Goal: Information Seeking & Learning: Learn about a topic

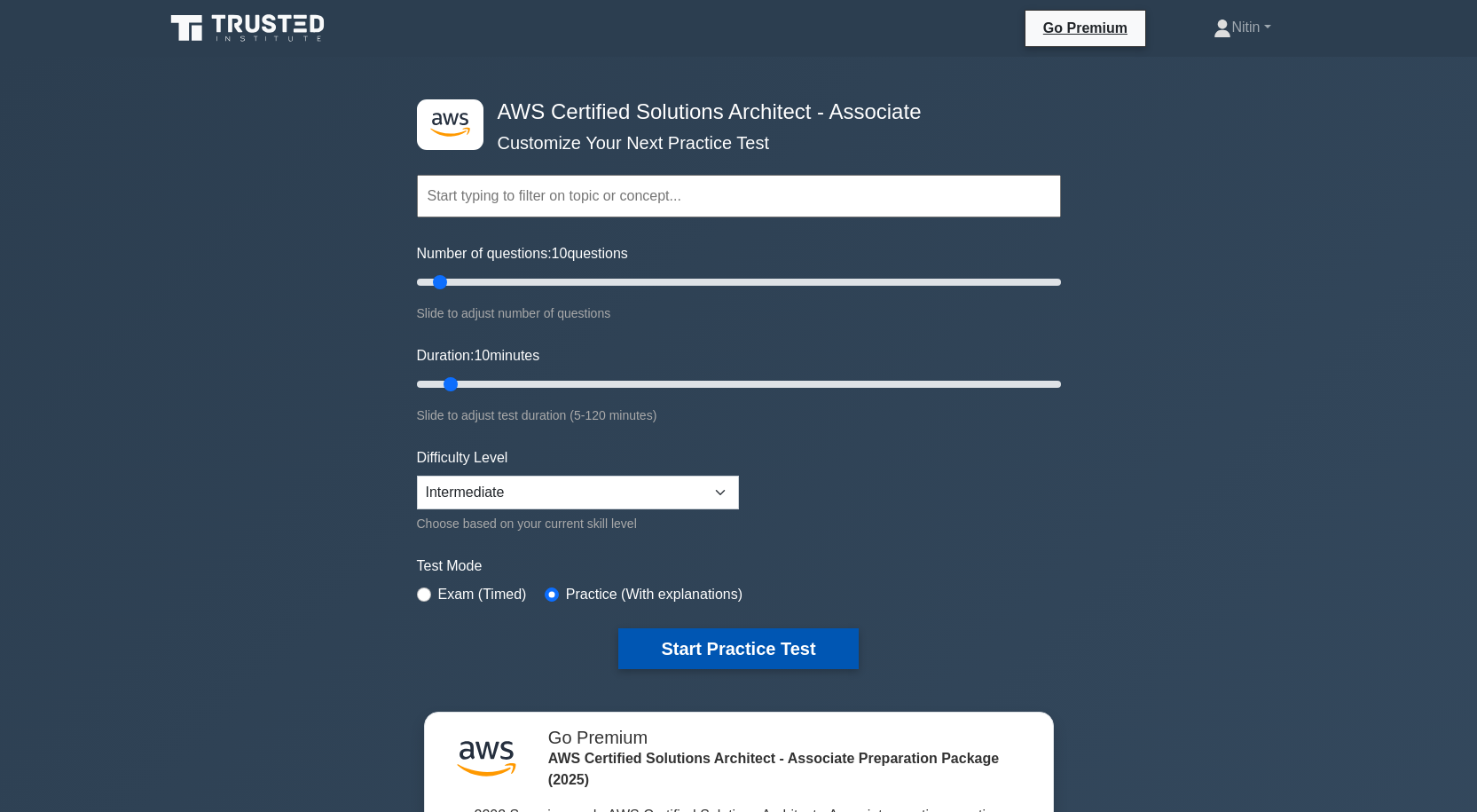
click at [693, 648] on button "Start Practice Test" at bounding box center [738, 648] width 240 height 41
click at [712, 644] on button "Start Practice Test" at bounding box center [738, 648] width 240 height 41
click at [762, 622] on form "Topics Amazon EC2 Amazon S3 Amazon VPC AWS Identity and Access Management (IAM)…" at bounding box center [739, 394] width 644 height 548
click at [777, 654] on button "Start Practice Test" at bounding box center [738, 648] width 240 height 41
click at [758, 640] on button "Start Practice Test" at bounding box center [738, 648] width 240 height 41
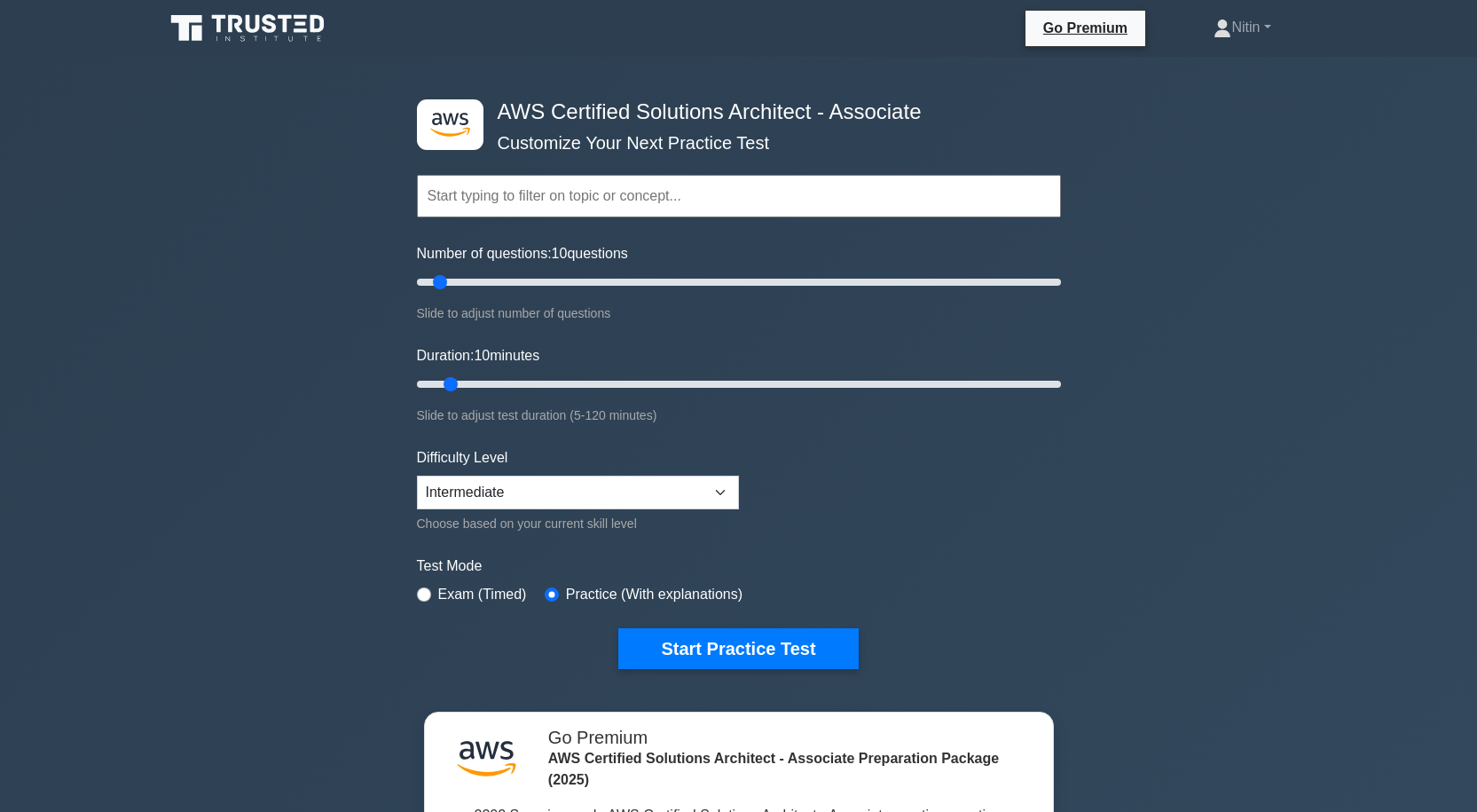
click at [712, 618] on form "Topics Amazon EC2 Amazon S3 Amazon VPC AWS Identity and Access Management (IAM)…" at bounding box center [739, 394] width 644 height 548
click at [720, 647] on button "Start Practice Test" at bounding box center [738, 648] width 240 height 41
click at [698, 655] on button "Start Practice Test" at bounding box center [738, 648] width 240 height 41
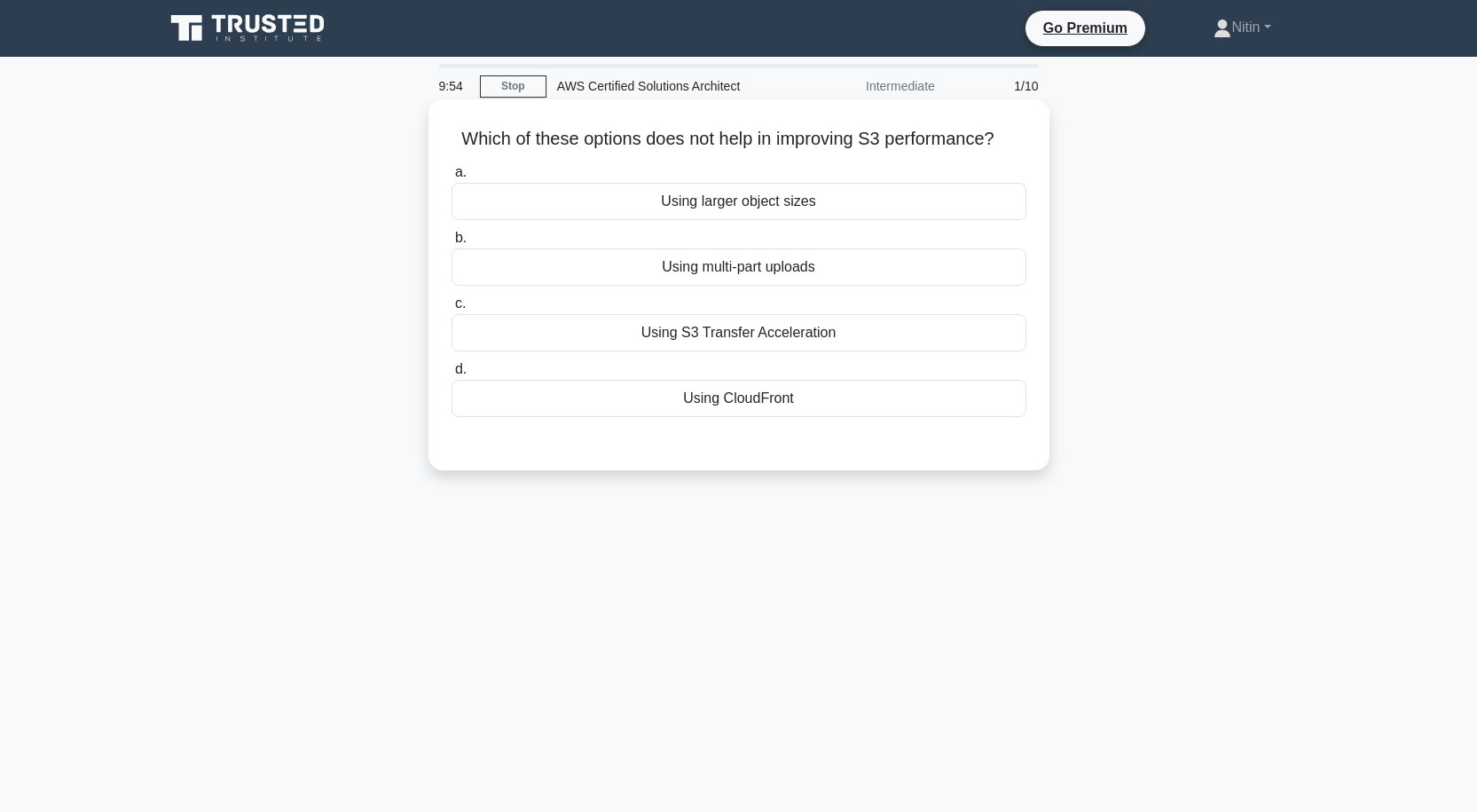
click at [732, 203] on div "Using larger object sizes" at bounding box center [739, 202] width 575 height 38
click at [451, 179] on input "a. Using larger object sizes" at bounding box center [451, 173] width 0 height 12
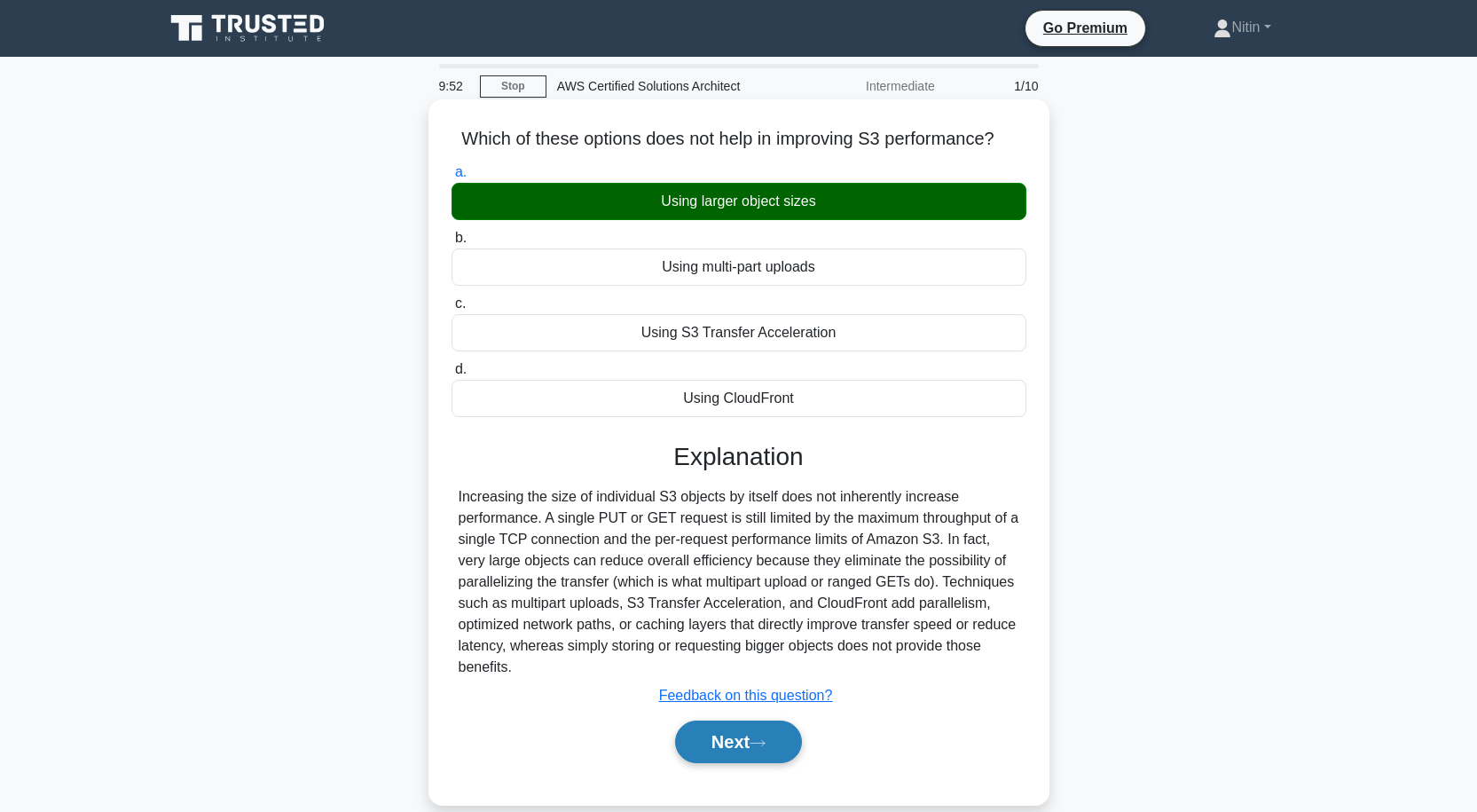
click at [720, 742] on button "Next" at bounding box center [738, 741] width 126 height 42
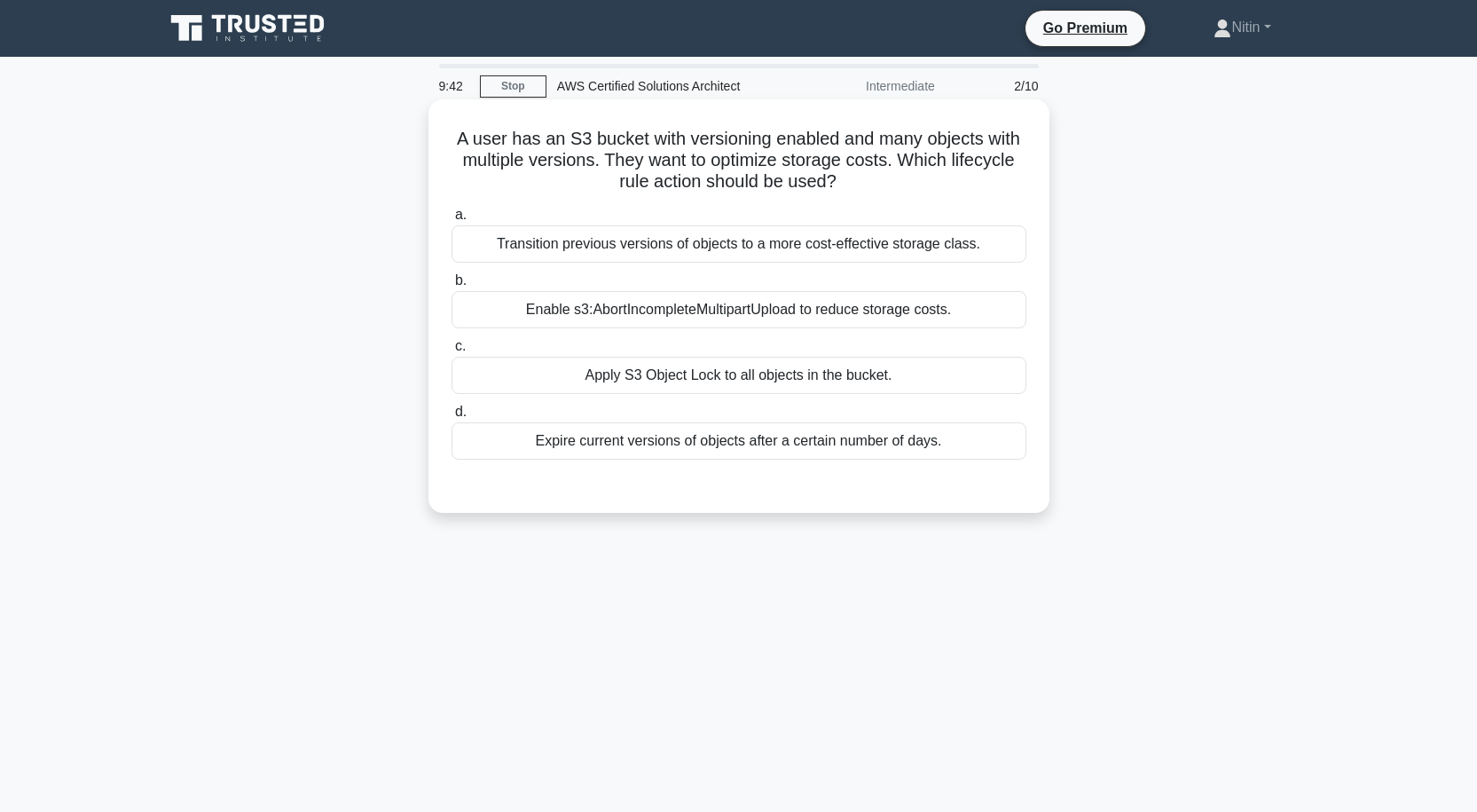
click at [660, 246] on div "Transition previous versions of objects to a more cost-effective storage class." at bounding box center [739, 244] width 575 height 38
click at [451, 221] on input "a. Transition previous versions of objects to a more cost-effective storage cla…" at bounding box center [451, 215] width 0 height 12
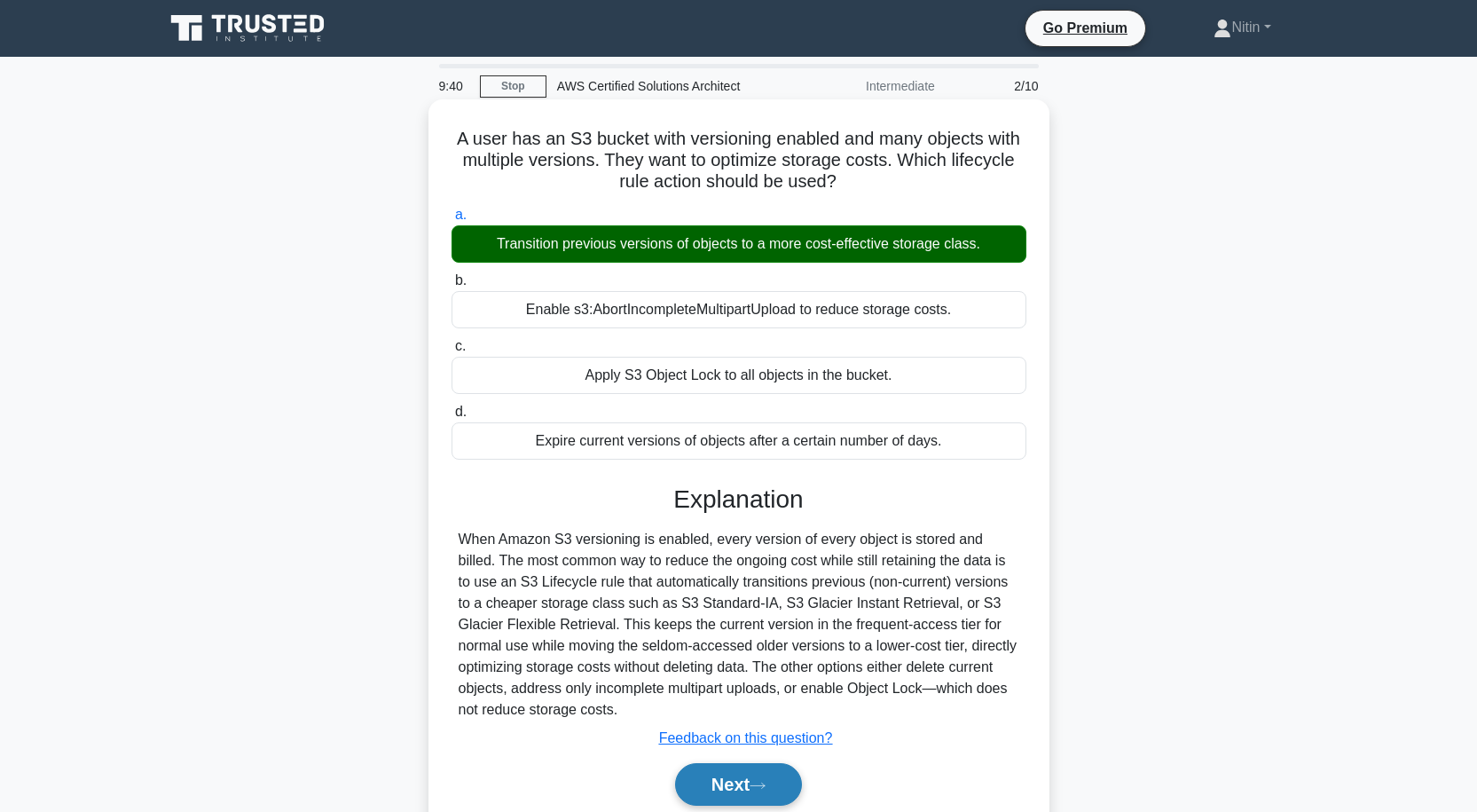
click at [732, 783] on button "Next" at bounding box center [738, 783] width 126 height 42
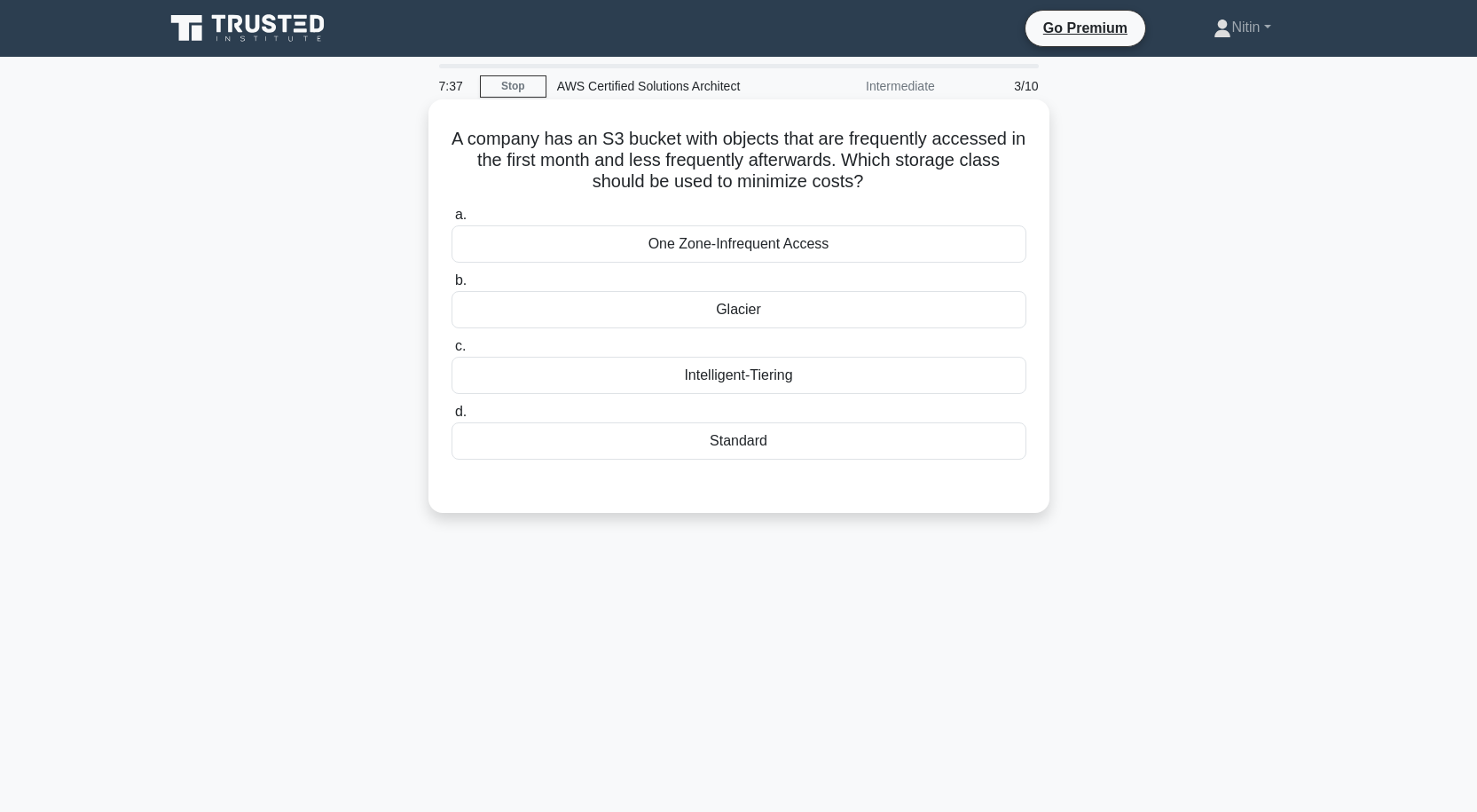
click at [766, 303] on div "Glacier" at bounding box center [739, 310] width 575 height 38
click at [451, 286] on input "b. Glacier" at bounding box center [451, 281] width 0 height 12
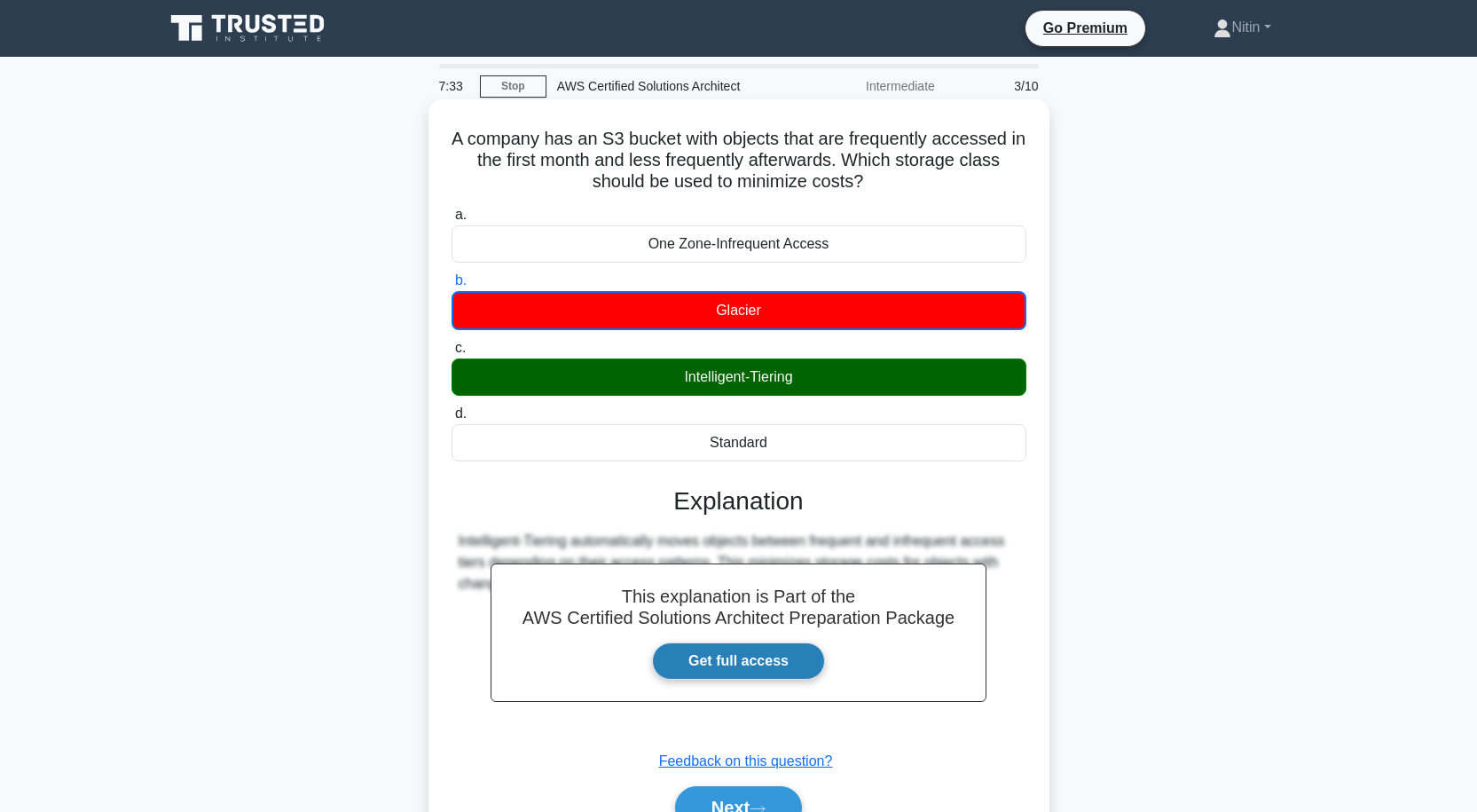
click at [718, 658] on link "Get full access" at bounding box center [738, 661] width 173 height 38
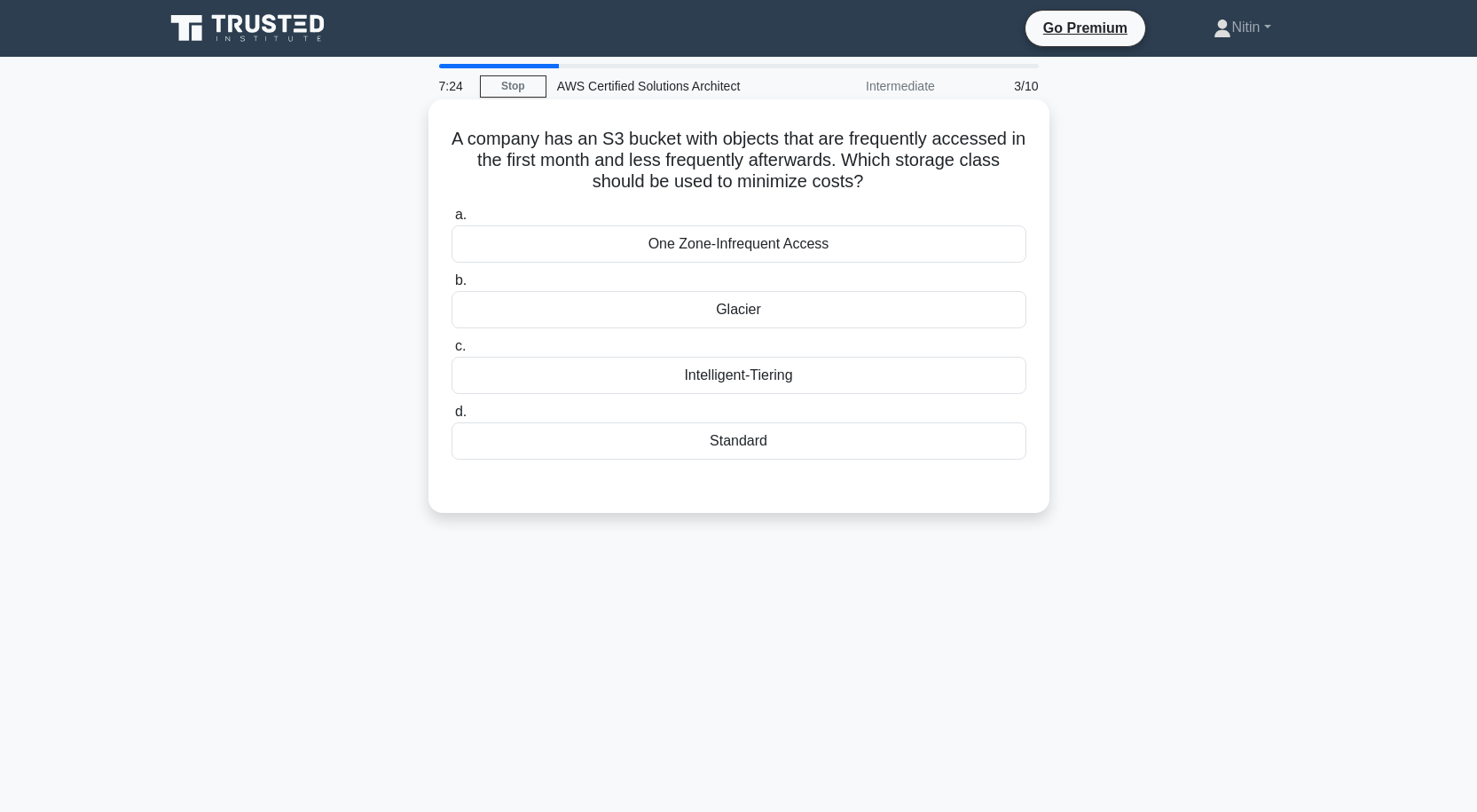
click at [757, 368] on div "Intelligent-Tiering" at bounding box center [739, 375] width 575 height 38
click at [451, 353] on input "c. Intelligent-Tiering" at bounding box center [451, 347] width 0 height 12
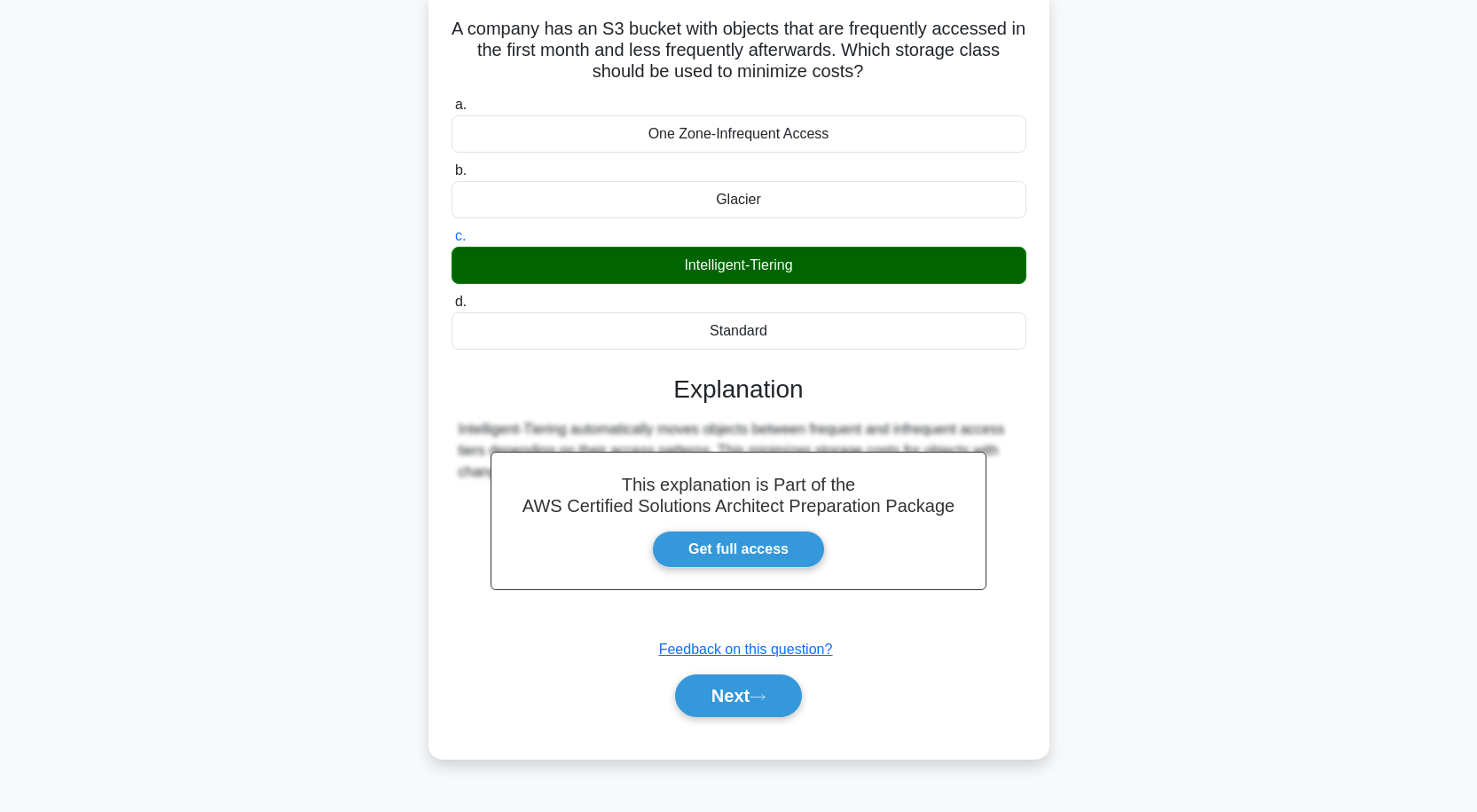
scroll to position [146, 0]
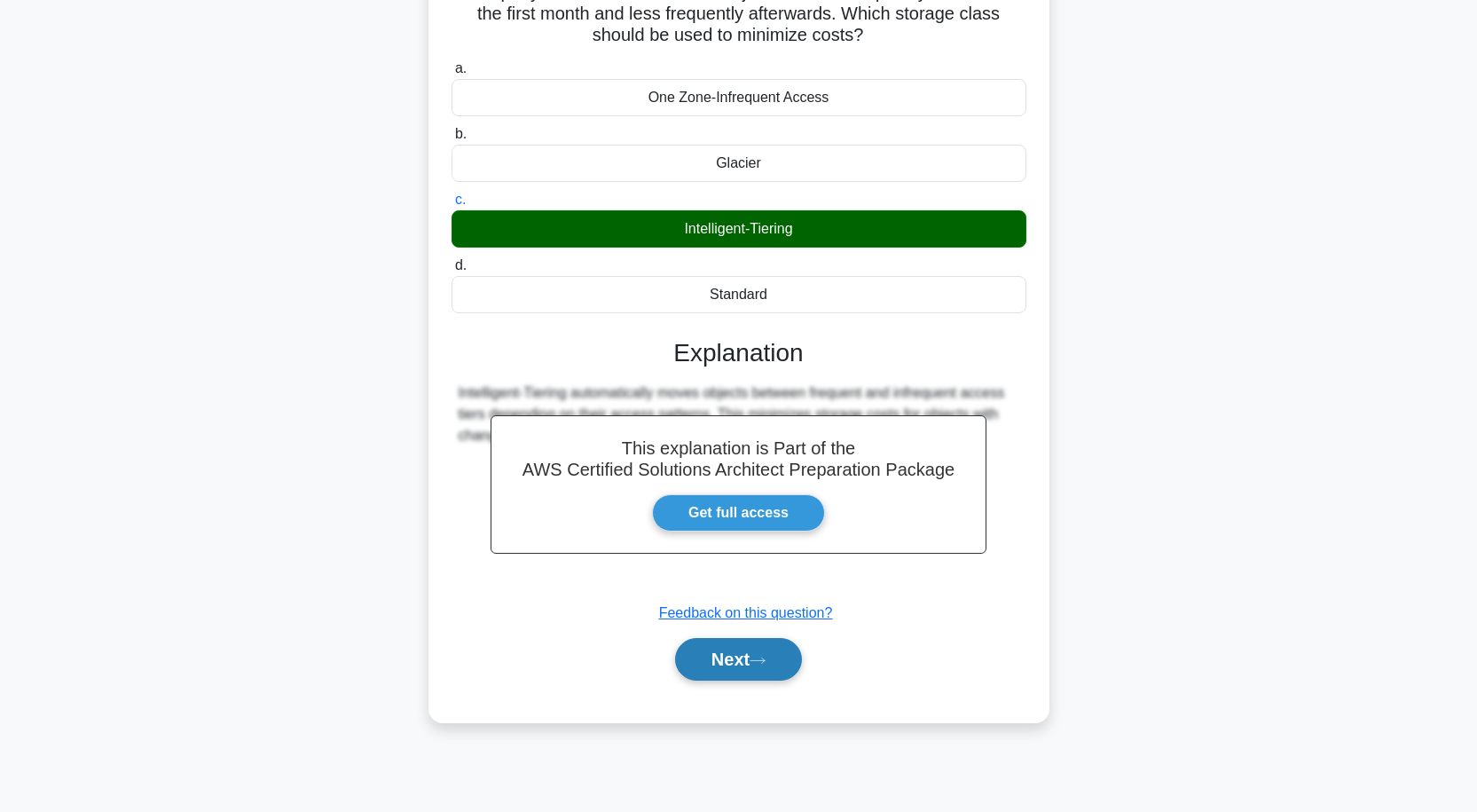
click at [728, 659] on button "Next" at bounding box center [738, 659] width 126 height 42
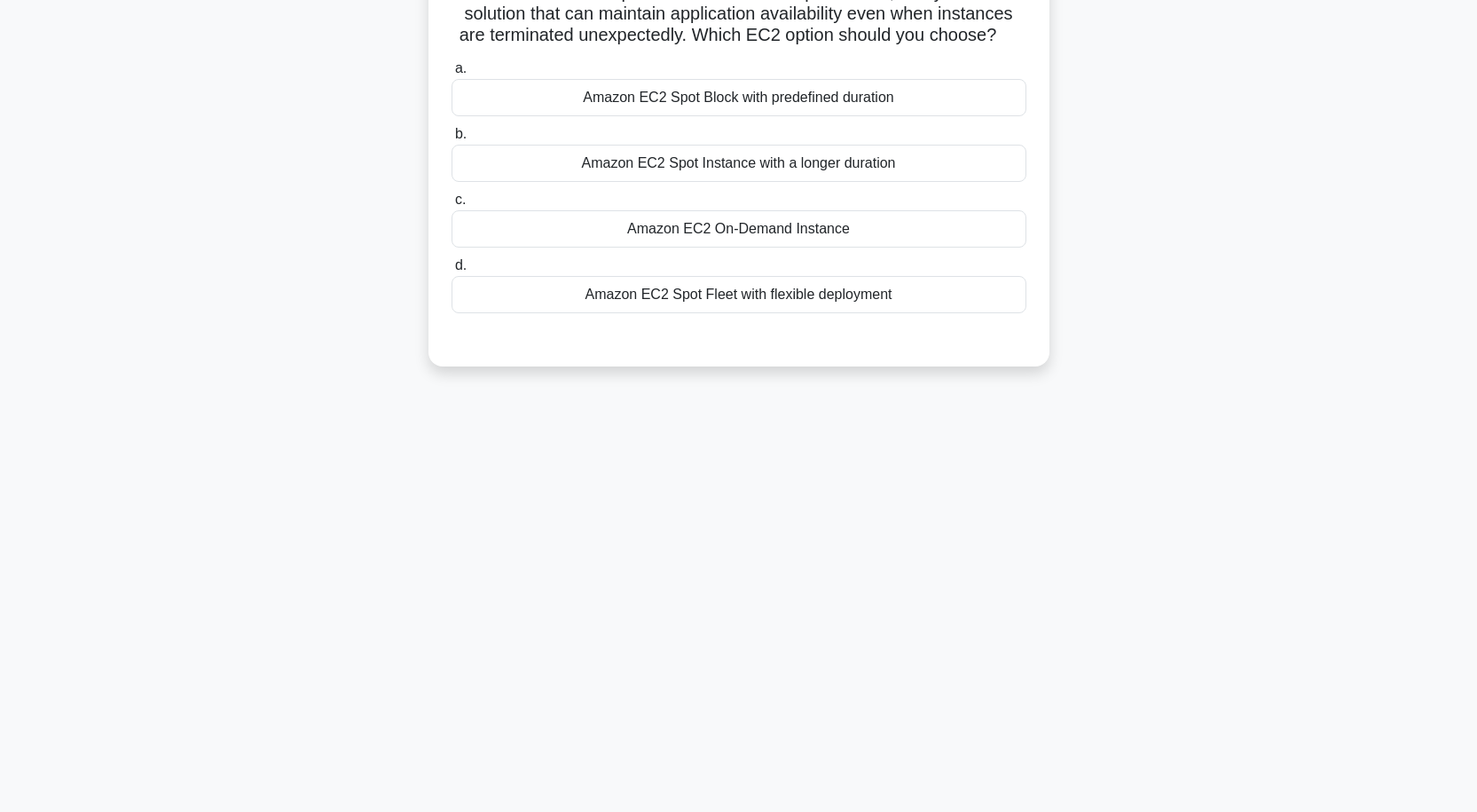
click at [731, 247] on div "Amazon EC2 On-Demand Instance" at bounding box center [739, 229] width 575 height 38
click at [451, 205] on input "c. Amazon EC2 On-Demand Instance" at bounding box center [451, 201] width 0 height 12
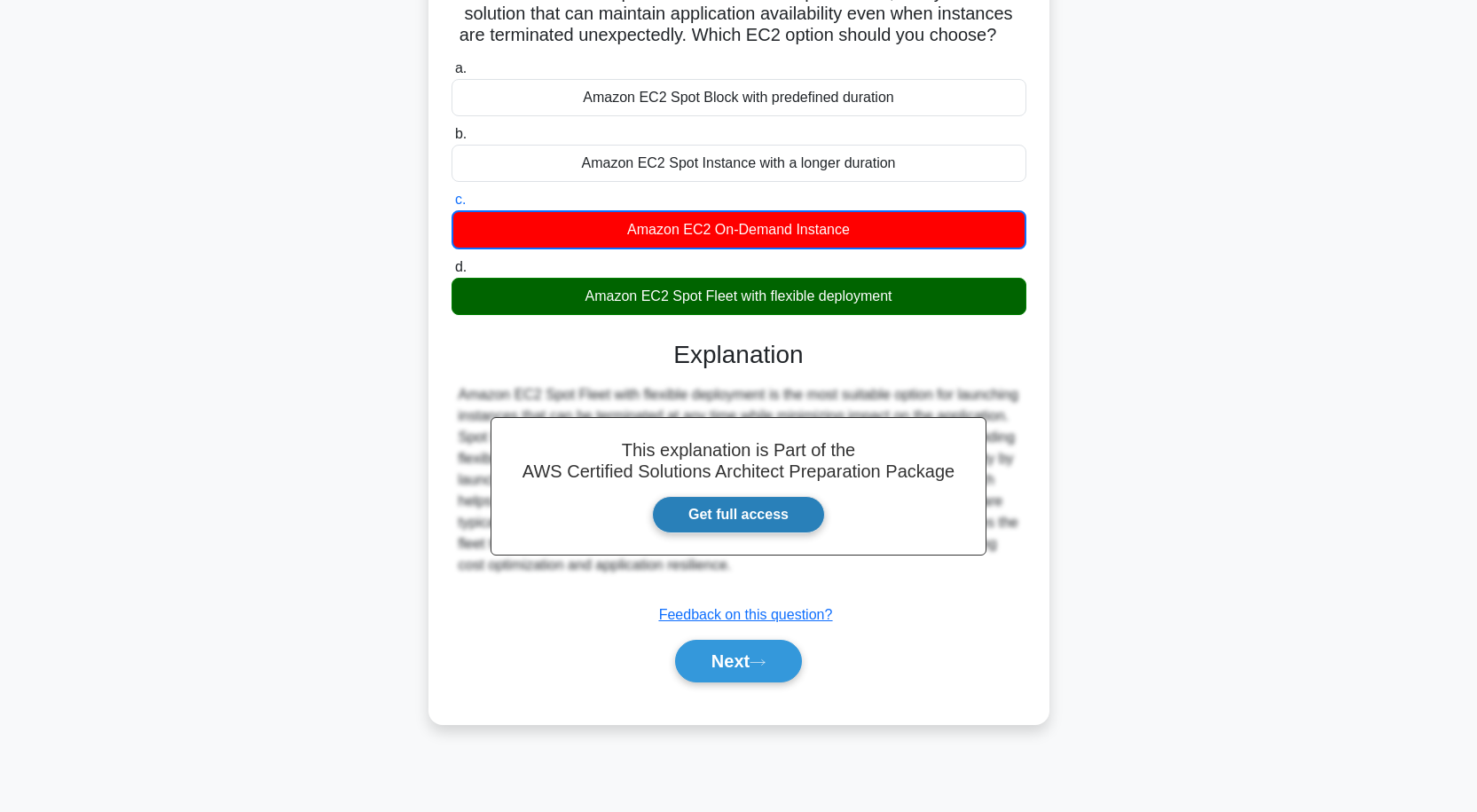
click at [746, 533] on link "Get full access" at bounding box center [738, 515] width 173 height 38
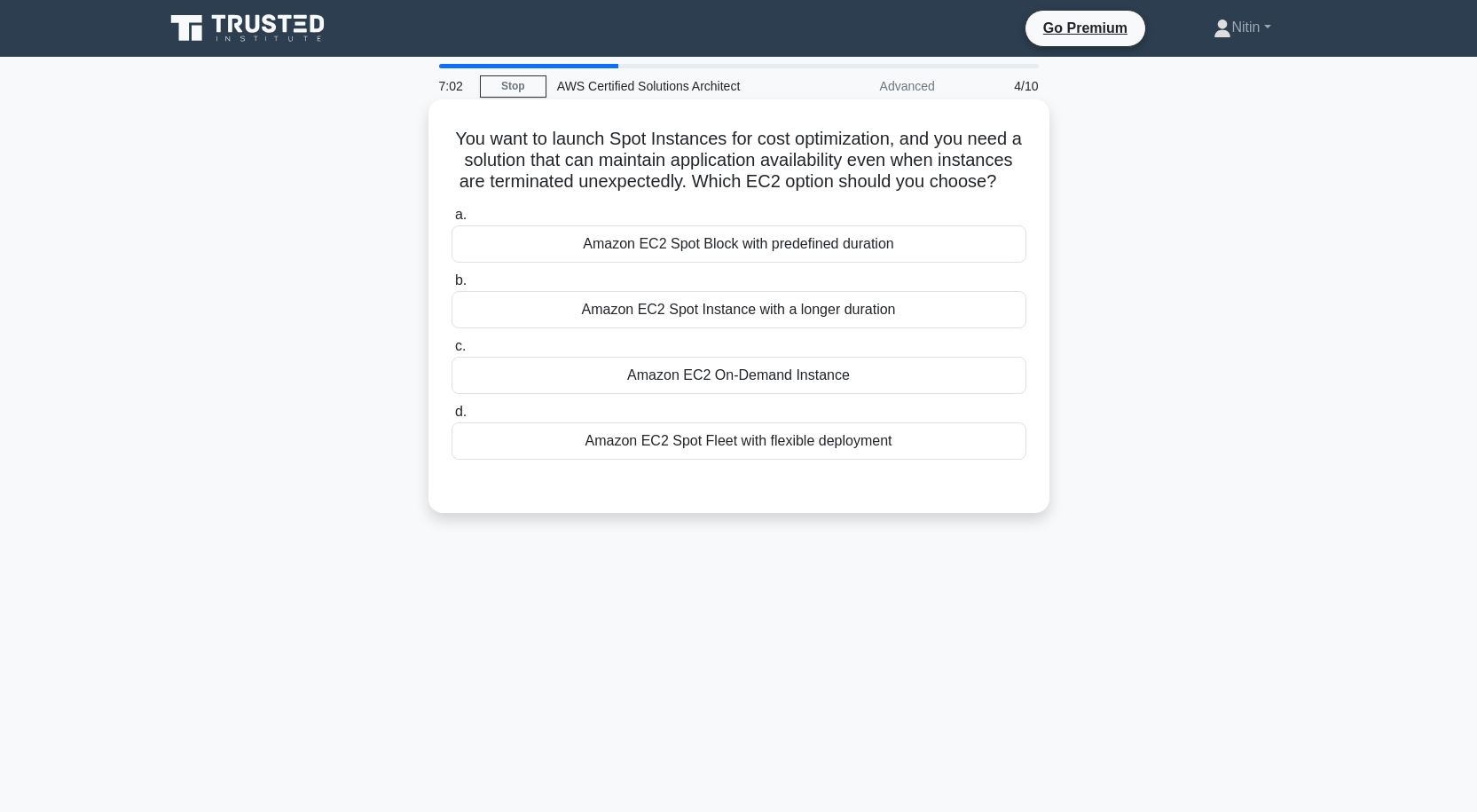
click at [699, 456] on div "Amazon EC2 Spot Fleet with flexible deployment" at bounding box center [739, 442] width 575 height 38
click at [451, 418] on input "d. Amazon EC2 Spot Fleet with flexible deployment" at bounding box center [451, 412] width 0 height 12
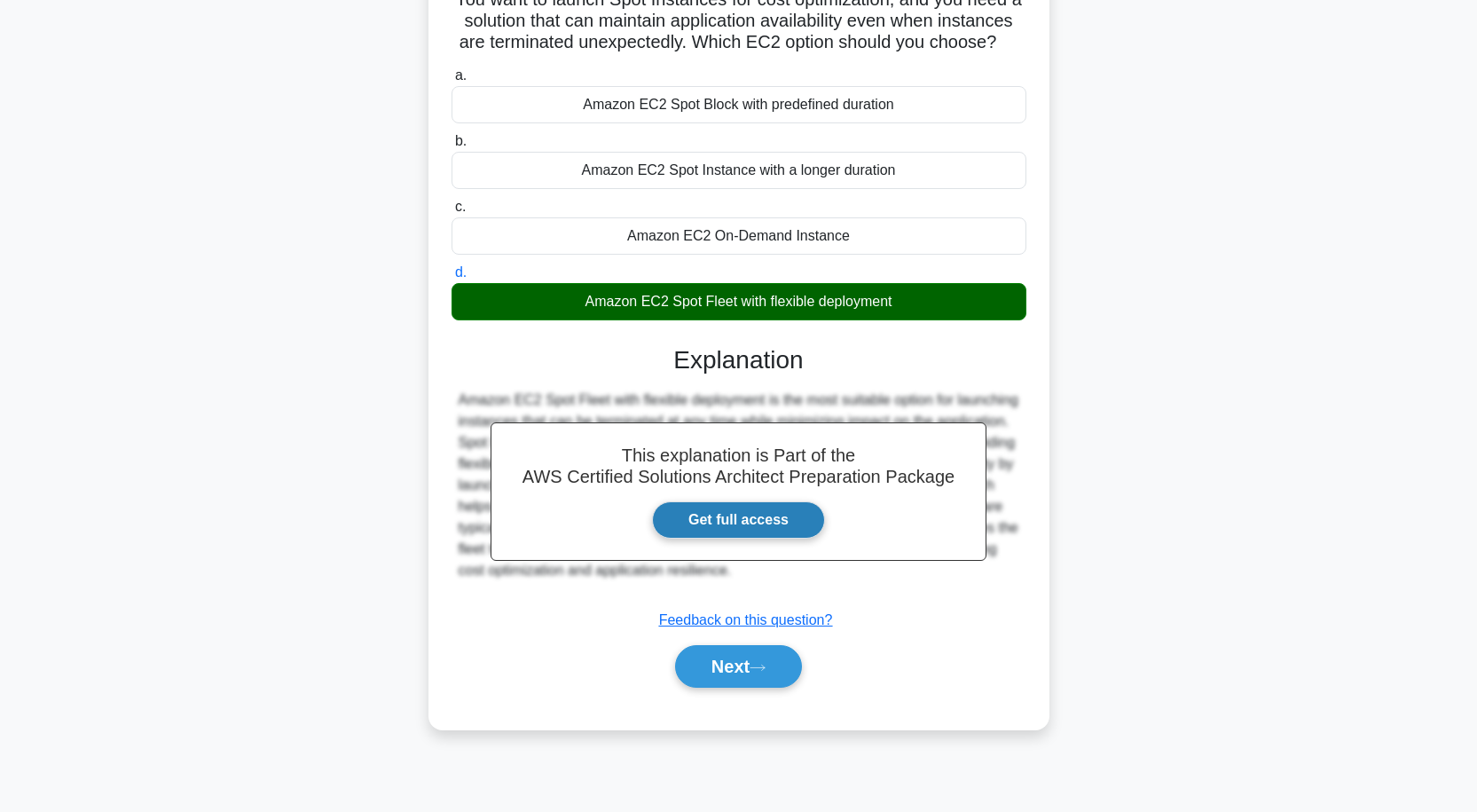
scroll to position [146, 0]
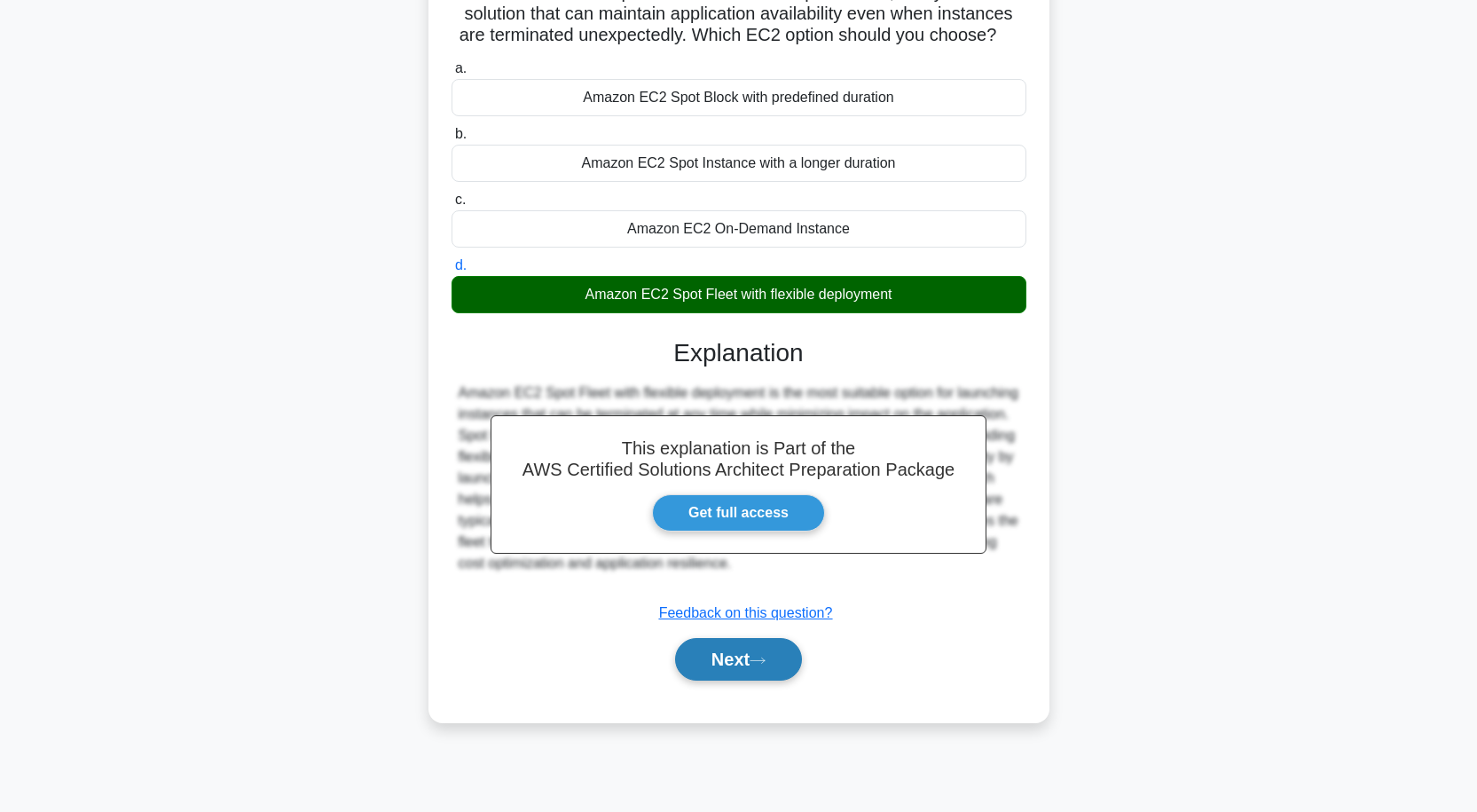
click at [720, 681] on button "Next" at bounding box center [738, 659] width 126 height 42
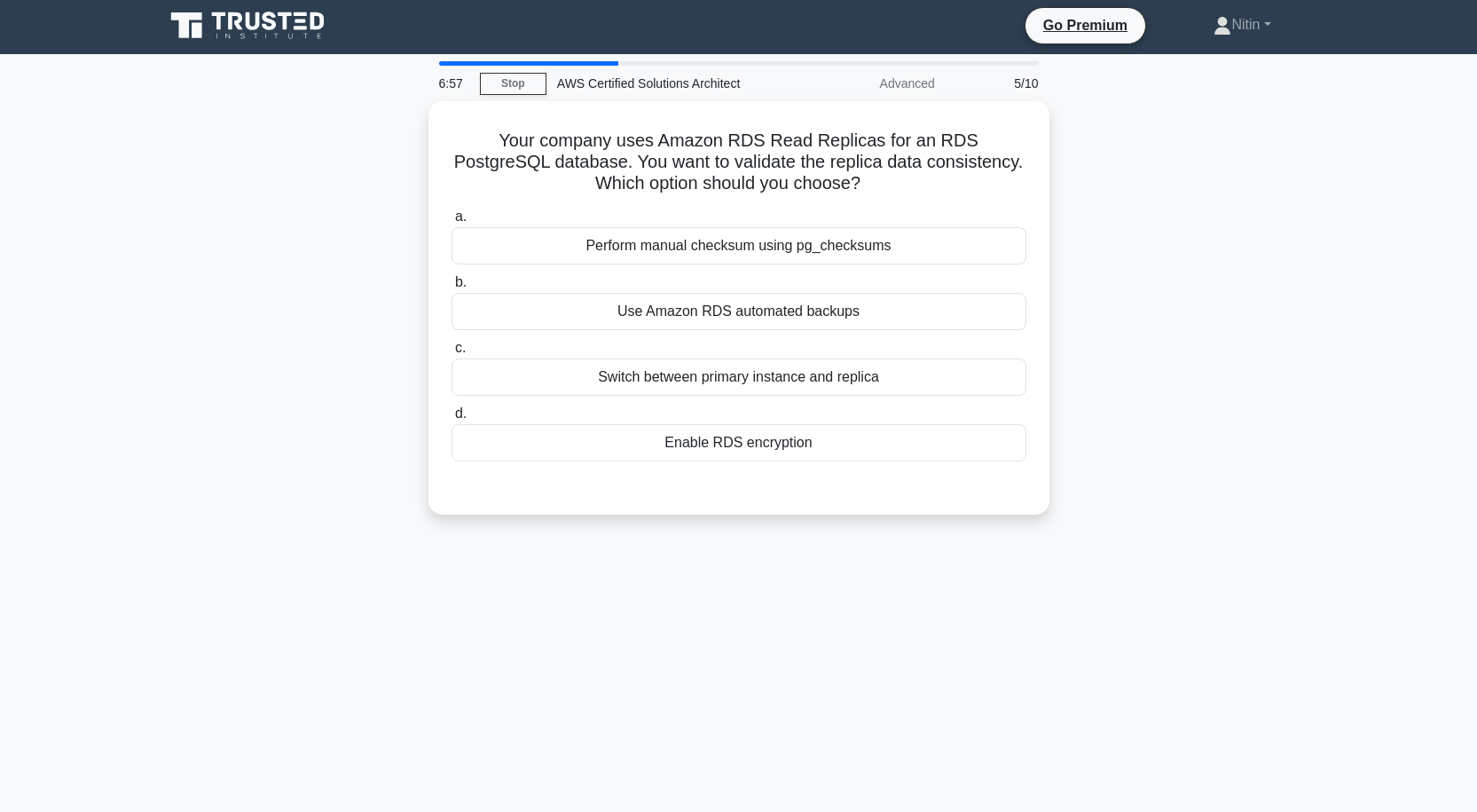
scroll to position [0, 0]
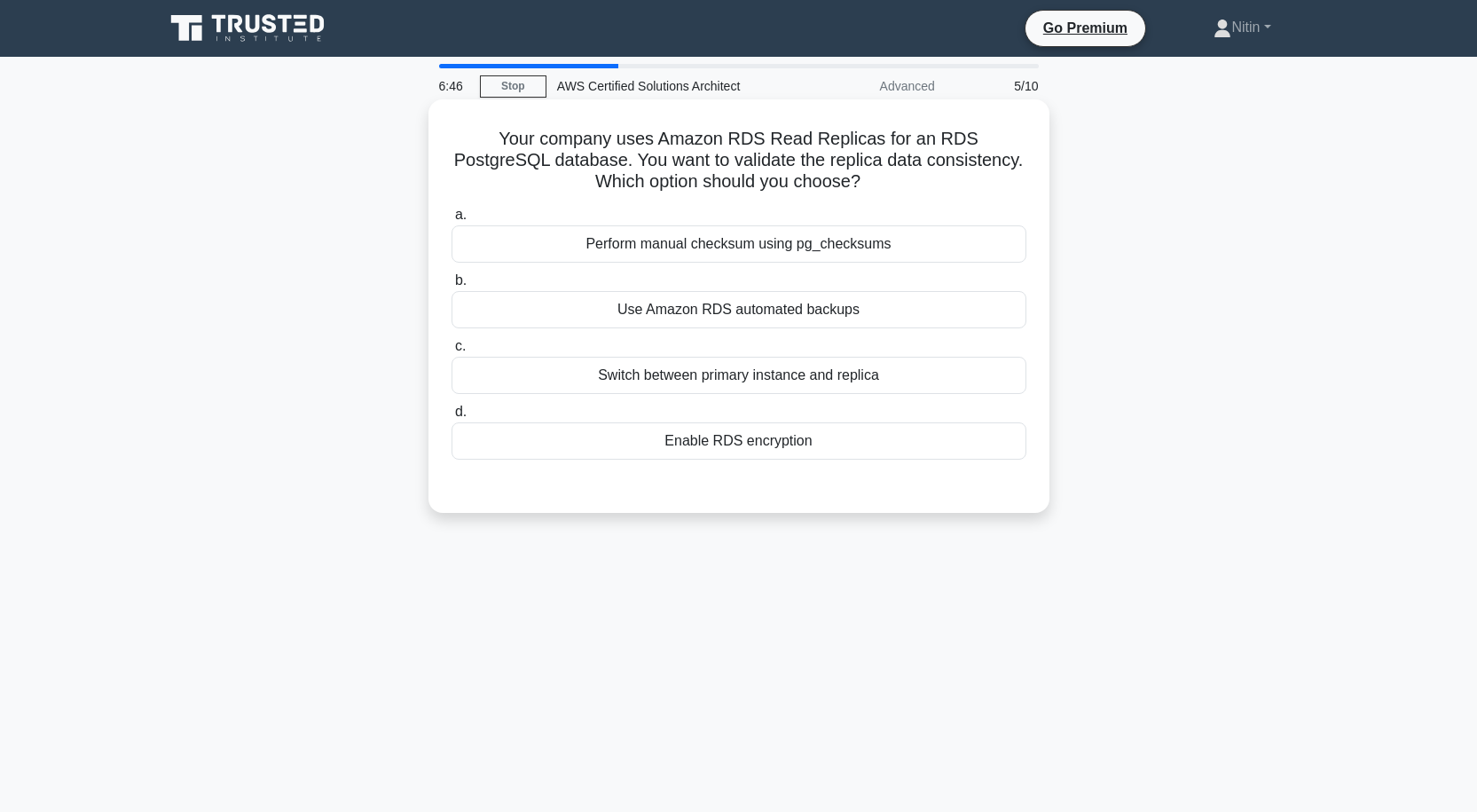
click at [778, 311] on div "Use Amazon RDS automated backups" at bounding box center [739, 310] width 575 height 38
click at [451, 286] on input "b. Use Amazon RDS automated backups" at bounding box center [451, 281] width 0 height 12
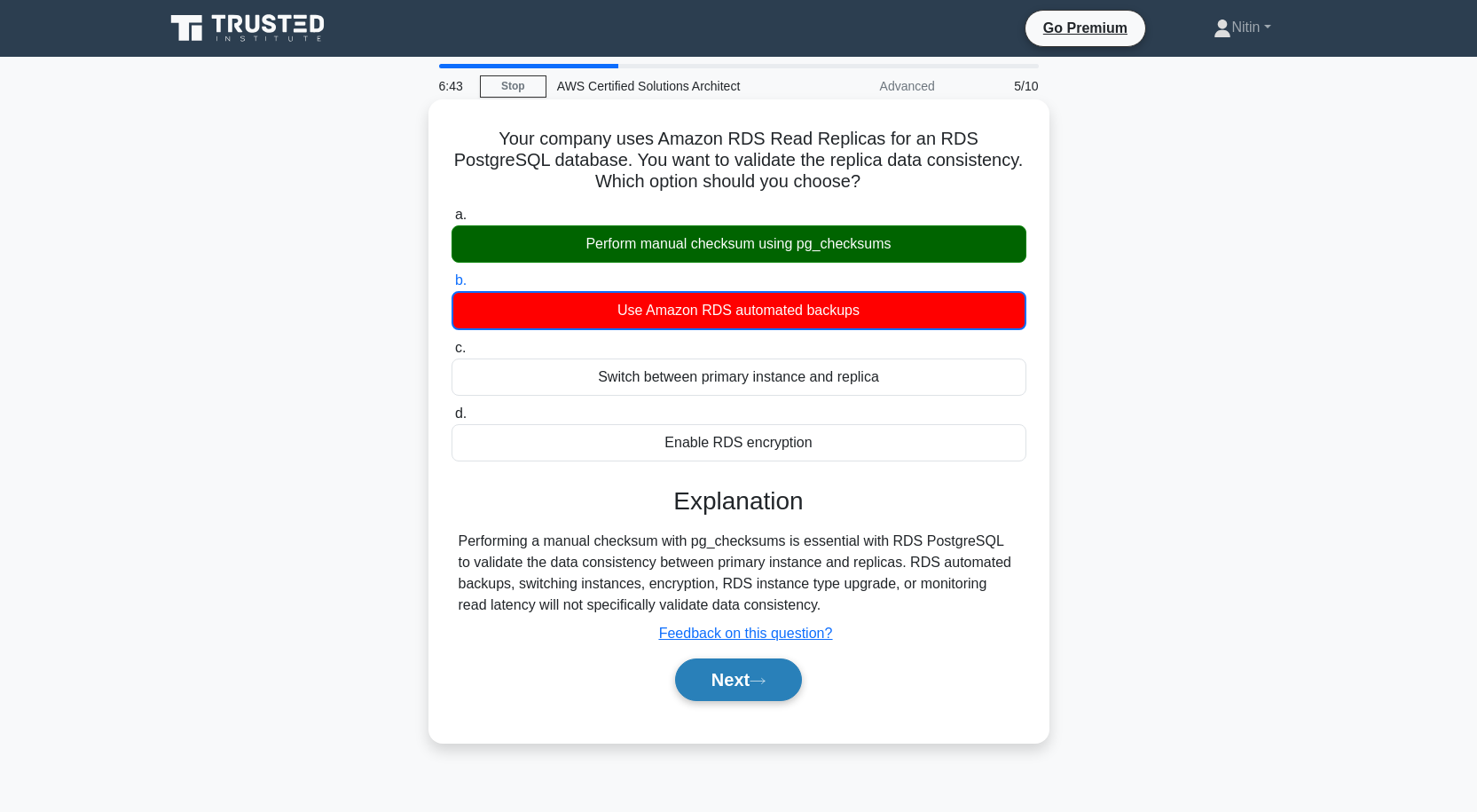
click at [766, 677] on icon at bounding box center [758, 681] width 16 height 10
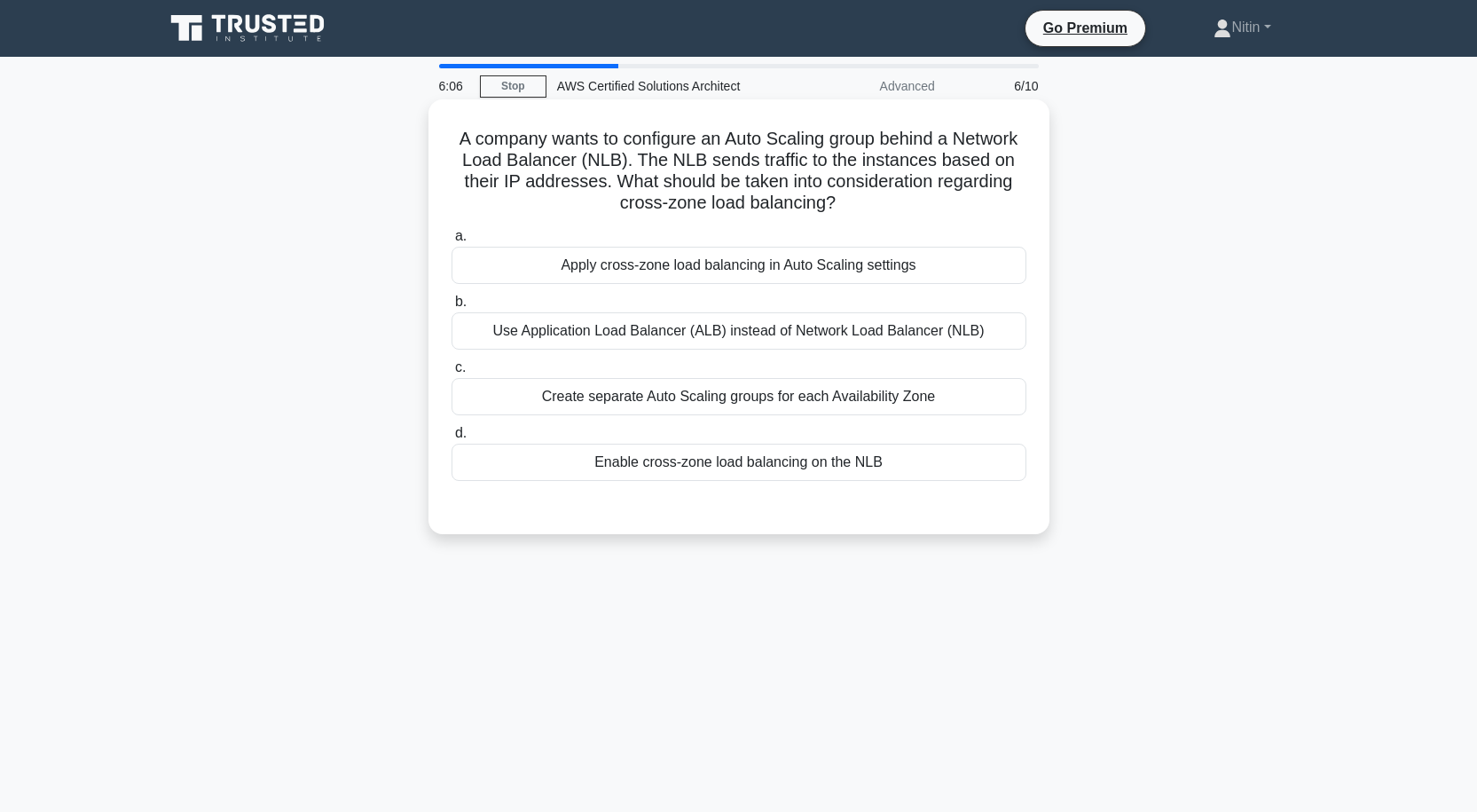
click at [752, 330] on div "Use Application Load Balancer (ALB) instead of Network Load Balancer (NLB)" at bounding box center [739, 331] width 575 height 38
click at [451, 308] on input "b. Use Application Load Balancer (ALB) instead of Network Load Balancer (NLB)" at bounding box center [451, 302] width 0 height 12
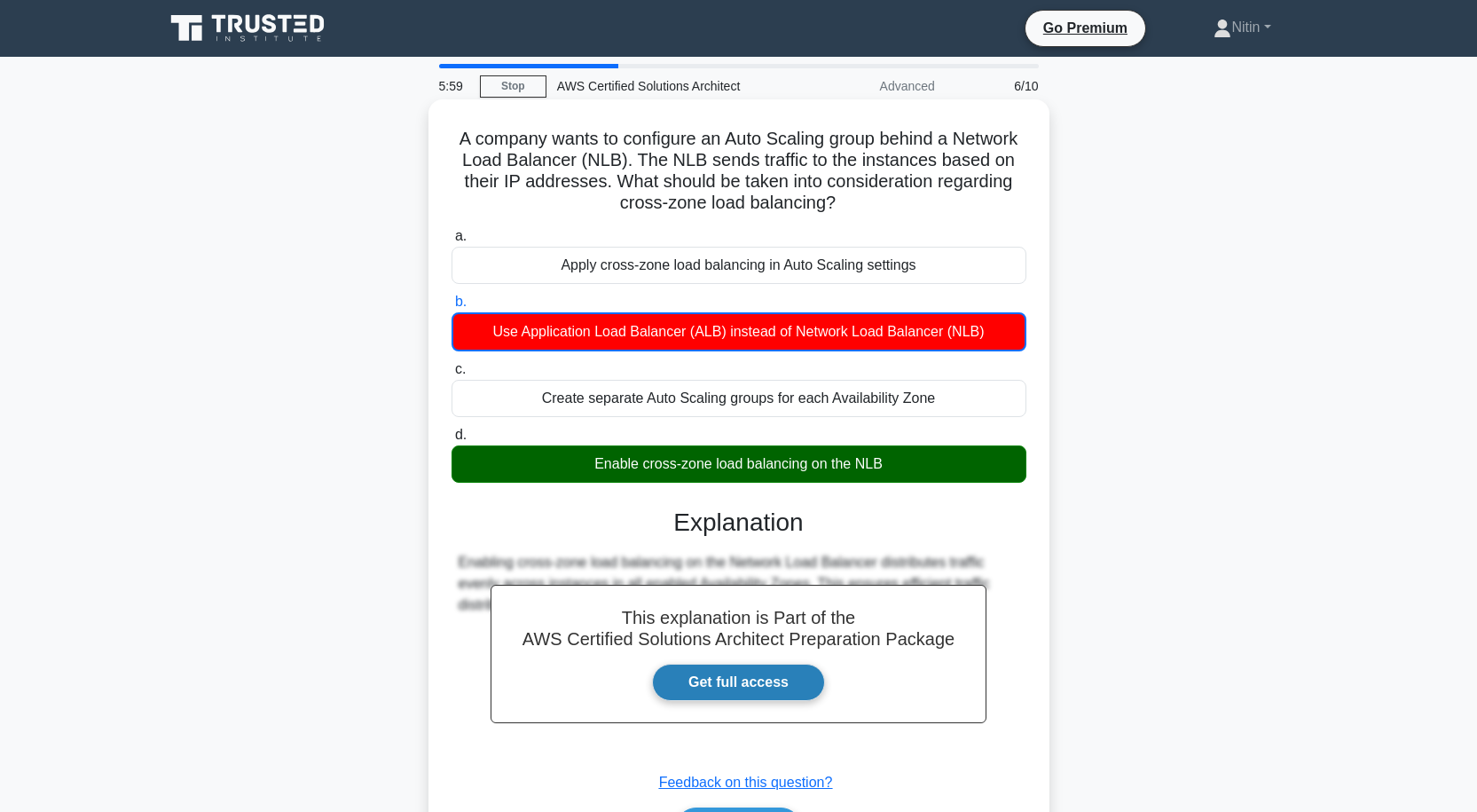
click at [791, 677] on link "Get full access" at bounding box center [738, 683] width 173 height 38
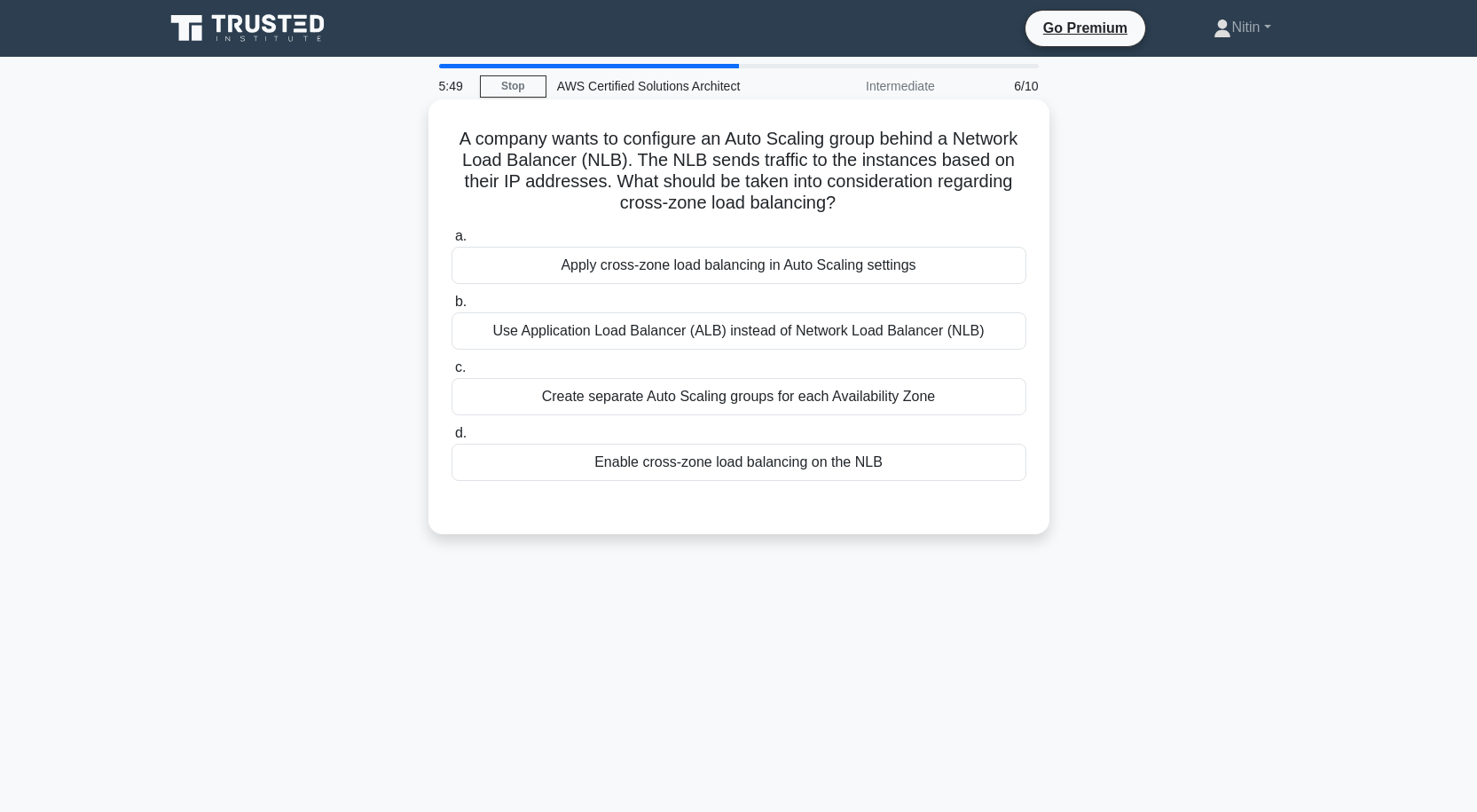
click at [752, 459] on div "Enable cross-zone load balancing on the NLB" at bounding box center [739, 462] width 575 height 38
click at [451, 440] on input "d. Enable cross-zone load balancing on the NLB" at bounding box center [451, 434] width 0 height 12
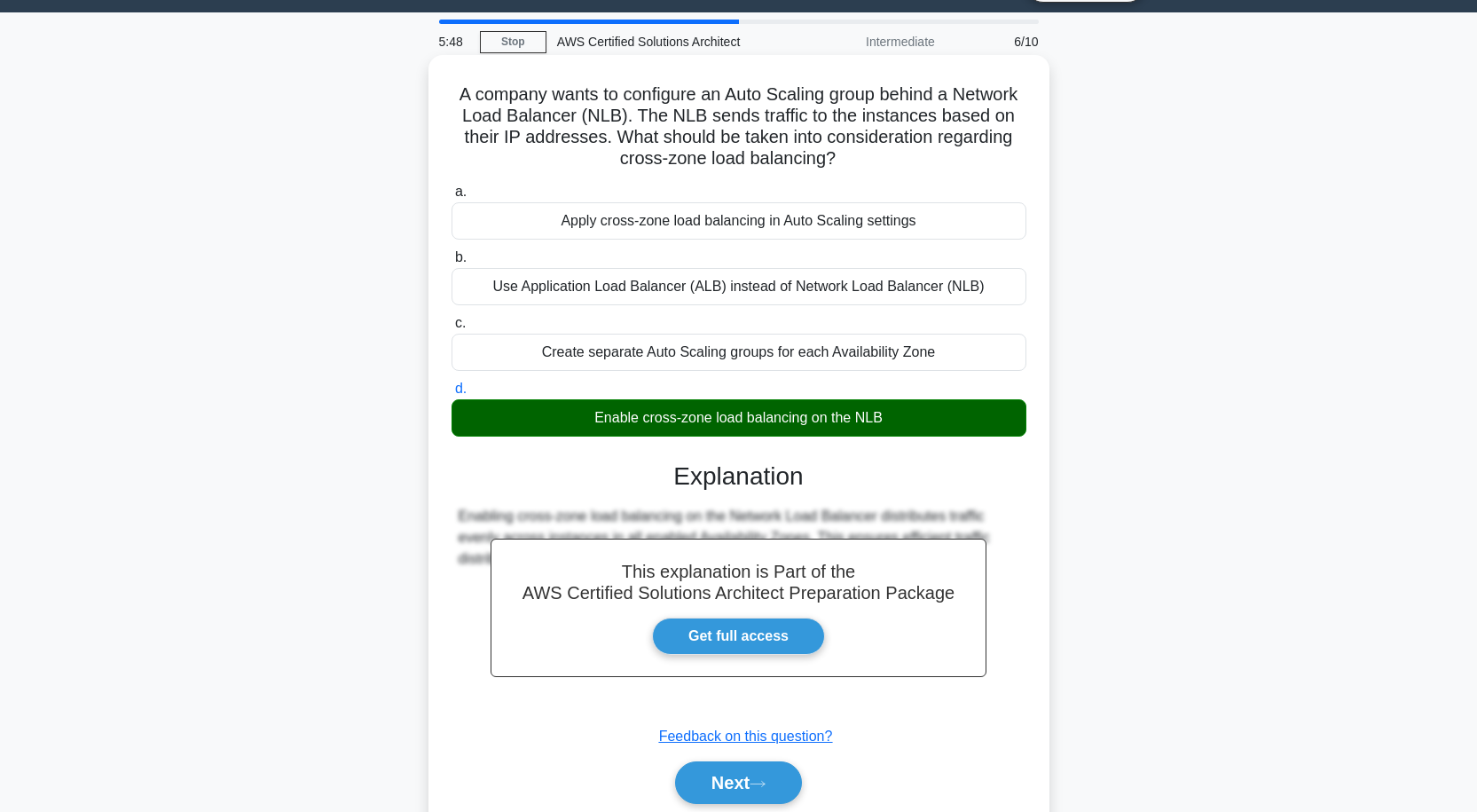
scroll to position [89, 0]
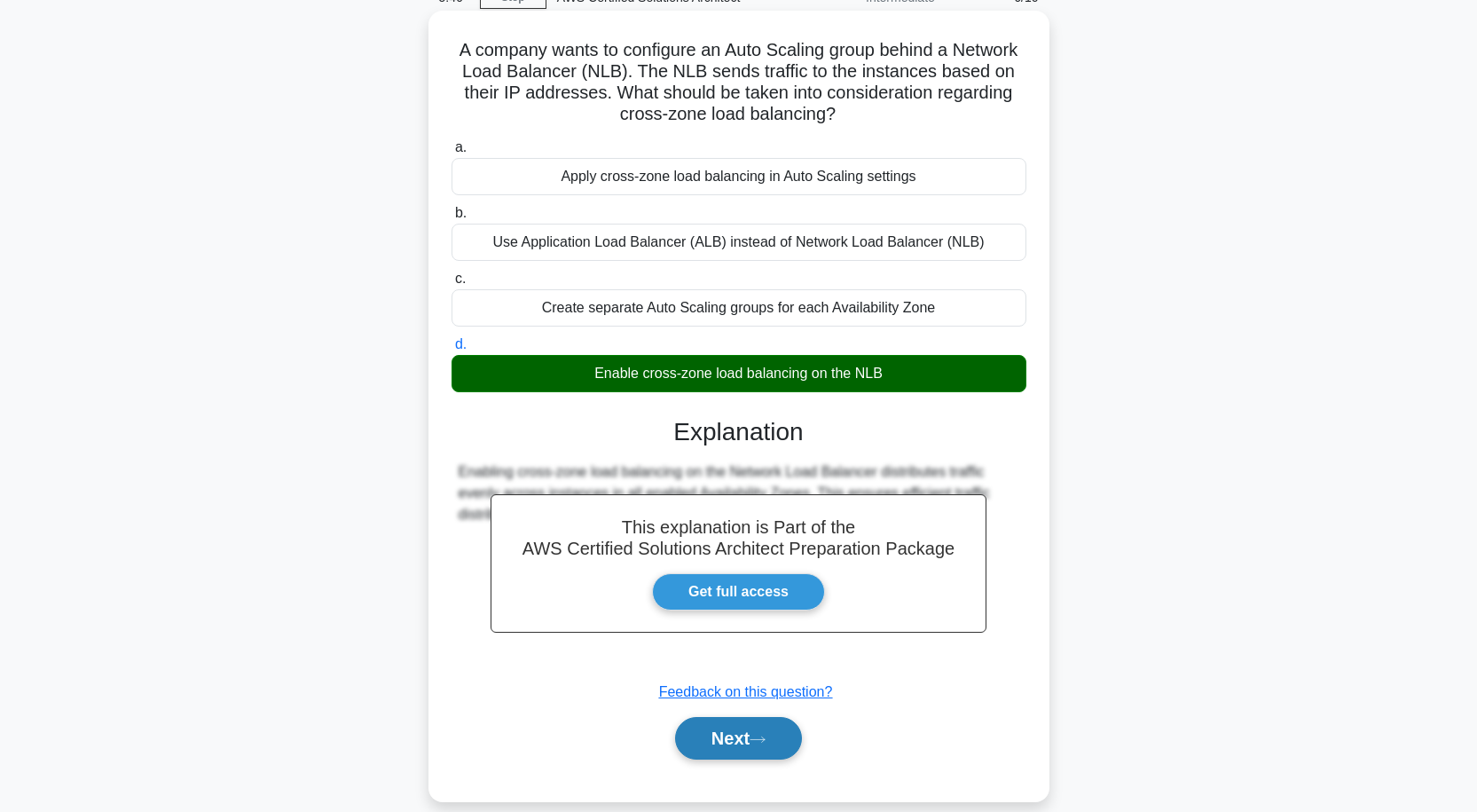
click at [730, 731] on button "Next" at bounding box center [738, 738] width 126 height 42
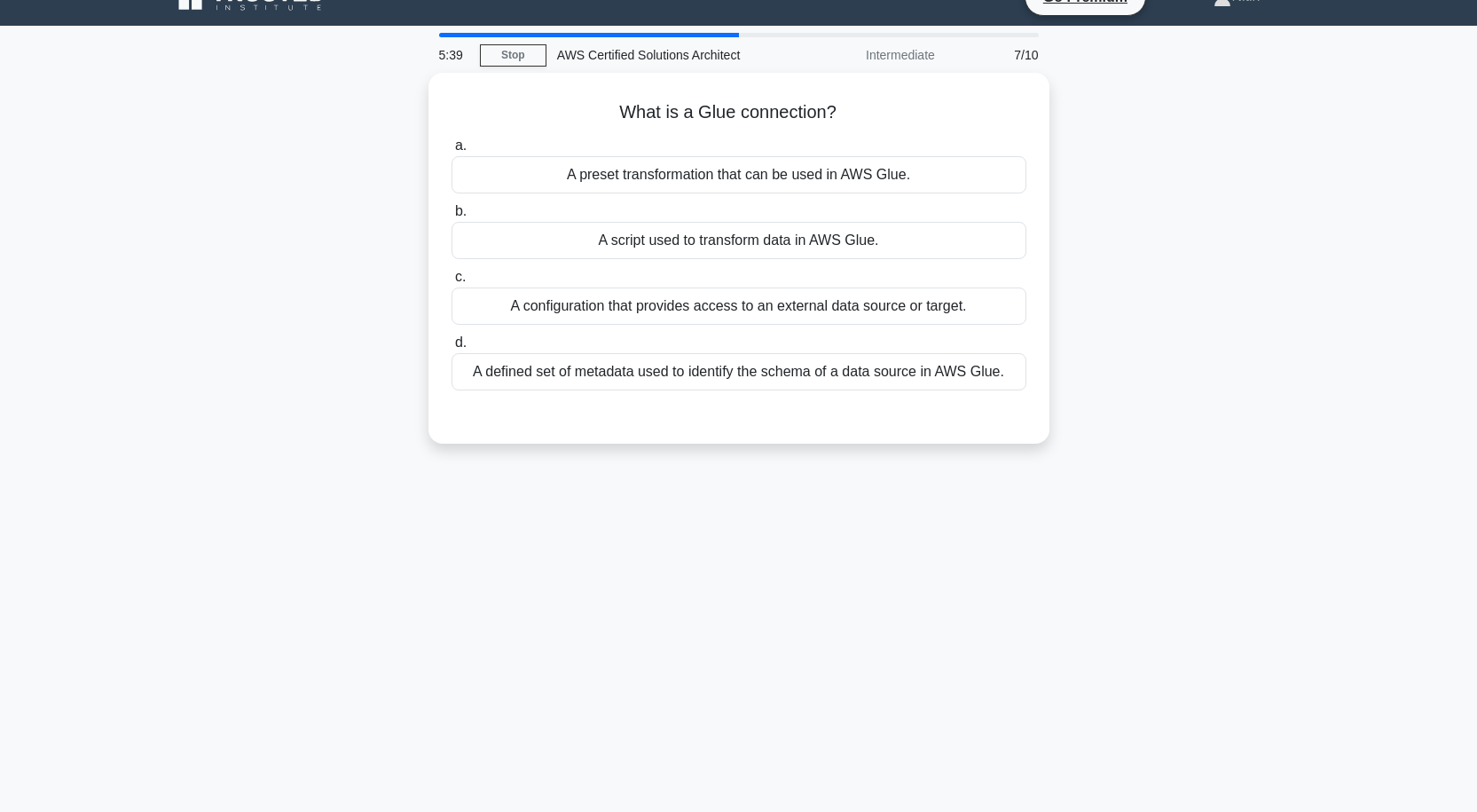
scroll to position [0, 0]
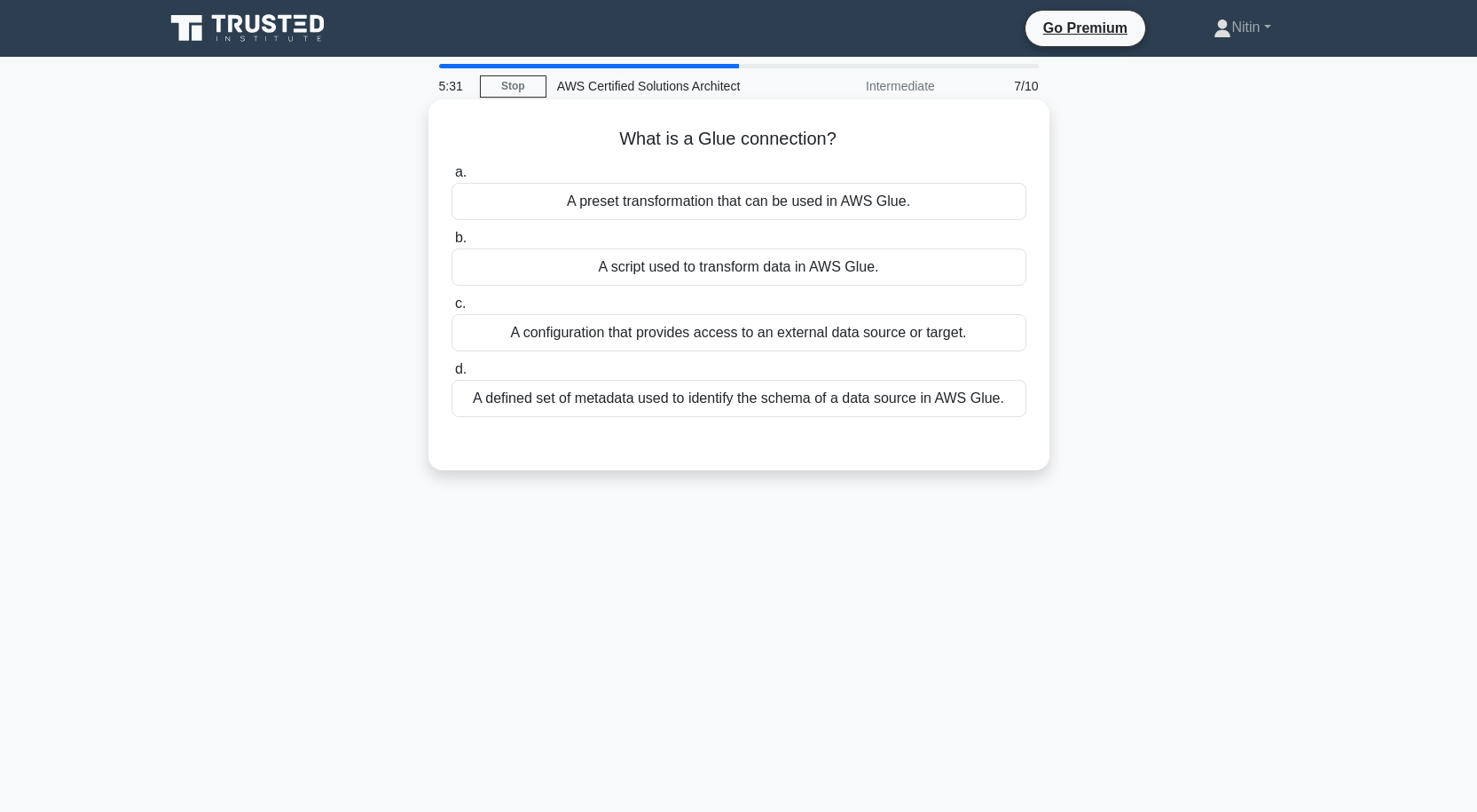
click at [736, 259] on div "A script used to transform data in AWS Glue." at bounding box center [739, 267] width 575 height 38
click at [451, 244] on input "b. A script used to transform data in AWS Glue." at bounding box center [451, 238] width 0 height 12
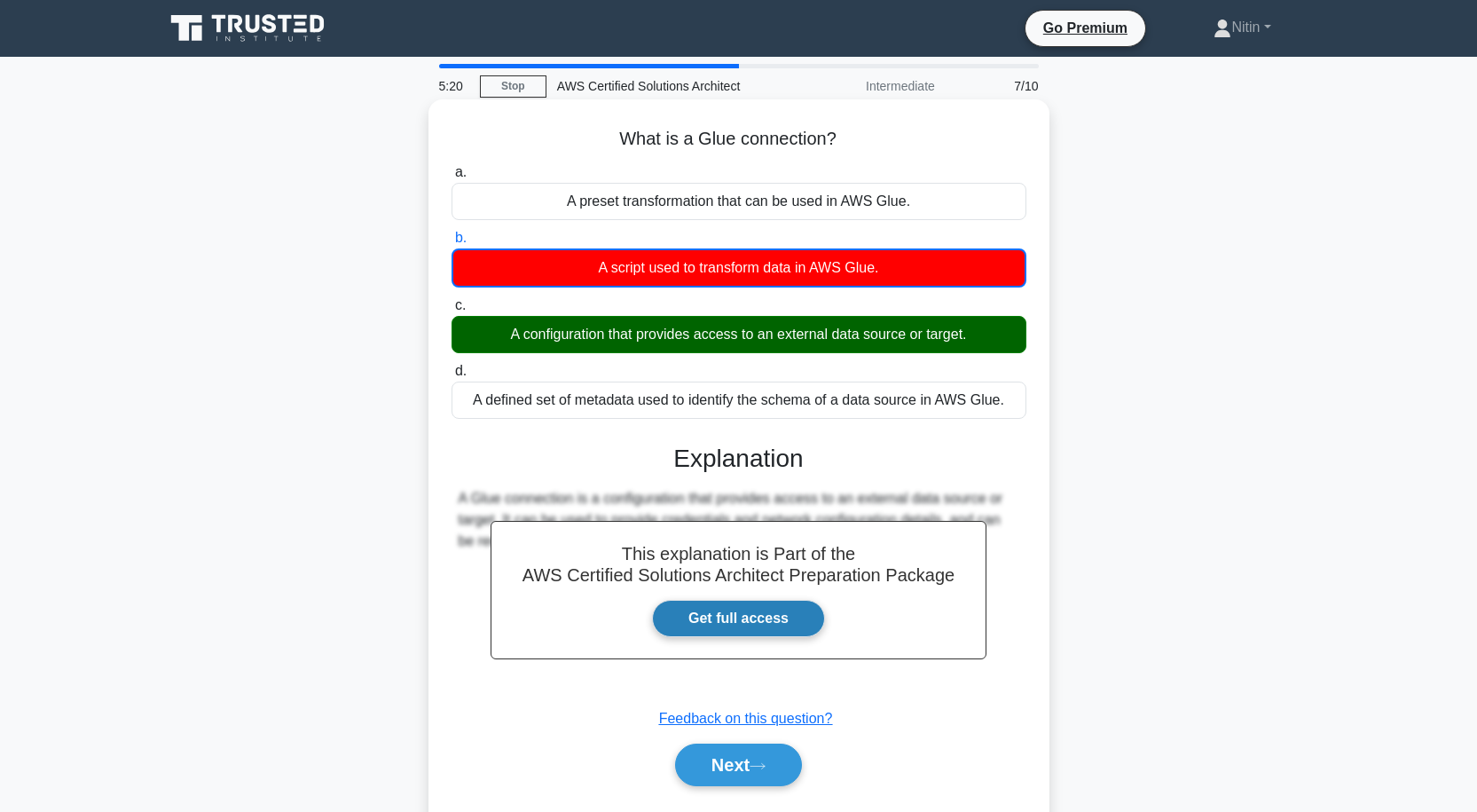
click at [730, 614] on link "Get full access" at bounding box center [738, 618] width 173 height 38
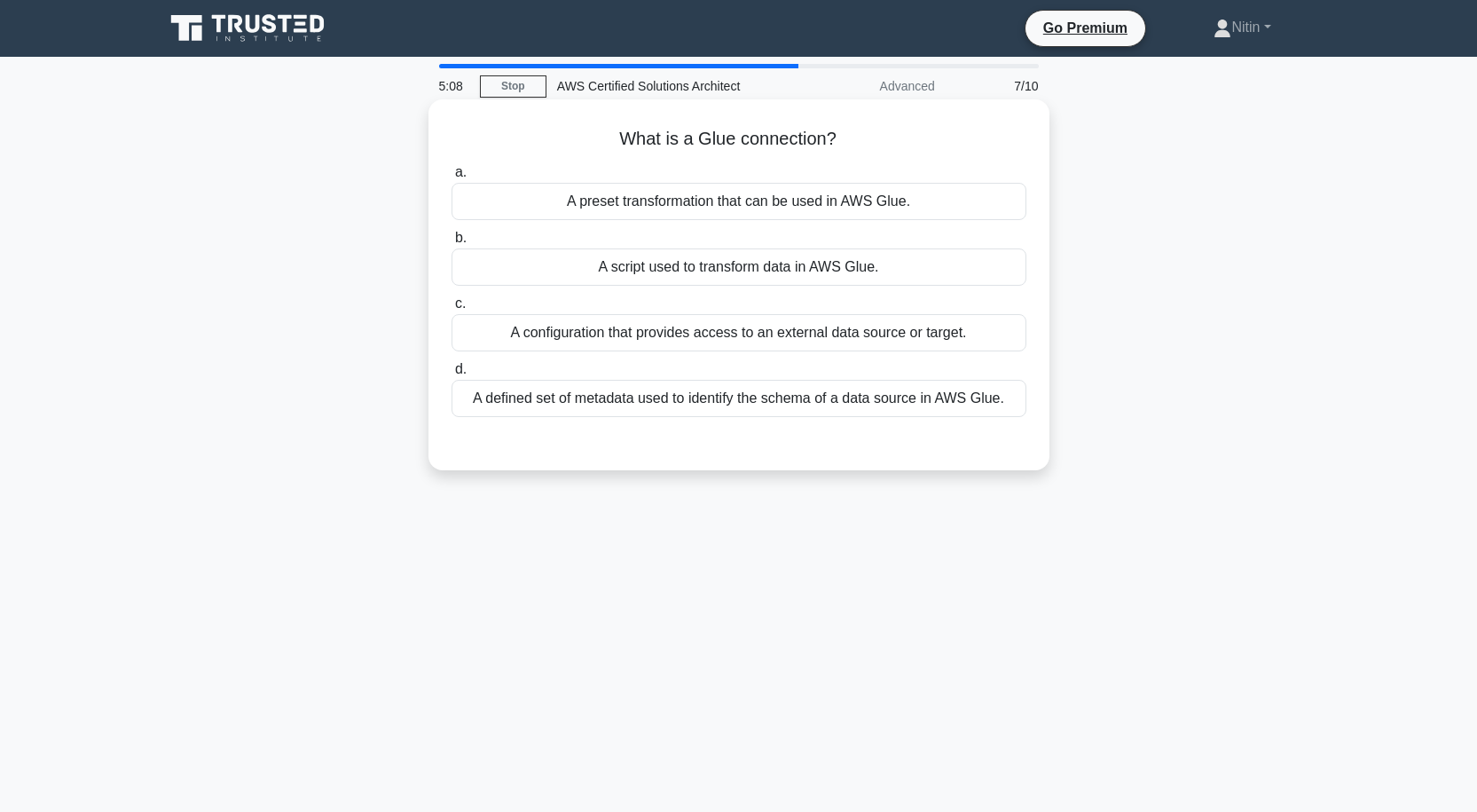
click at [592, 335] on div "A configuration that provides access to an external data source or target." at bounding box center [739, 333] width 575 height 38
click at [451, 309] on input "c. A configuration that provides access to an external data source or target." at bounding box center [451, 304] width 0 height 12
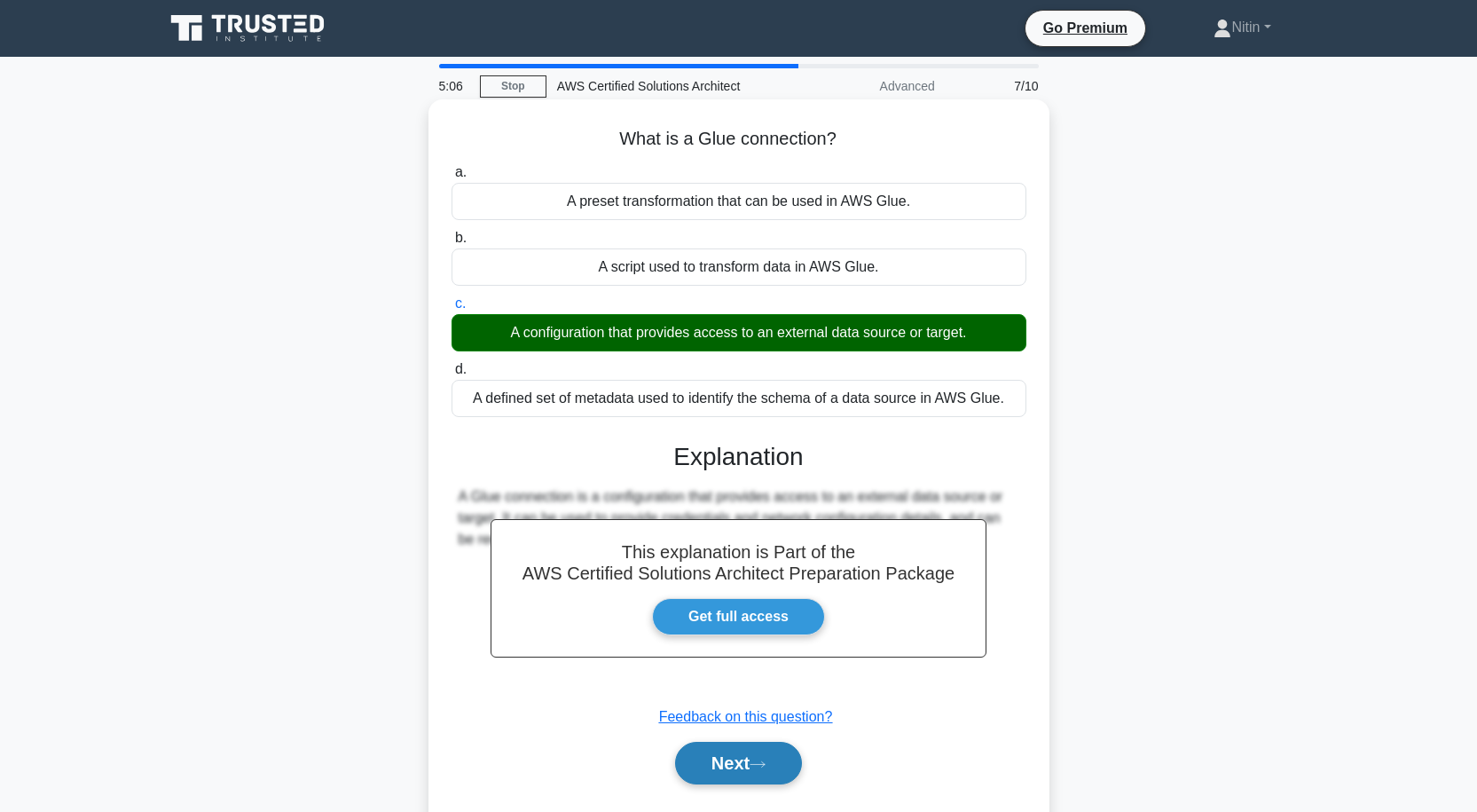
click at [745, 760] on button "Next" at bounding box center [738, 763] width 126 height 42
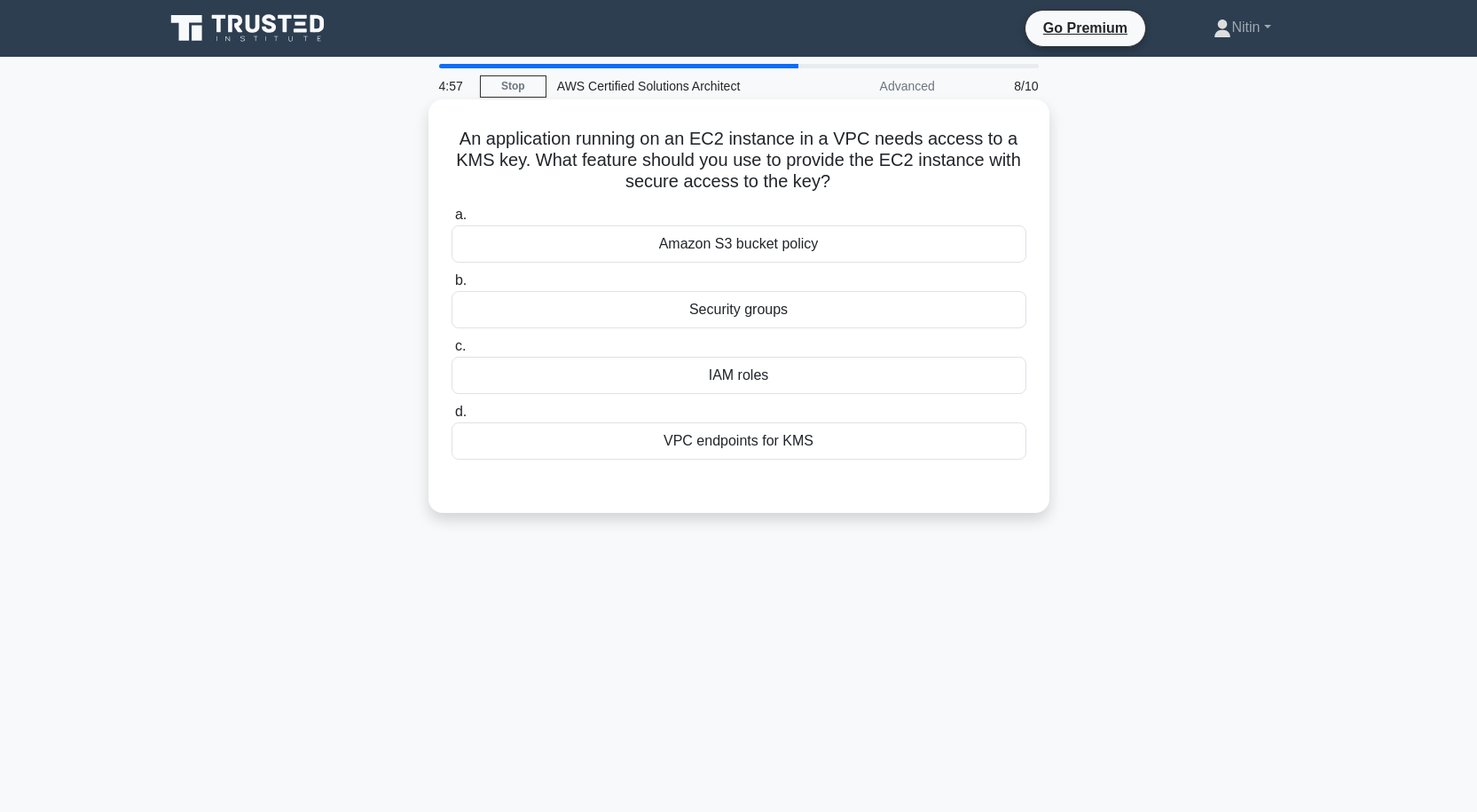
click at [741, 444] on div "VPC endpoints for KMS" at bounding box center [739, 442] width 575 height 38
click at [451, 418] on input "d. VPC endpoints for KMS" at bounding box center [451, 412] width 0 height 12
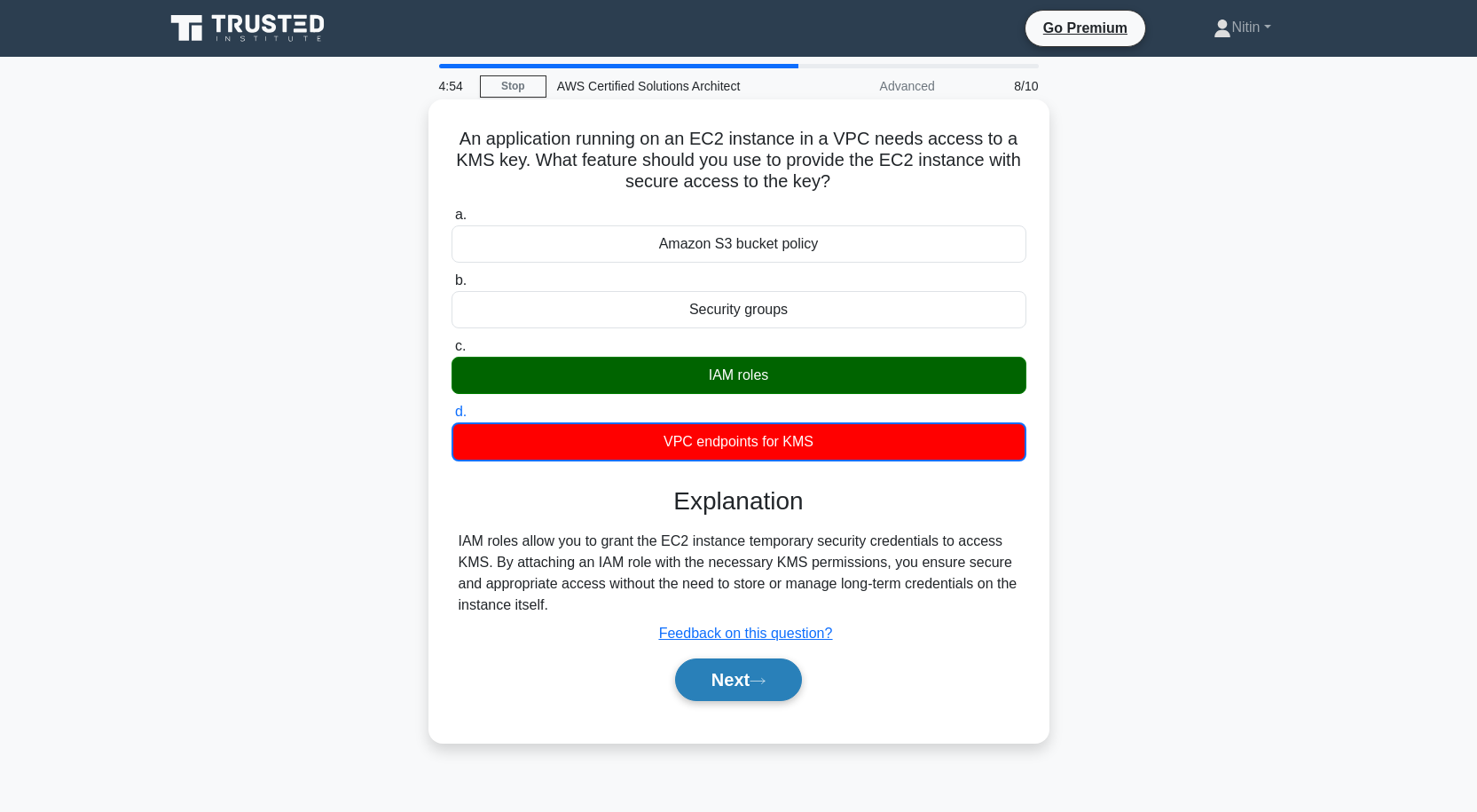
click at [724, 675] on button "Next" at bounding box center [738, 679] width 126 height 42
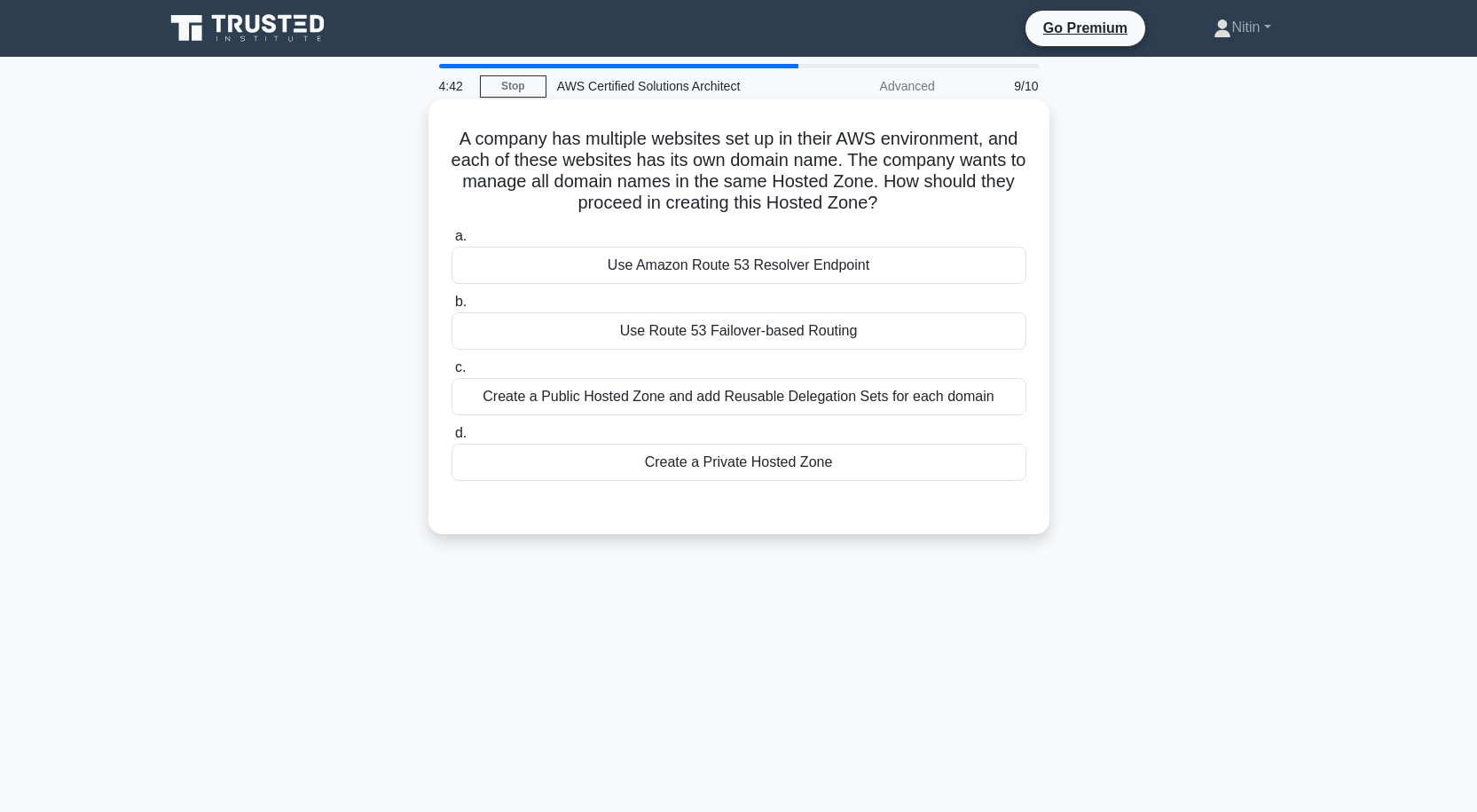
click at [665, 392] on div "Create a Public Hosted Zone and add Reusable Delegation Sets for each domain" at bounding box center [739, 397] width 575 height 38
click at [451, 373] on input "c. Create a Public Hosted Zone and add Reusable Delegation Sets for each domain" at bounding box center [451, 367] width 0 height 12
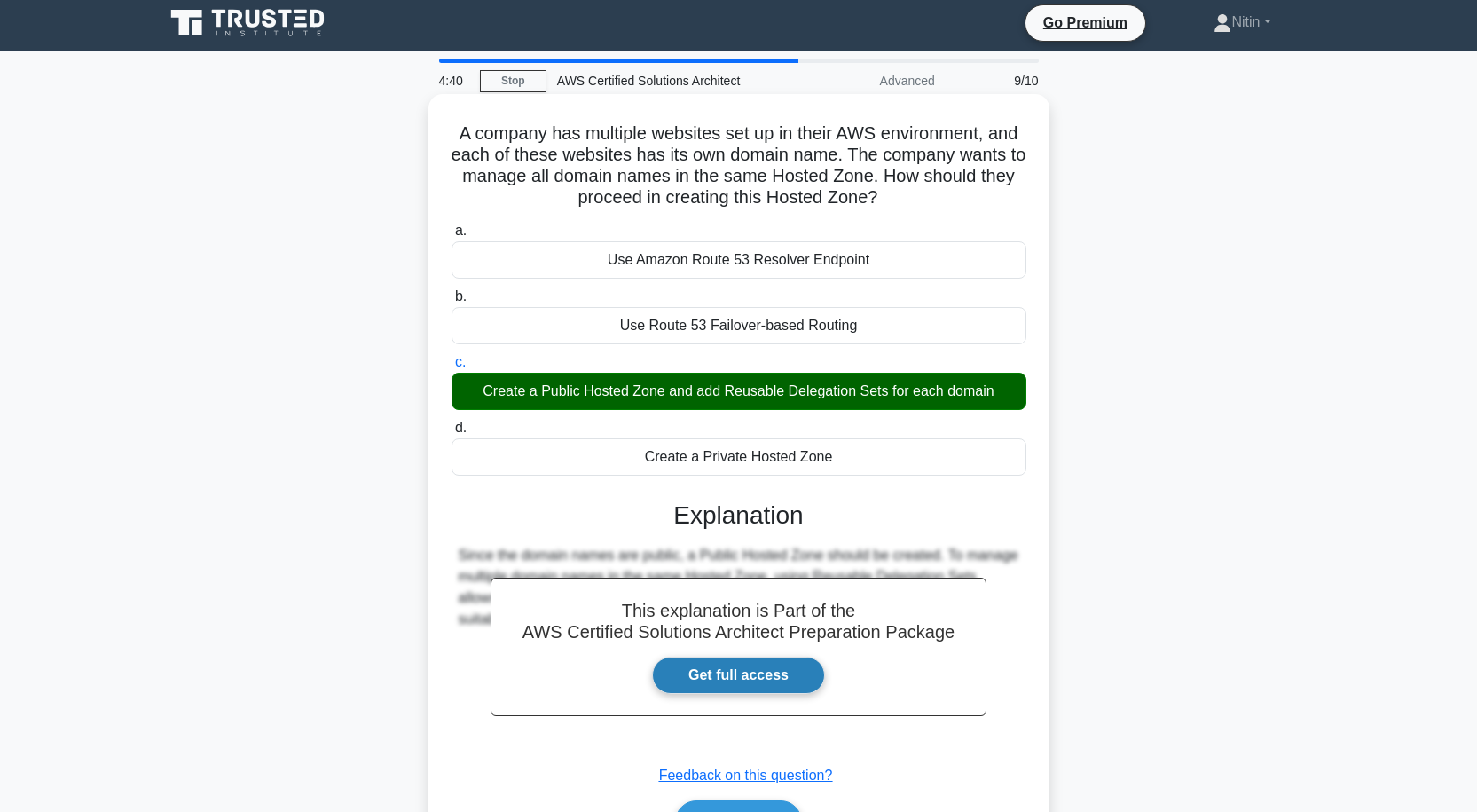
scroll to position [146, 0]
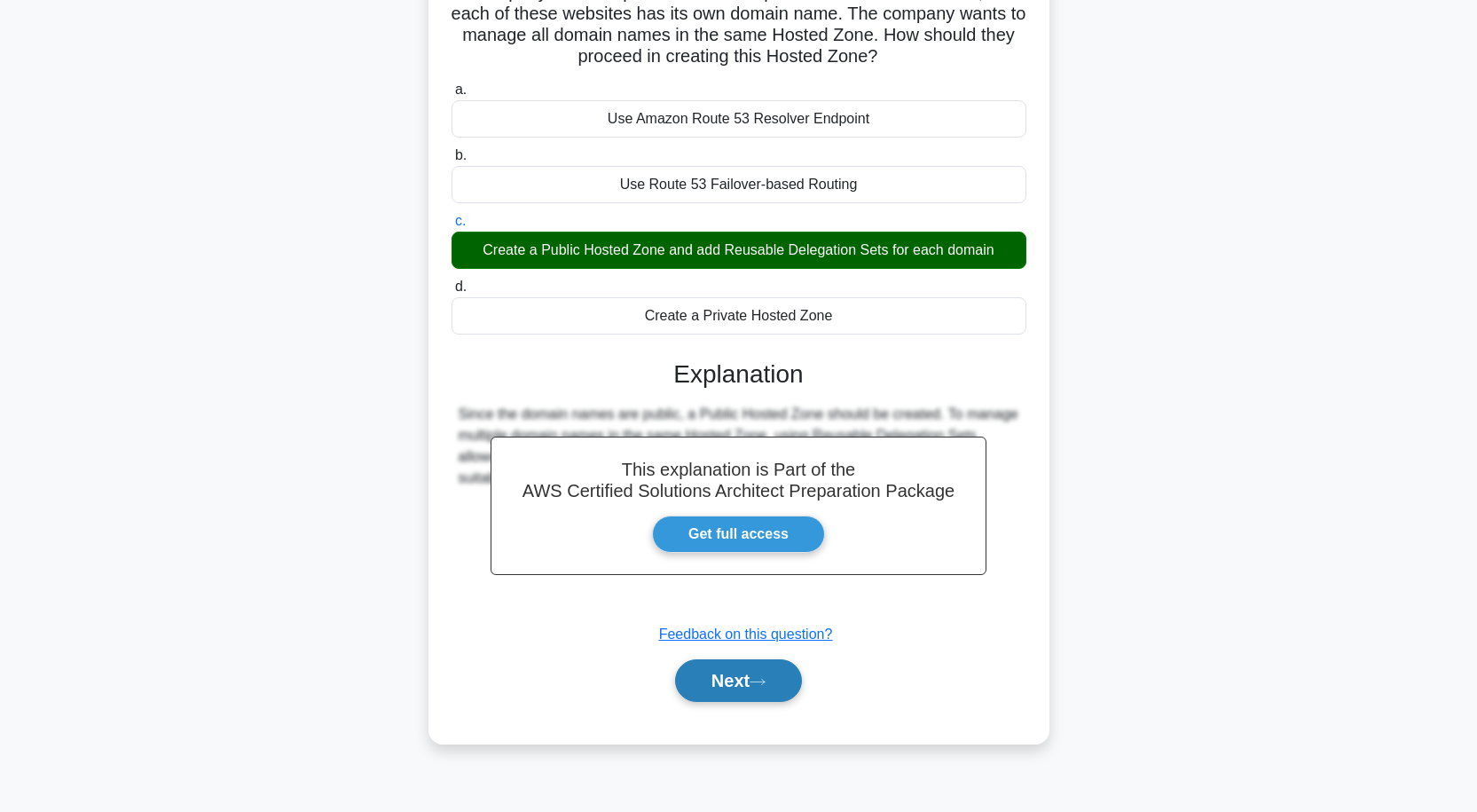
click at [758, 680] on icon at bounding box center [758, 682] width 16 height 10
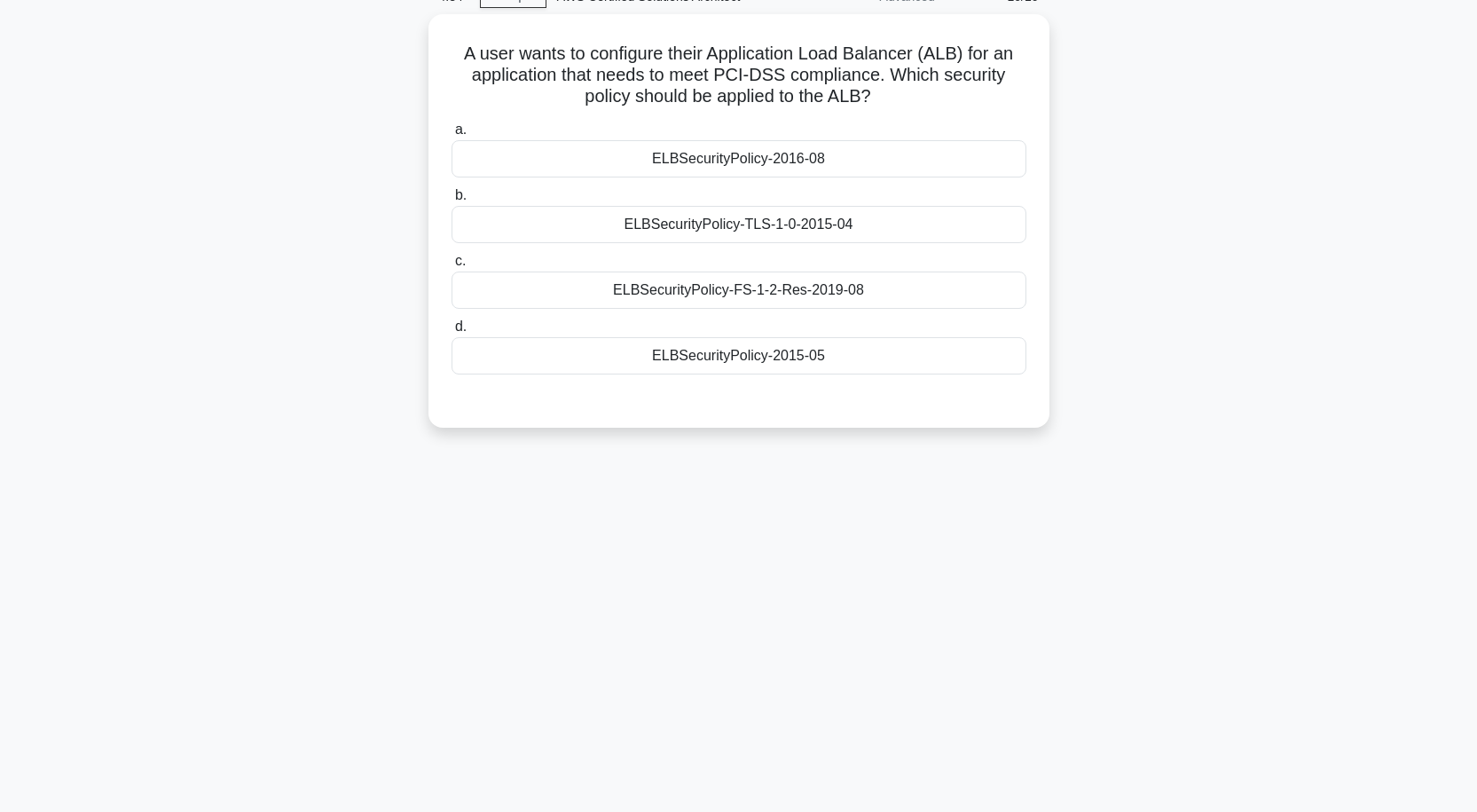
scroll to position [57, 0]
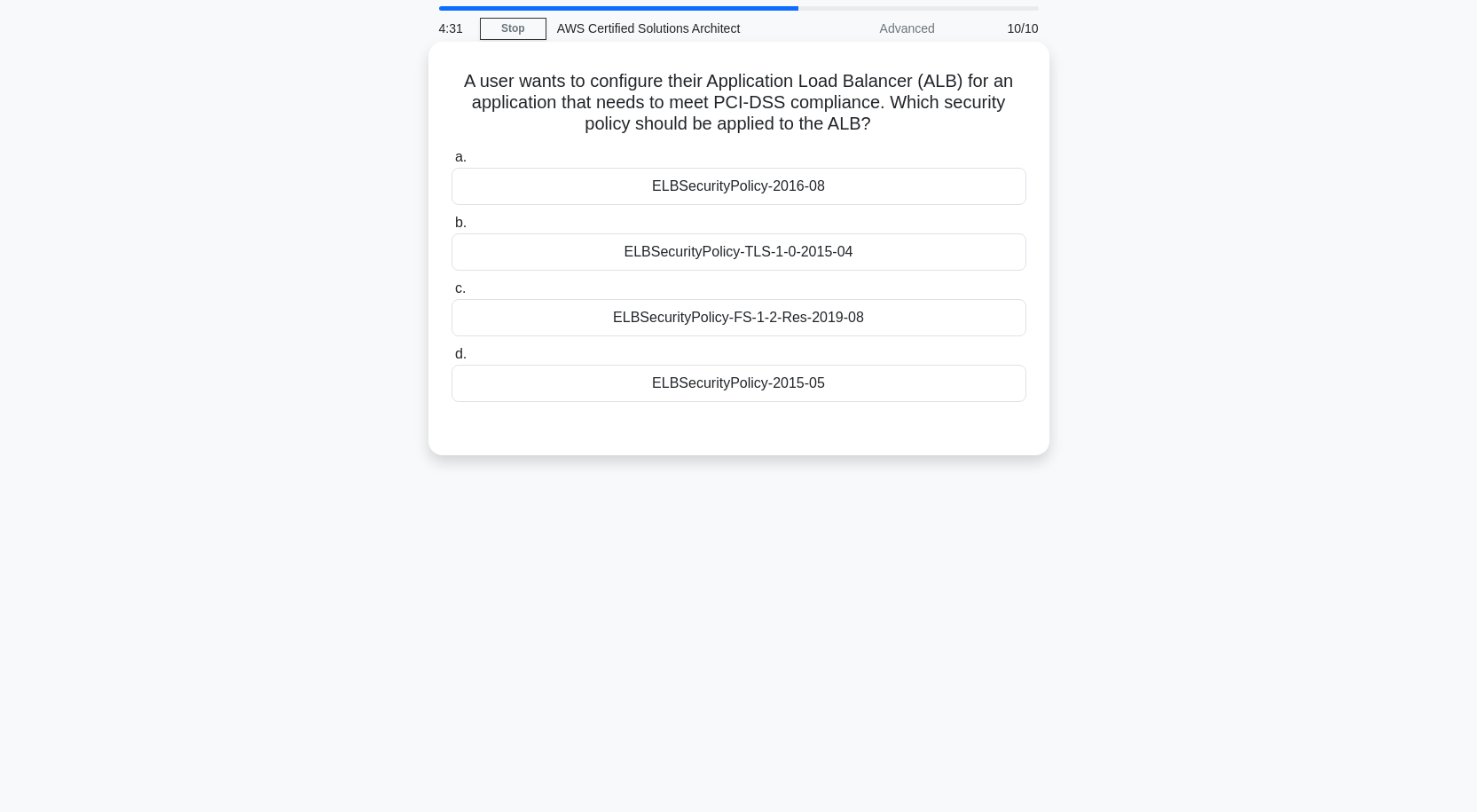
click at [721, 256] on div "ELBSecurityPolicy-TLS-1-0-2015-04" at bounding box center [739, 252] width 575 height 38
click at [451, 229] on input "b. ELBSecurityPolicy-TLS-1-0-2015-04" at bounding box center [451, 223] width 0 height 12
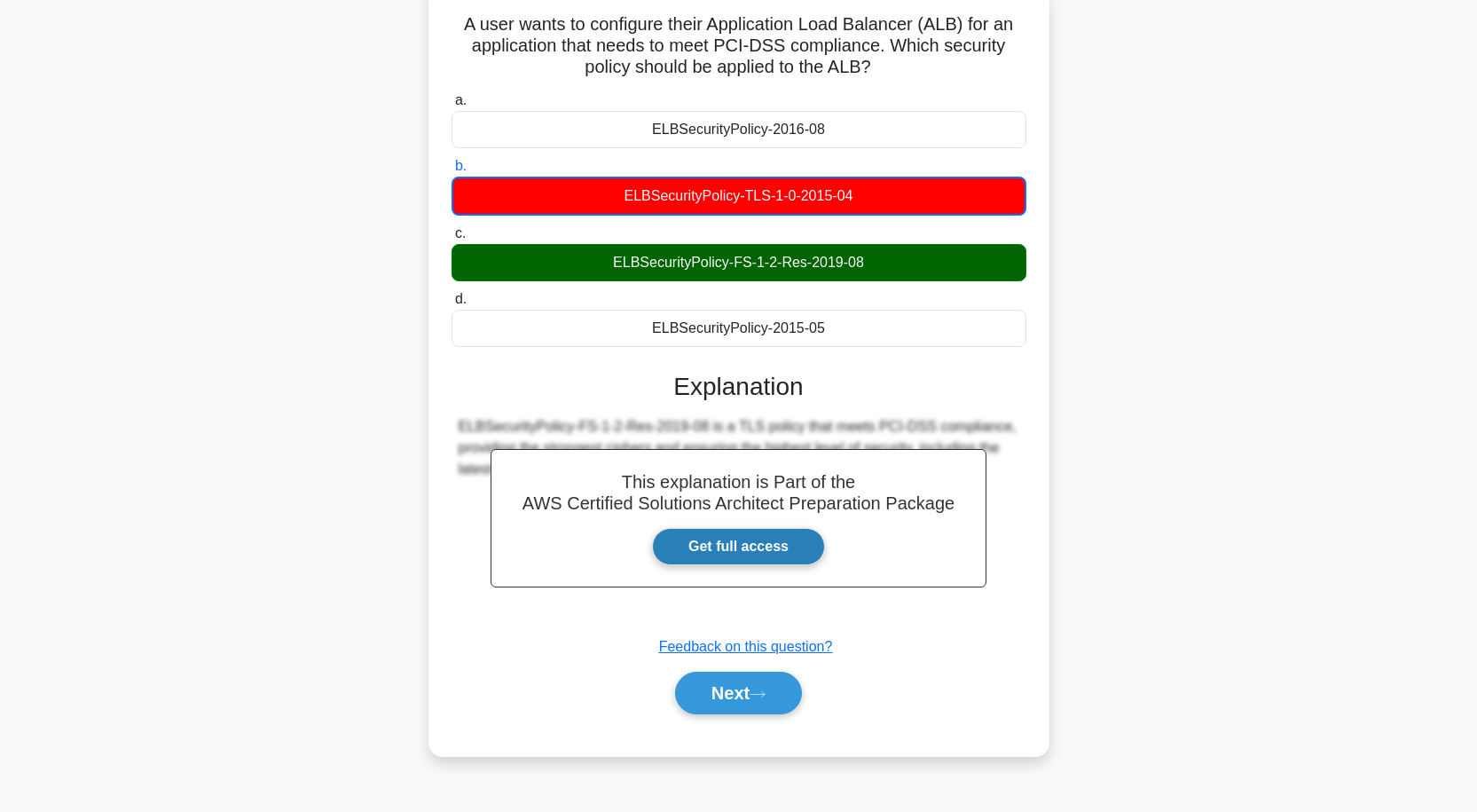
scroll to position [146, 0]
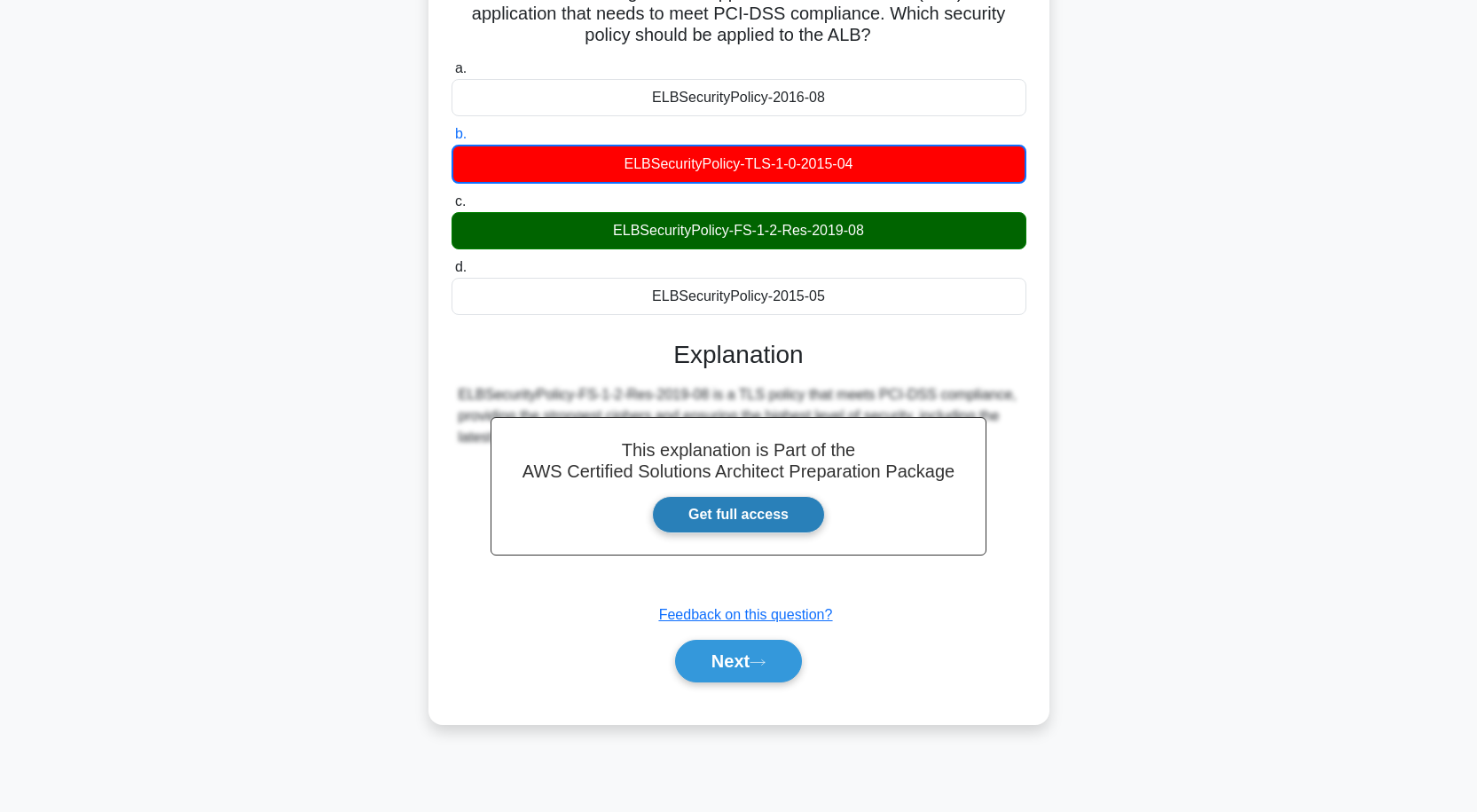
click at [712, 496] on link "Get full access" at bounding box center [738, 515] width 173 height 38
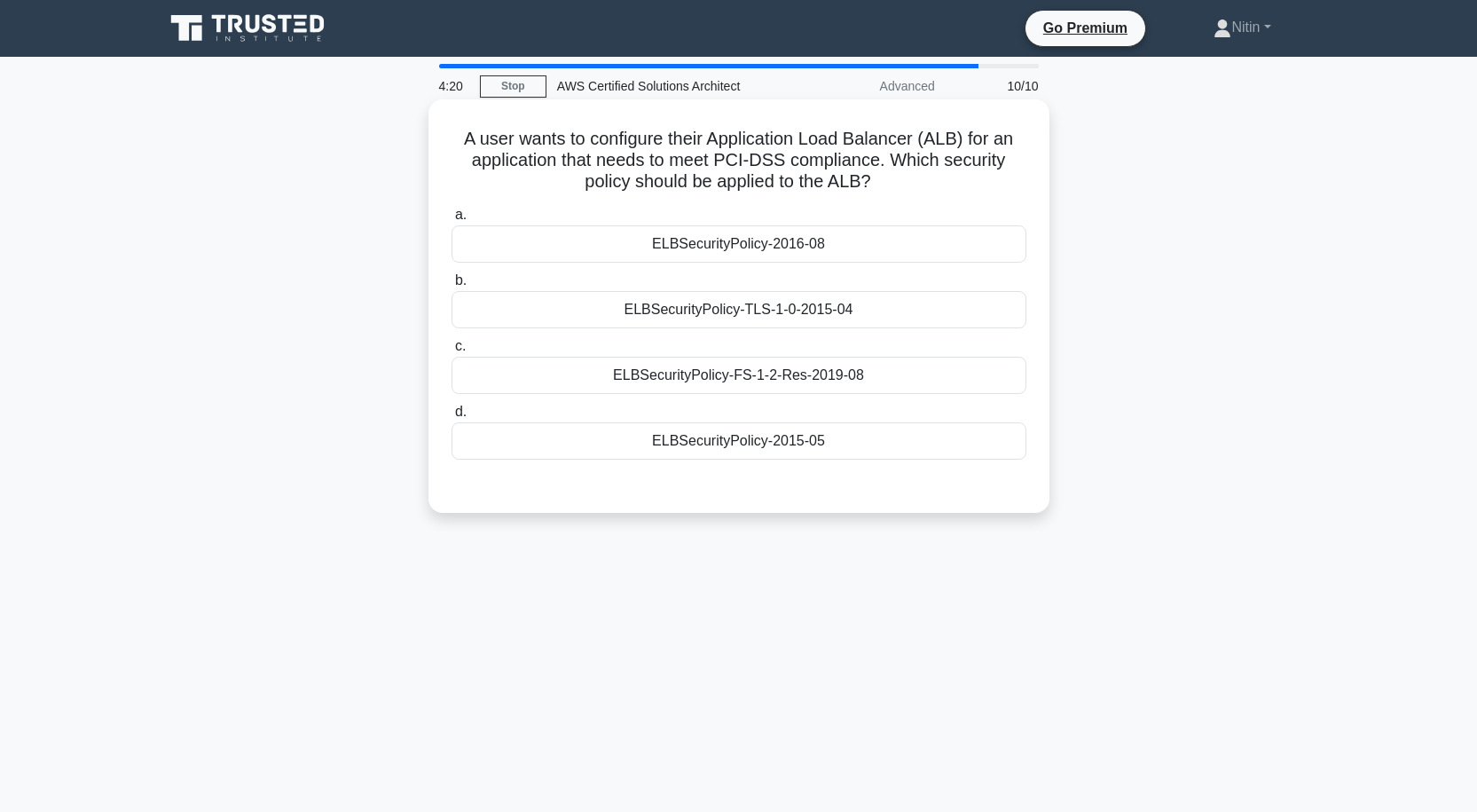
click at [617, 374] on div "ELBSecurityPolicy-FS-1-2-Res-2019-08" at bounding box center [739, 375] width 575 height 38
click at [451, 353] on input "c. ELBSecurityPolicy-FS-1-2-Res-2019-08" at bounding box center [451, 347] width 0 height 12
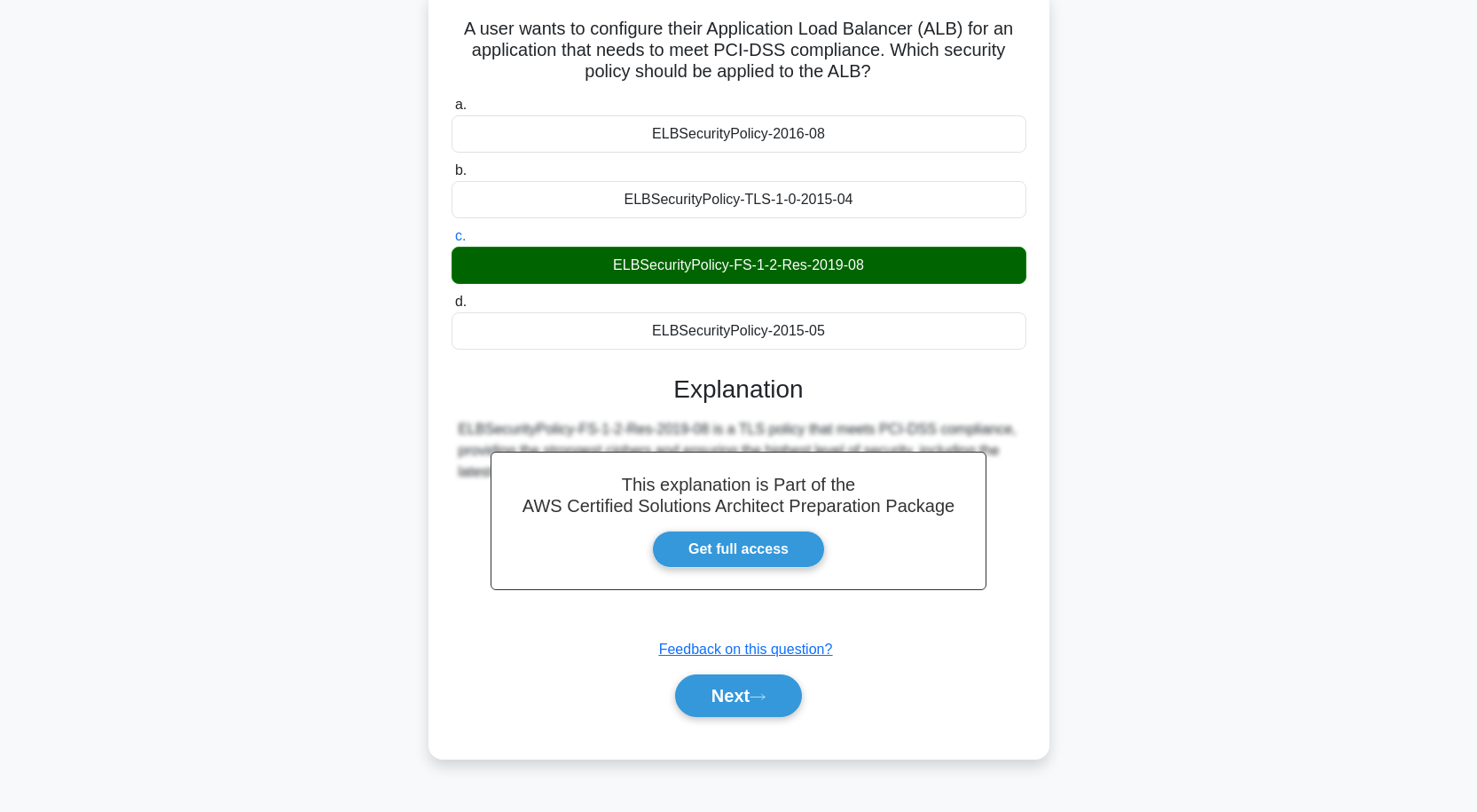
scroll to position [146, 0]
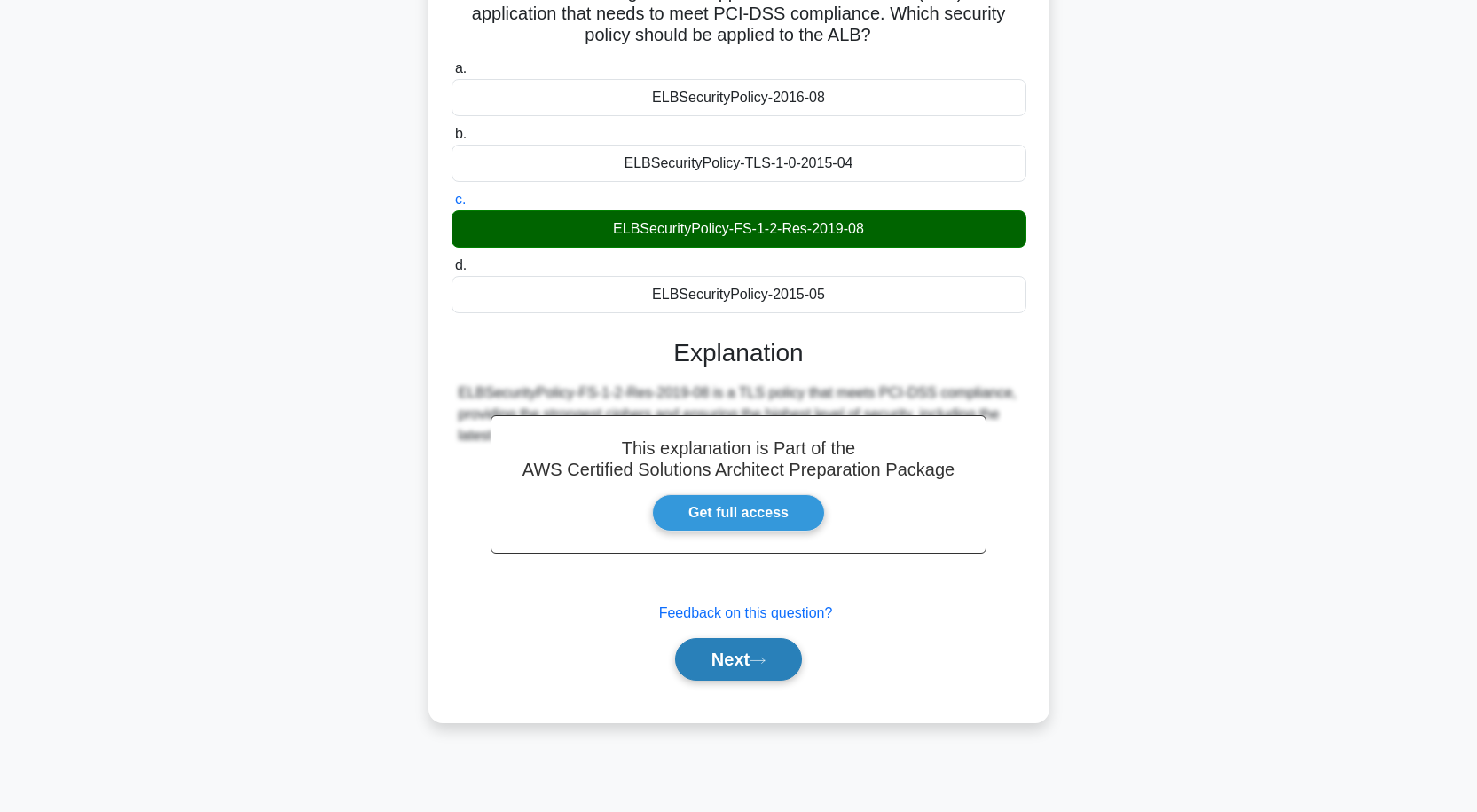
click at [756, 661] on button "Next" at bounding box center [738, 659] width 126 height 42
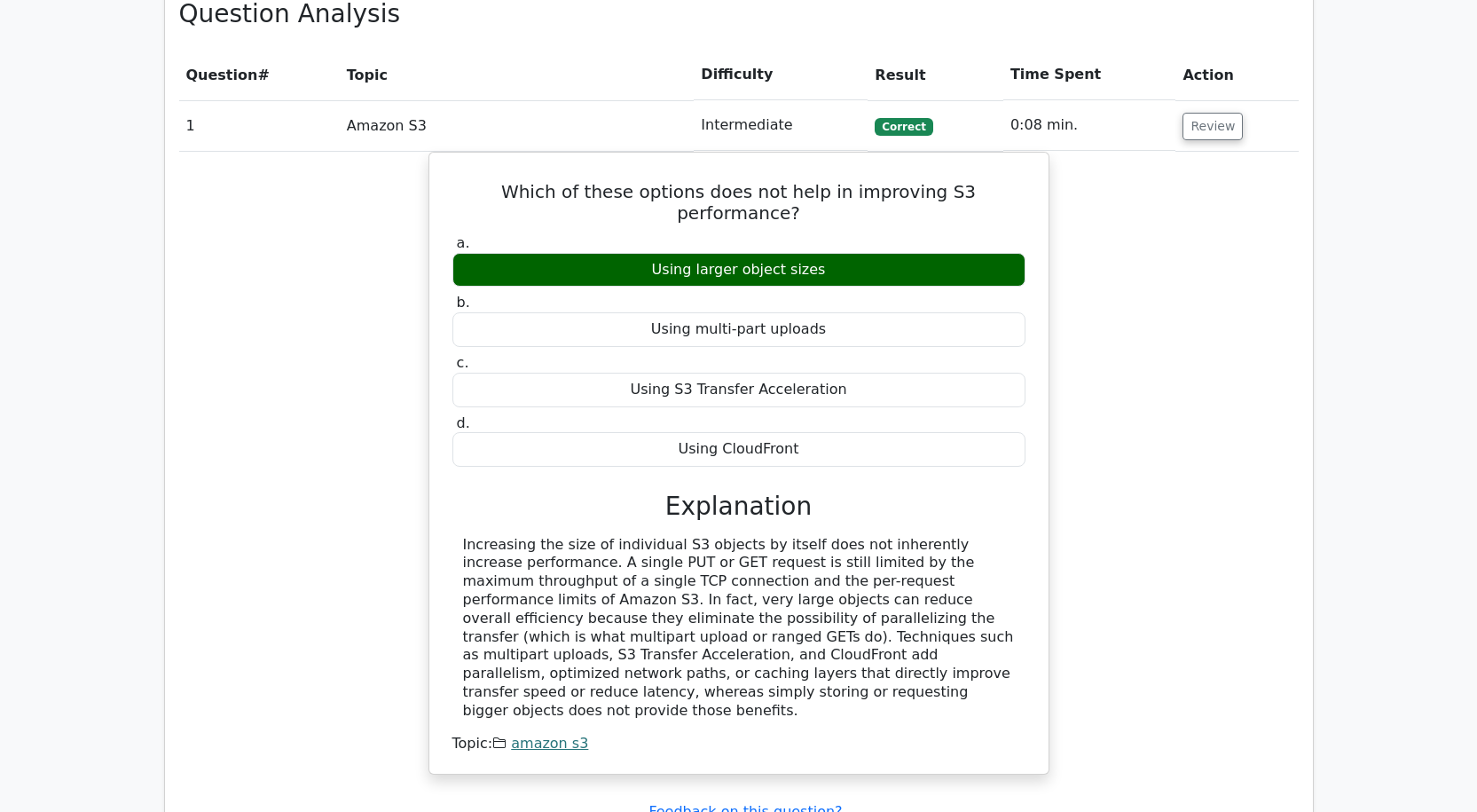
scroll to position [1863, 0]
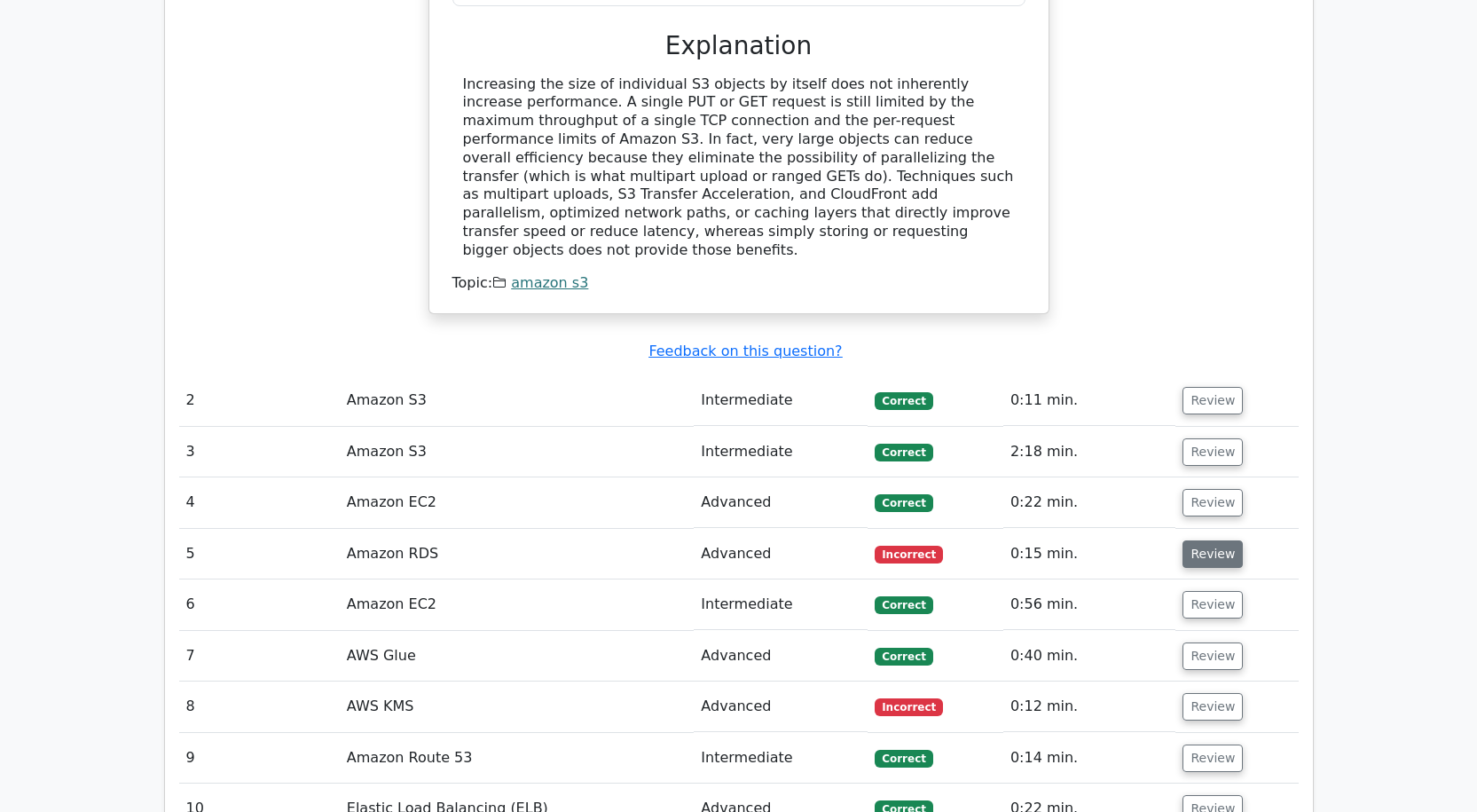
click at [1196, 540] on button "Review" at bounding box center [1212, 554] width 60 height 28
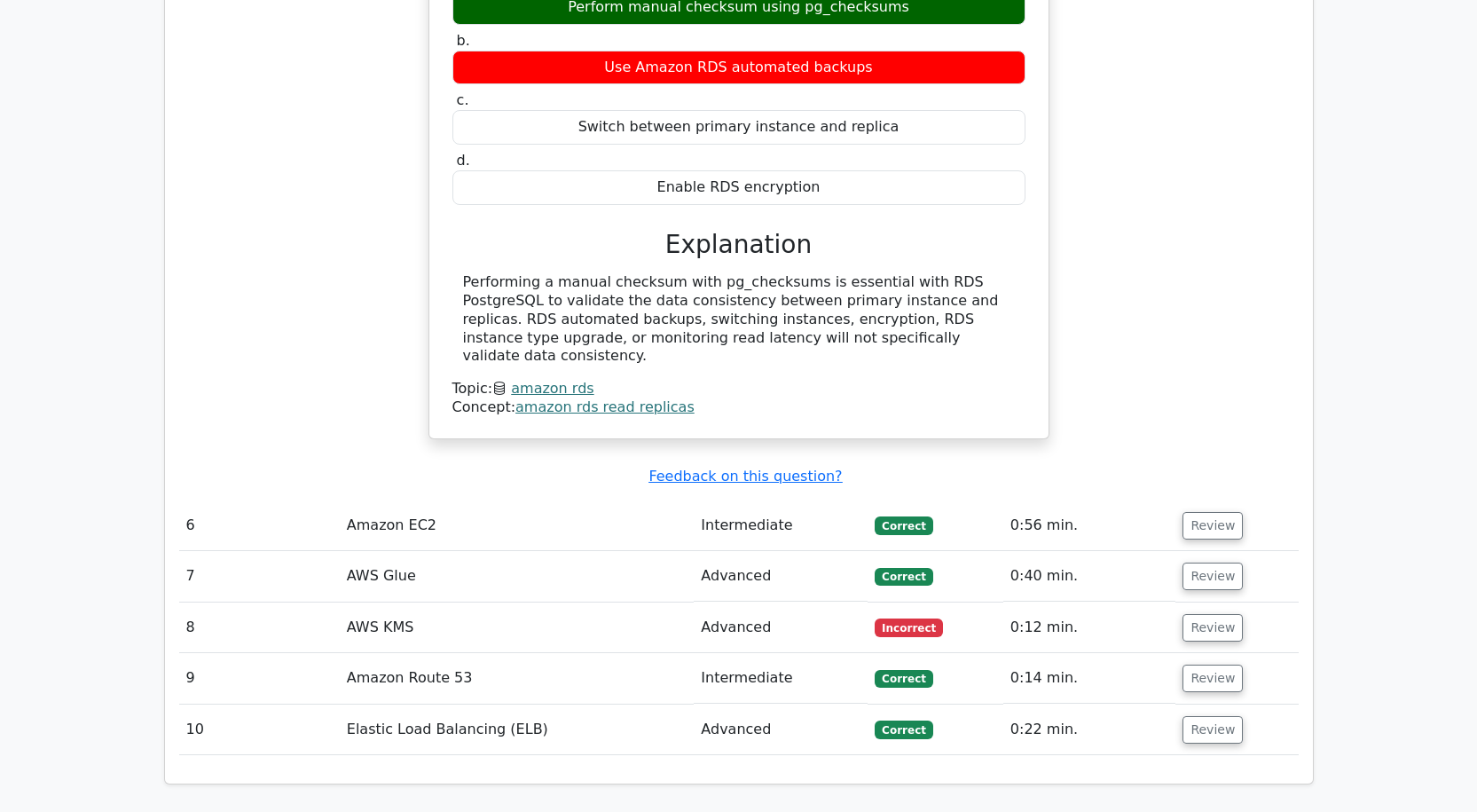
scroll to position [2661, 0]
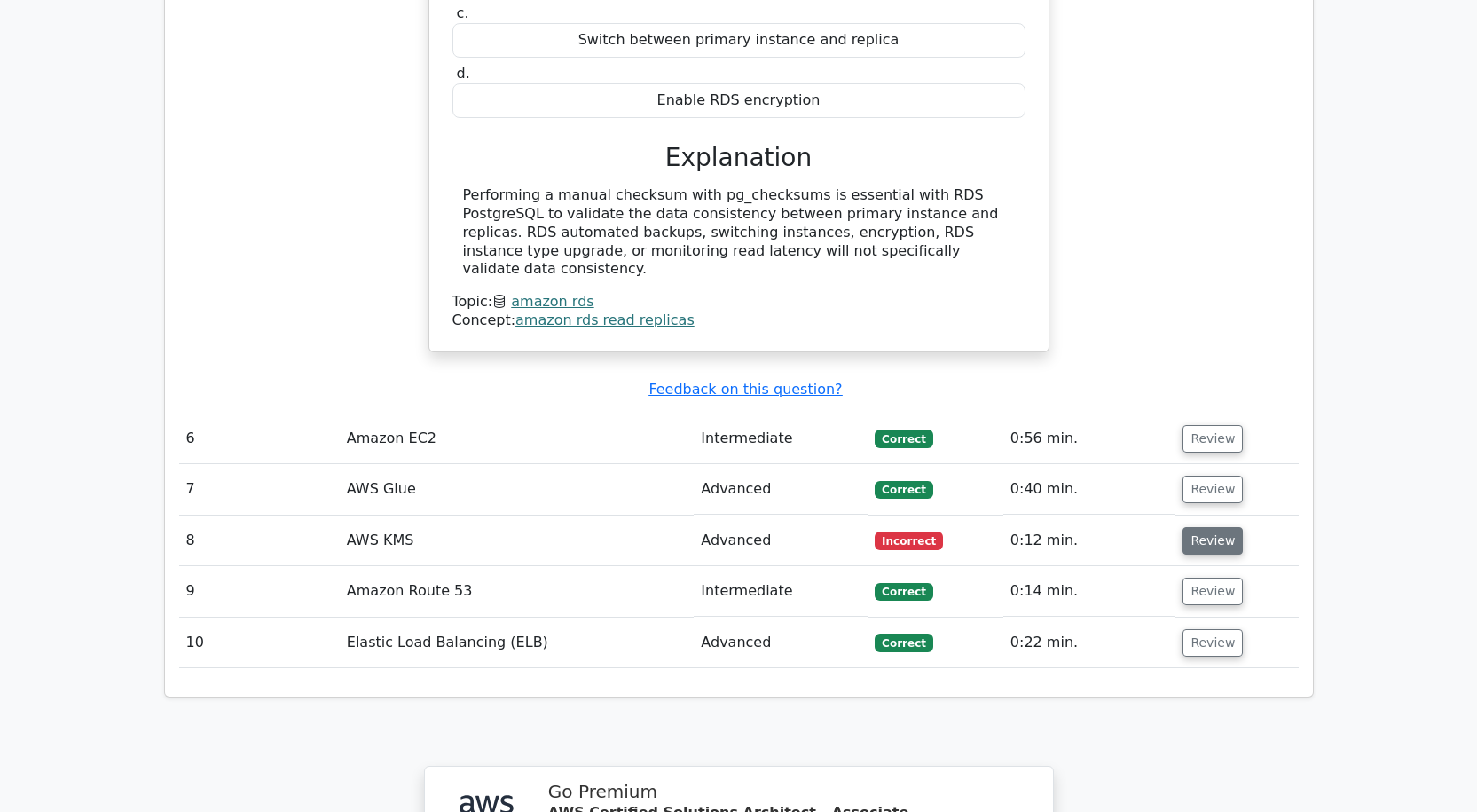
click at [1206, 528] on button "Review" at bounding box center [1212, 541] width 60 height 28
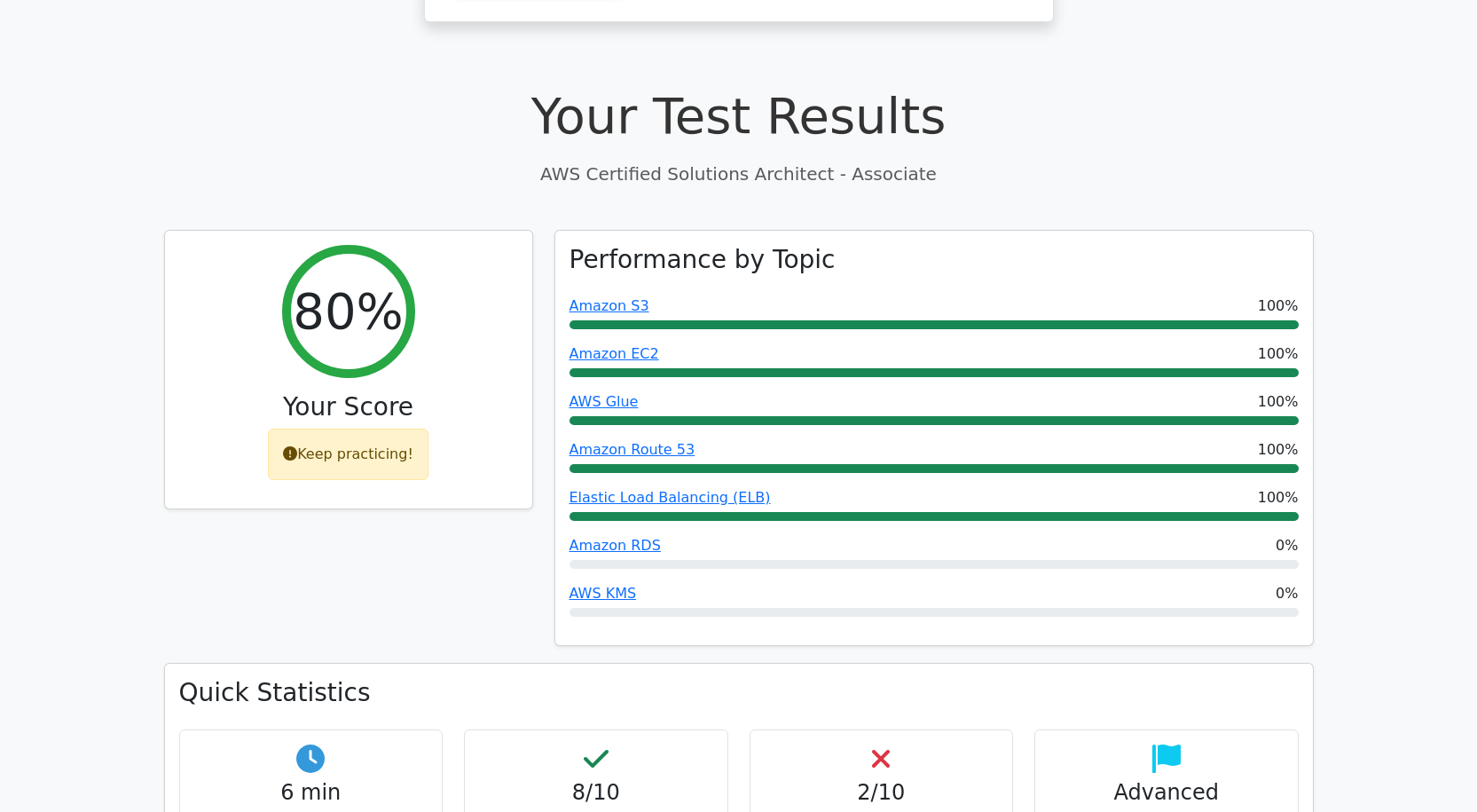
scroll to position [444, 0]
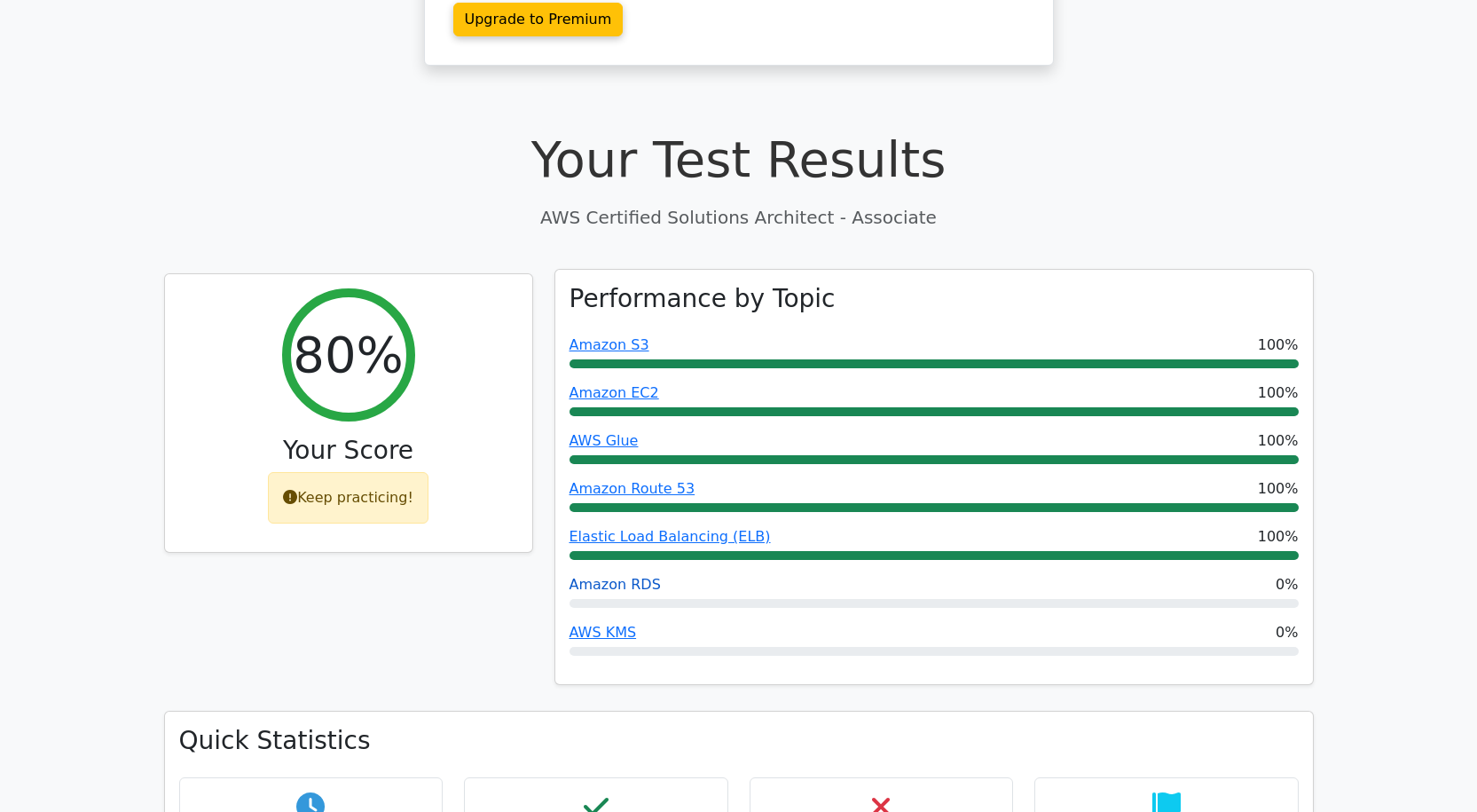
click at [626, 576] on link "Amazon RDS" at bounding box center [615, 584] width 92 height 17
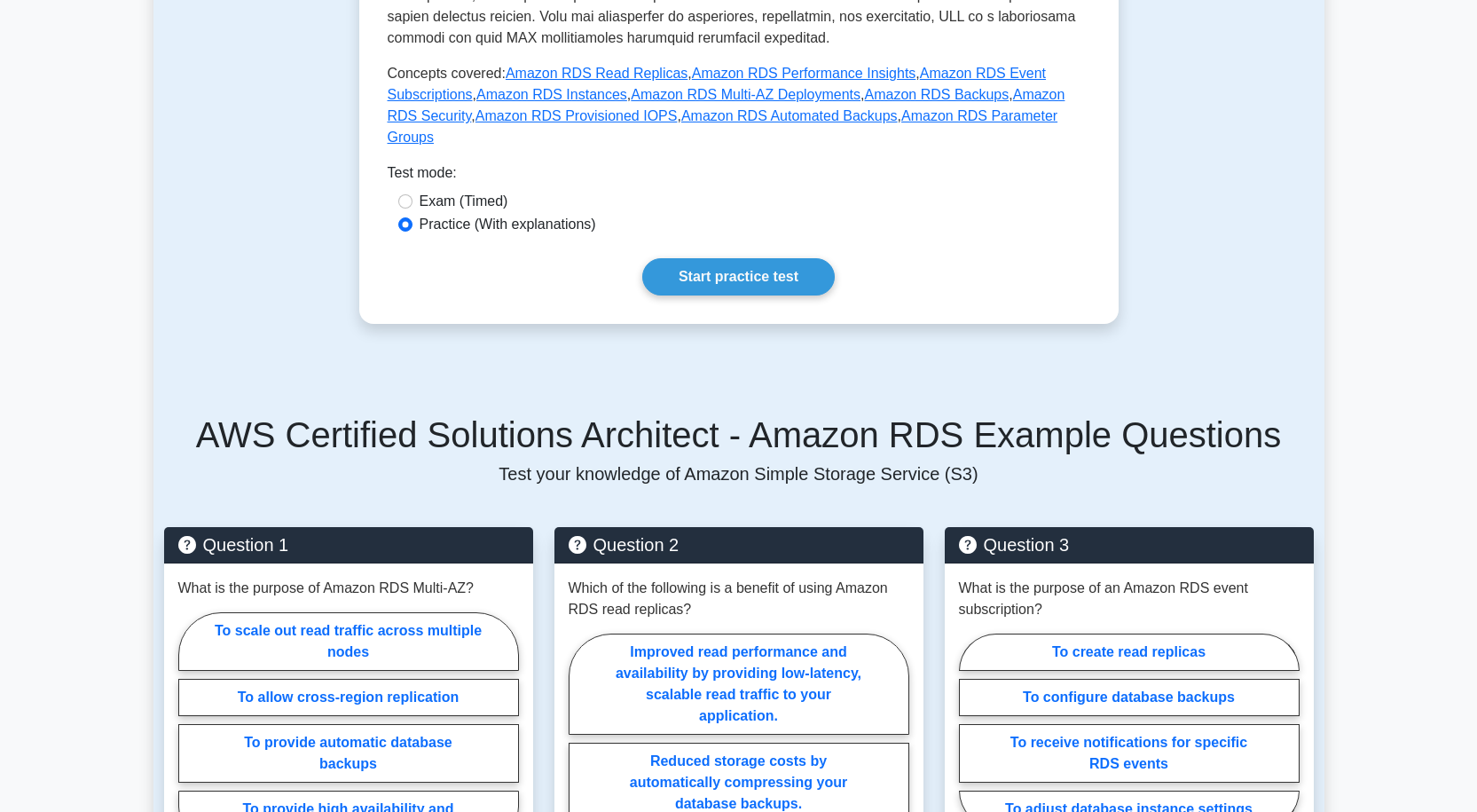
scroll to position [887, 0]
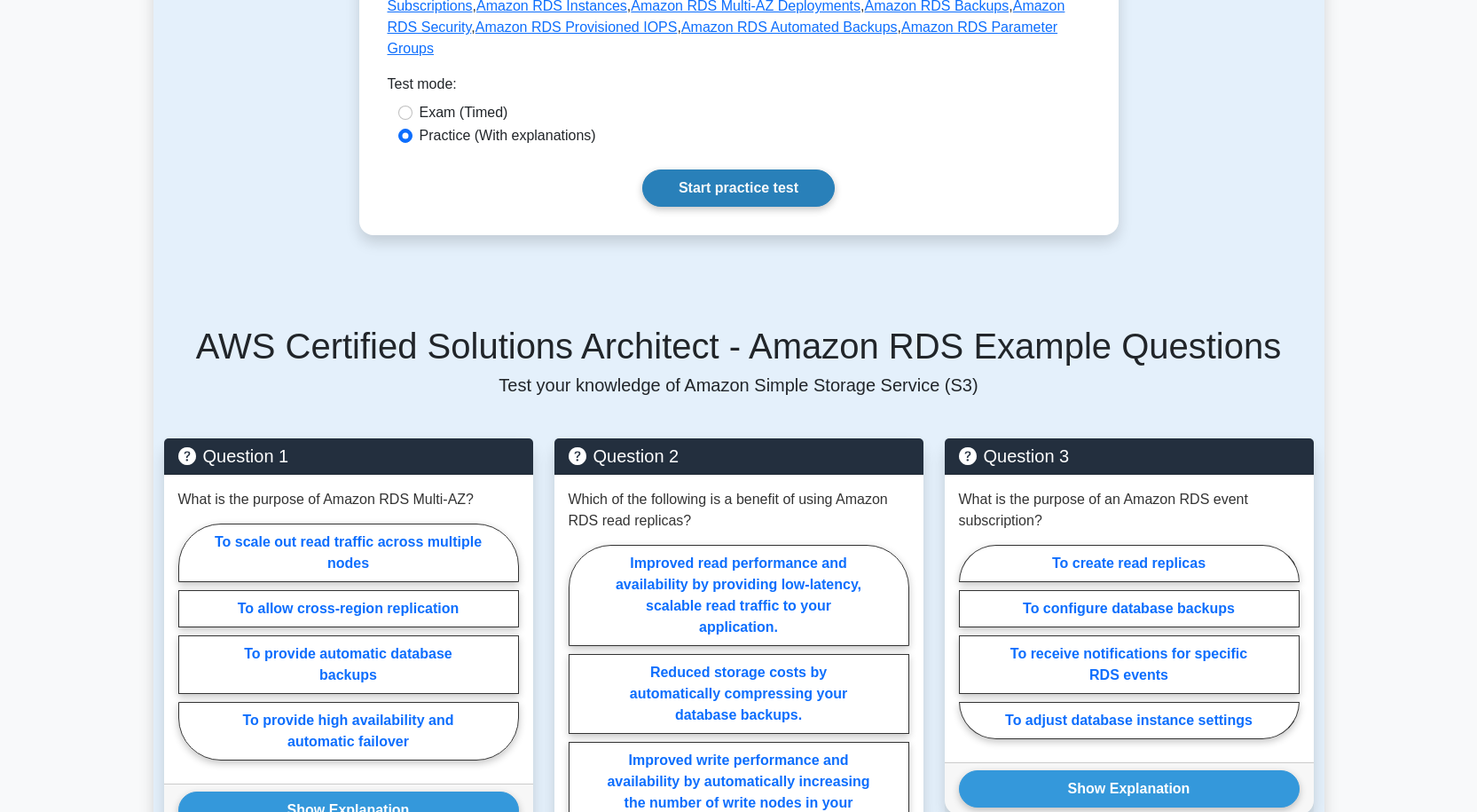
click at [737, 170] on link "Start practice test" at bounding box center [738, 189] width 193 height 38
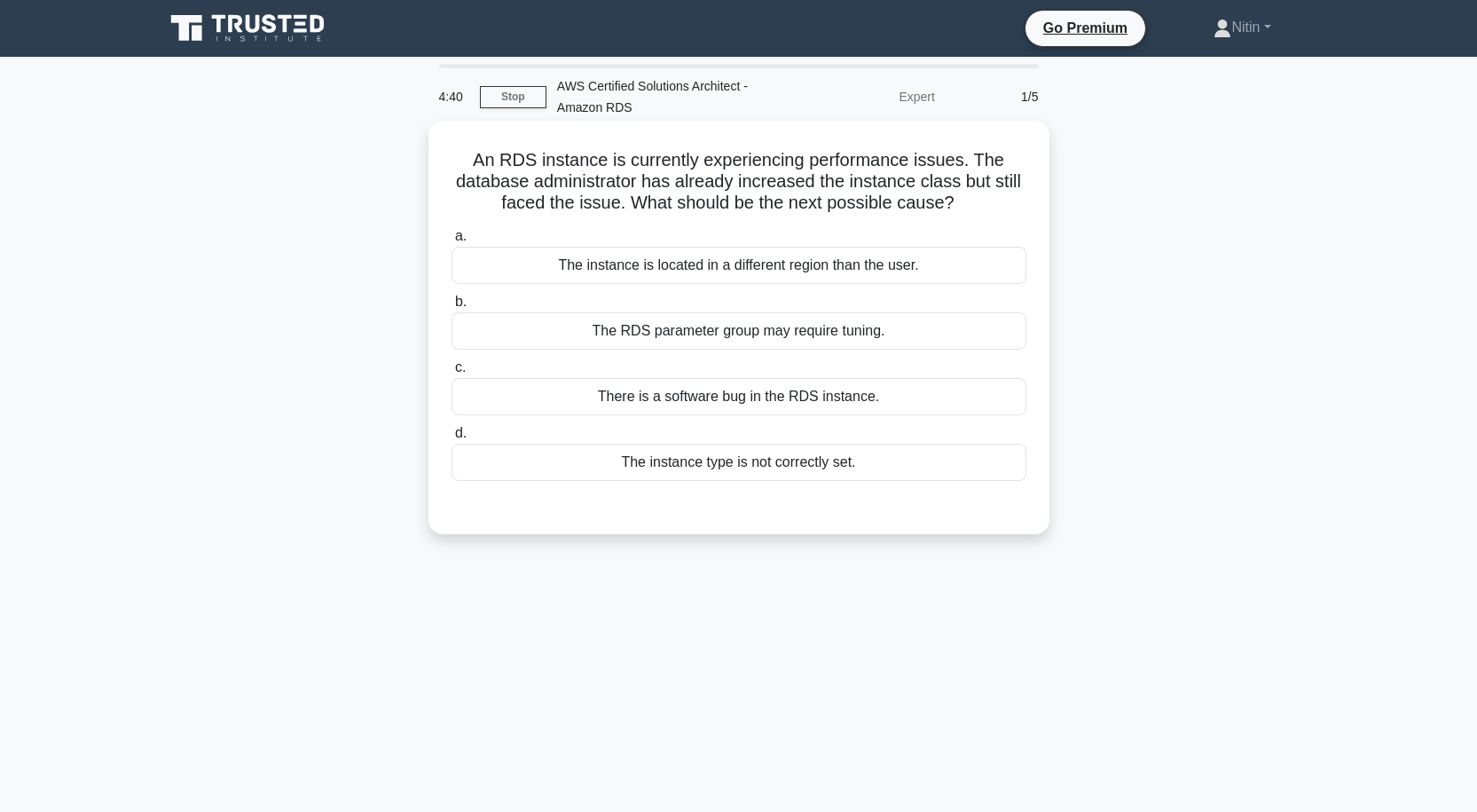
click at [726, 458] on div "The instance type is not correctly set." at bounding box center [739, 462] width 575 height 38
click at [451, 440] on input "d. The instance type is not correctly set." at bounding box center [451, 434] width 0 height 12
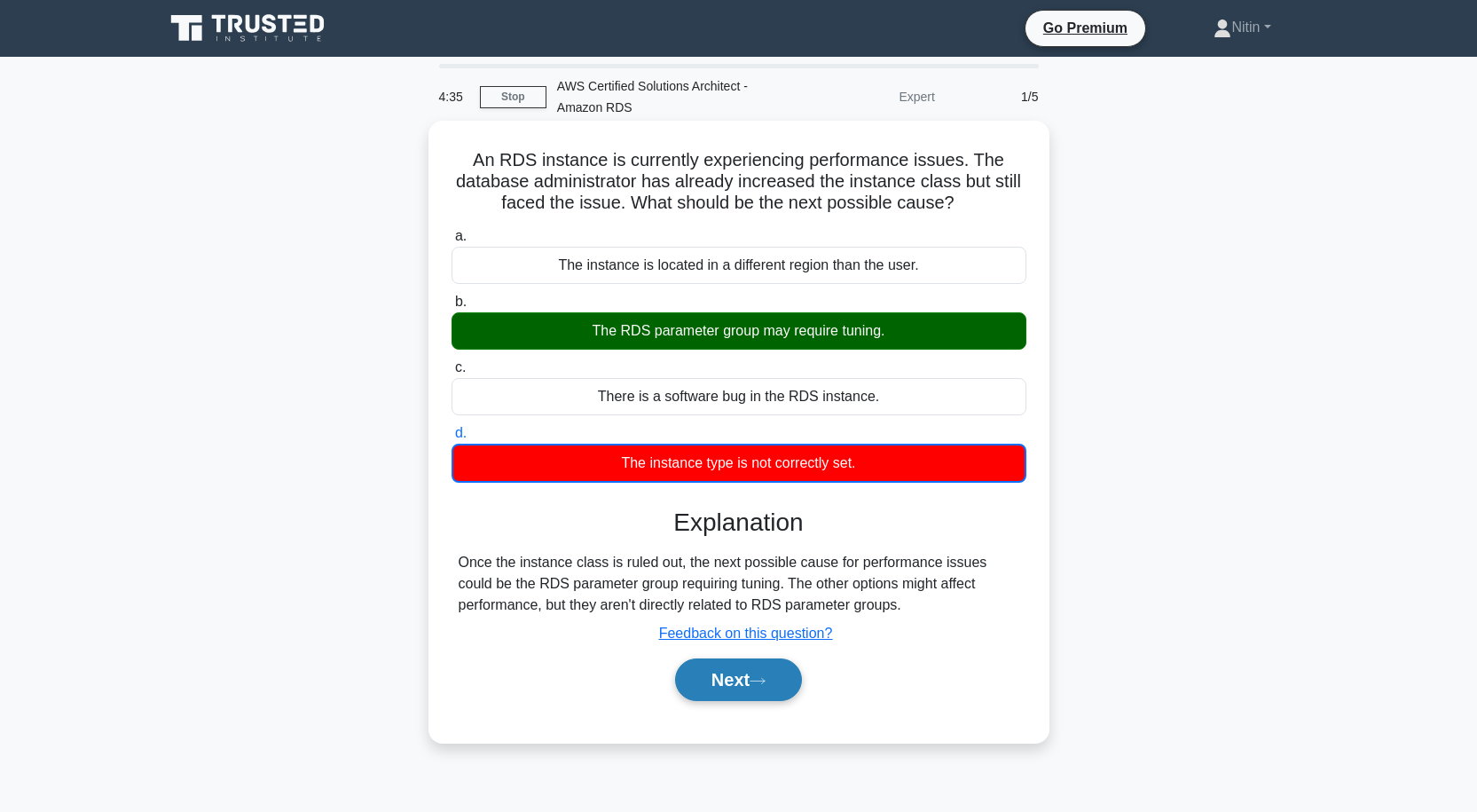
click at [702, 679] on button "Next" at bounding box center [738, 679] width 126 height 42
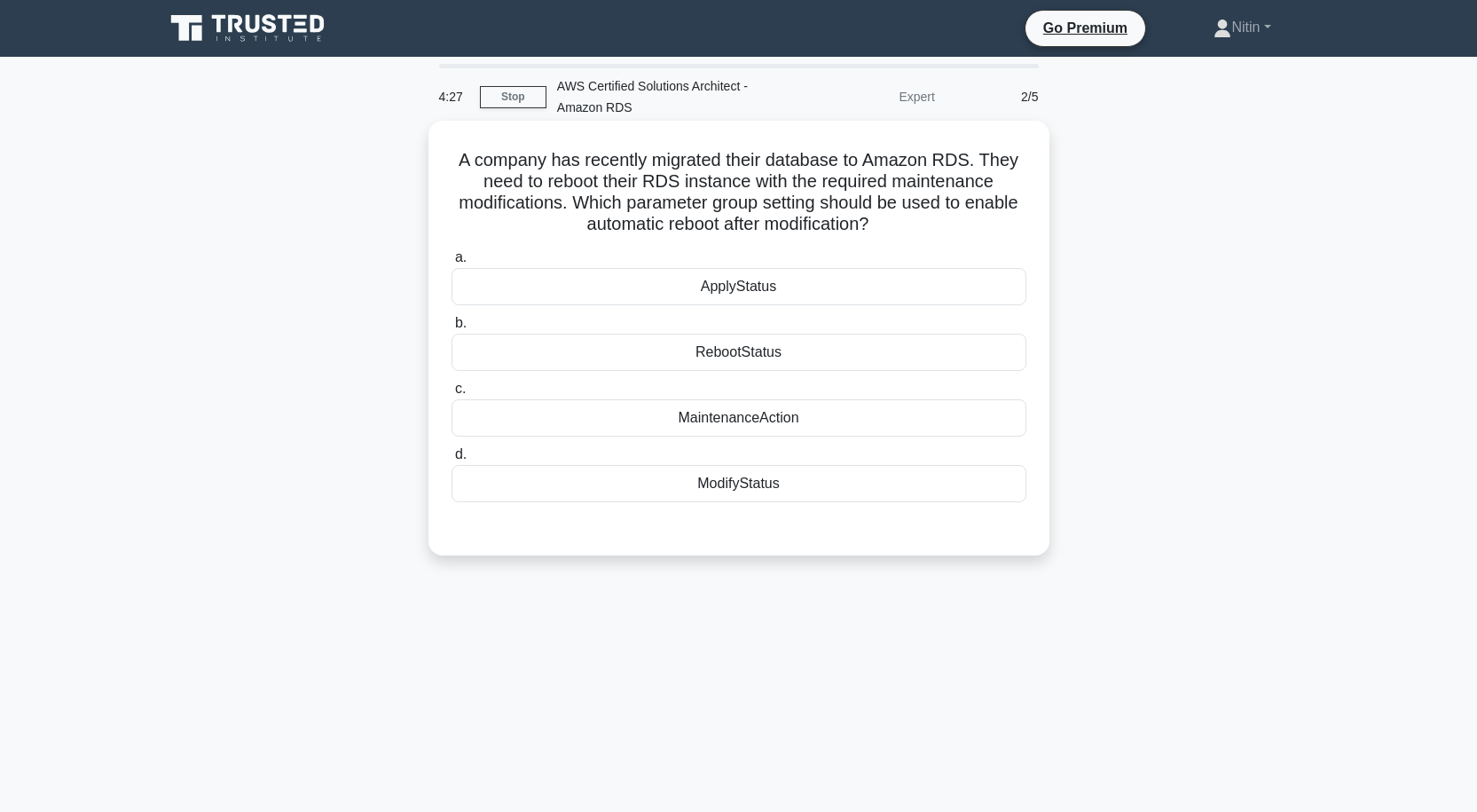
click at [701, 477] on div "ModifyStatus" at bounding box center [739, 484] width 575 height 38
click at [451, 460] on input "d. ModifyStatus" at bounding box center [451, 454] width 0 height 12
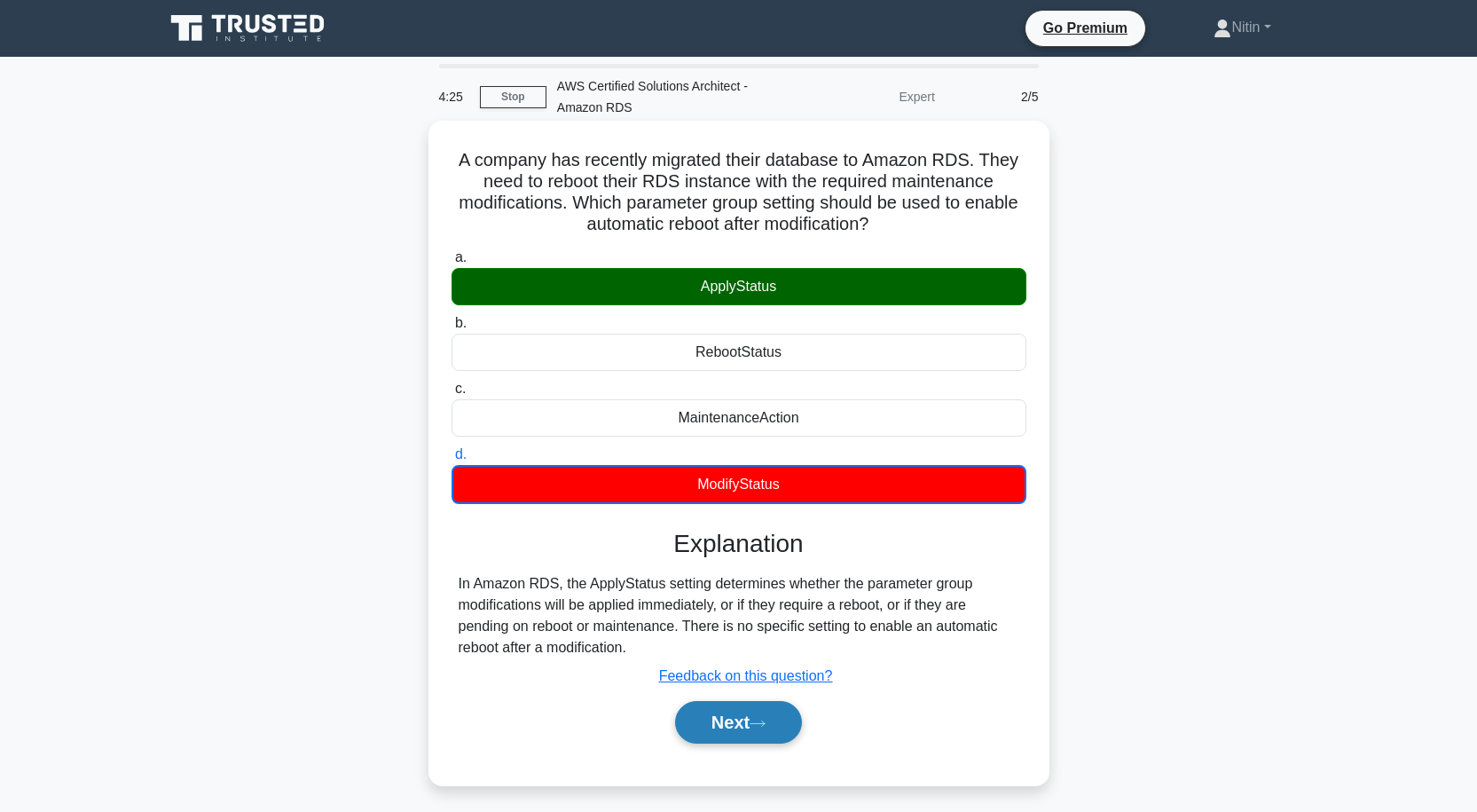
click at [753, 727] on button "Next" at bounding box center [738, 722] width 126 height 42
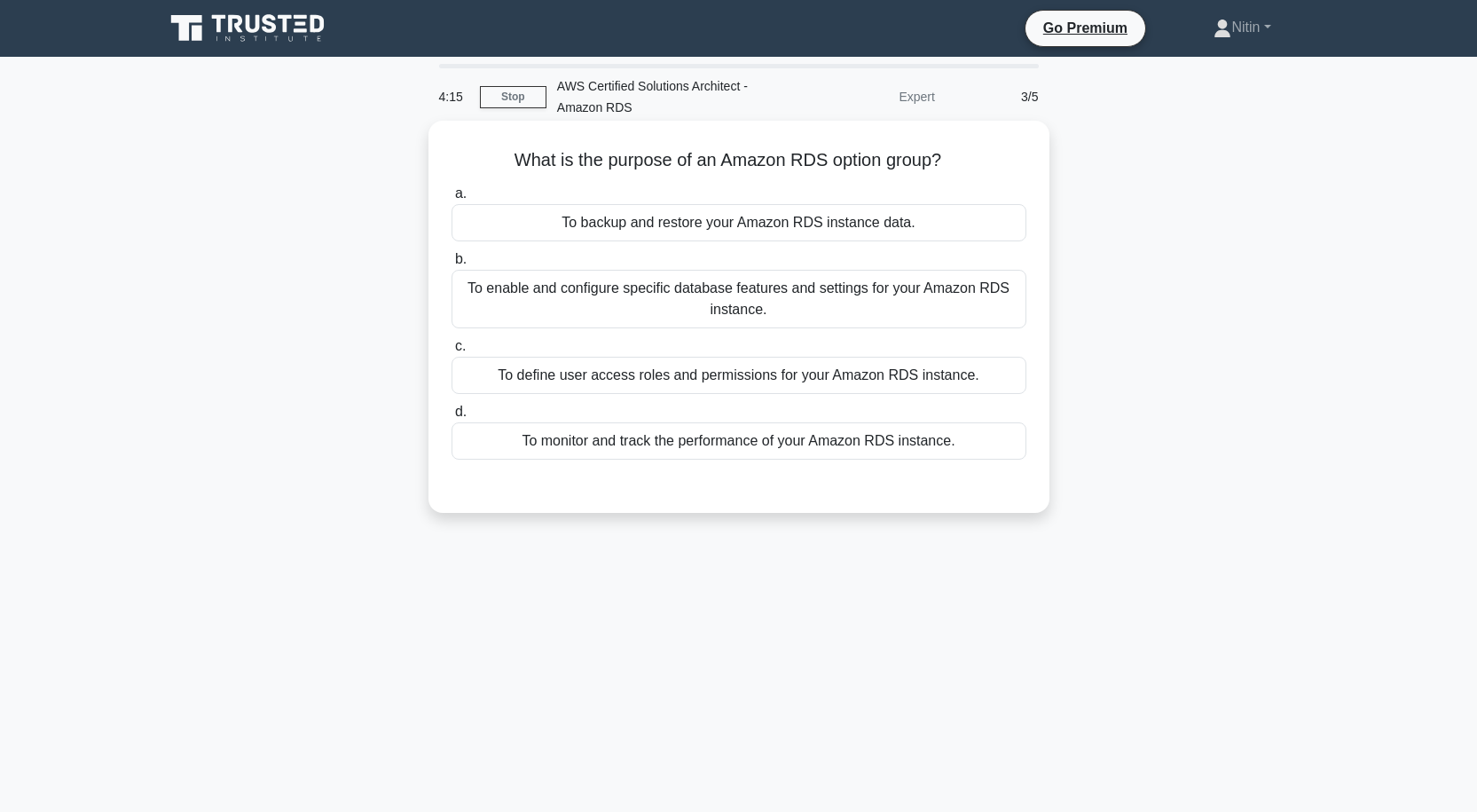
click at [655, 308] on div "To enable and configure specific database features and settings for your Amazon…" at bounding box center [739, 298] width 575 height 58
click at [451, 266] on input "b. To enable and configure specific database features and settings for your Ama…" at bounding box center [451, 260] width 0 height 12
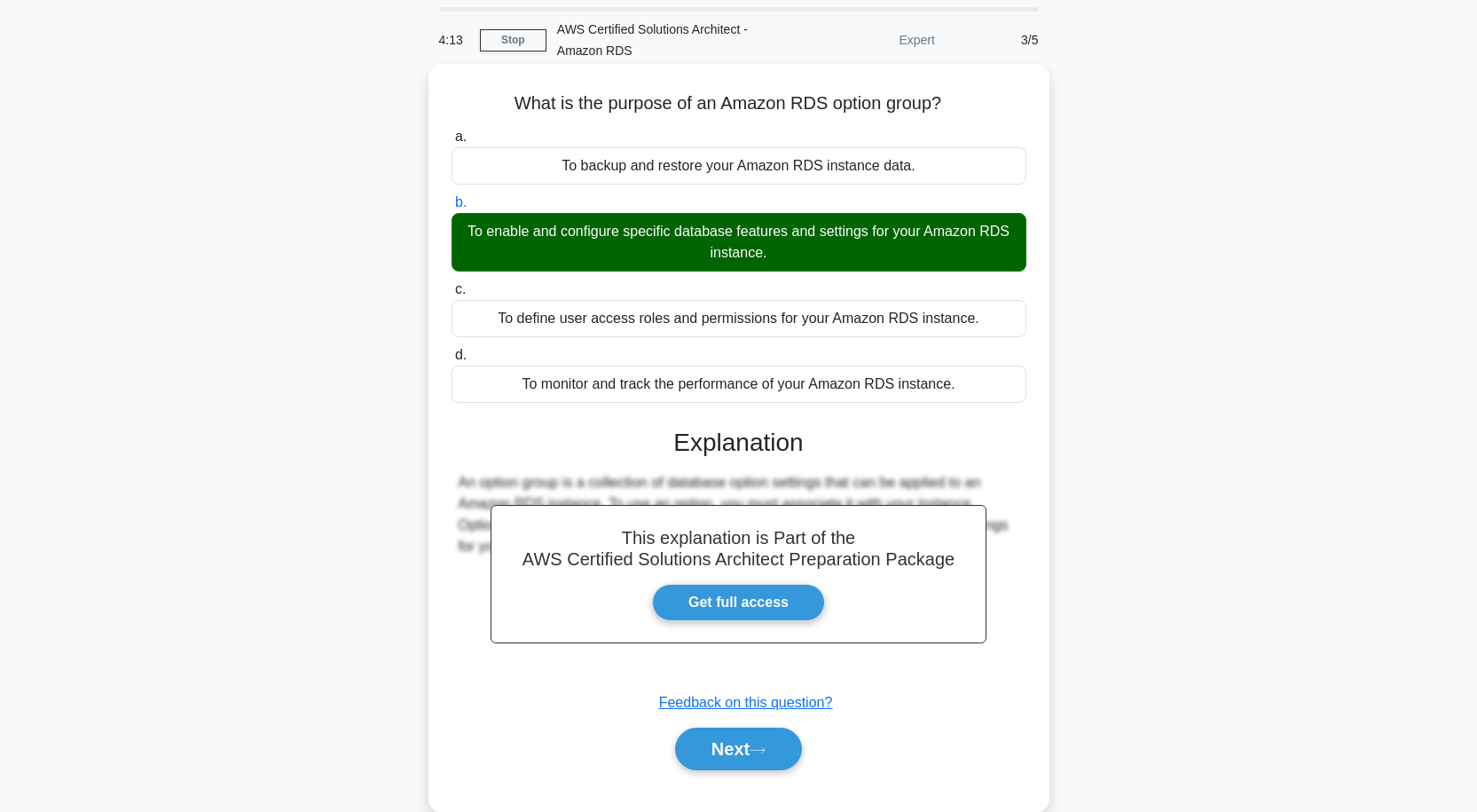
scroll to position [146, 0]
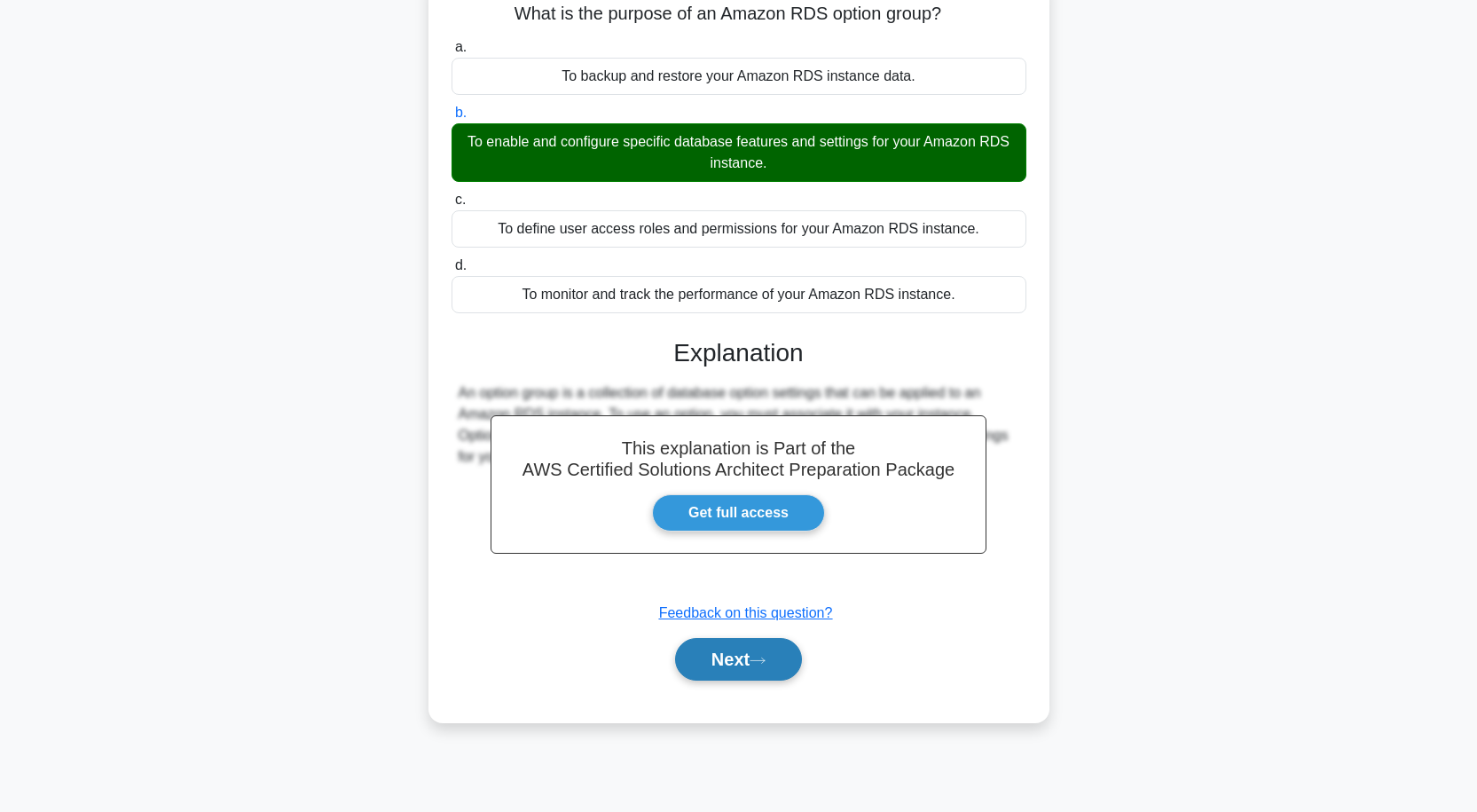
click at [781, 659] on button "Next" at bounding box center [738, 659] width 126 height 42
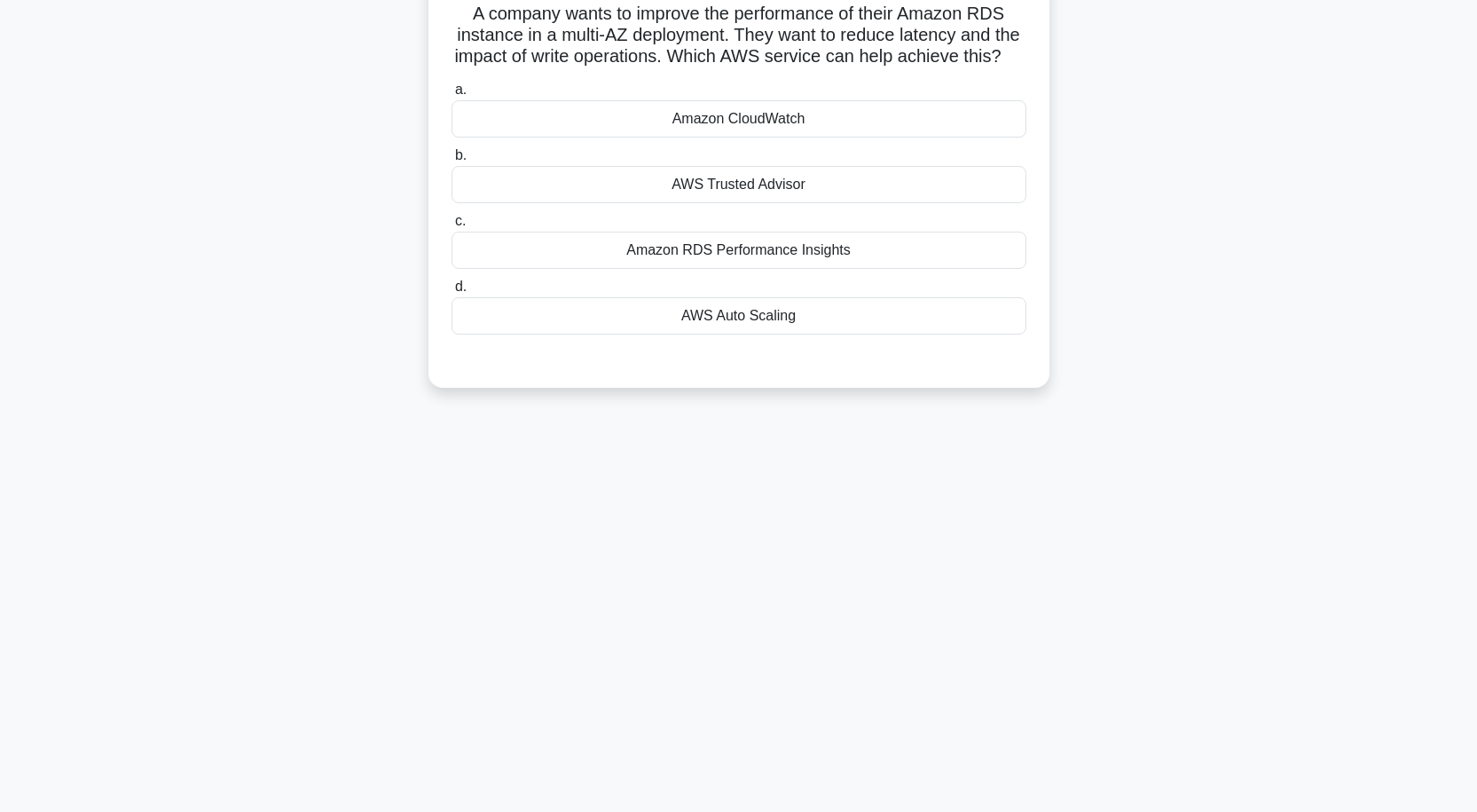
click at [813, 269] on div "Amazon RDS Performance Insights" at bounding box center [739, 250] width 575 height 38
click at [451, 227] on input "c. Amazon RDS Performance Insights" at bounding box center [451, 221] width 0 height 12
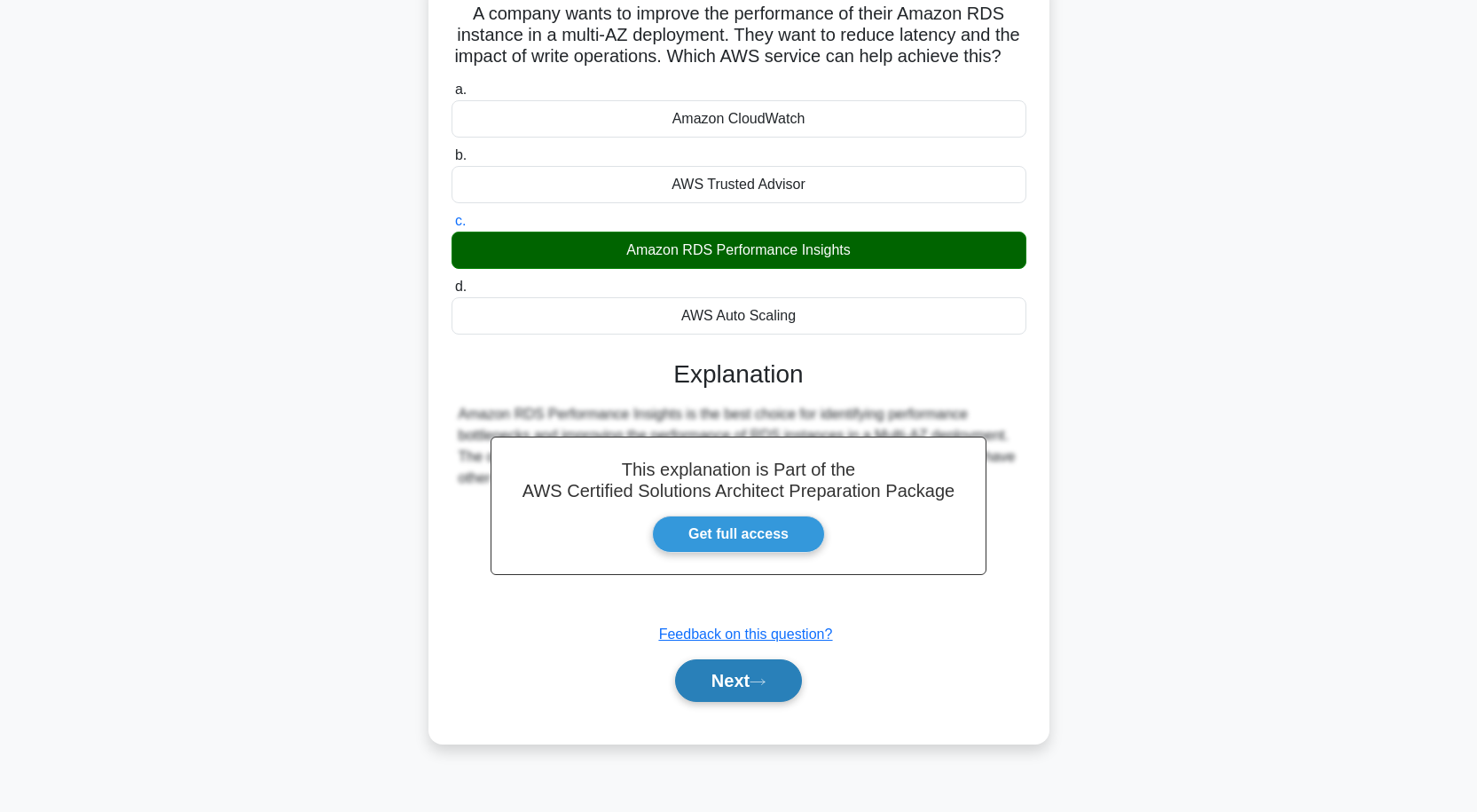
click at [724, 701] on button "Next" at bounding box center [738, 680] width 126 height 42
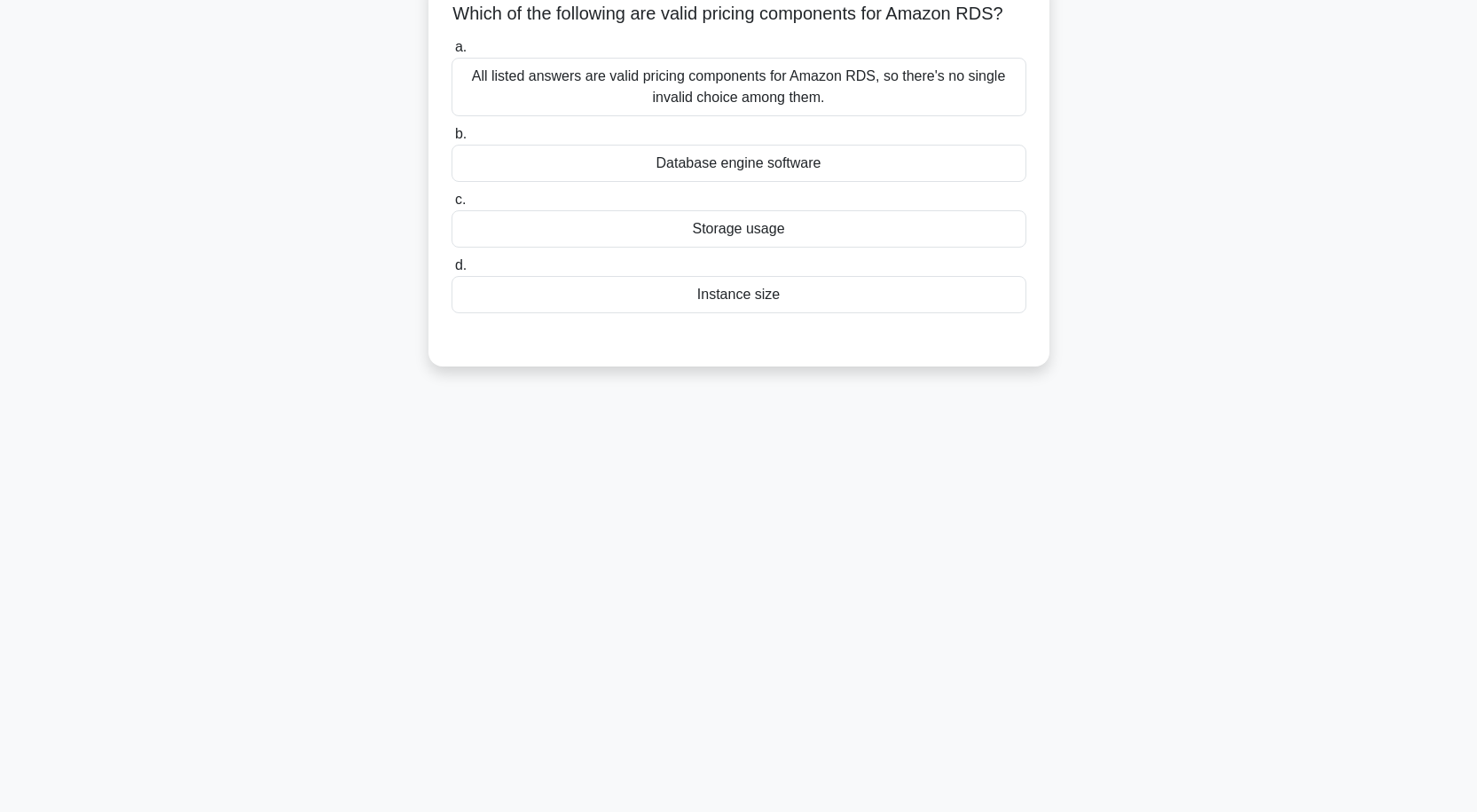
click at [780, 179] on div "Database engine software" at bounding box center [739, 163] width 575 height 38
click at [451, 140] on input "b. Database engine software" at bounding box center [451, 134] width 0 height 12
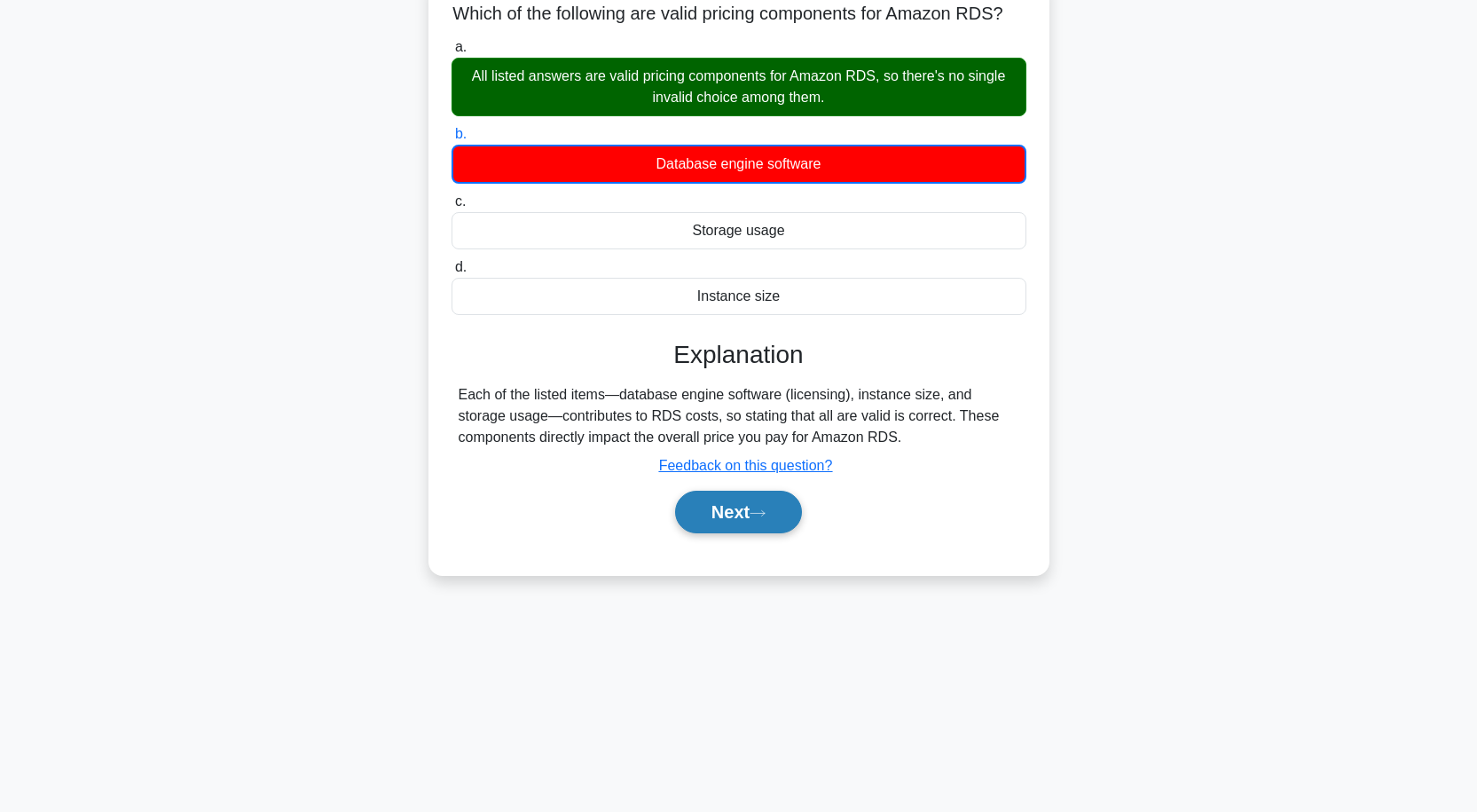
click at [761, 525] on button "Next" at bounding box center [738, 512] width 126 height 42
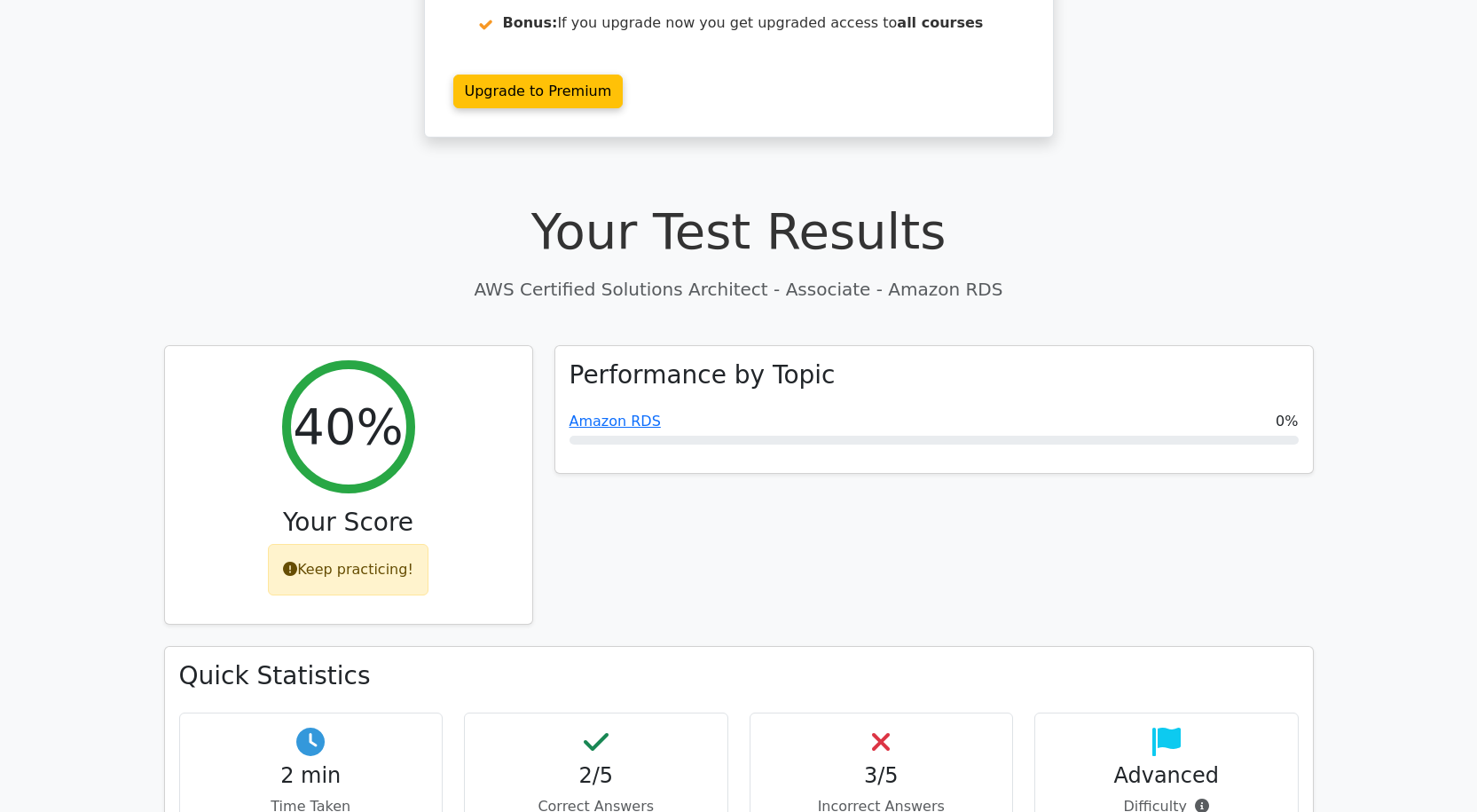
scroll to position [313, 0]
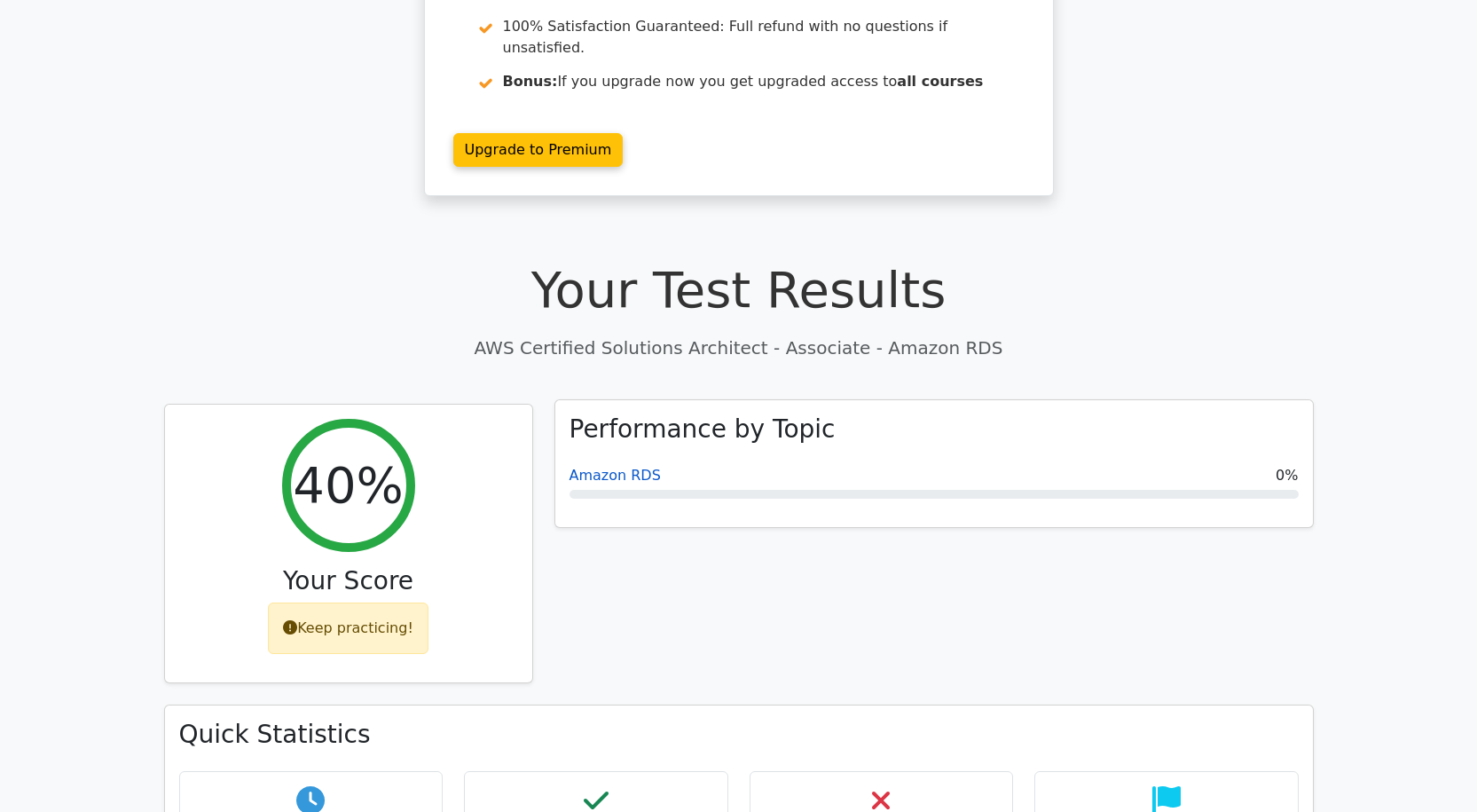
click at [636, 466] on link "Amazon RDS" at bounding box center [615, 474] width 92 height 17
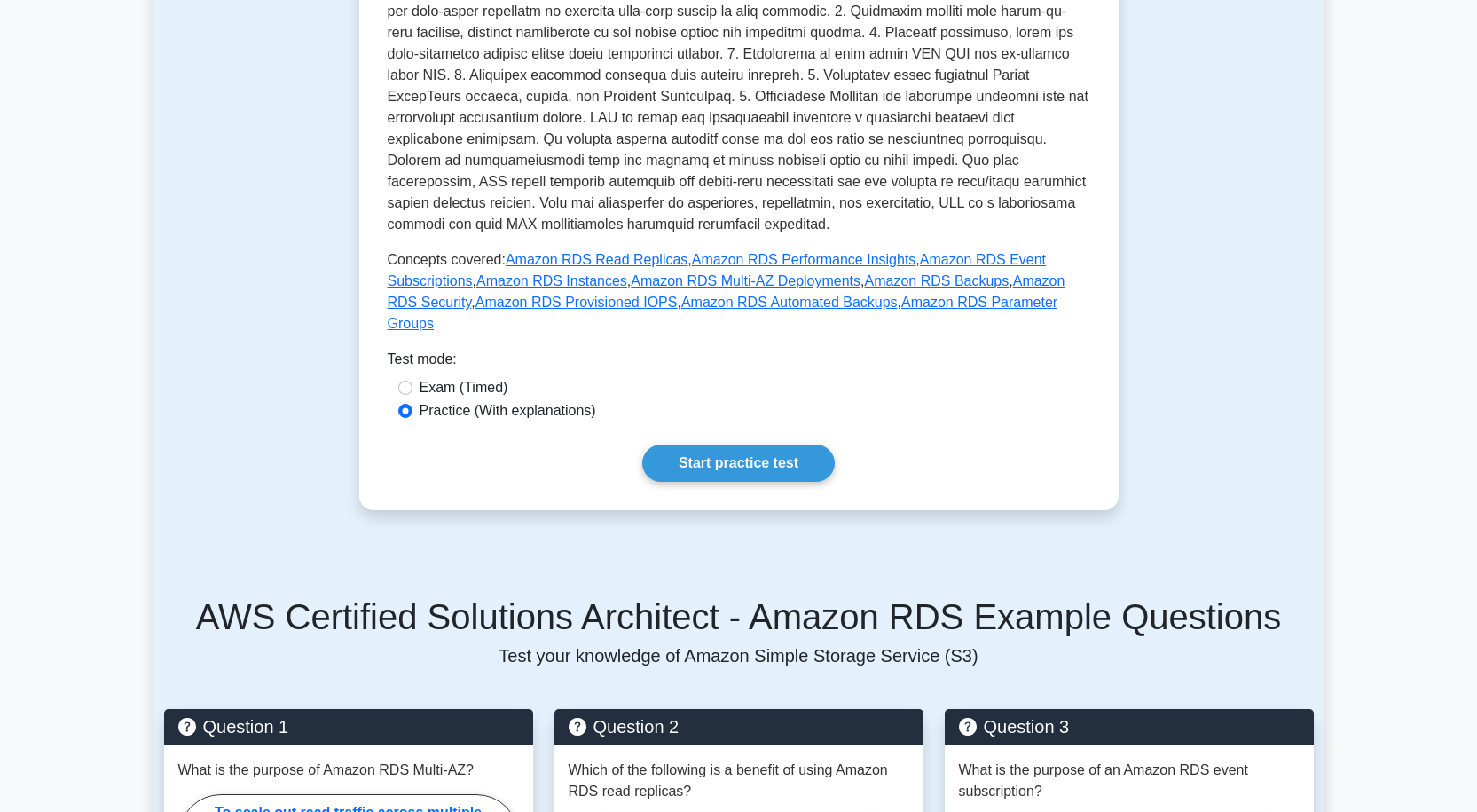
scroll to position [587, 0]
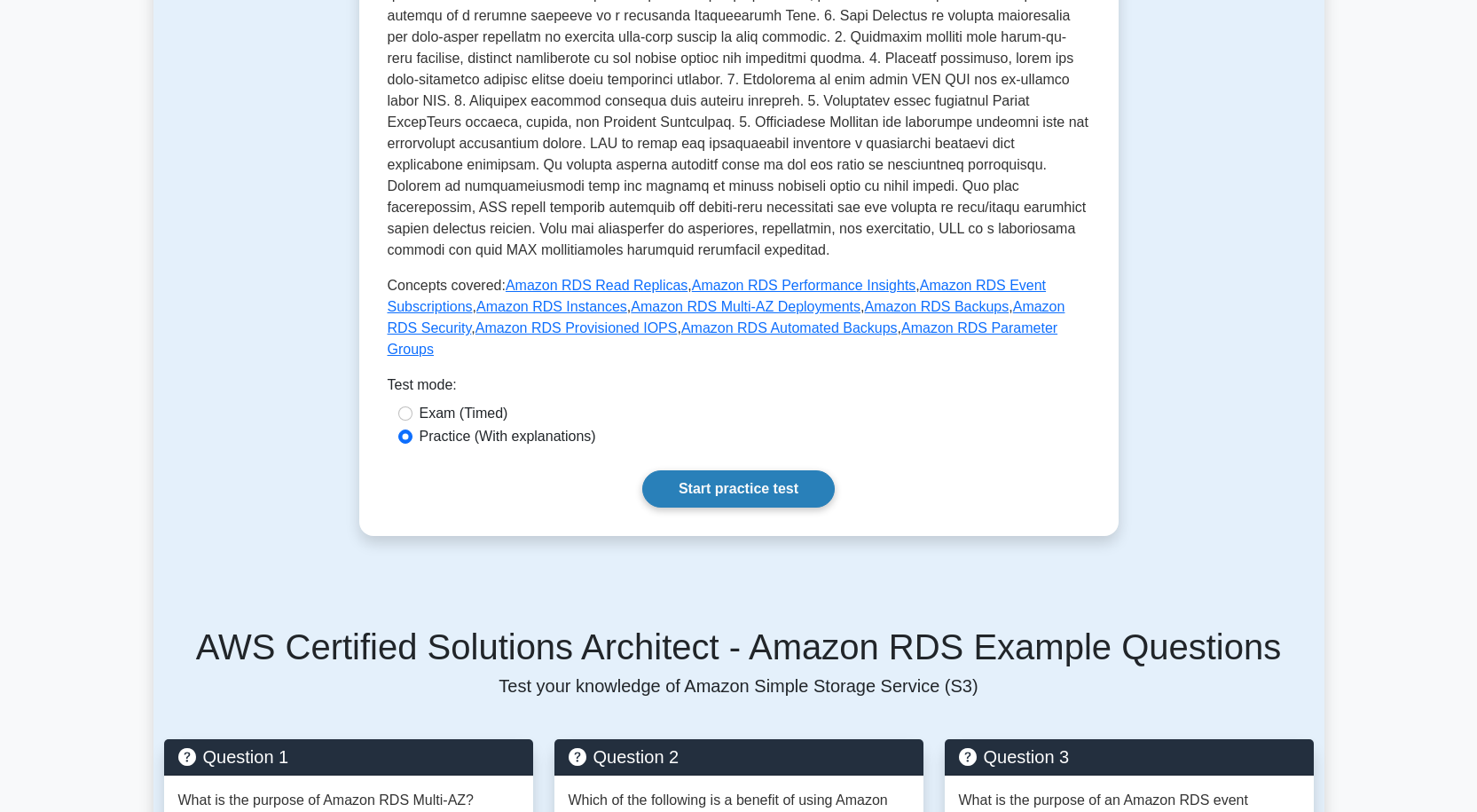
click at [724, 470] on link "Start practice test" at bounding box center [738, 489] width 193 height 38
click at [718, 470] on link "Start practice test" at bounding box center [738, 489] width 193 height 38
drag, startPoint x: 751, startPoint y: 463, endPoint x: 736, endPoint y: 471, distance: 17.0
click at [750, 470] on link "Start practice test" at bounding box center [738, 489] width 193 height 38
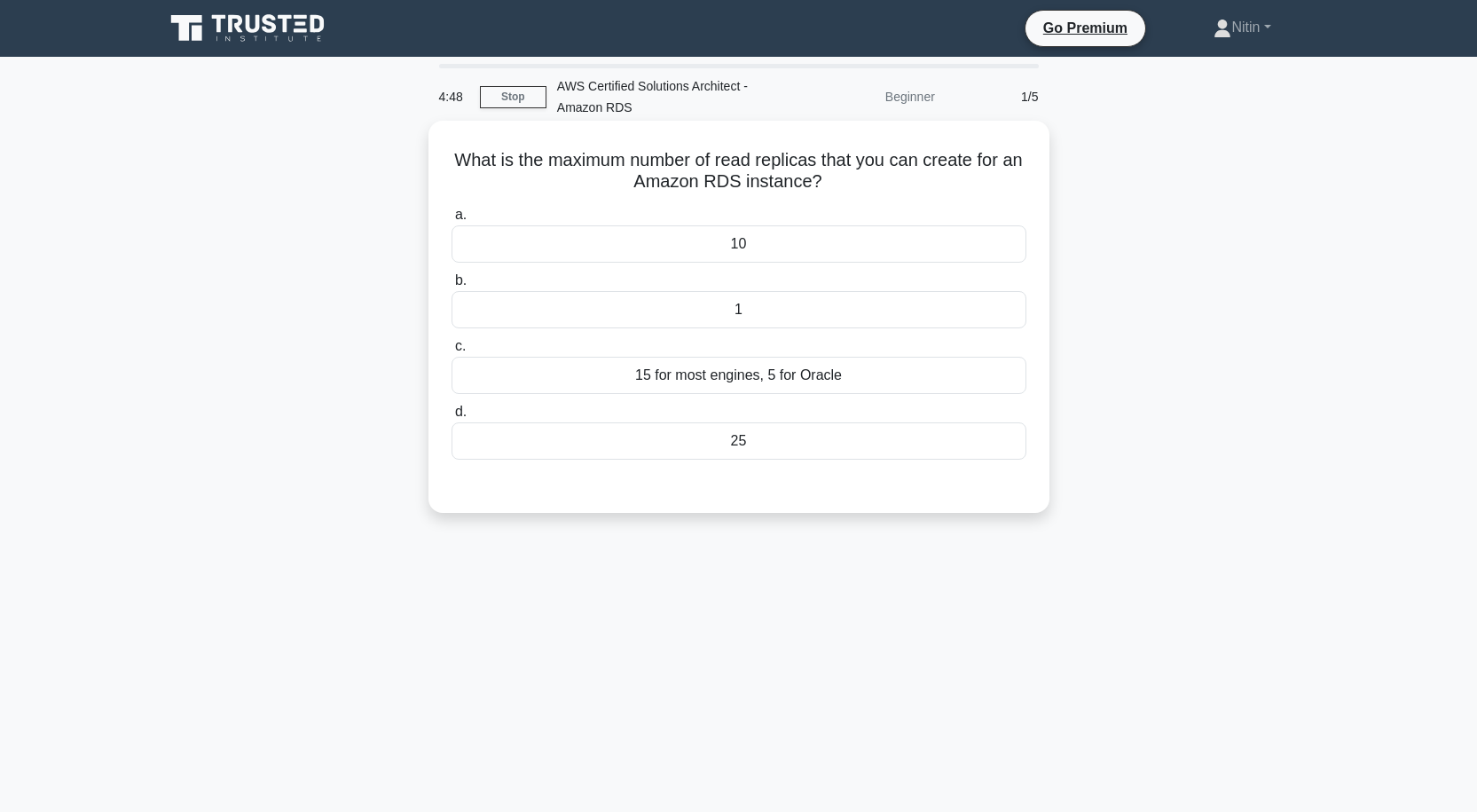
click at [693, 370] on div "15 for most engines, 5 for Oracle" at bounding box center [739, 375] width 575 height 38
click at [451, 353] on input "c. 15 for most engines, 5 for Oracle" at bounding box center [451, 347] width 0 height 12
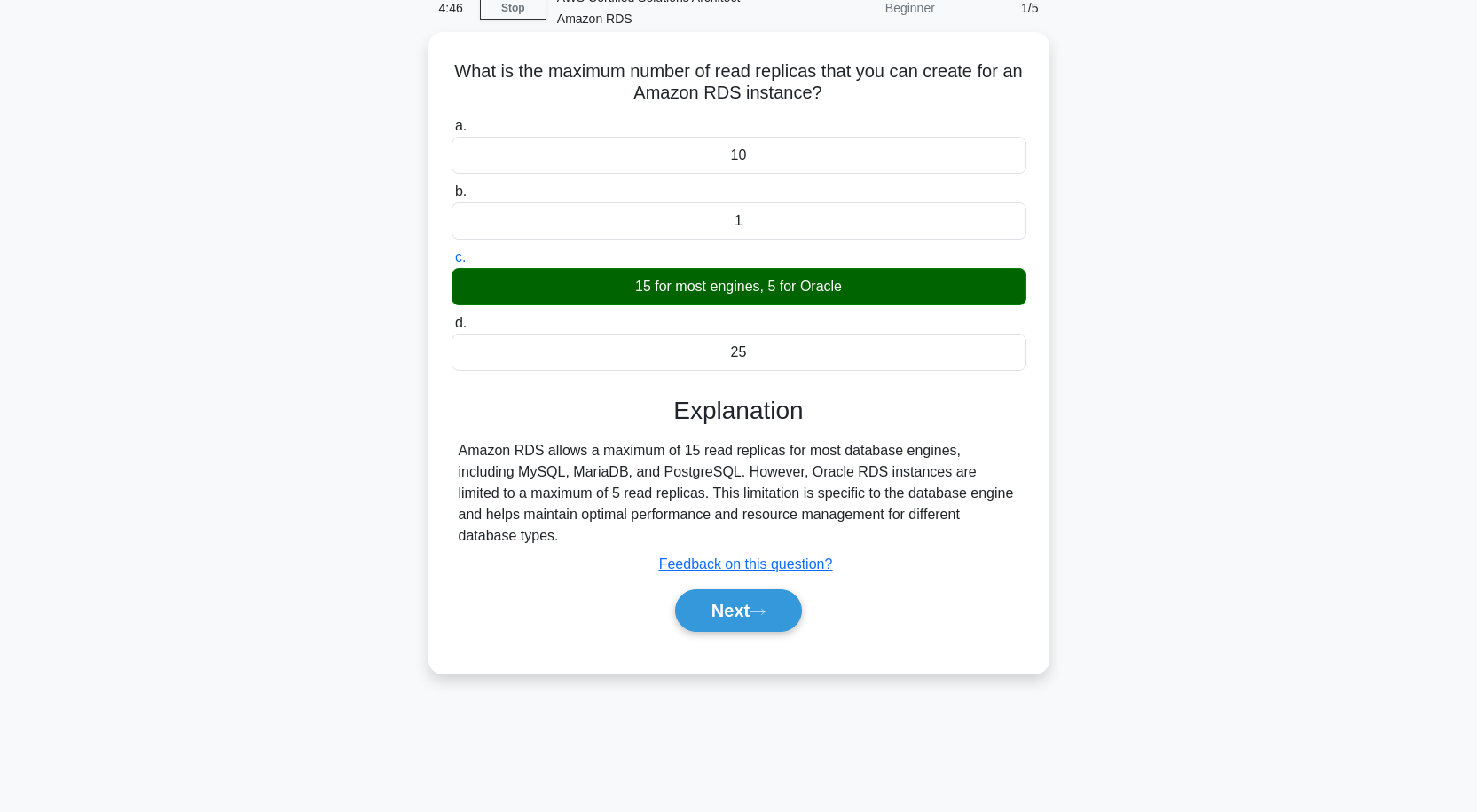
scroll to position [146, 0]
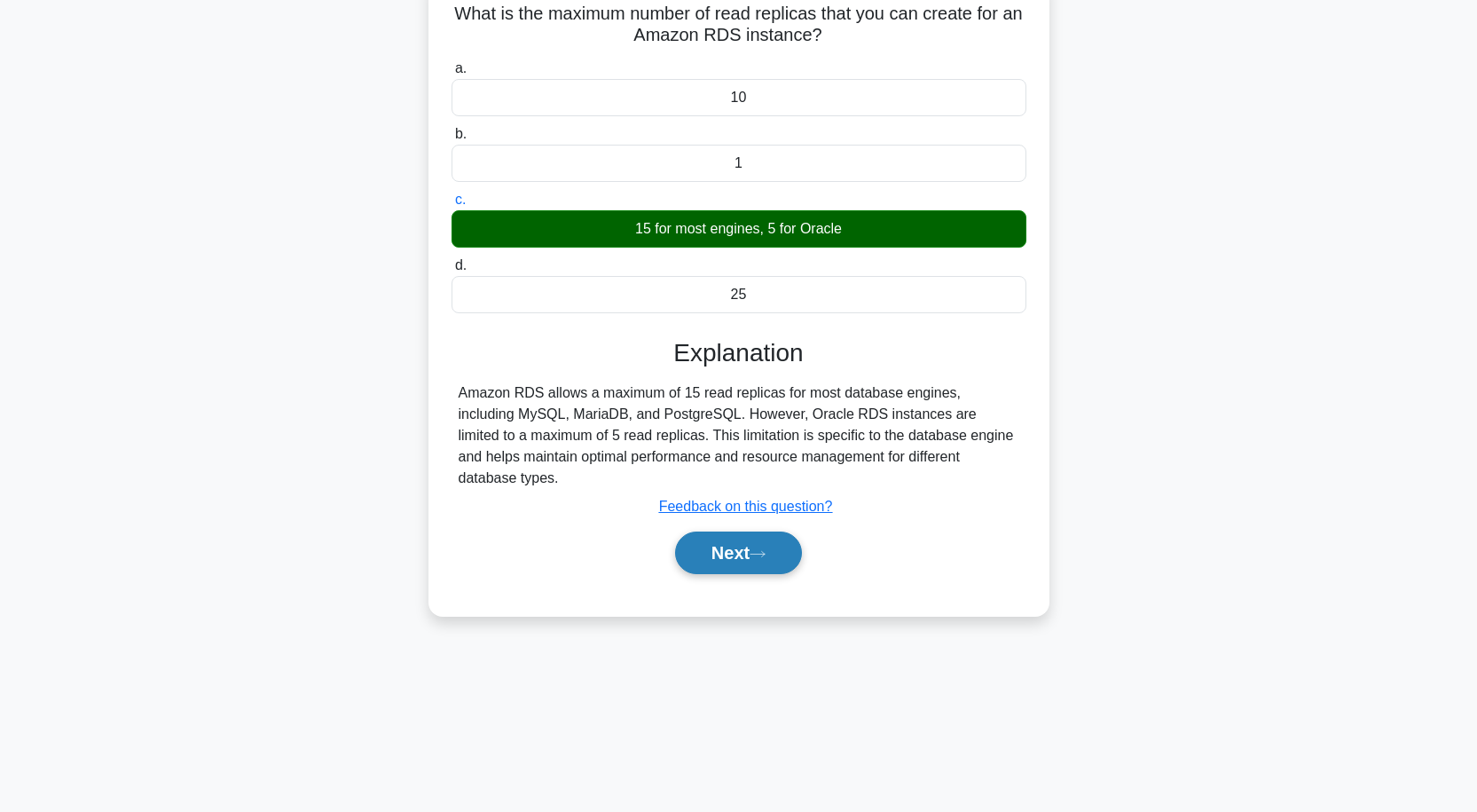
click at [759, 549] on icon at bounding box center [758, 554] width 16 height 10
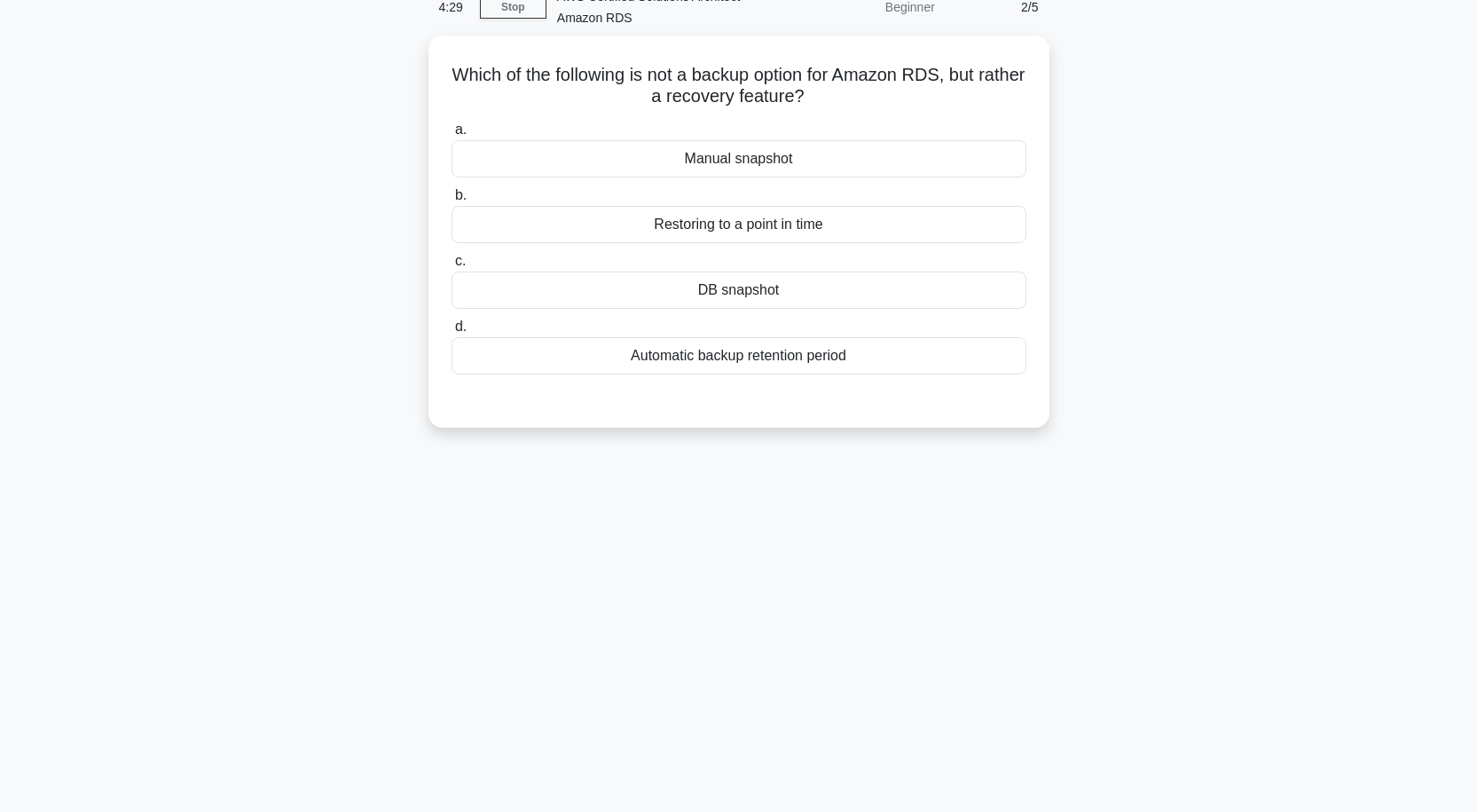
scroll to position [57, 0]
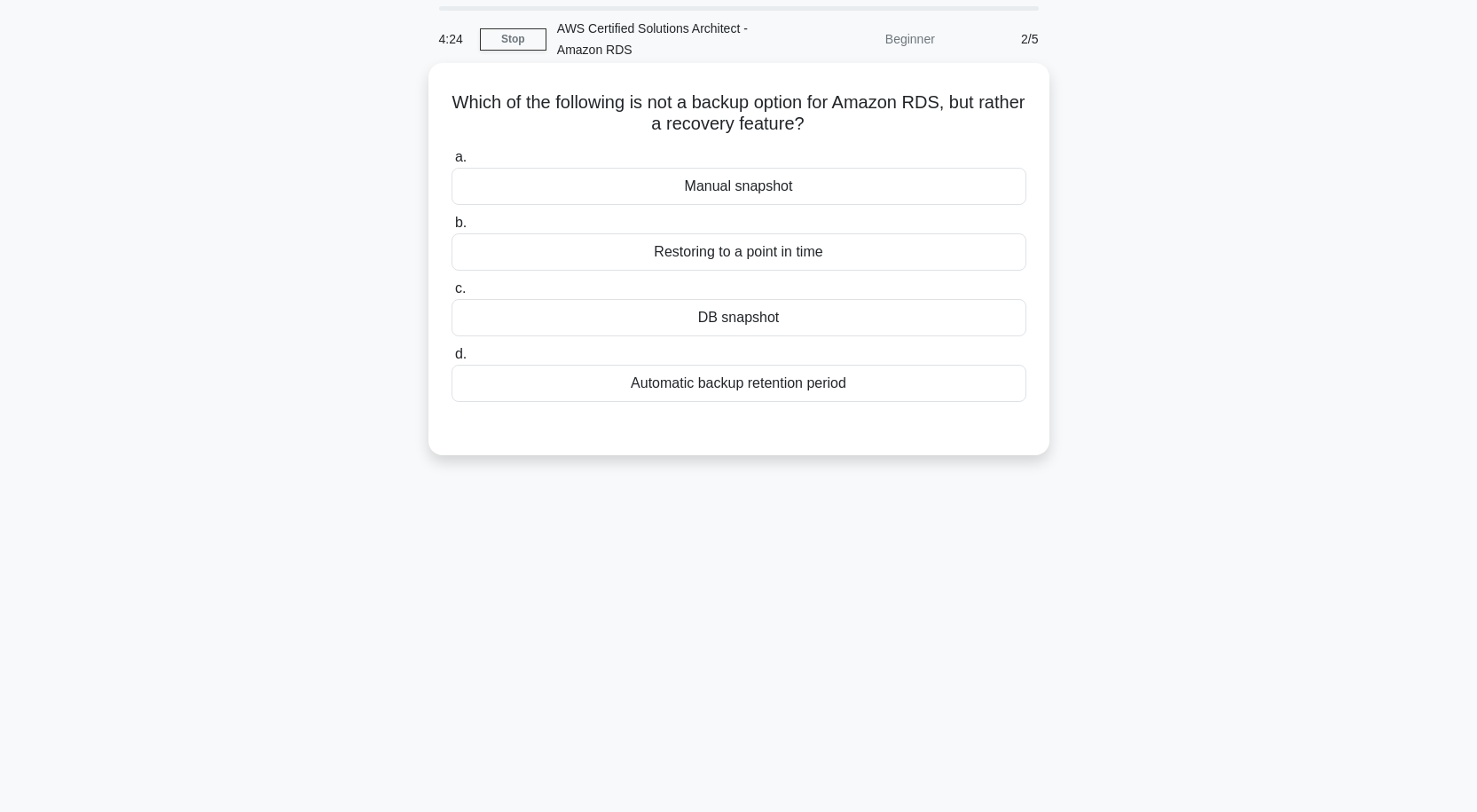
click at [736, 184] on div "Manual snapshot" at bounding box center [739, 187] width 575 height 38
click at [451, 163] on input "a. Manual snapshot" at bounding box center [451, 158] width 0 height 12
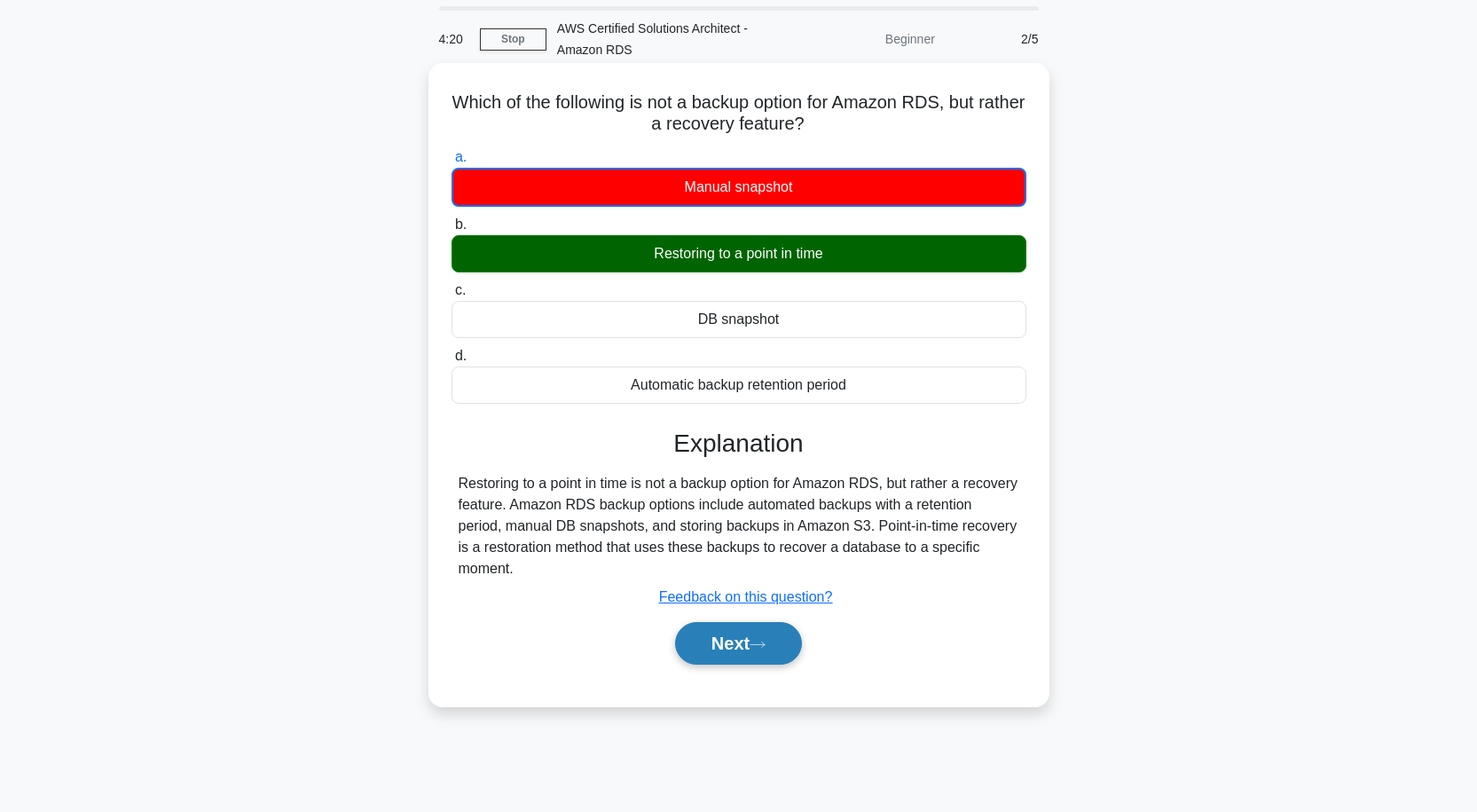
click at [743, 622] on button "Next" at bounding box center [738, 643] width 126 height 42
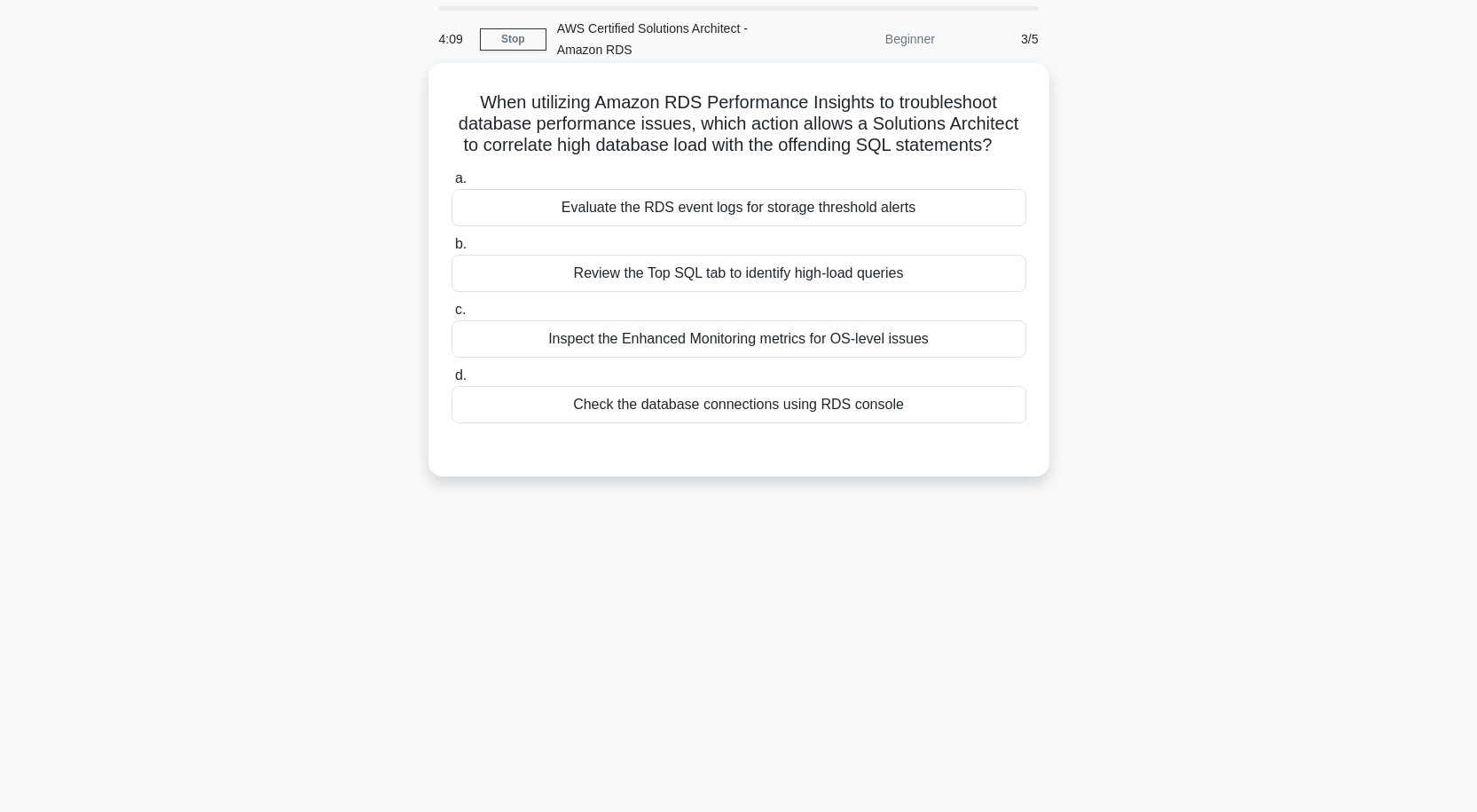
click at [815, 401] on div "Check the database connections using RDS console" at bounding box center [739, 405] width 575 height 38
click at [451, 381] on input "d. Check the database connections using RDS console" at bounding box center [451, 376] width 0 height 12
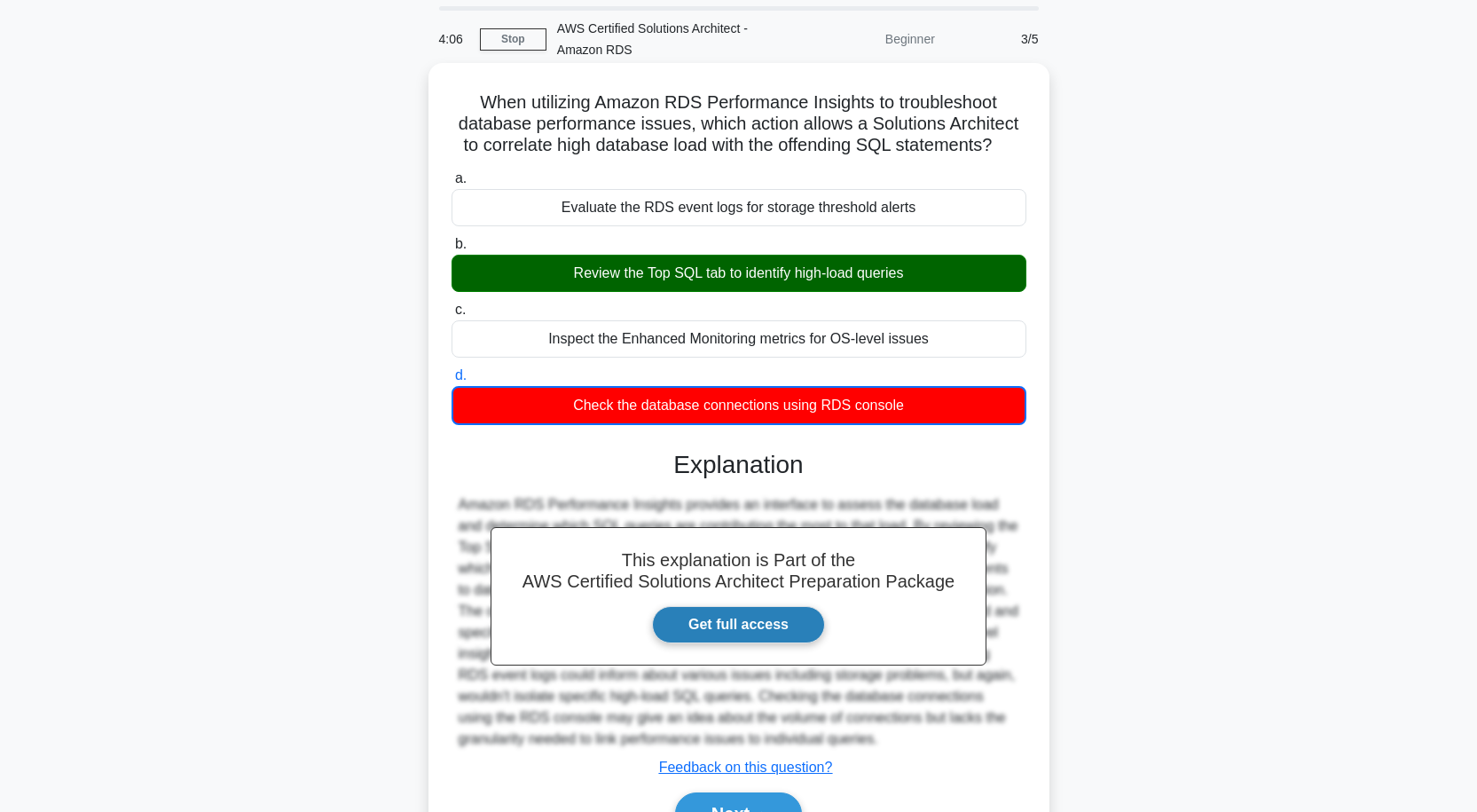
click at [733, 625] on link "Get full access" at bounding box center [738, 624] width 173 height 38
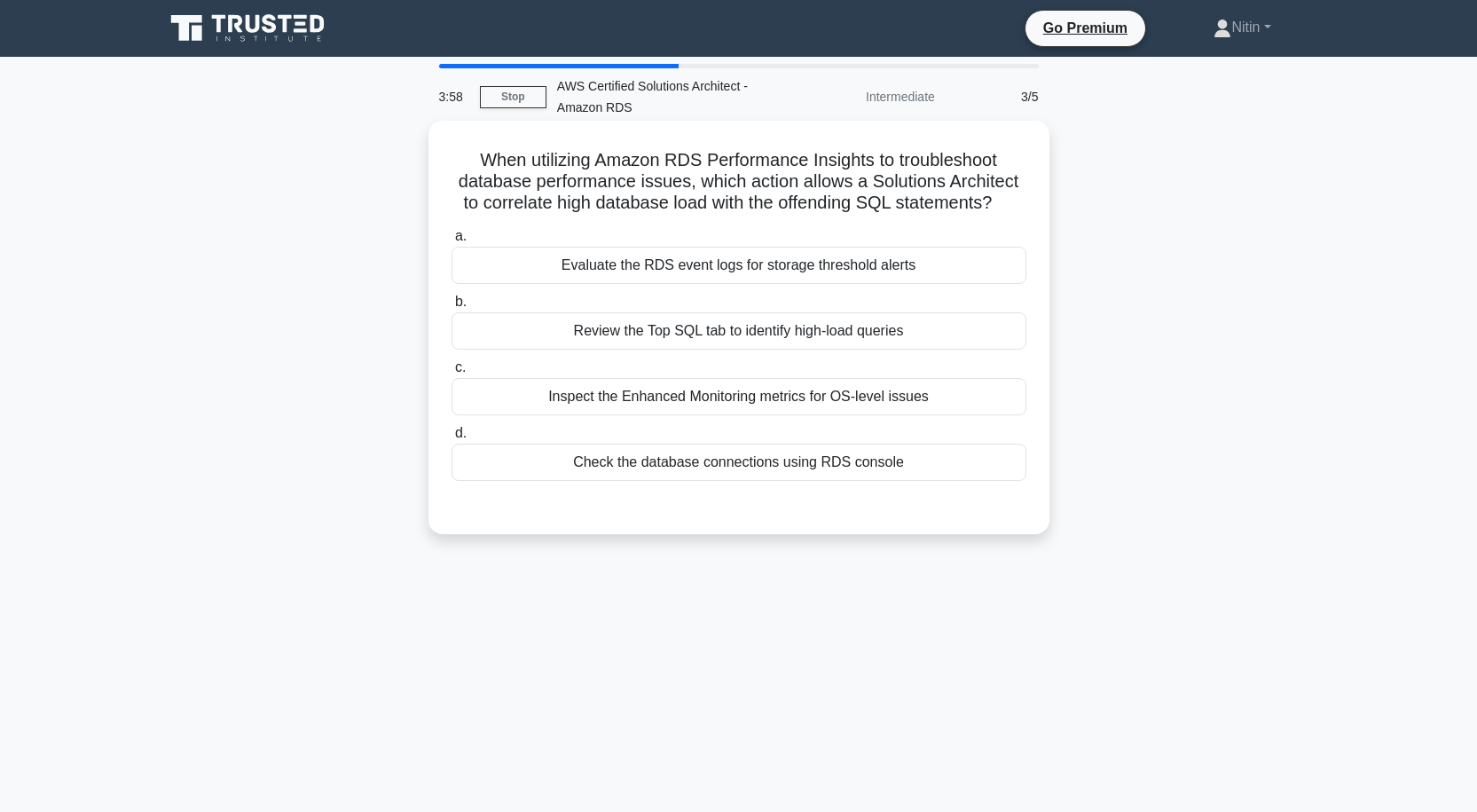
click at [694, 329] on div "Review the Top SQL tab to identify high-load queries" at bounding box center [739, 331] width 575 height 38
click at [660, 334] on div "Review the Top SQL tab to identify high-load queries" at bounding box center [739, 331] width 575 height 38
click at [451, 308] on input "b. Review the Top SQL tab to identify high-load queries" at bounding box center [451, 302] width 0 height 12
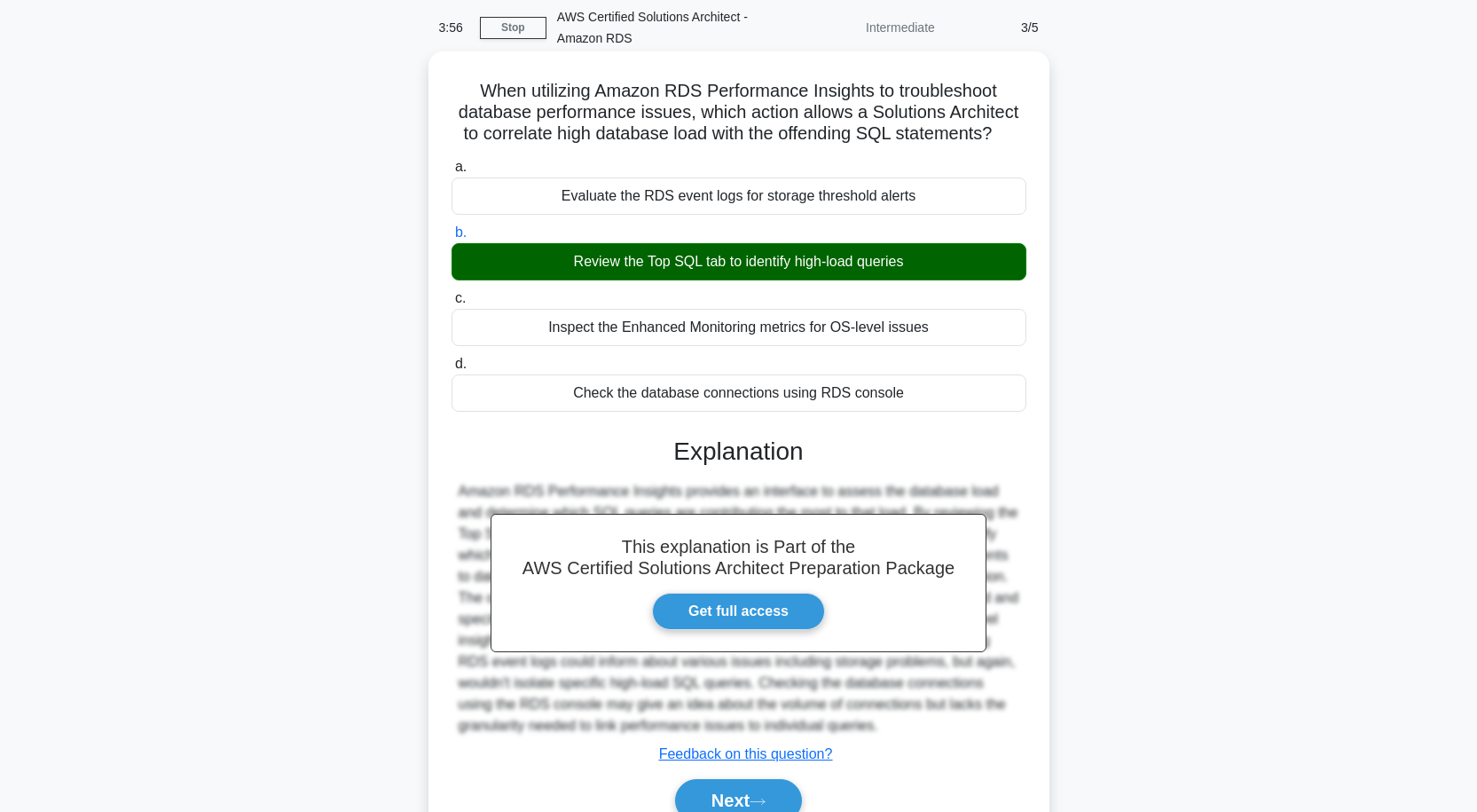
scroll to position [155, 0]
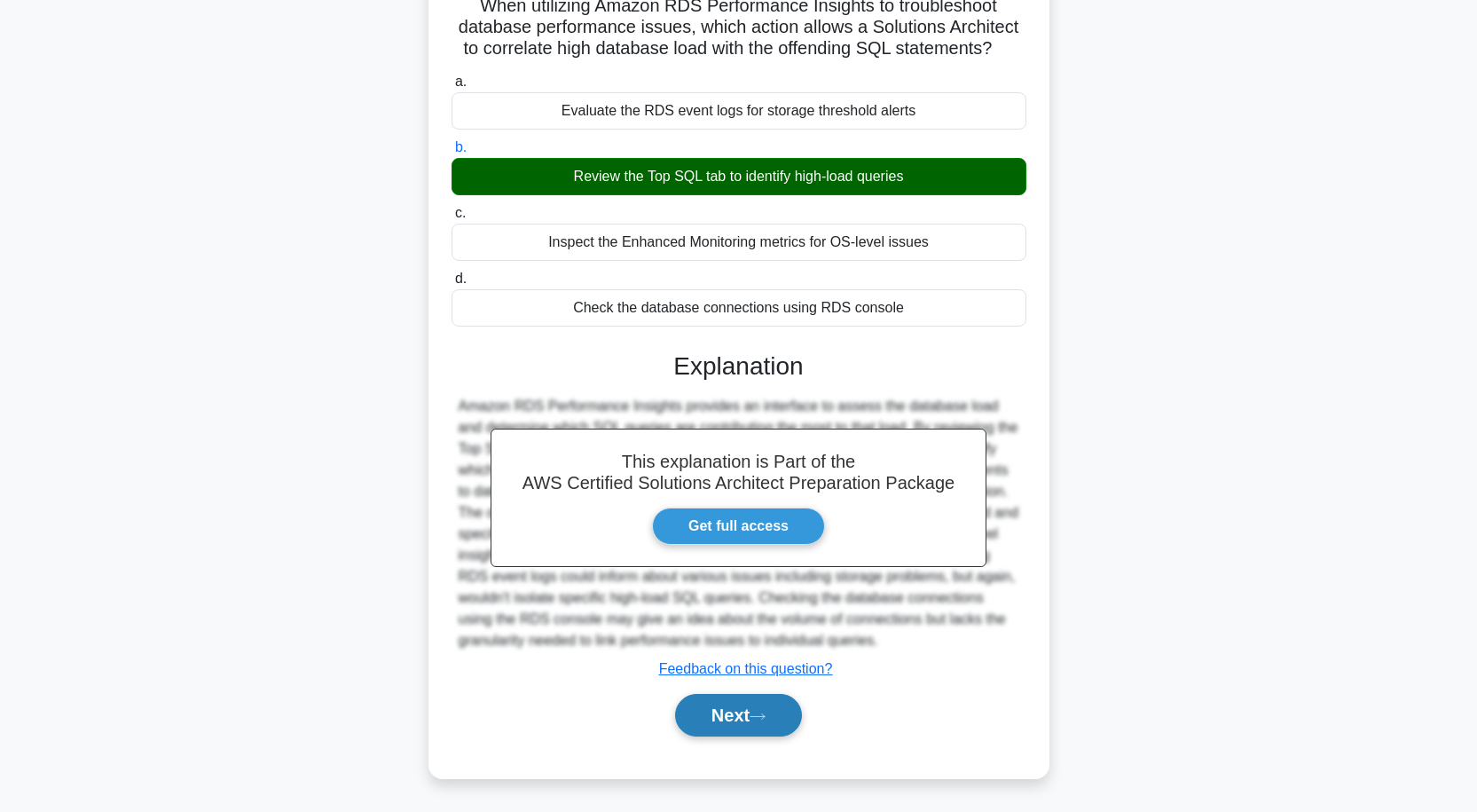
click at [746, 719] on button "Next" at bounding box center [738, 714] width 126 height 42
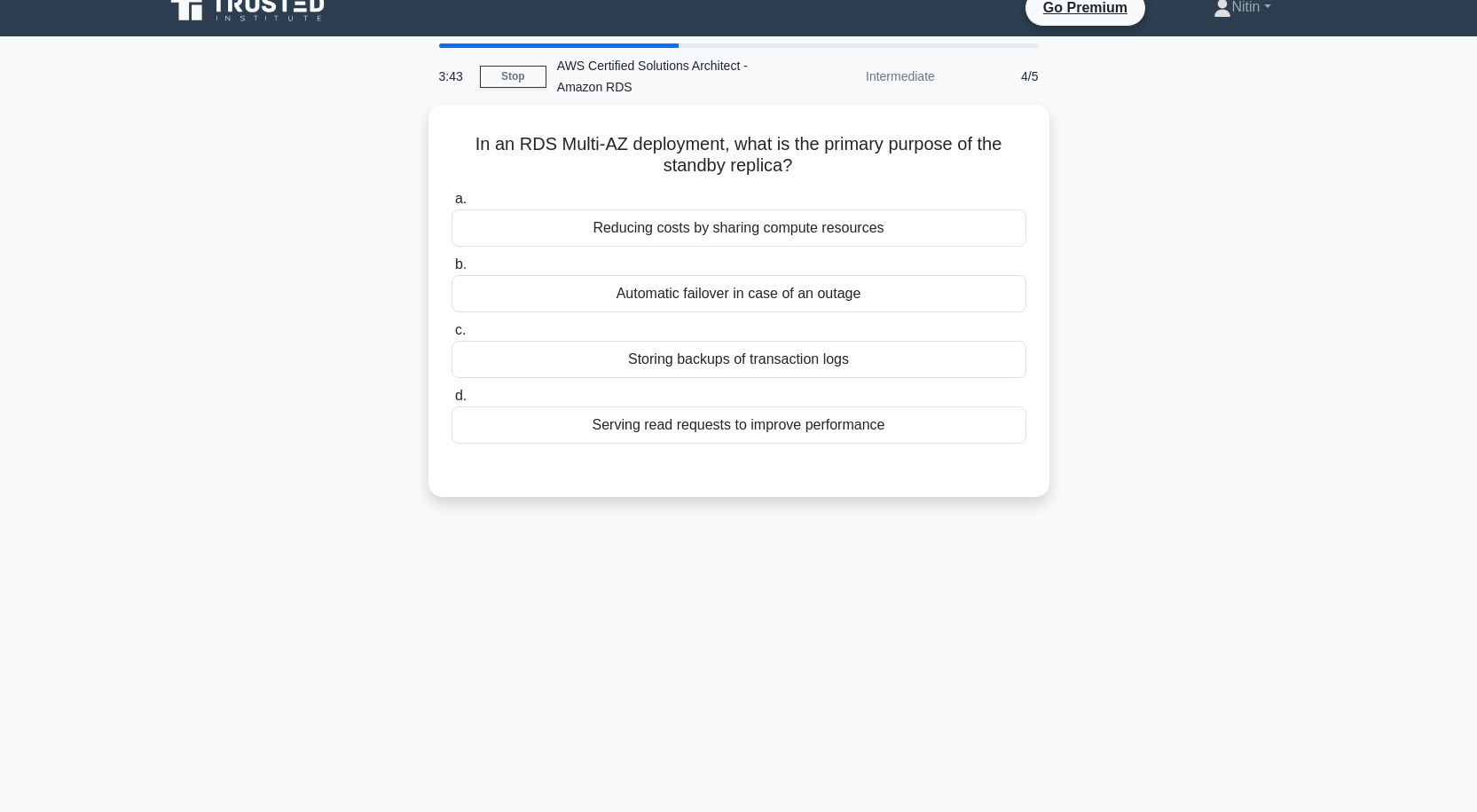
scroll to position [0, 0]
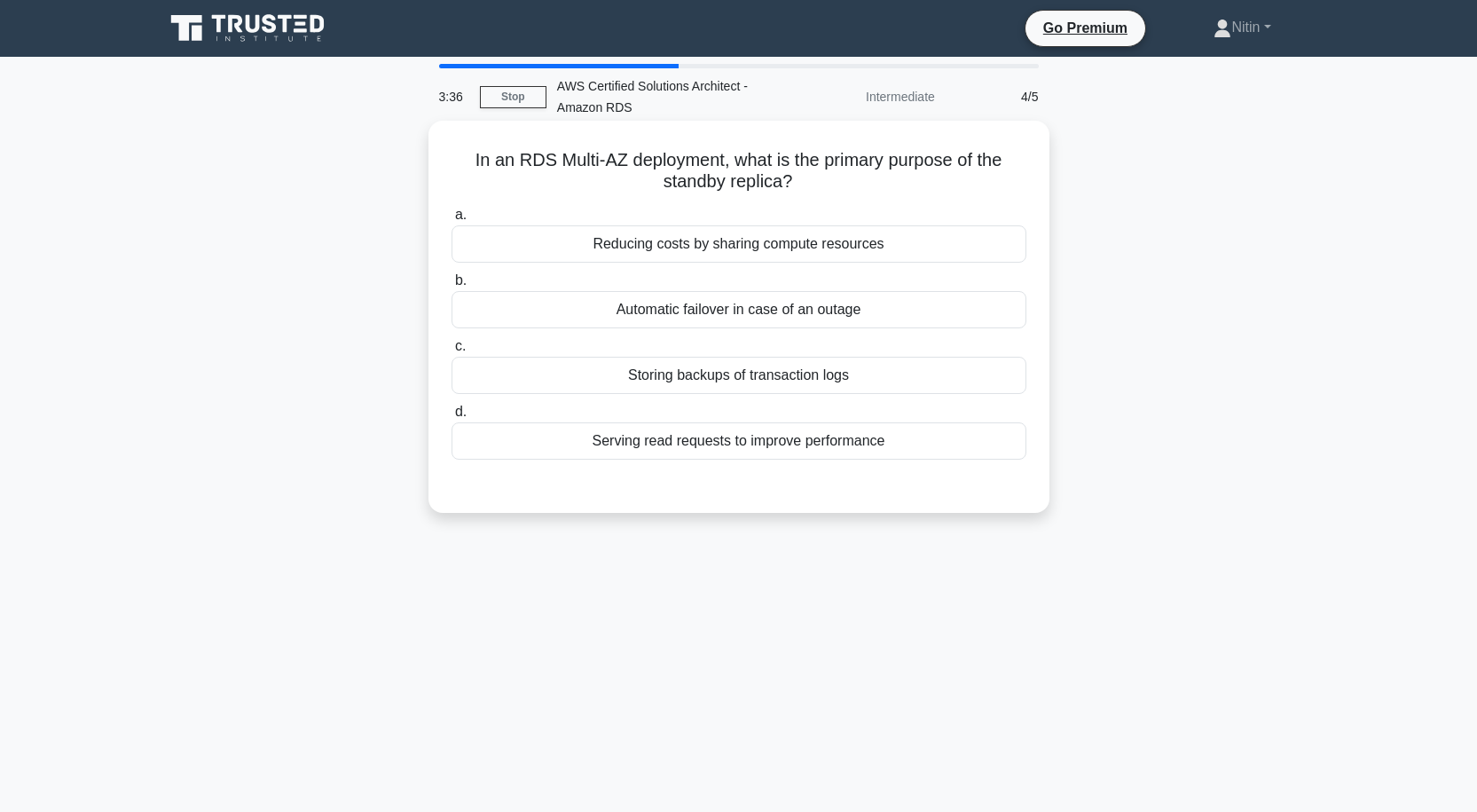
click at [729, 385] on div "Storing backups of transaction logs" at bounding box center [739, 375] width 575 height 38
click at [451, 353] on input "c. Storing backups of transaction logs" at bounding box center [451, 347] width 0 height 12
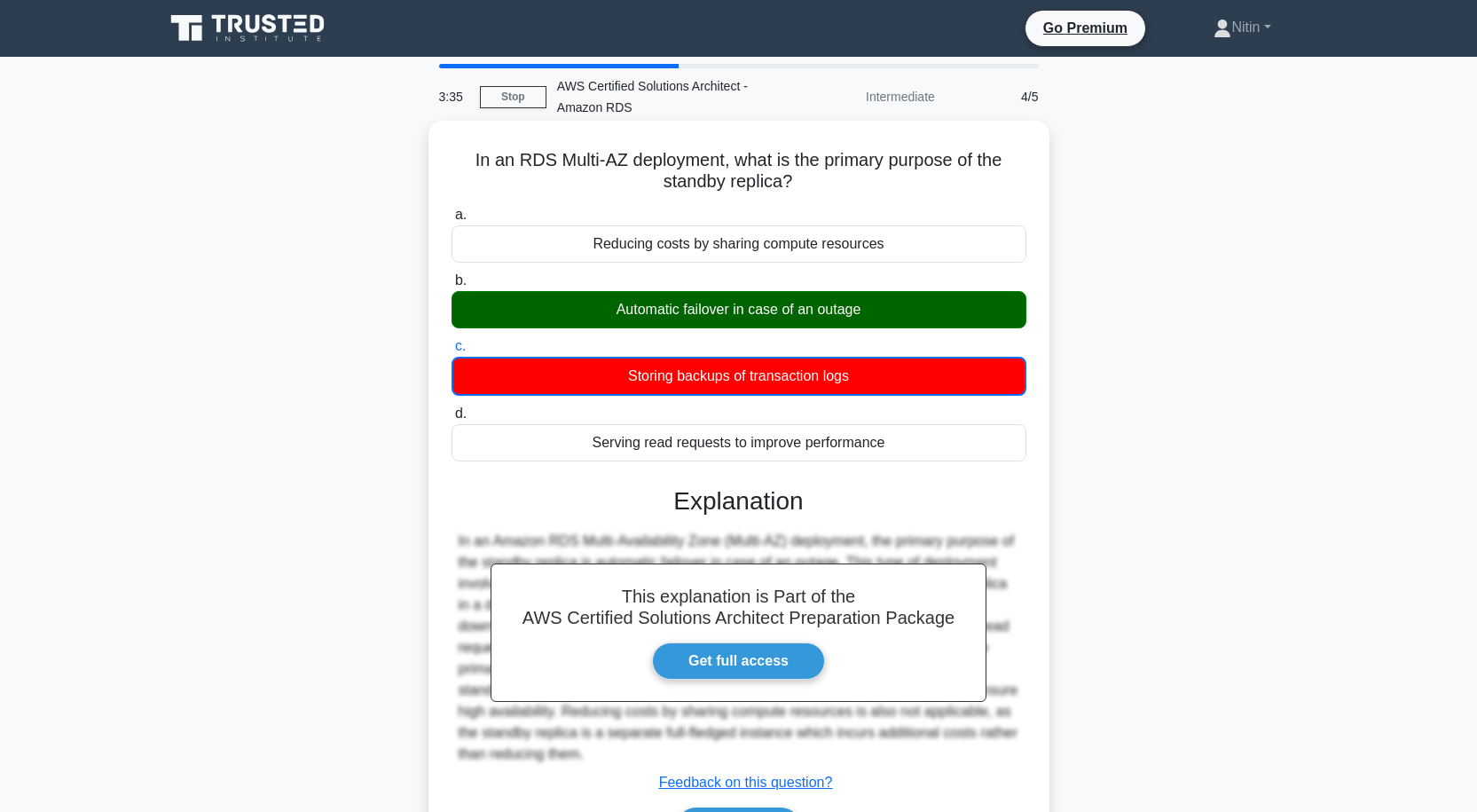
scroll to position [89, 0]
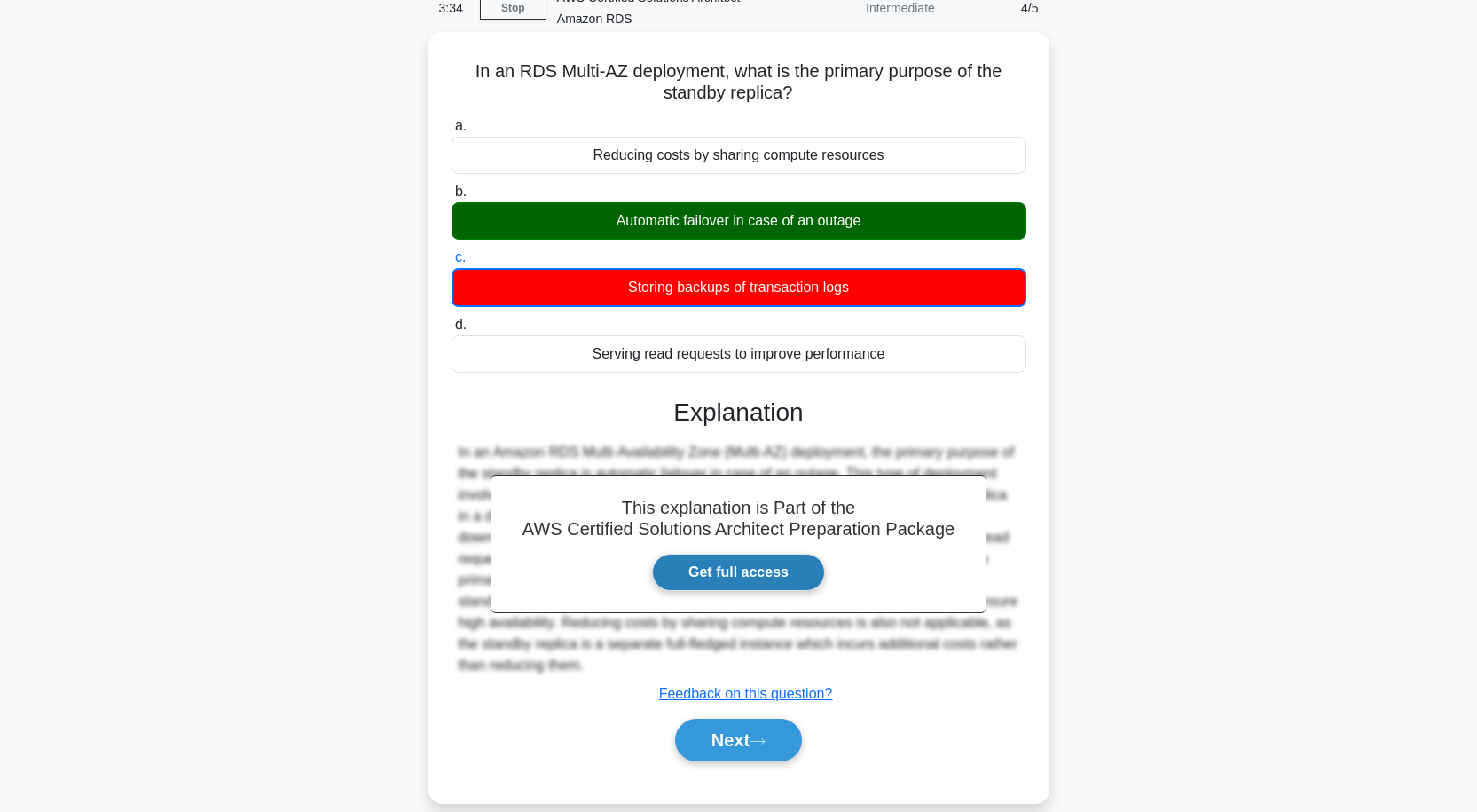
click at [749, 553] on link "Get full access" at bounding box center [738, 572] width 173 height 38
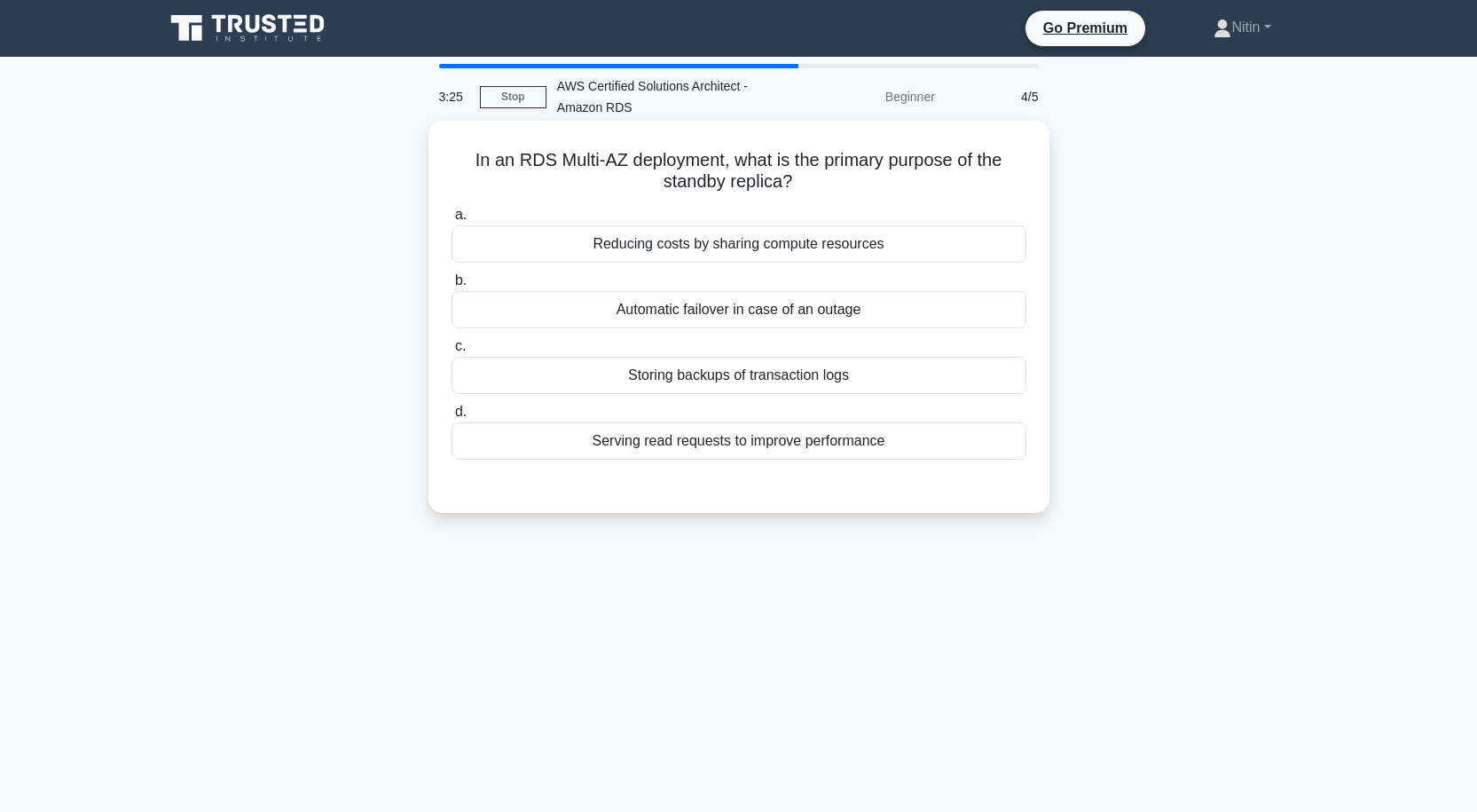
click at [708, 299] on div "Automatic failover in case of an outage" at bounding box center [739, 310] width 575 height 38
click at [451, 286] on input "b. Automatic failover in case of an outage" at bounding box center [451, 281] width 0 height 12
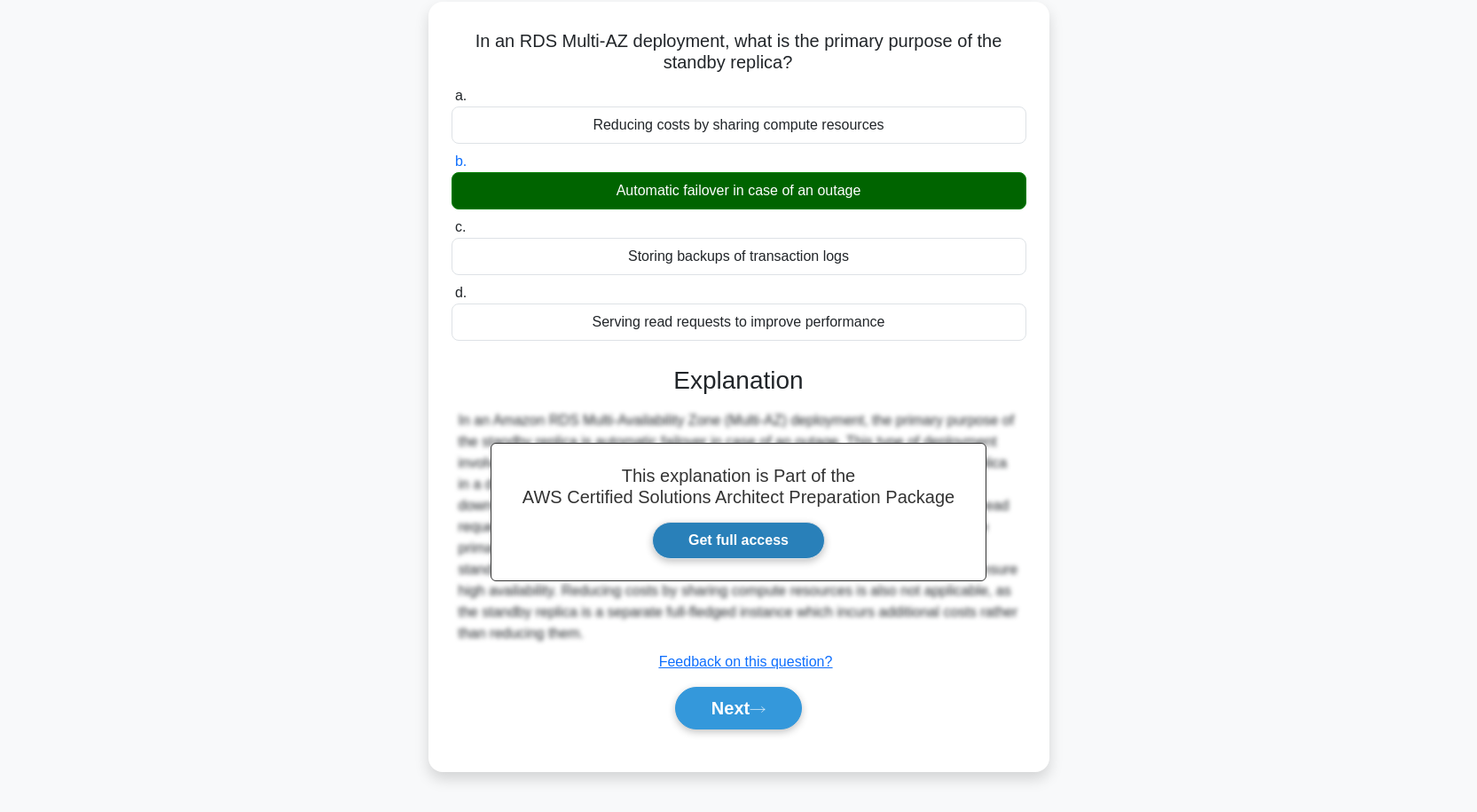
scroll to position [146, 0]
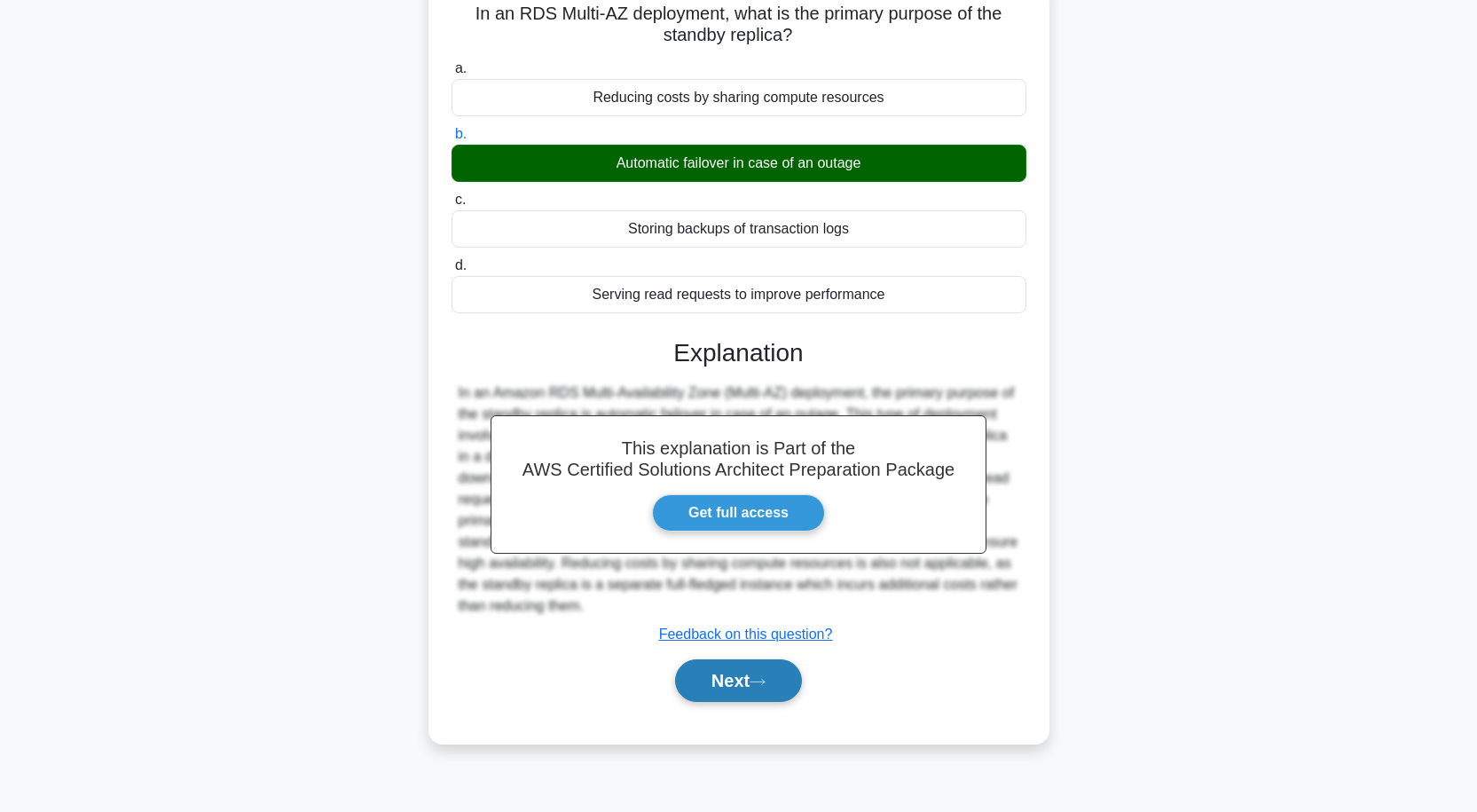
click at [745, 669] on button "Next" at bounding box center [738, 680] width 126 height 42
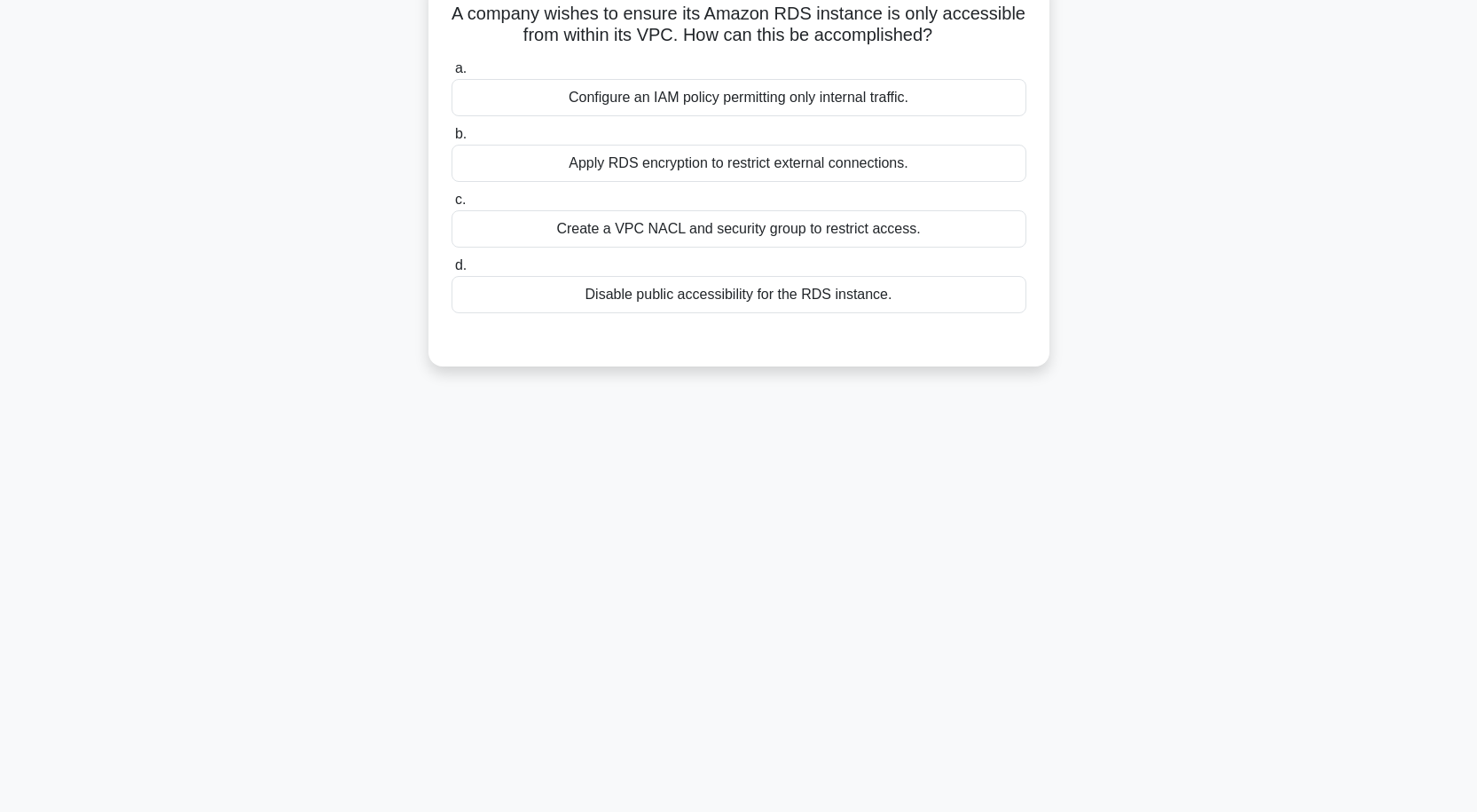
click at [710, 98] on div "Configure an IAM policy permitting only internal traffic." at bounding box center [739, 98] width 575 height 38
click at [451, 74] on input "a. Configure an IAM policy permitting only internal traffic." at bounding box center [451, 69] width 0 height 12
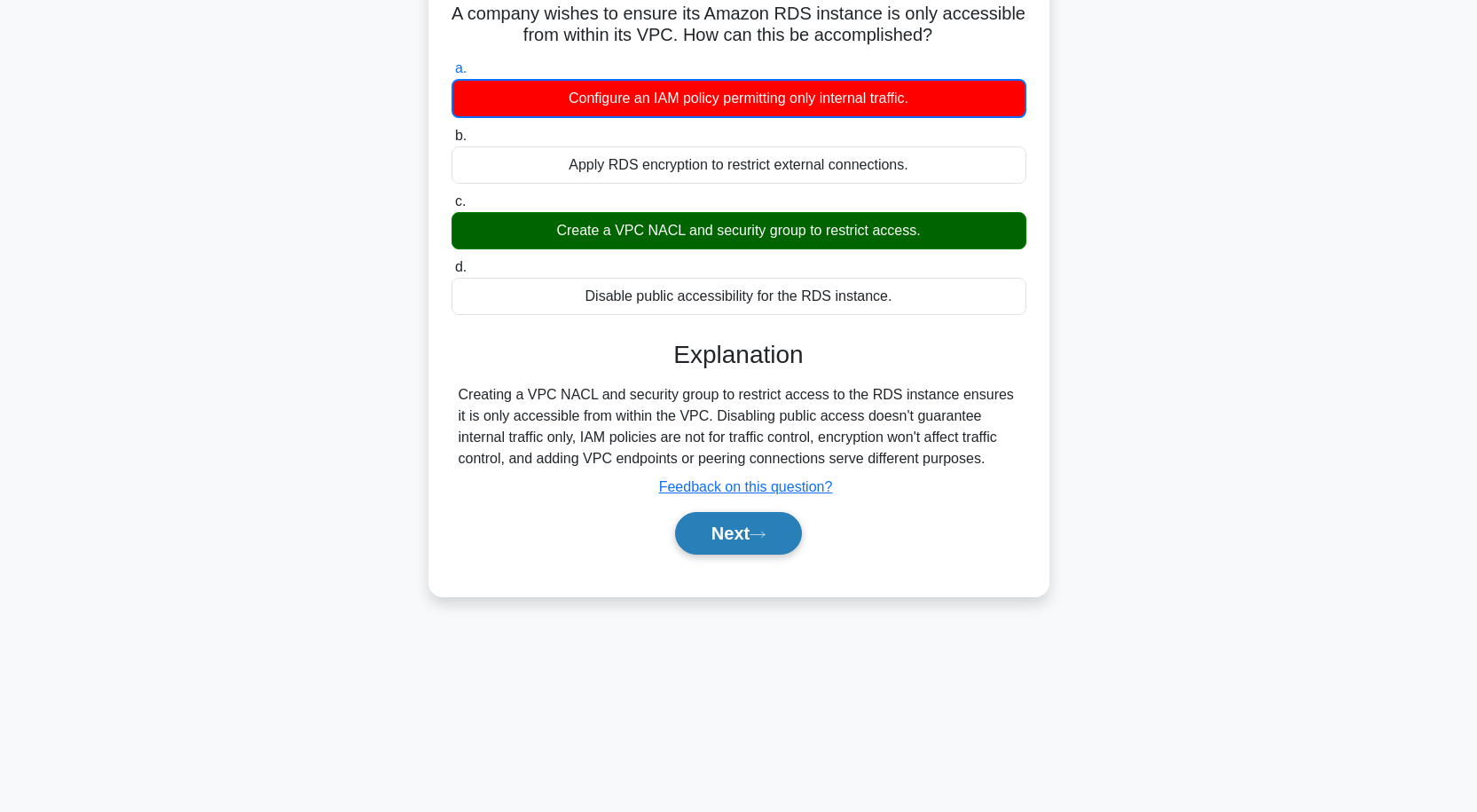
click at [756, 524] on button "Next" at bounding box center [738, 532] width 126 height 42
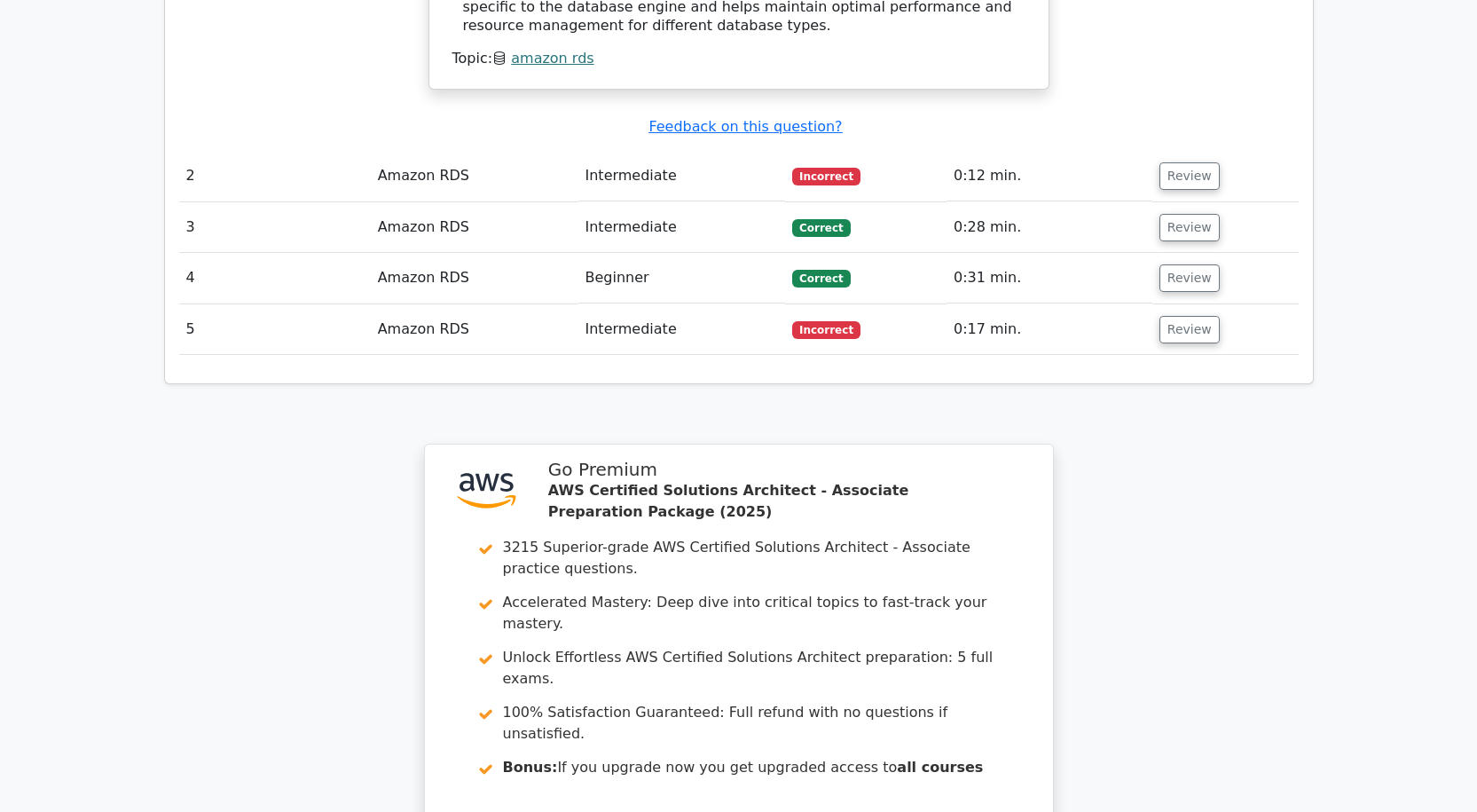
scroll to position [2173, 0]
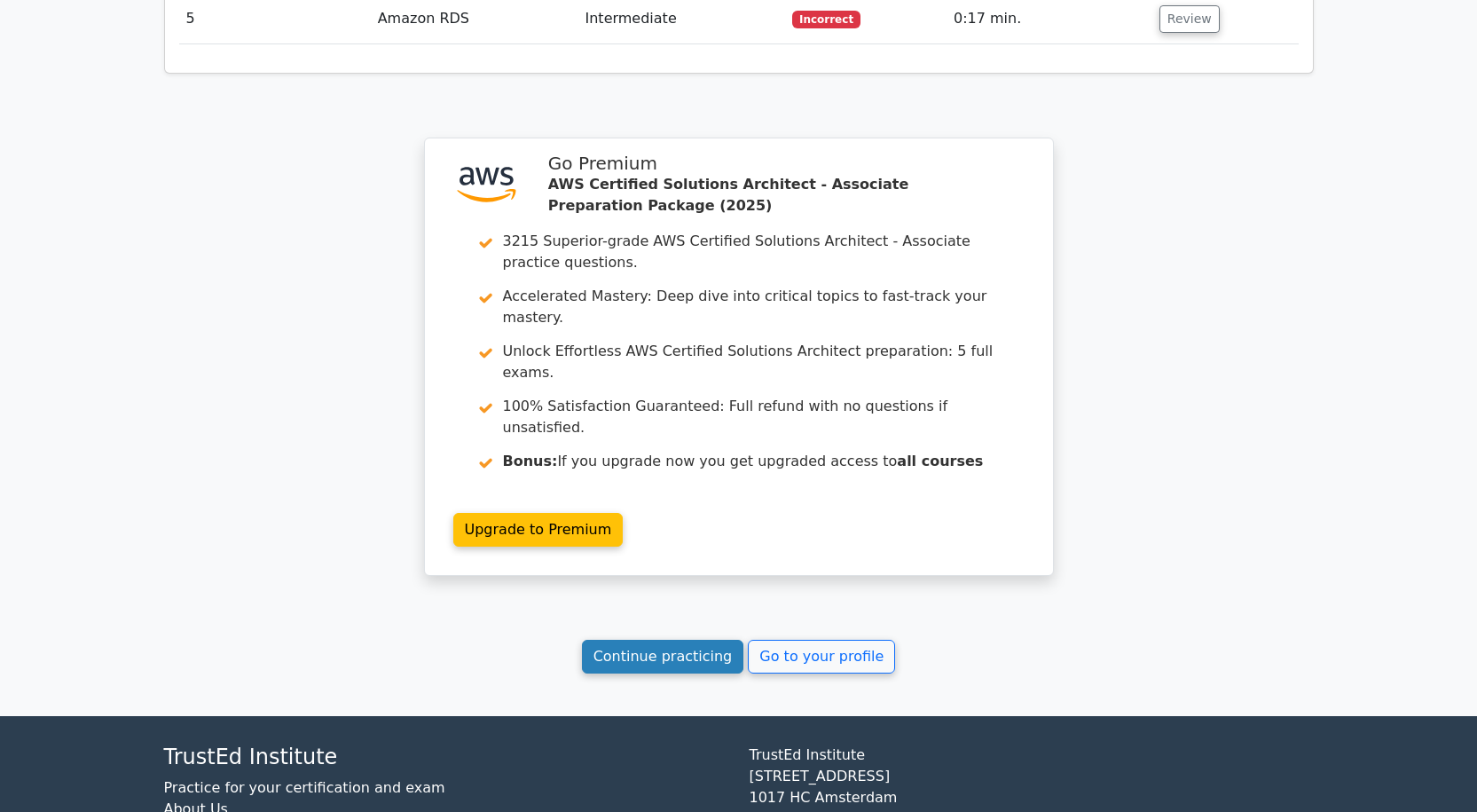
click at [671, 640] on link "Continue practicing" at bounding box center [663, 657] width 162 height 34
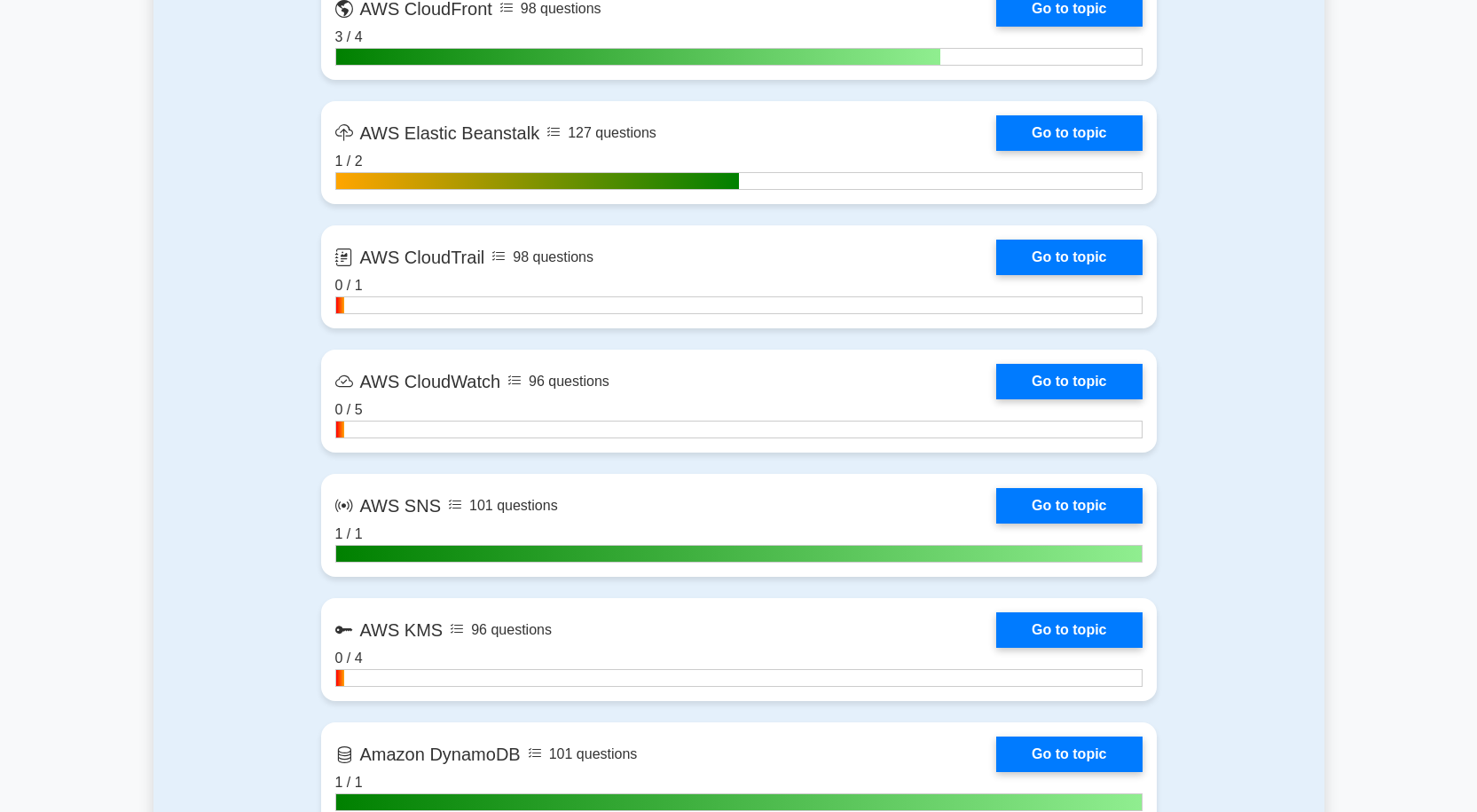
scroll to position [2307, 0]
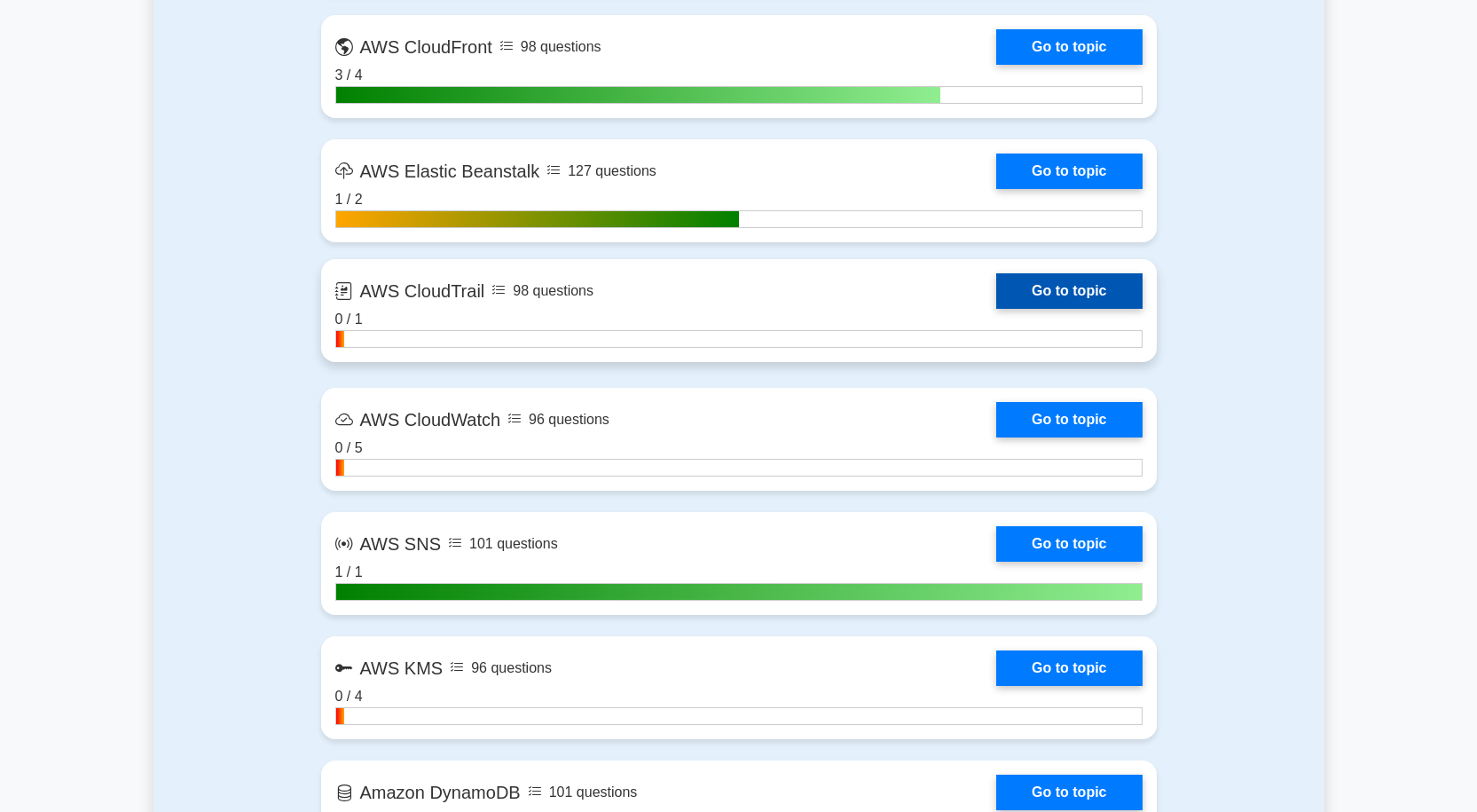
click at [1085, 284] on link "Go to topic" at bounding box center [1069, 291] width 145 height 36
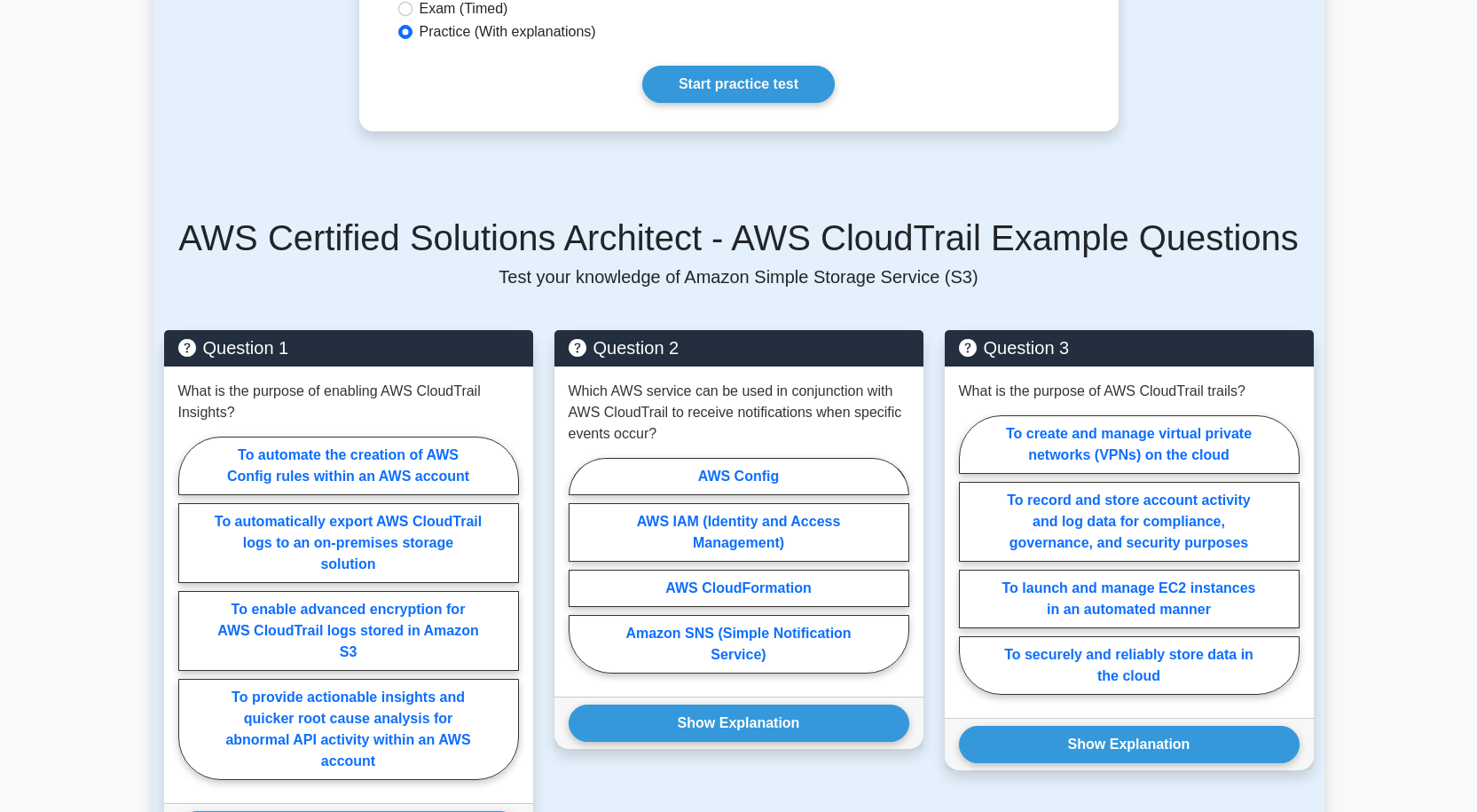
scroll to position [710, 0]
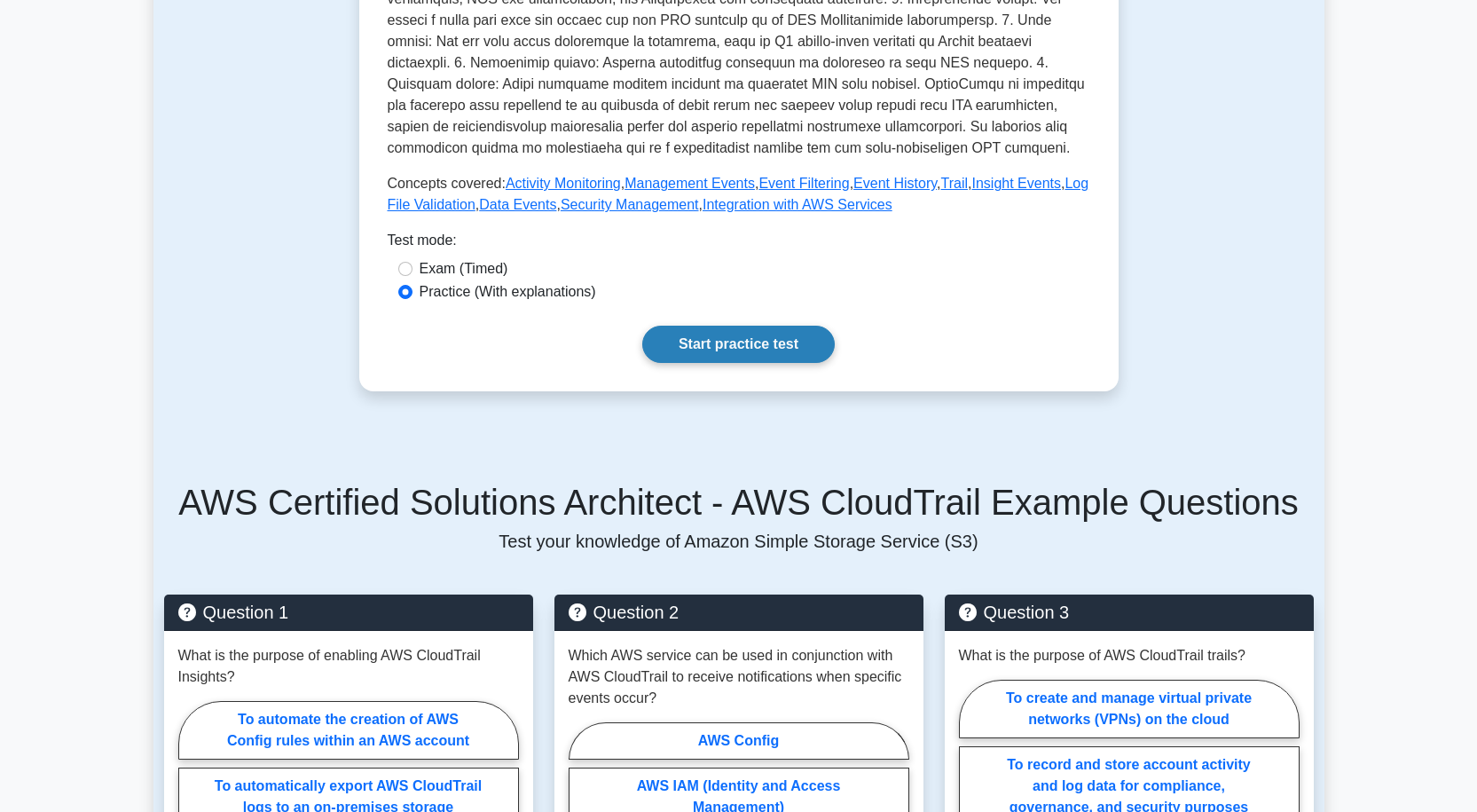
click at [739, 330] on link "Start practice test" at bounding box center [738, 345] width 193 height 38
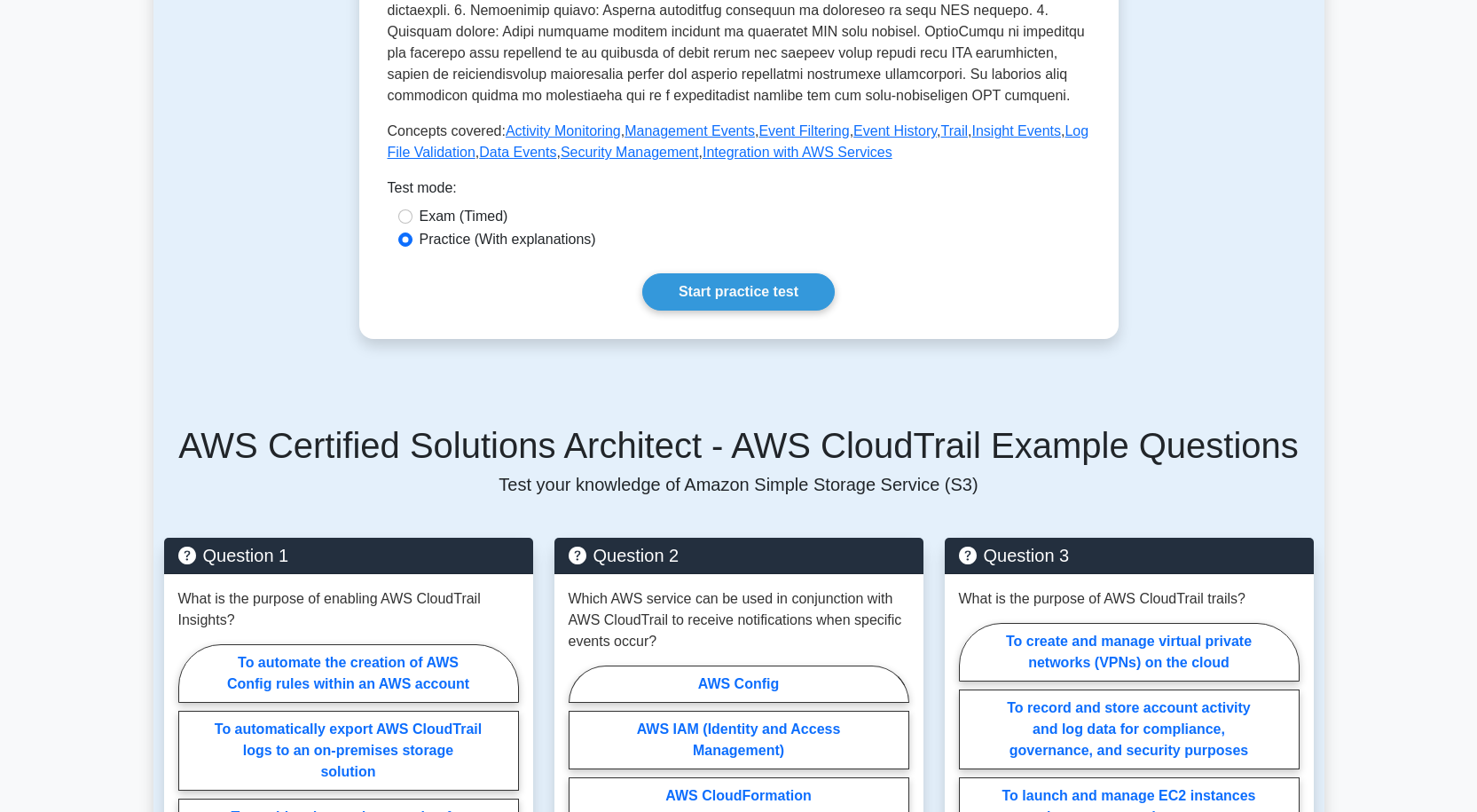
scroll to position [798, 0]
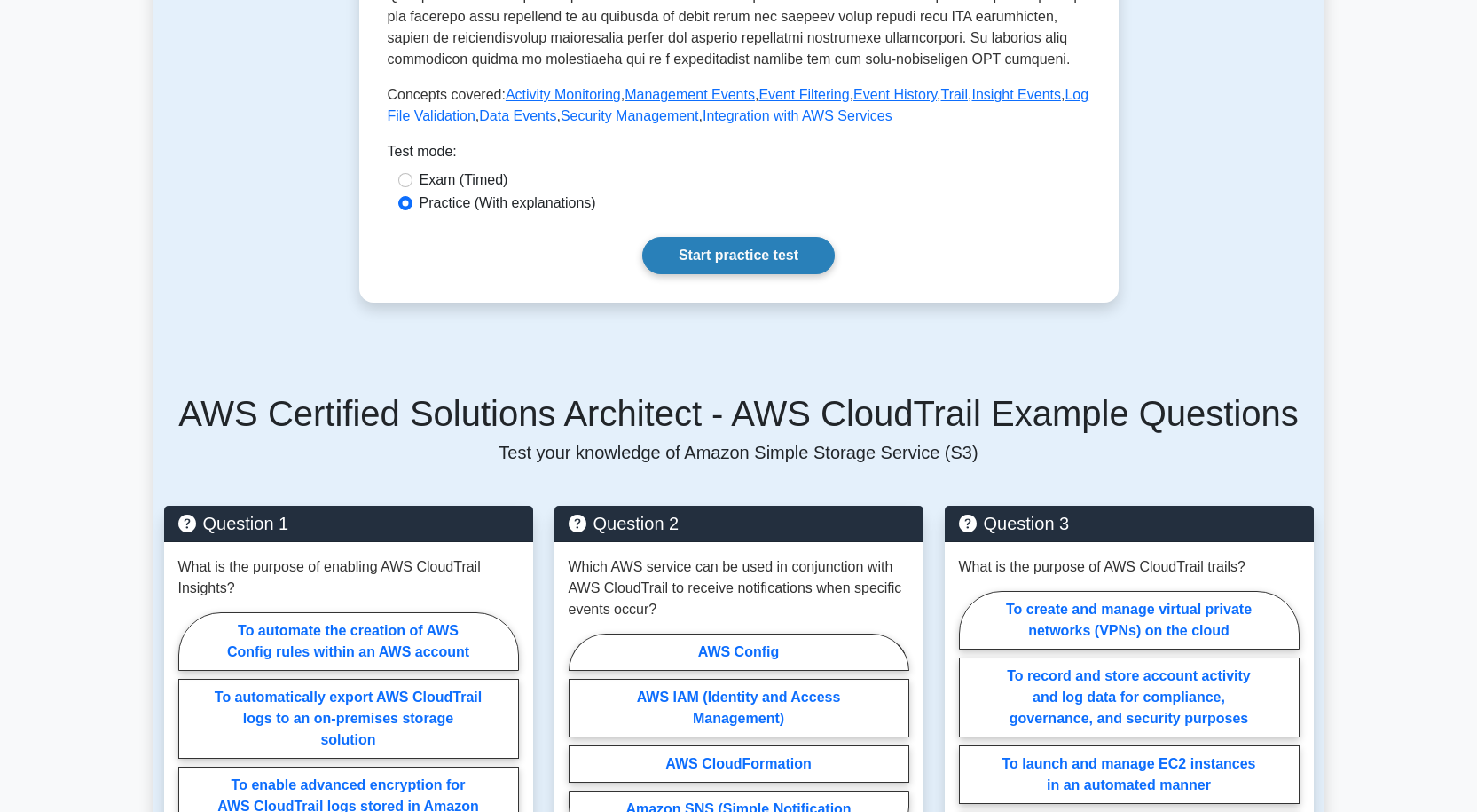
click at [788, 237] on link "Start practice test" at bounding box center [738, 256] width 193 height 38
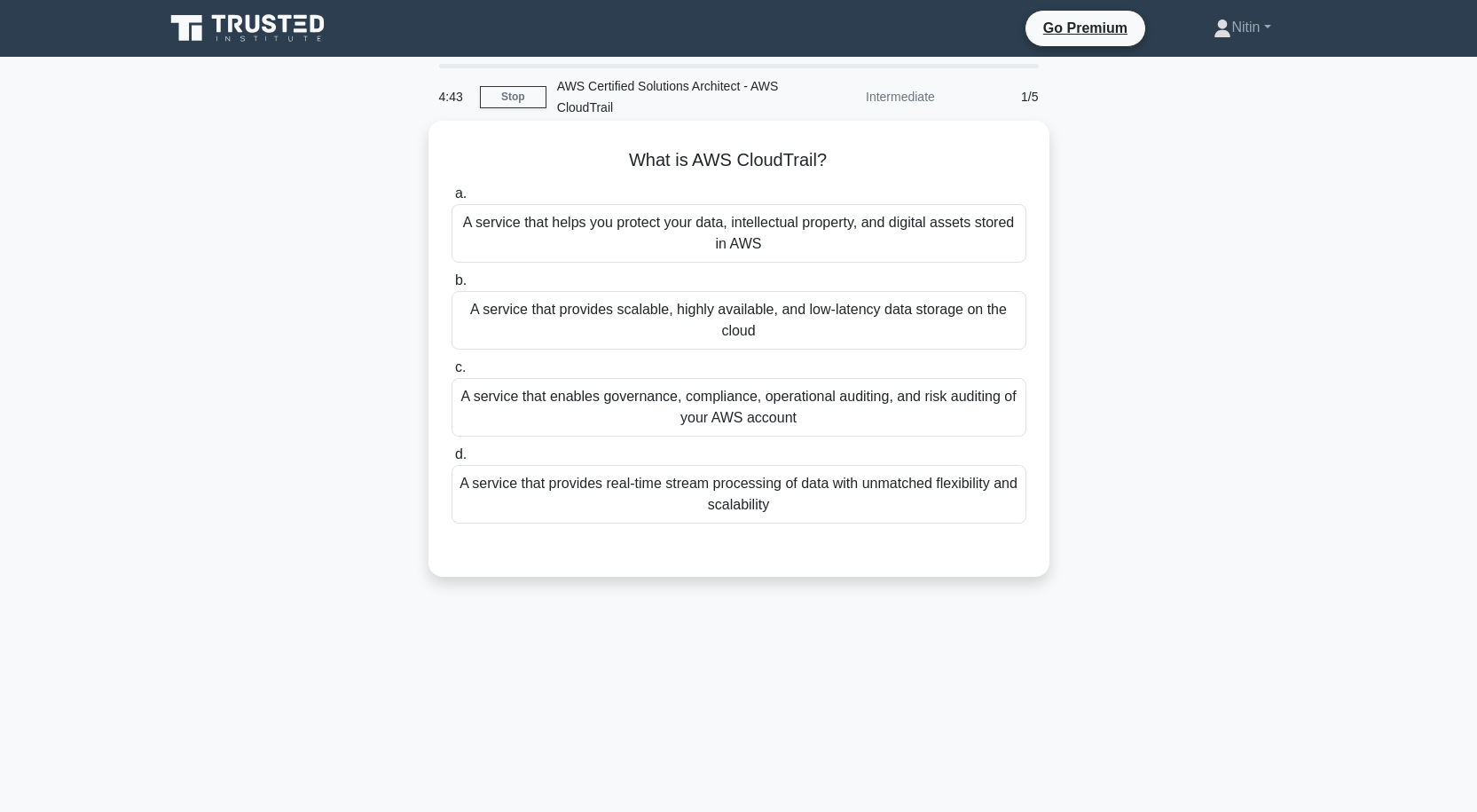
click at [539, 311] on div "A service that provides scalable, highly available, and low-latency data storag…" at bounding box center [739, 320] width 575 height 58
click at [451, 286] on input "b. A service that provides scalable, highly available, and low-latency data sto…" at bounding box center [451, 281] width 0 height 12
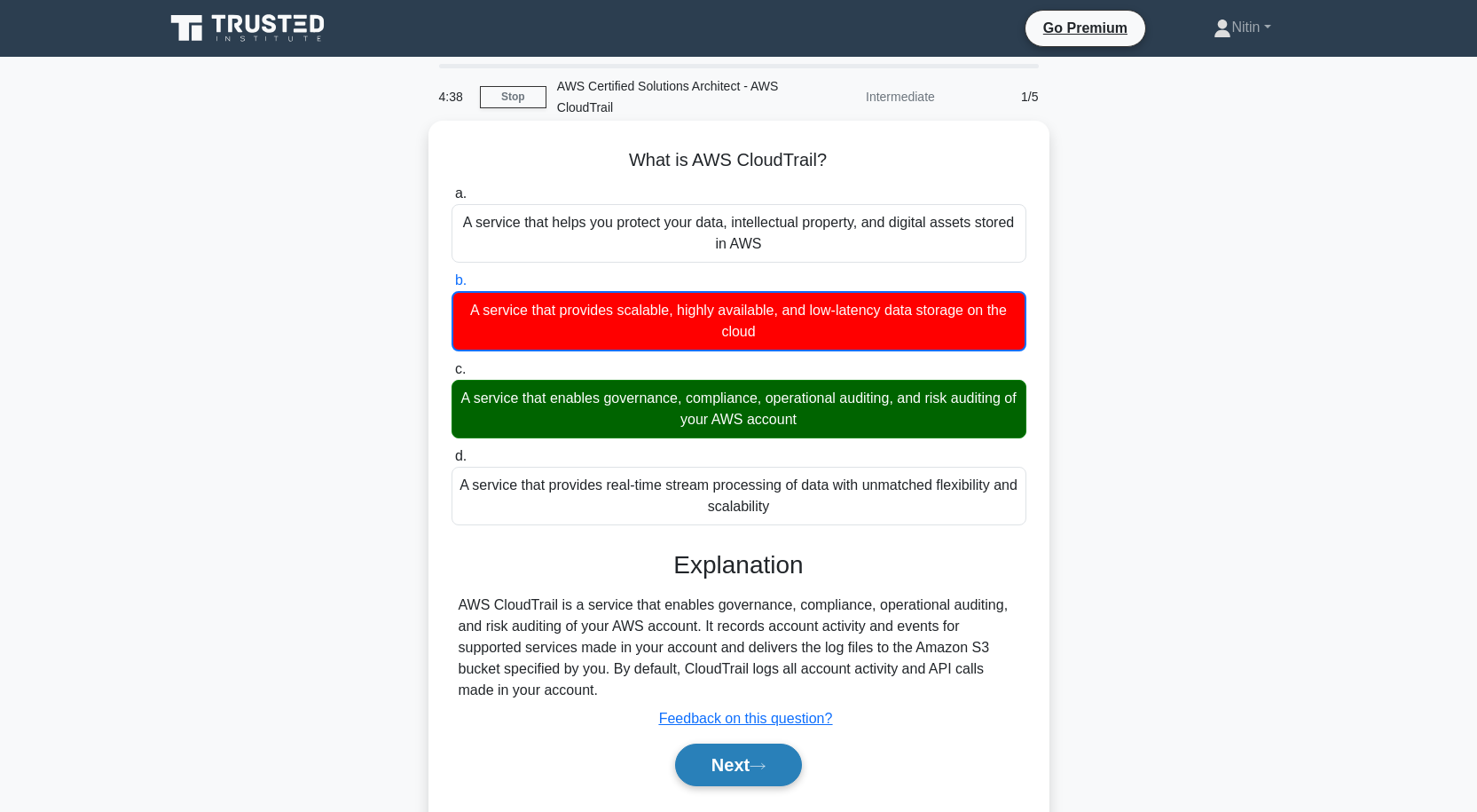
click at [733, 764] on button "Next" at bounding box center [738, 765] width 126 height 42
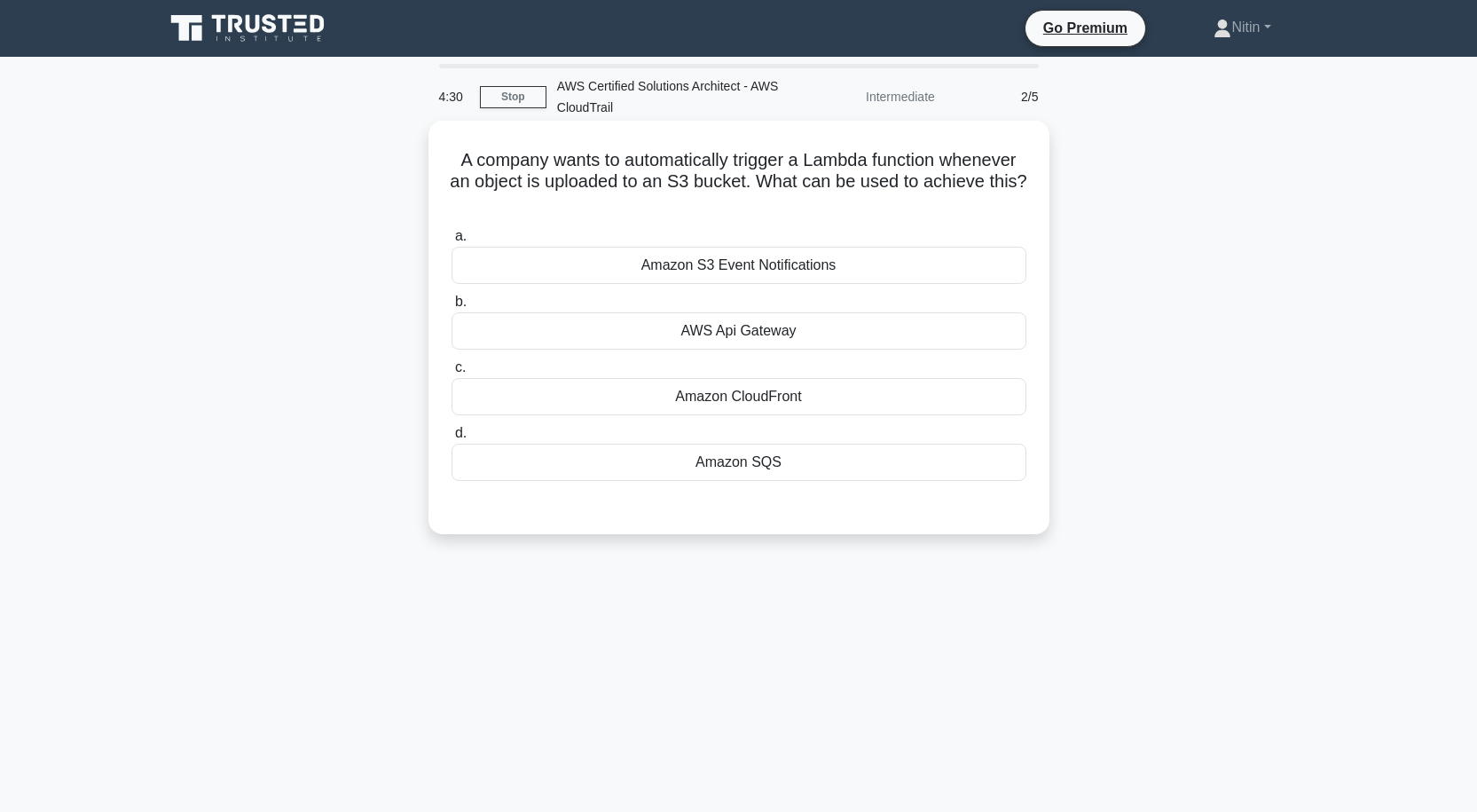
click at [697, 266] on div "Amazon S3 Event Notifications" at bounding box center [739, 266] width 575 height 38
click at [451, 242] on input "a. Amazon S3 Event Notifications" at bounding box center [451, 237] width 0 height 12
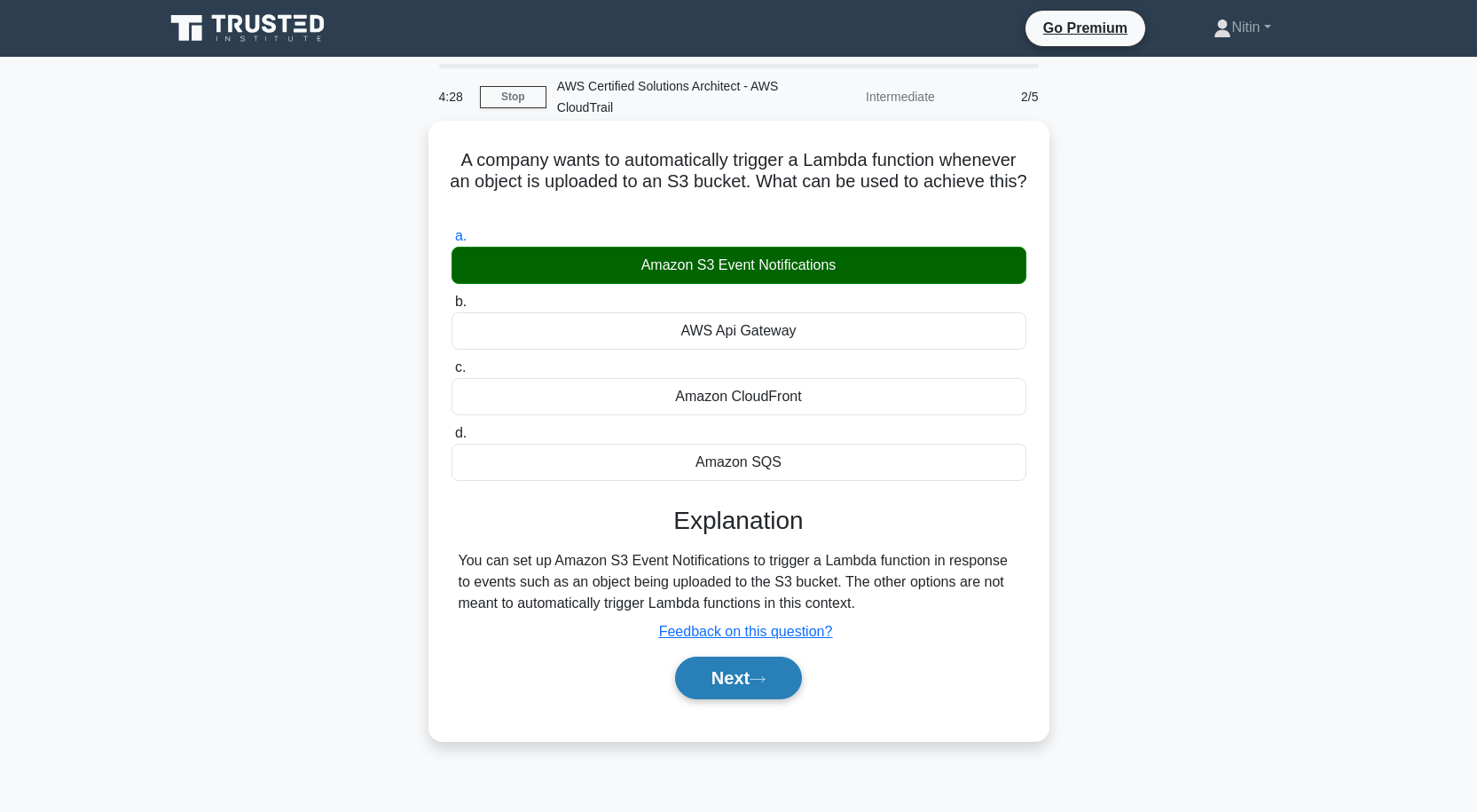
click at [745, 673] on button "Next" at bounding box center [738, 678] width 126 height 42
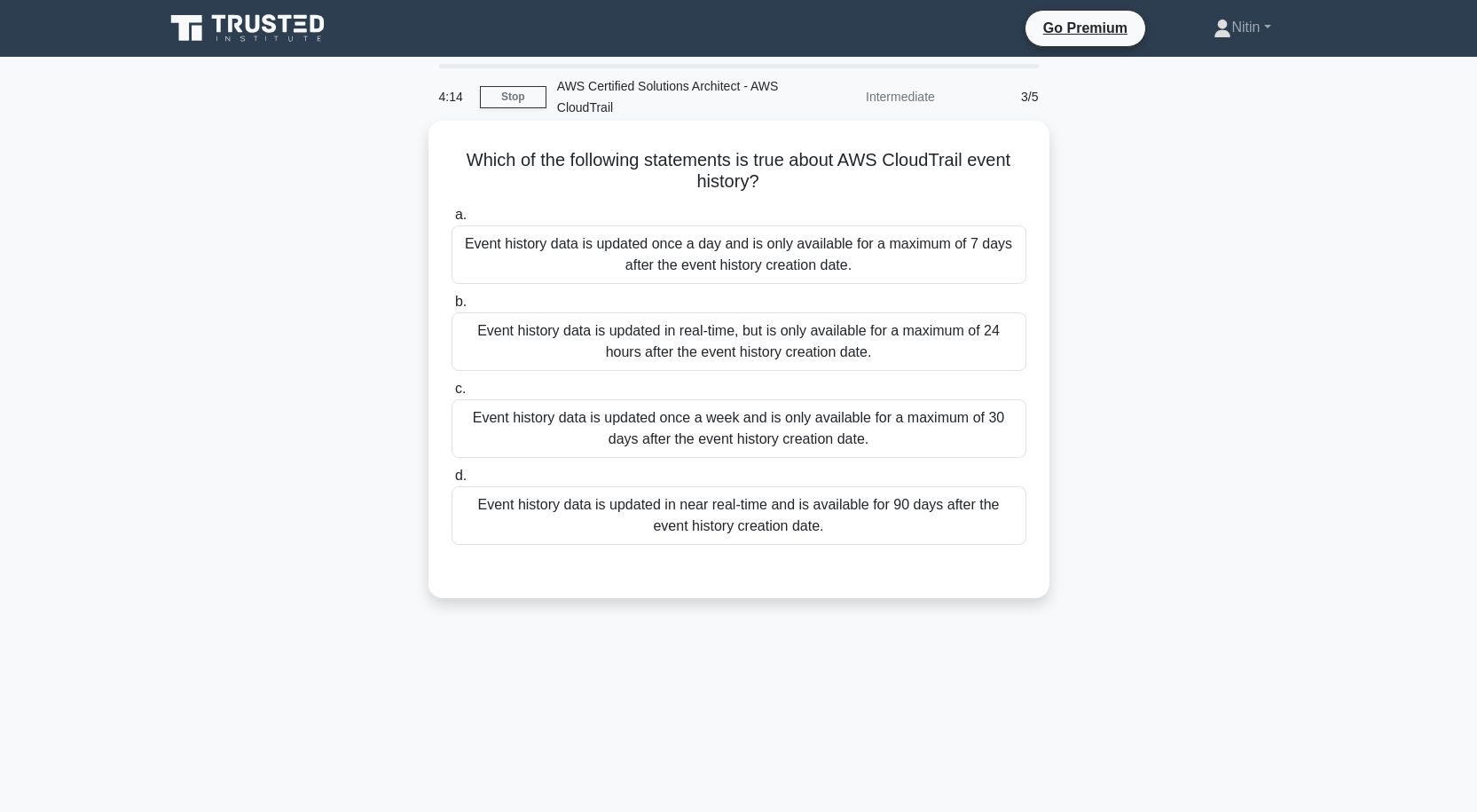
click at [788, 340] on div "Event history data is updated in real-time, but is only available for a maximum…" at bounding box center [739, 341] width 575 height 58
click at [451, 308] on input "b. Event history data is updated in real-time, but is only available for a maxi…" at bounding box center [451, 302] width 0 height 12
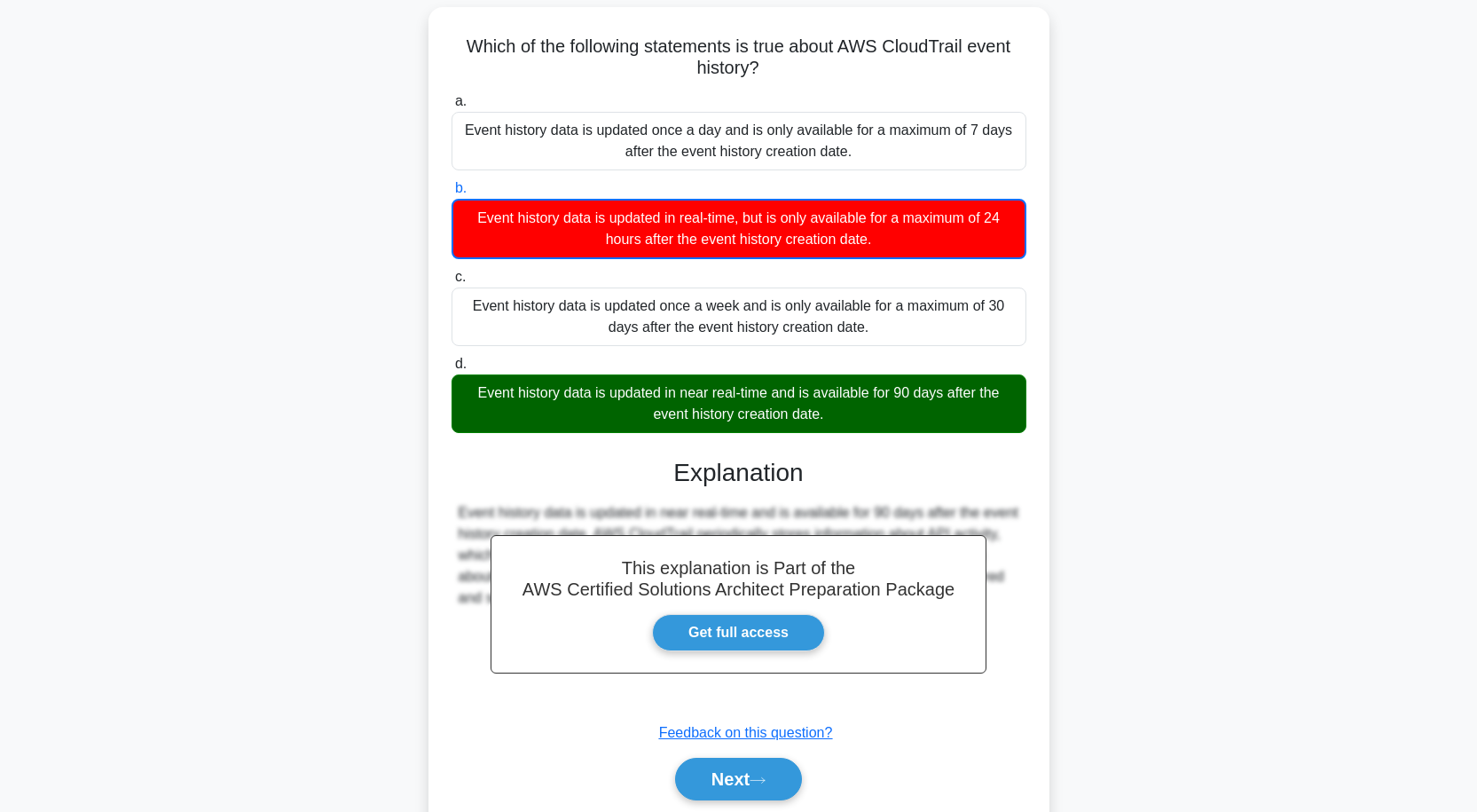
scroll to position [178, 0]
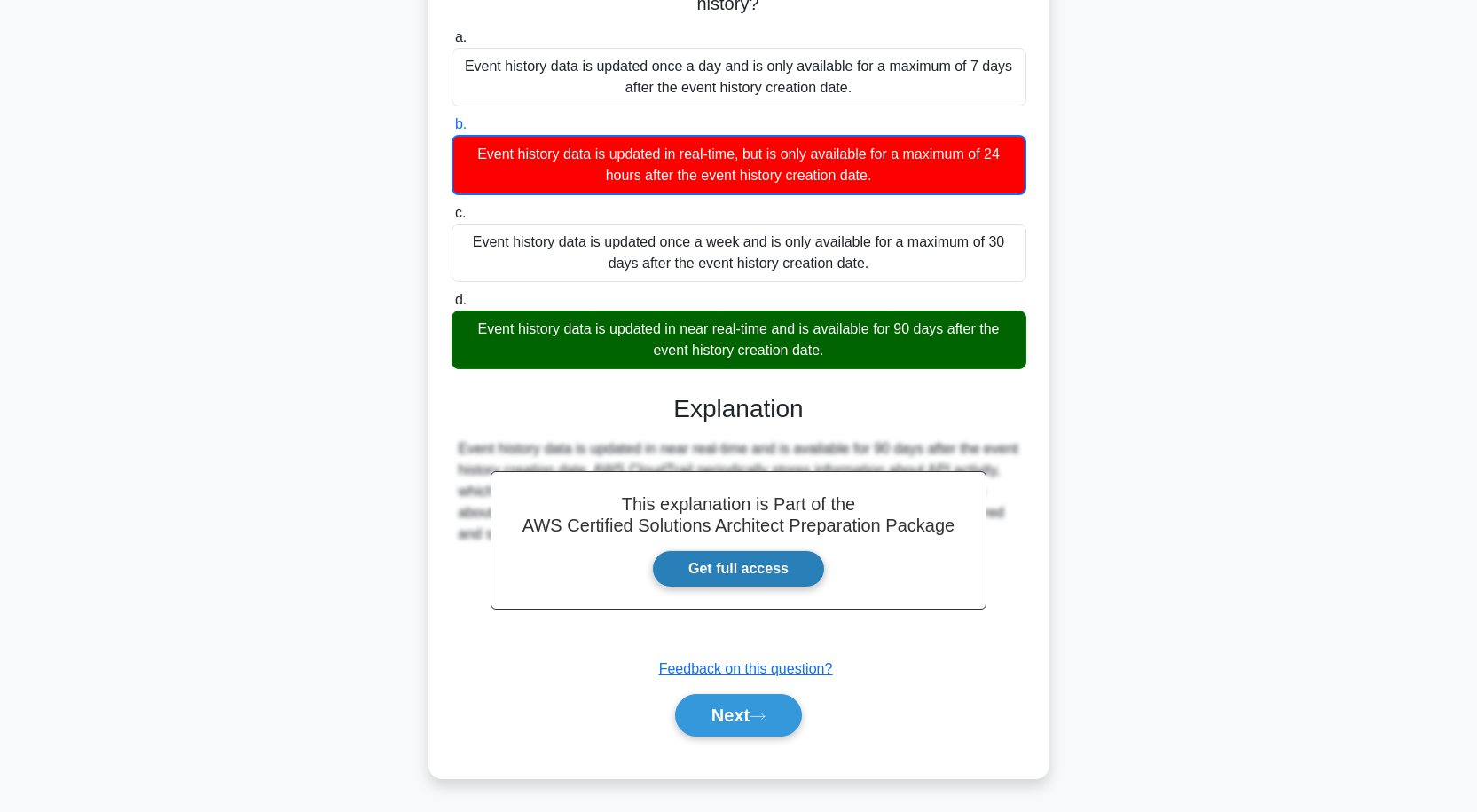
drag, startPoint x: 745, startPoint y: 560, endPoint x: 687, endPoint y: 545, distance: 59.9
click at [745, 560] on link "Get full access" at bounding box center [738, 569] width 173 height 38
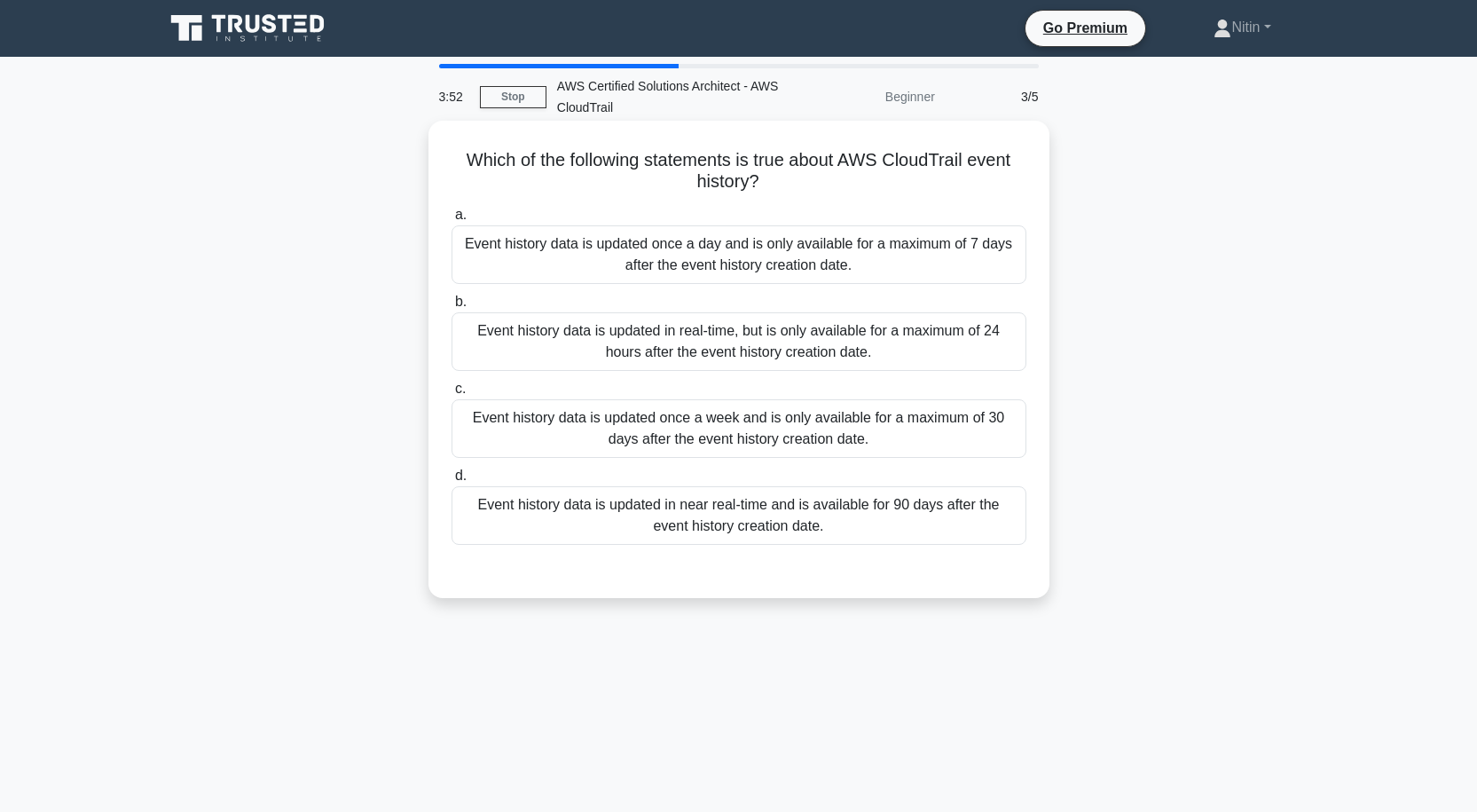
click at [719, 519] on div "Event history data is updated in near real-time and is available for 90 days af…" at bounding box center [739, 515] width 575 height 58
click at [451, 482] on input "d. Event history data is updated in near real-time and is available for 90 days…" at bounding box center [451, 476] width 0 height 12
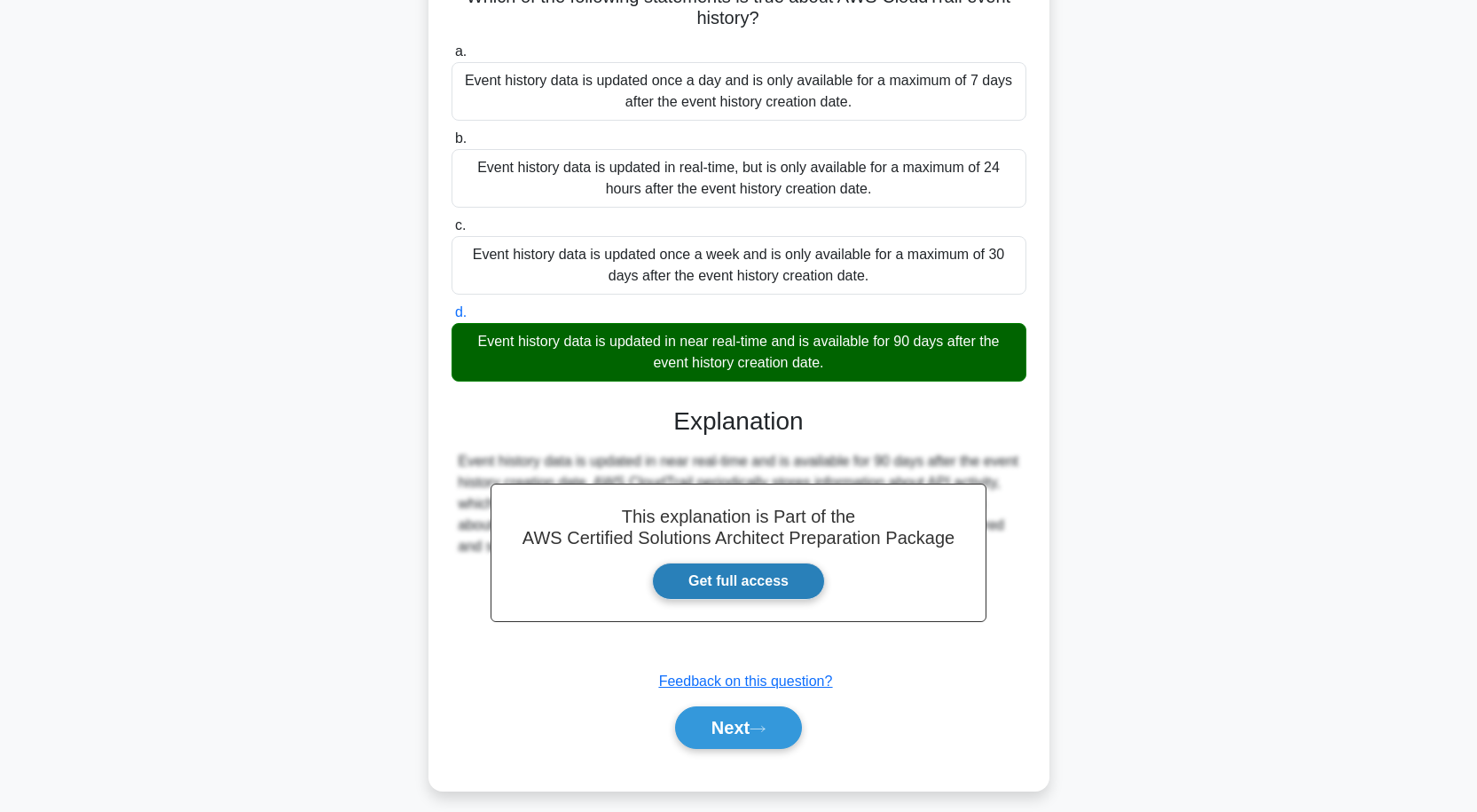
scroll to position [177, 0]
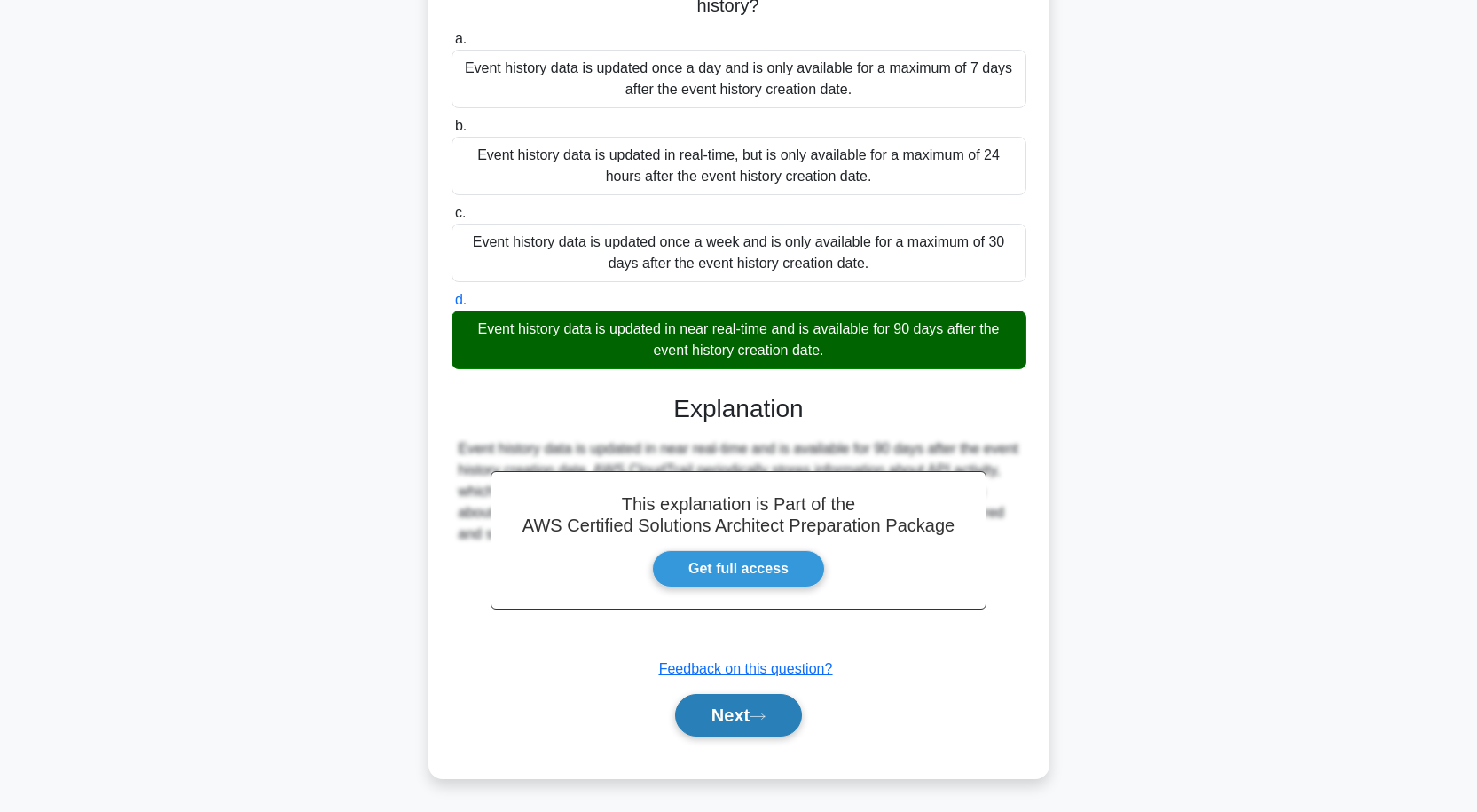
click at [738, 720] on button "Next" at bounding box center [738, 714] width 126 height 42
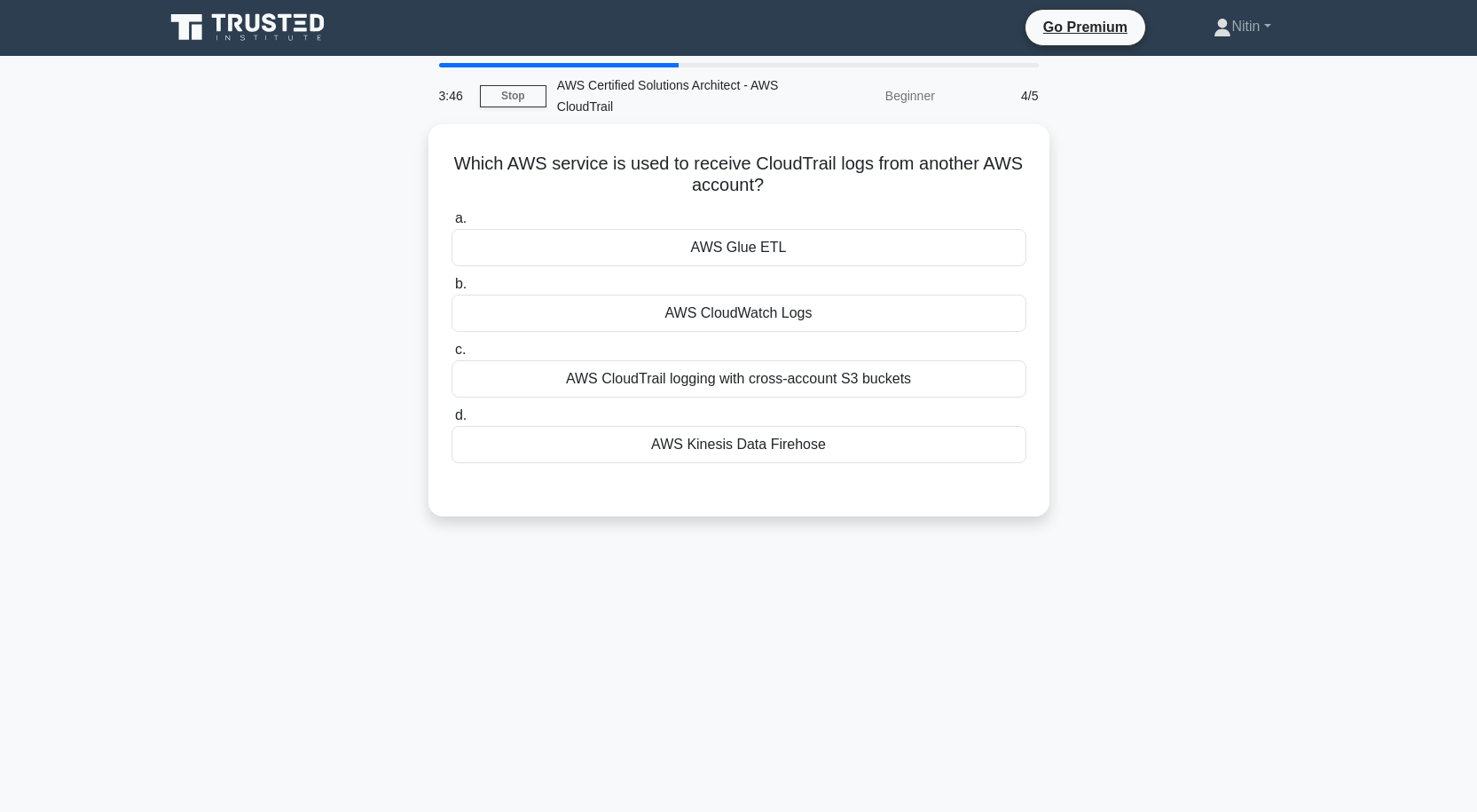
scroll to position [0, 0]
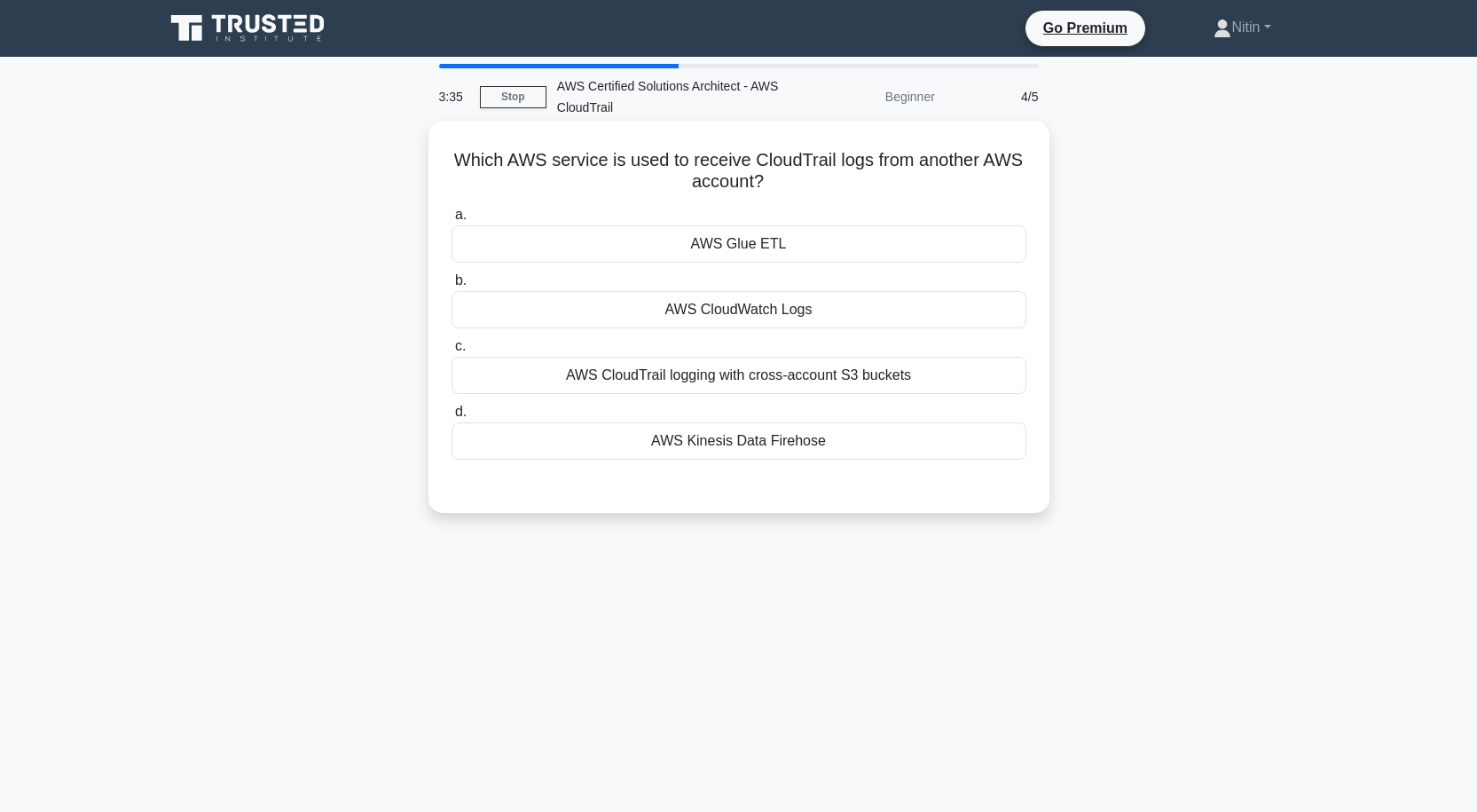
click at [705, 379] on div "AWS CloudTrail logging with cross-account S3 buckets" at bounding box center [739, 375] width 575 height 38
click at [451, 353] on input "c. AWS CloudTrail logging with cross-account S3 buckets" at bounding box center [451, 347] width 0 height 12
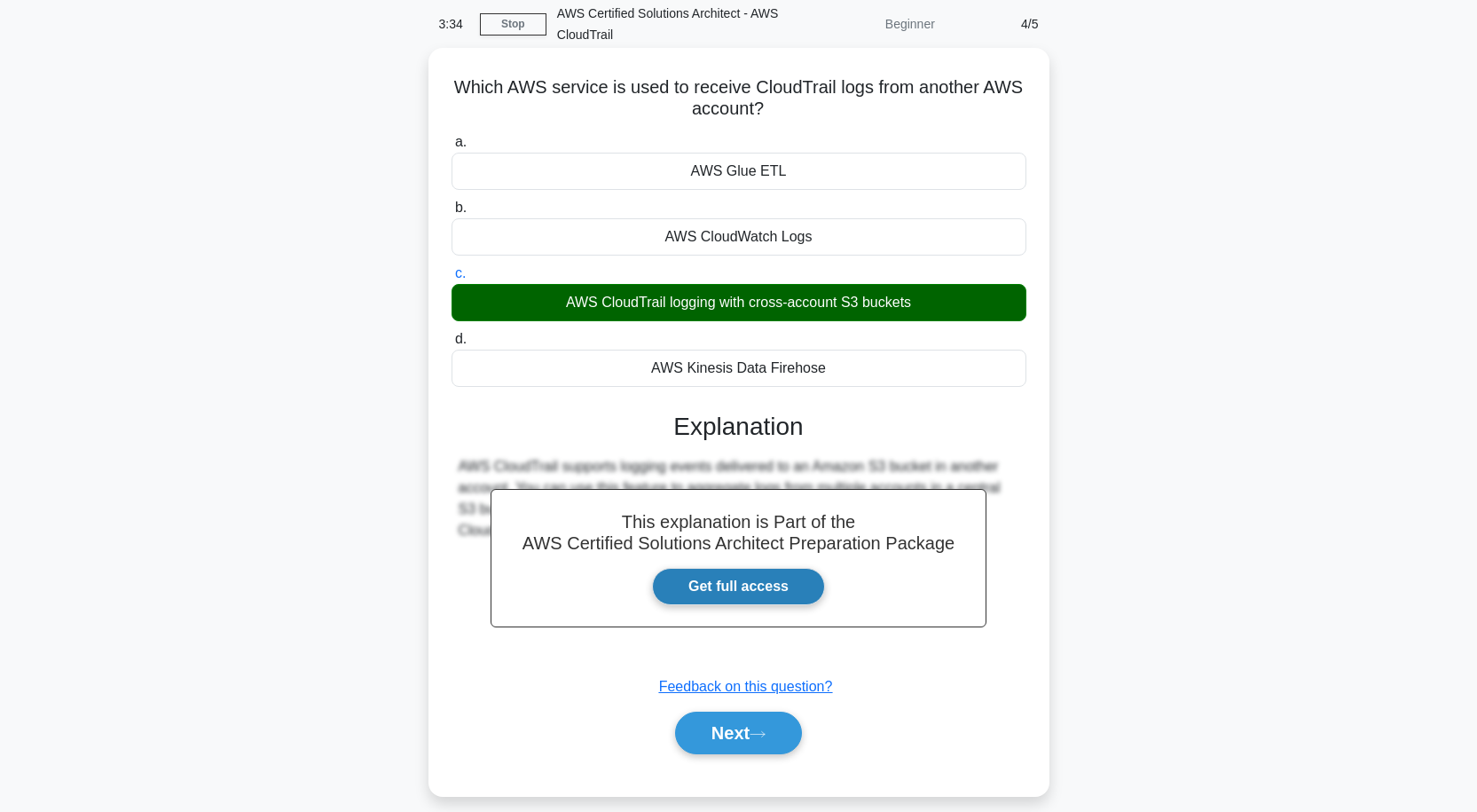
scroll to position [146, 0]
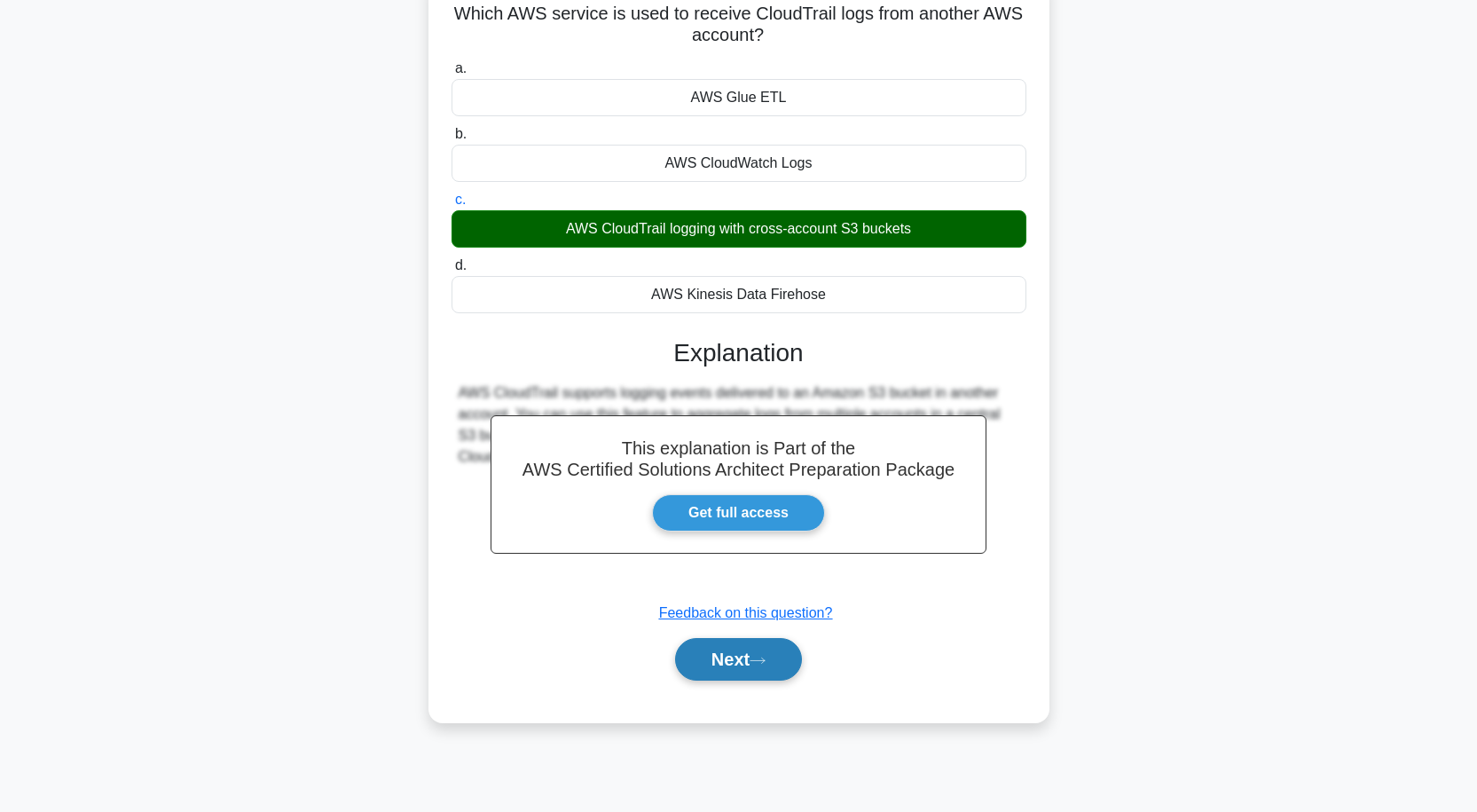
click at [740, 642] on div "This explanation is Part of the AWS Certified Solutions Architect Preparation P…" at bounding box center [739, 502] width 575 height 370
click at [741, 658] on button "Next" at bounding box center [738, 659] width 126 height 42
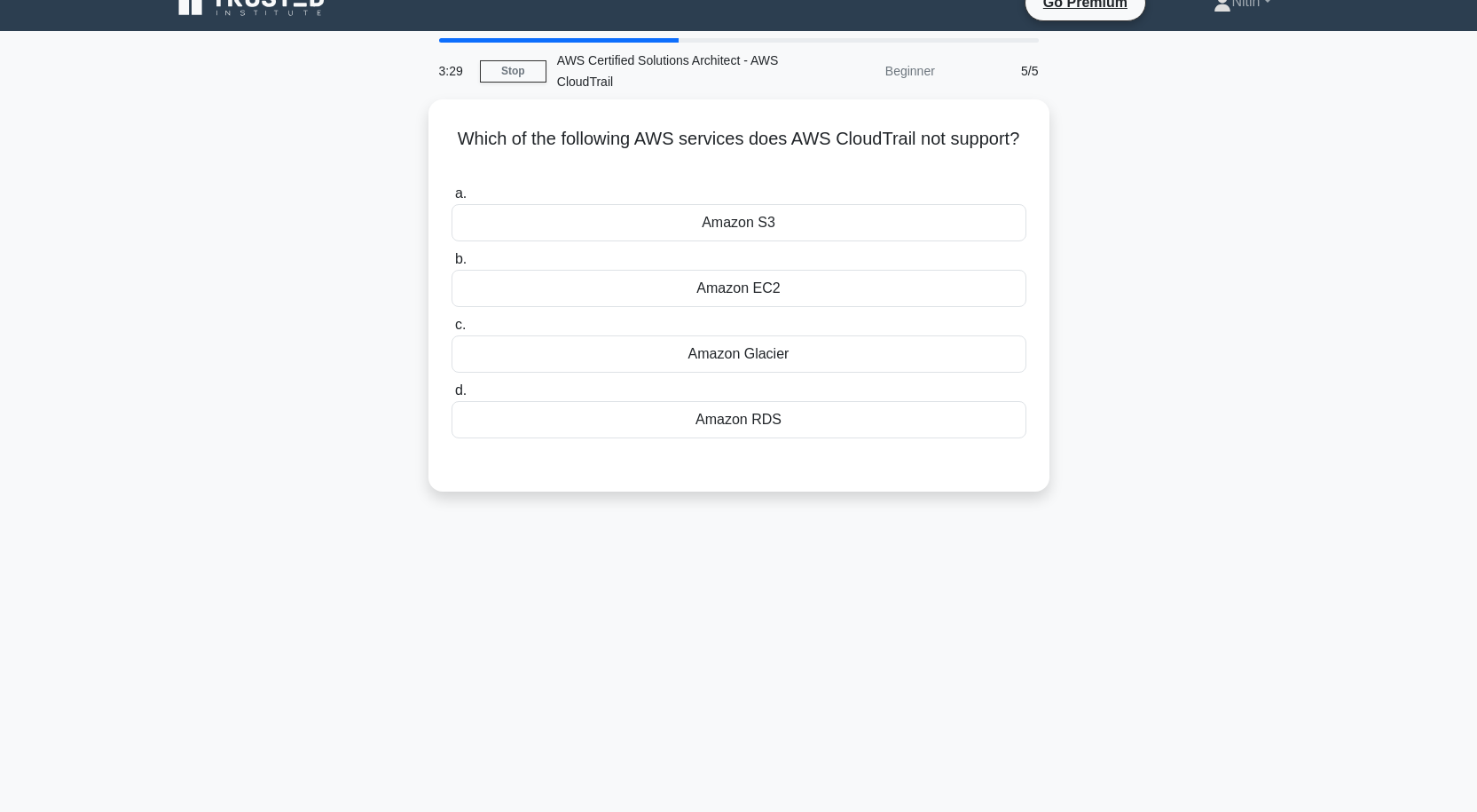
scroll to position [0, 0]
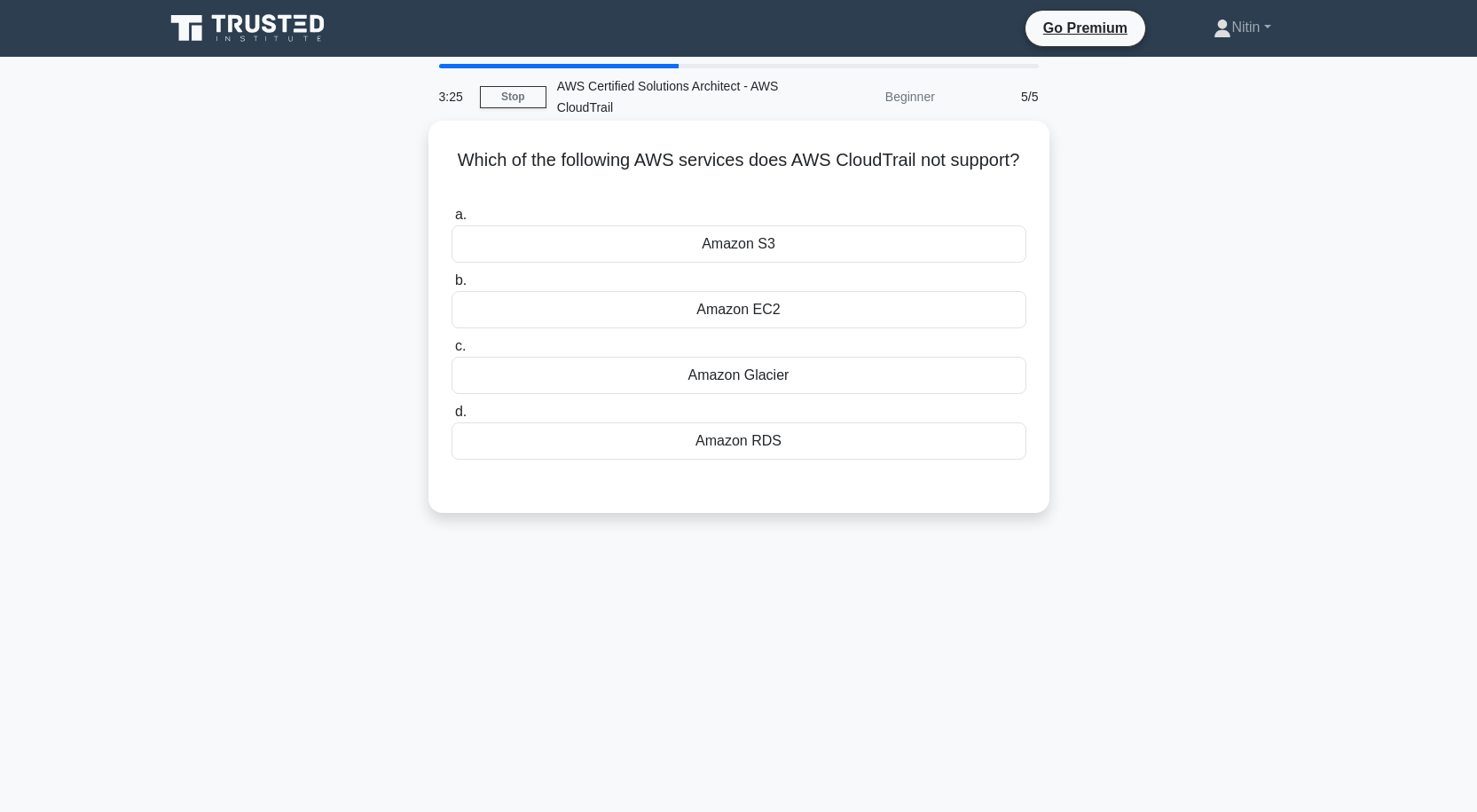
click at [757, 239] on div "Amazon S3" at bounding box center [739, 244] width 575 height 38
click at [451, 221] on input "a. Amazon S3" at bounding box center [451, 215] width 0 height 12
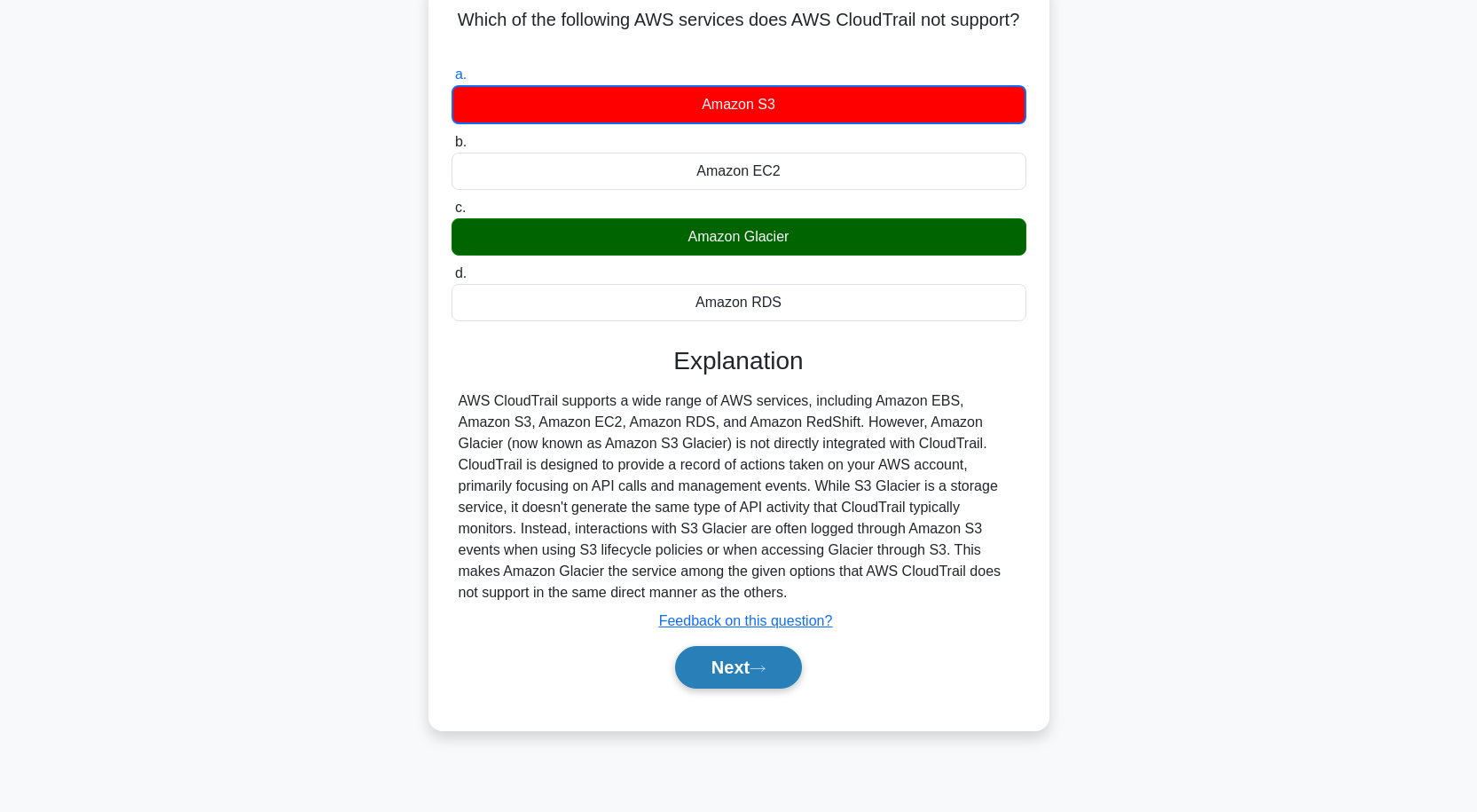
scroll to position [146, 0]
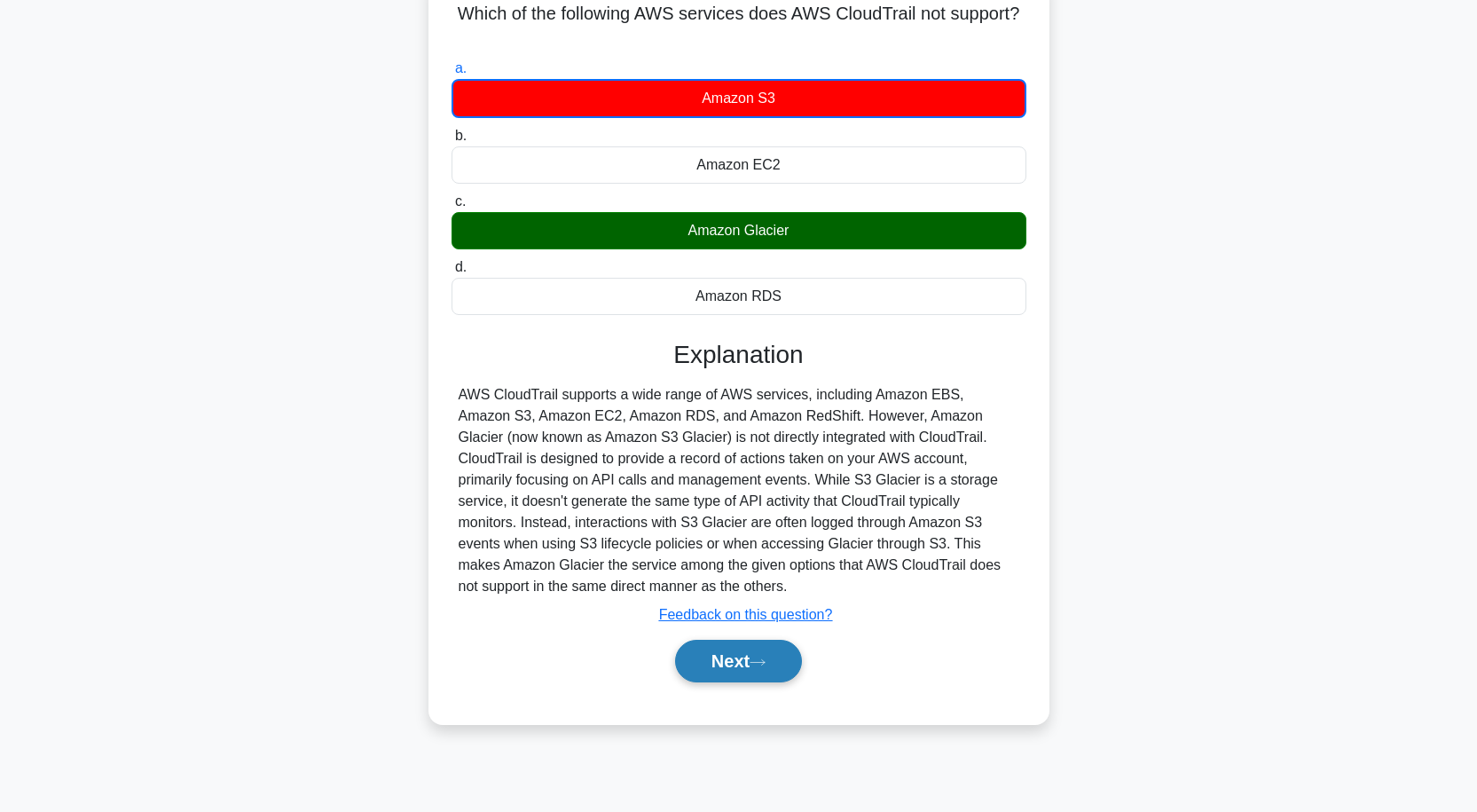
click at [745, 651] on button "Next" at bounding box center [738, 661] width 126 height 42
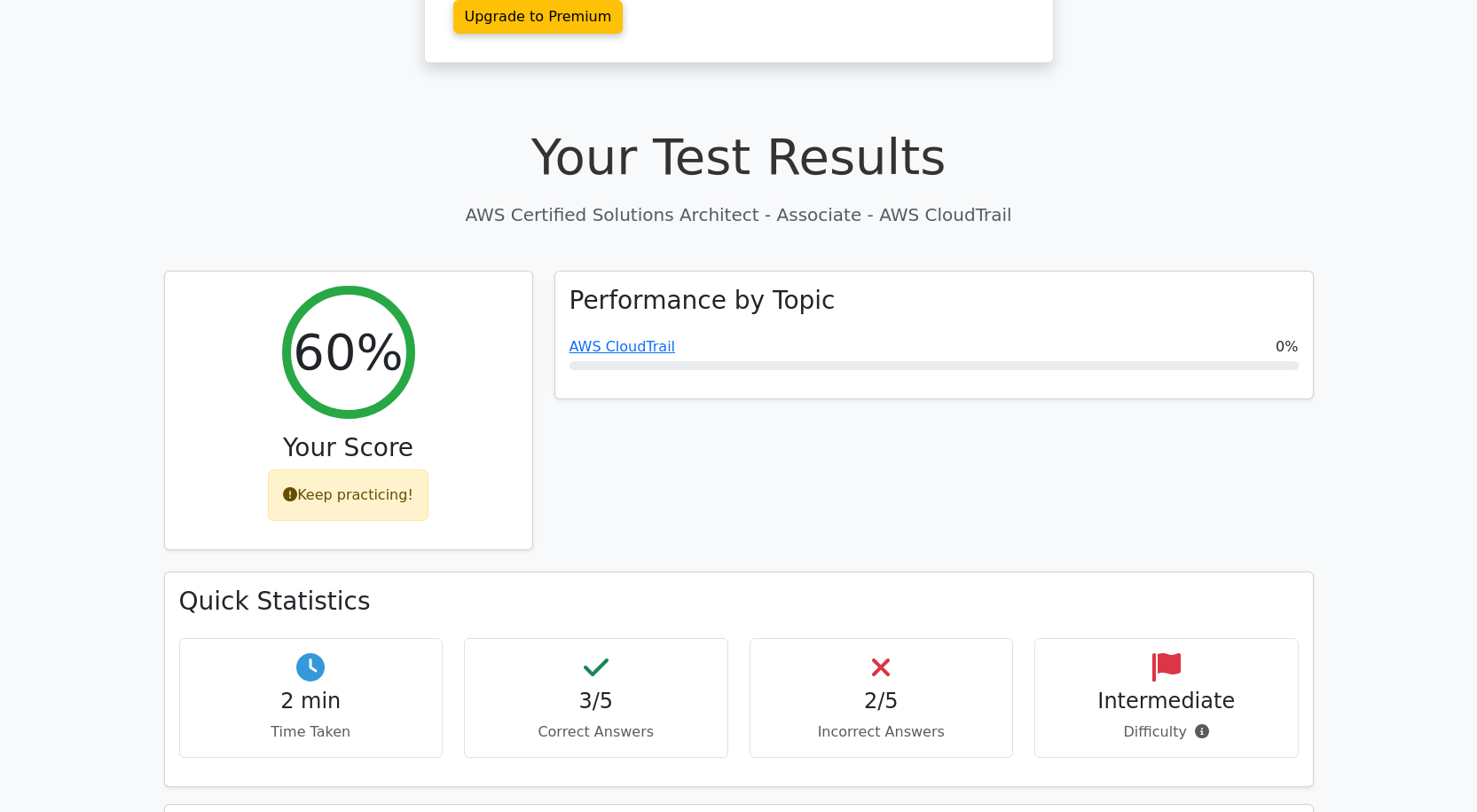
scroll to position [186, 0]
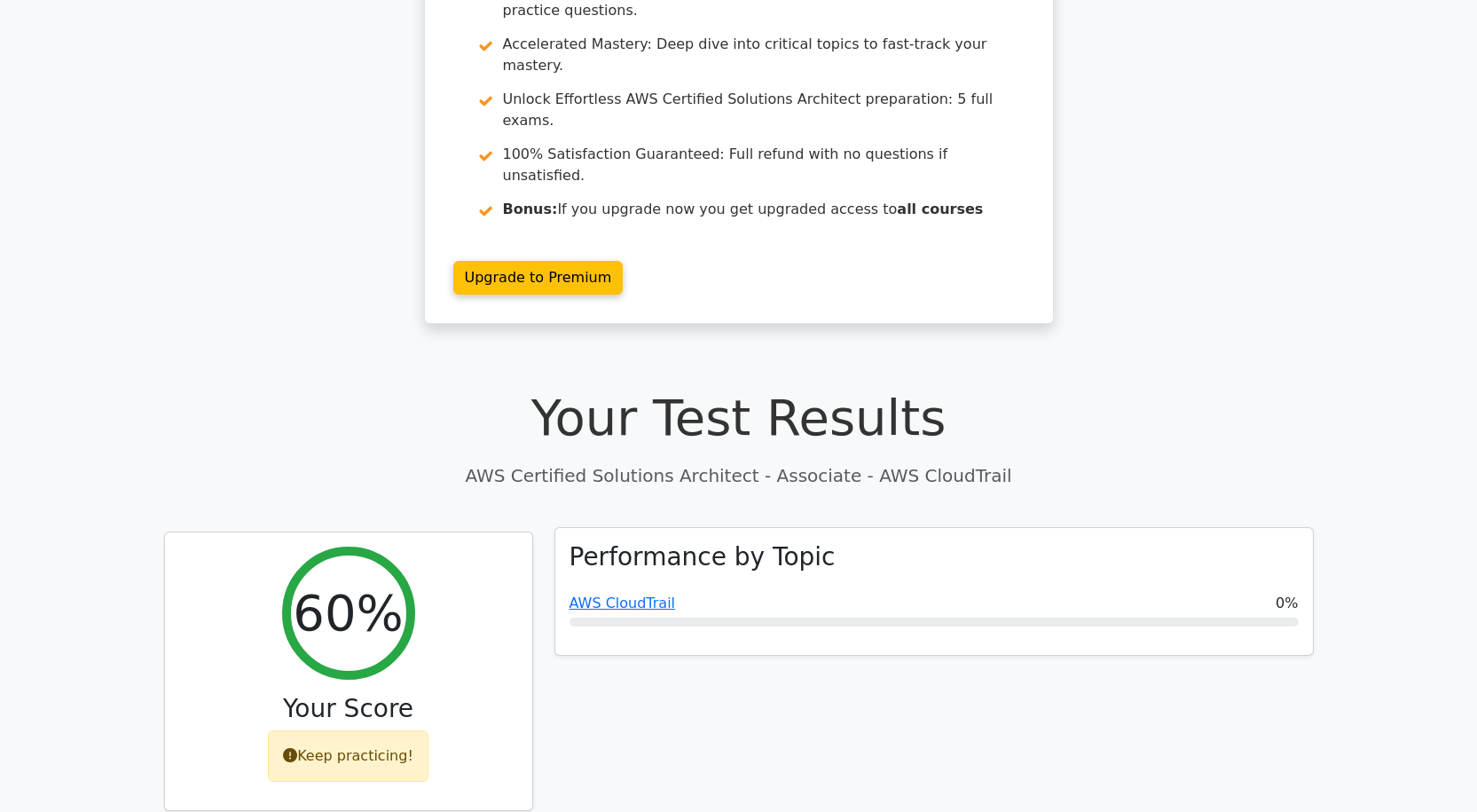
click at [611, 617] on div at bounding box center [935, 621] width 729 height 9
click at [615, 595] on link "AWS CloudTrail" at bounding box center [623, 603] width 107 height 17
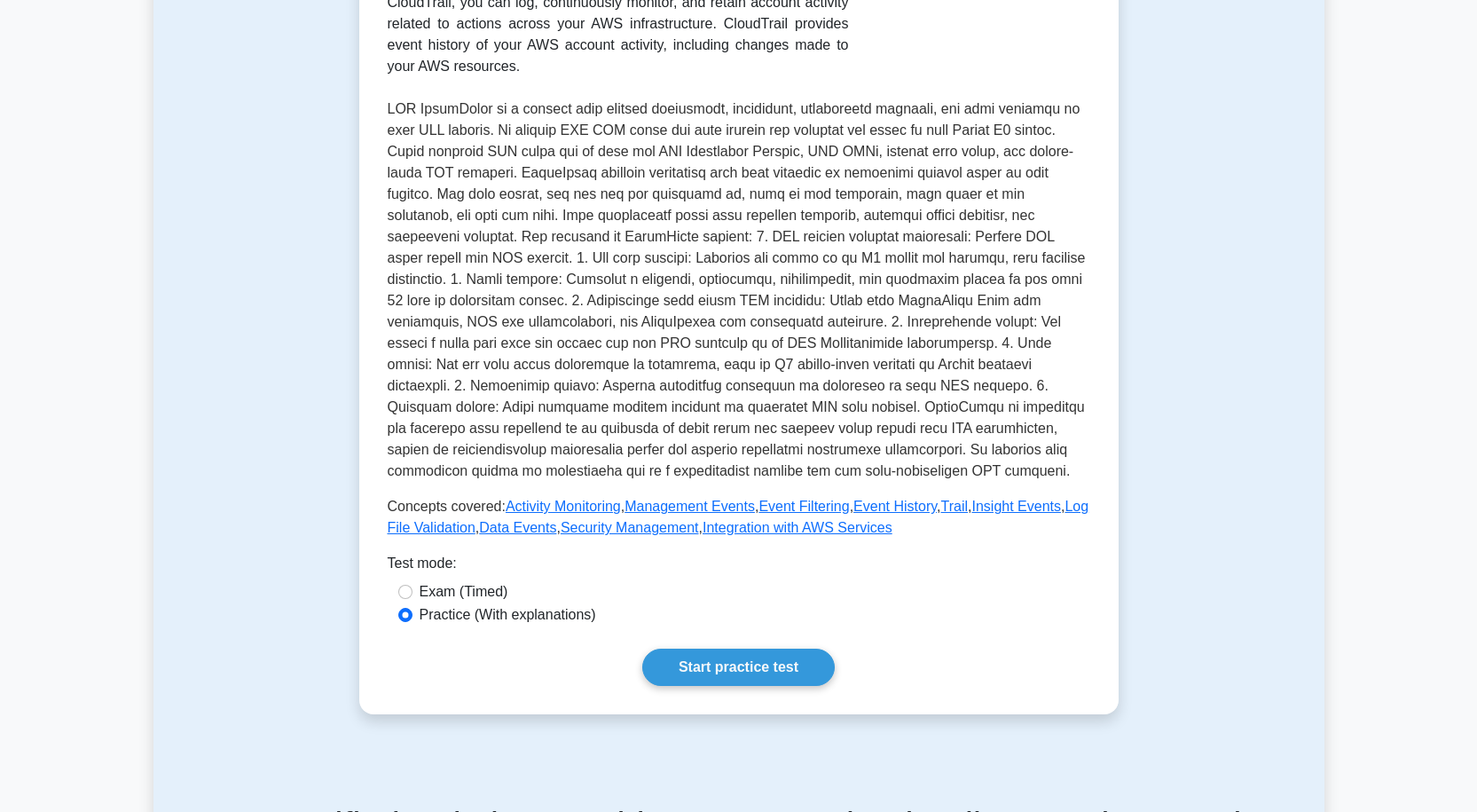
scroll to position [355, 0]
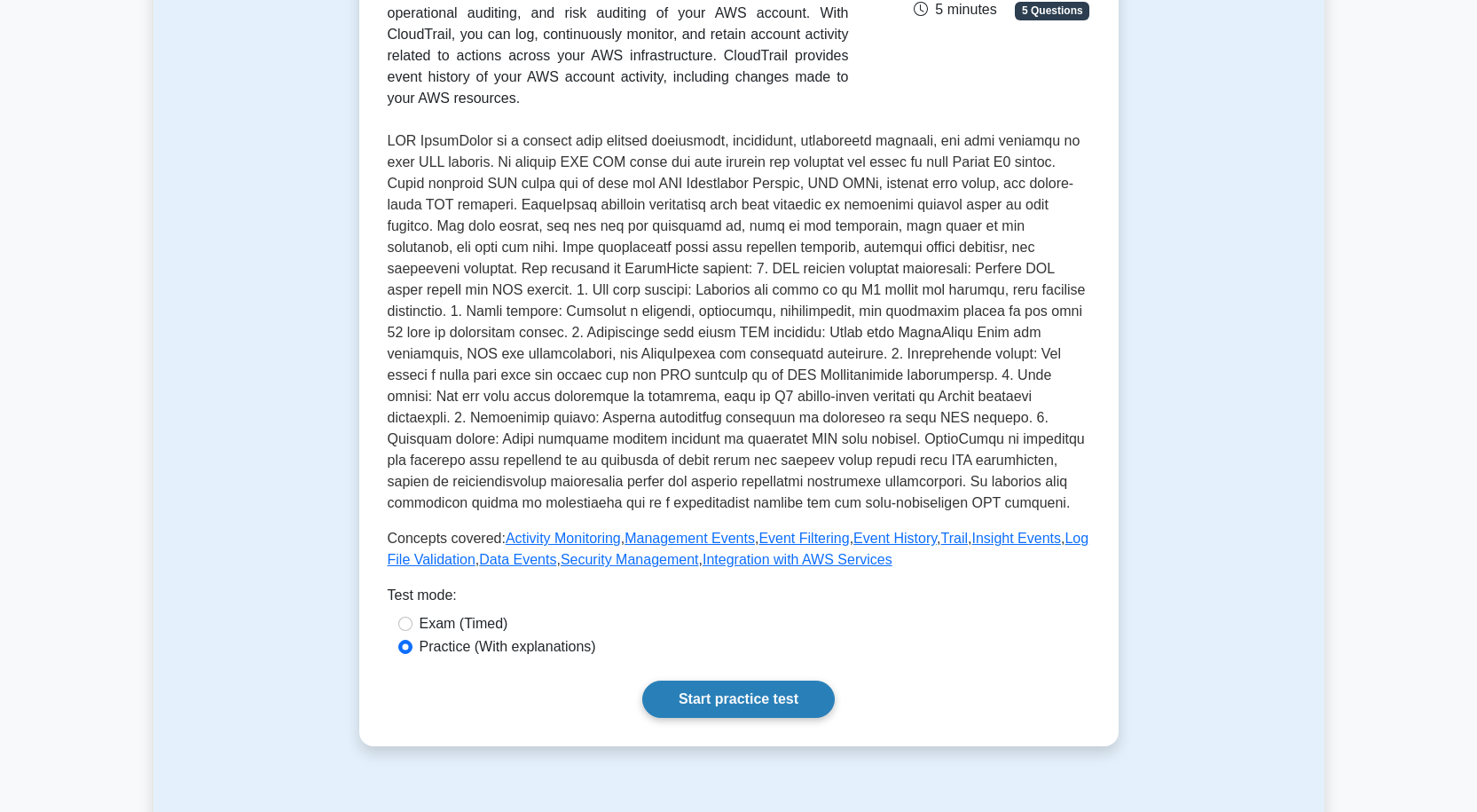
click at [708, 681] on link "Start practice test" at bounding box center [738, 699] width 193 height 38
click at [738, 681] on link "Start practice test" at bounding box center [738, 699] width 193 height 38
click at [754, 681] on link "Start practice test" at bounding box center [738, 699] width 193 height 38
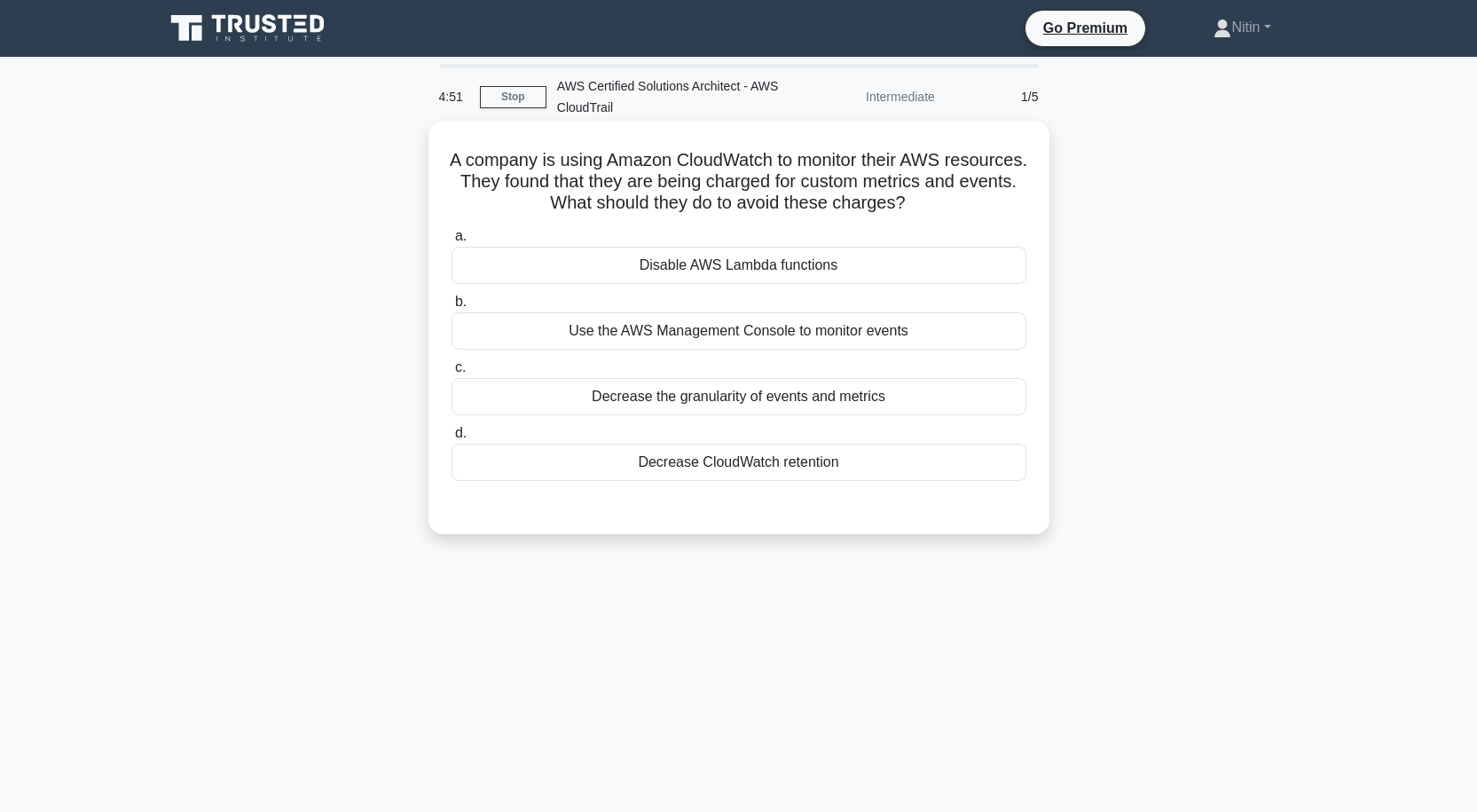
click at [740, 331] on div "Use the AWS Management Console to monitor events" at bounding box center [739, 331] width 575 height 38
click at [451, 308] on input "b. Use the AWS Management Console to monitor events" at bounding box center [451, 302] width 0 height 12
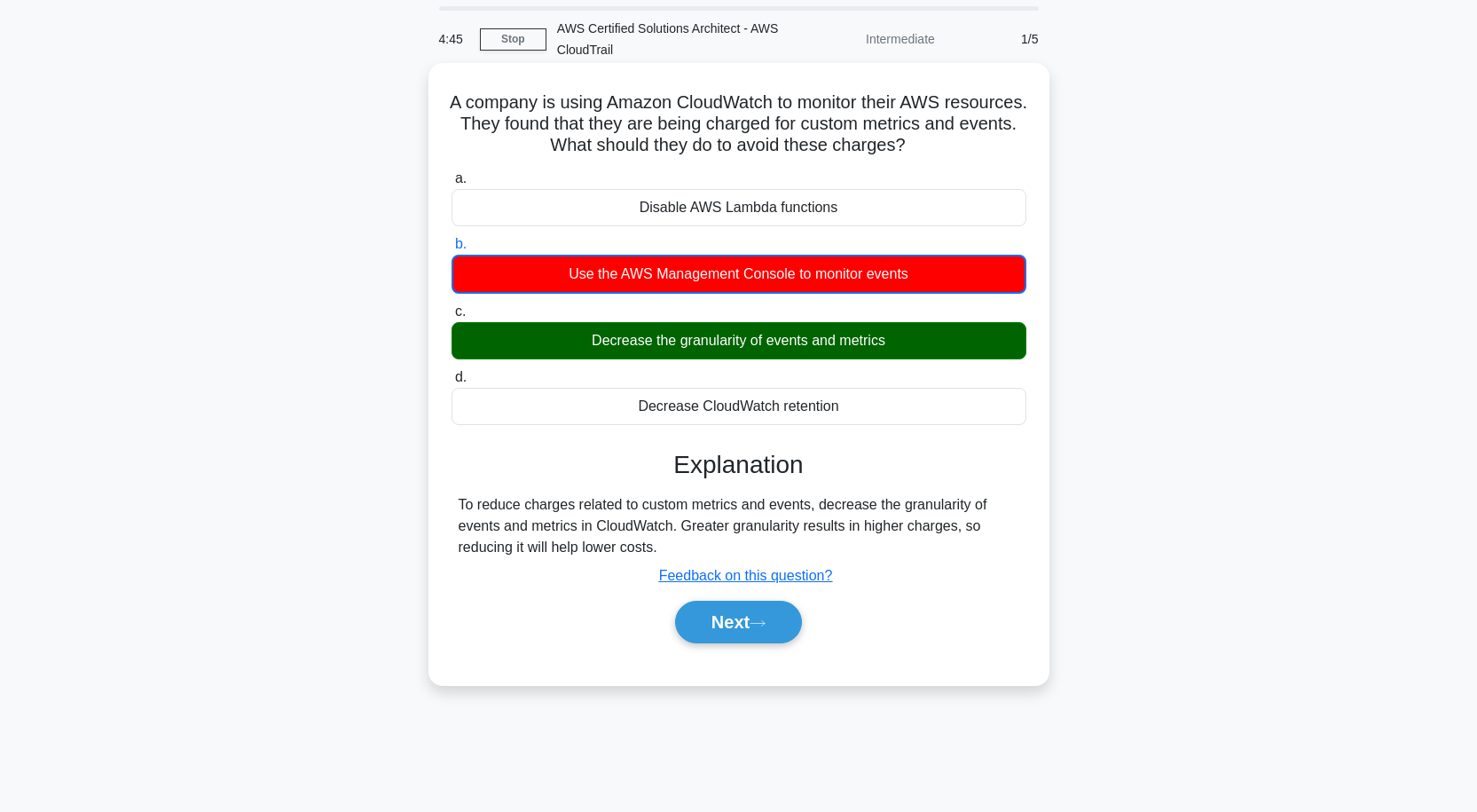
scroll to position [146, 0]
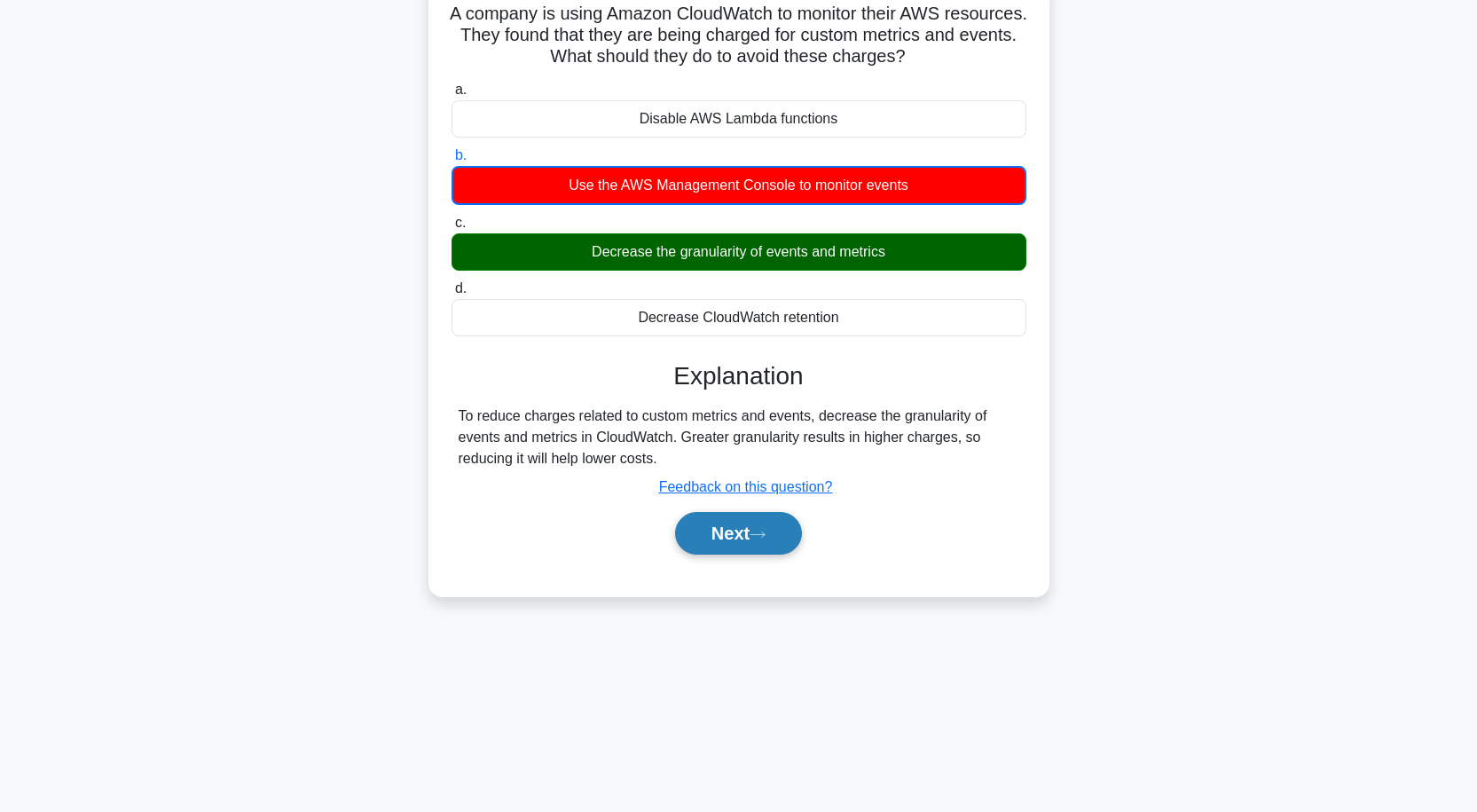
click at [719, 535] on button "Next" at bounding box center [738, 532] width 126 height 42
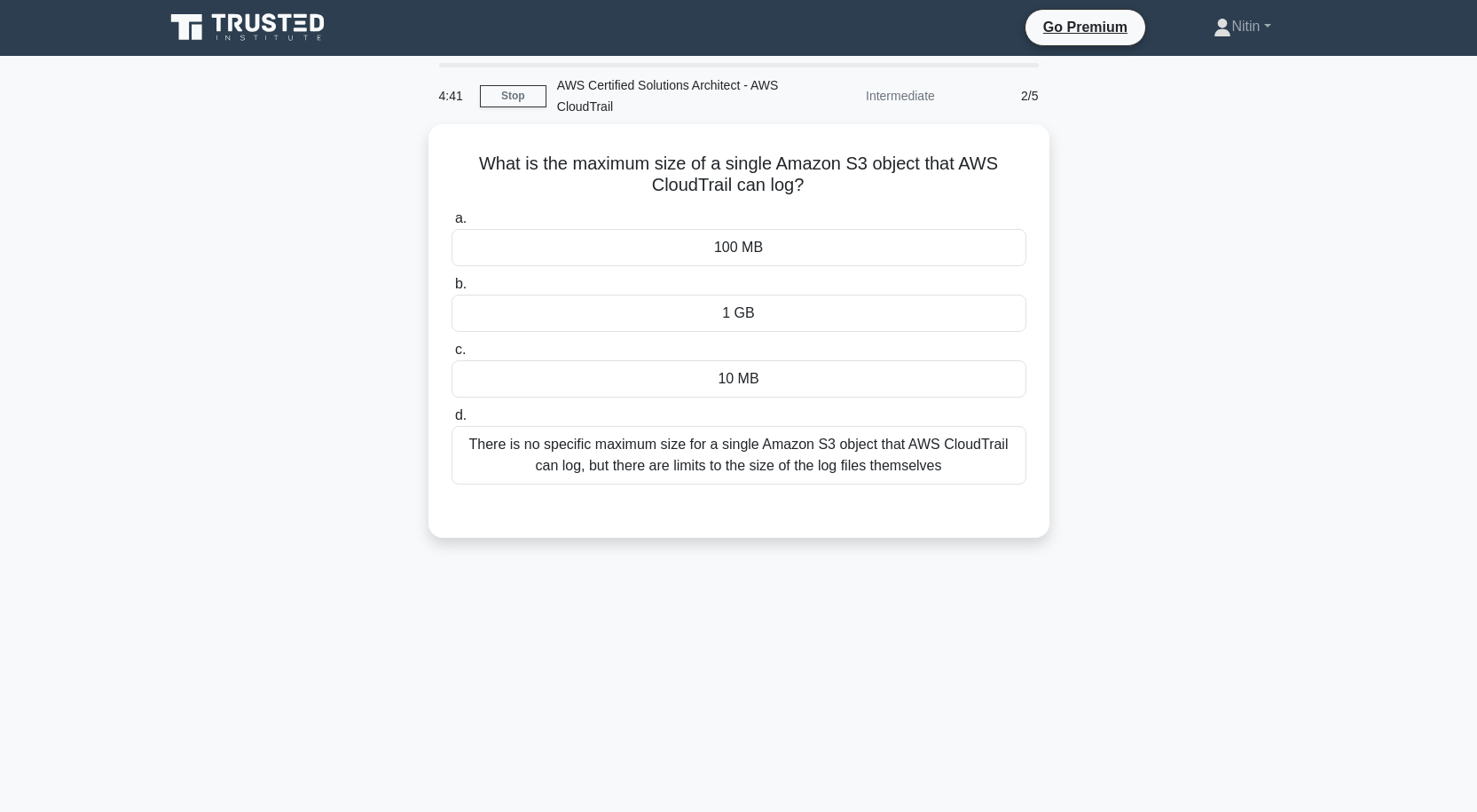
scroll to position [0, 0]
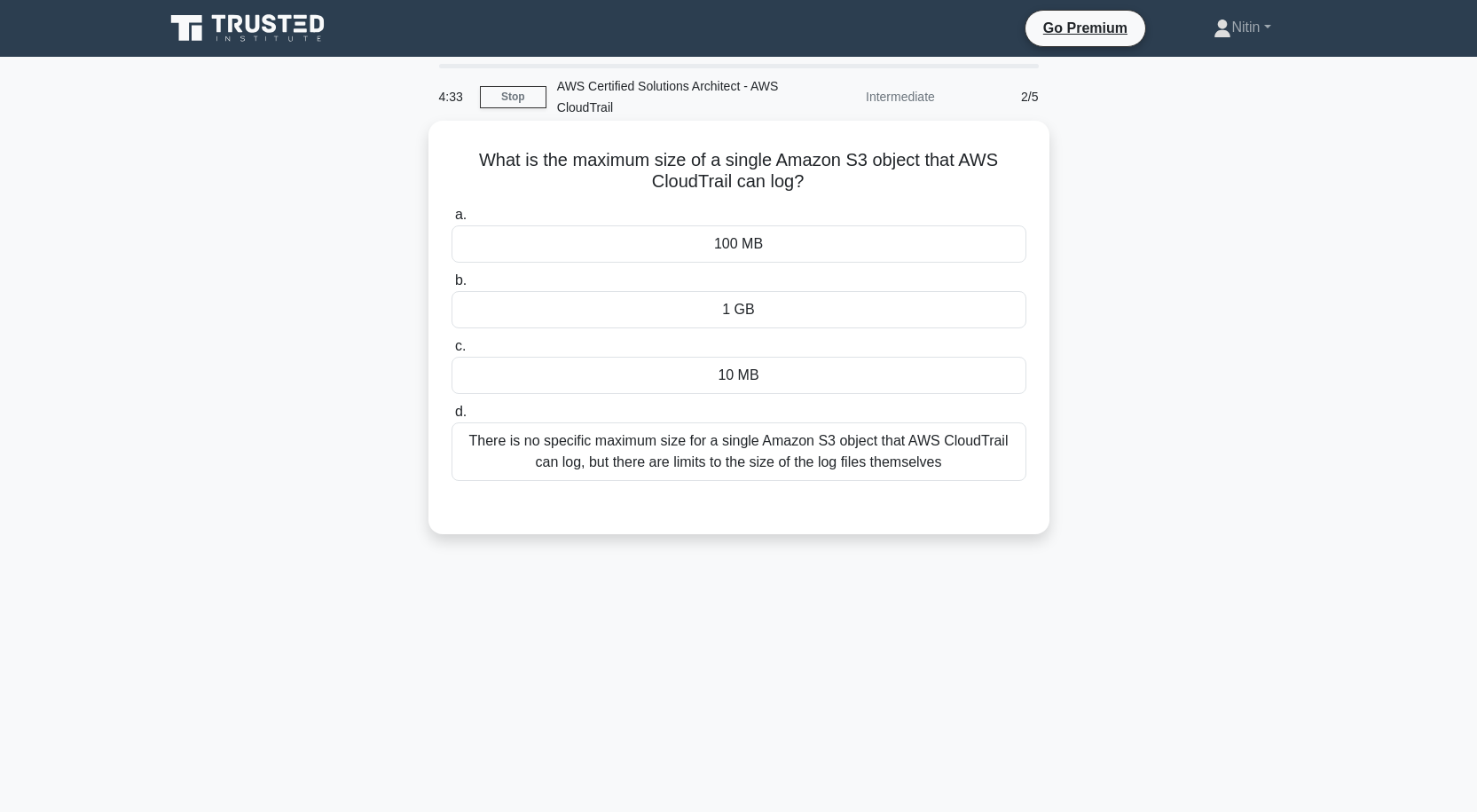
click at [754, 457] on div "There is no specific maximum size for a single Amazon S3 object that AWS CloudT…" at bounding box center [739, 451] width 575 height 58
click at [451, 418] on input "d. There is no specific maximum size for a single Amazon S3 object that AWS Clo…" at bounding box center [451, 412] width 0 height 12
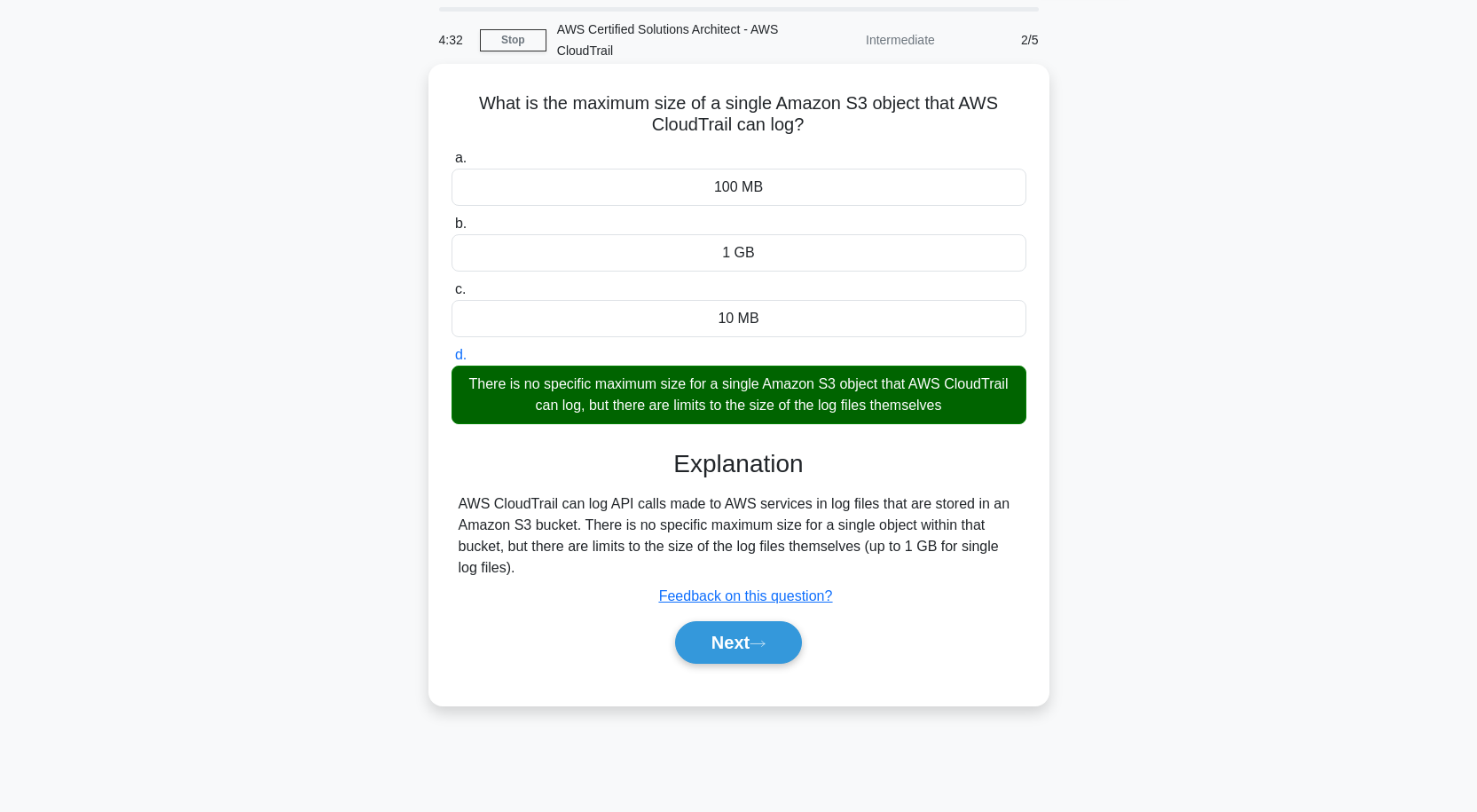
scroll to position [89, 0]
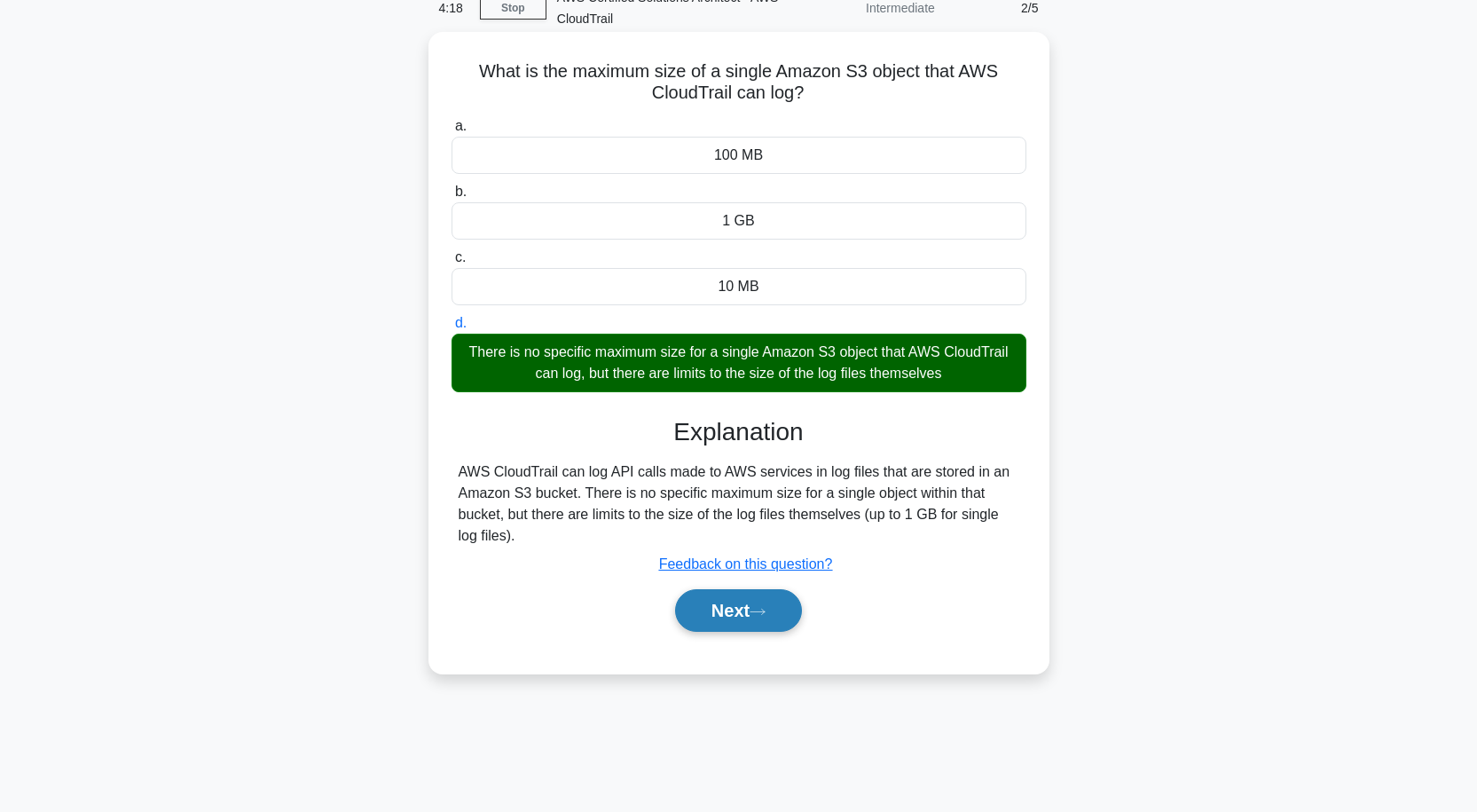
click at [720, 605] on button "Next" at bounding box center [738, 609] width 126 height 42
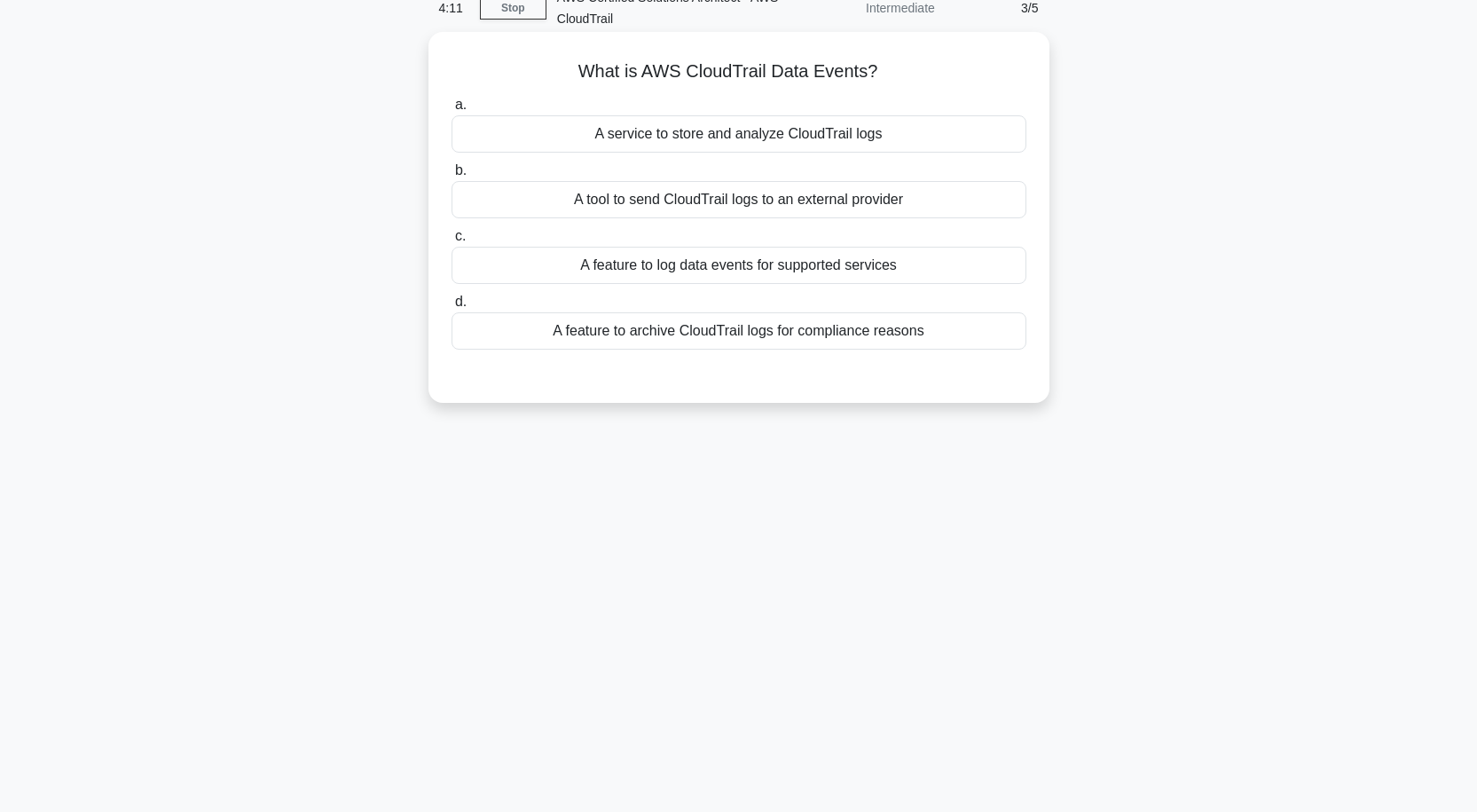
click at [673, 330] on div "A feature to archive CloudTrail logs for compliance reasons" at bounding box center [739, 331] width 575 height 38
click at [451, 308] on input "d. A feature to archive CloudTrail logs for compliance reasons" at bounding box center [451, 302] width 0 height 12
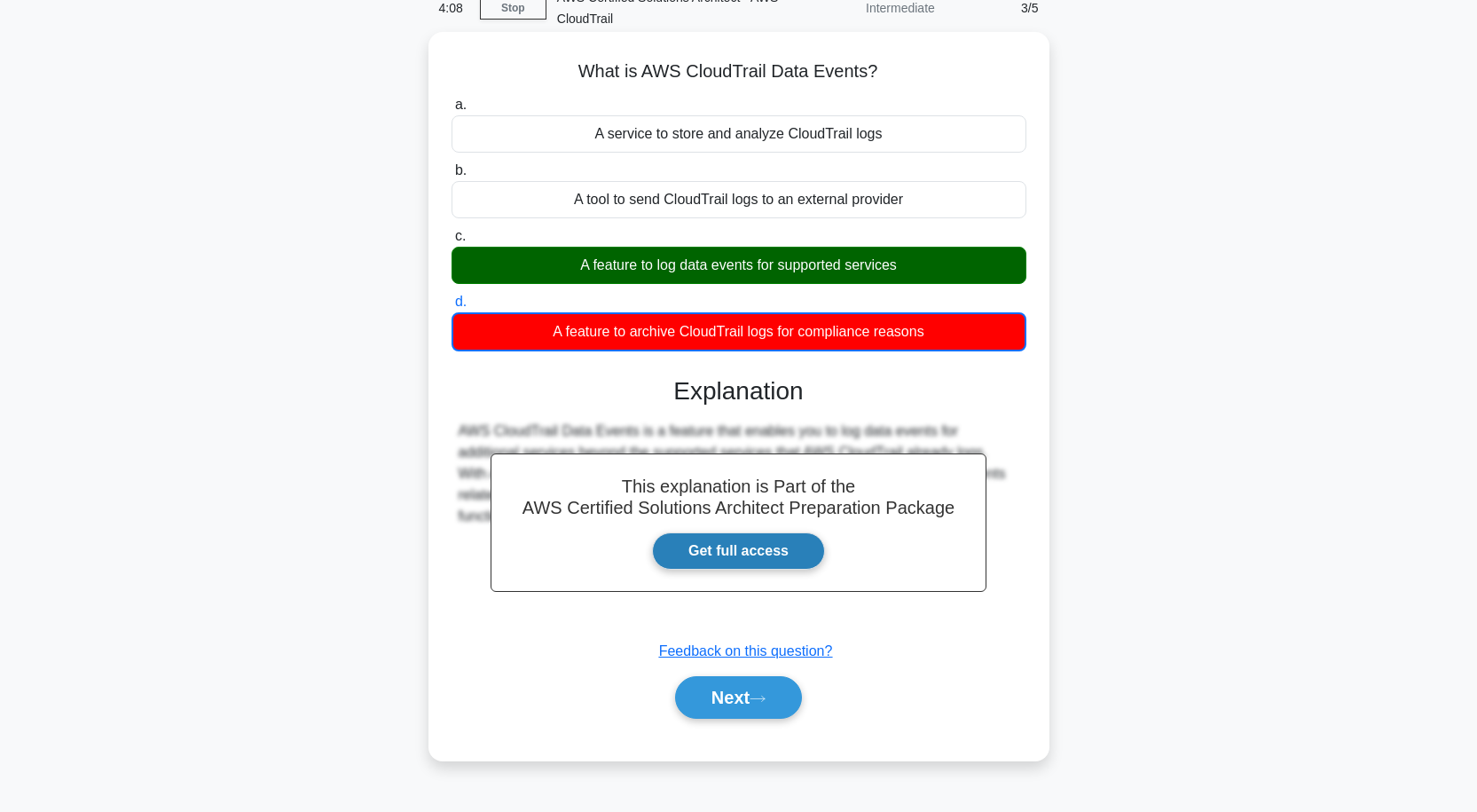
click at [772, 548] on link "Get full access" at bounding box center [738, 551] width 173 height 38
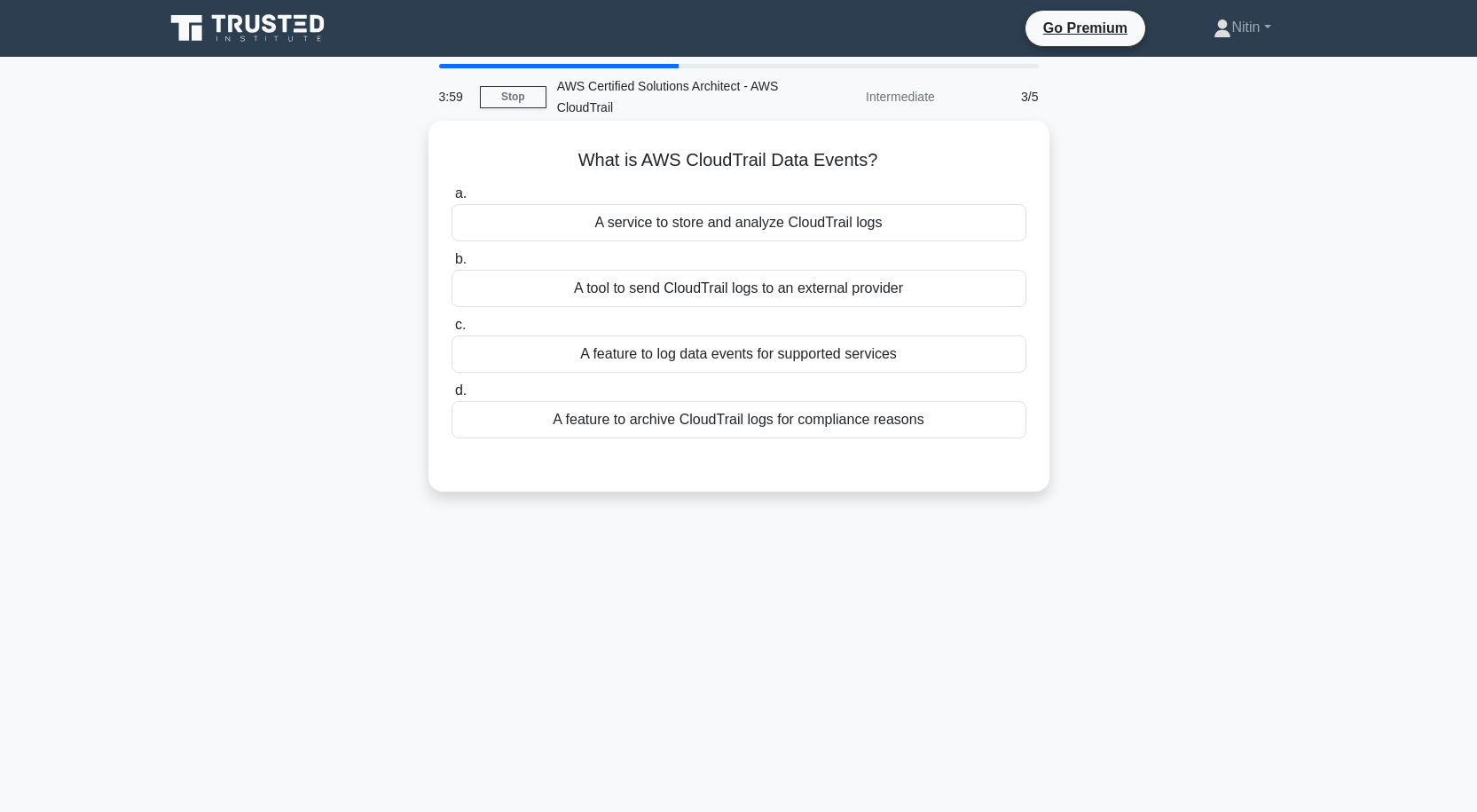
click at [508, 362] on div "A feature to log data events for supported services" at bounding box center [739, 355] width 575 height 38
click at [451, 331] on input "c. A feature to log data events for supported services" at bounding box center [451, 325] width 0 height 12
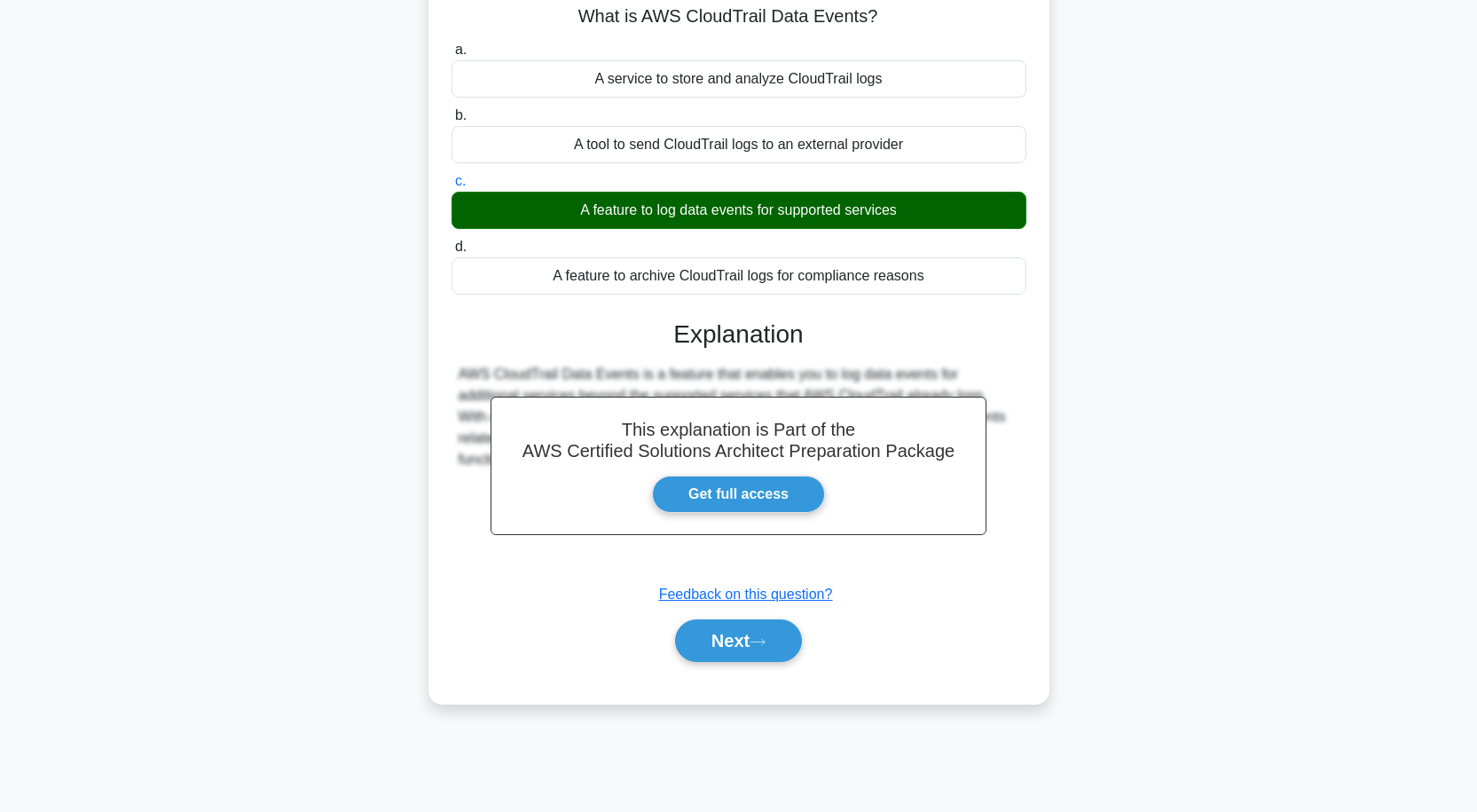
scroll to position [146, 0]
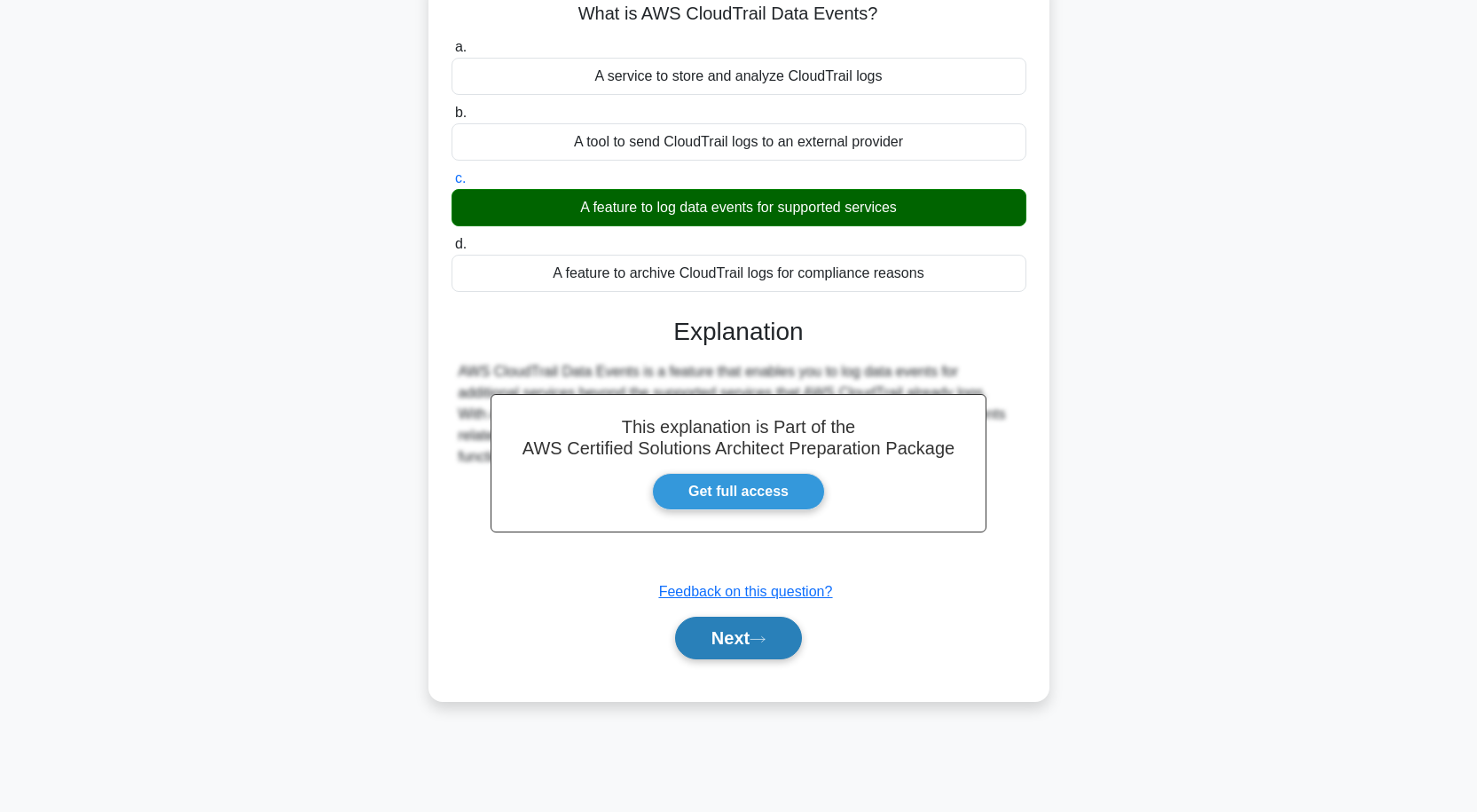
click at [765, 640] on icon at bounding box center [758, 638] width 14 height 5
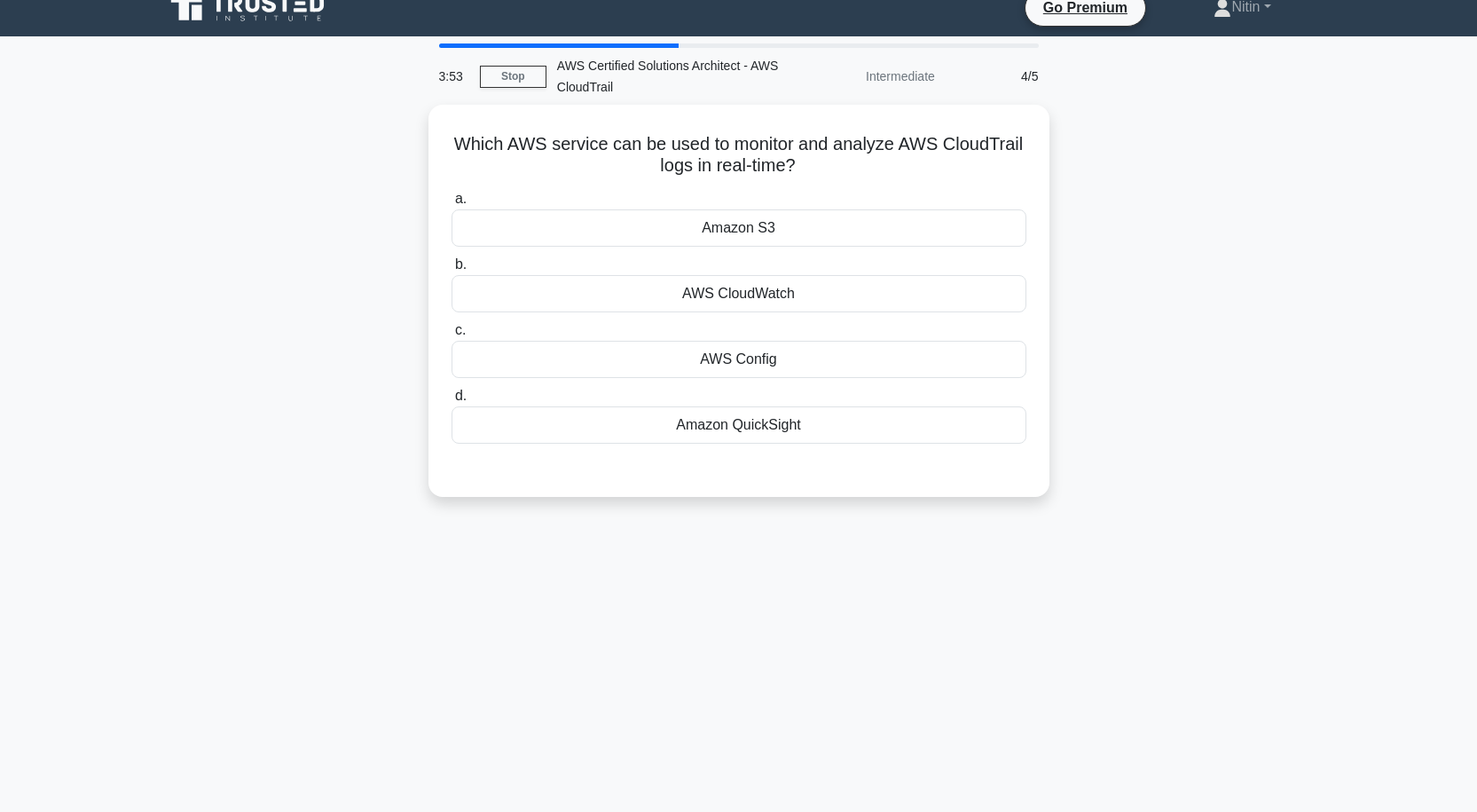
scroll to position [0, 0]
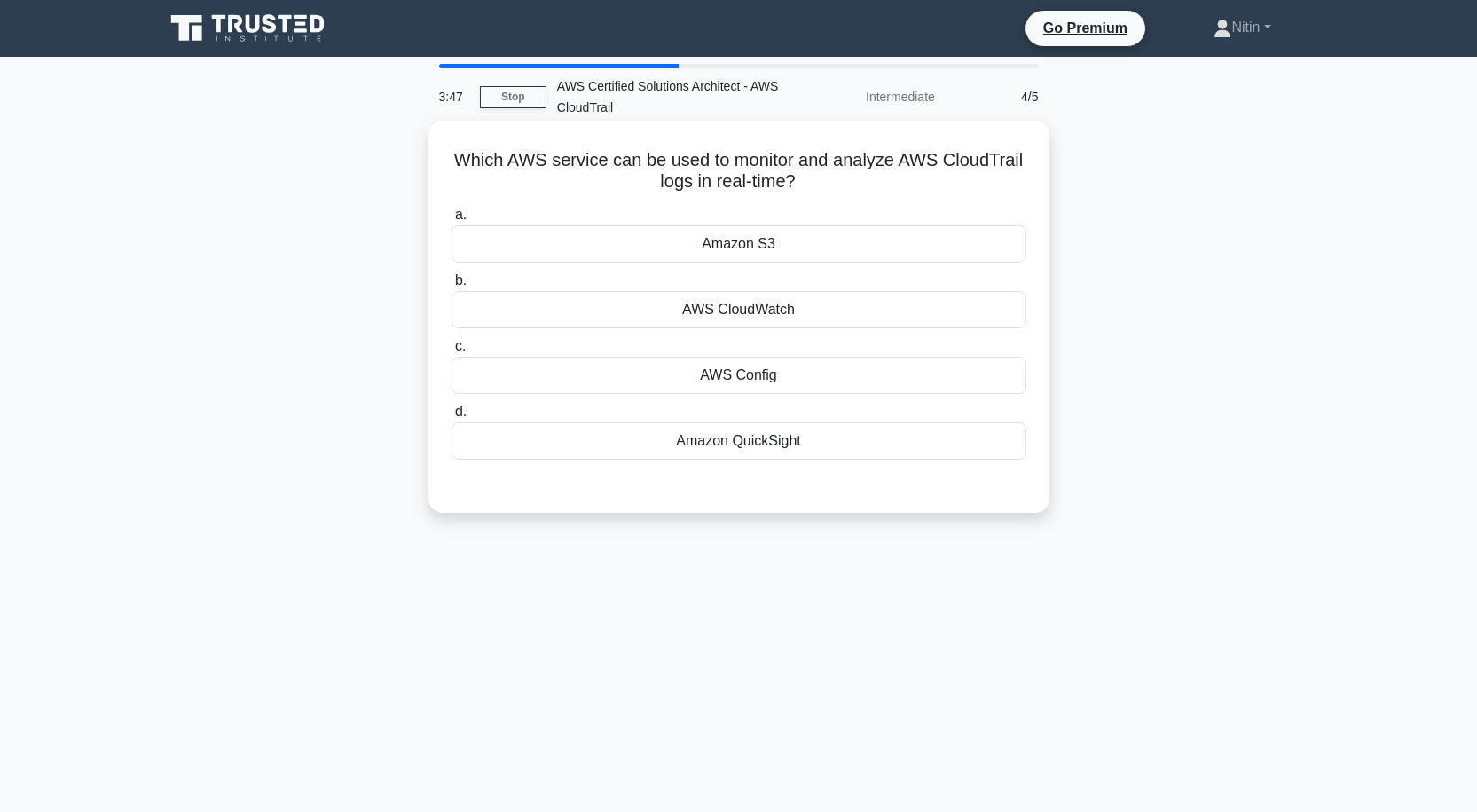
click at [693, 249] on div "Amazon S3" at bounding box center [739, 244] width 575 height 38
click at [451, 221] on input "a. Amazon S3" at bounding box center [451, 215] width 0 height 12
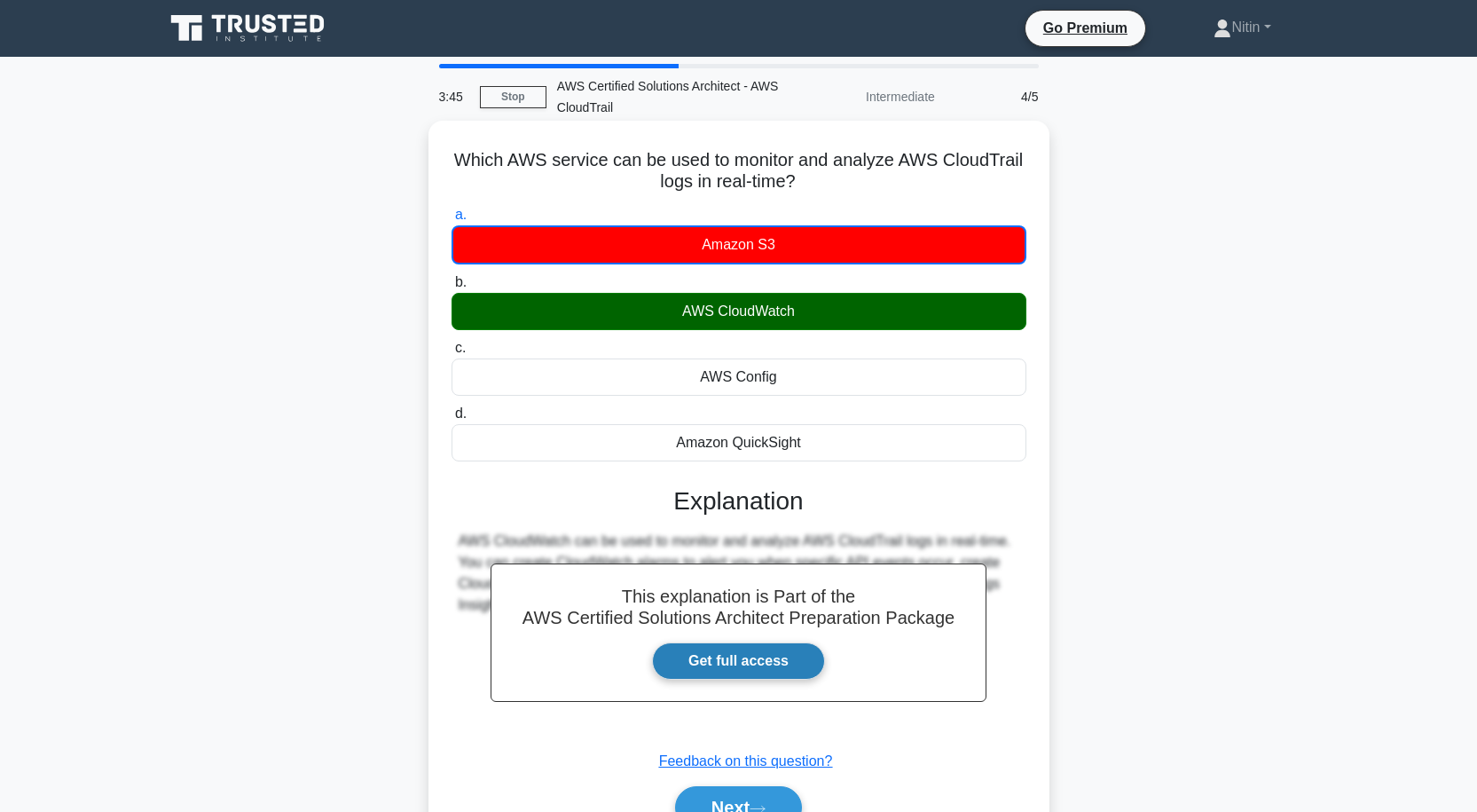
click at [725, 664] on link "Get full access" at bounding box center [738, 661] width 173 height 38
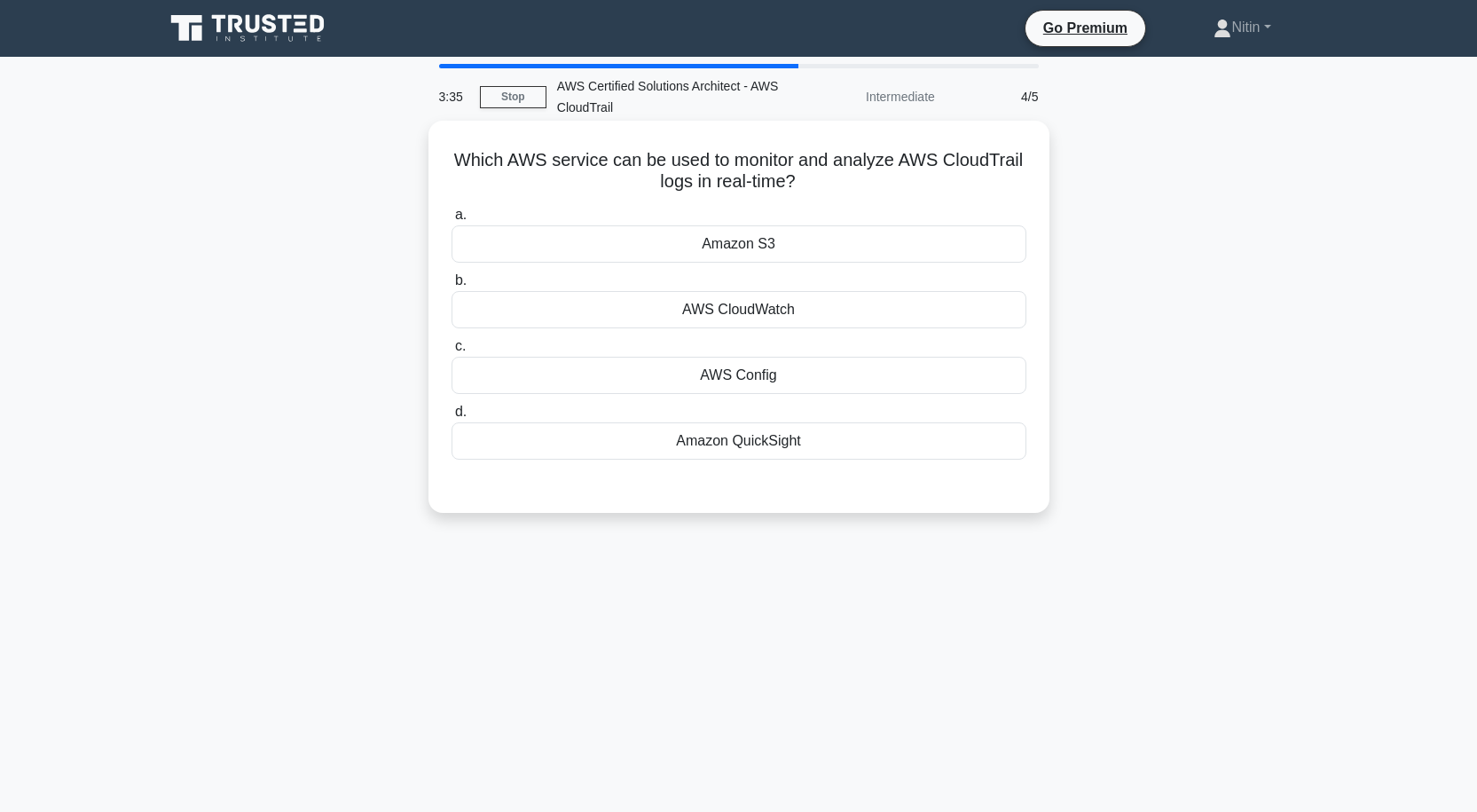
click at [611, 305] on div "AWS CloudWatch" at bounding box center [739, 310] width 575 height 38
click at [451, 286] on input "b. AWS CloudWatch" at bounding box center [451, 281] width 0 height 12
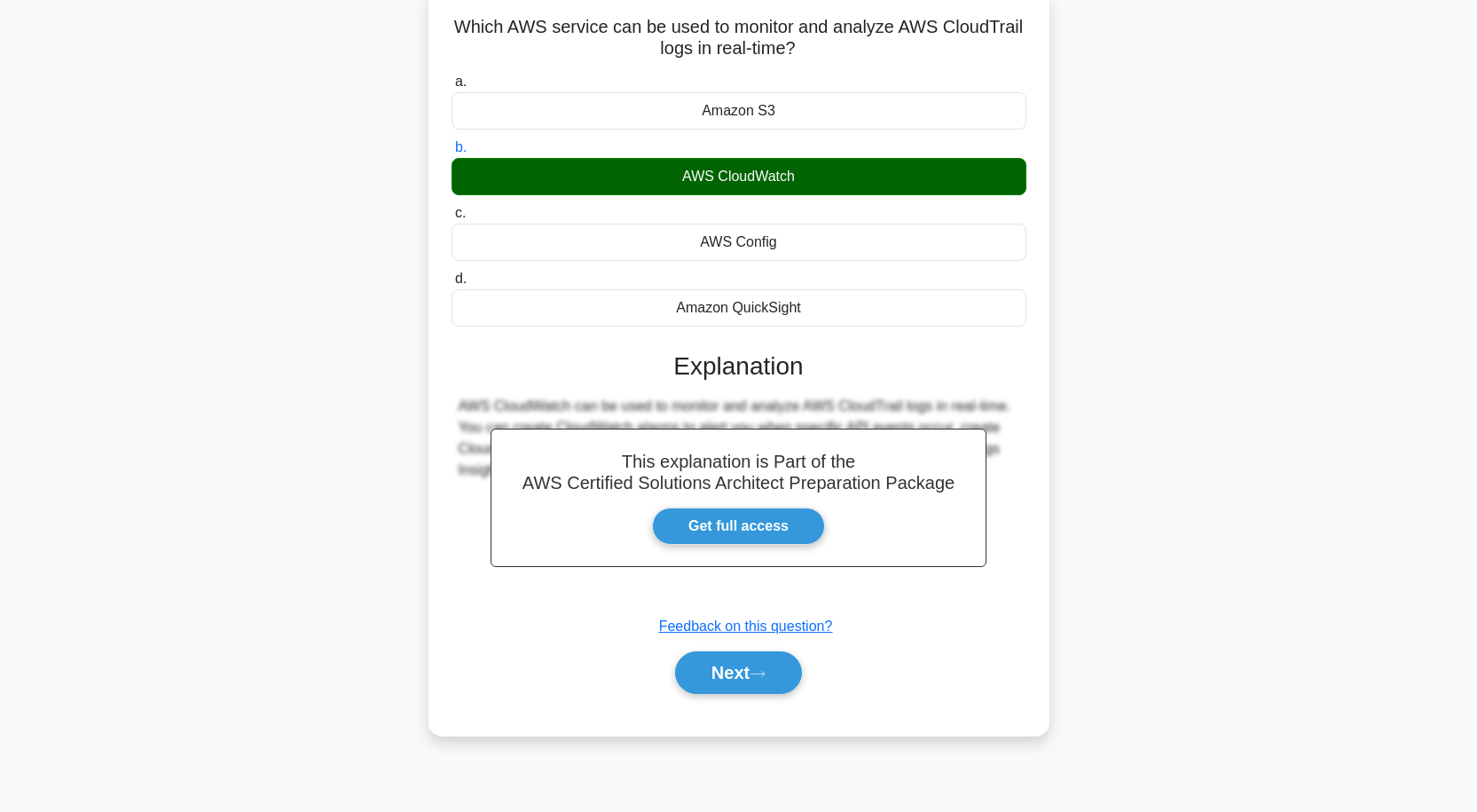
scroll to position [146, 0]
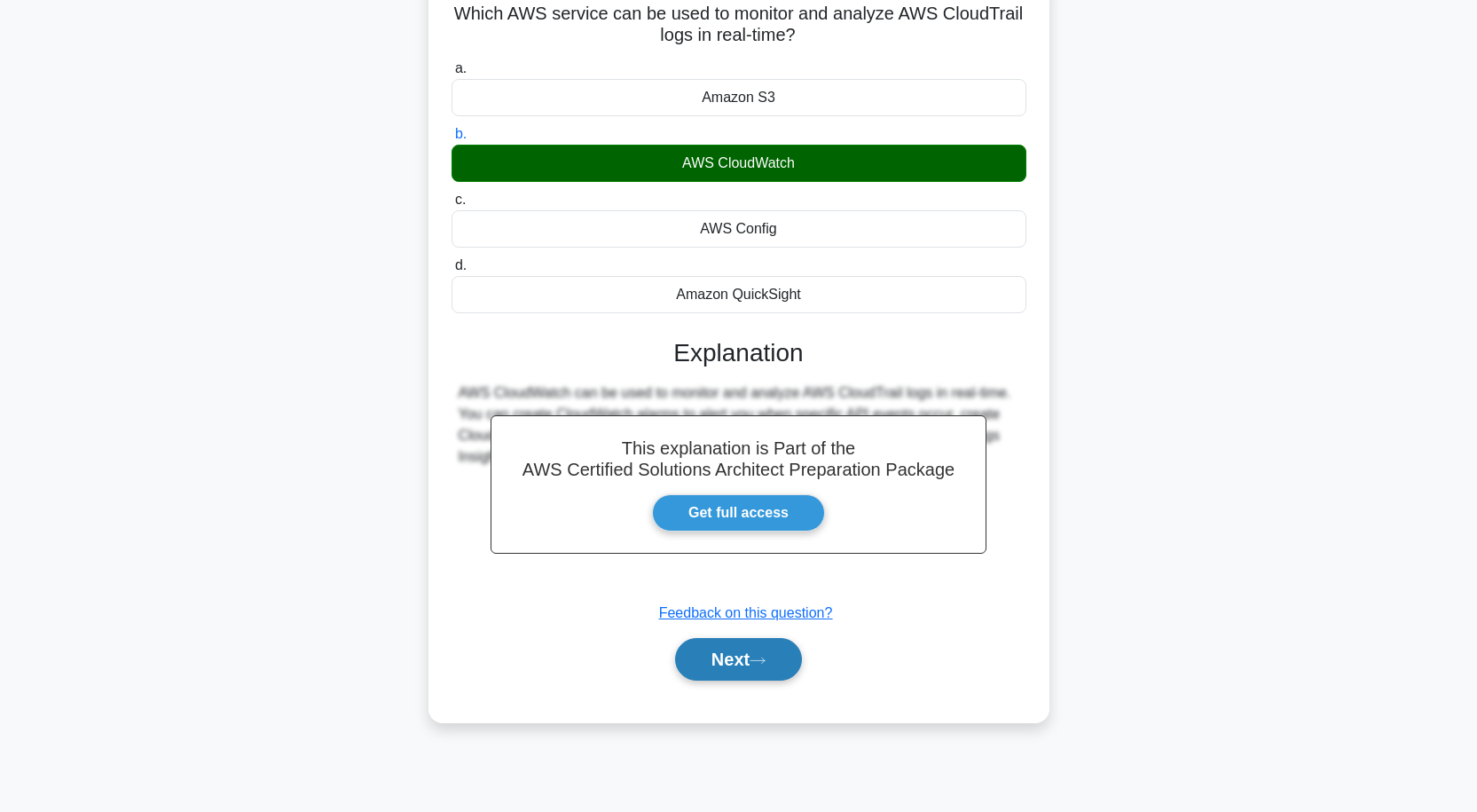
drag, startPoint x: 721, startPoint y: 659, endPoint x: 721, endPoint y: 648, distance: 11.0
click at [721, 651] on button "Next" at bounding box center [738, 659] width 126 height 42
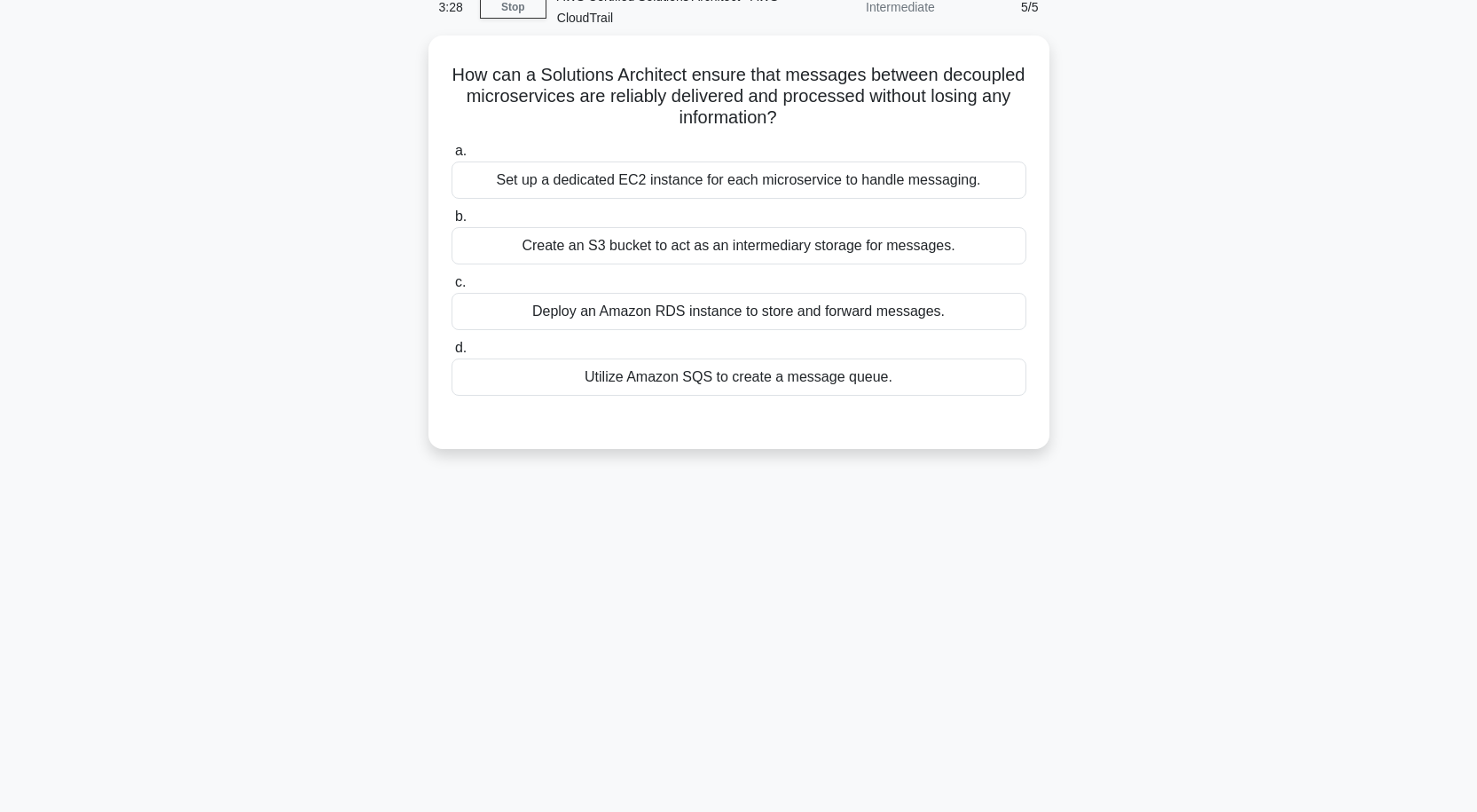
scroll to position [57, 0]
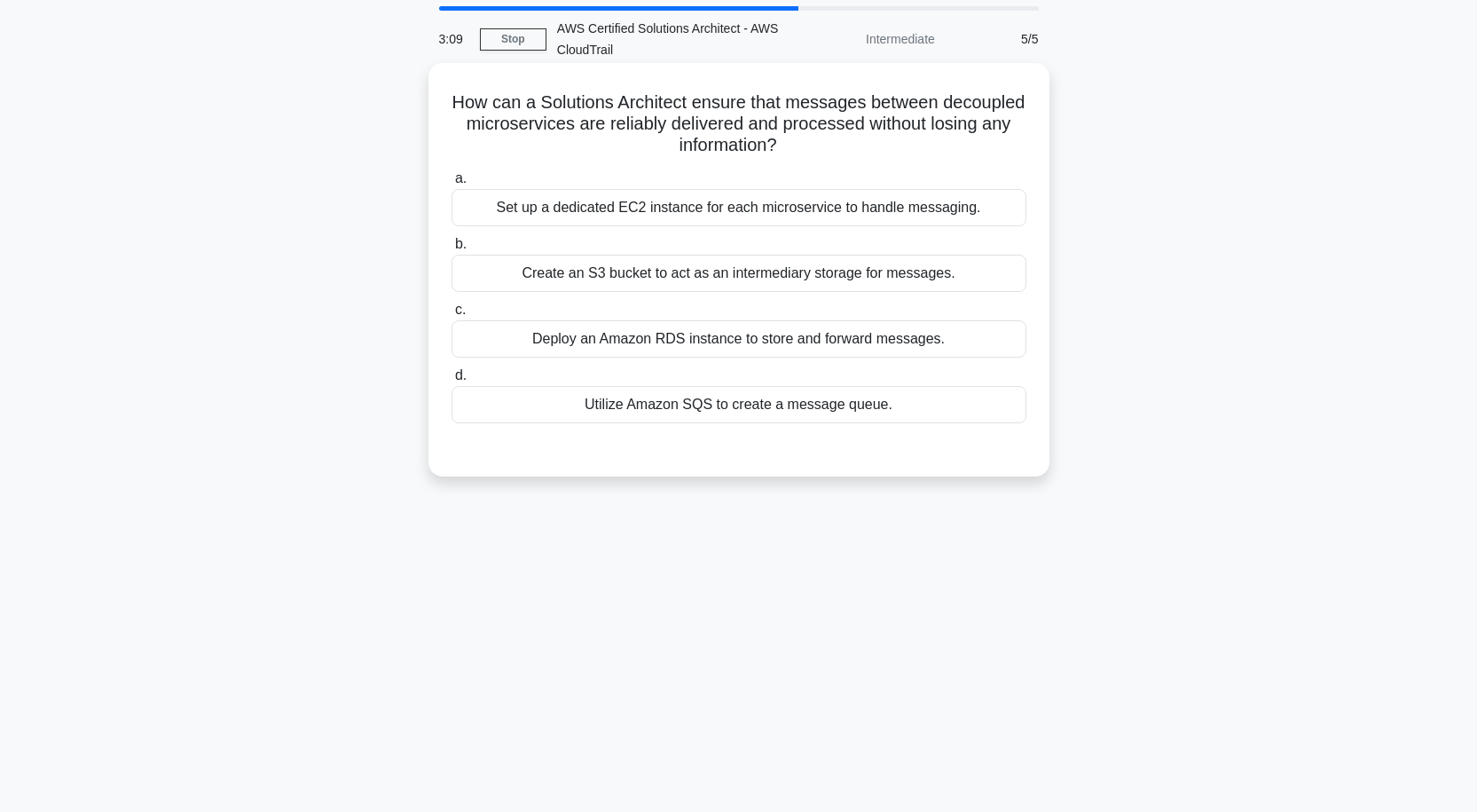
click at [735, 198] on div "Set up a dedicated EC2 instance for each microservice to handle messaging." at bounding box center [739, 207] width 575 height 38
click at [451, 185] on input "a. Set up a dedicated EC2 instance for each microservice to handle messaging." at bounding box center [451, 179] width 0 height 12
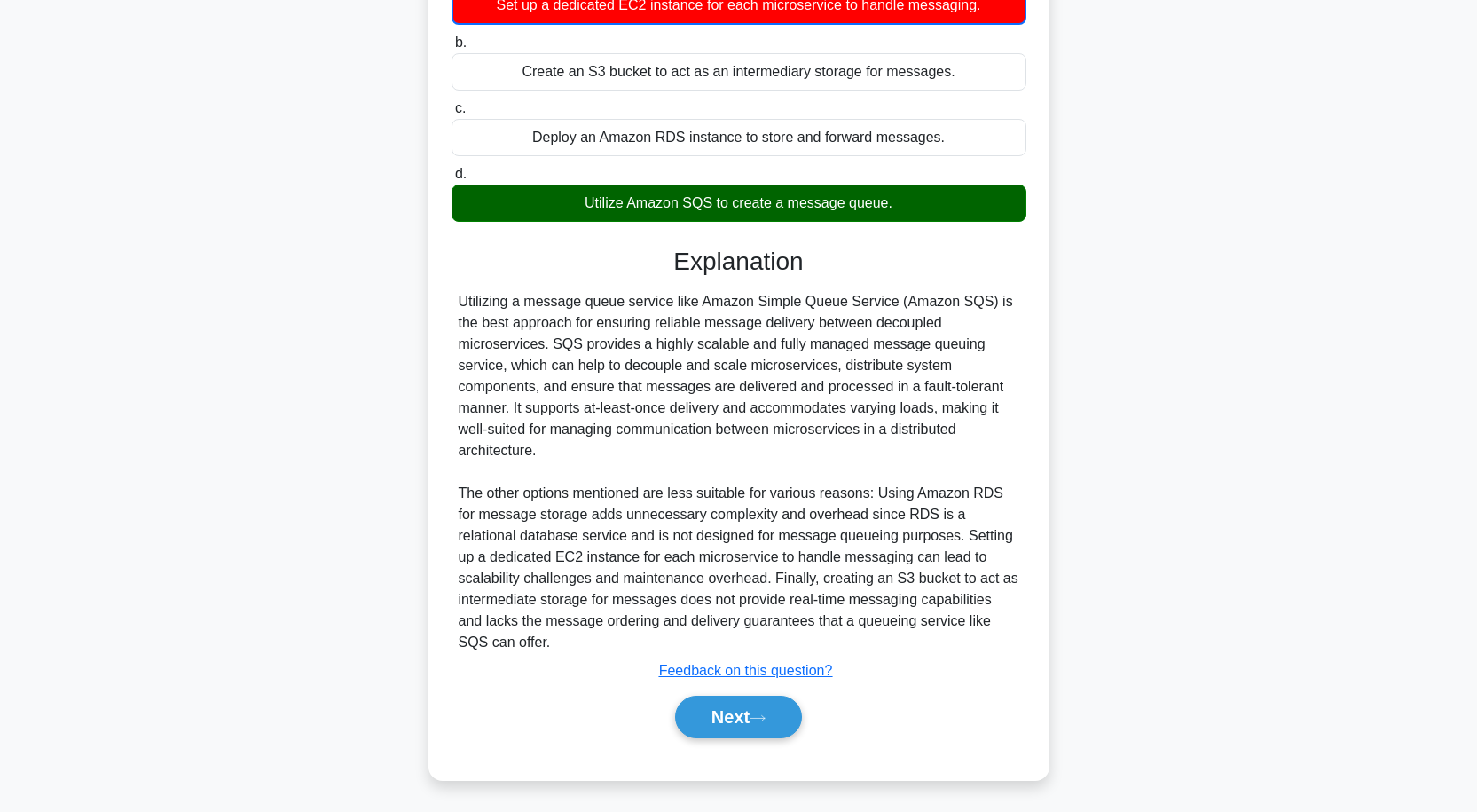
scroll to position [264, 0]
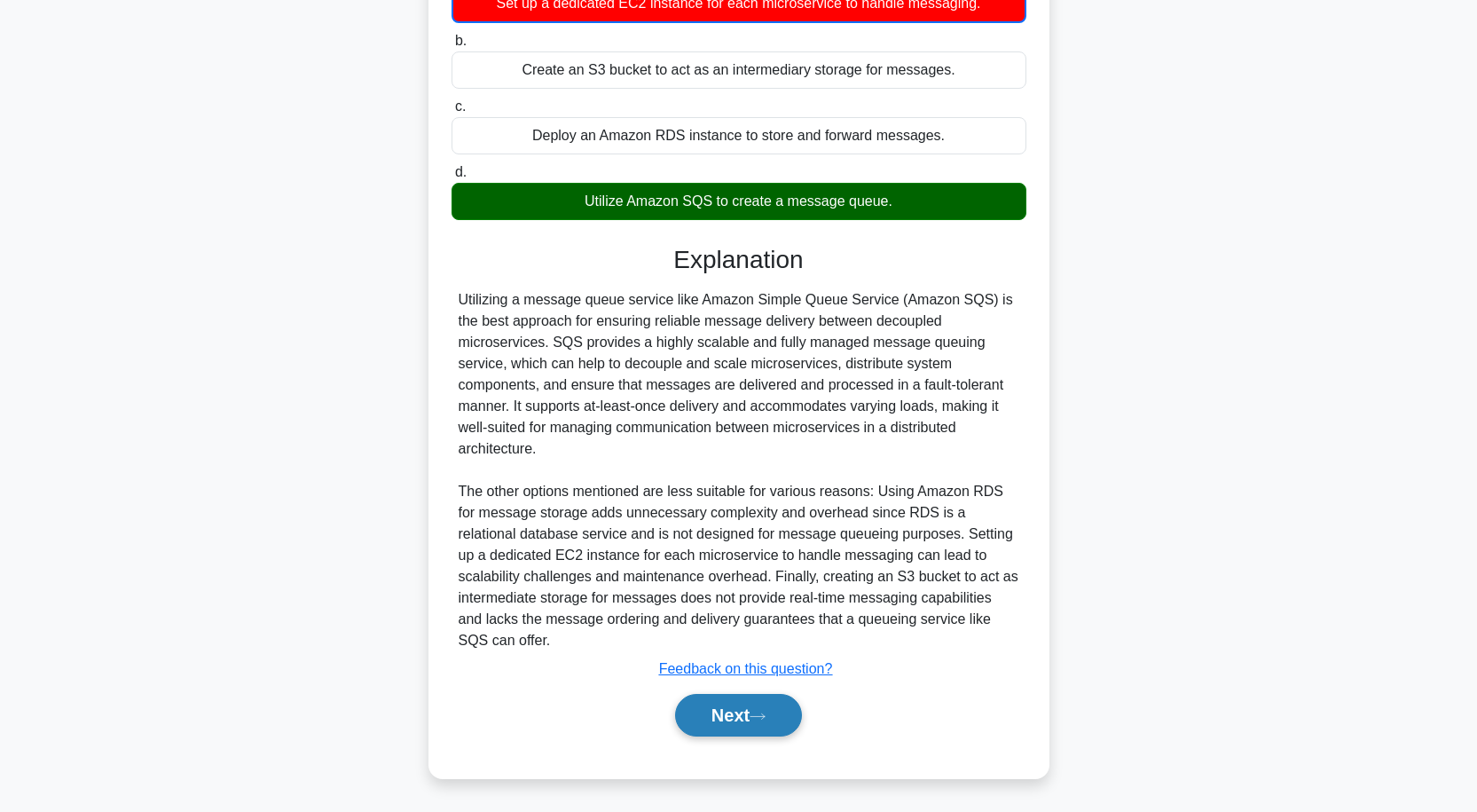
click at [777, 715] on button "Next" at bounding box center [738, 714] width 126 height 42
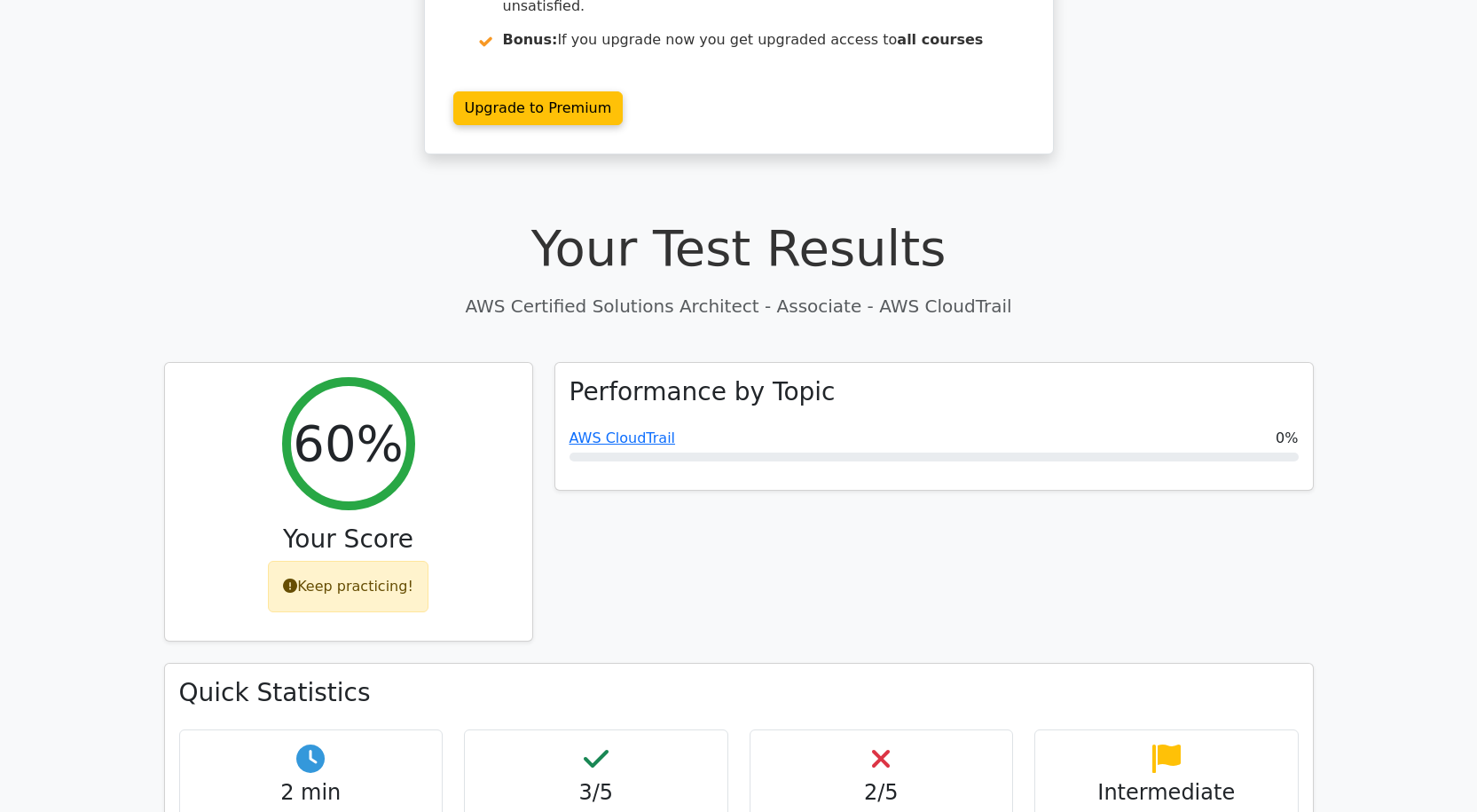
scroll to position [266, 0]
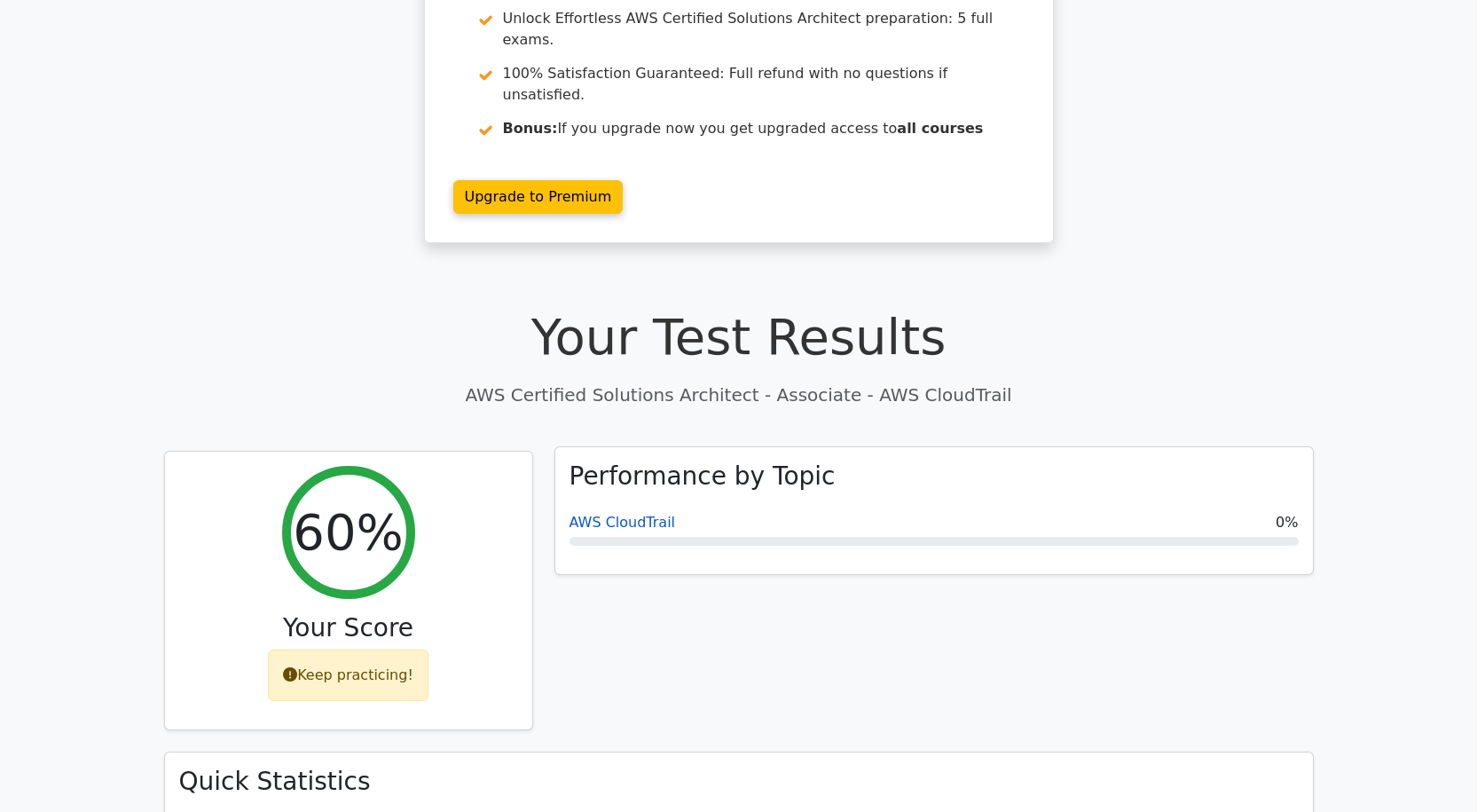
click at [631, 514] on link "AWS CloudTrail" at bounding box center [623, 522] width 107 height 17
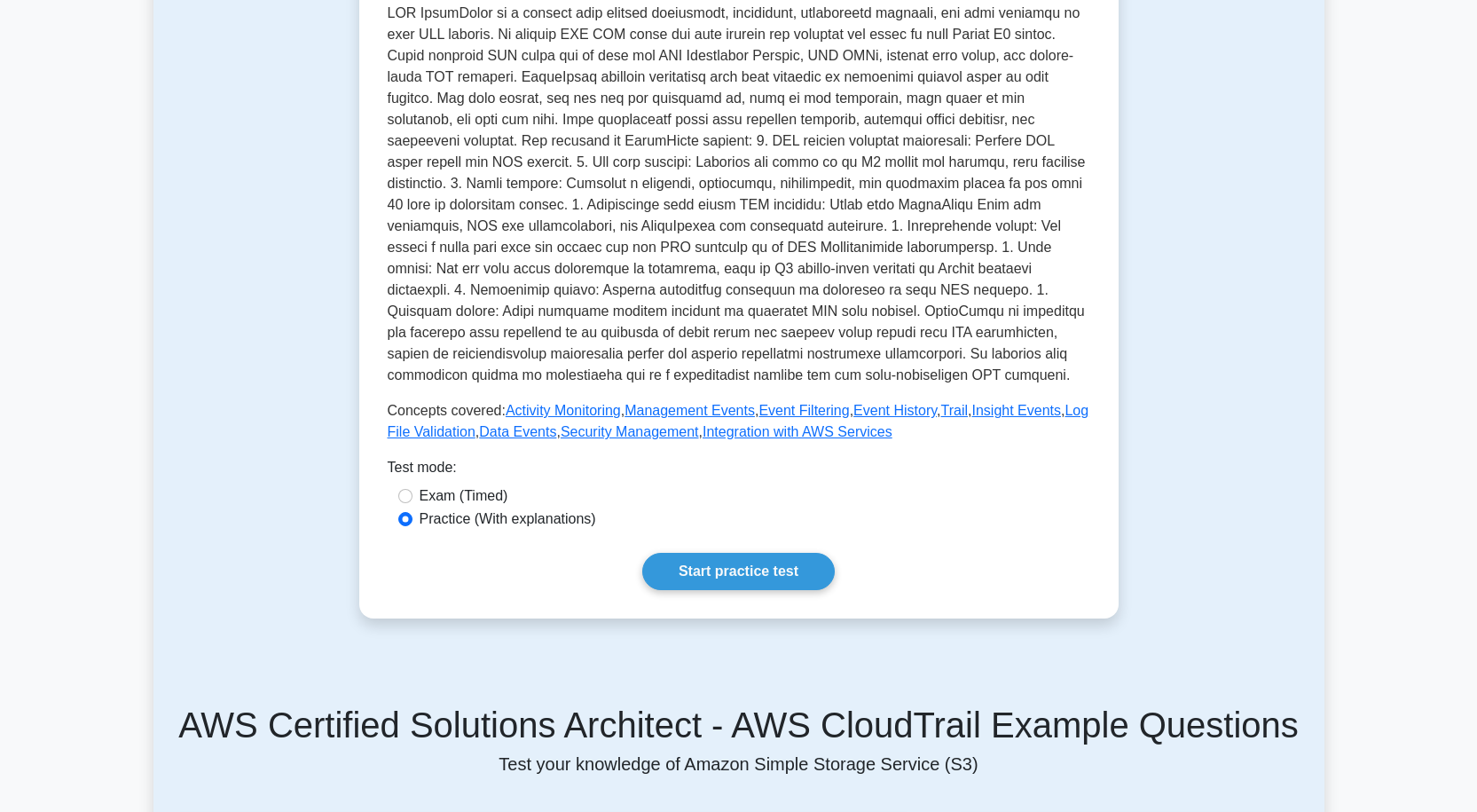
scroll to position [465, 0]
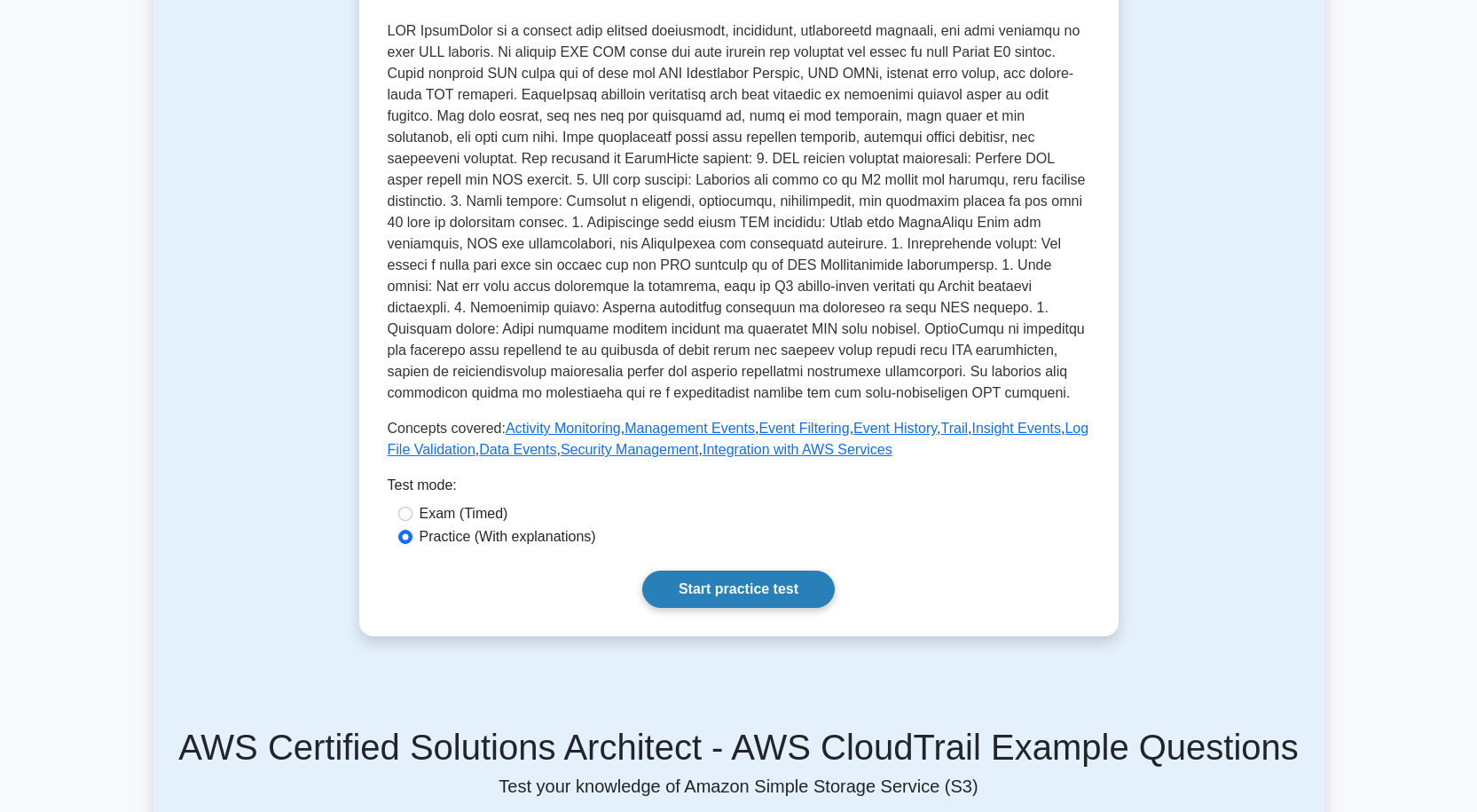
click at [737, 571] on link "Start practice test" at bounding box center [738, 590] width 193 height 38
click at [761, 571] on link "Start practice test" at bounding box center [738, 590] width 193 height 38
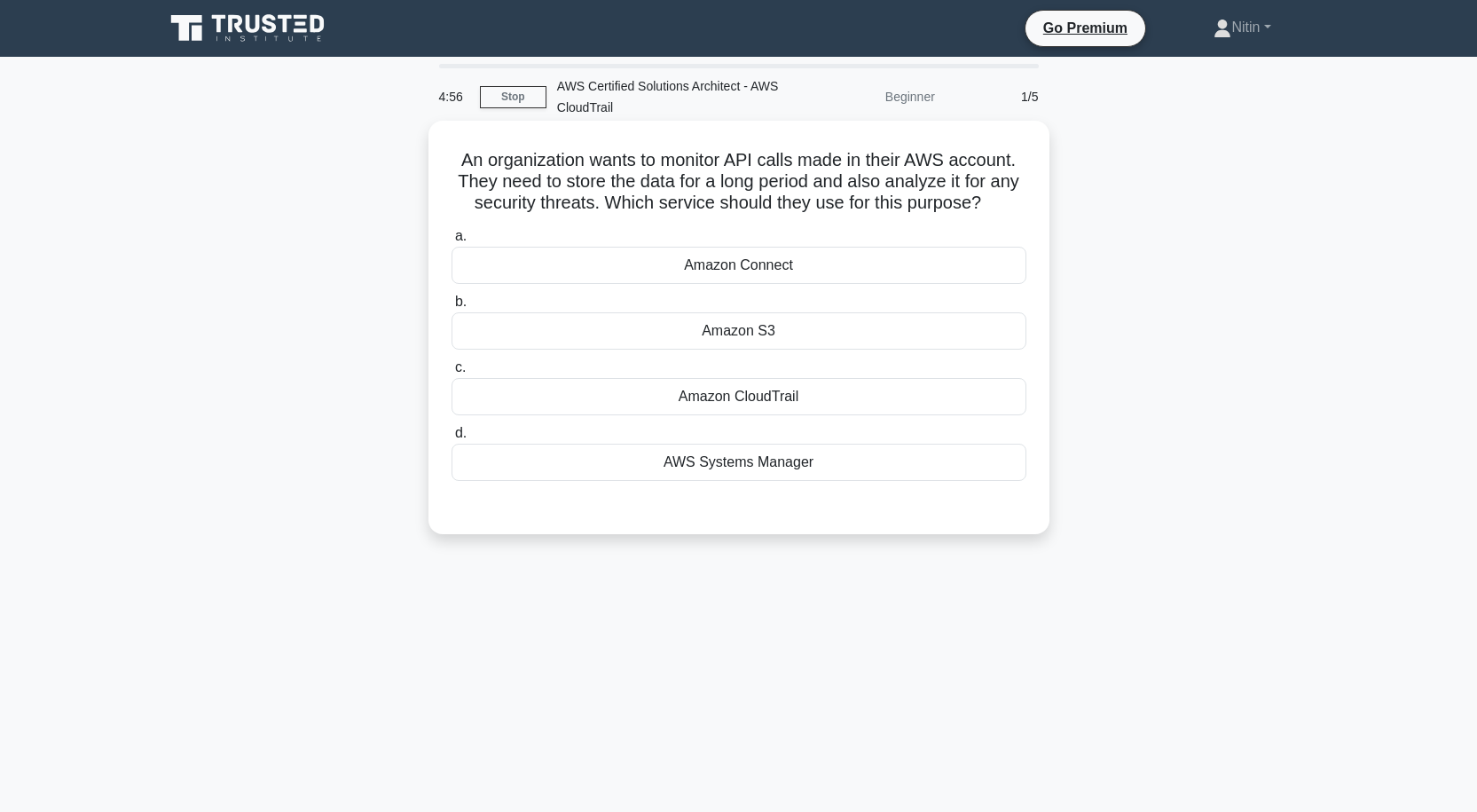
click at [749, 396] on div "Amazon CloudTrail" at bounding box center [739, 397] width 575 height 38
click at [451, 373] on input "c. Amazon CloudTrail" at bounding box center [451, 367] width 0 height 12
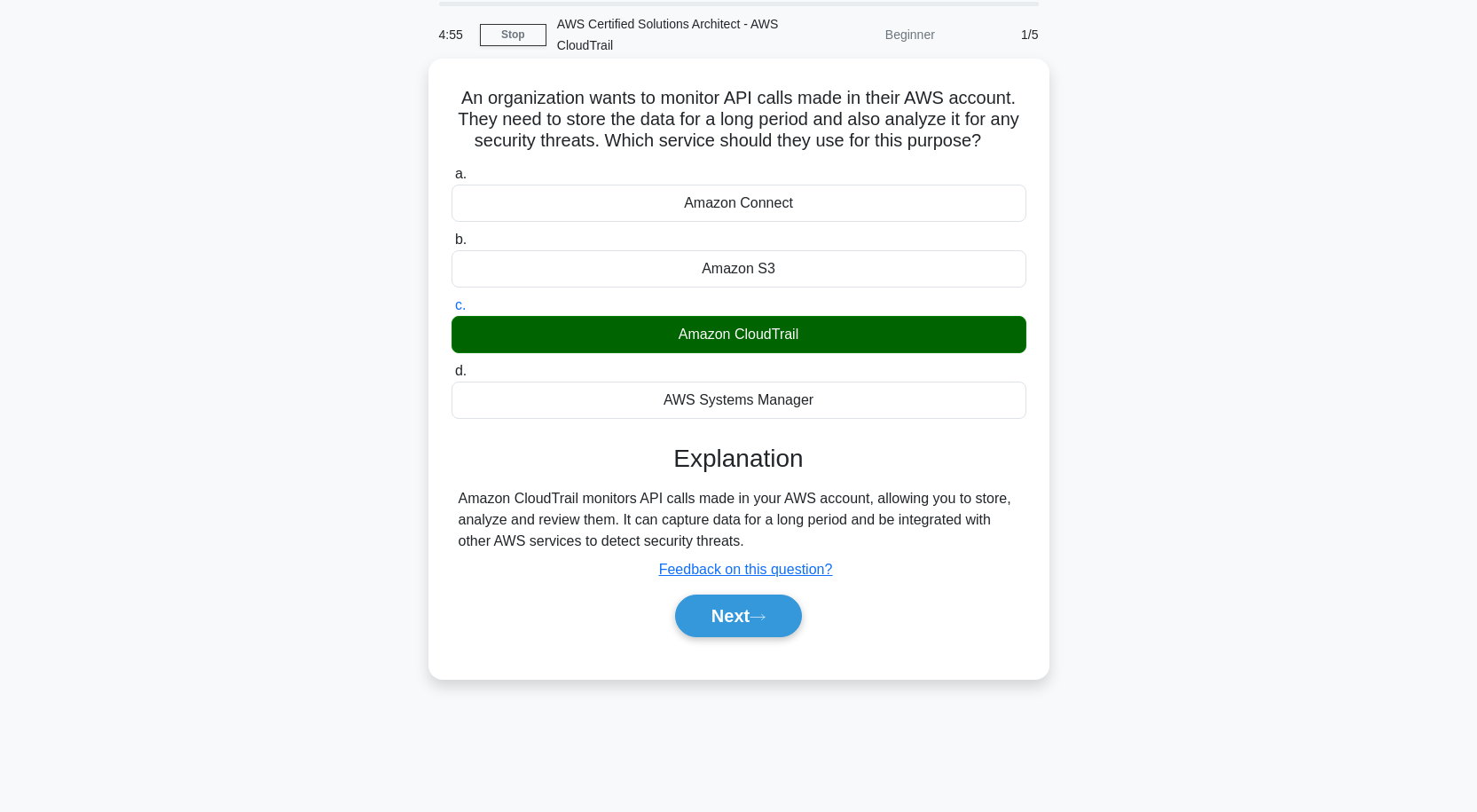
scroll to position [146, 0]
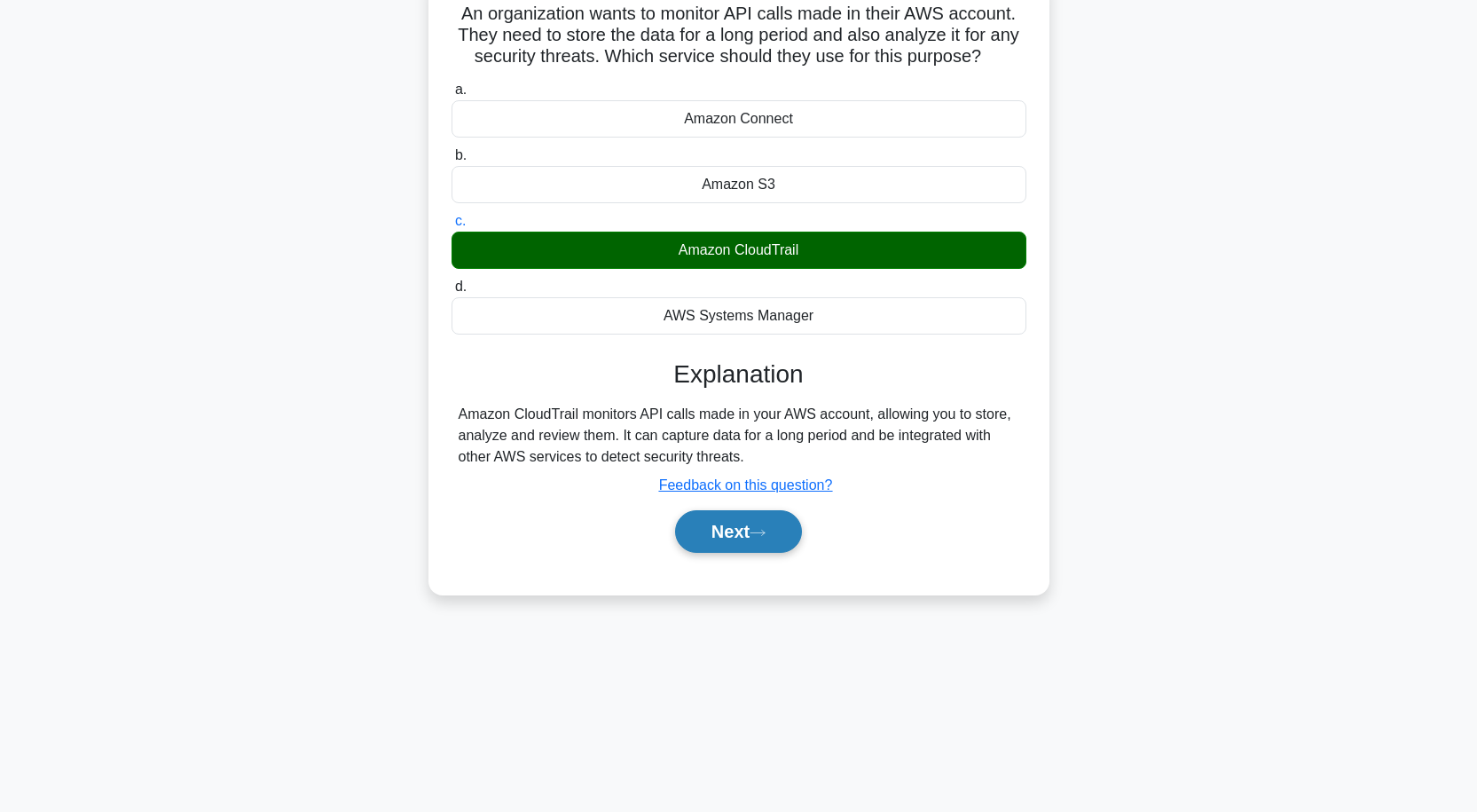
click at [754, 526] on button "Next" at bounding box center [738, 530] width 126 height 42
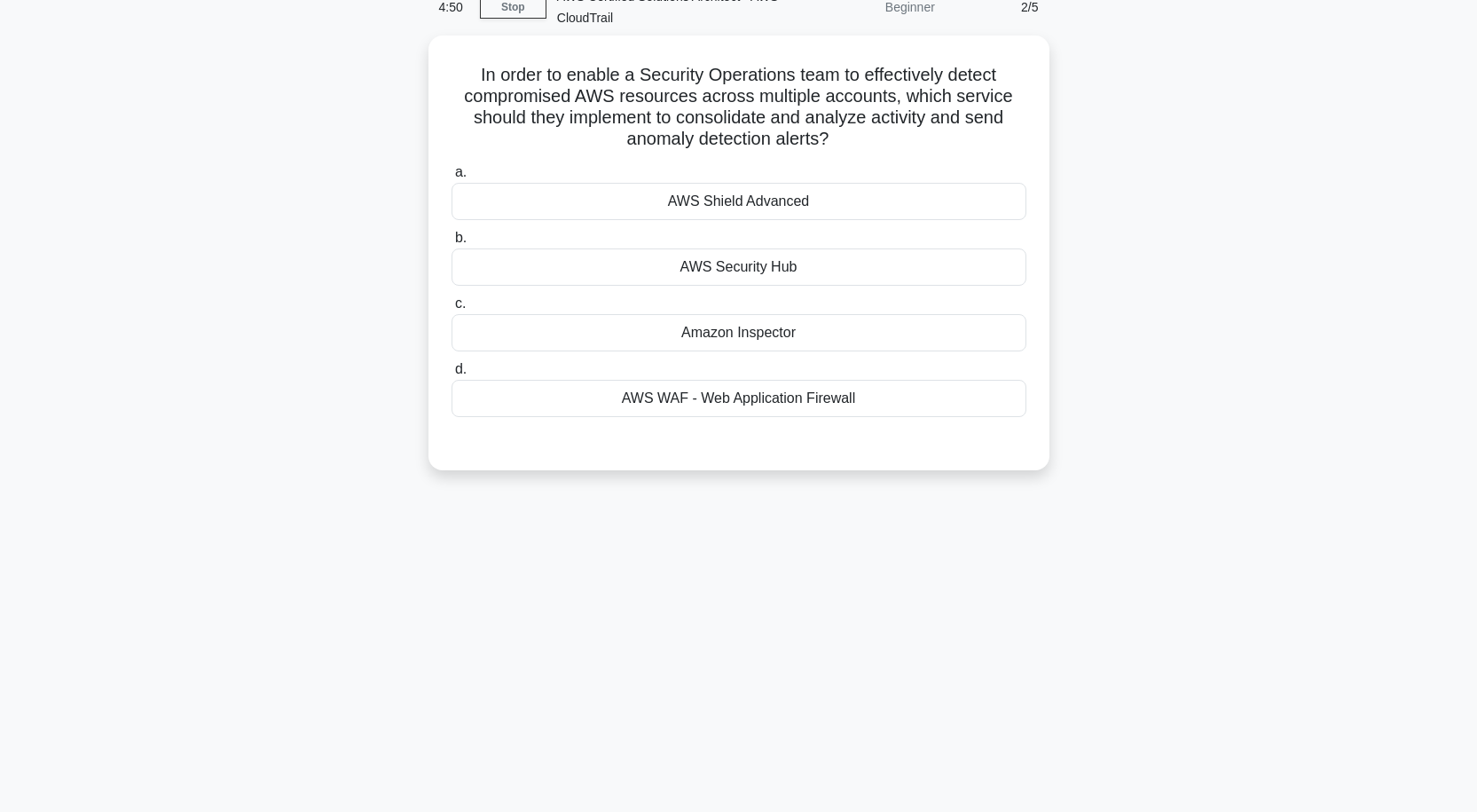
scroll to position [57, 0]
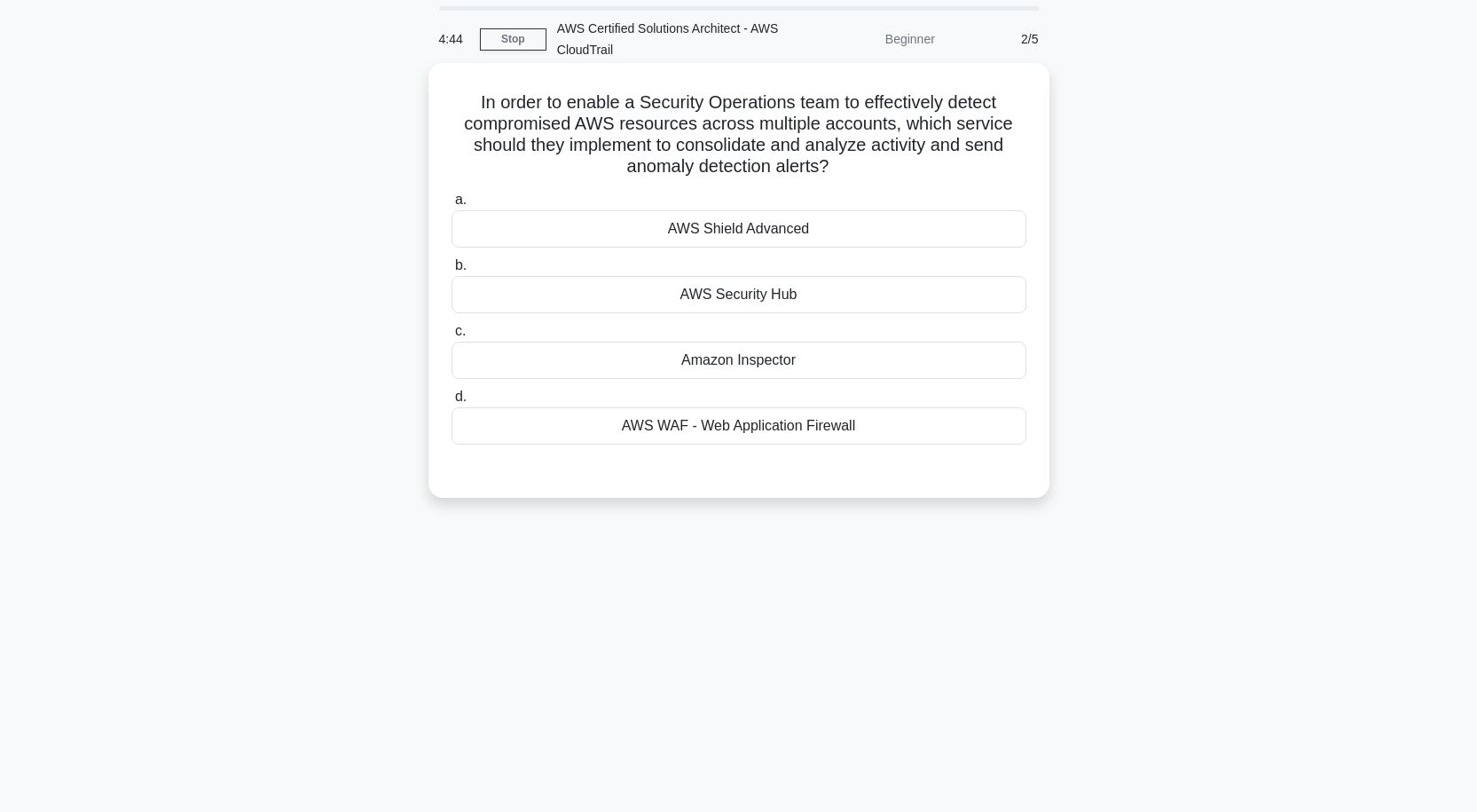
click at [761, 302] on div "AWS Security Hub" at bounding box center [739, 294] width 575 height 38
click at [451, 272] on input "b. AWS Security Hub" at bounding box center [451, 266] width 0 height 12
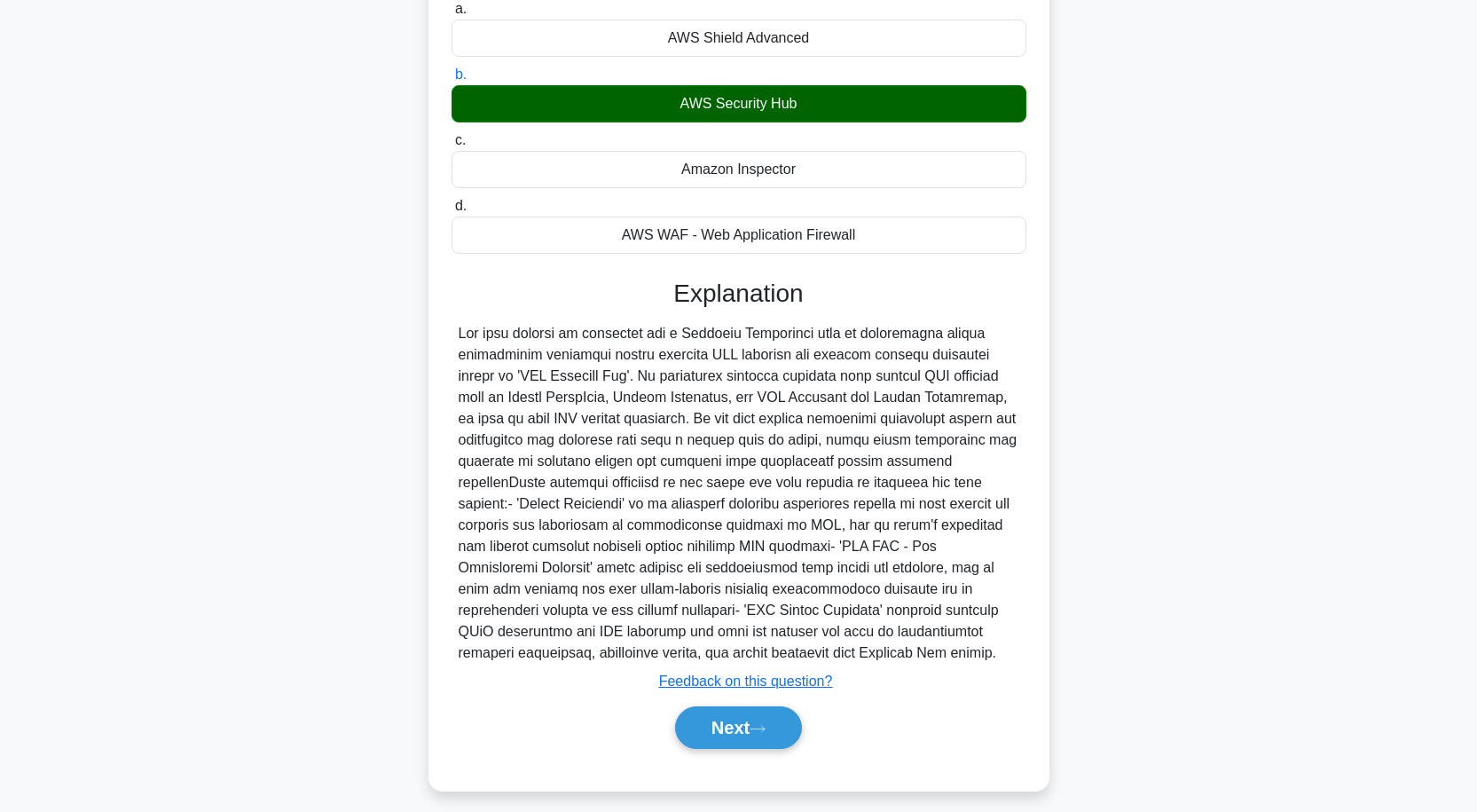
scroll to position [262, 0]
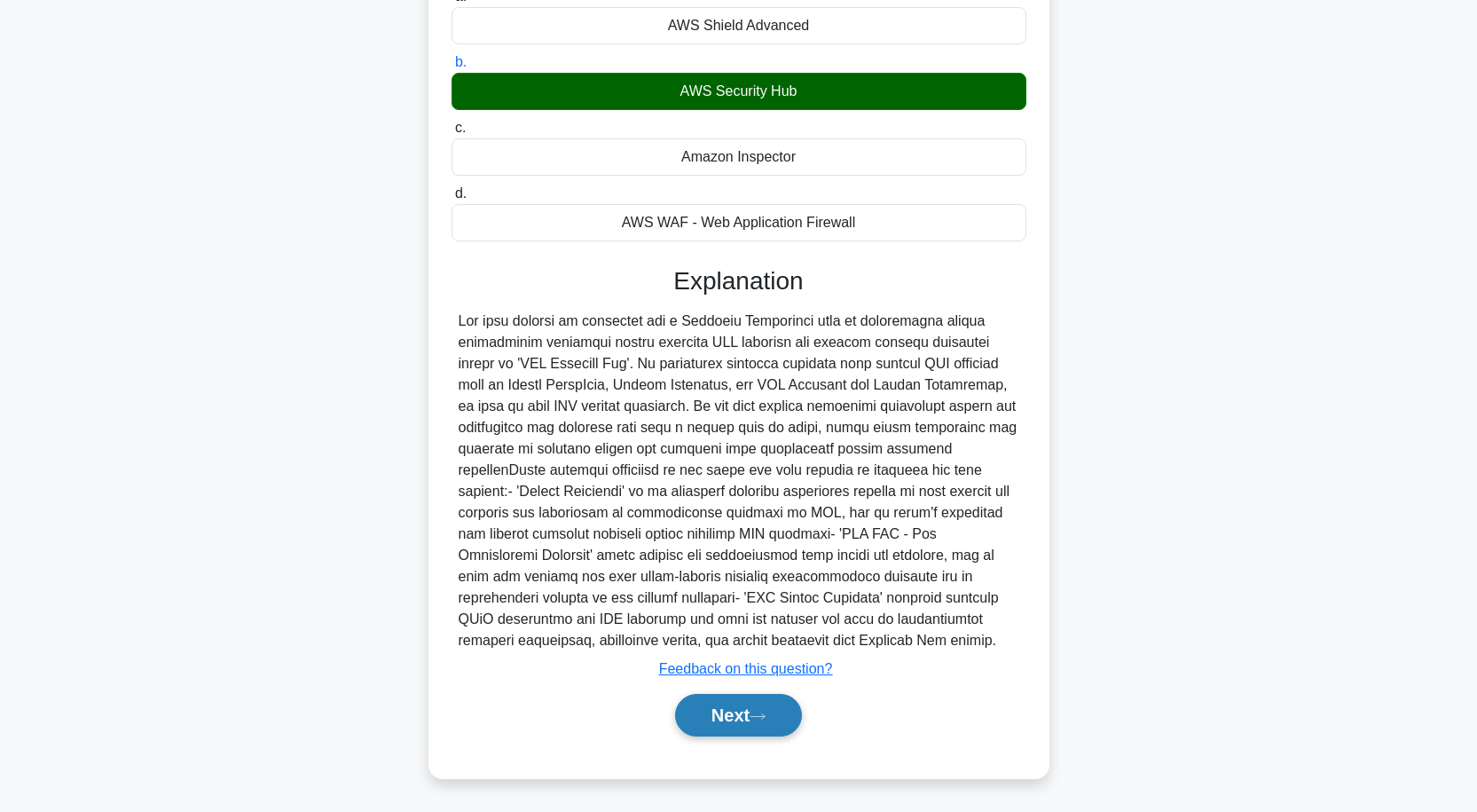
click at [747, 711] on button "Next" at bounding box center [738, 714] width 126 height 42
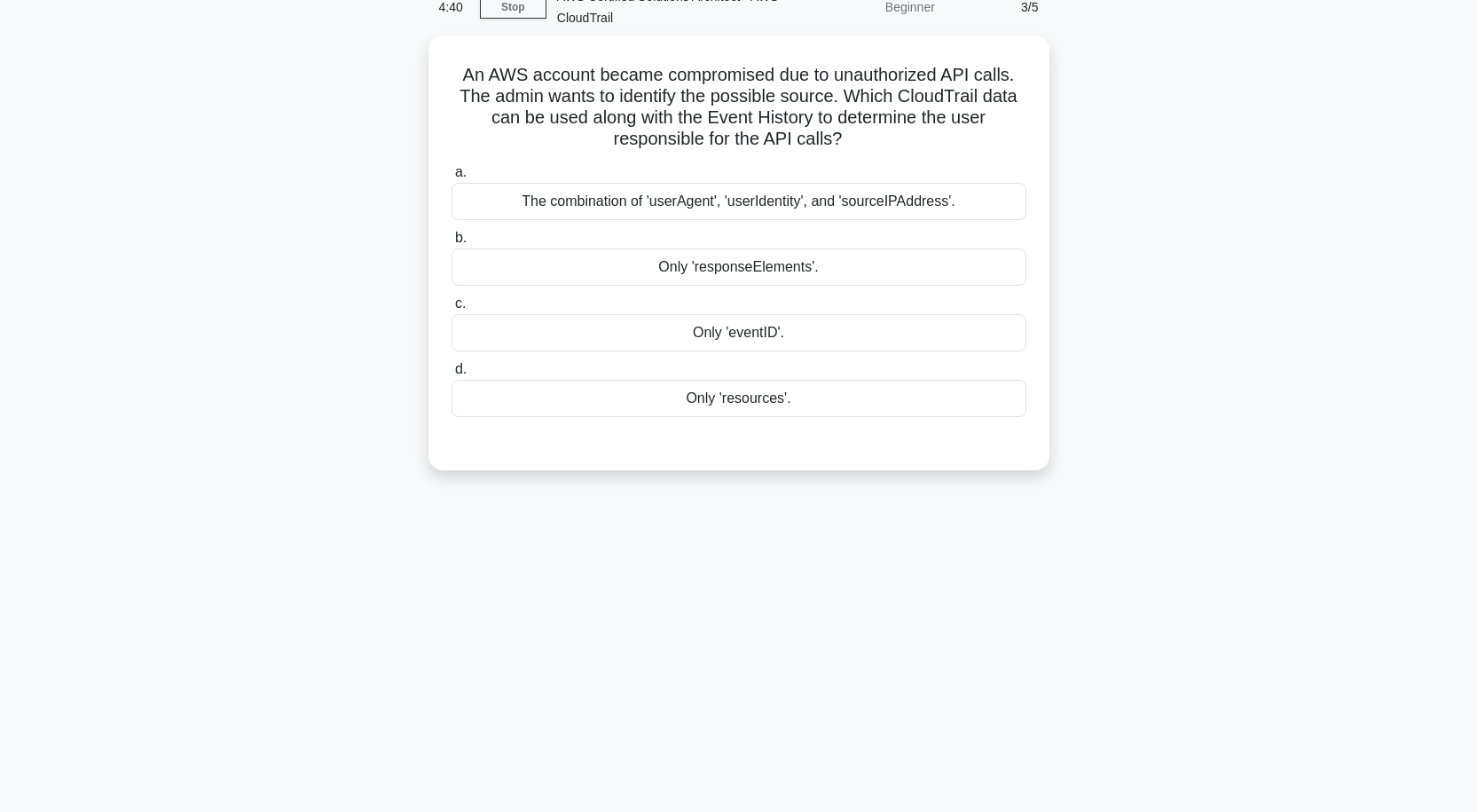
scroll to position [57, 0]
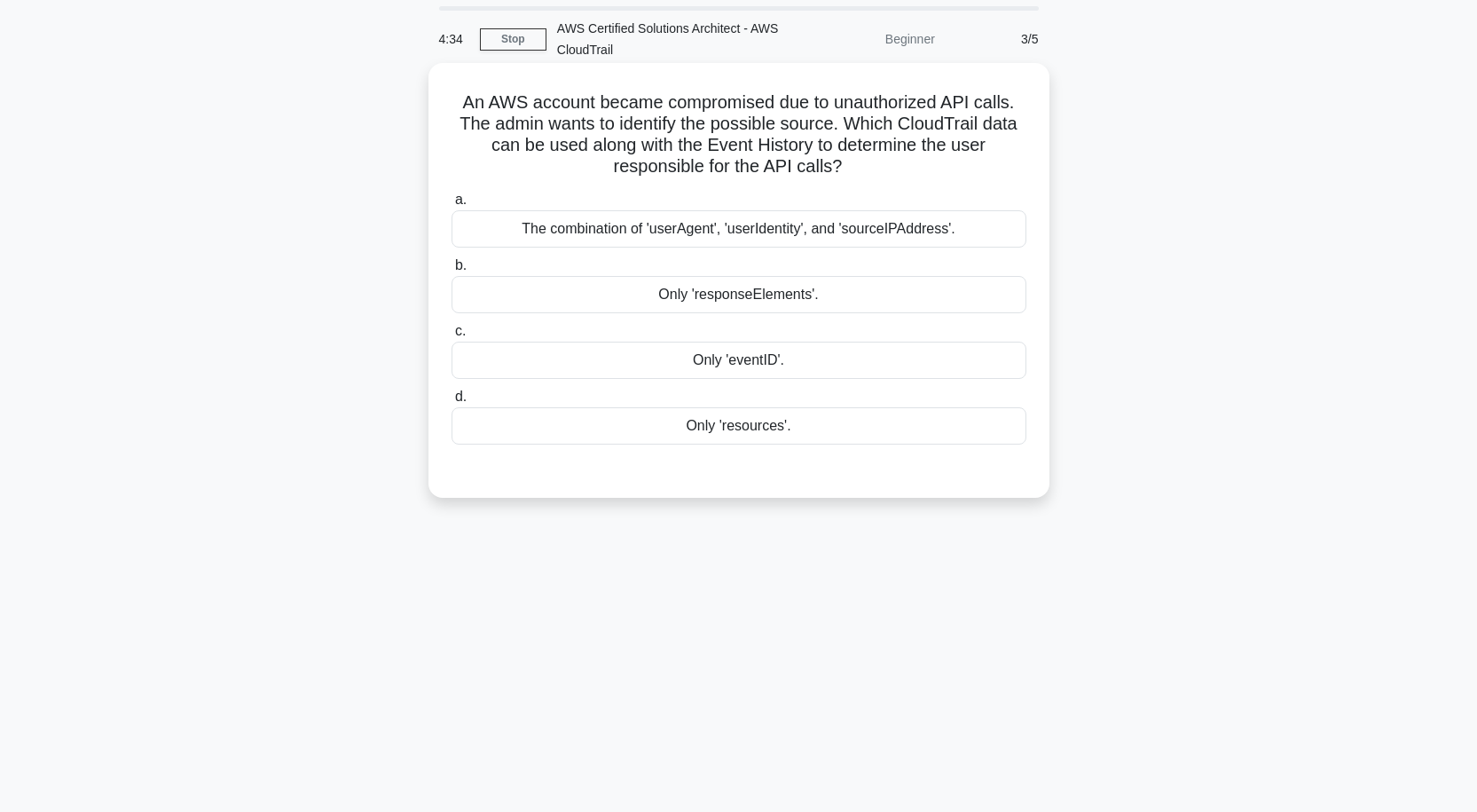
click at [826, 228] on div "The combination of 'userAgent', 'userIdentity', and 'sourceIPAddress'." at bounding box center [739, 229] width 575 height 38
click at [451, 205] on input "a. The combination of 'userAgent', 'userIdentity', and 'sourceIPAddress'." at bounding box center [451, 201] width 0 height 12
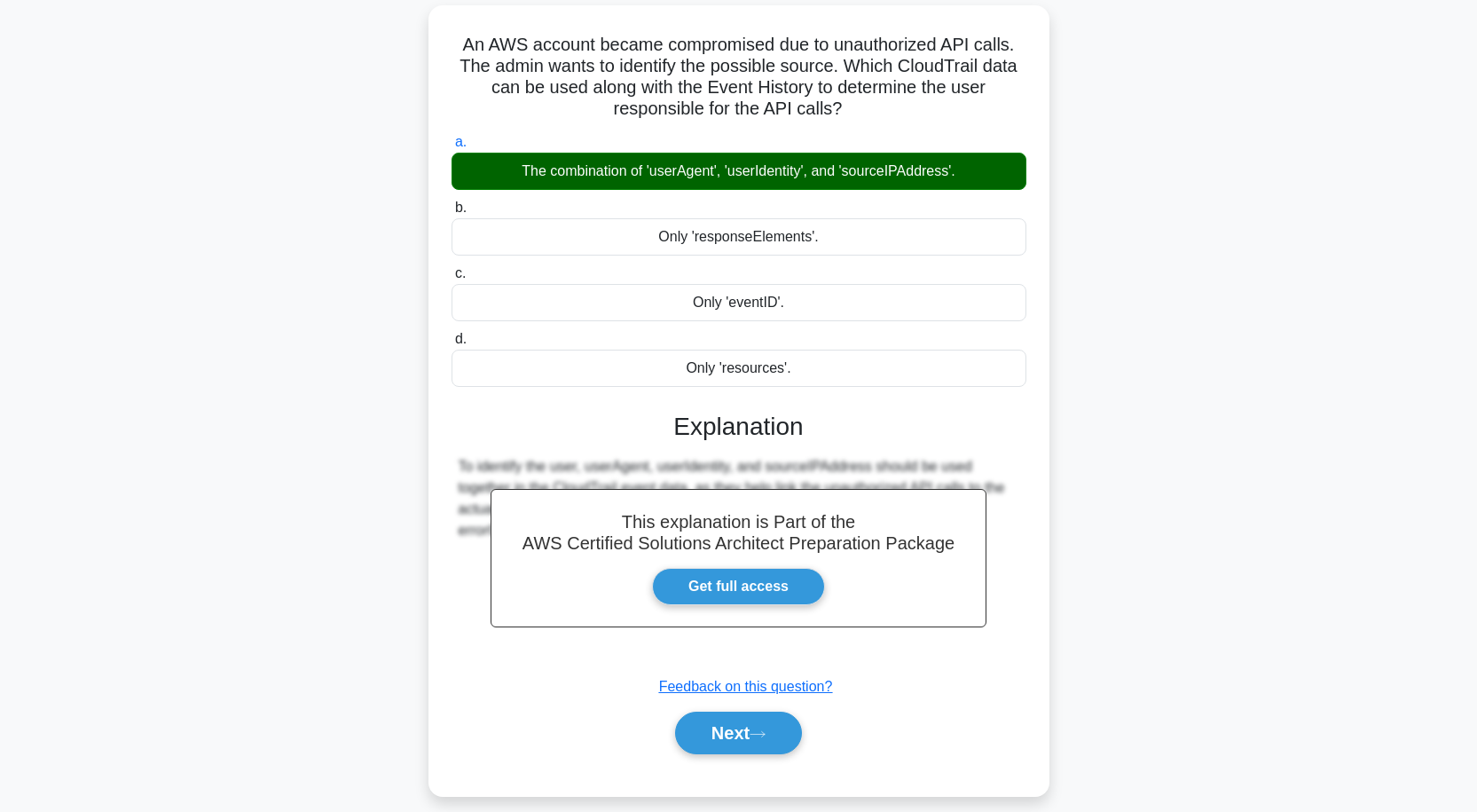
scroll to position [146, 0]
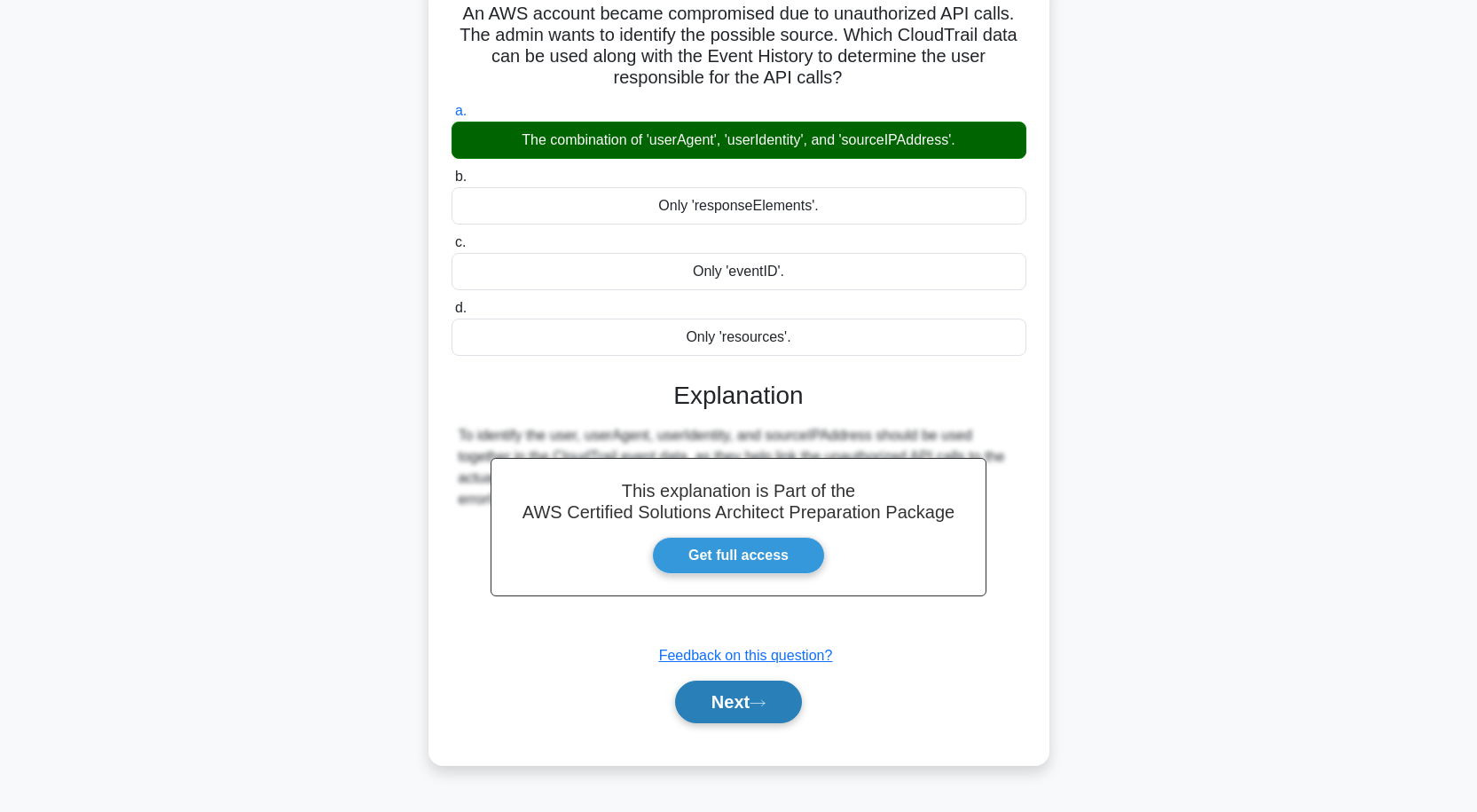
click at [734, 698] on button "Next" at bounding box center [738, 701] width 126 height 42
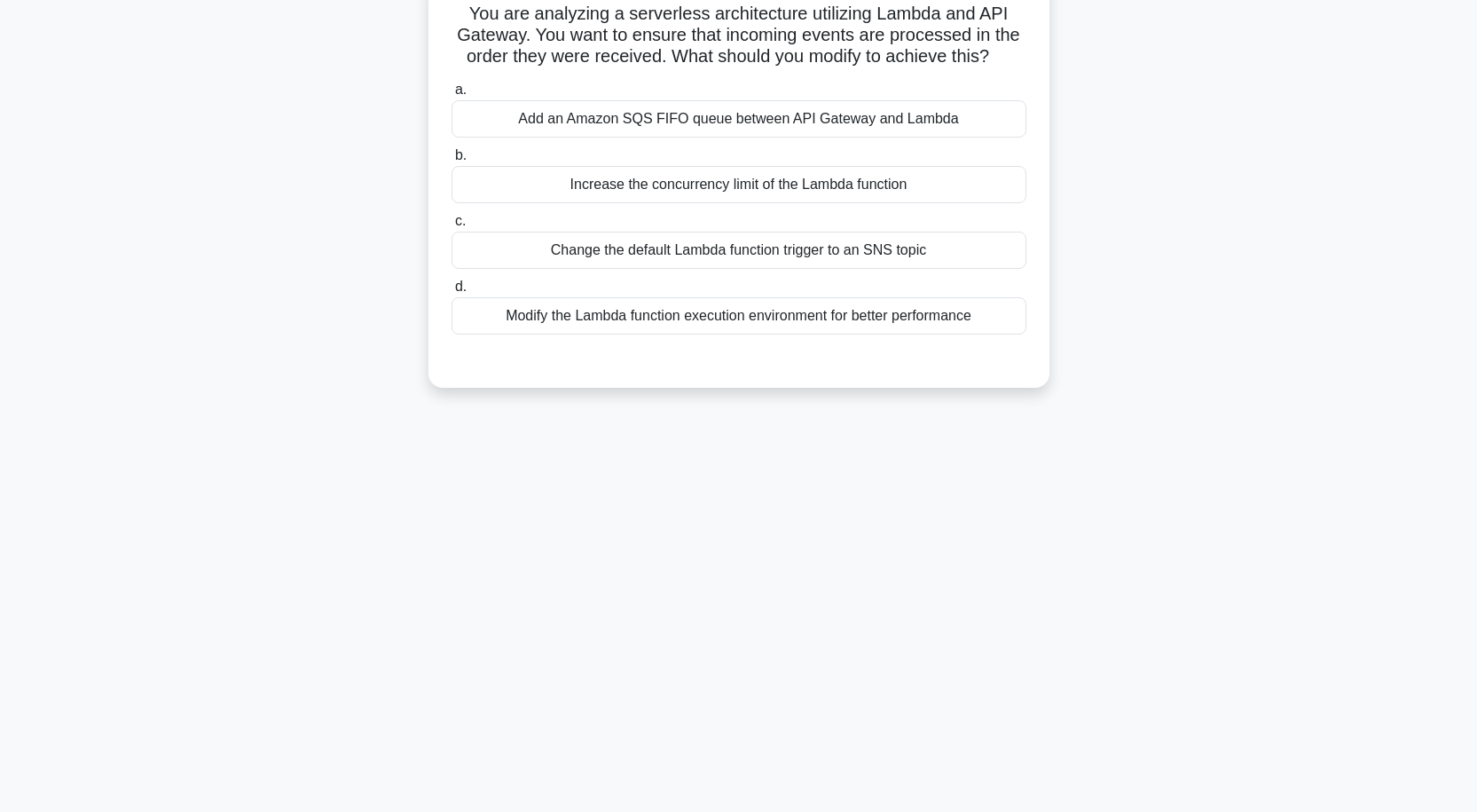
click at [700, 185] on div "Increase the concurrency limit of the Lambda function" at bounding box center [739, 185] width 575 height 38
click at [451, 161] on input "b. Increase the concurrency limit of the Lambda function" at bounding box center [451, 156] width 0 height 12
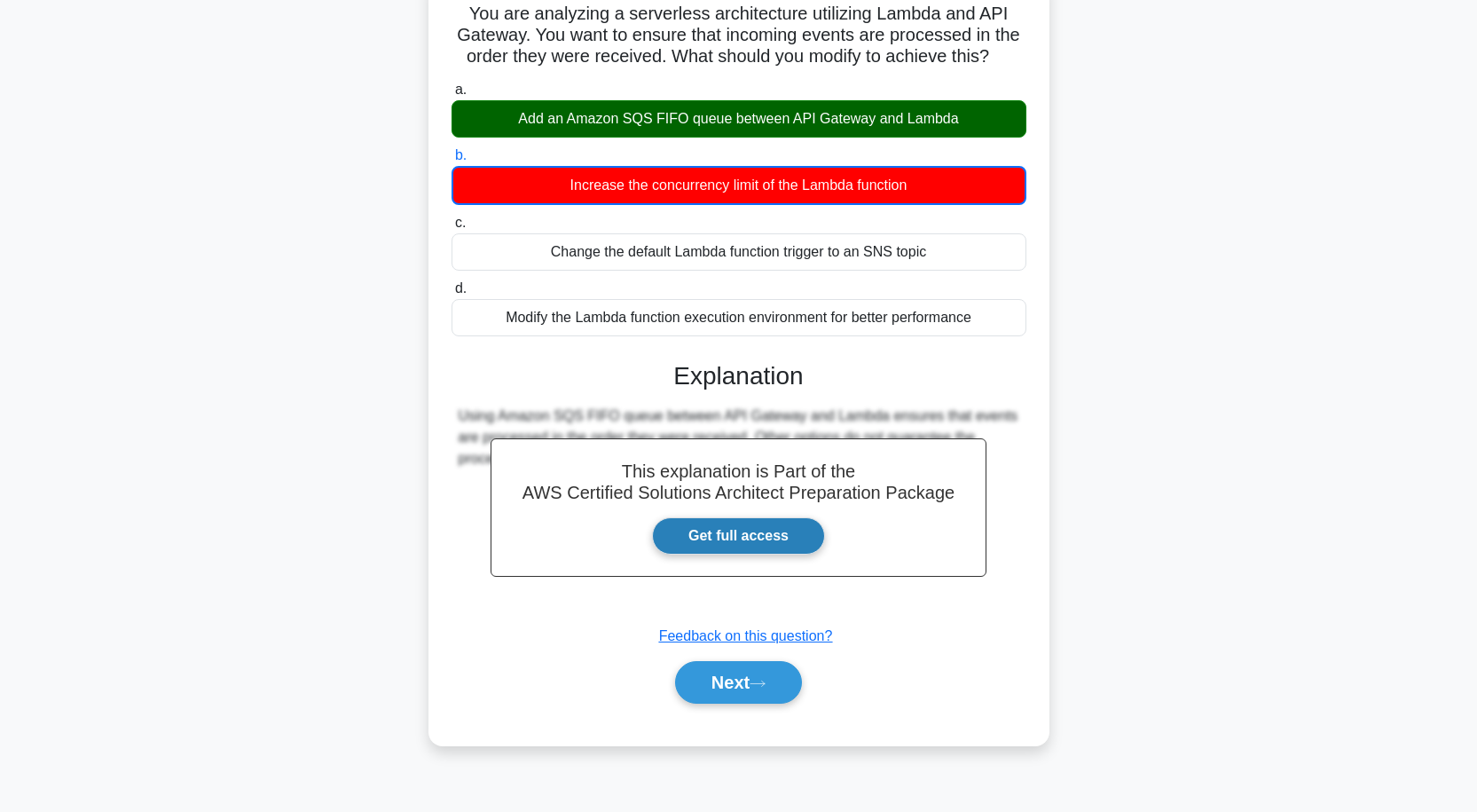
click at [699, 529] on link "Get full access" at bounding box center [738, 536] width 173 height 38
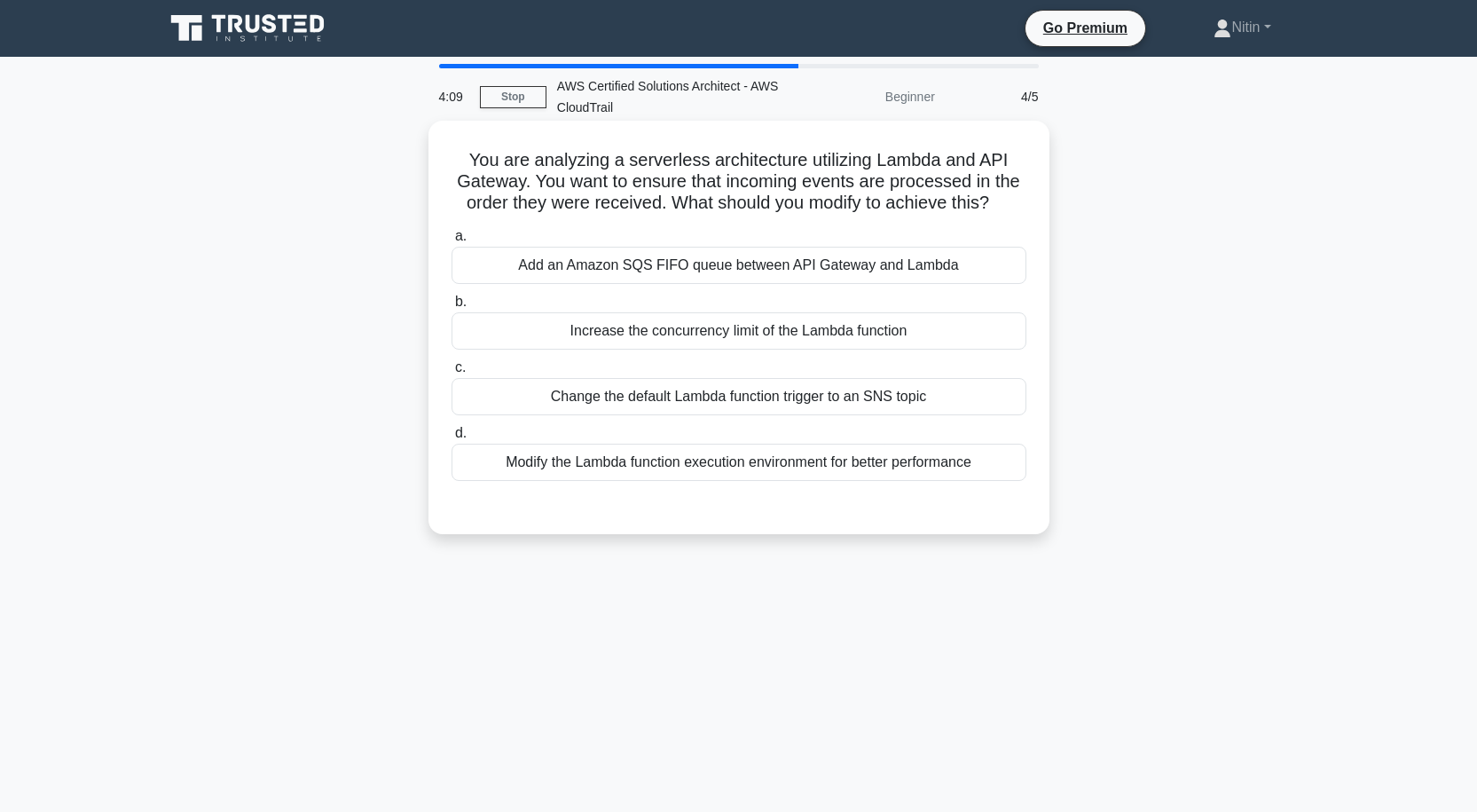
click at [675, 269] on div "Add an Amazon SQS FIFO queue between API Gateway and Lambda" at bounding box center [739, 266] width 575 height 38
click at [451, 242] on input "a. Add an Amazon SQS FIFO queue between API Gateway and Lambda" at bounding box center [451, 237] width 0 height 12
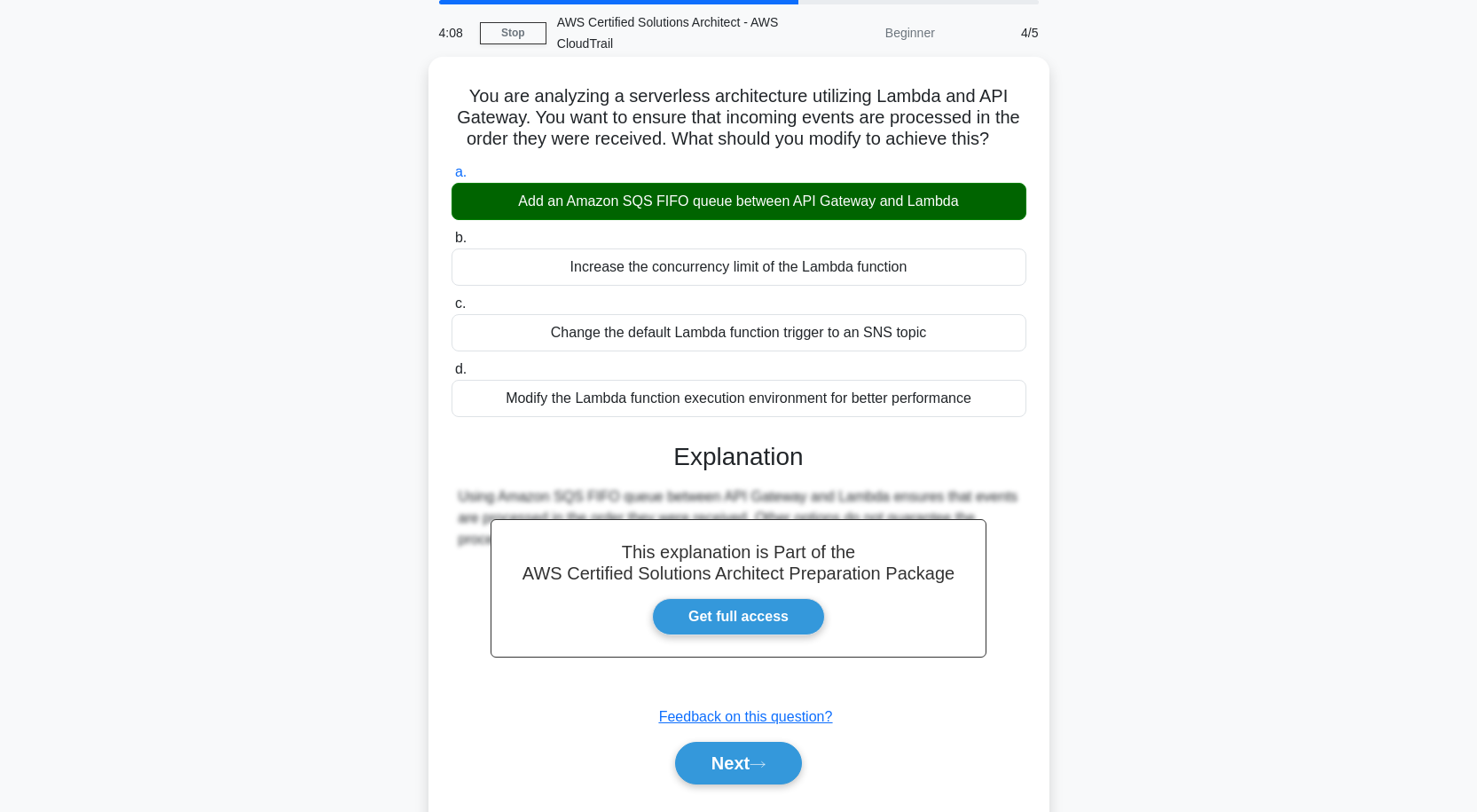
scroll to position [146, 0]
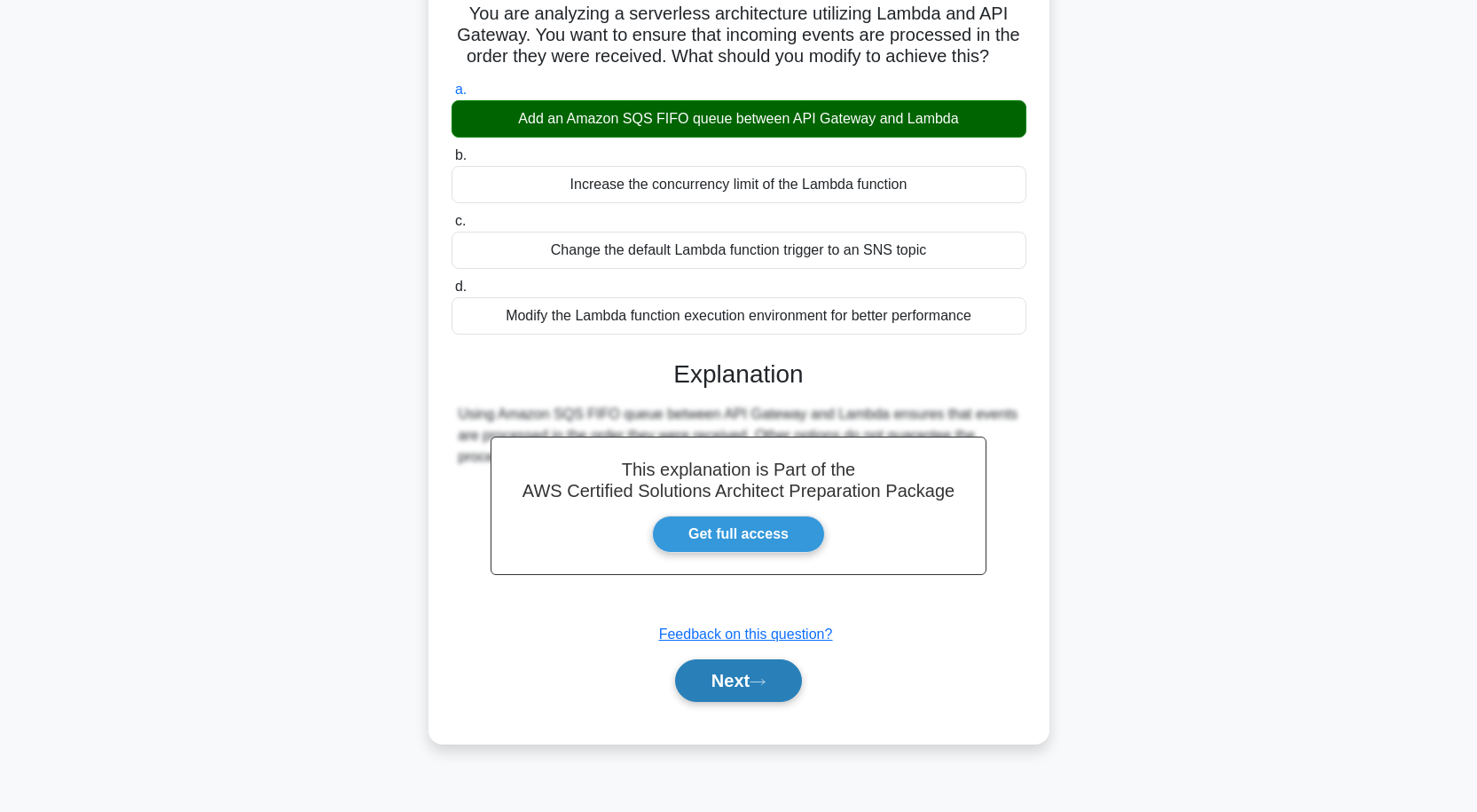
click at [761, 687] on button "Next" at bounding box center [738, 680] width 126 height 42
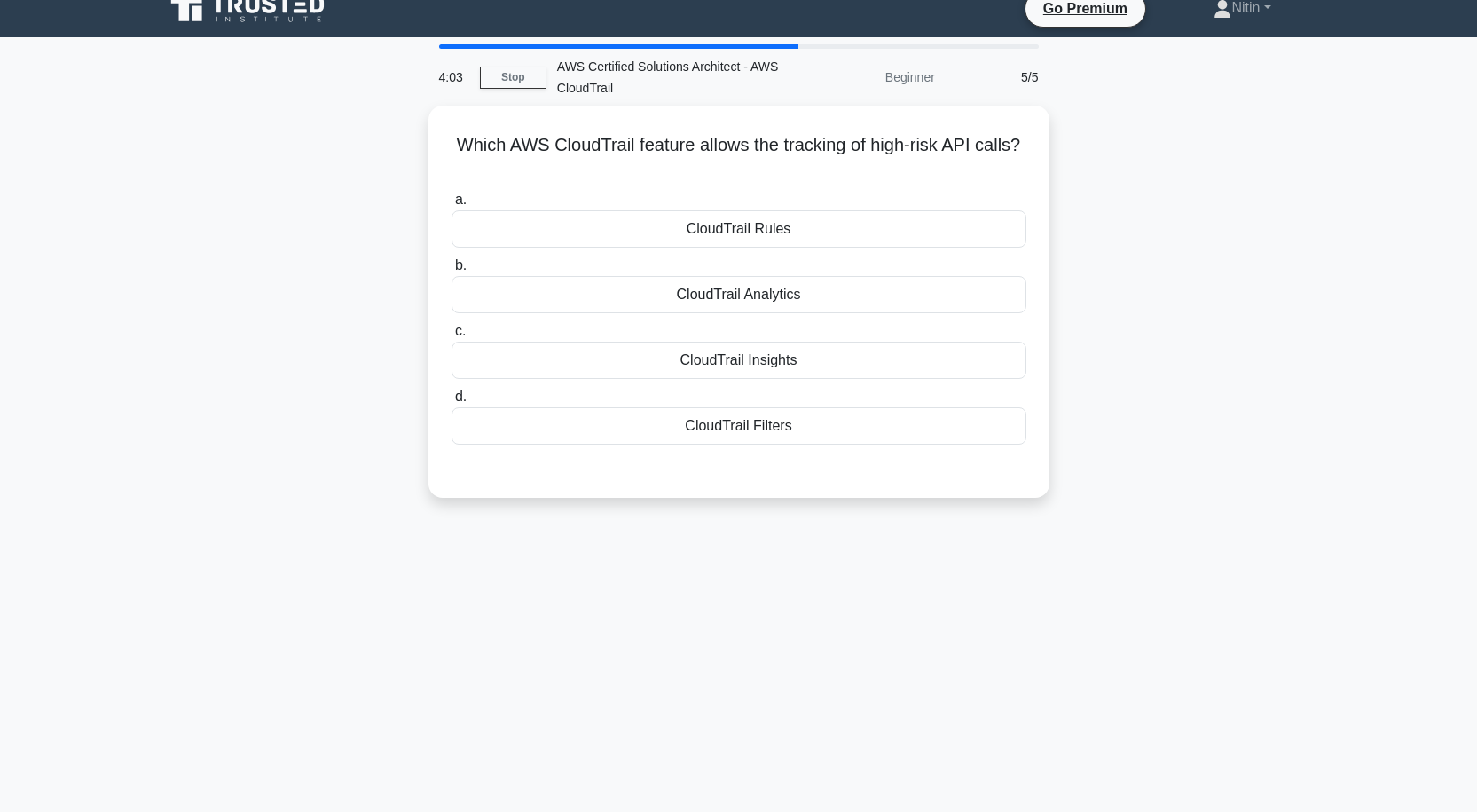
scroll to position [0, 0]
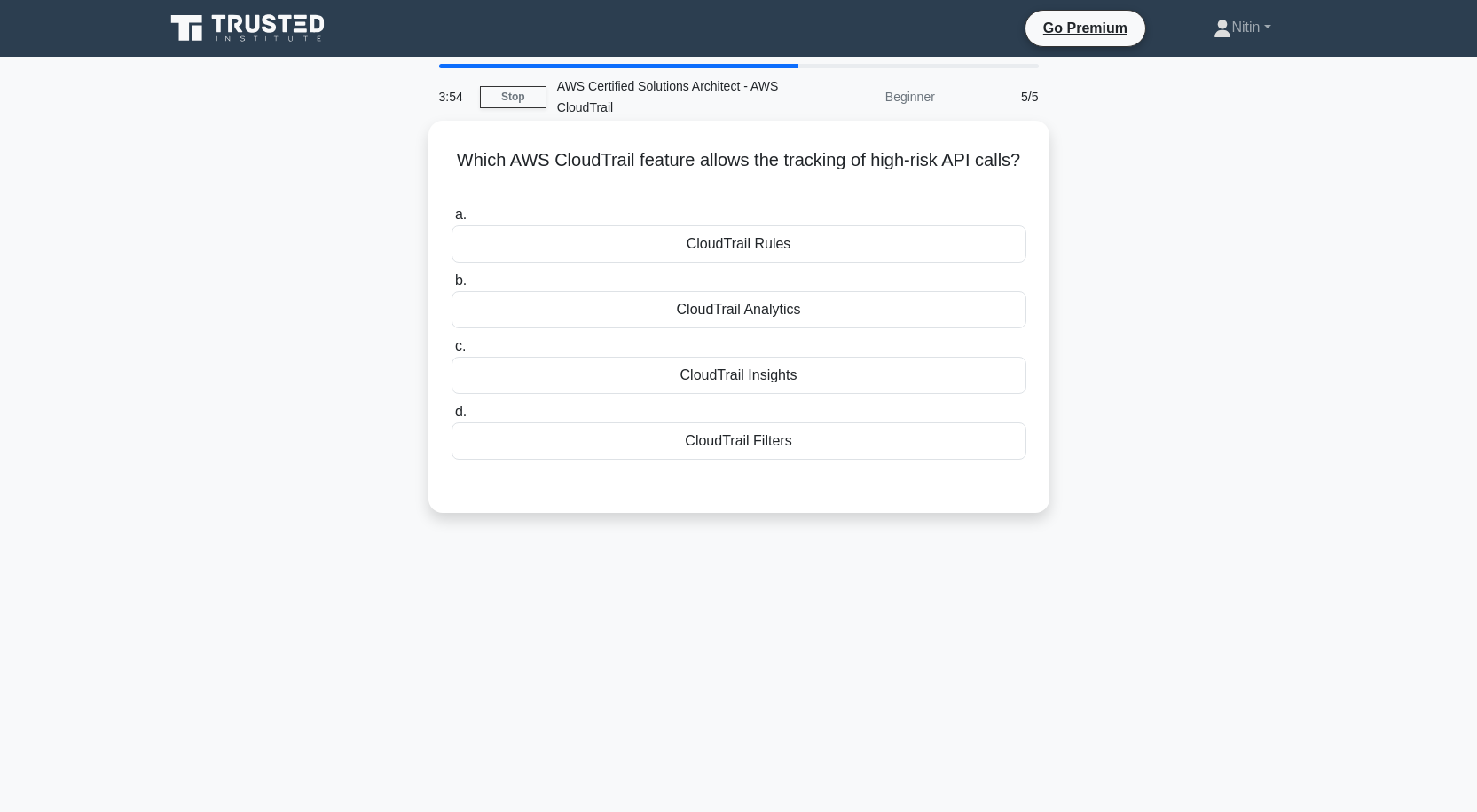
click at [789, 309] on div "CloudTrail Analytics" at bounding box center [739, 310] width 575 height 38
click at [451, 286] on input "b. CloudTrail Analytics" at bounding box center [451, 281] width 0 height 12
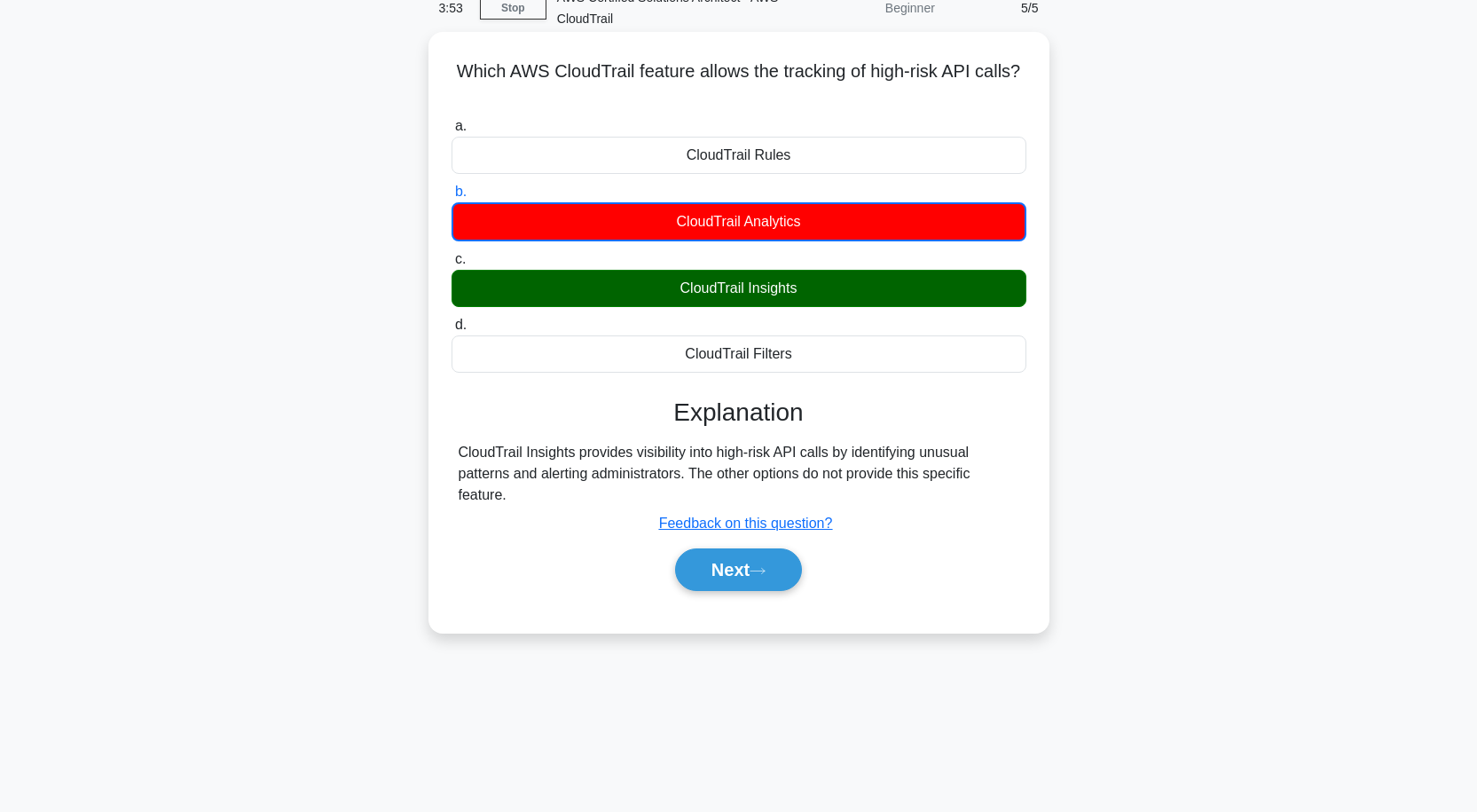
scroll to position [146, 0]
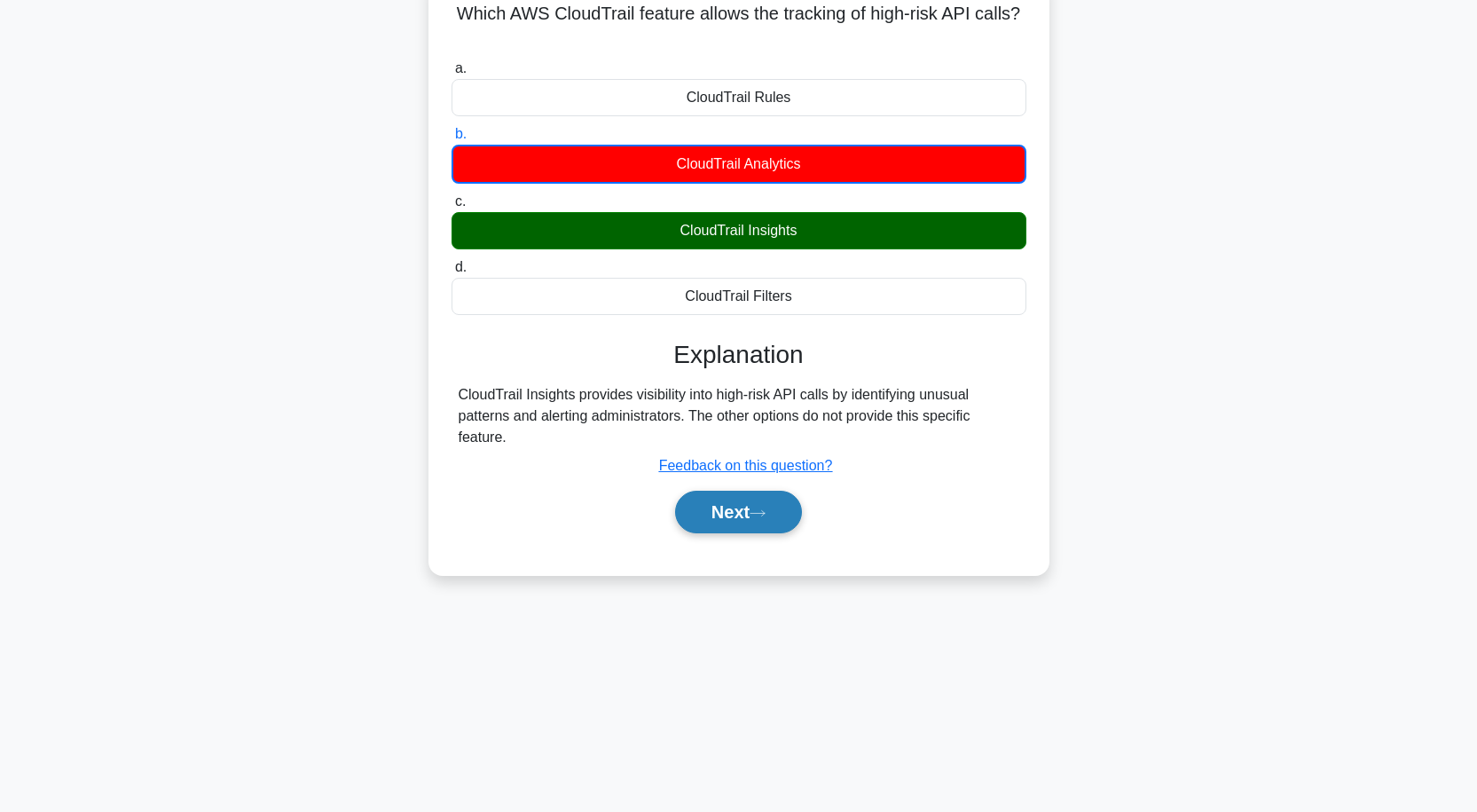
click at [742, 518] on button "Next" at bounding box center [738, 512] width 126 height 42
click at [797, 513] on button "Next" at bounding box center [738, 512] width 126 height 42
click at [780, 513] on button "Next" at bounding box center [738, 512] width 126 height 42
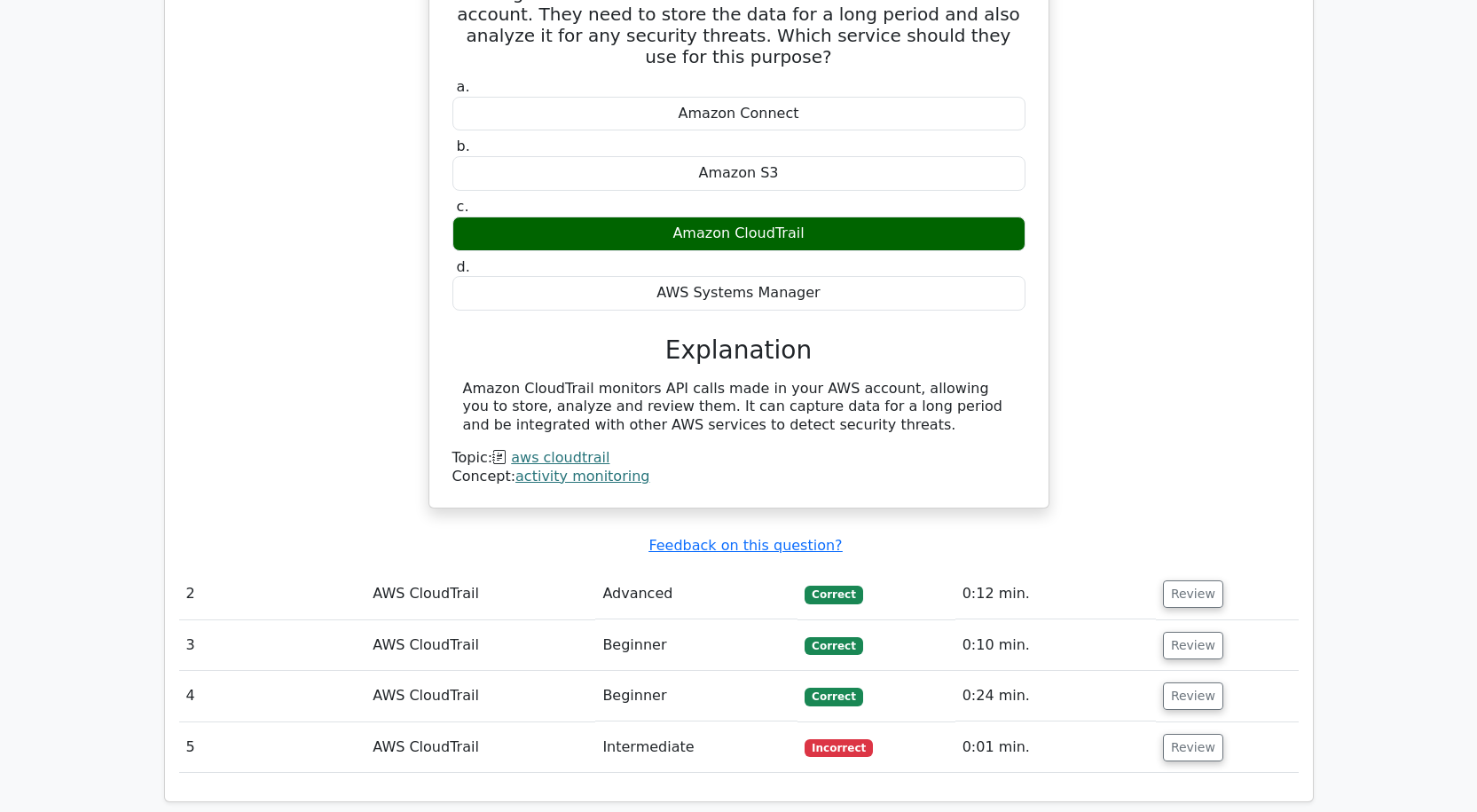
scroll to position [1508, 0]
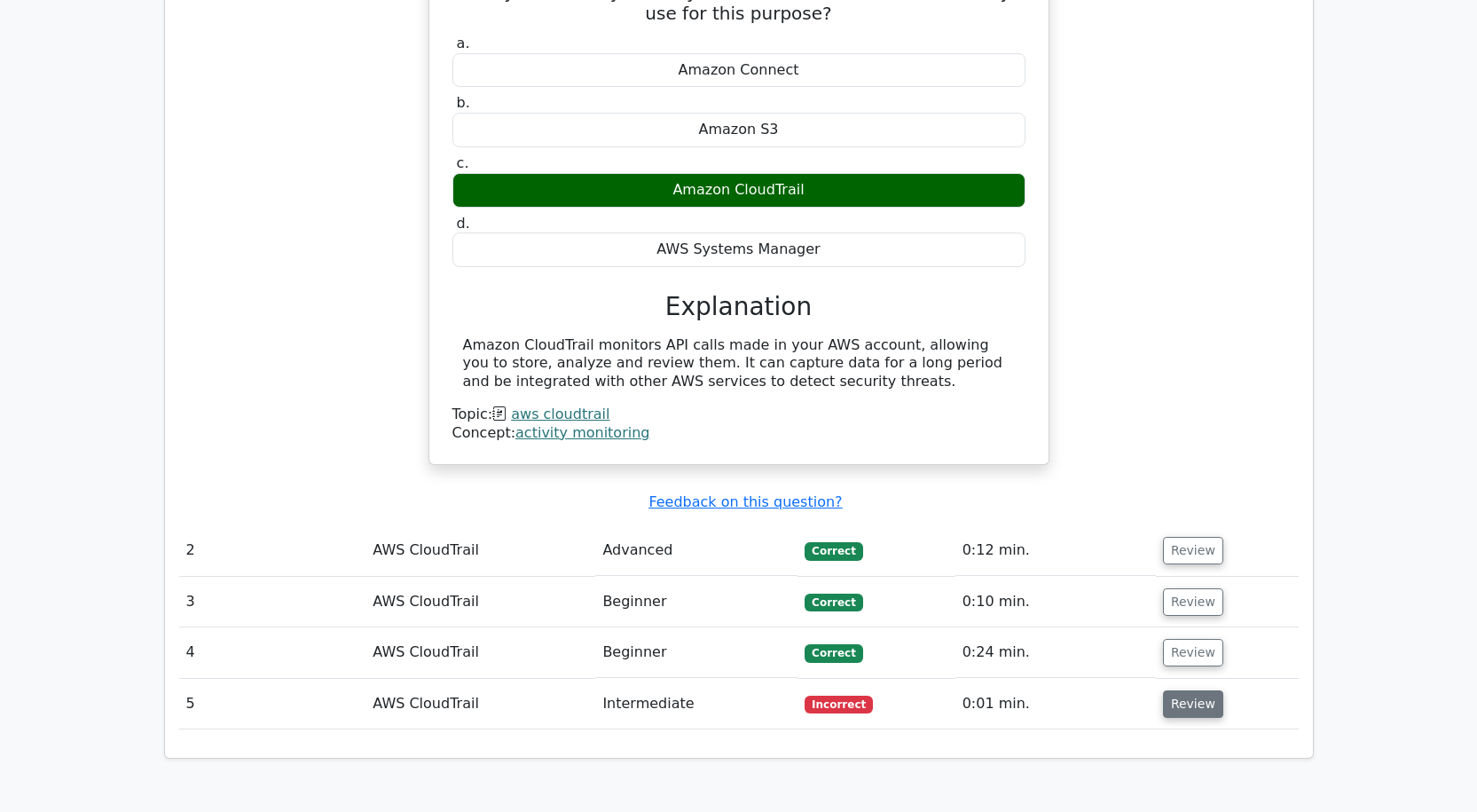
click at [1181, 690] on button "Review" at bounding box center [1192, 704] width 60 height 28
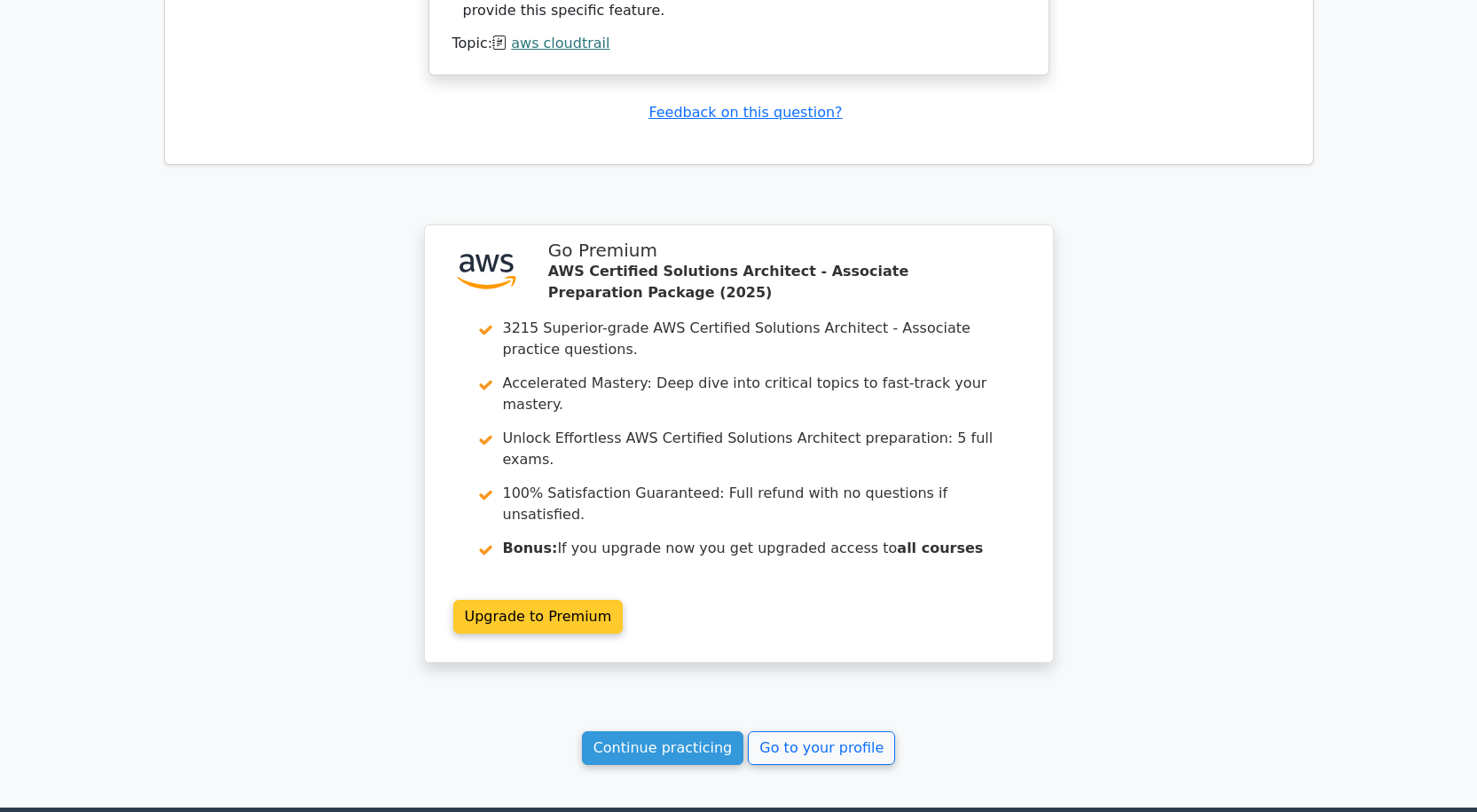
scroll to position [2711, 0]
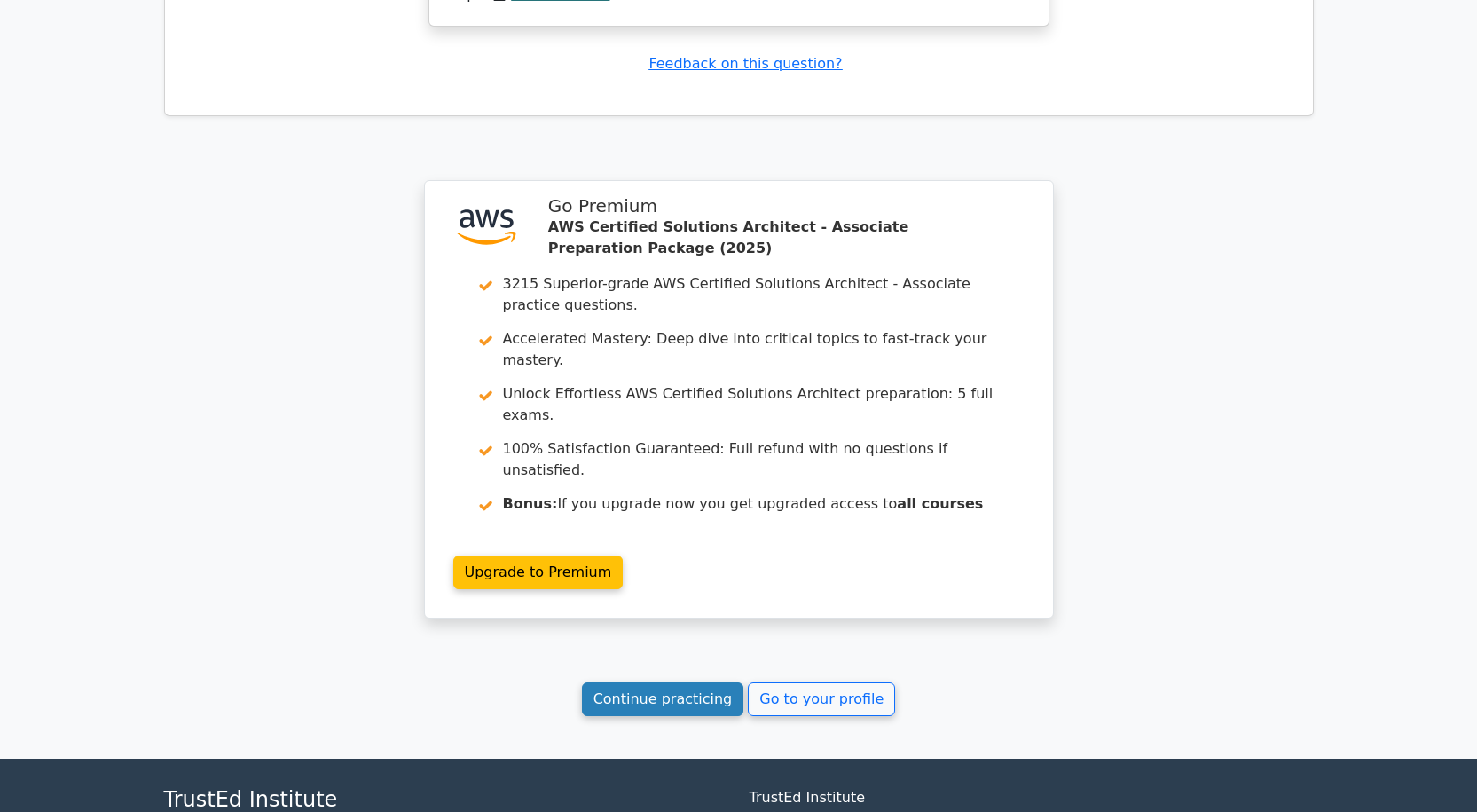
click at [680, 683] on link "Continue practicing" at bounding box center [663, 699] width 162 height 34
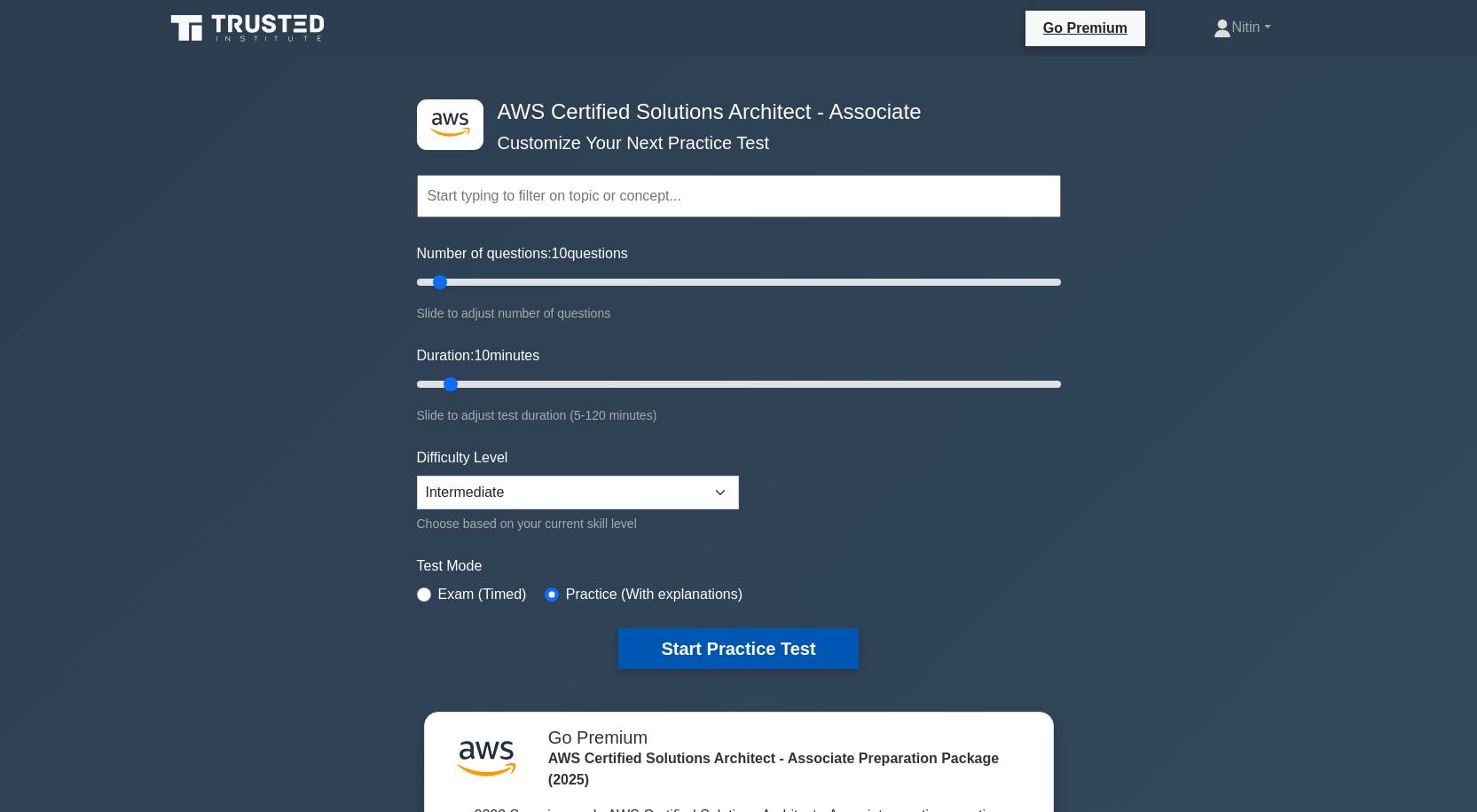
click at [727, 636] on button "Start Practice Test" at bounding box center [738, 648] width 240 height 41
click at [723, 639] on button "Start Practice Test" at bounding box center [738, 648] width 240 height 41
click at [791, 650] on button "Start Practice Test" at bounding box center [738, 648] width 240 height 41
click at [767, 639] on button "Start Practice Test" at bounding box center [738, 648] width 240 height 41
click at [719, 643] on button "Start Practice Test" at bounding box center [738, 648] width 240 height 41
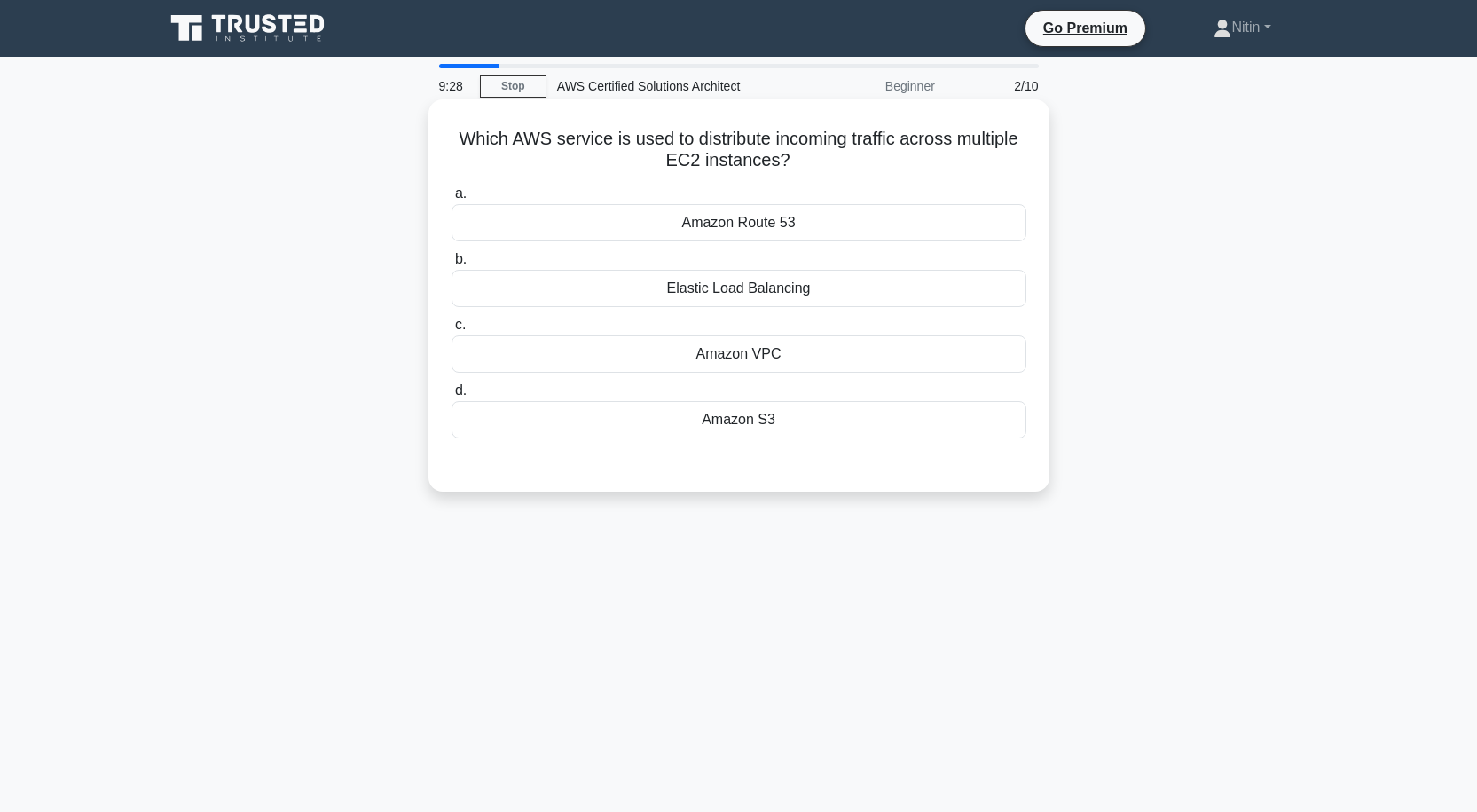
click at [719, 287] on div "Elastic Load Balancing" at bounding box center [739, 288] width 575 height 38
click at [451, 266] on input "b. Elastic Load Balancing" at bounding box center [451, 260] width 0 height 12
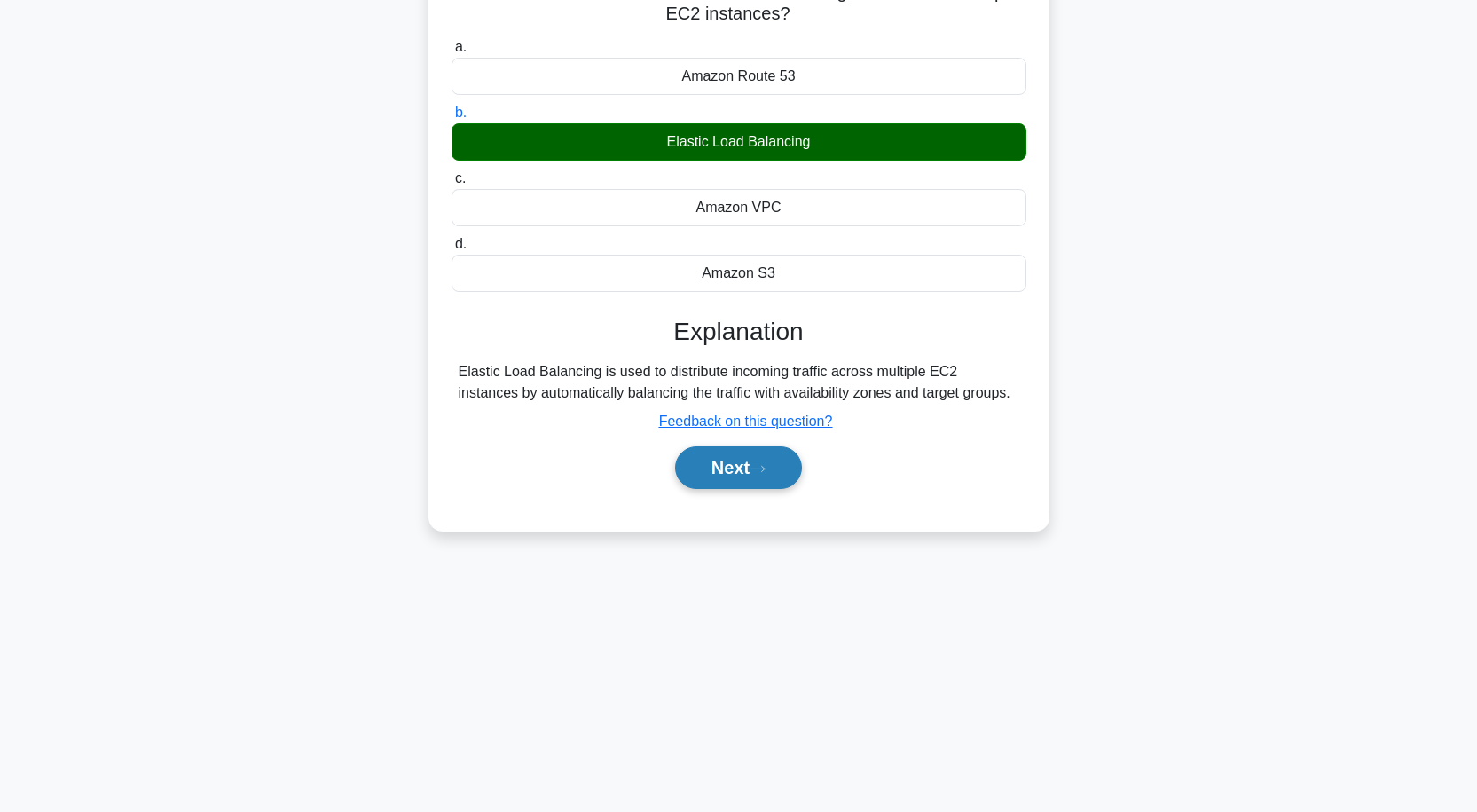
scroll to position [57, 0]
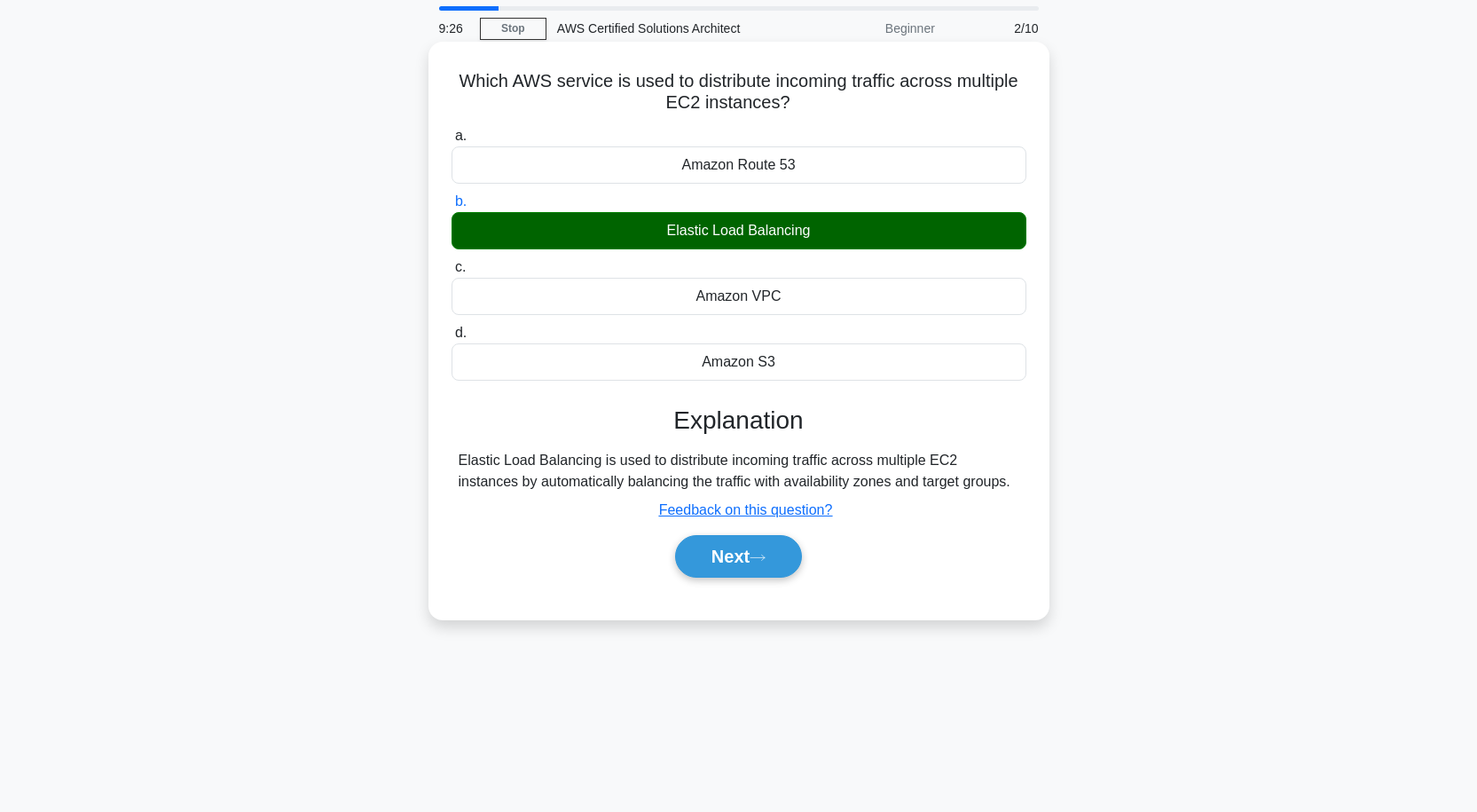
click at [729, 475] on div "Elastic Load Balancing is used to distribute incoming traffic across multiple E…" at bounding box center [739, 470] width 561 height 42
click at [736, 562] on button "Next" at bounding box center [738, 556] width 126 height 42
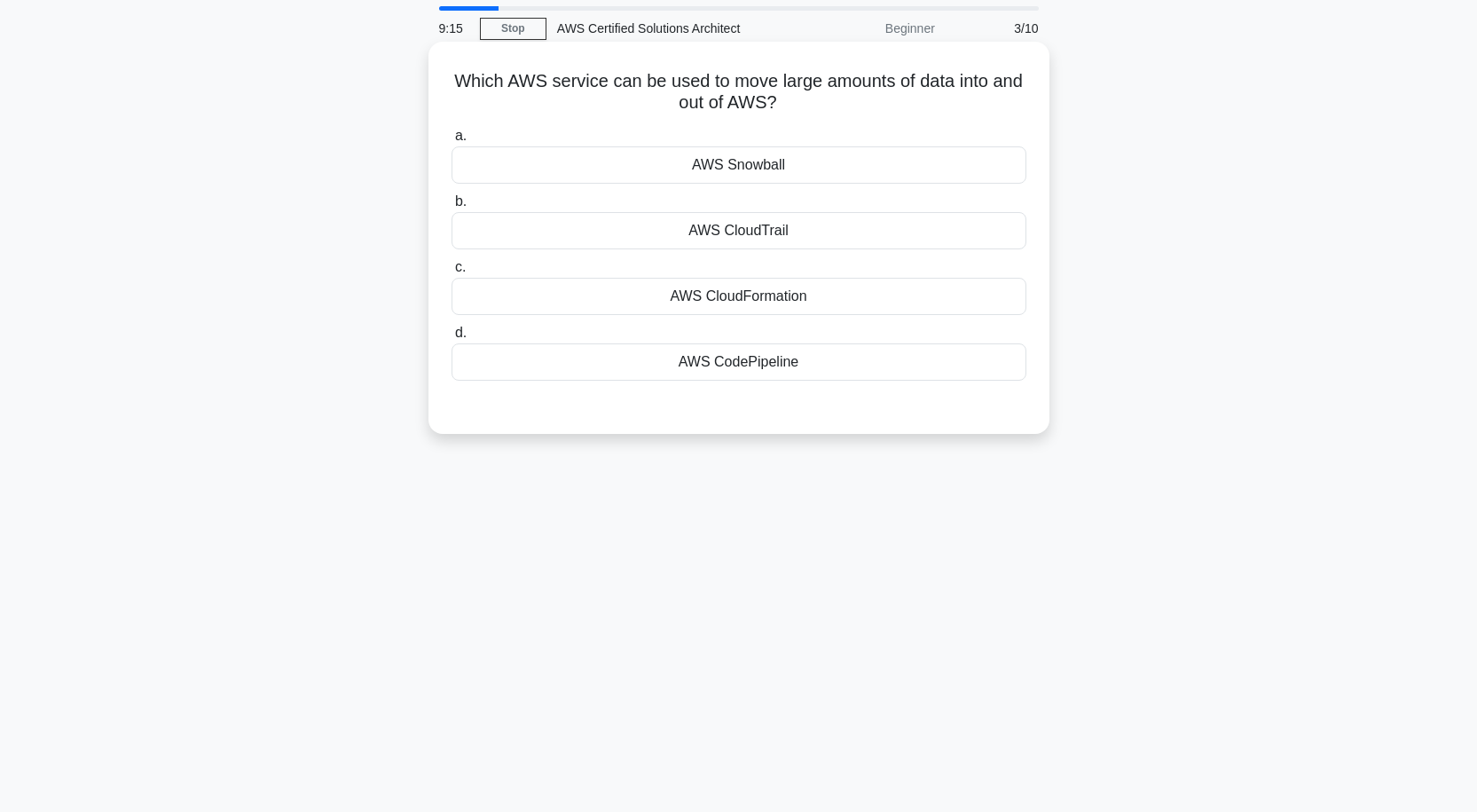
click at [762, 301] on div "AWS CloudFormation" at bounding box center [739, 296] width 575 height 38
click at [451, 274] on input "c. AWS CloudFormation" at bounding box center [451, 268] width 0 height 12
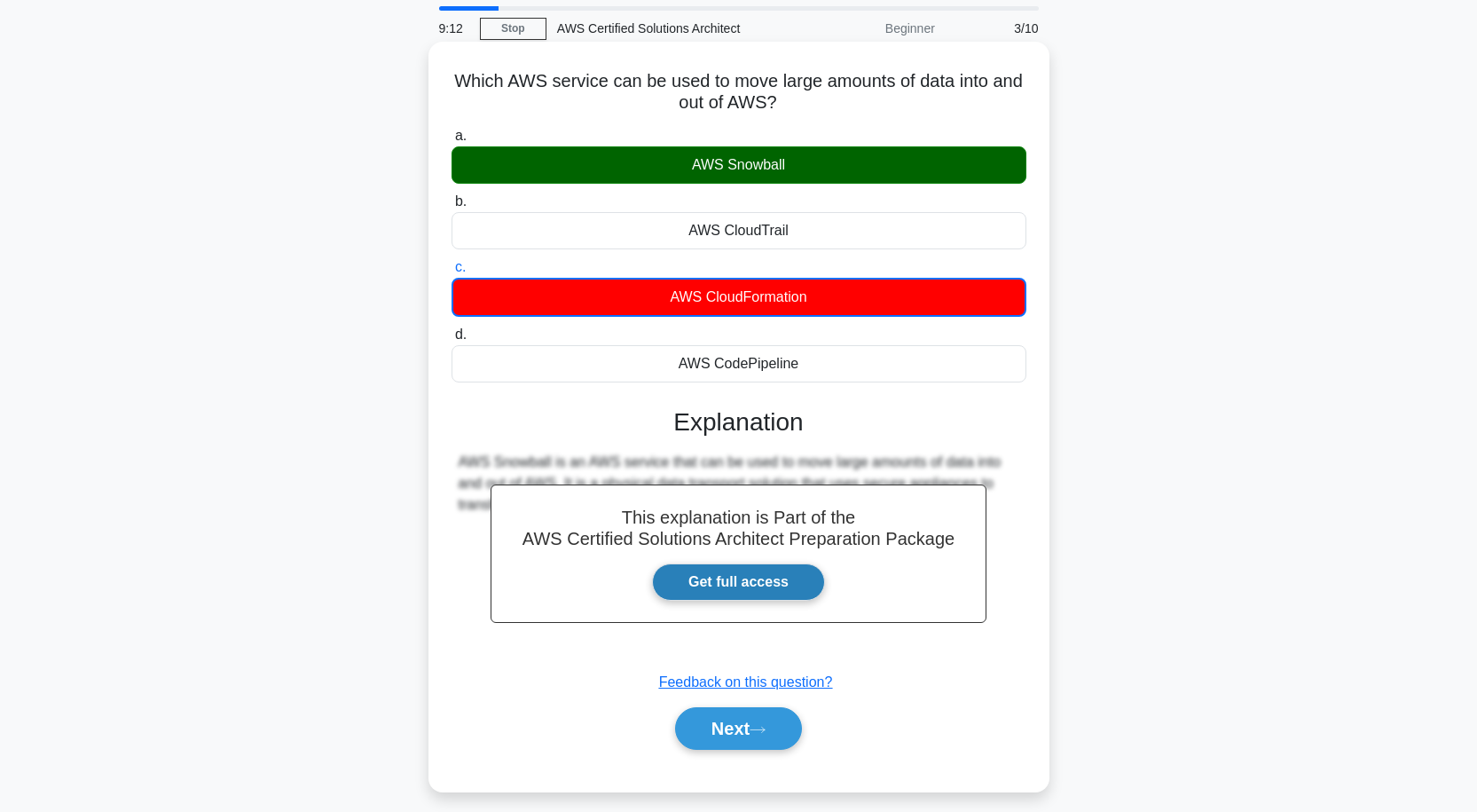
click at [738, 584] on link "Get full access" at bounding box center [738, 582] width 173 height 38
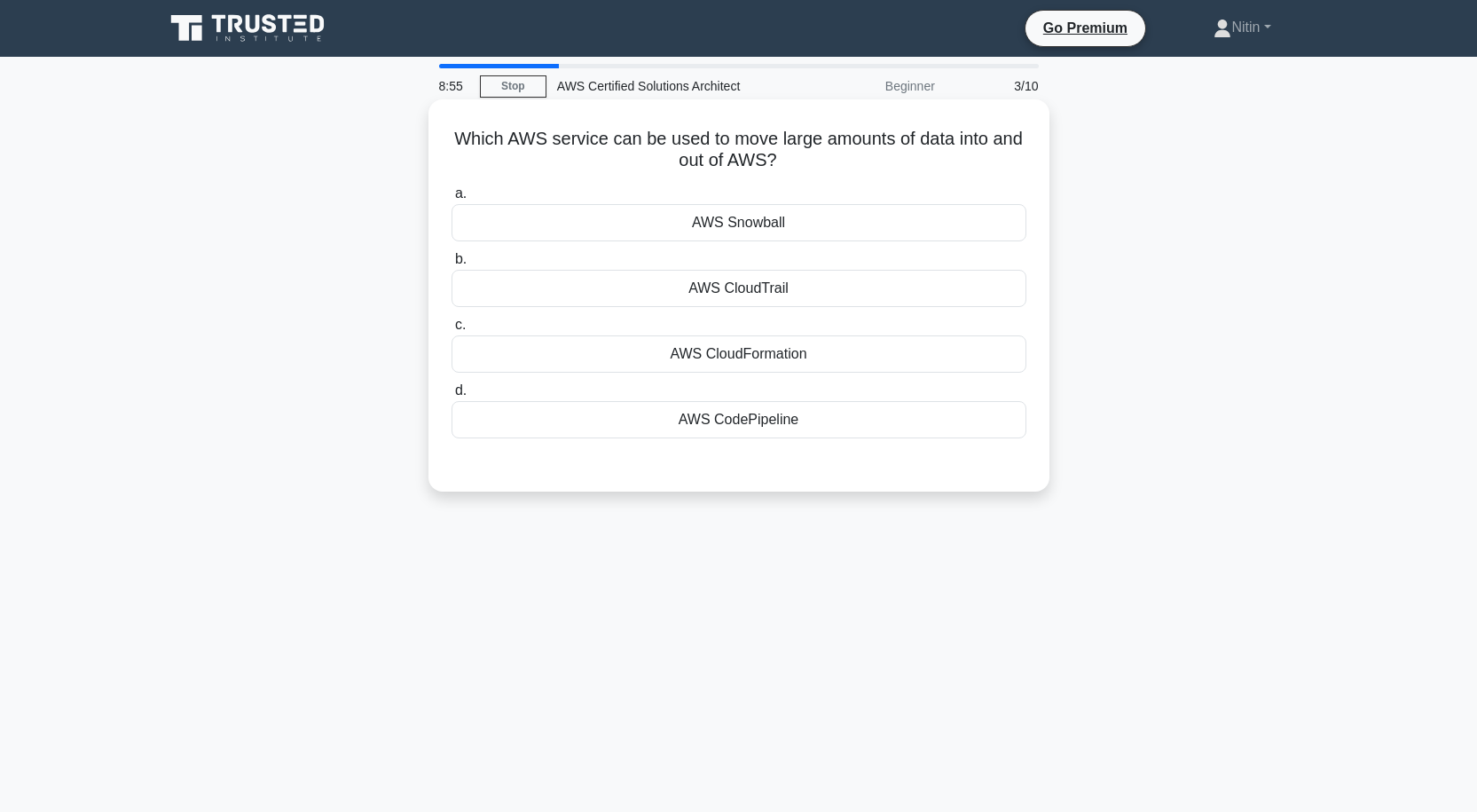
click at [658, 220] on div "AWS Snowball" at bounding box center [739, 223] width 575 height 38
click at [451, 200] on input "a. AWS Snowball" at bounding box center [451, 194] width 0 height 12
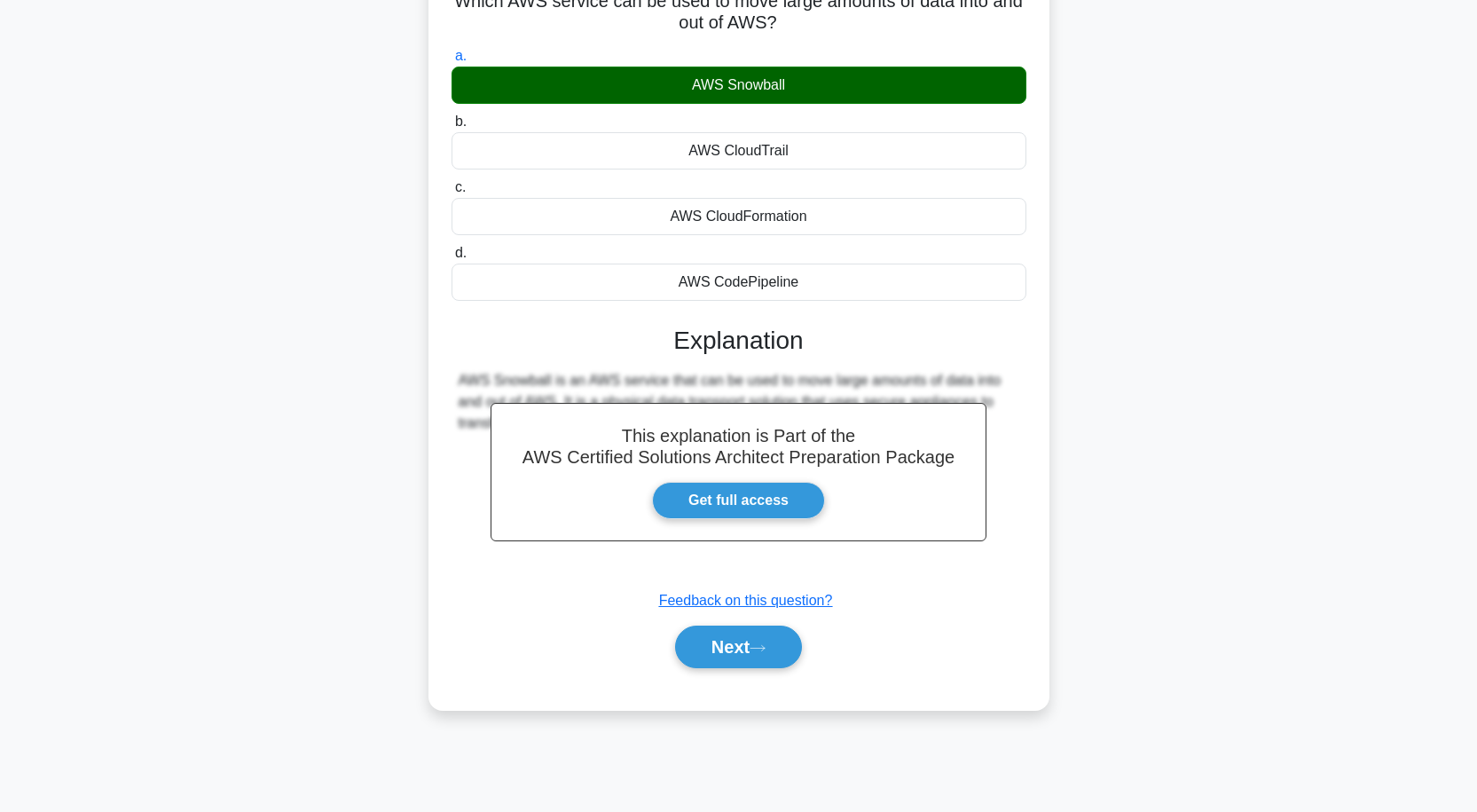
scroll to position [146, 0]
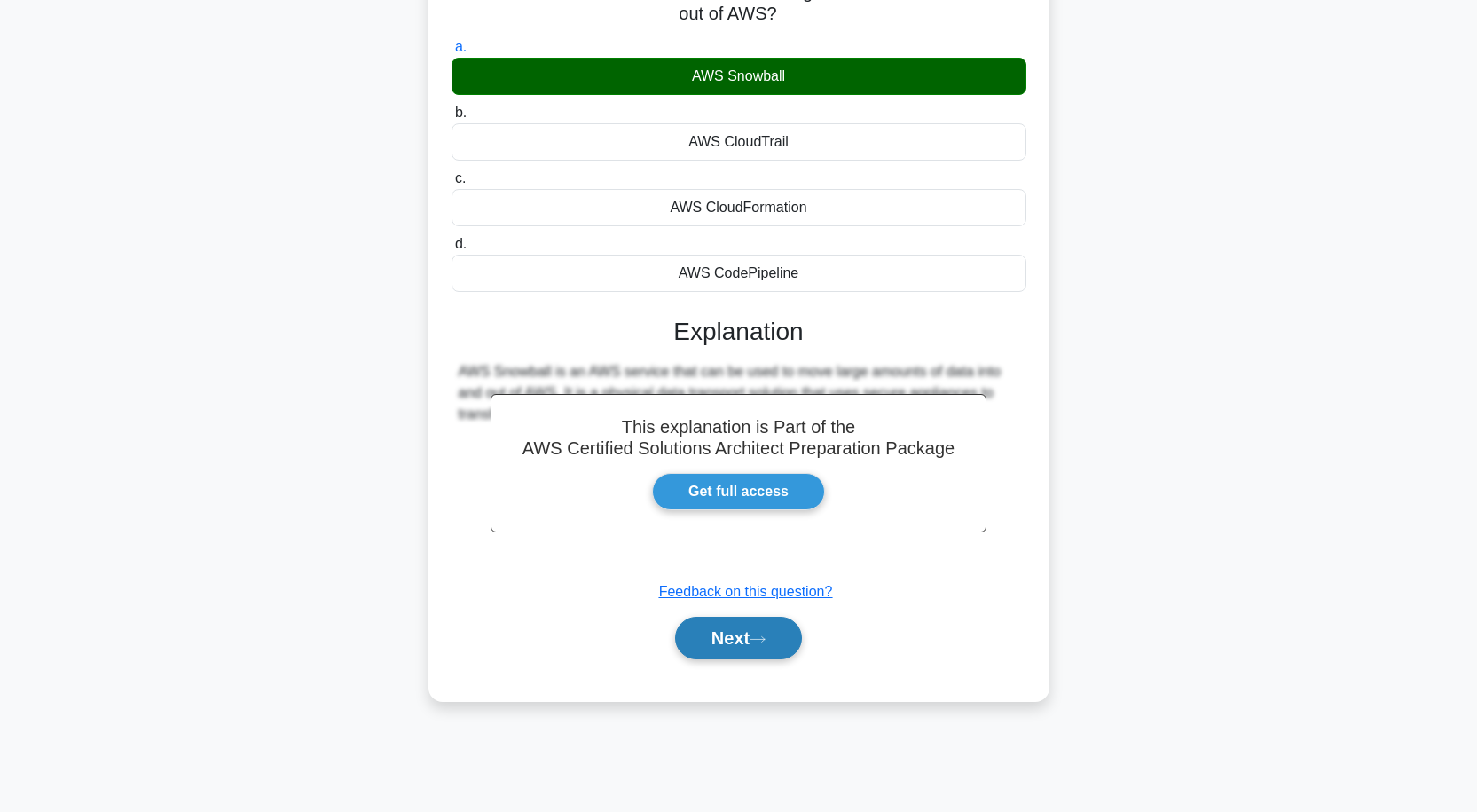
click at [733, 618] on button "Next" at bounding box center [738, 637] width 126 height 42
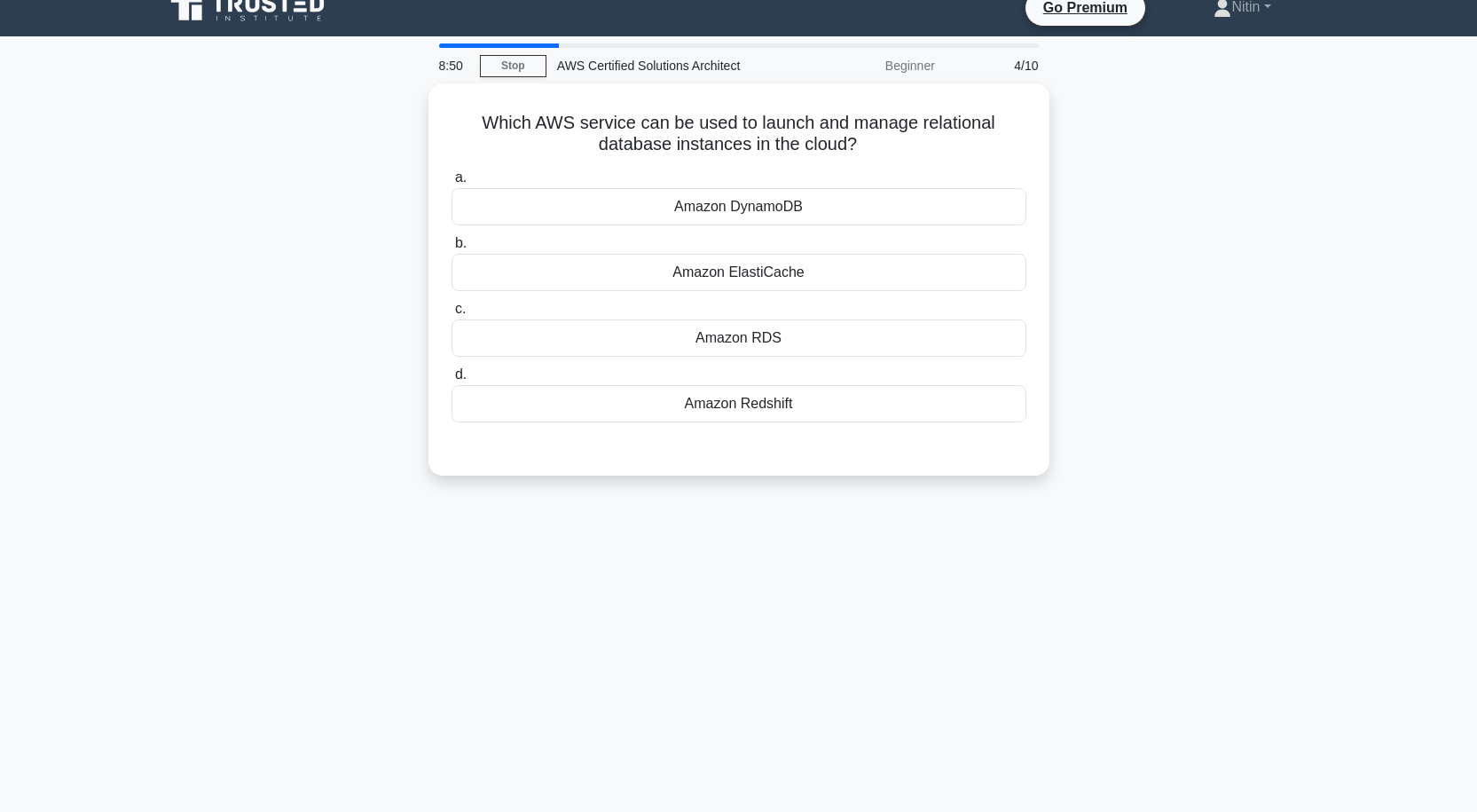
scroll to position [0, 0]
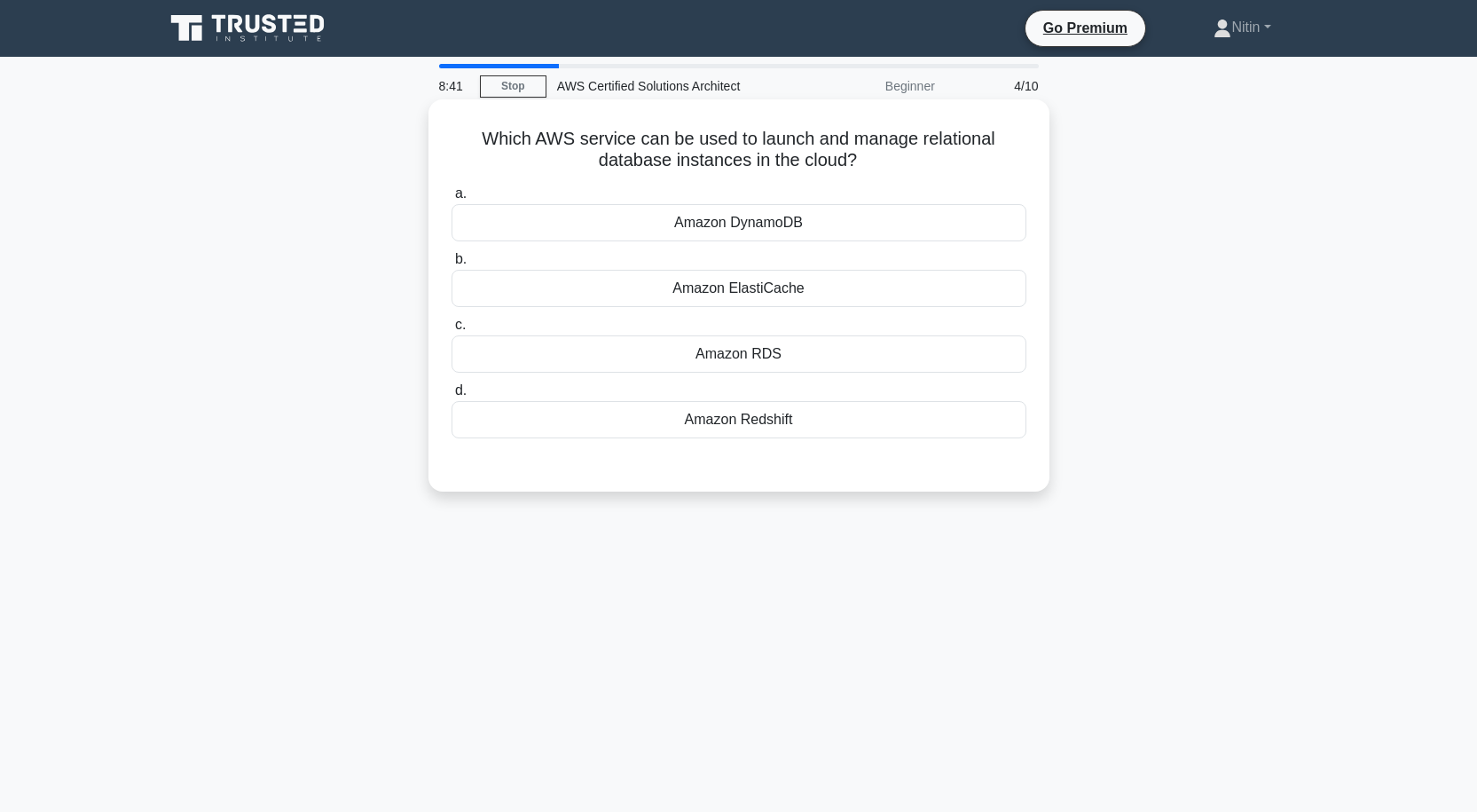
click at [807, 349] on div "Amazon RDS" at bounding box center [739, 355] width 575 height 38
click at [451, 331] on input "c. Amazon RDS" at bounding box center [451, 325] width 0 height 12
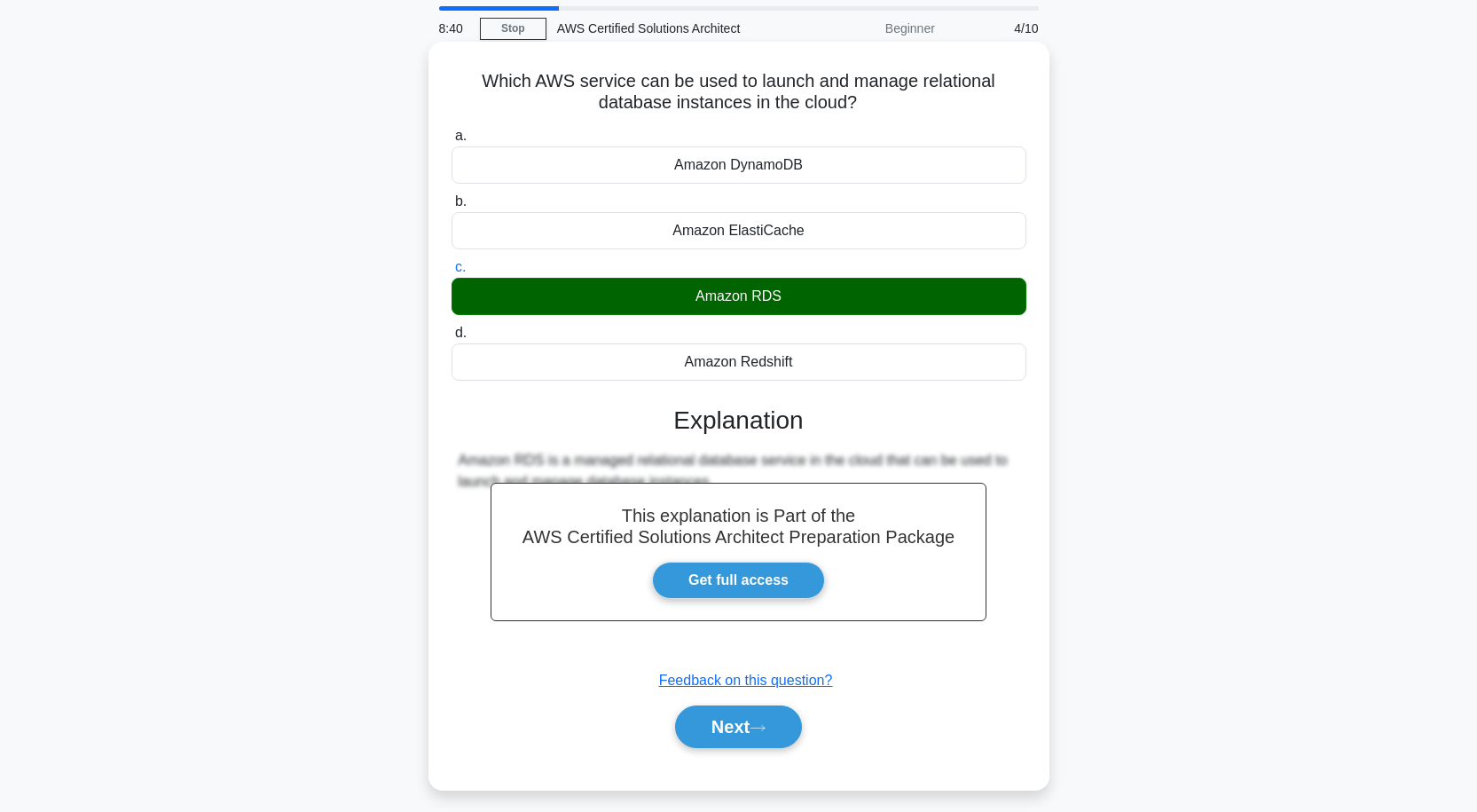
scroll to position [146, 0]
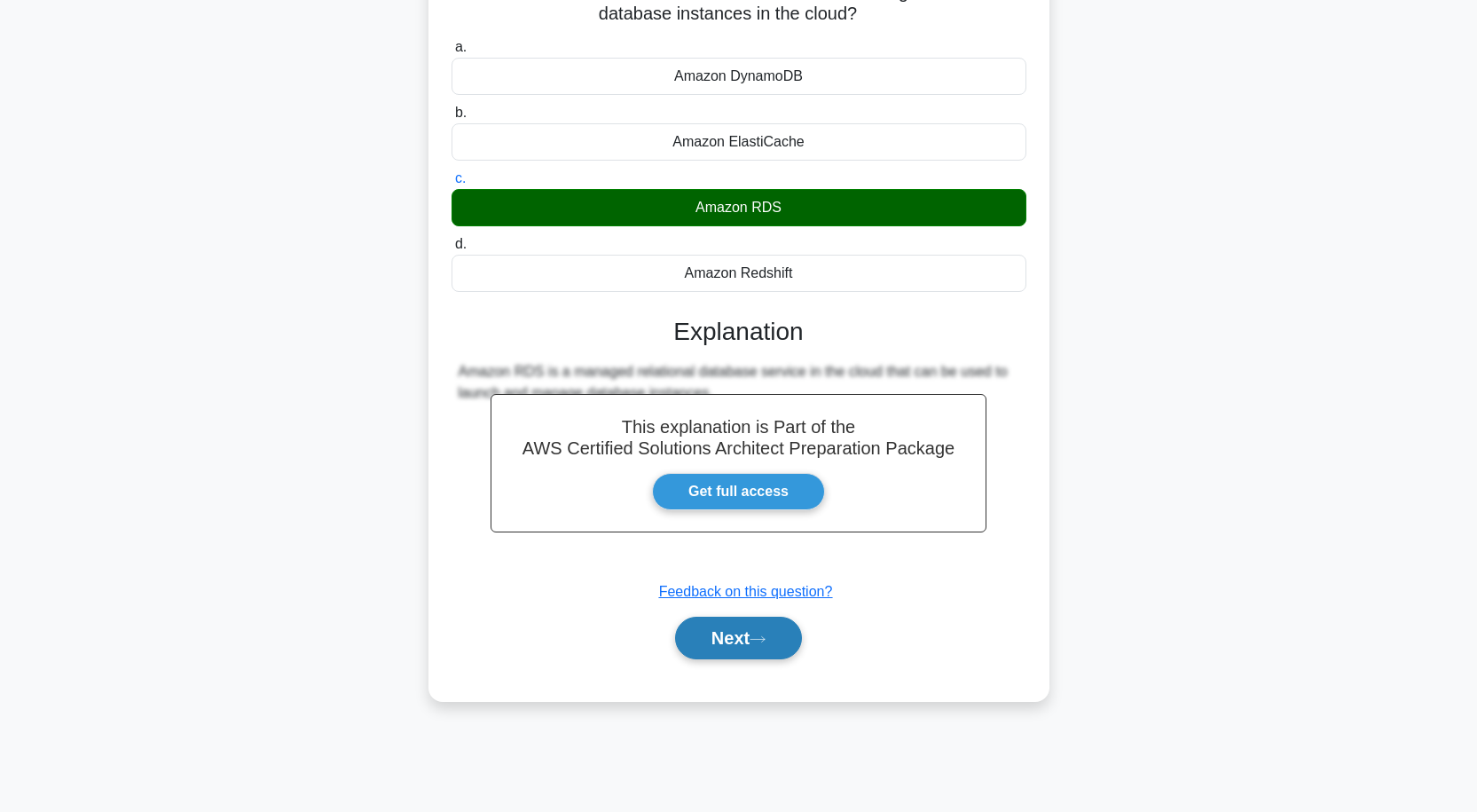
click at [736, 648] on button "Next" at bounding box center [738, 637] width 126 height 42
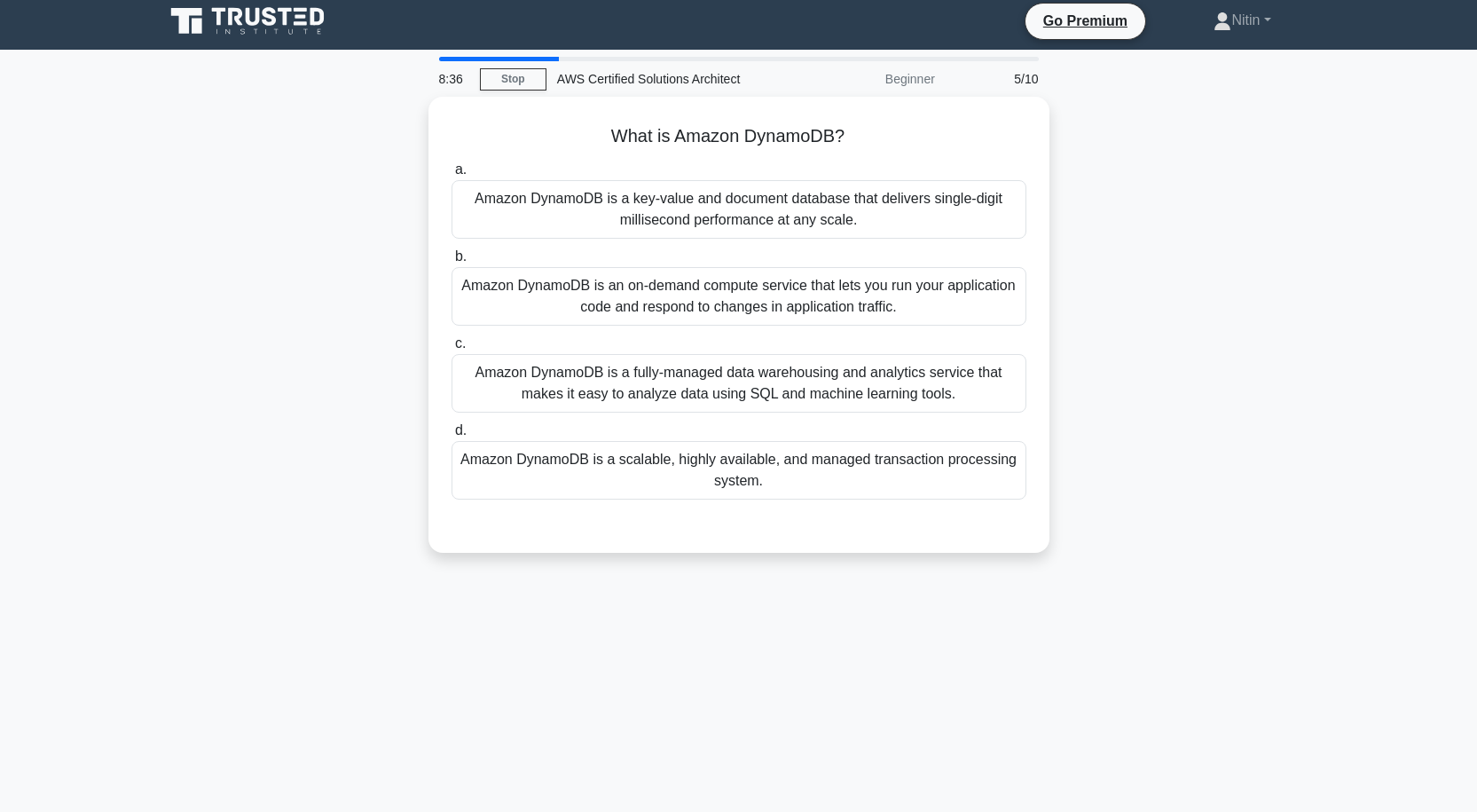
scroll to position [0, 0]
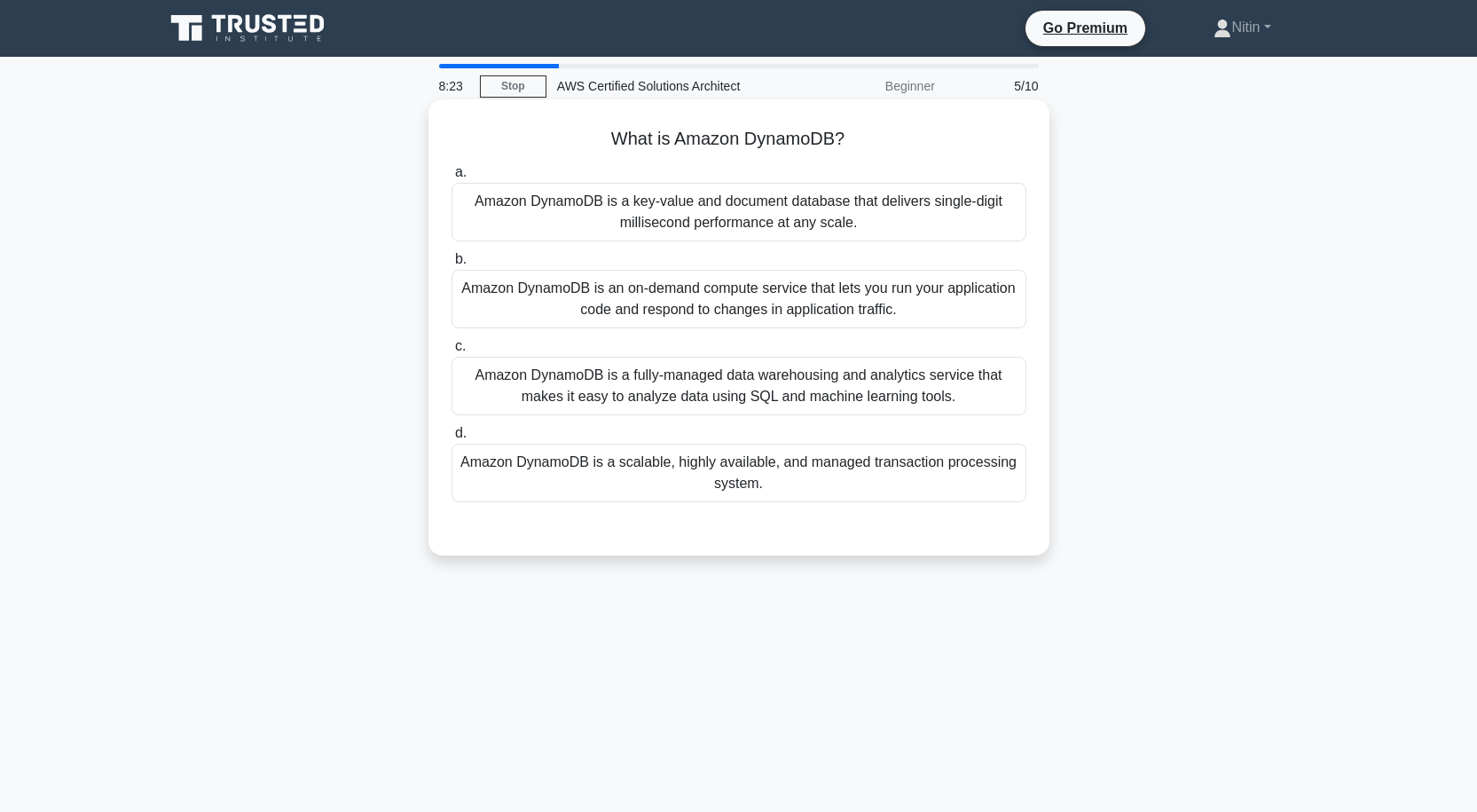
click at [698, 300] on div "Amazon DynamoDB is an on-demand compute service that lets you run your applicat…" at bounding box center [739, 298] width 575 height 58
click at [451, 266] on input "b. Amazon DynamoDB is an on-demand compute service that lets you run your appli…" at bounding box center [451, 260] width 0 height 12
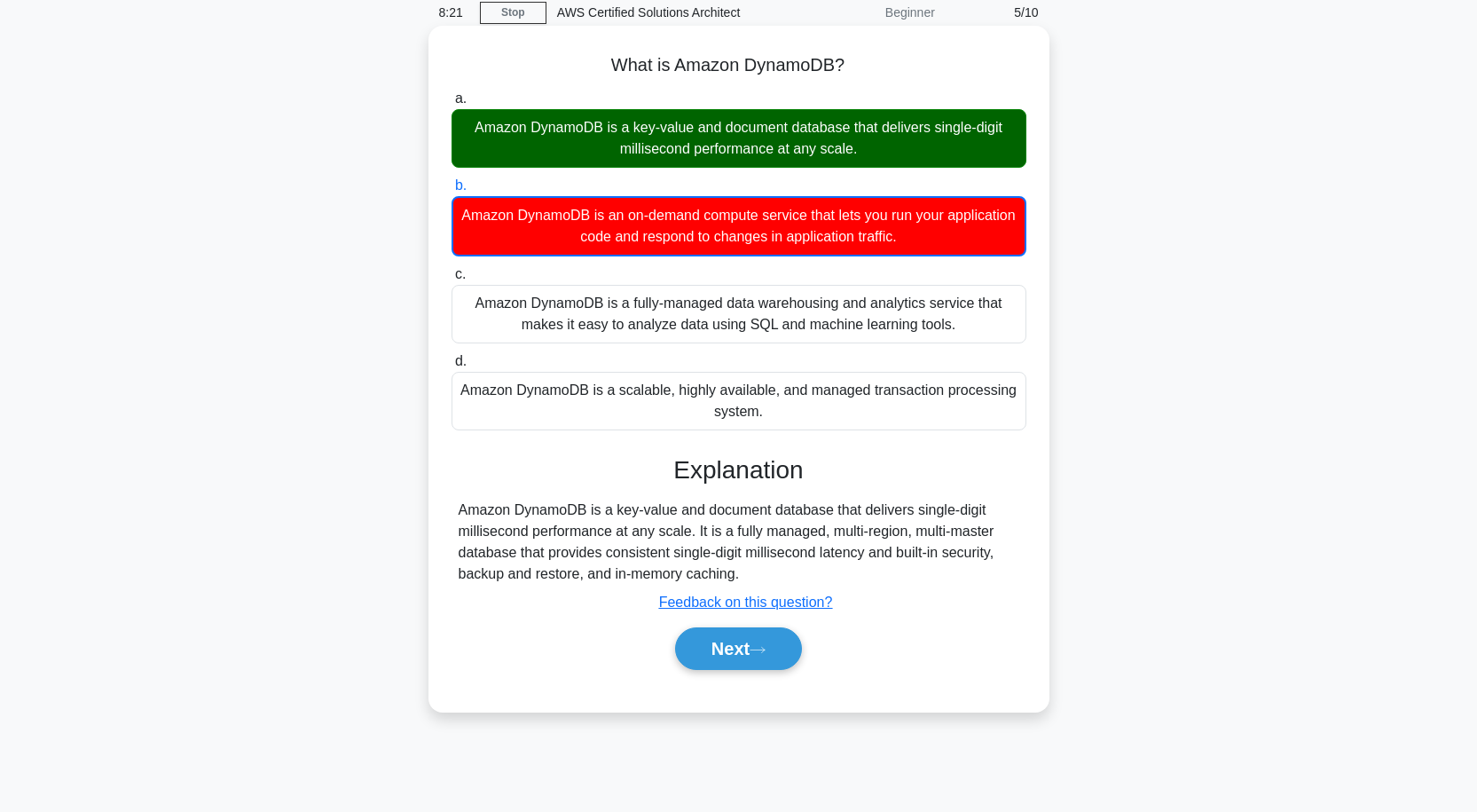
scroll to position [146, 0]
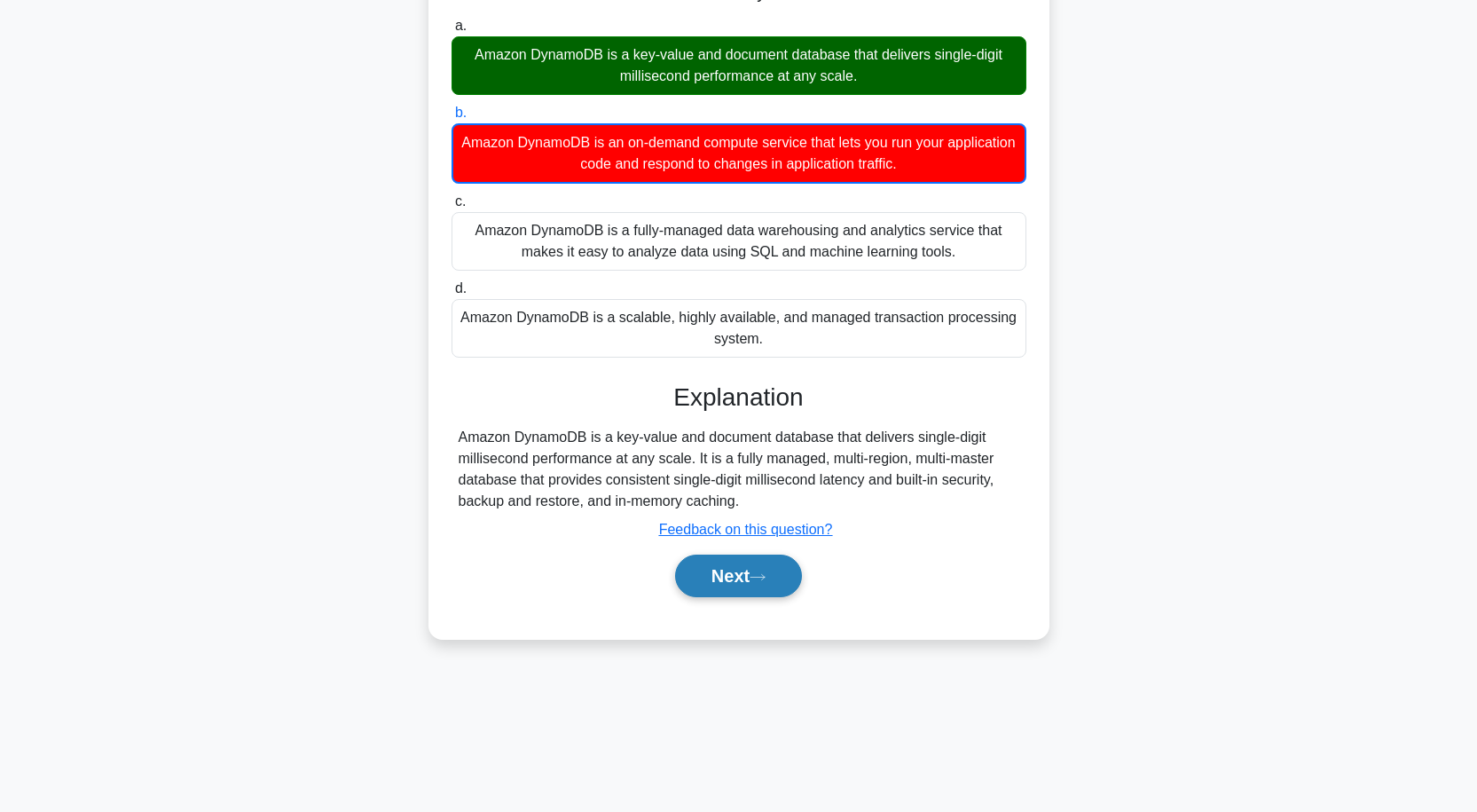
click at [712, 573] on button "Next" at bounding box center [738, 575] width 126 height 42
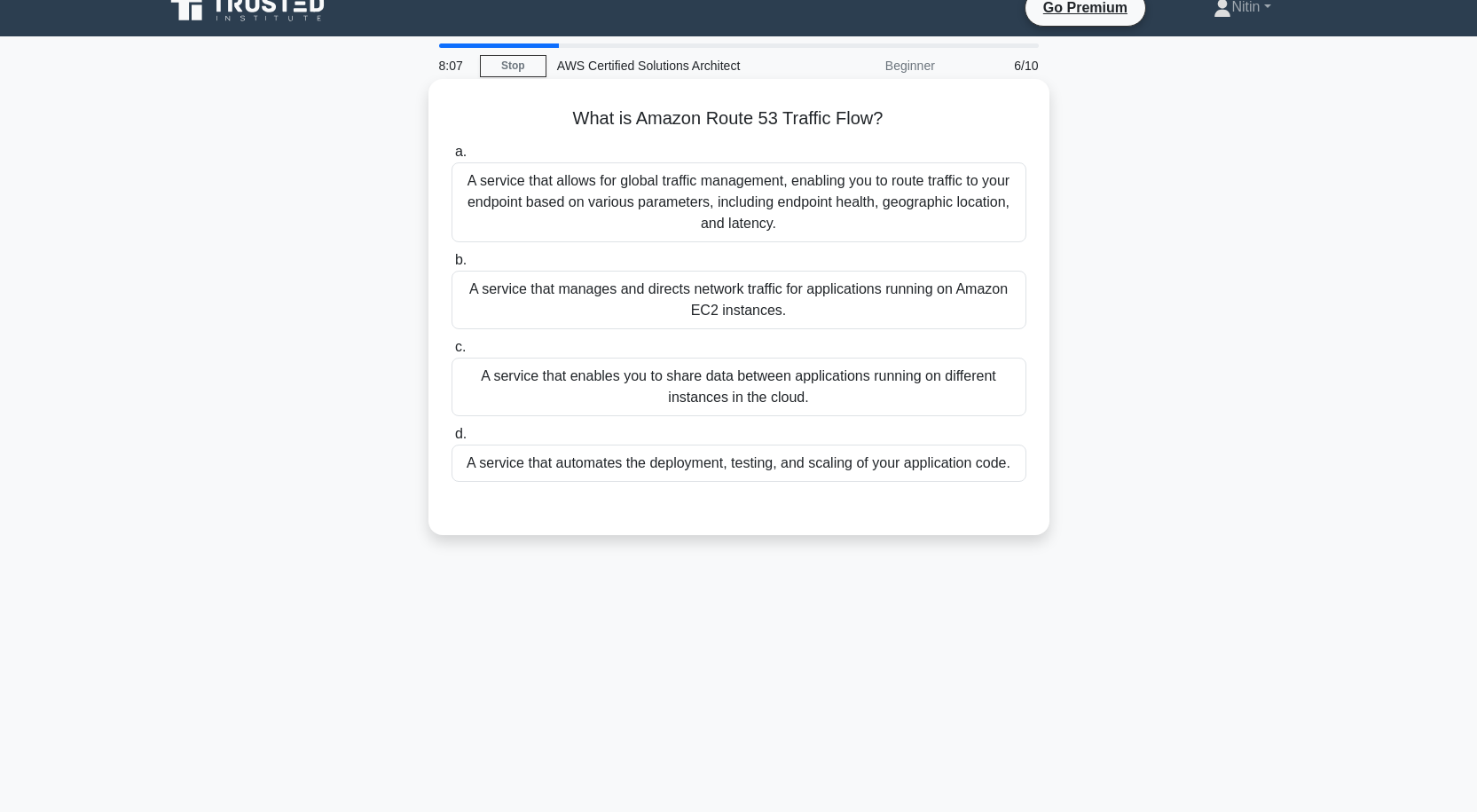
scroll to position [0, 0]
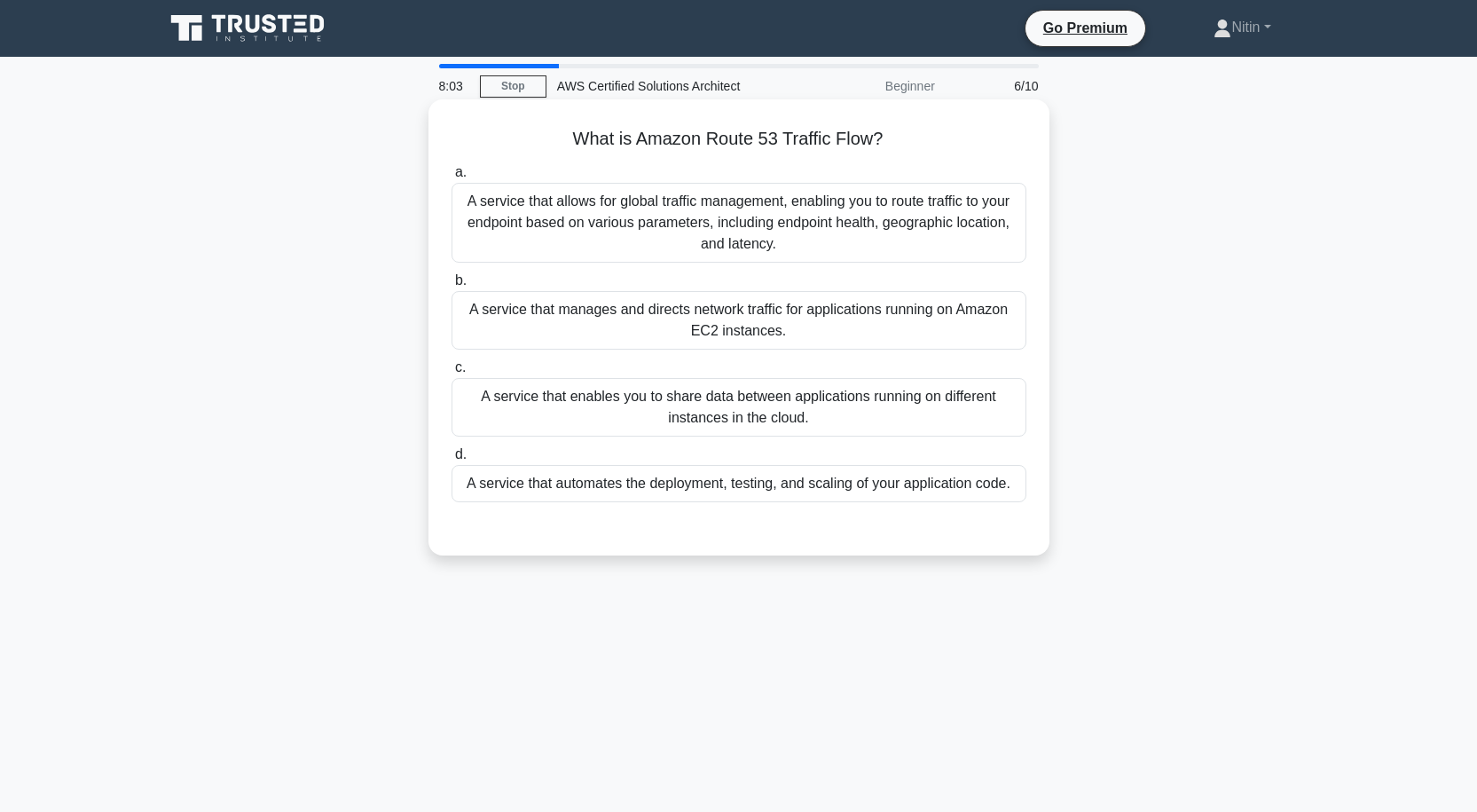
click at [696, 240] on div "A service that allows for global traffic management, enabling you to route traf…" at bounding box center [739, 222] width 575 height 80
click at [451, 179] on input "a. A service that allows for global traffic management, enabling you to route t…" at bounding box center [451, 173] width 0 height 12
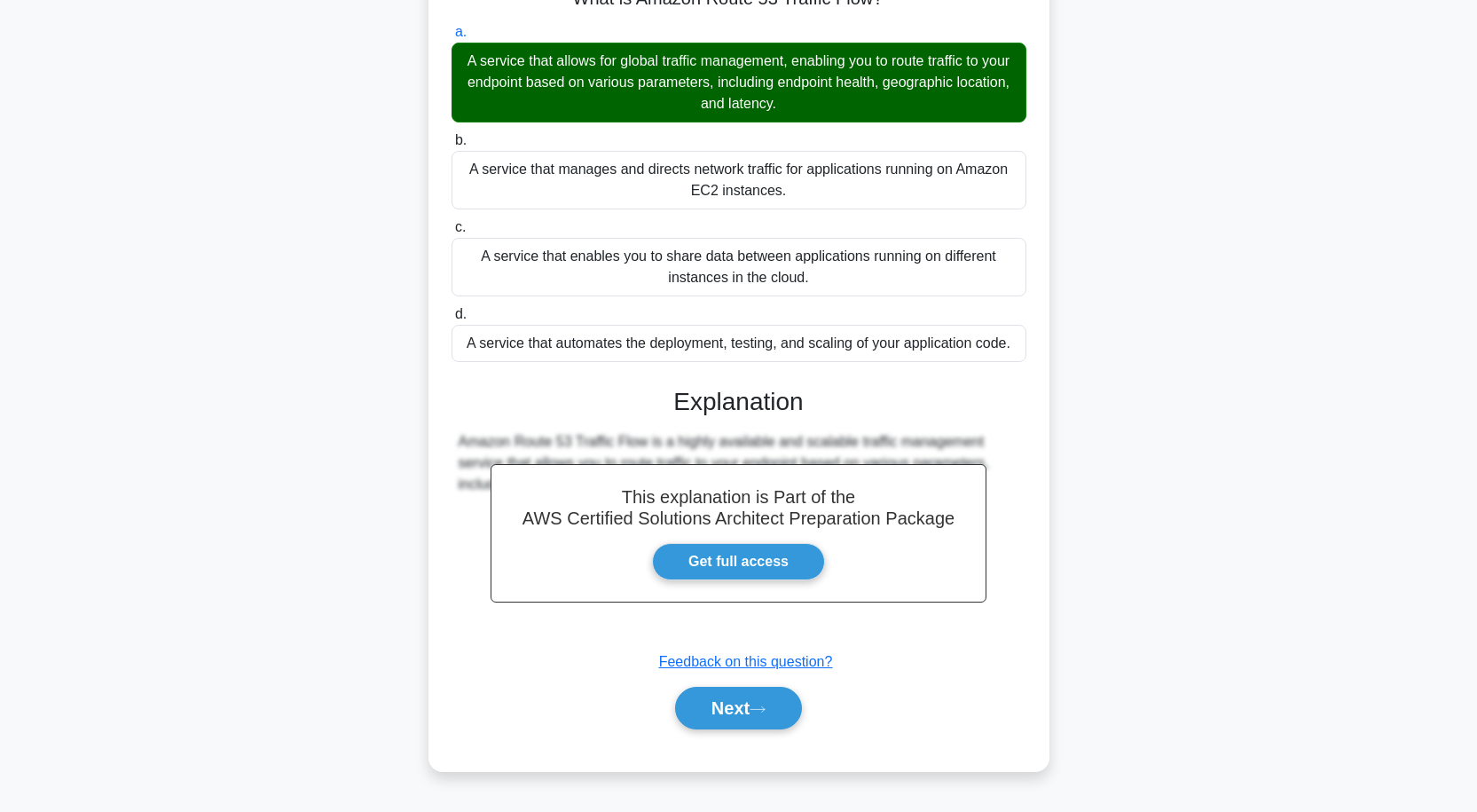
scroll to position [146, 0]
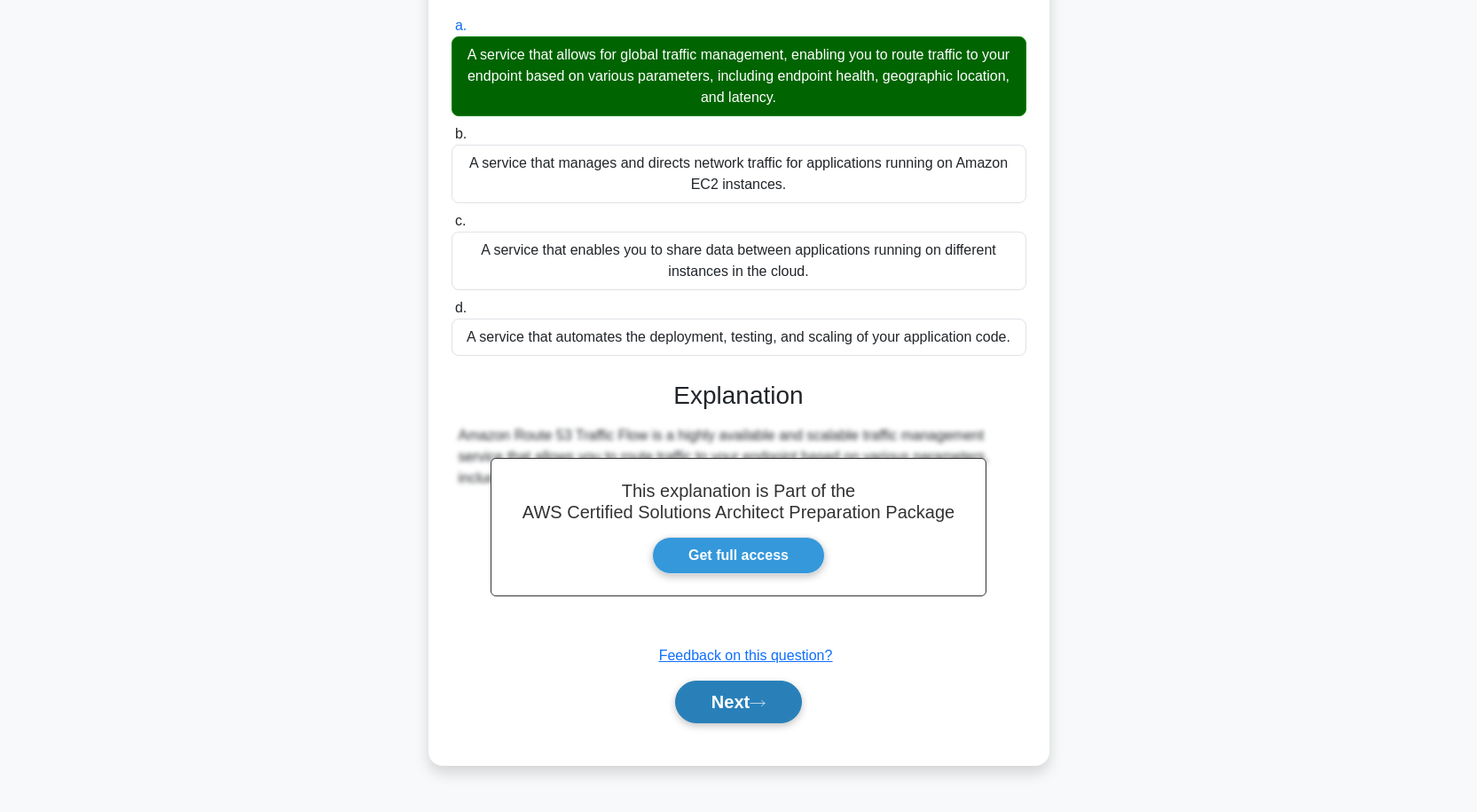
click at [743, 697] on button "Next" at bounding box center [738, 701] width 126 height 42
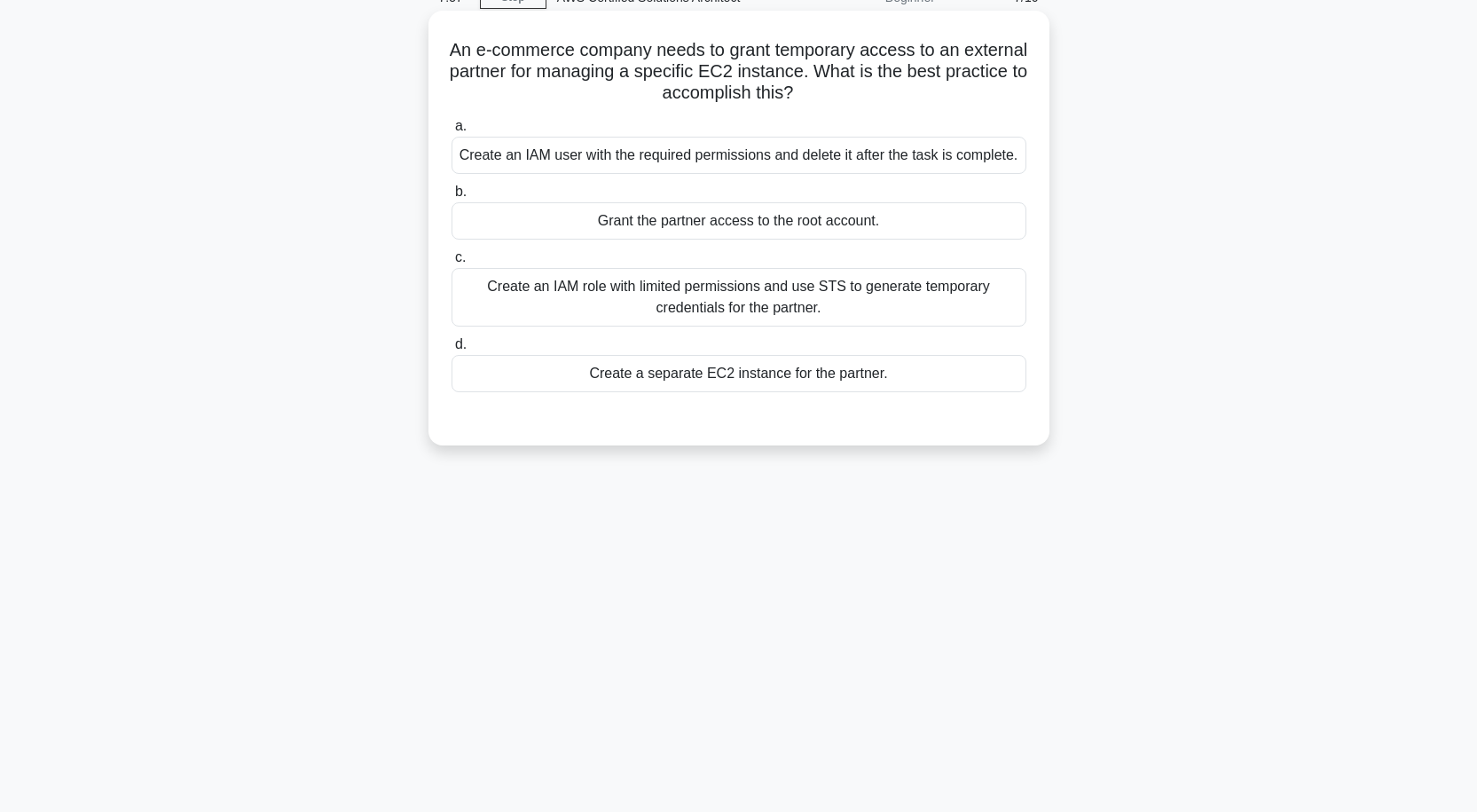
scroll to position [57, 0]
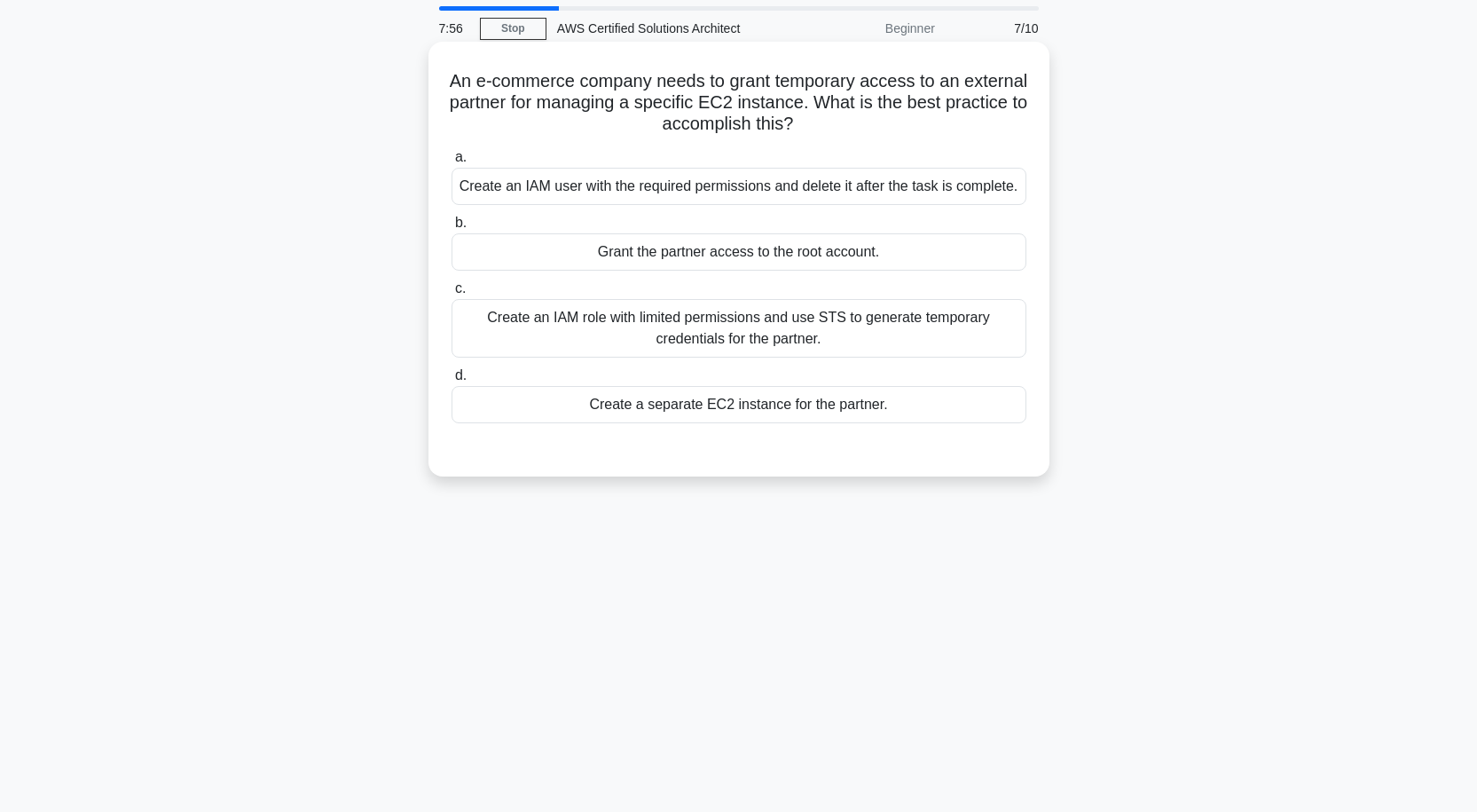
click at [861, 416] on div "Create a separate EC2 instance for the partner." at bounding box center [739, 405] width 575 height 38
click at [451, 381] on input "d. Create a separate EC2 instance for the partner." at bounding box center [451, 376] width 0 height 12
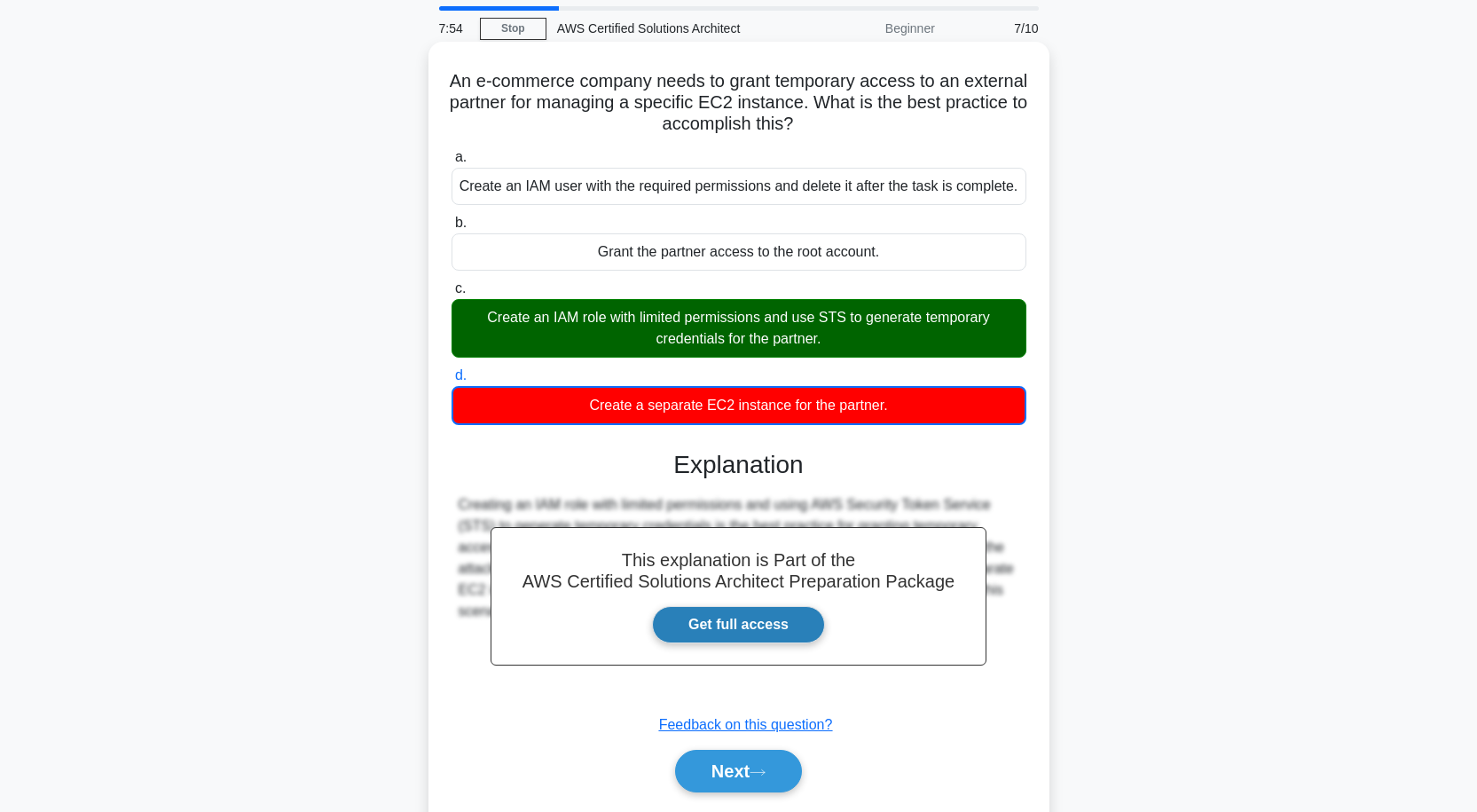
click at [733, 622] on link "Get full access" at bounding box center [738, 624] width 173 height 38
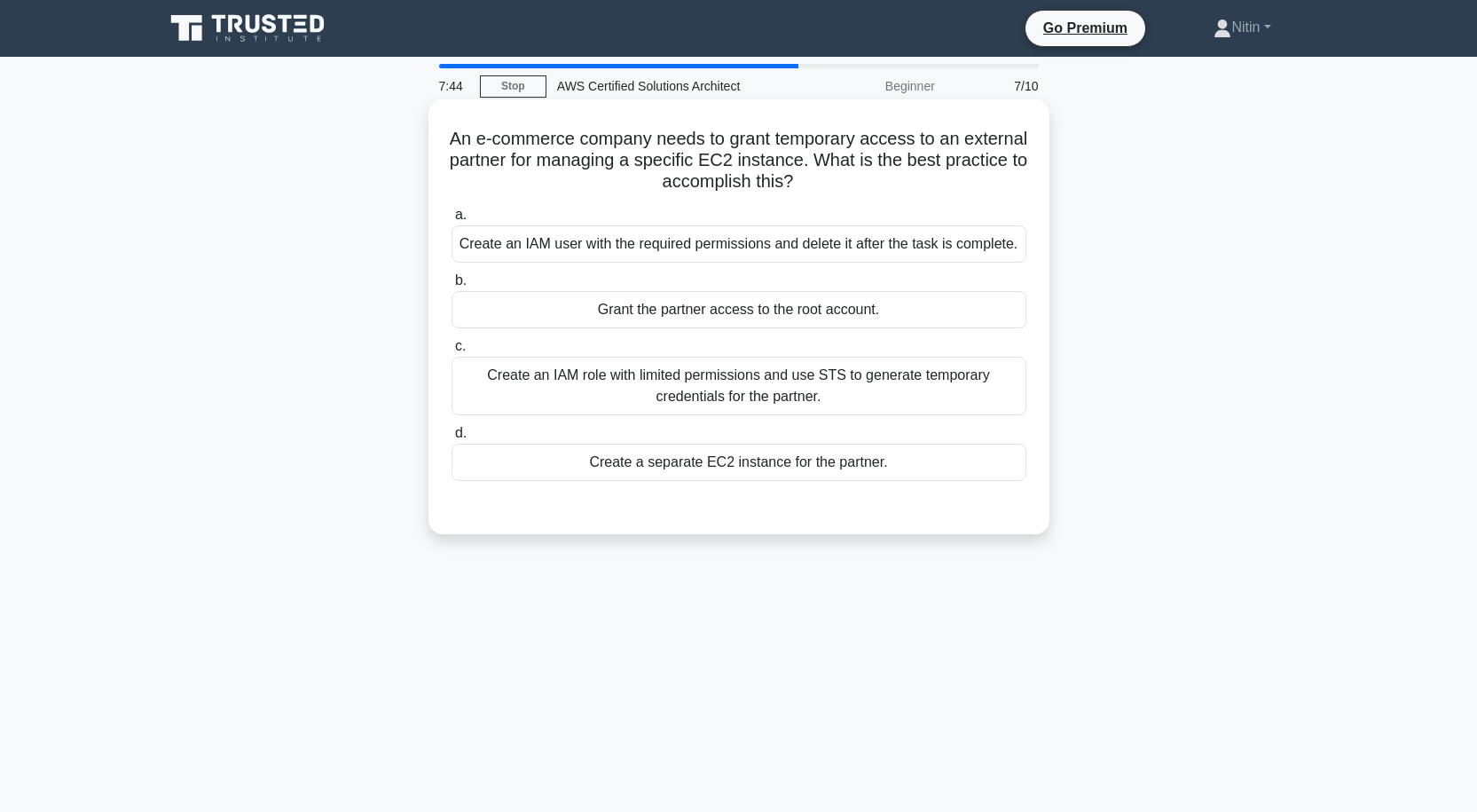
click at [651, 384] on div "Create an IAM role with limited permissions and use STS to generate temporary c…" at bounding box center [739, 385] width 575 height 58
click at [451, 353] on input "c. Create an IAM role with limited permissions and use STS to generate temporar…" at bounding box center [451, 347] width 0 height 12
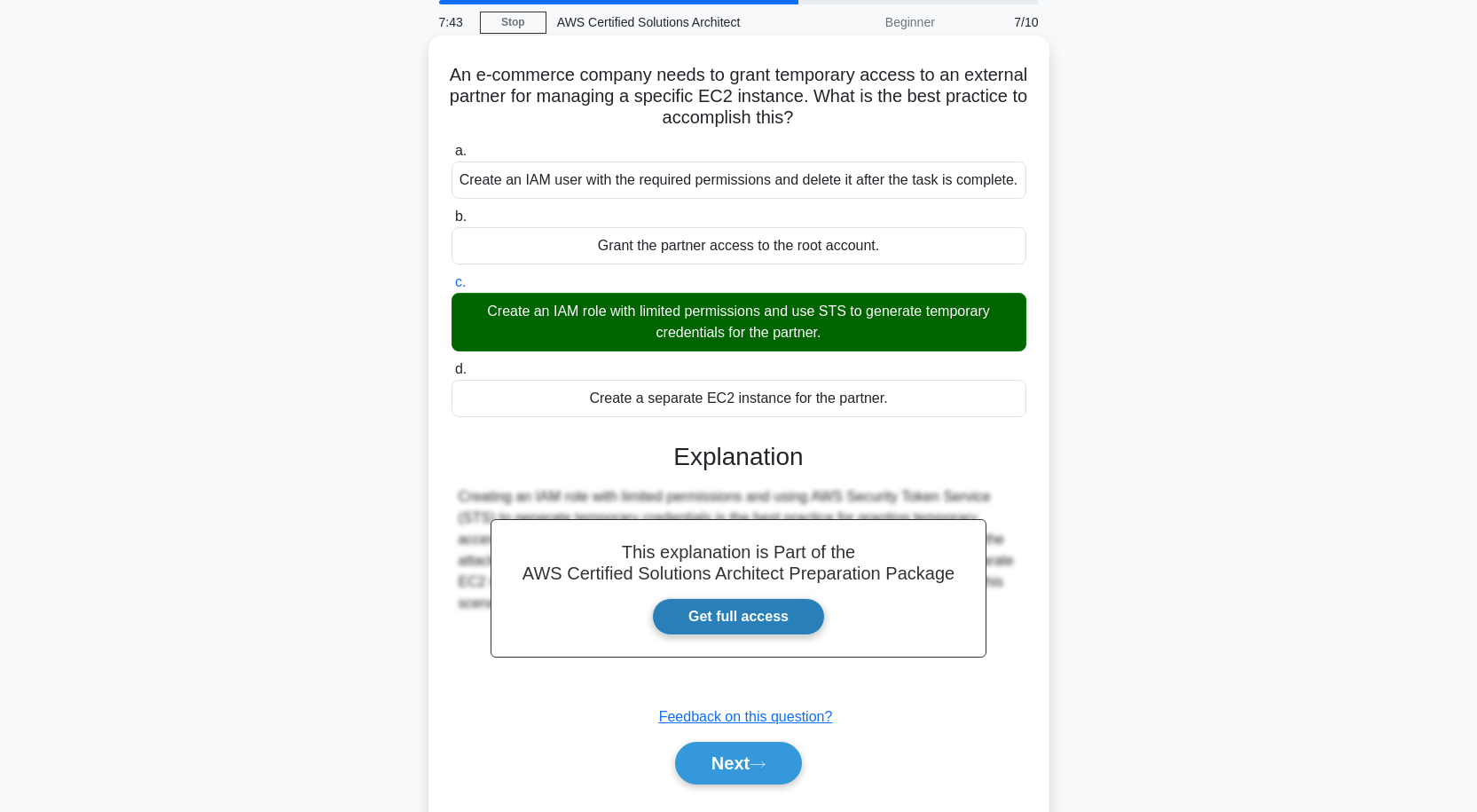
scroll to position [146, 0]
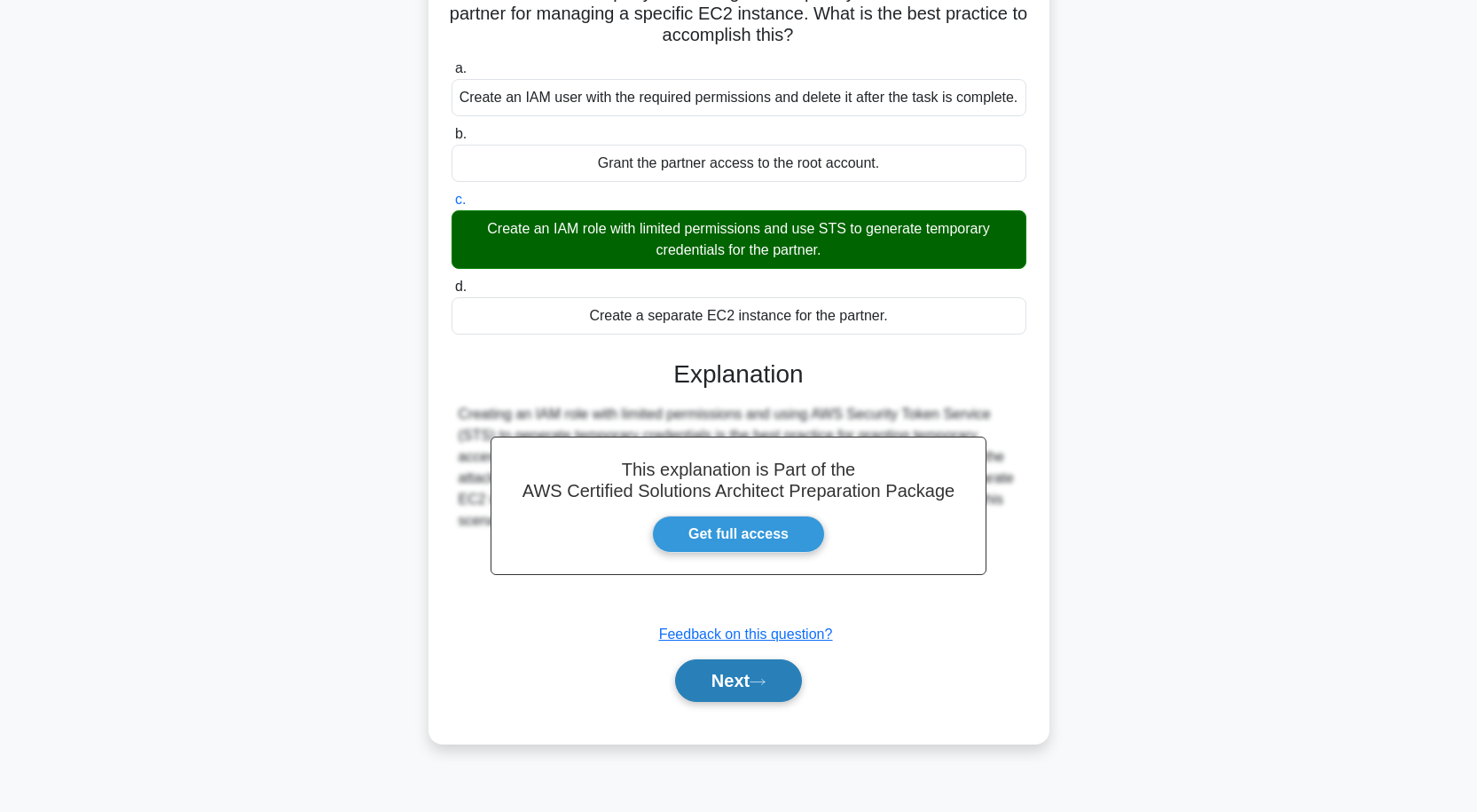
click at [740, 680] on button "Next" at bounding box center [738, 680] width 126 height 42
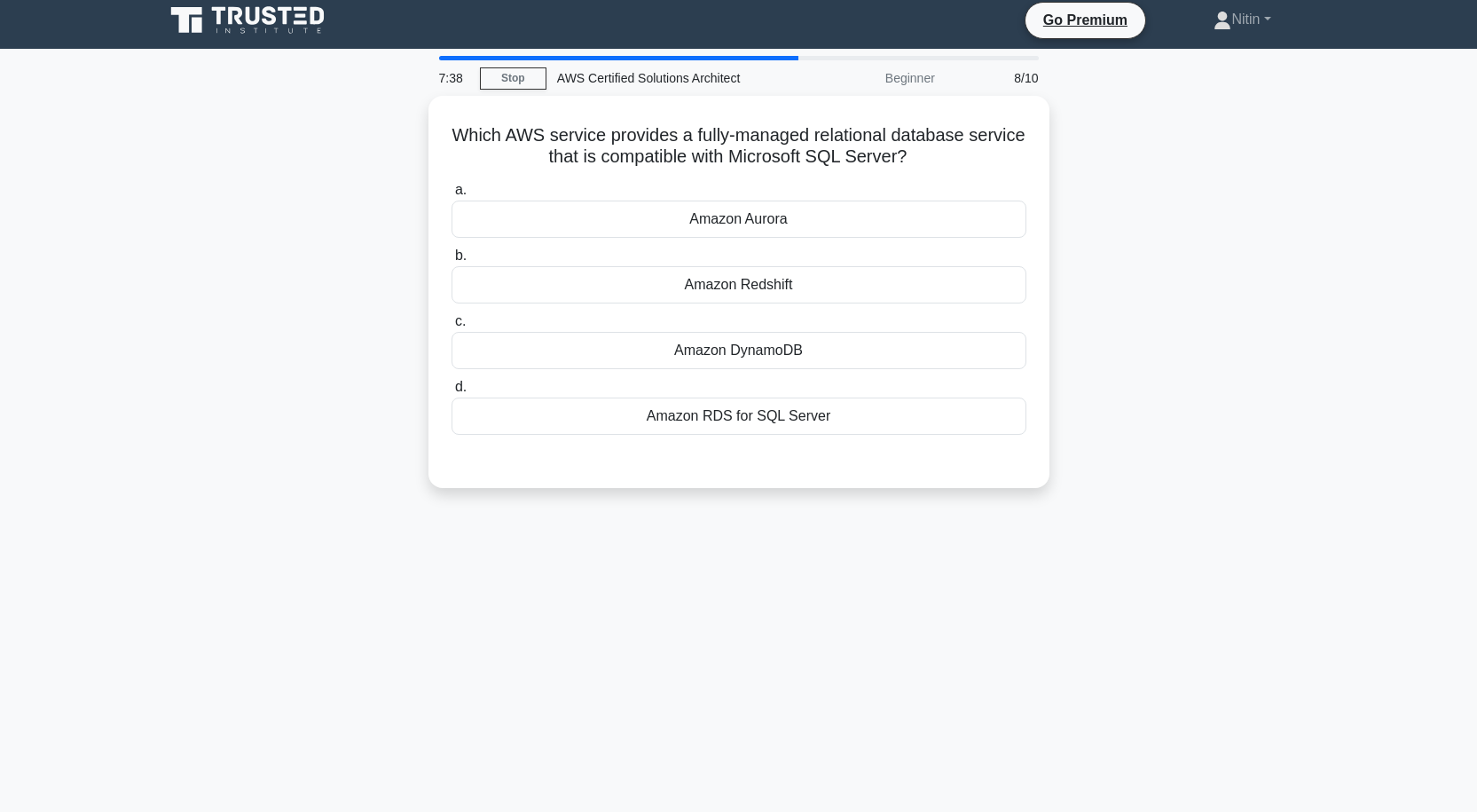
scroll to position [0, 0]
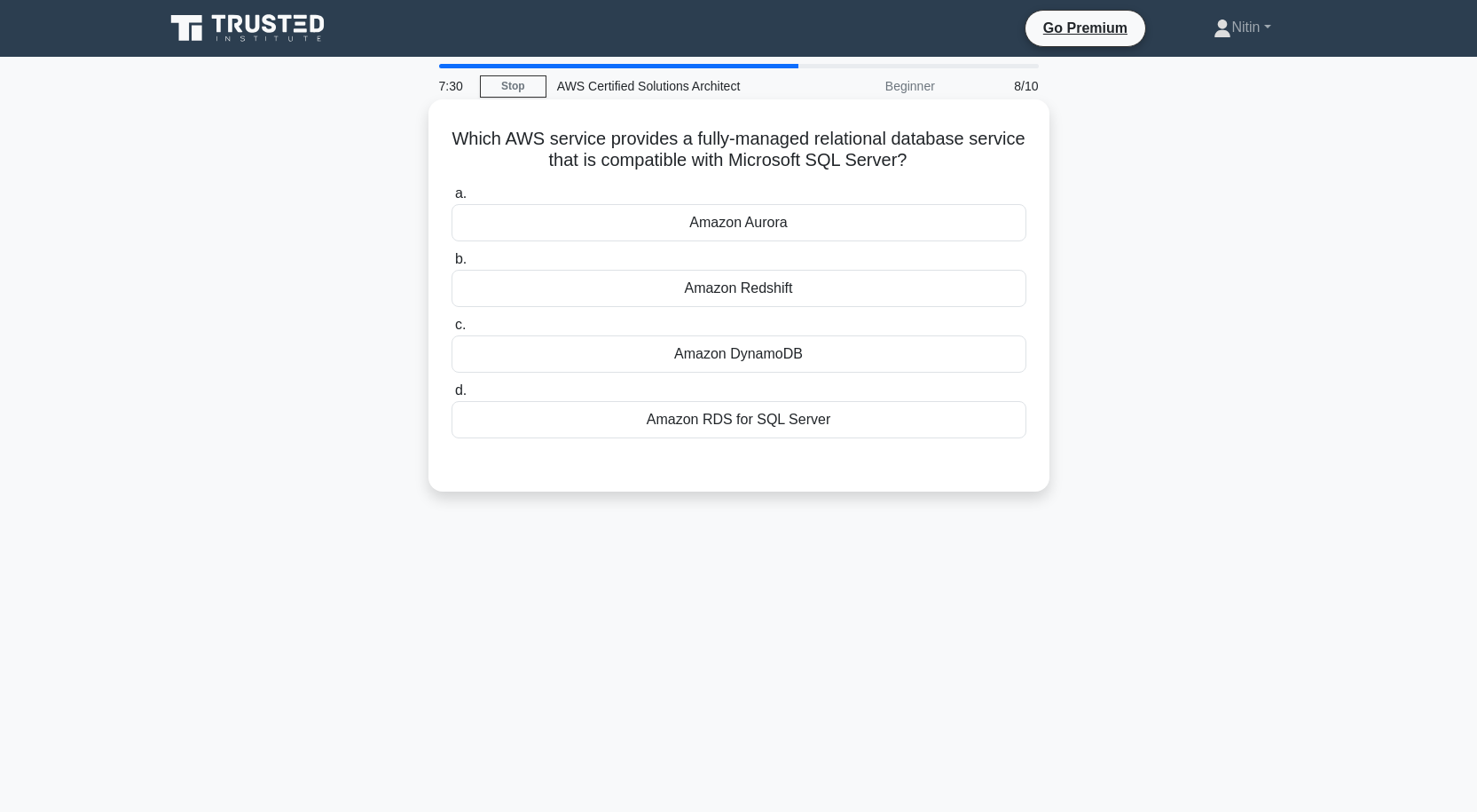
click at [726, 422] on div "Amazon RDS for SQL Server" at bounding box center [739, 420] width 575 height 38
click at [451, 396] on input "d. Amazon RDS for SQL Server" at bounding box center [451, 391] width 0 height 12
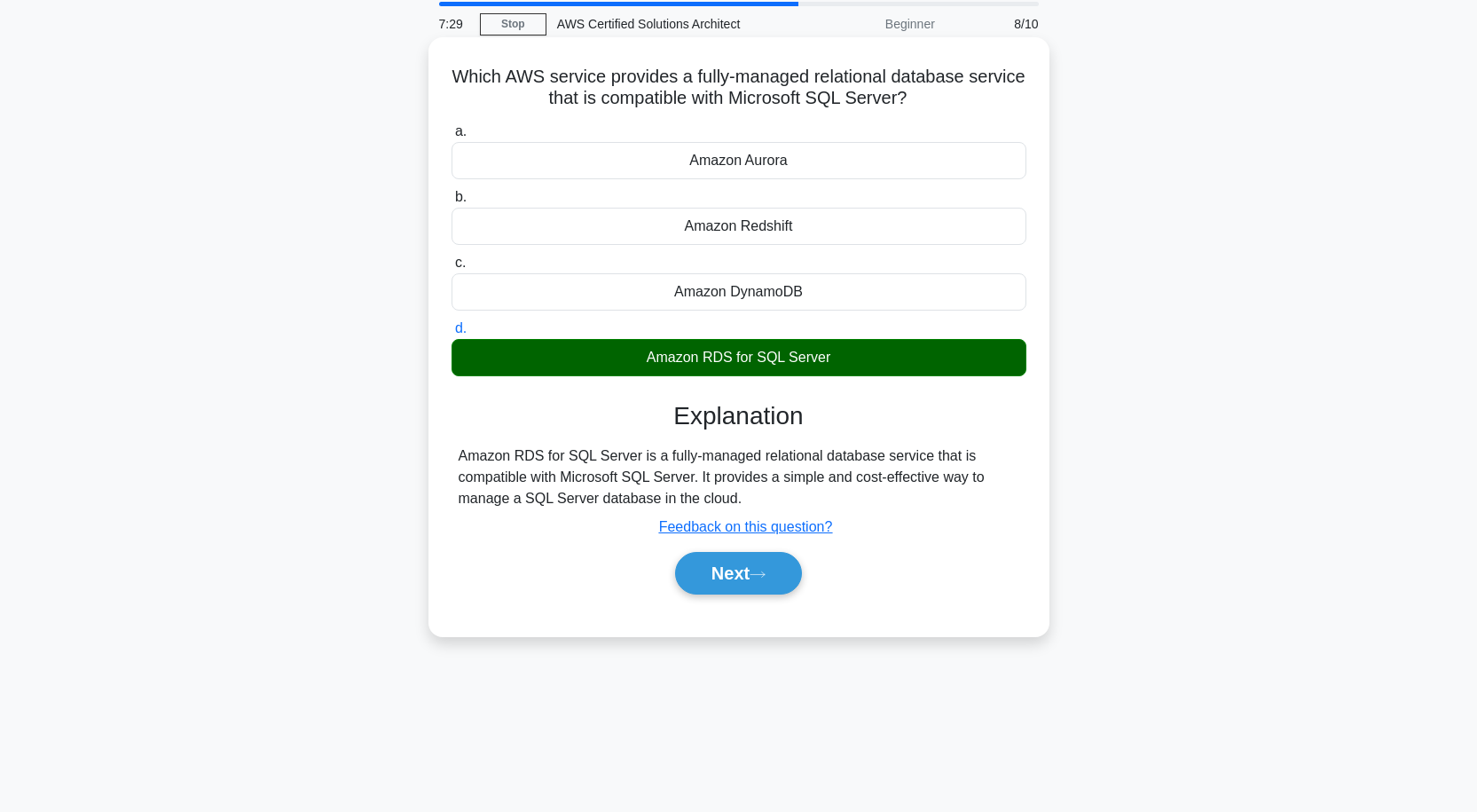
scroll to position [146, 0]
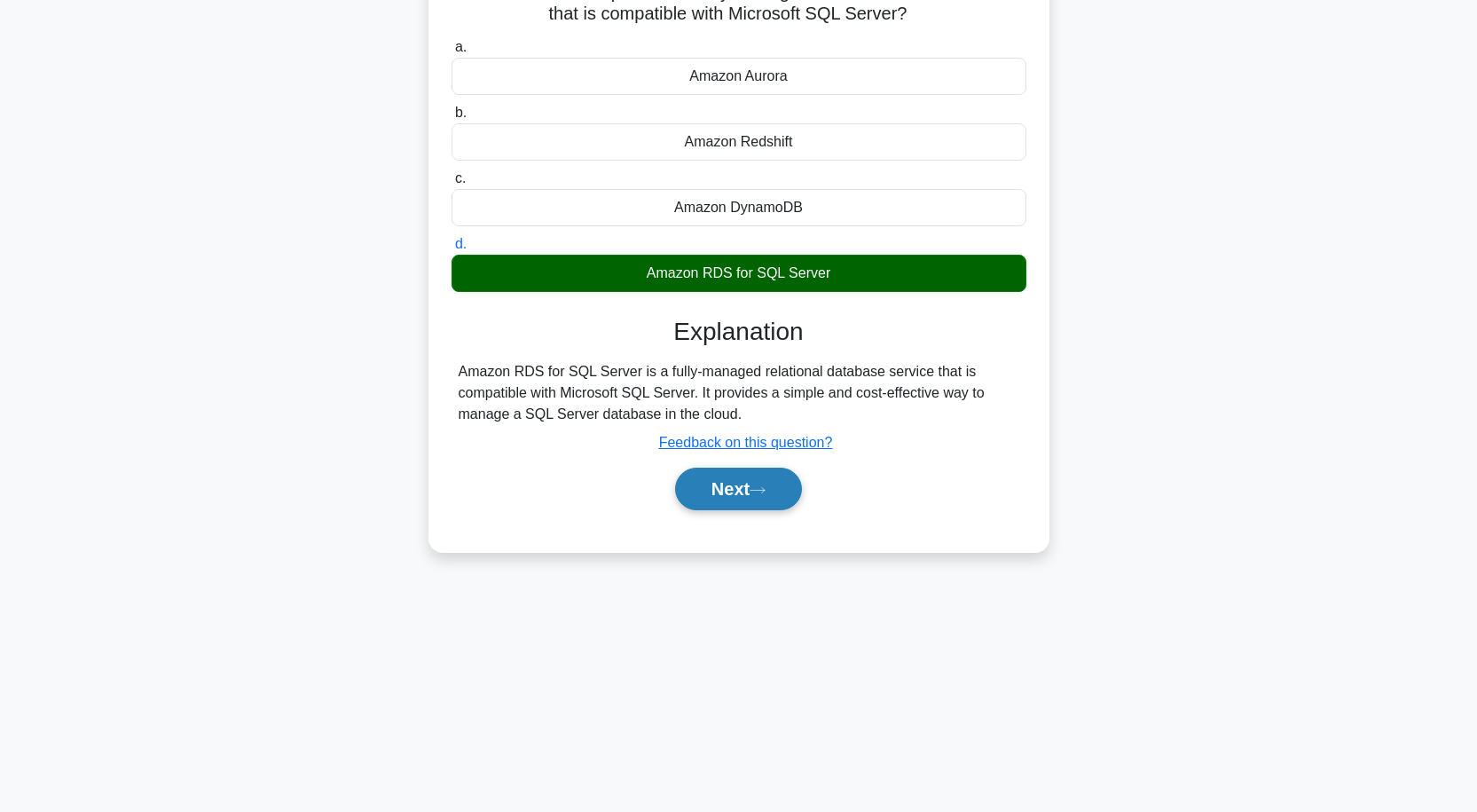
click at [742, 484] on button "Next" at bounding box center [738, 488] width 126 height 42
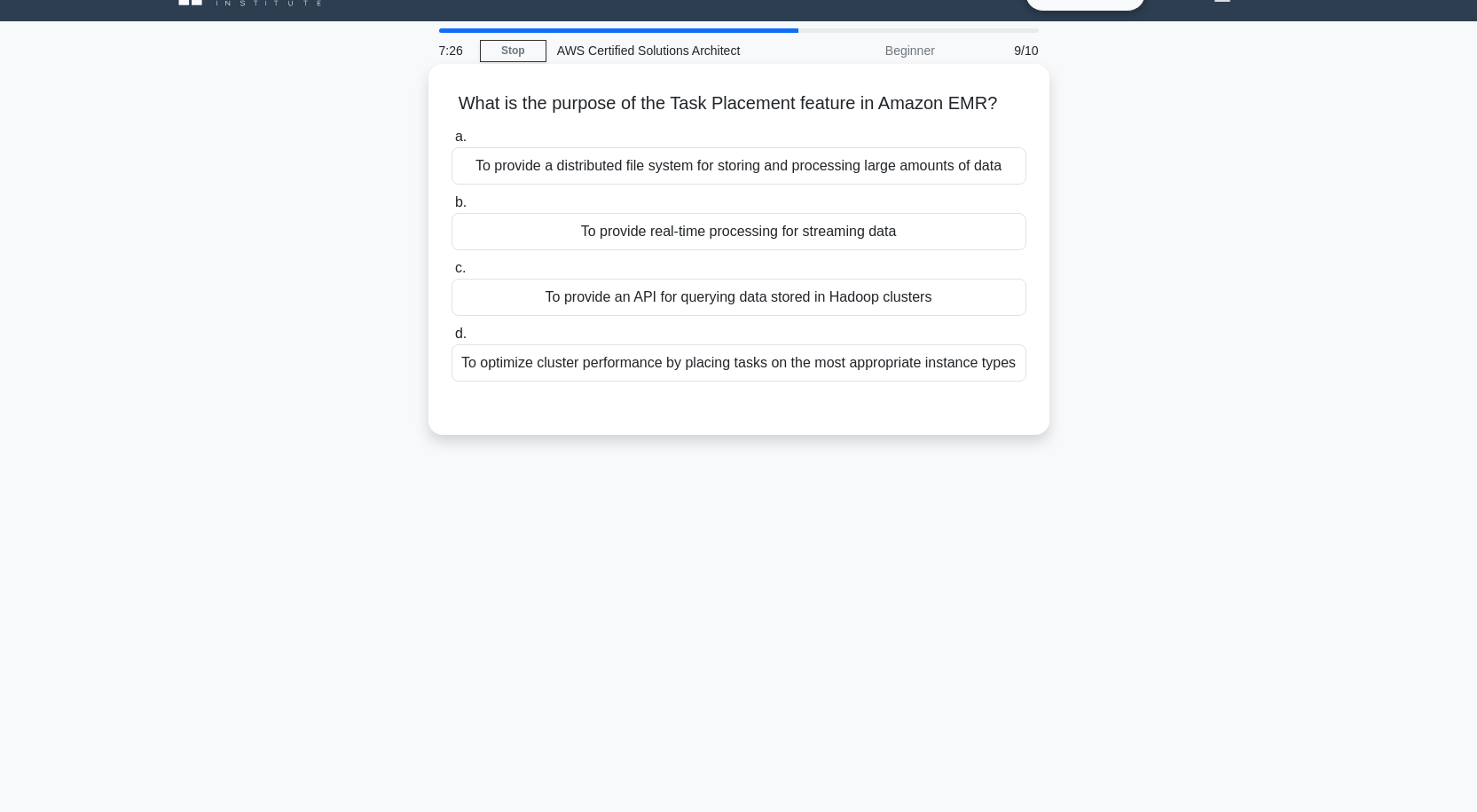
scroll to position [0, 0]
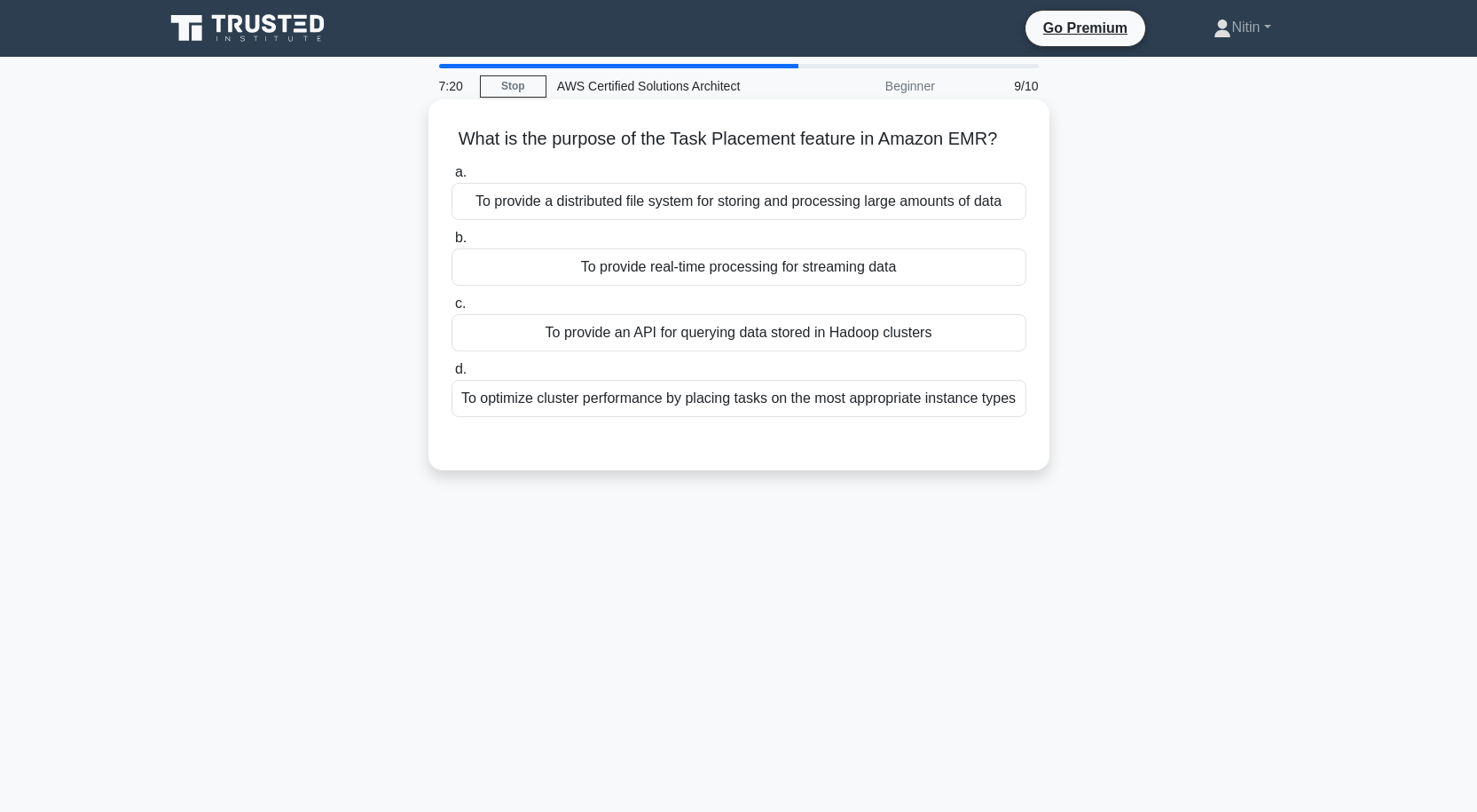
click at [711, 264] on div "To provide real-time processing for streaming data" at bounding box center [739, 267] width 575 height 38
click at [451, 244] on input "b. To provide real-time processing for streaming data" at bounding box center [451, 238] width 0 height 12
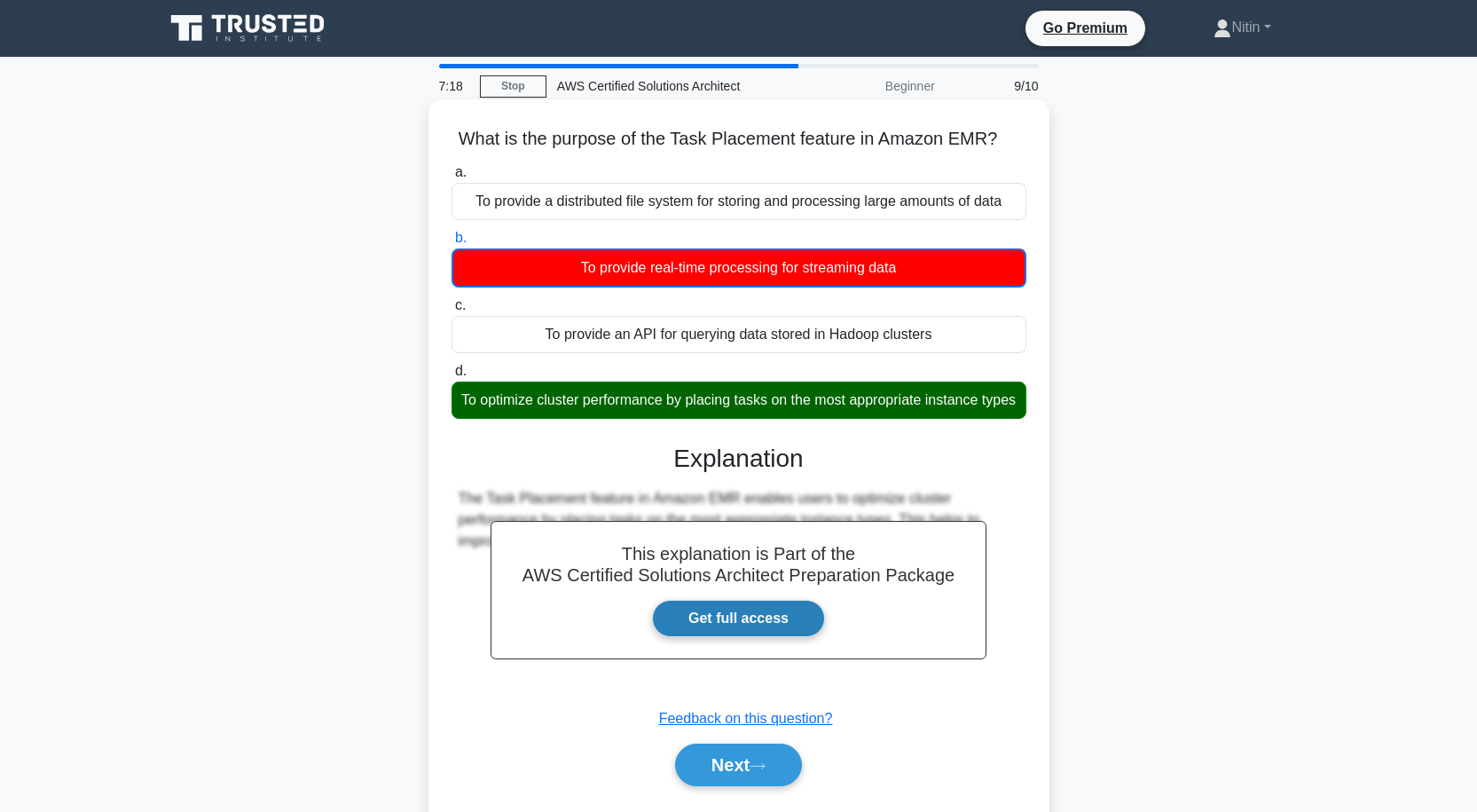
click at [733, 634] on link "Get full access" at bounding box center [738, 618] width 173 height 38
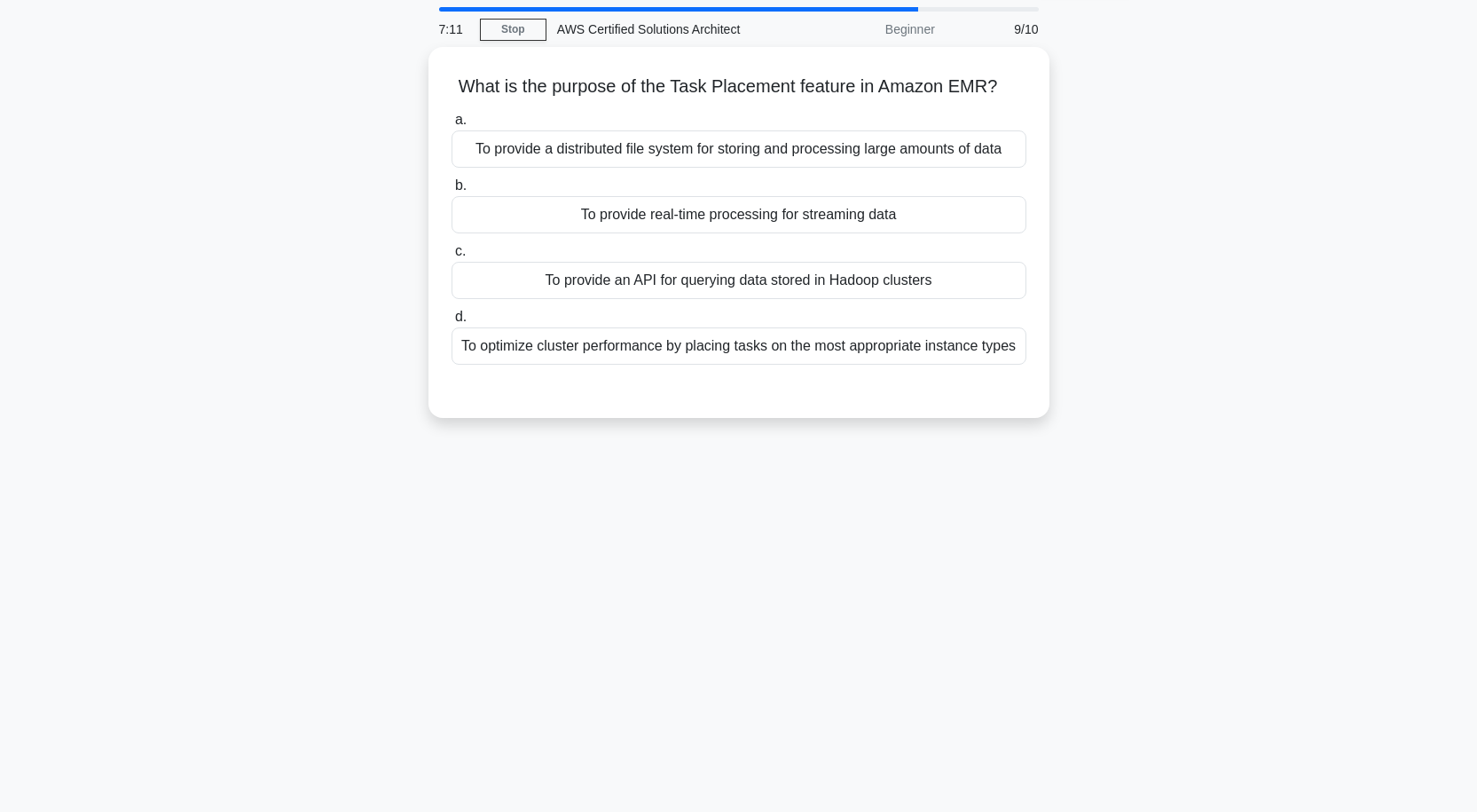
scroll to position [89, 0]
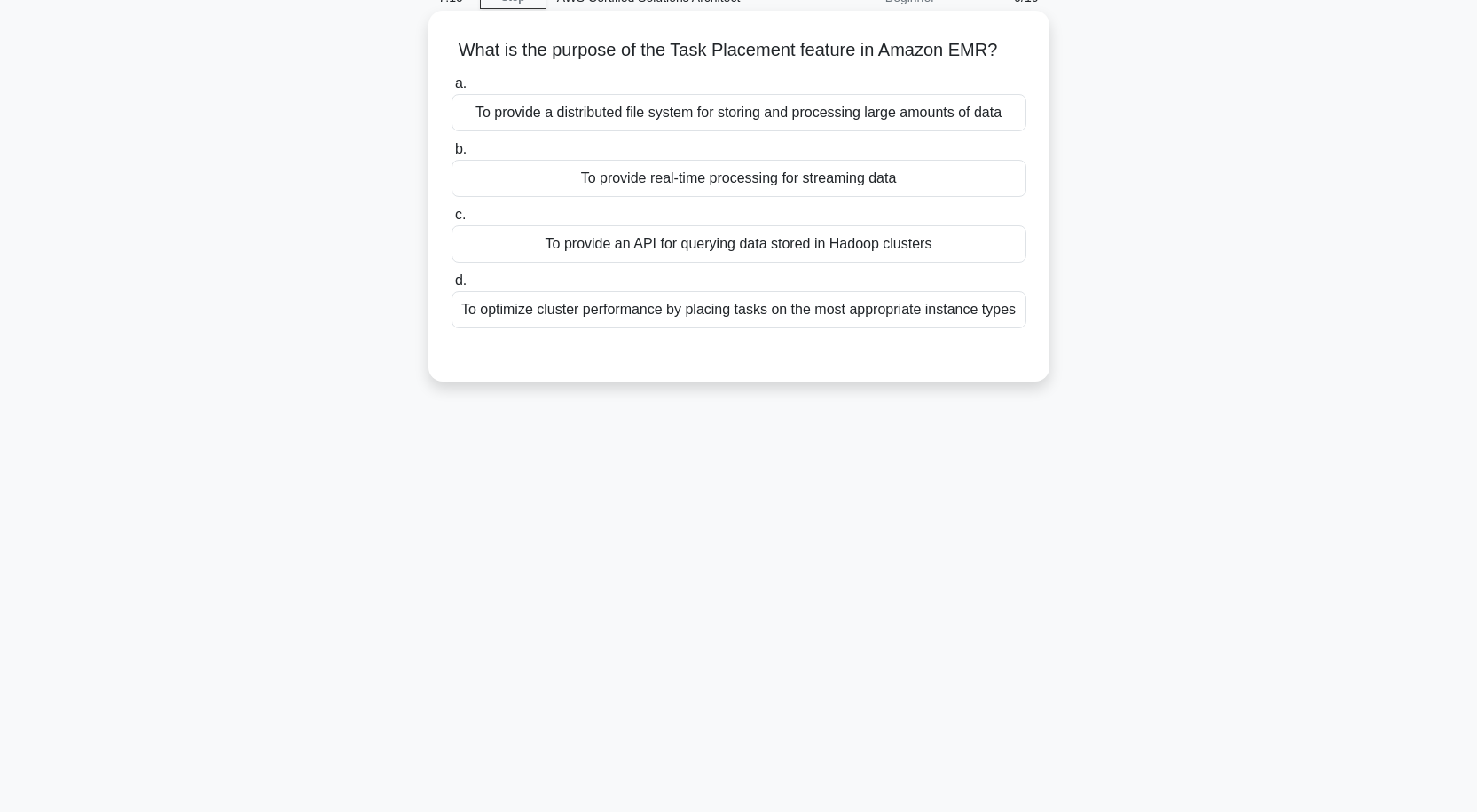
click at [551, 305] on div "To optimize cluster performance by placing tasks on the most appropriate instan…" at bounding box center [739, 310] width 575 height 38
click at [451, 286] on input "d. To optimize cluster performance by placing tasks on the most appropriate ins…" at bounding box center [451, 281] width 0 height 12
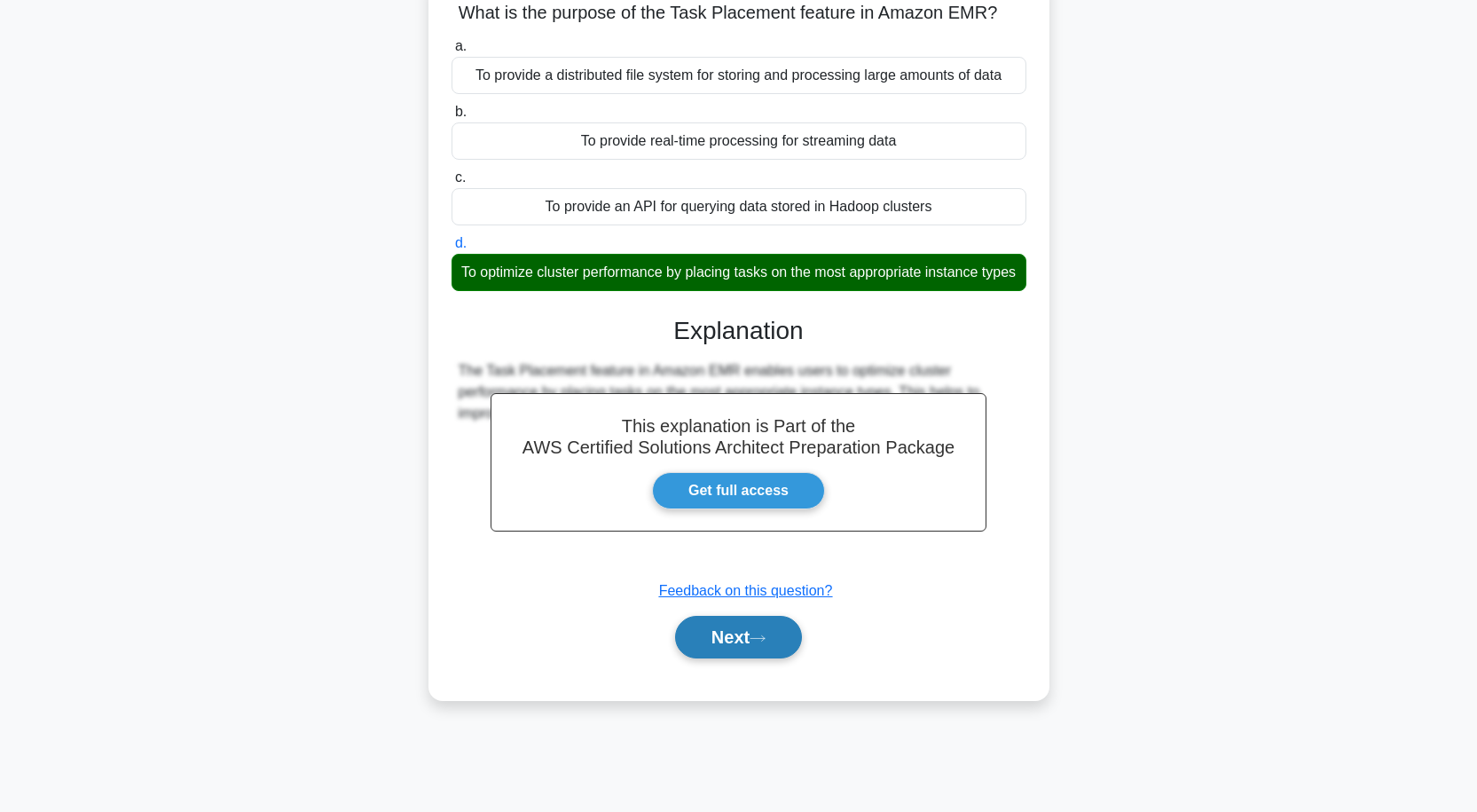
scroll to position [146, 0]
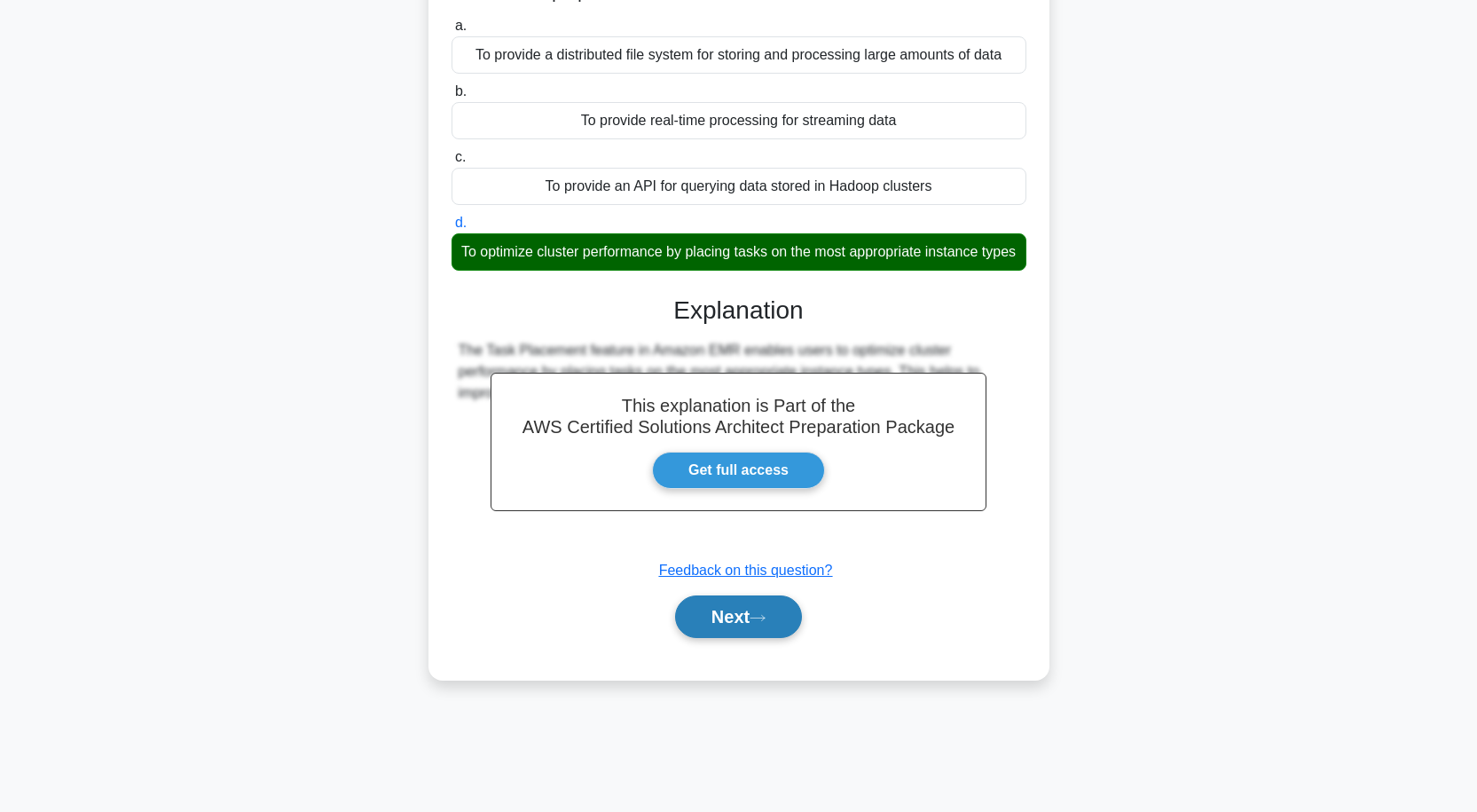
click at [733, 637] on button "Next" at bounding box center [738, 616] width 126 height 42
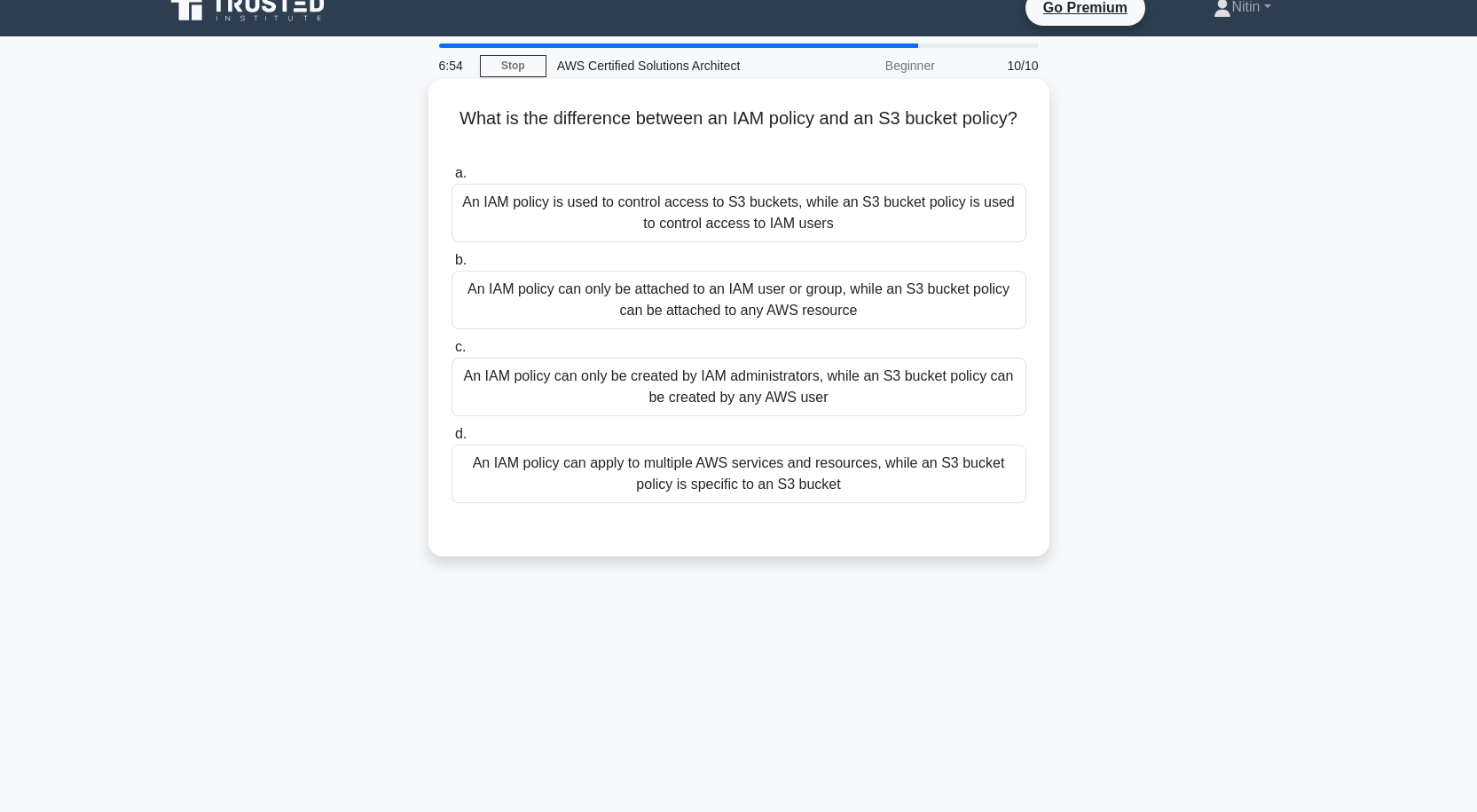
scroll to position [0, 0]
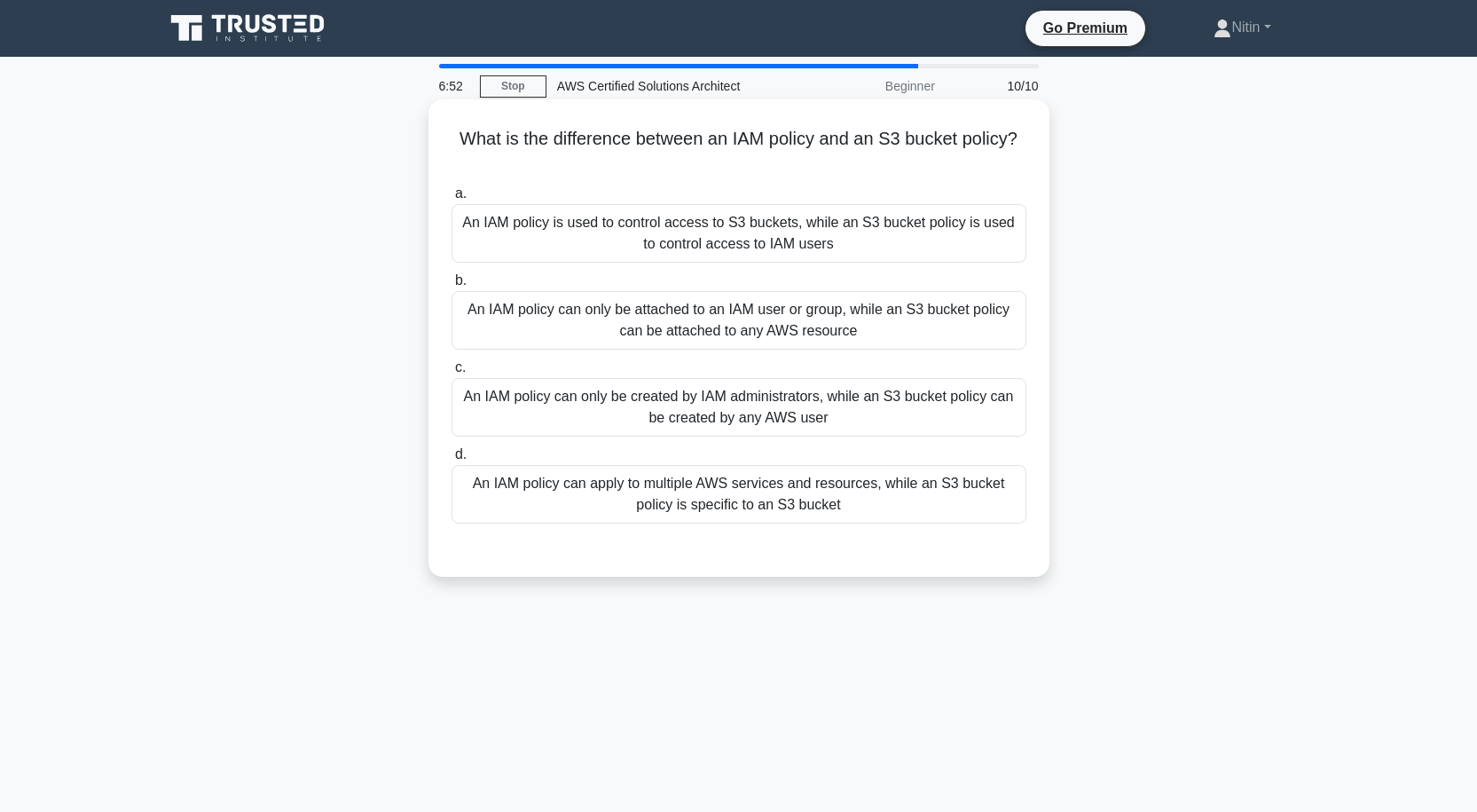
click at [654, 318] on div "An IAM policy can only be attached to an IAM user or group, while an S3 bucket …" at bounding box center [739, 320] width 575 height 58
click at [451, 286] on input "b. An IAM policy can only be attached to an IAM user or group, while an S3 buck…" at bounding box center [451, 281] width 0 height 12
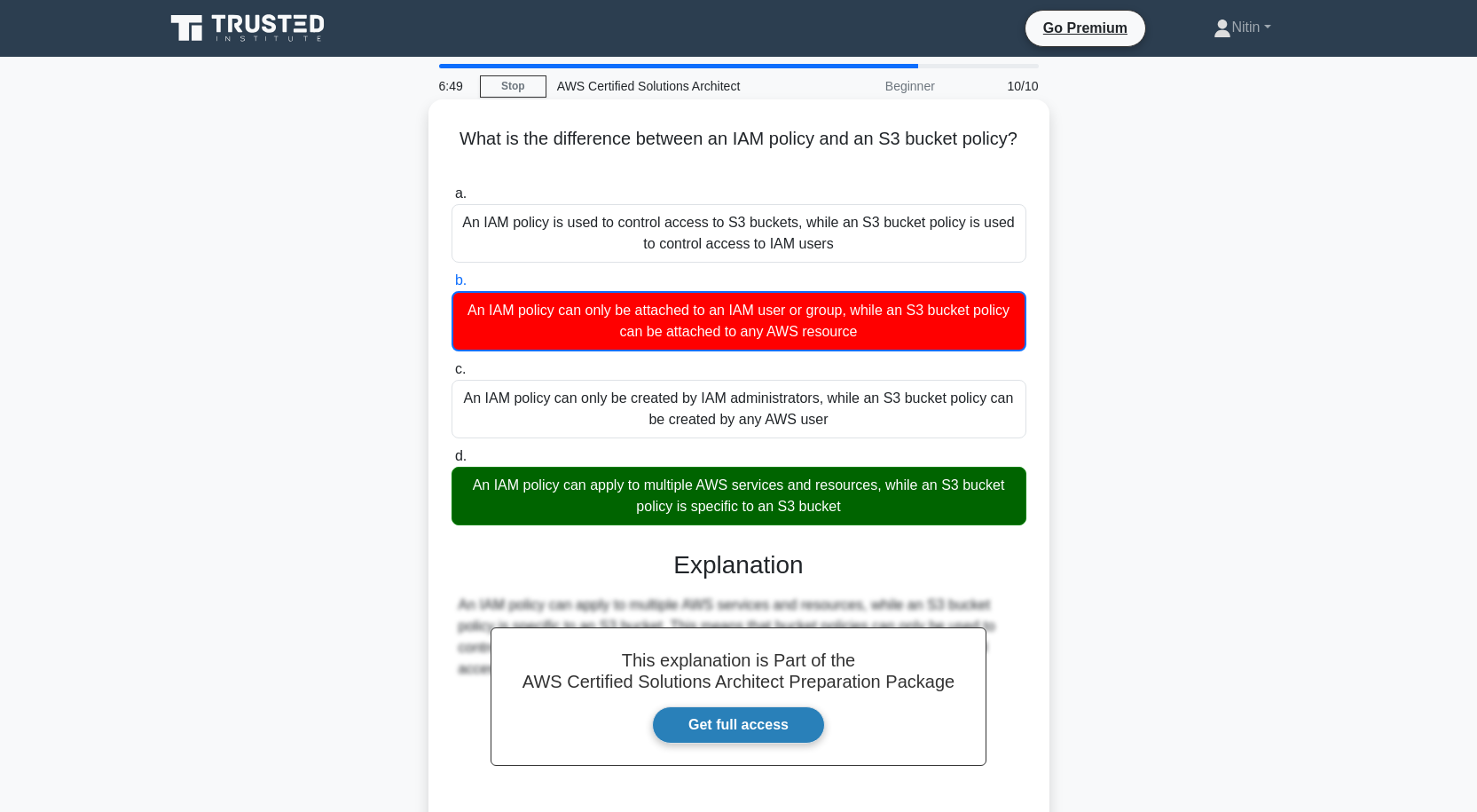
click at [736, 729] on link "Get full access" at bounding box center [738, 725] width 173 height 38
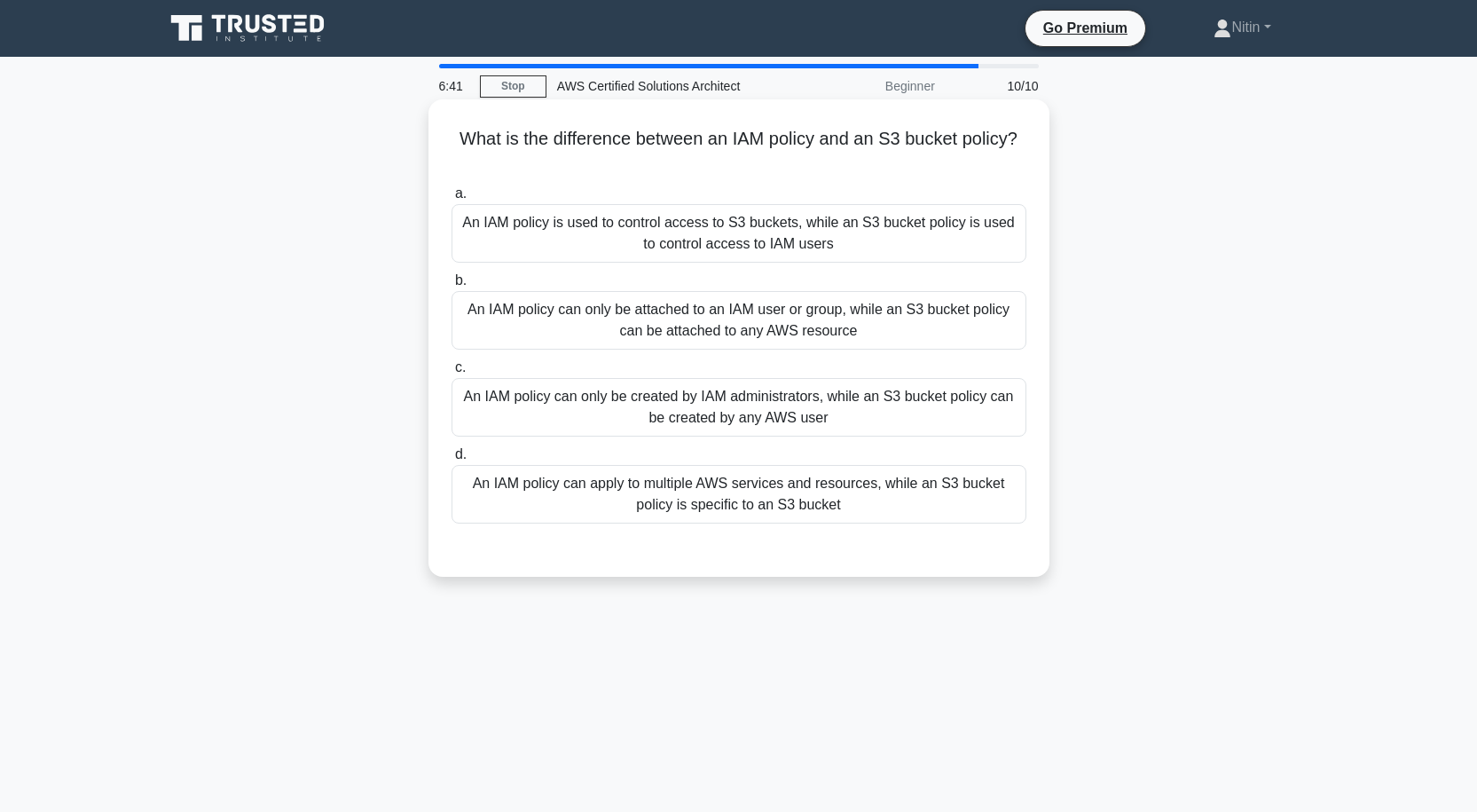
click at [550, 478] on div "An IAM policy can apply to multiple AWS services and resources, while an S3 buc…" at bounding box center [739, 494] width 575 height 58
click at [451, 460] on input "d. An IAM policy can apply to multiple AWS services and resources, while an S3 …" at bounding box center [451, 454] width 0 height 12
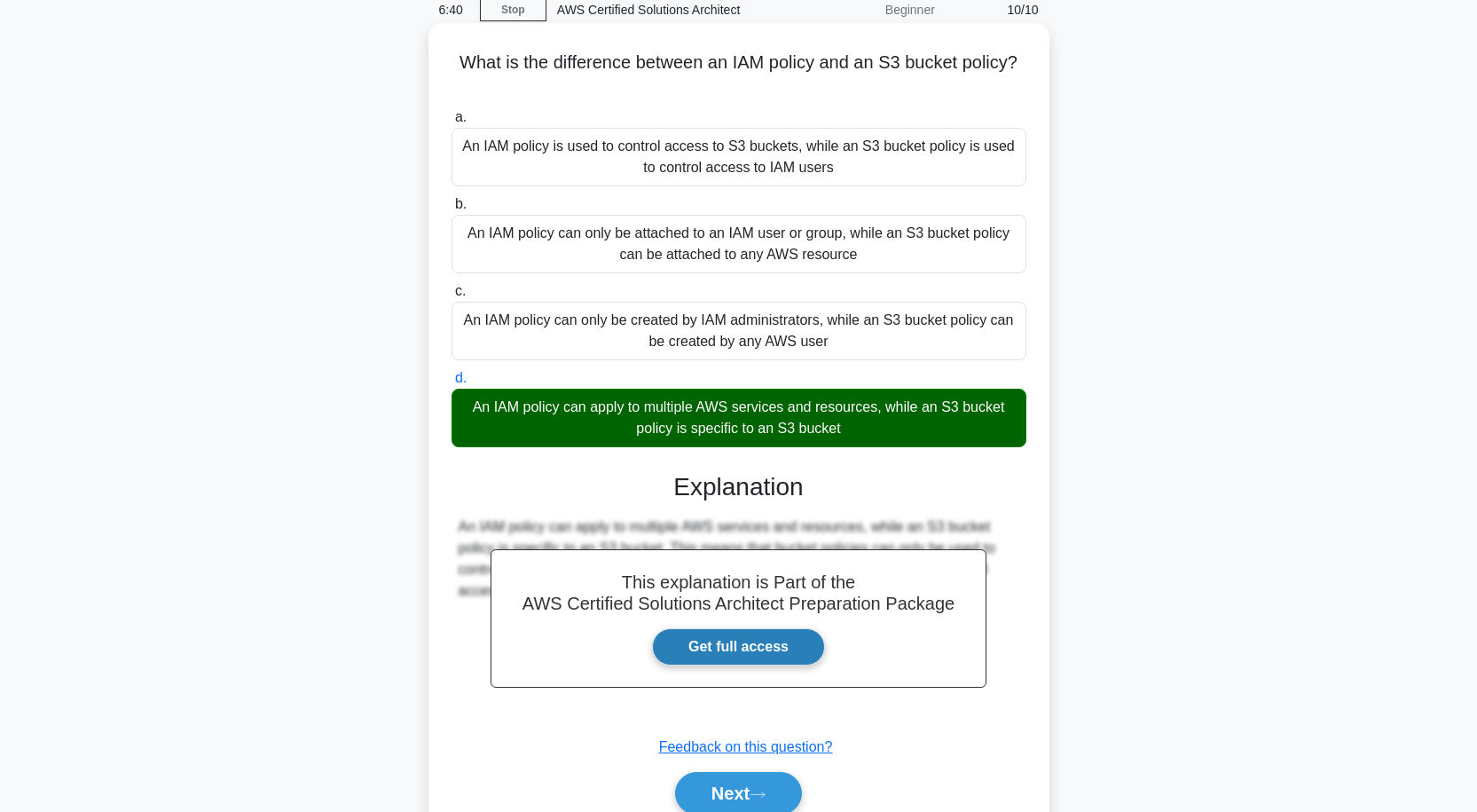
scroll to position [155, 0]
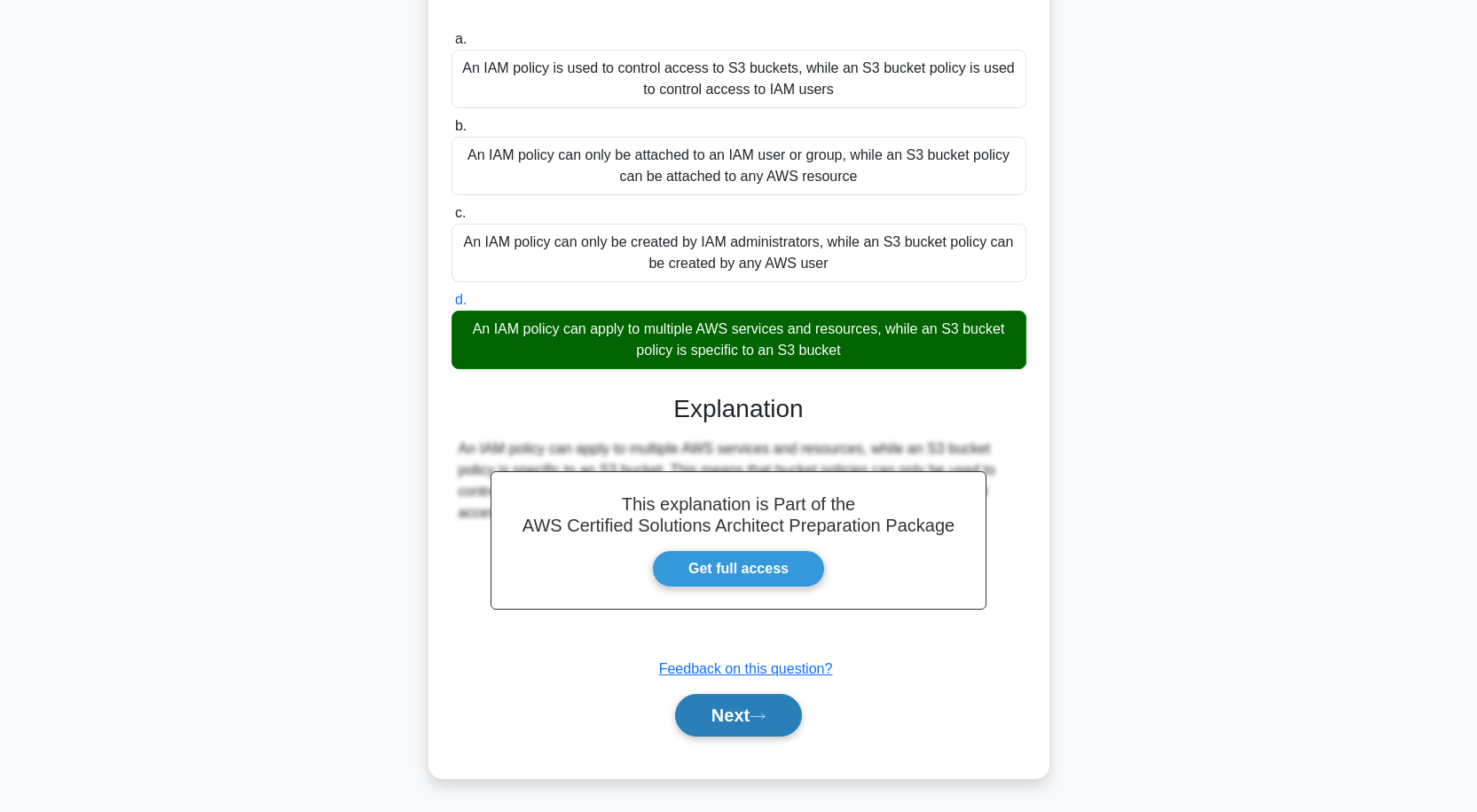
click at [717, 705] on button "Next" at bounding box center [738, 714] width 126 height 42
click at [750, 709] on button "Next" at bounding box center [738, 714] width 126 height 42
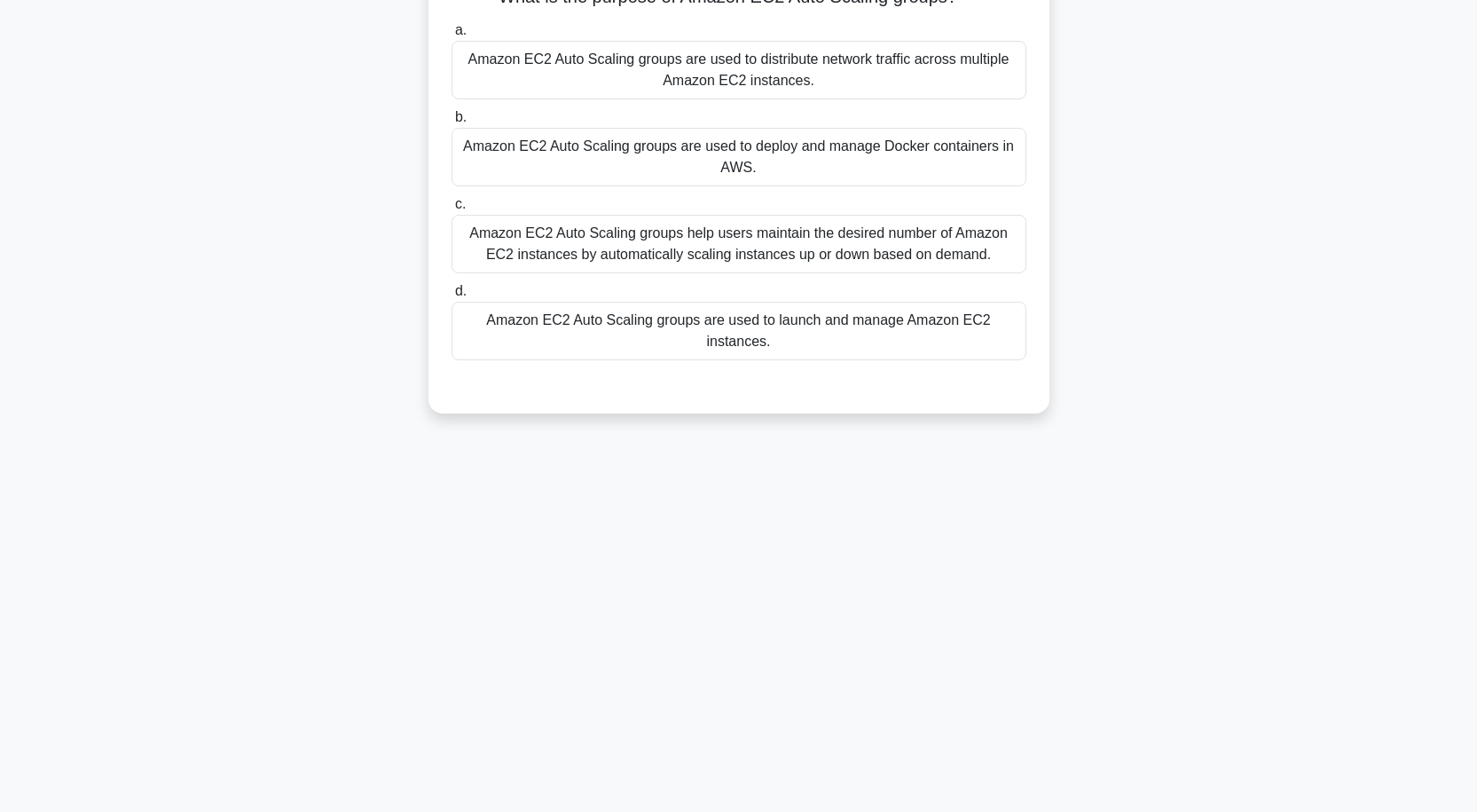
scroll to position [73, 0]
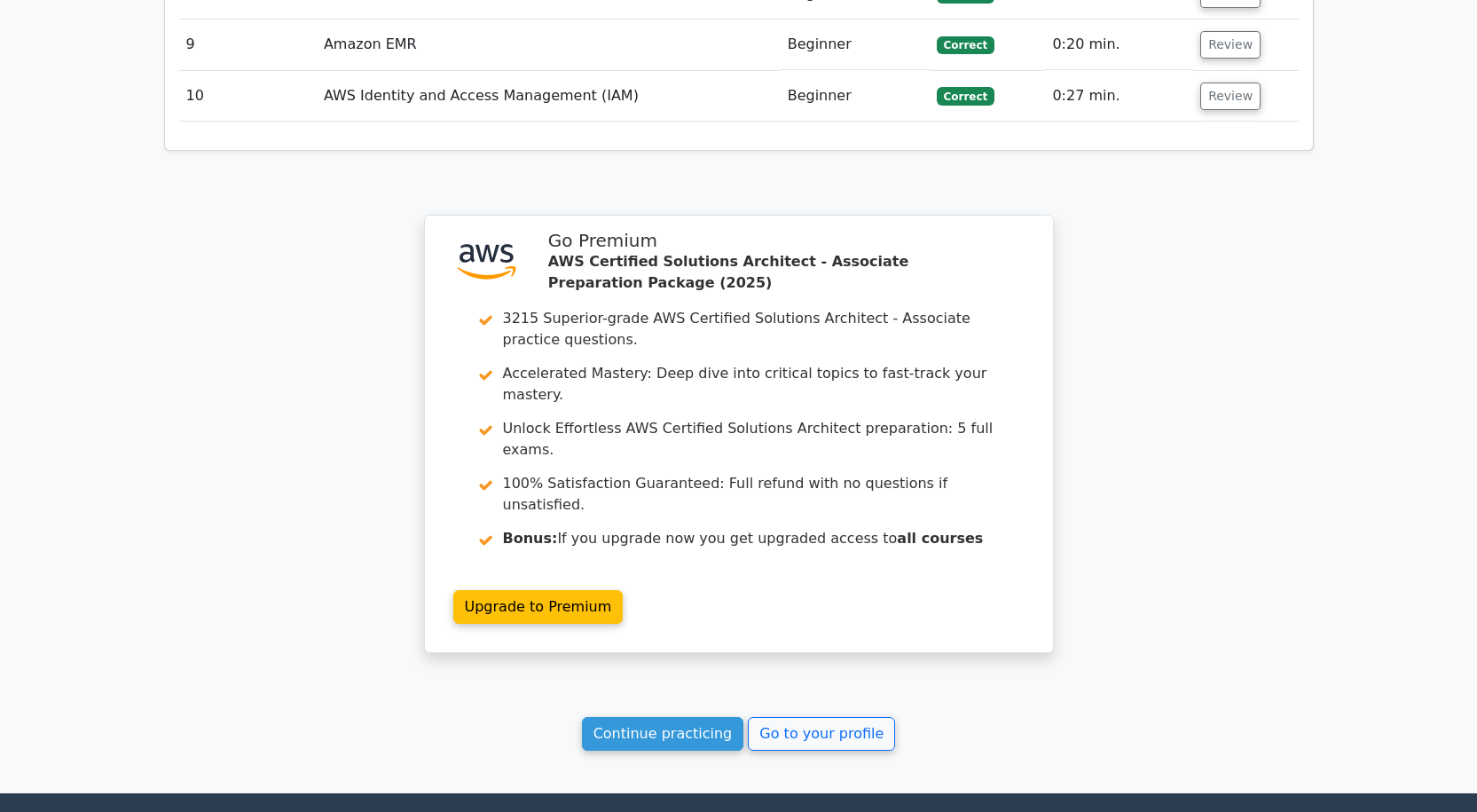
scroll to position [2411, 0]
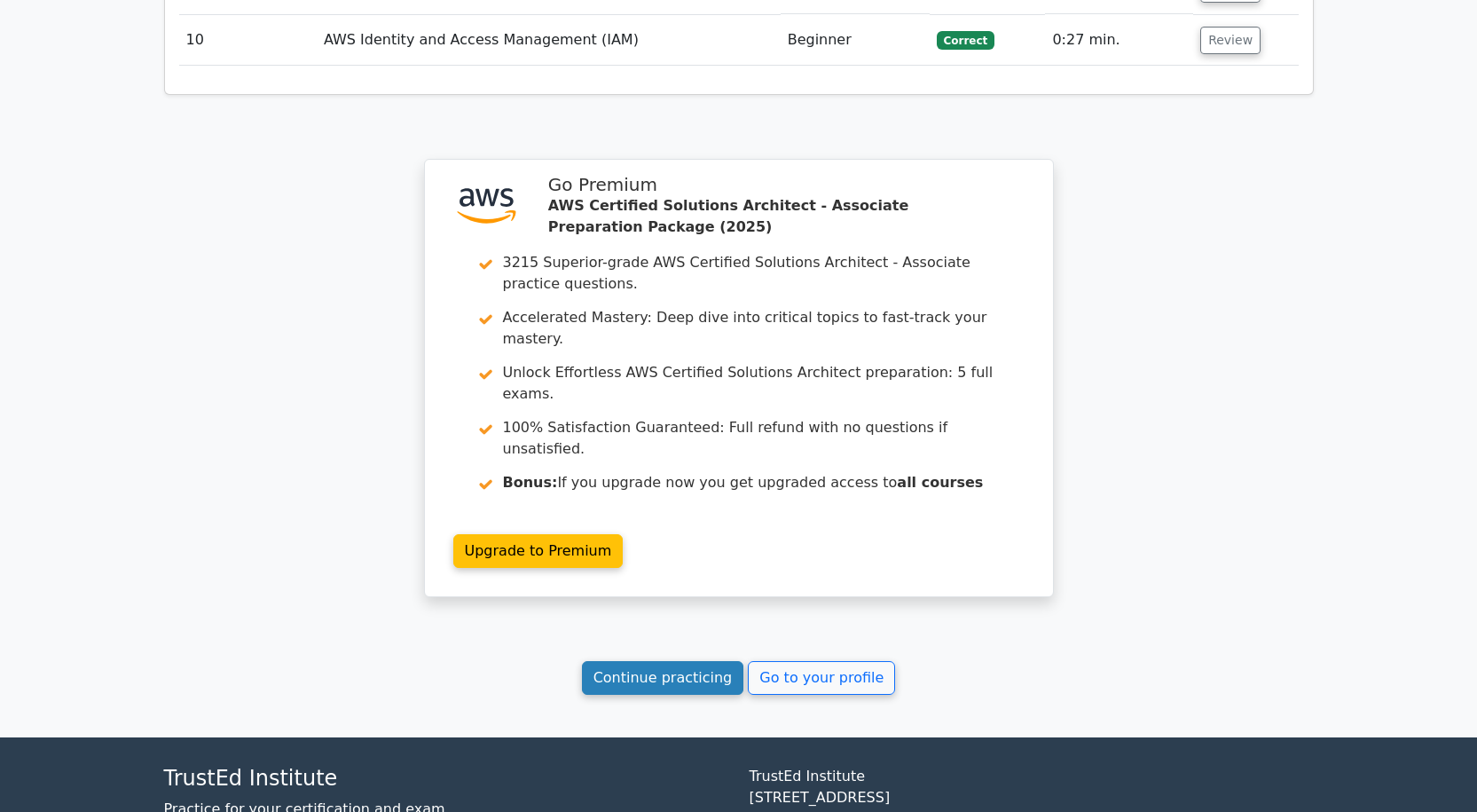
click at [680, 661] on link "Continue practicing" at bounding box center [663, 678] width 162 height 34
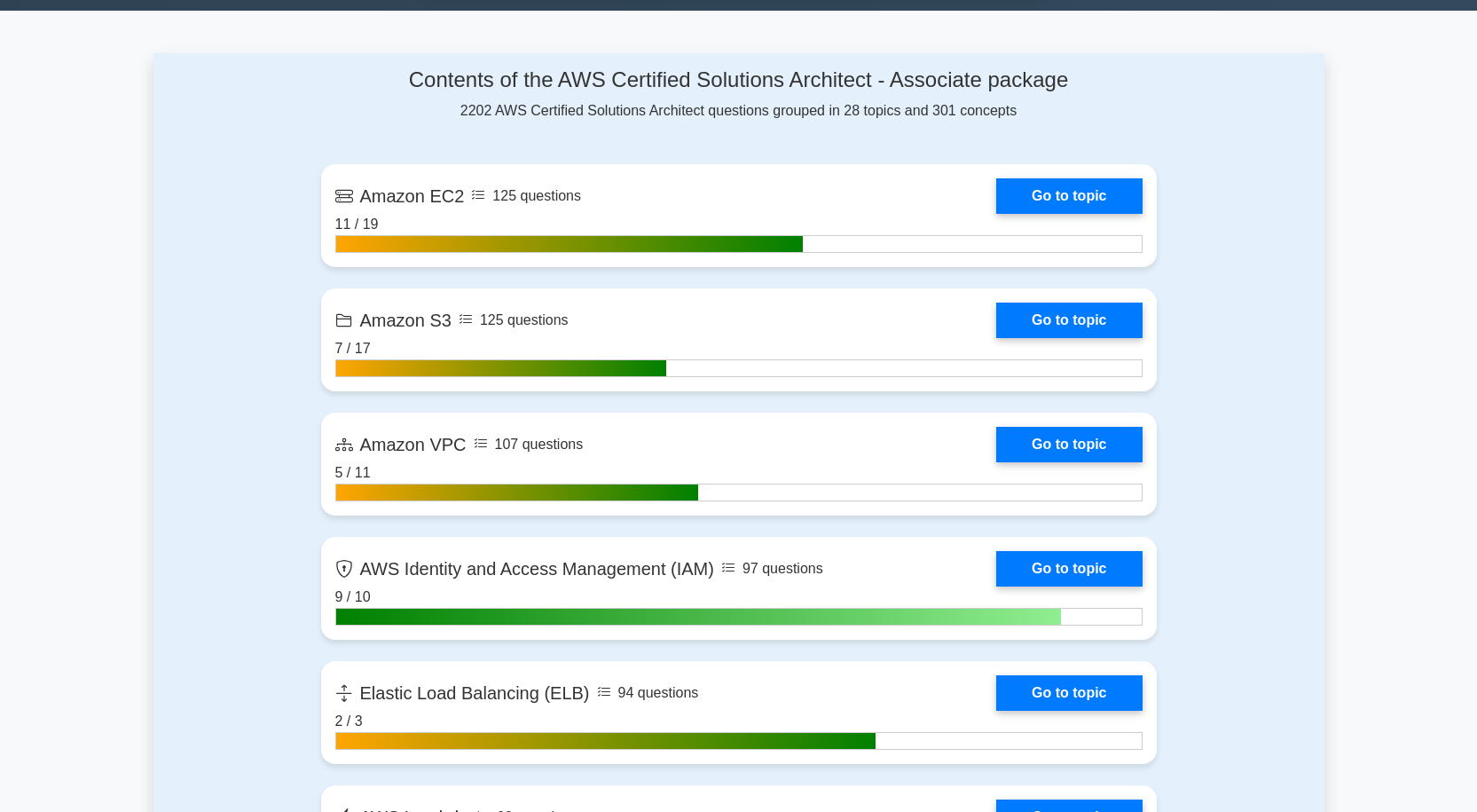
scroll to position [1066, 0]
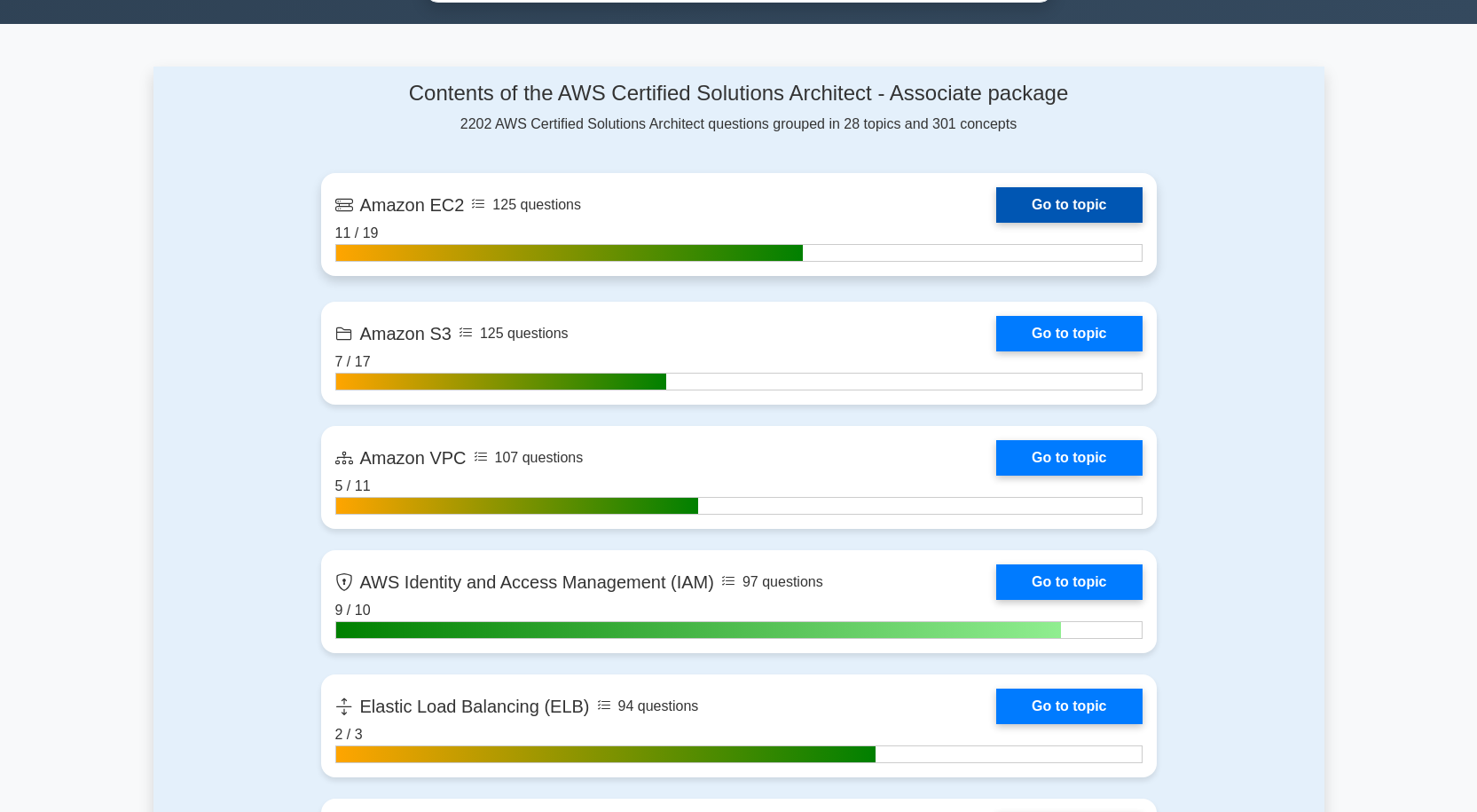
click at [1110, 200] on link "Go to topic" at bounding box center [1069, 205] width 145 height 36
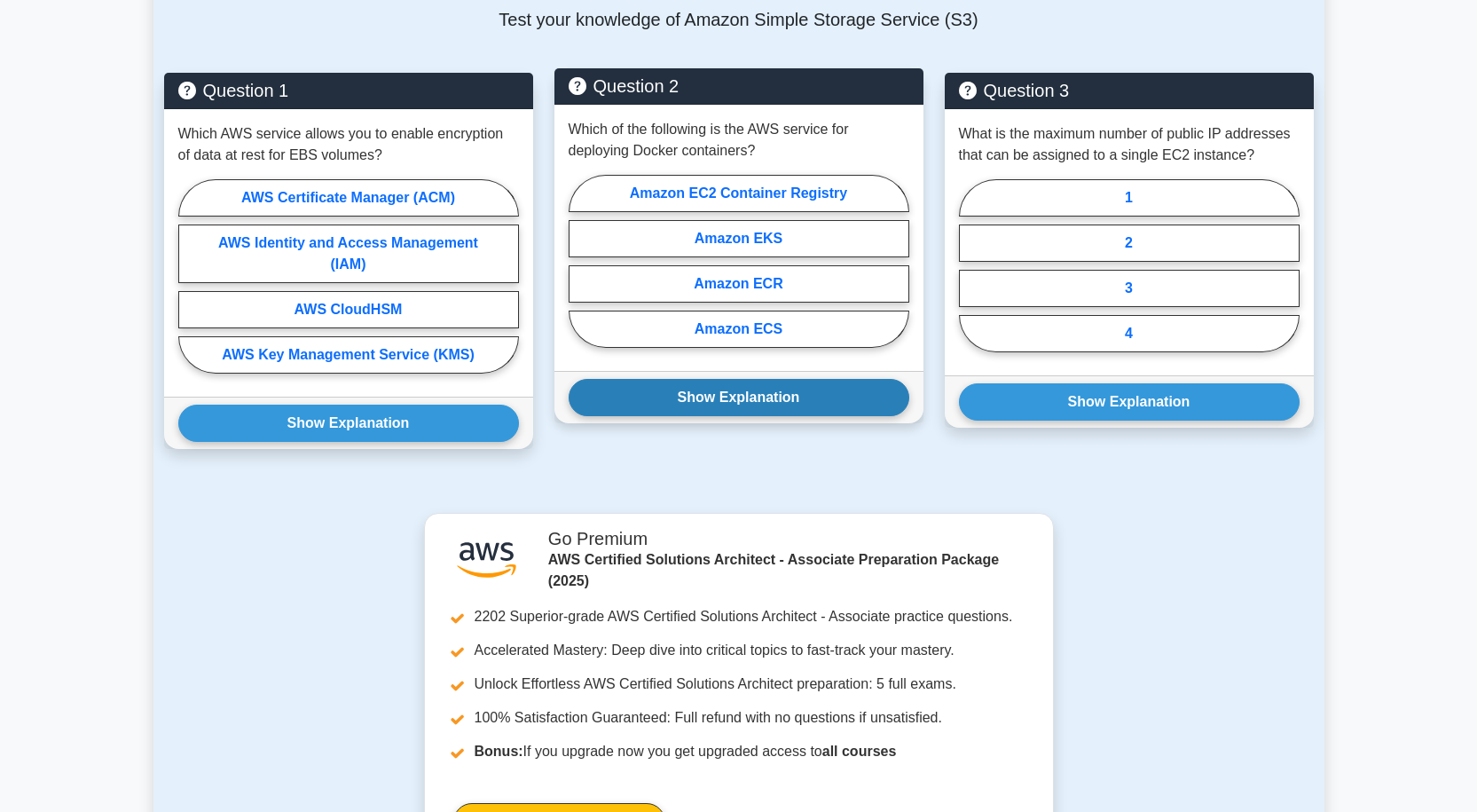
scroll to position [1651, 0]
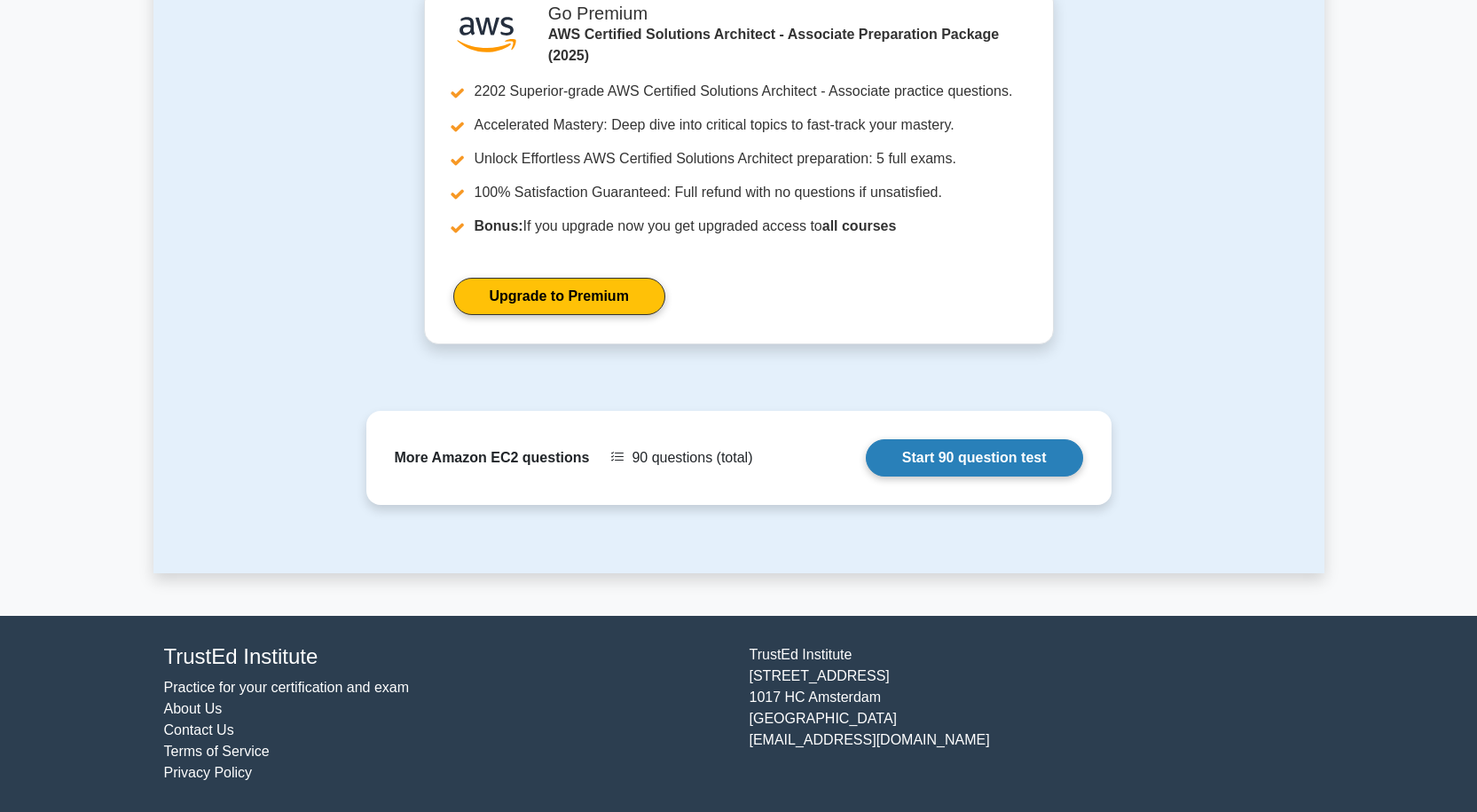
click at [982, 450] on link "Start 90 question test" at bounding box center [975, 458] width 217 height 38
click at [980, 454] on link "Start 90 question test" at bounding box center [975, 458] width 217 height 38
click at [1000, 452] on link "Start 90 question test" at bounding box center [975, 458] width 217 height 38
click at [1006, 447] on link "Start 90 question test" at bounding box center [975, 458] width 217 height 38
click at [1041, 457] on link "Start 90 question test" at bounding box center [975, 458] width 217 height 38
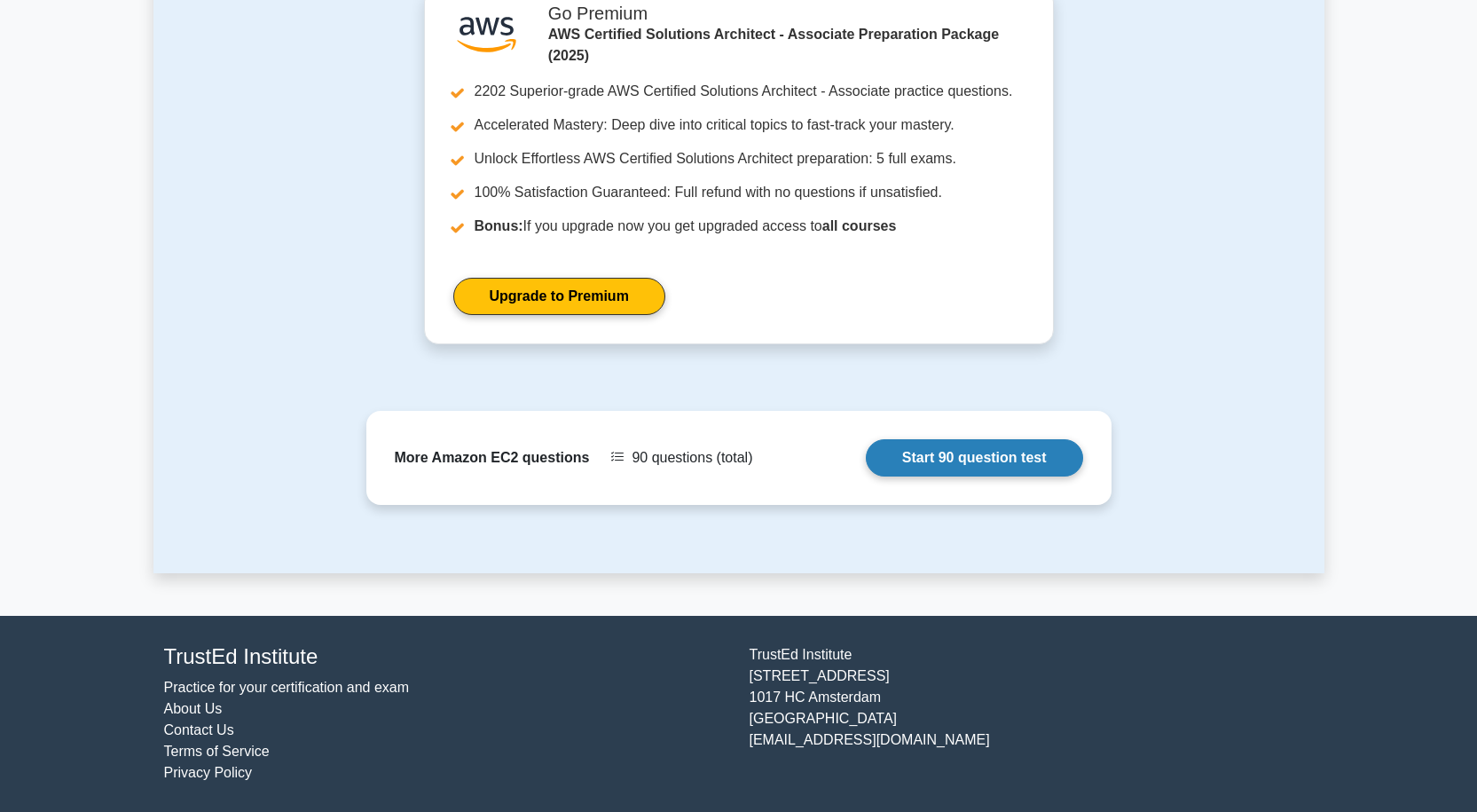
click at [1000, 457] on link "Start 90 question test" at bounding box center [975, 458] width 217 height 38
click at [981, 450] on link "Start 90 question test" at bounding box center [975, 458] width 217 height 38
click at [1010, 464] on link "Start 90 question test" at bounding box center [975, 458] width 217 height 38
click at [903, 453] on link "Start 90 question test" at bounding box center [975, 458] width 217 height 38
click at [1034, 454] on link "Start 90 question test" at bounding box center [975, 458] width 217 height 38
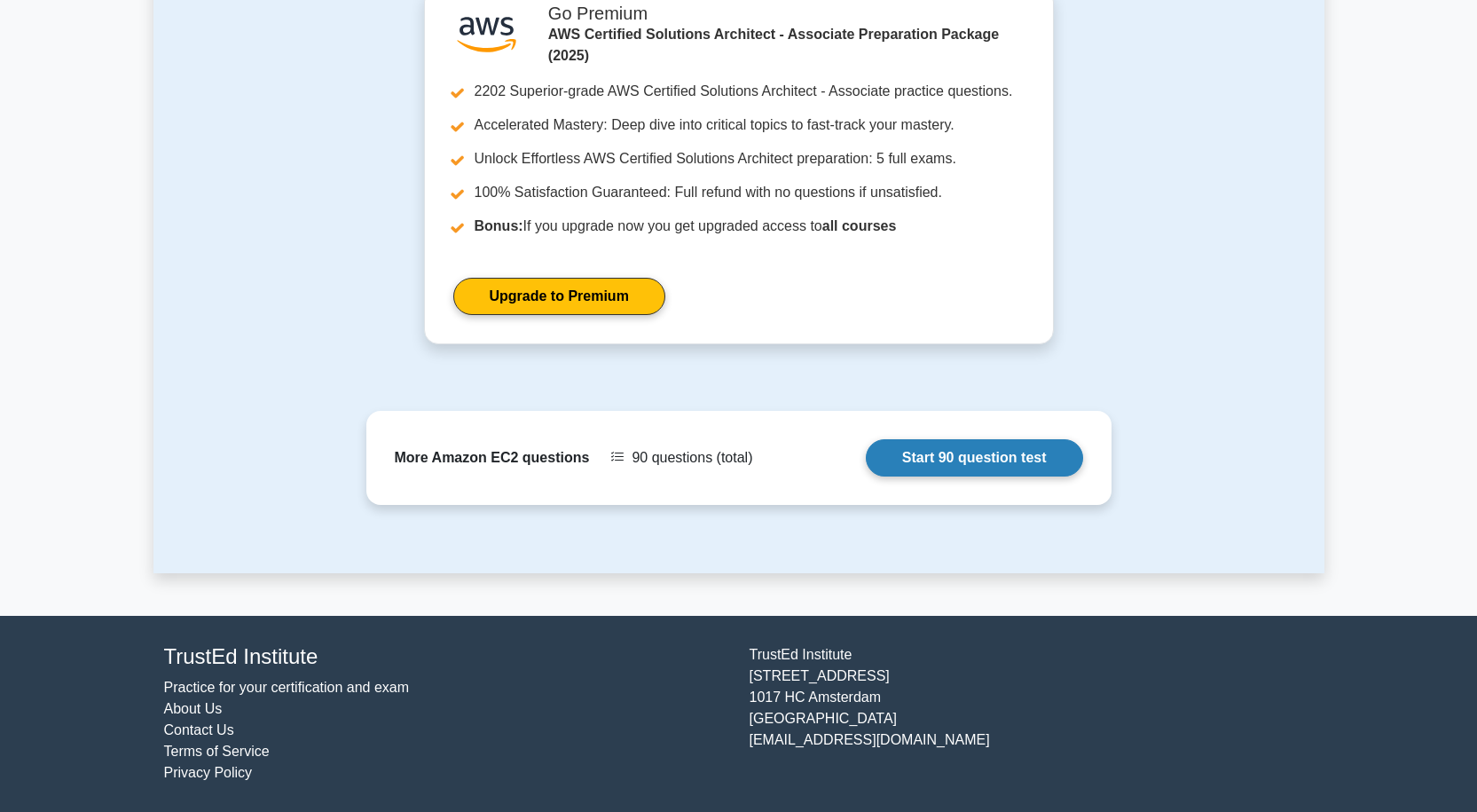
click at [971, 450] on link "Start 90 question test" at bounding box center [975, 458] width 217 height 38
click at [960, 449] on link "Start 90 question test" at bounding box center [975, 458] width 217 height 38
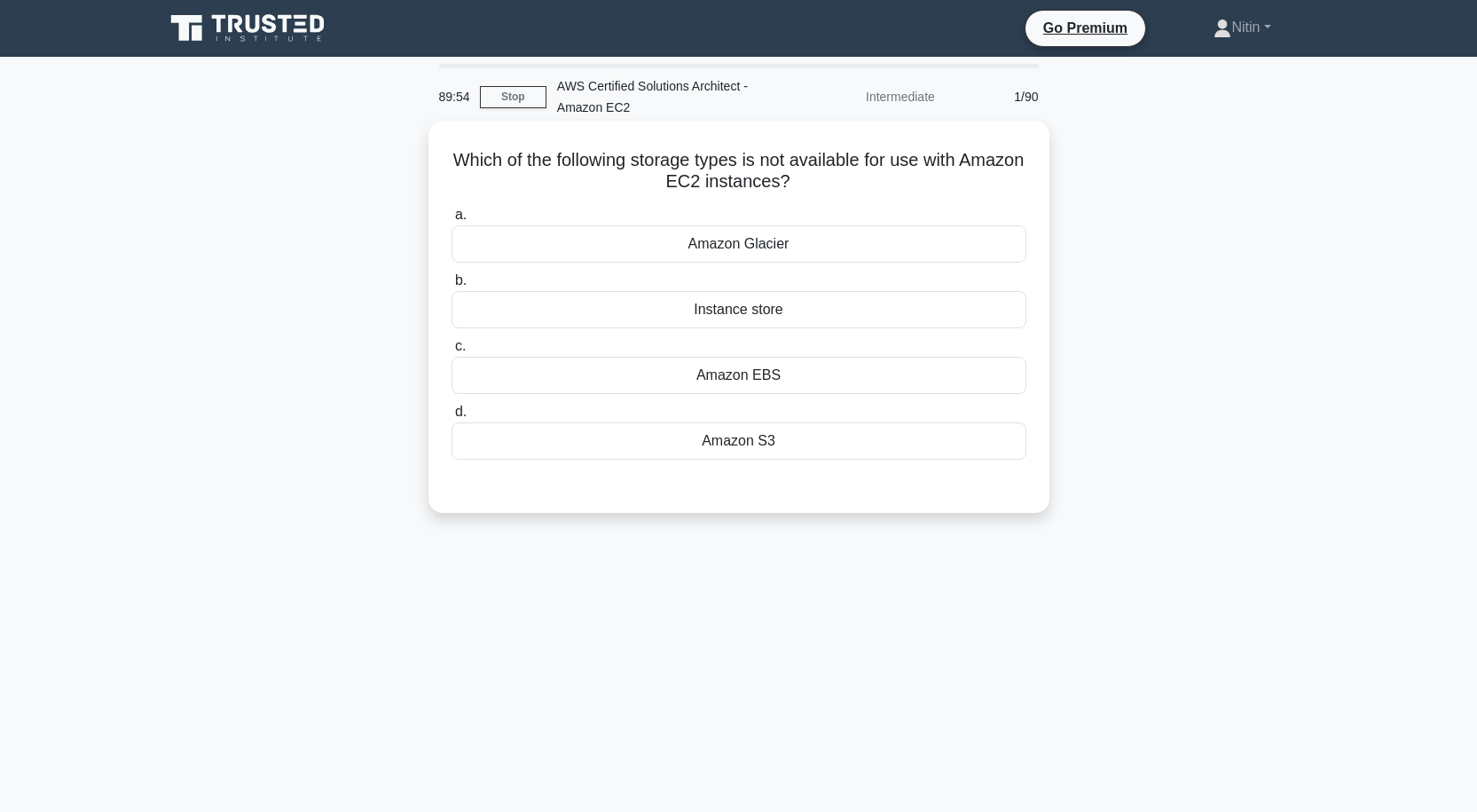
click at [761, 243] on div "Amazon Glacier" at bounding box center [739, 244] width 575 height 38
click at [451, 221] on input "a. Amazon Glacier" at bounding box center [451, 215] width 0 height 12
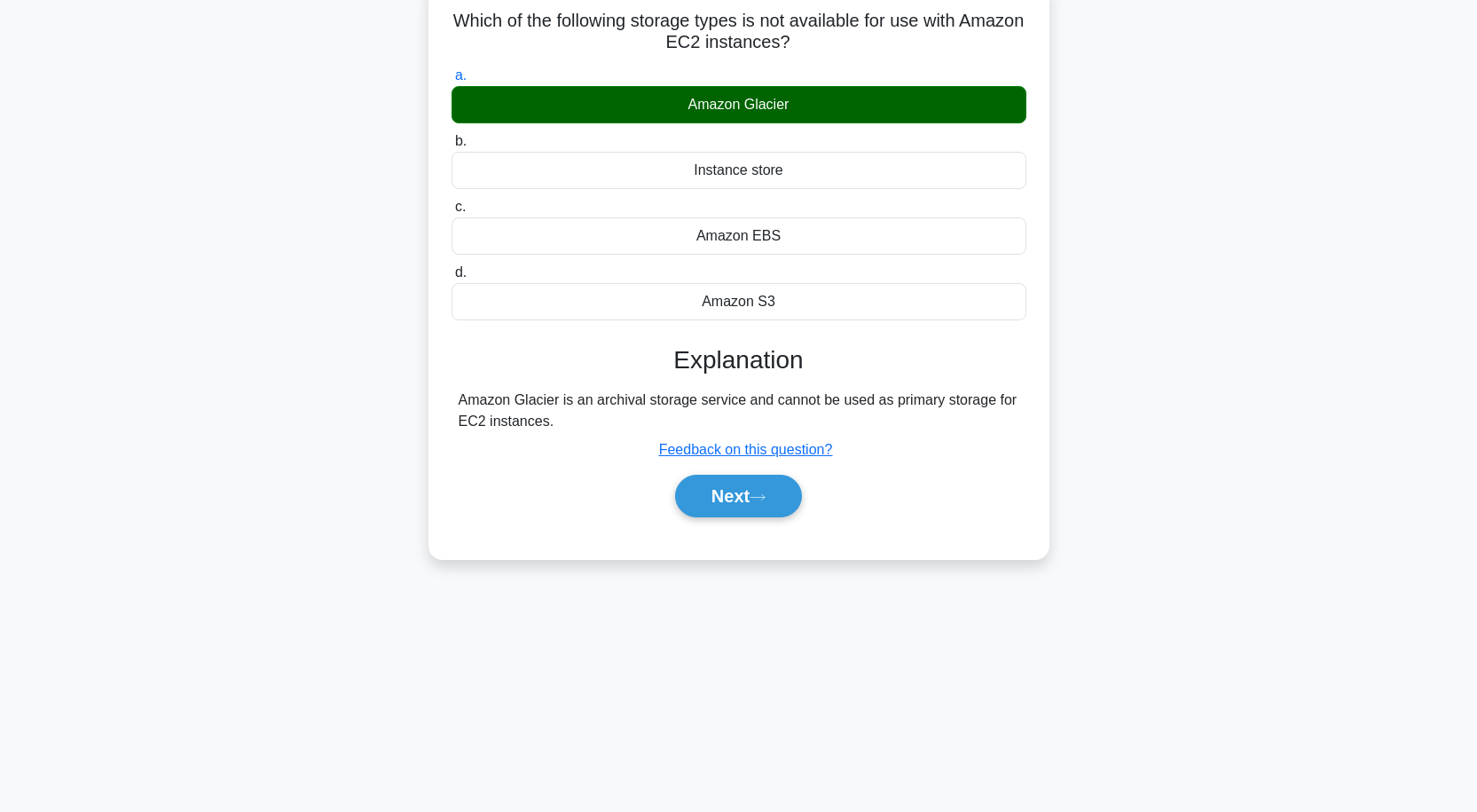
scroll to position [146, 0]
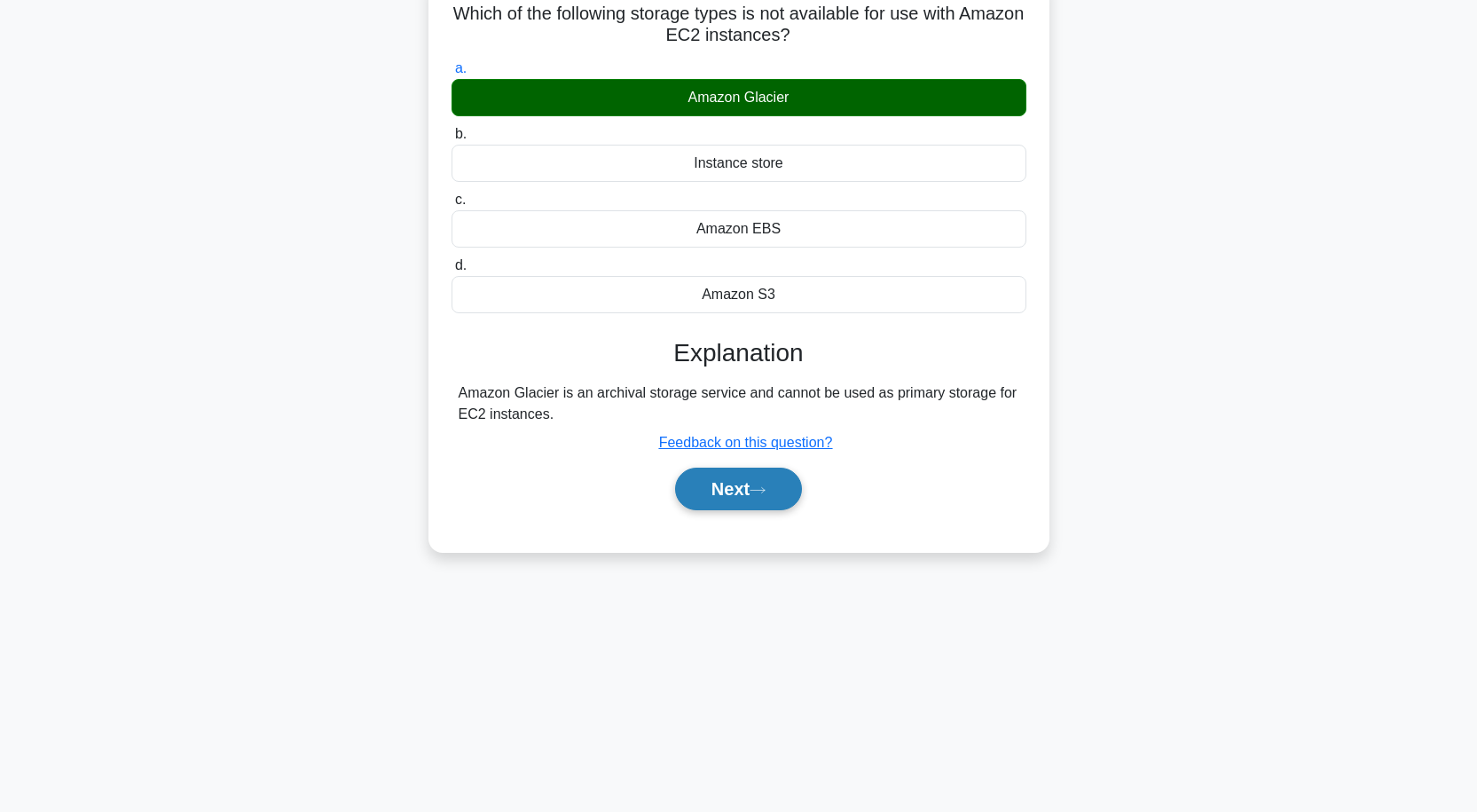
click at [758, 493] on icon at bounding box center [758, 490] width 16 height 10
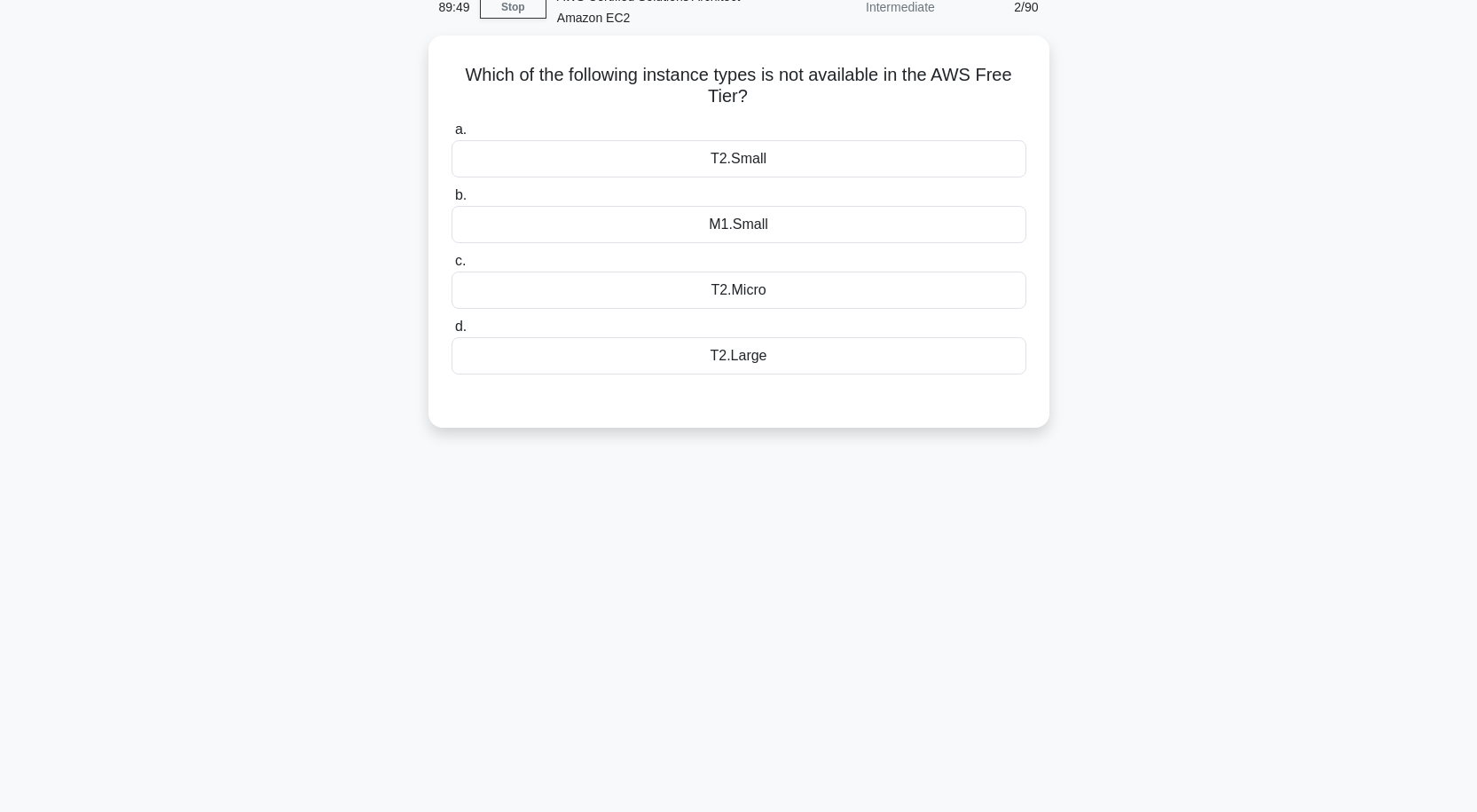
scroll to position [57, 0]
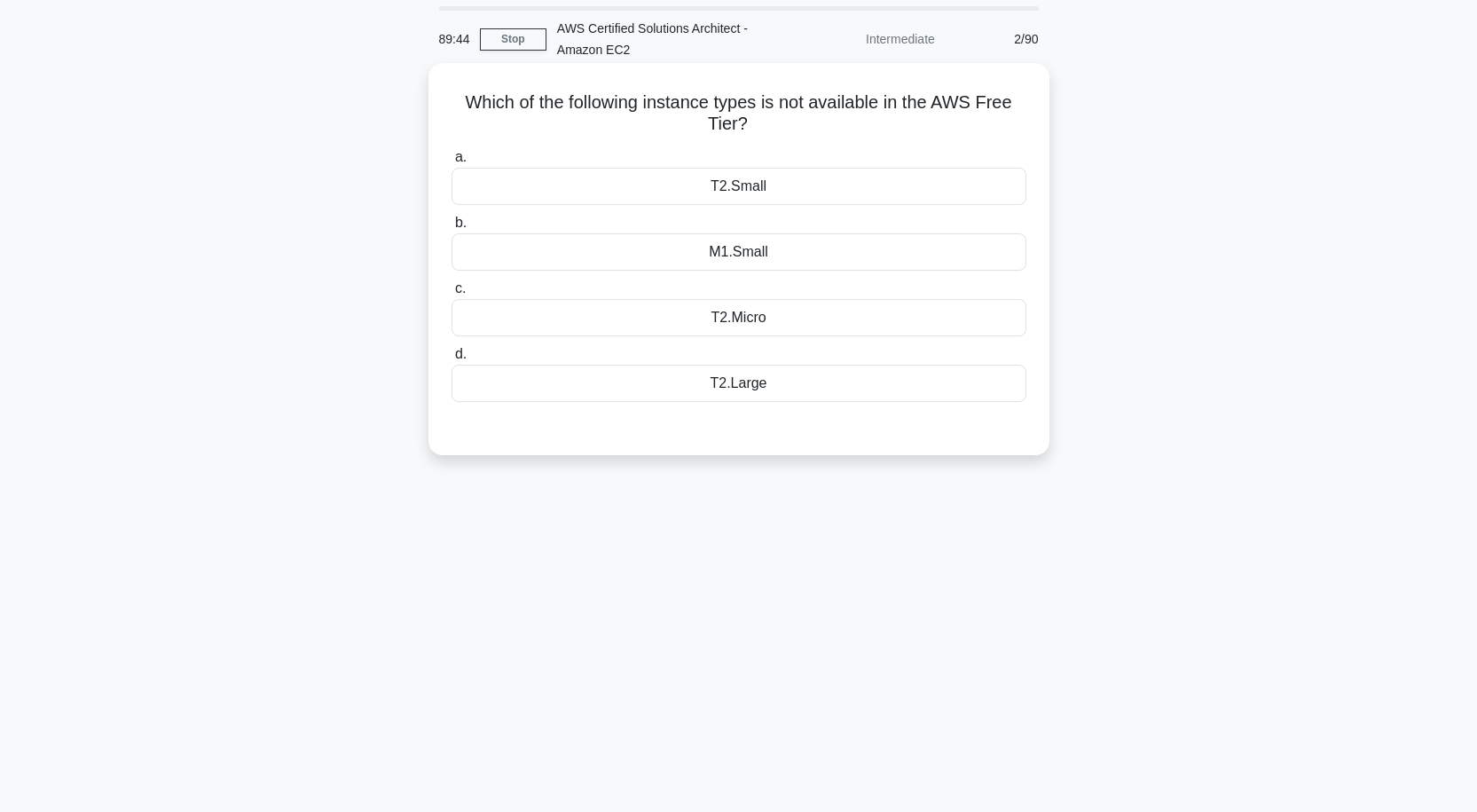
click at [739, 314] on div "T2.Micro" at bounding box center [739, 318] width 575 height 38
click at [451, 294] on input "c. T2.Micro" at bounding box center [451, 289] width 0 height 12
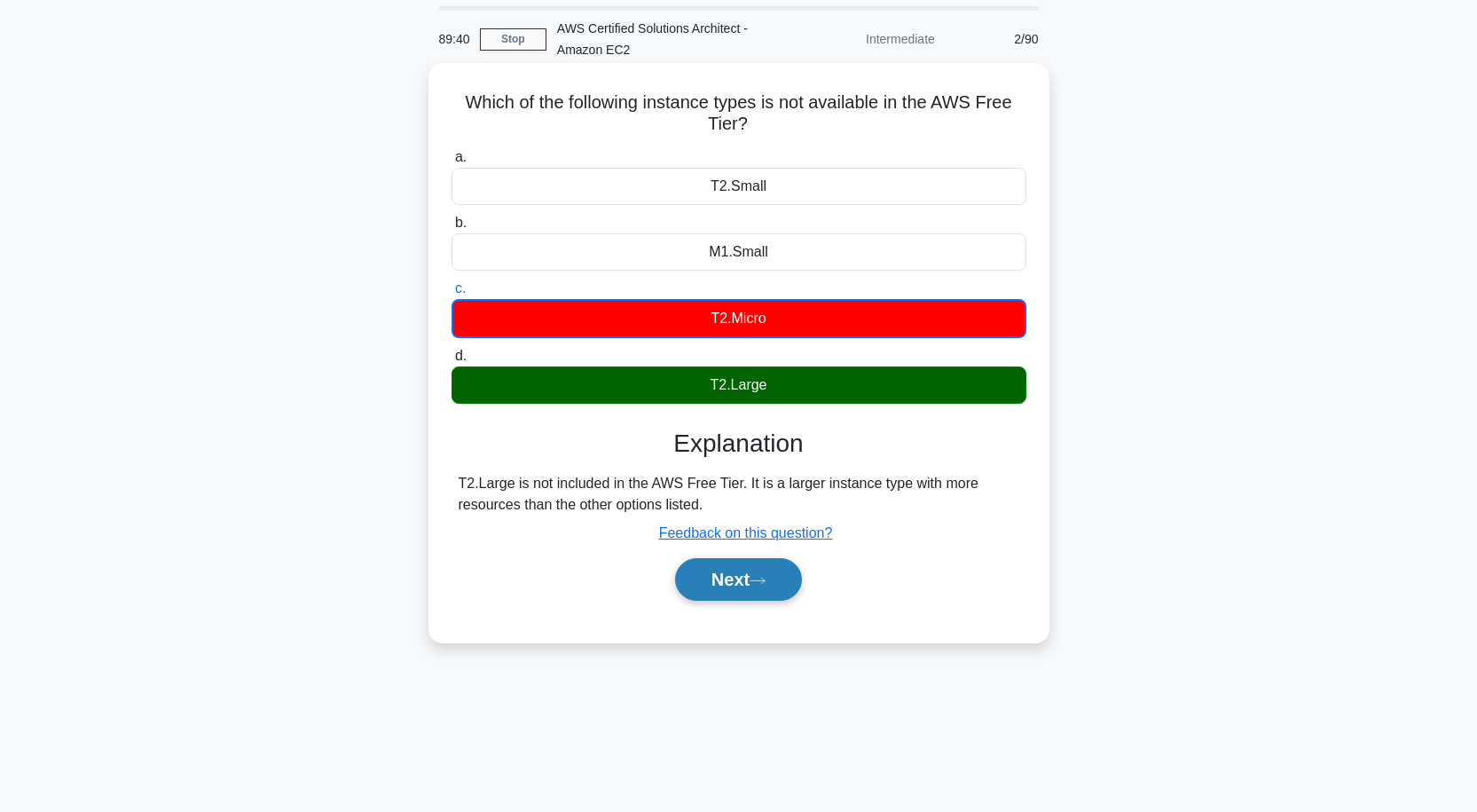
click at [763, 579] on icon at bounding box center [758, 581] width 16 height 10
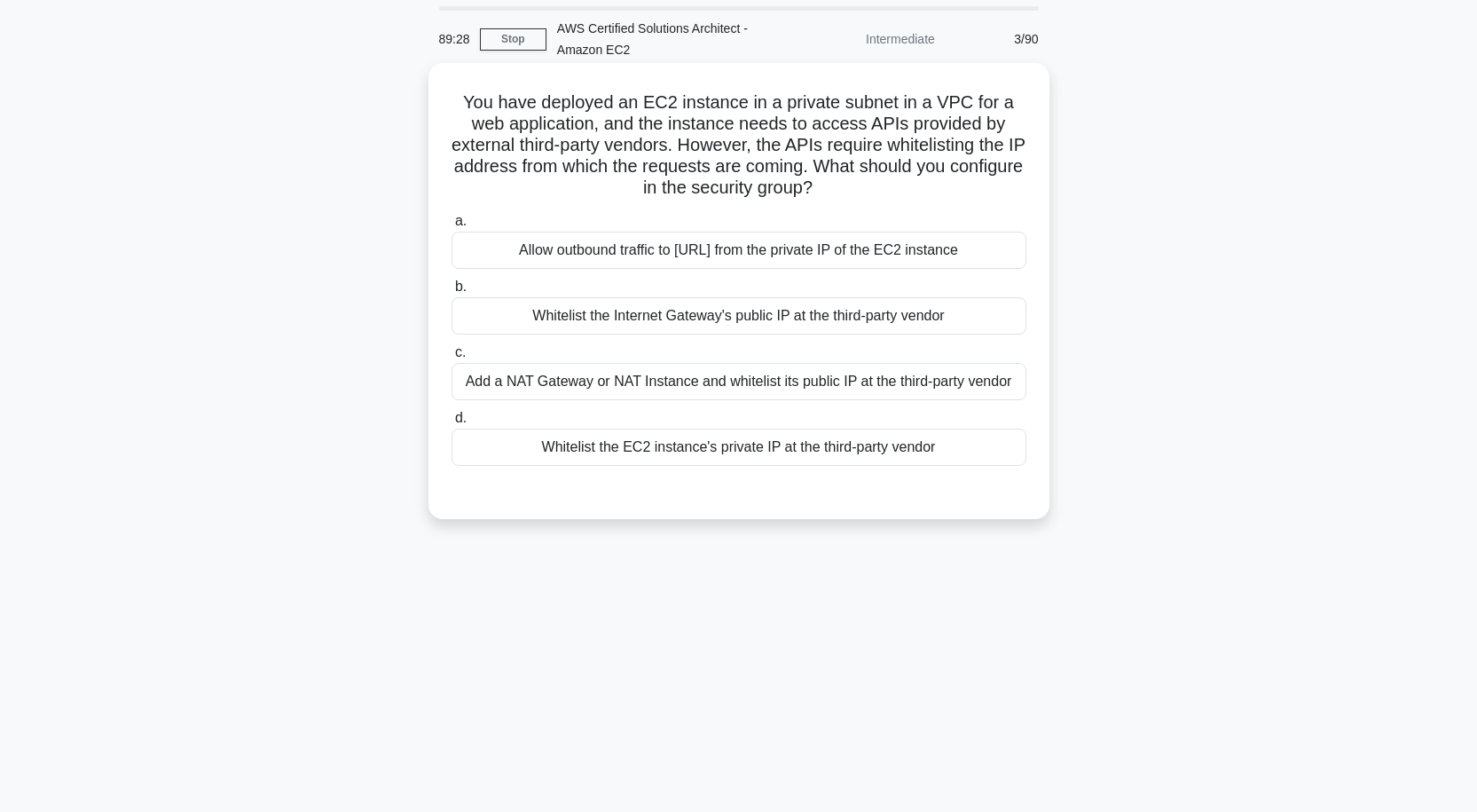
click at [691, 248] on div "Allow outbound traffic to [URL] from the private IP of the EC2 instance" at bounding box center [739, 250] width 575 height 38
click at [451, 227] on input "a. Allow outbound traffic to 0.0.0.0/0 from the private IP of the EC2 instance" at bounding box center [451, 221] width 0 height 12
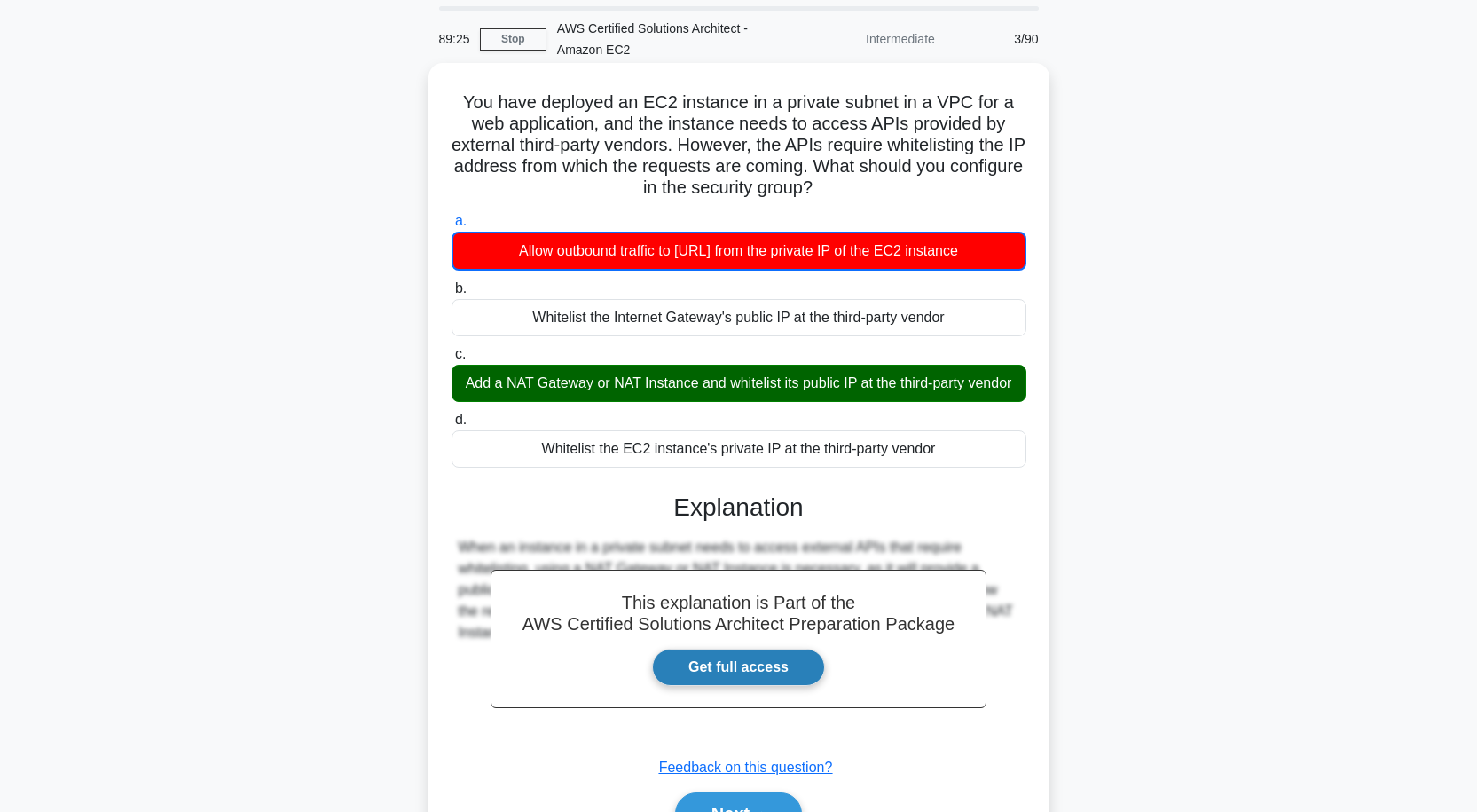
click at [747, 680] on link "Get full access" at bounding box center [738, 668] width 173 height 38
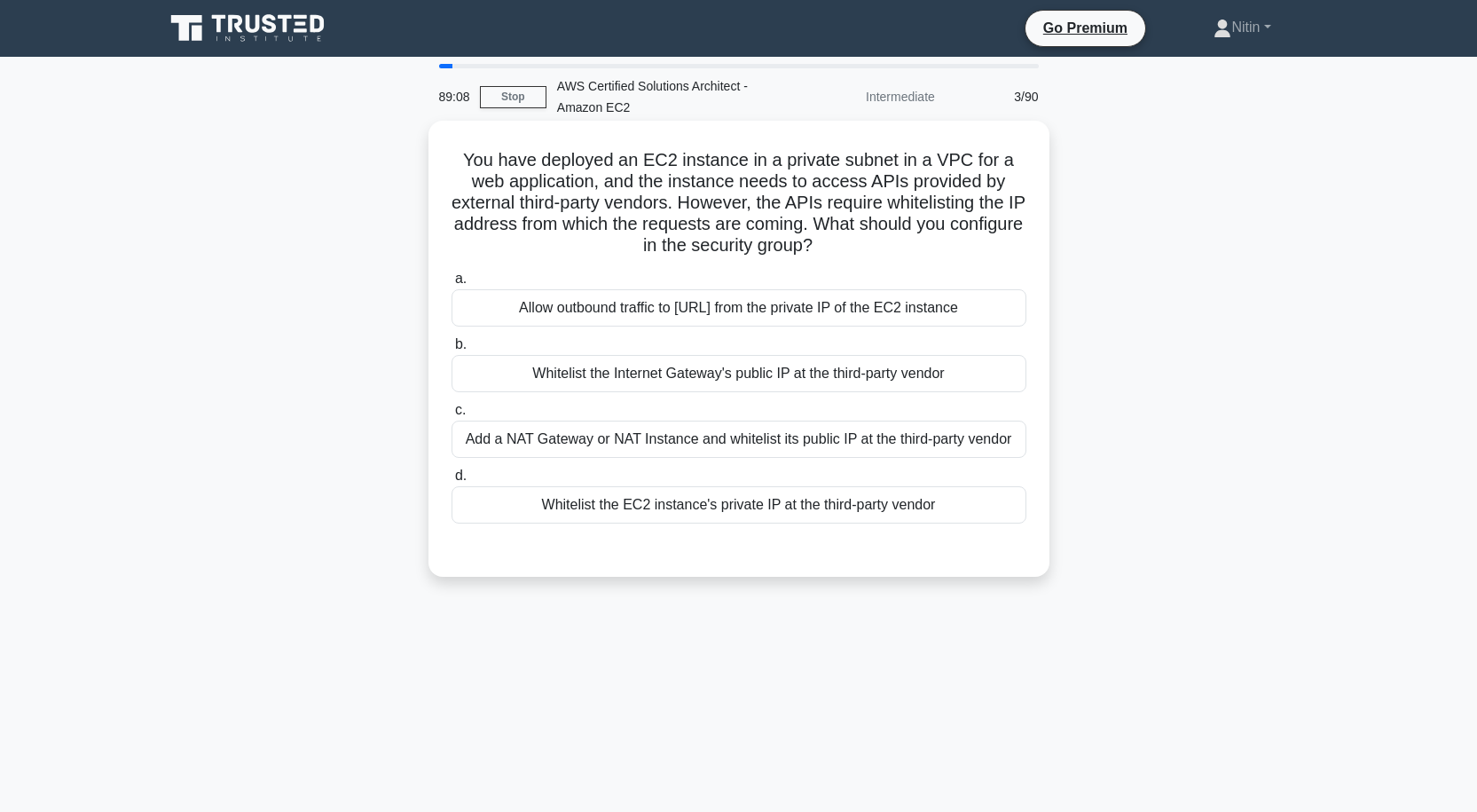
click at [685, 375] on div "Whitelist the Internet Gateway's public IP at the third-party vendor" at bounding box center [739, 373] width 575 height 38
click at [451, 351] on input "b. Whitelist the Internet Gateway's public IP at the third-party vendor" at bounding box center [451, 345] width 0 height 12
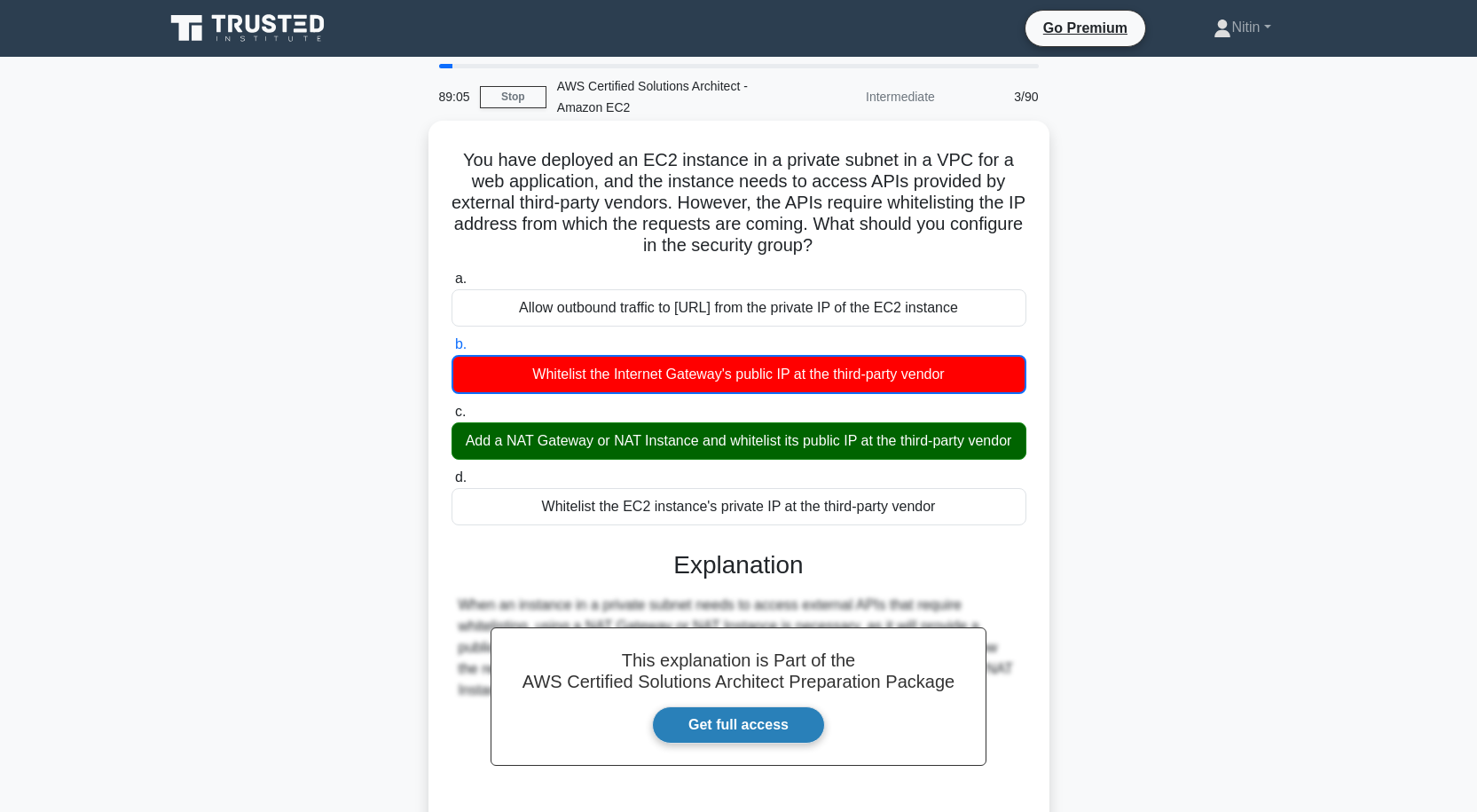
click at [727, 744] on link "Get full access" at bounding box center [738, 725] width 173 height 38
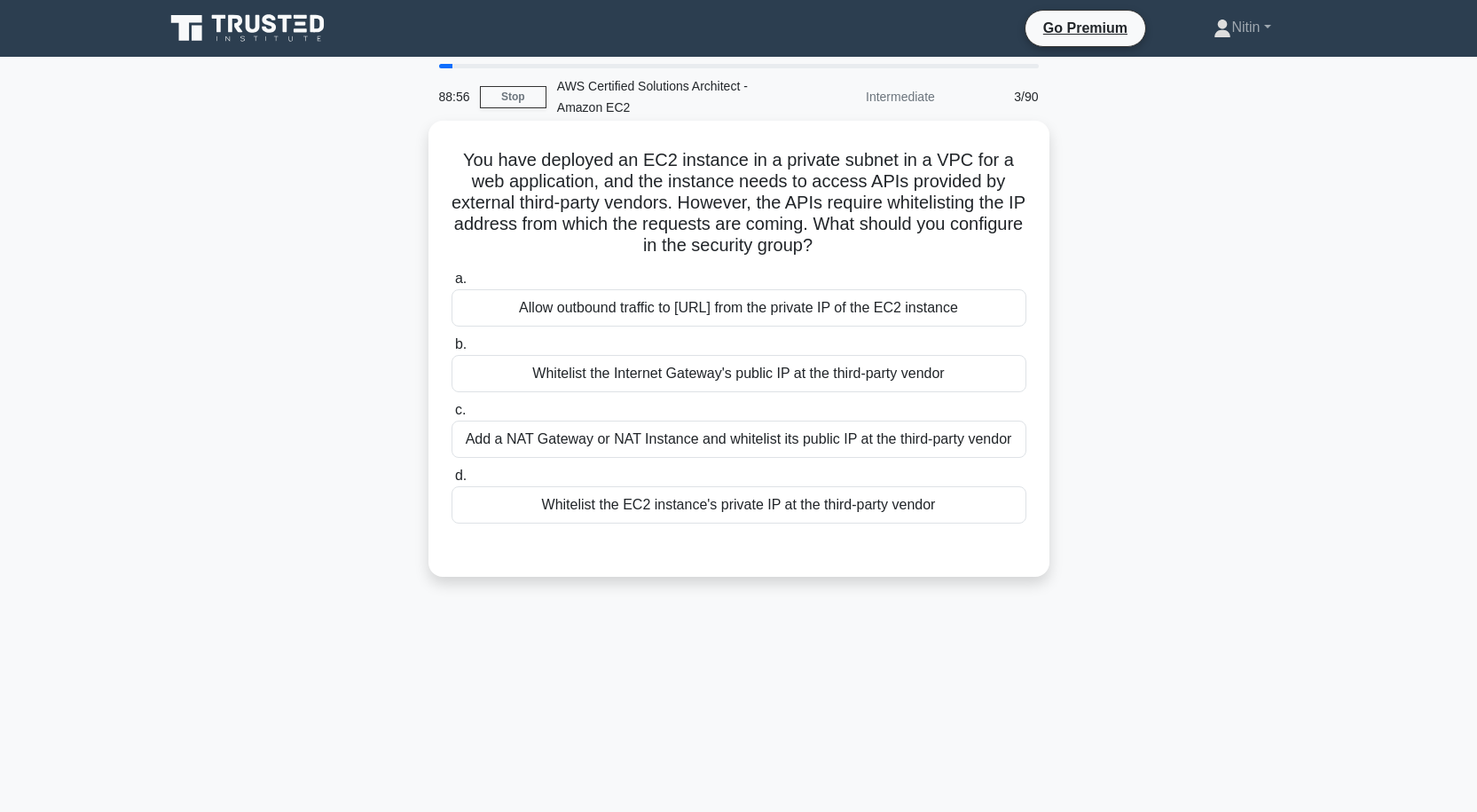
click at [545, 440] on div "Add a NAT Gateway or NAT Instance and whitelist its public IP at the third-part…" at bounding box center [739, 440] width 575 height 38
click at [451, 416] on input "c. Add a NAT Gateway or NAT Instance and whitelist its public IP at the third-p…" at bounding box center [451, 411] width 0 height 12
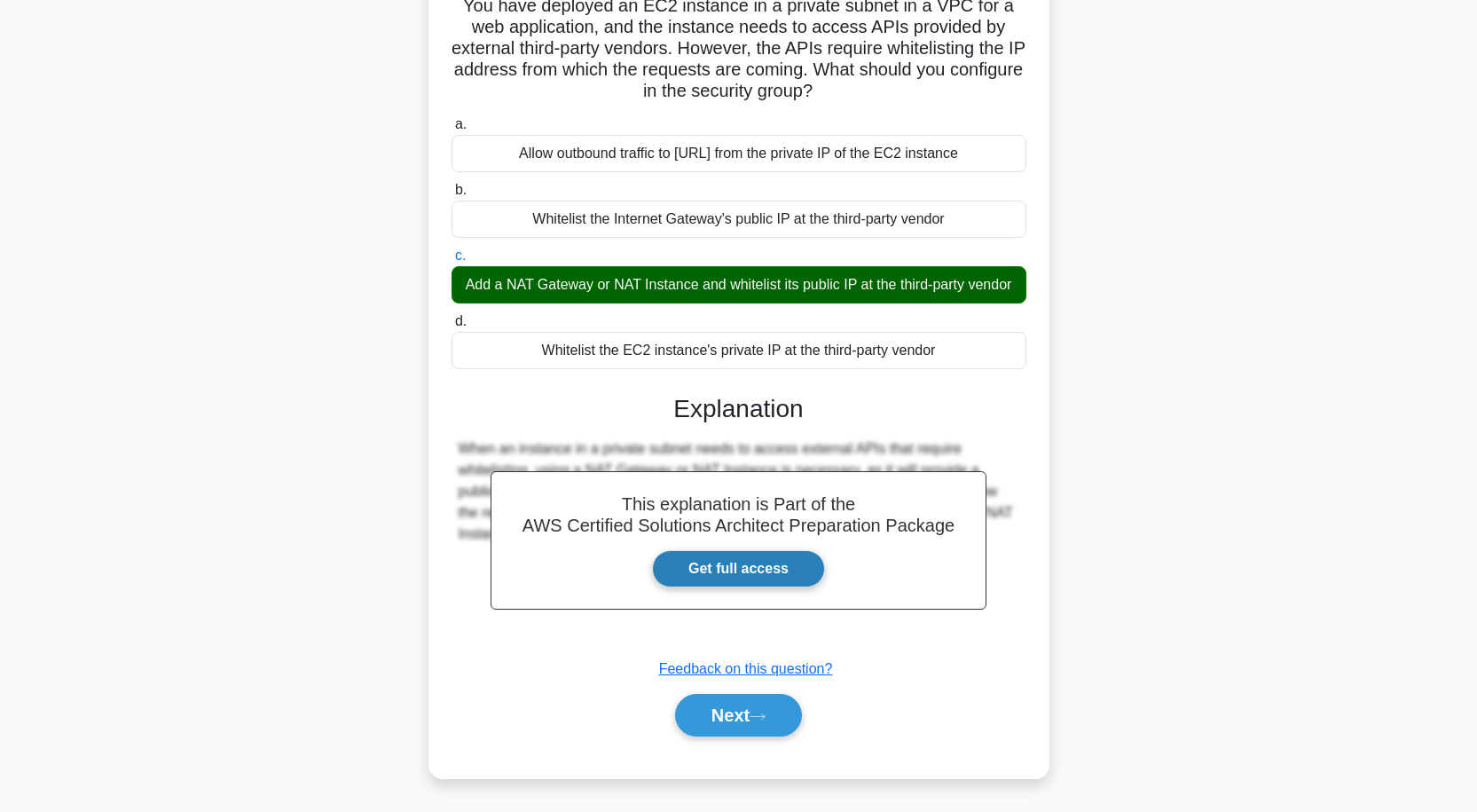
scroll to position [177, 0]
click at [734, 706] on button "Next" at bounding box center [738, 714] width 126 height 42
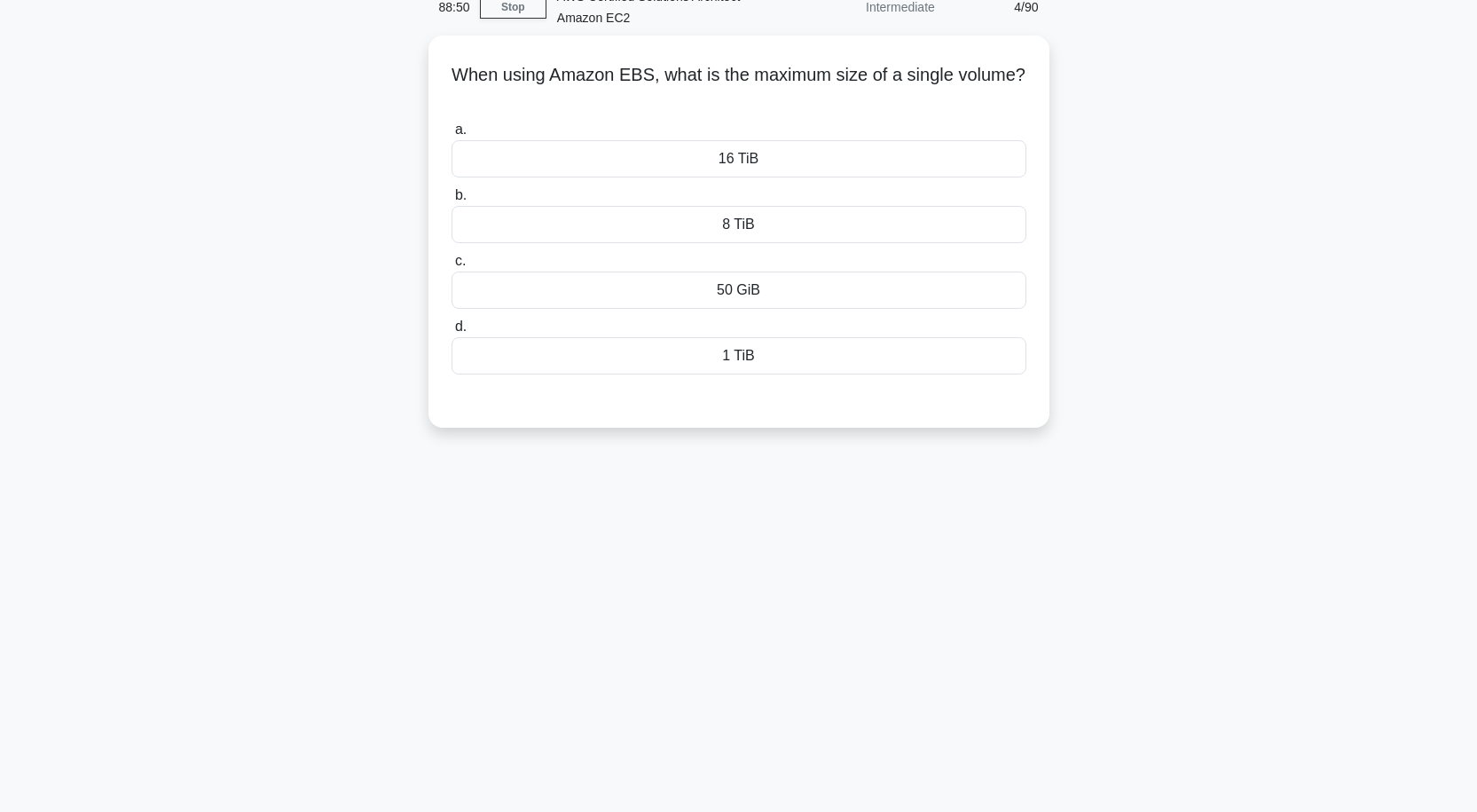
scroll to position [57, 0]
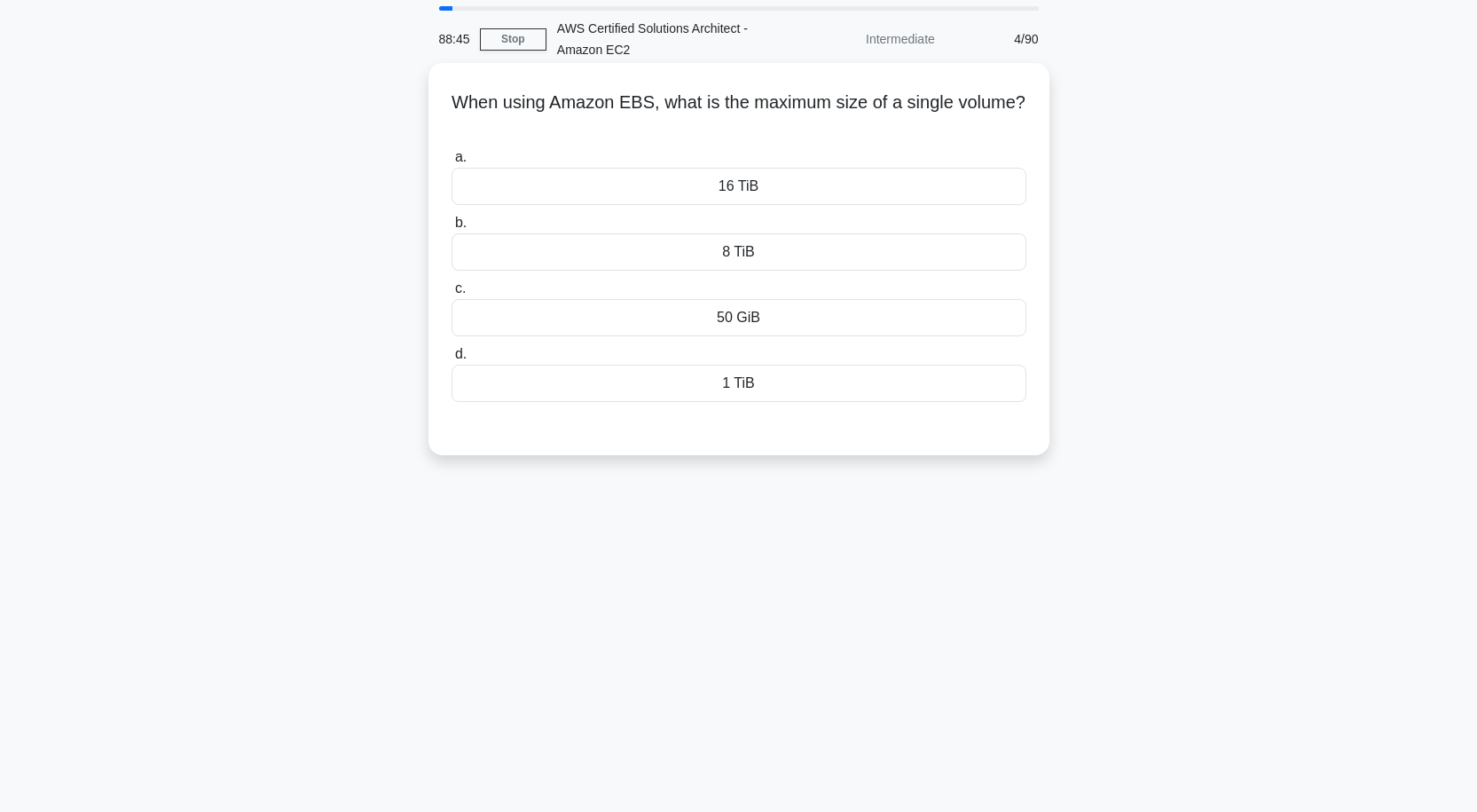
click at [721, 254] on div "8 TiB" at bounding box center [739, 252] width 575 height 38
click at [451, 229] on input "b. 8 TiB" at bounding box center [451, 223] width 0 height 12
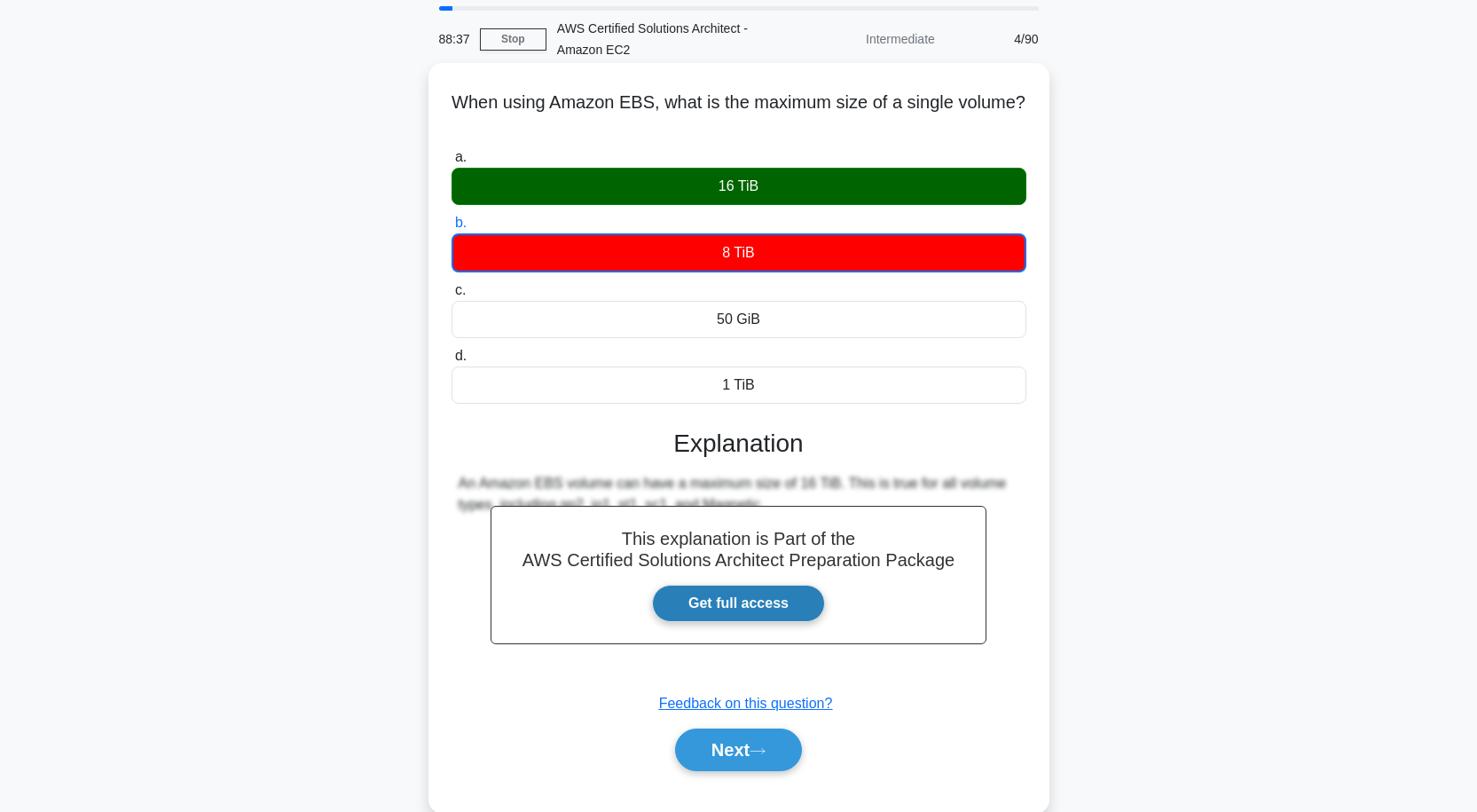
click at [737, 598] on link "Get full access" at bounding box center [738, 604] width 173 height 38
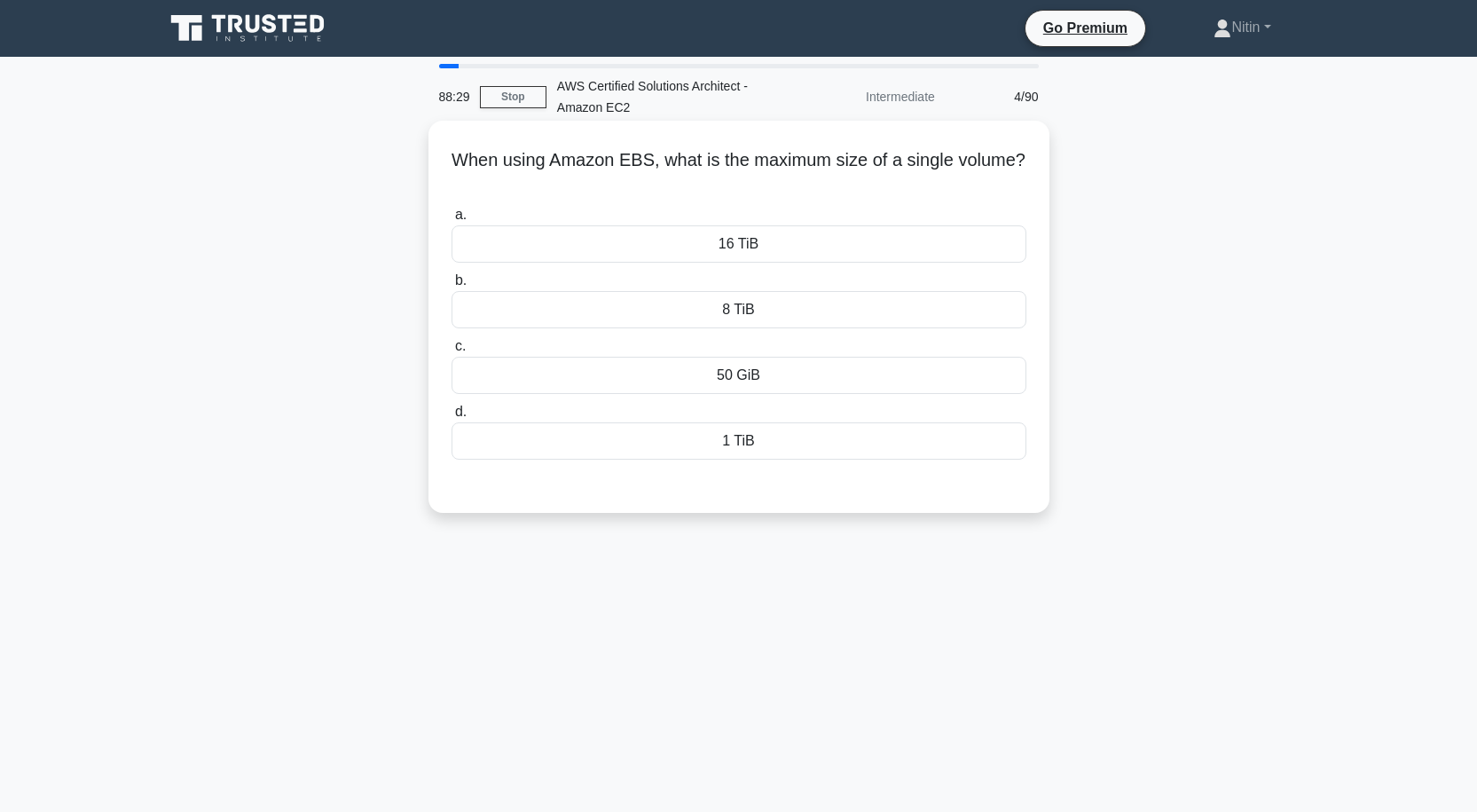
click at [727, 236] on div "16 TiB" at bounding box center [739, 244] width 575 height 38
click at [451, 221] on input "a. 16 TiB" at bounding box center [451, 215] width 0 height 12
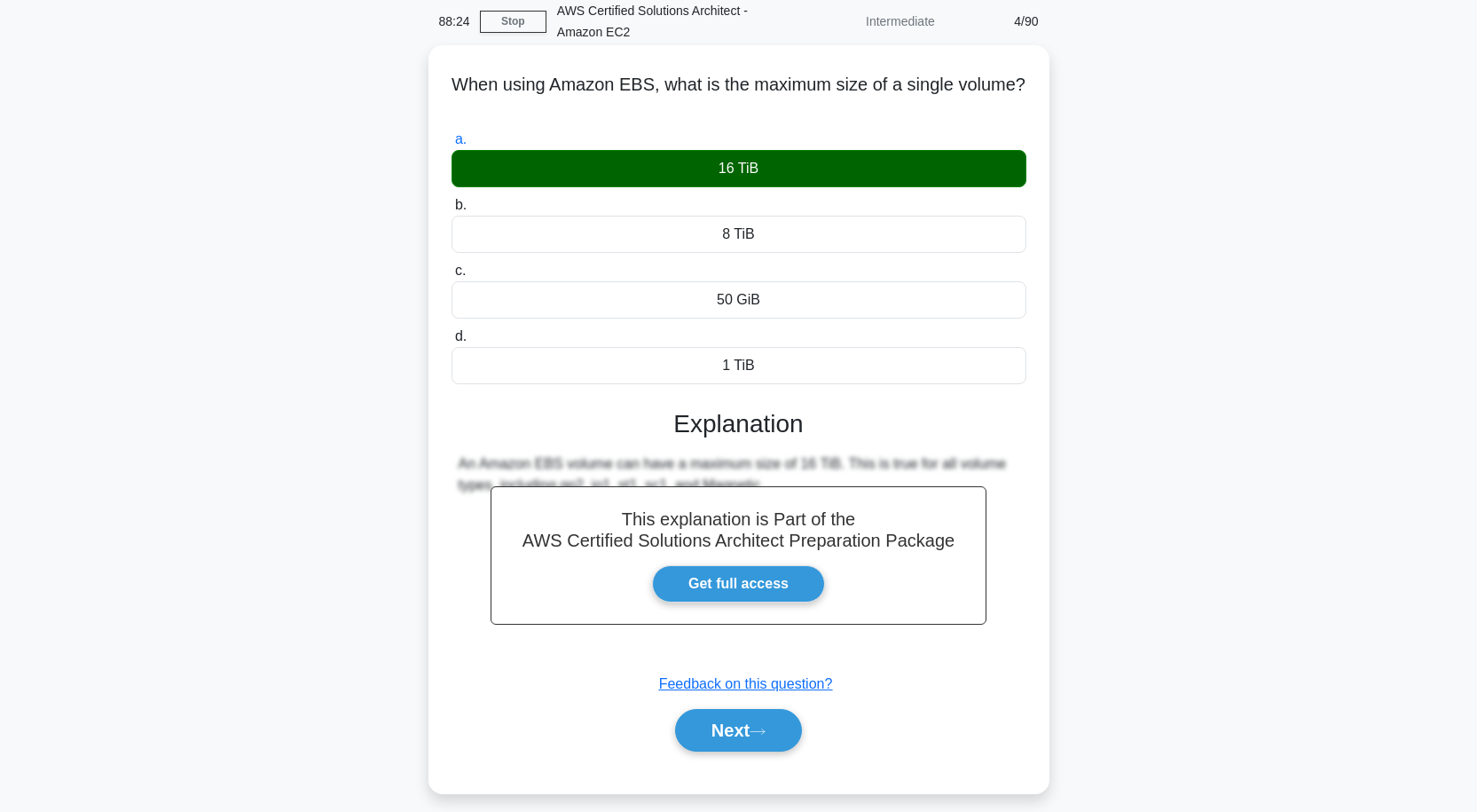
scroll to position [146, 0]
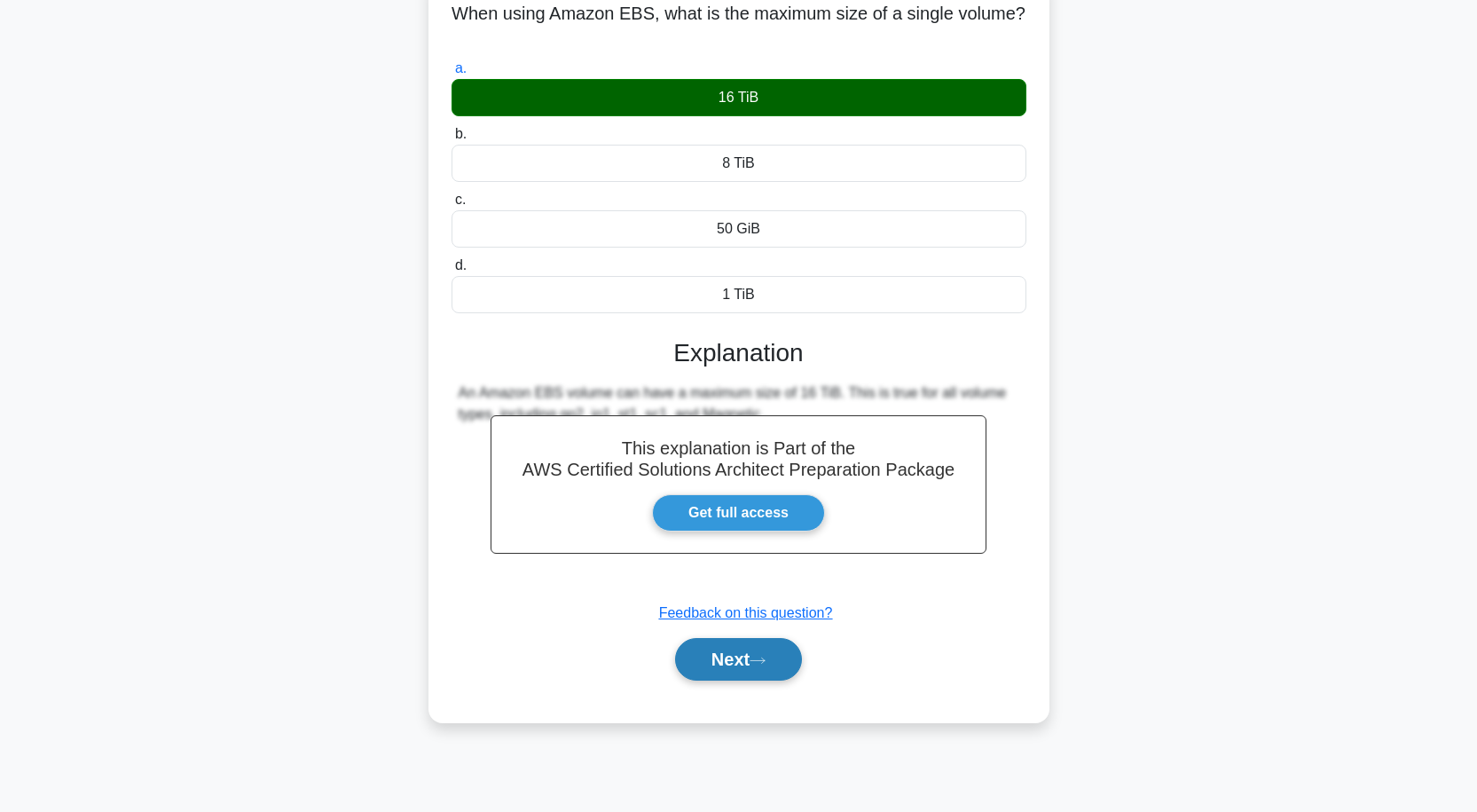
click at [744, 658] on button "Next" at bounding box center [738, 659] width 126 height 42
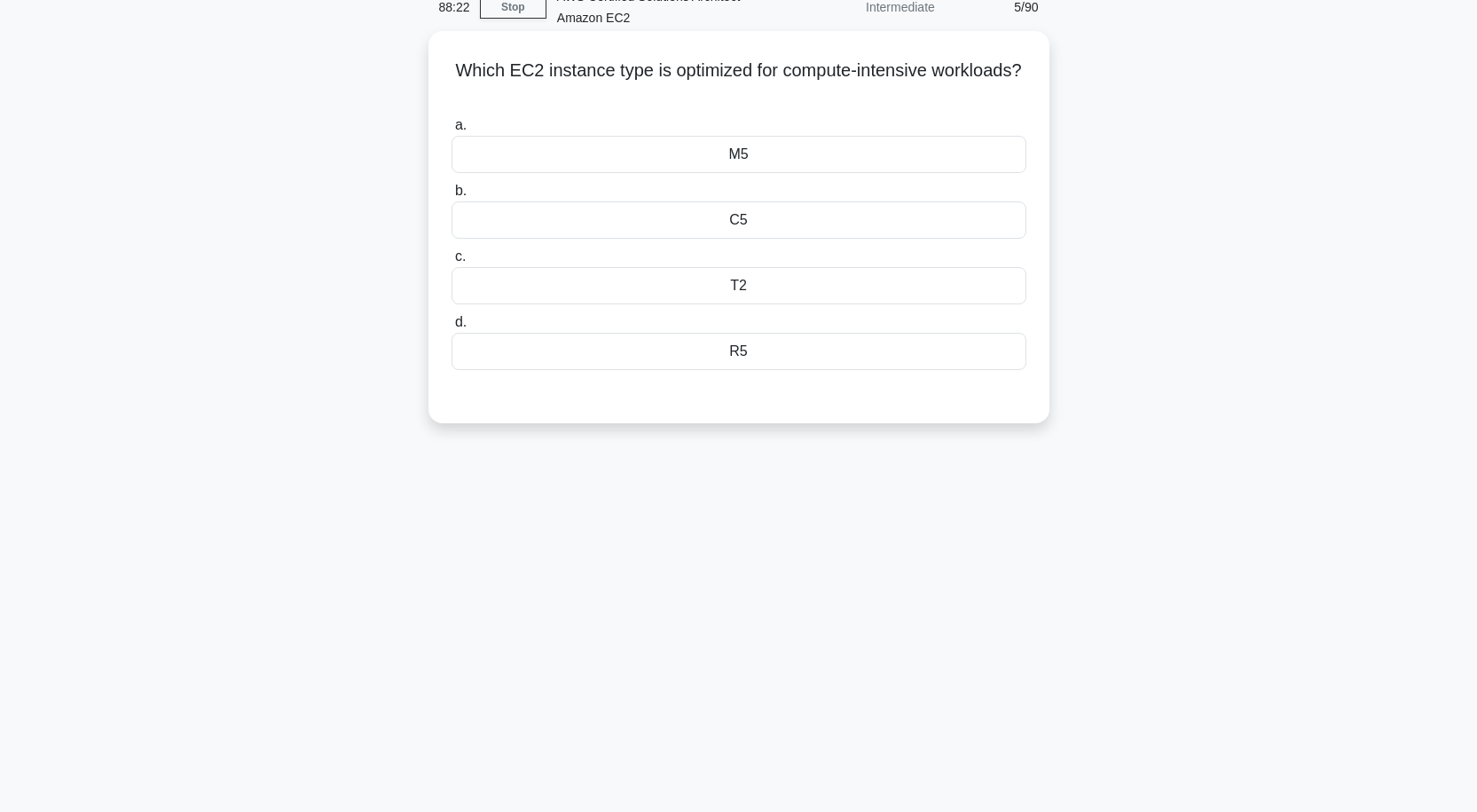
scroll to position [57, 0]
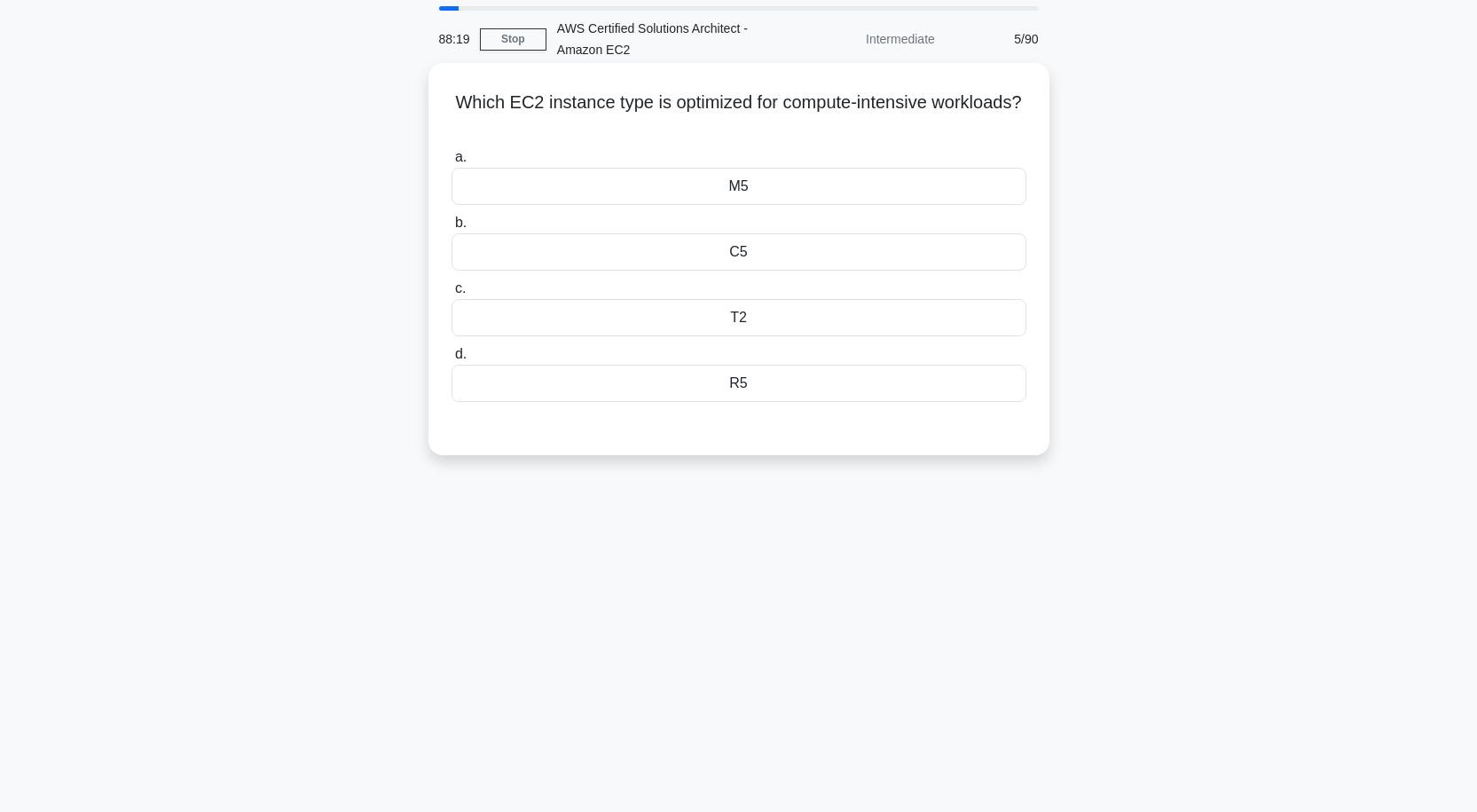
click at [768, 252] on div "C5" at bounding box center [739, 252] width 575 height 38
click at [451, 229] on input "b. C5" at bounding box center [451, 223] width 0 height 12
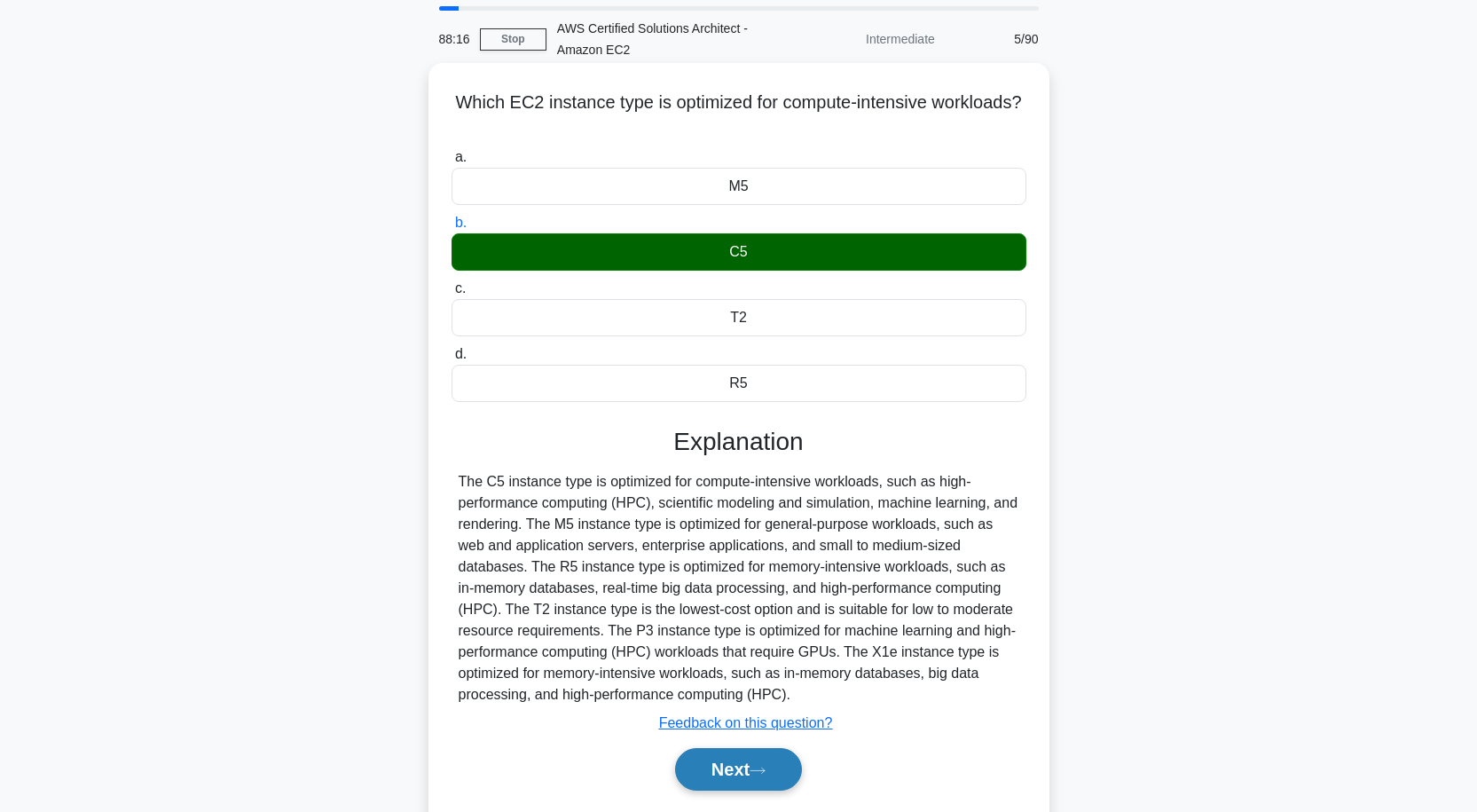
click at [701, 772] on button "Next" at bounding box center [738, 769] width 126 height 42
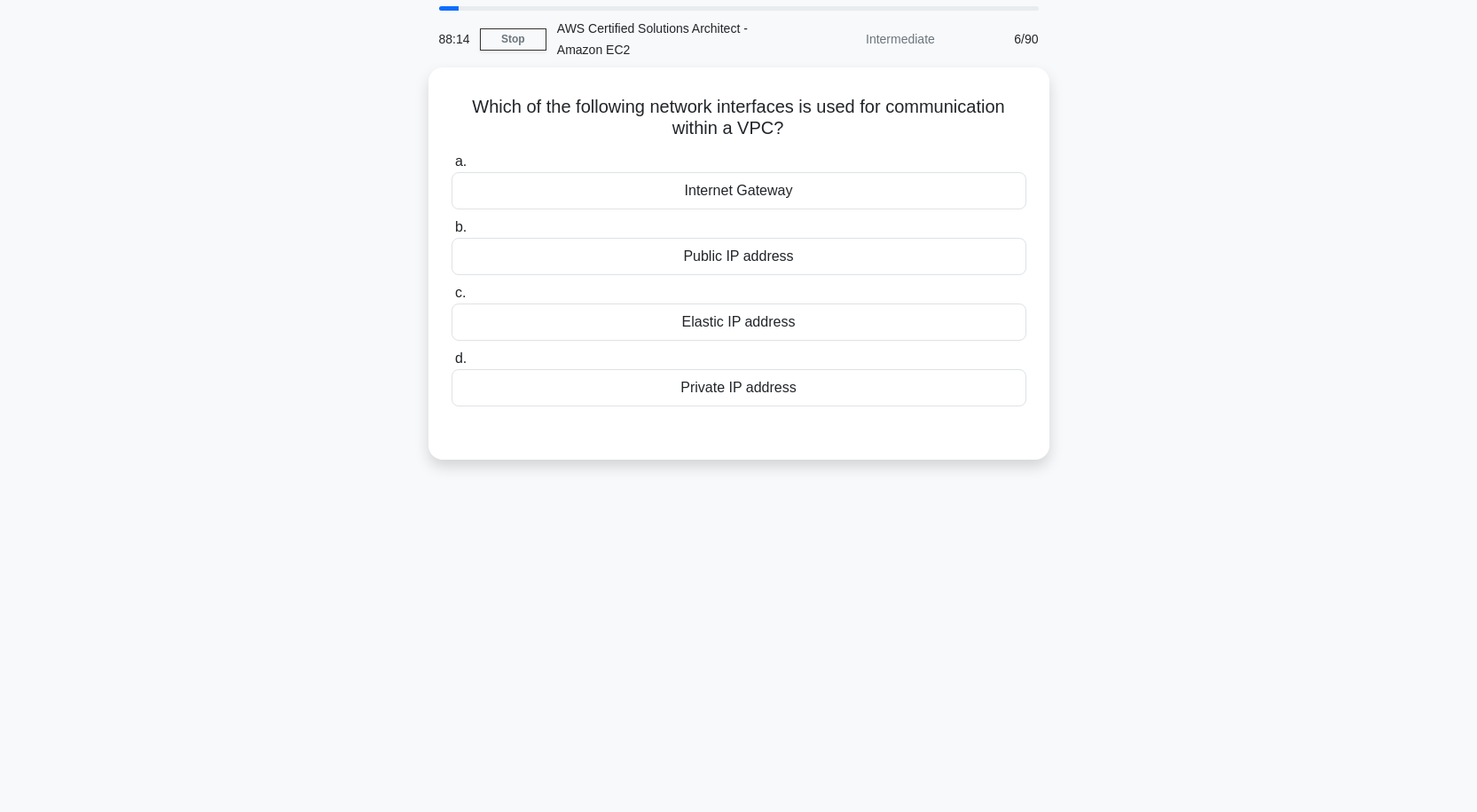
scroll to position [0, 0]
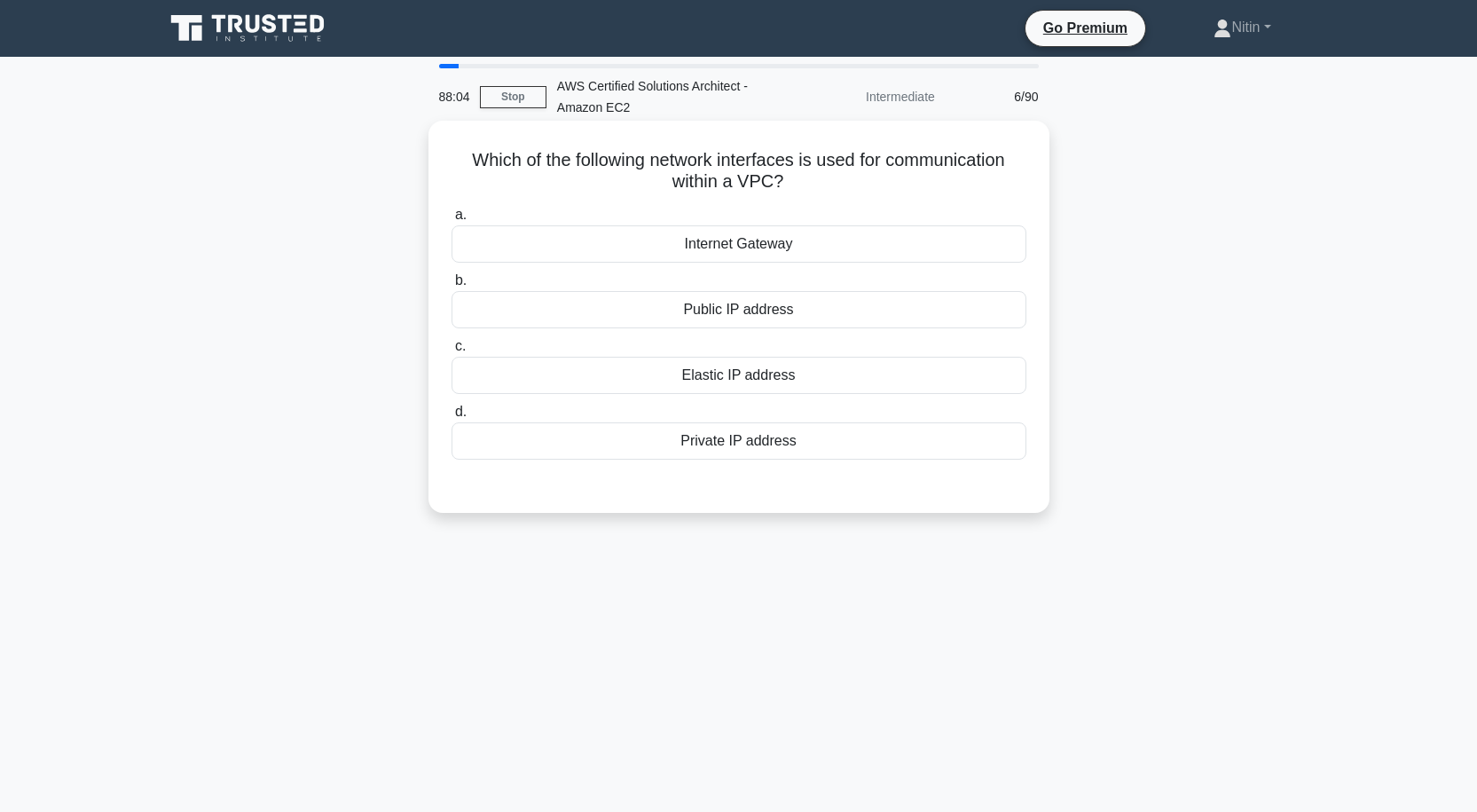
click at [706, 252] on div "Internet Gateway" at bounding box center [739, 244] width 575 height 38
click at [762, 256] on div "Internet Gateway" at bounding box center [739, 244] width 575 height 38
click at [451, 221] on input "a. Internet Gateway" at bounding box center [451, 215] width 0 height 12
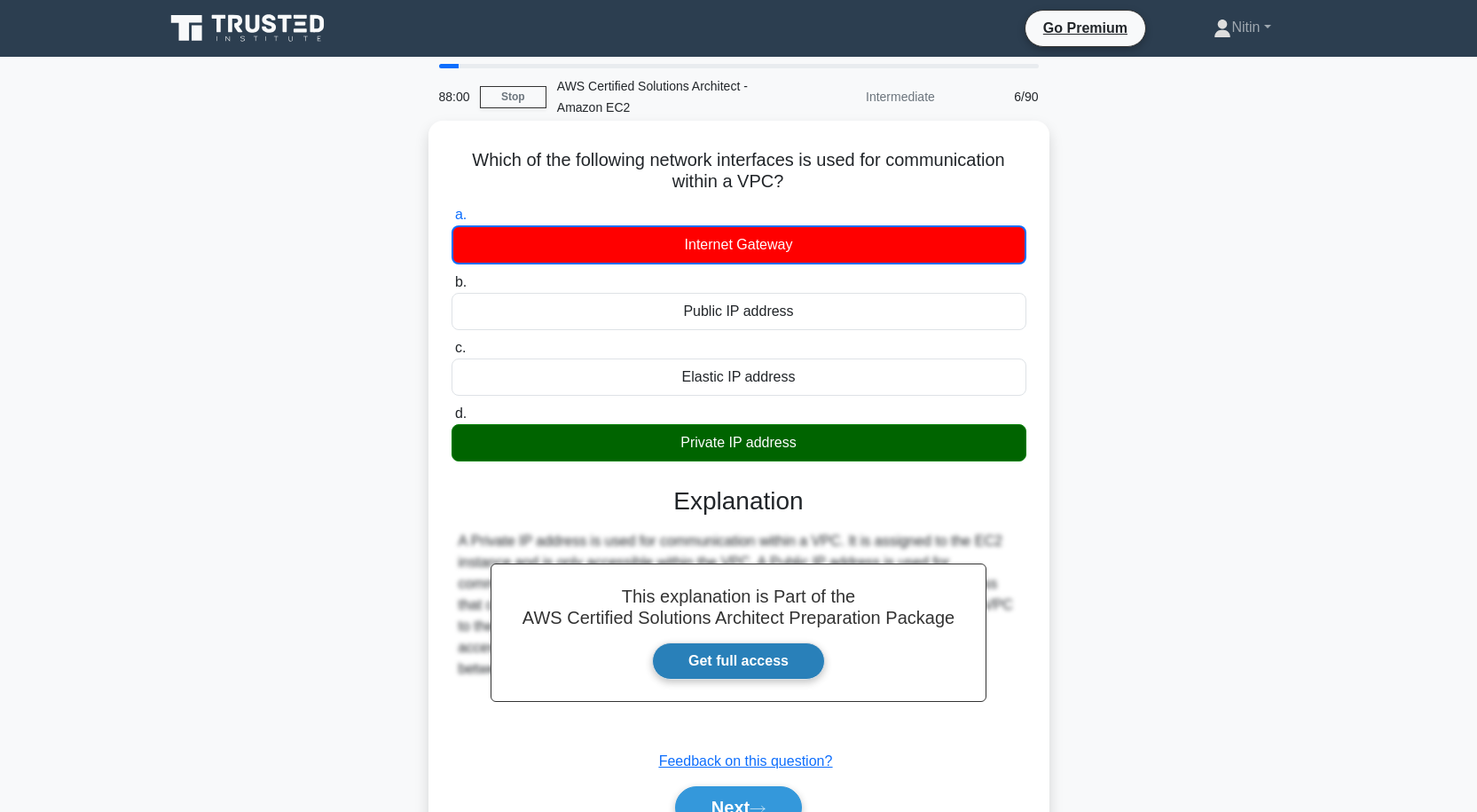
click at [740, 651] on link "Get full access" at bounding box center [738, 661] width 173 height 38
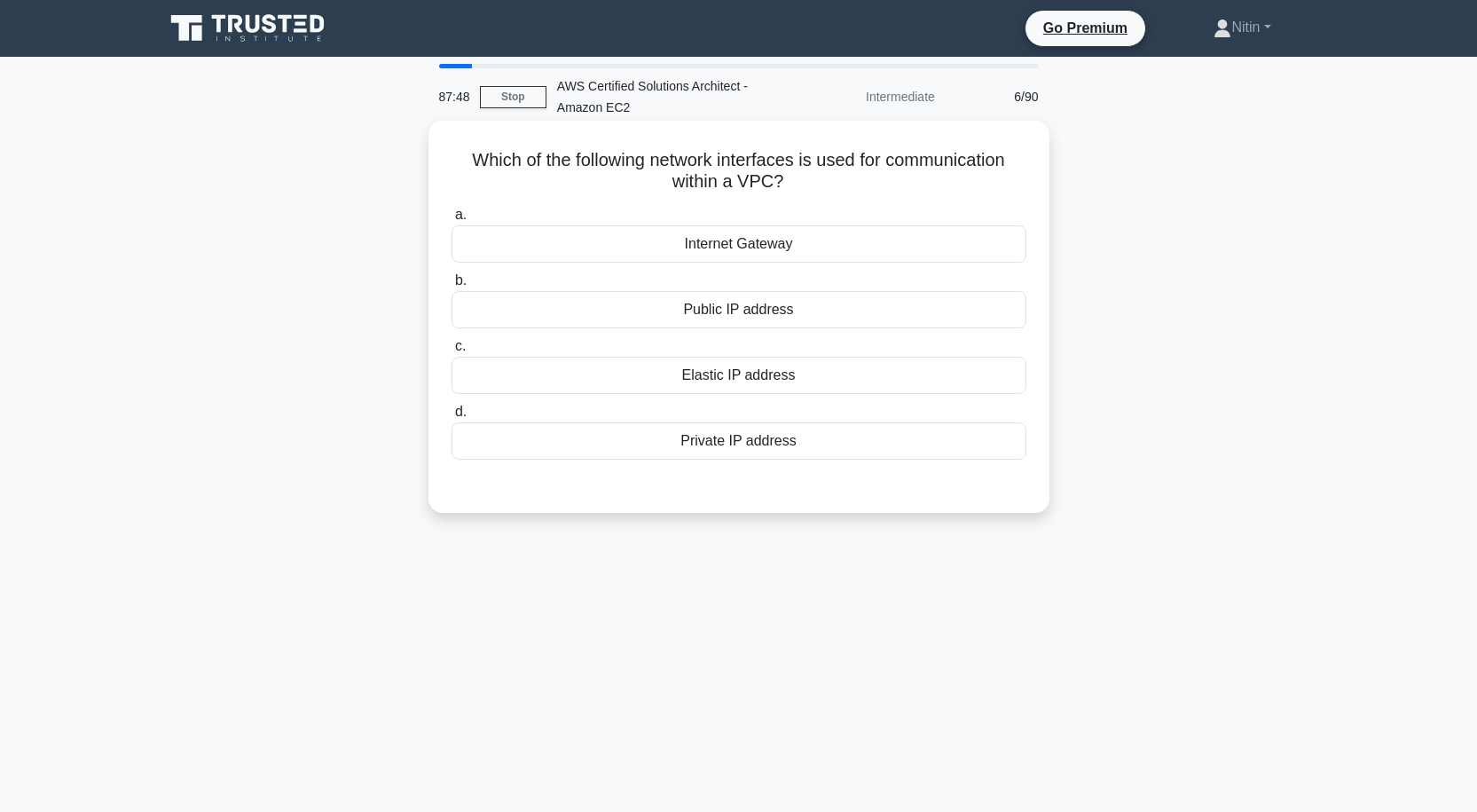
click at [673, 441] on div "Private IP address" at bounding box center [739, 442] width 575 height 38
click at [451, 418] on input "d. Private IP address" at bounding box center [451, 412] width 0 height 12
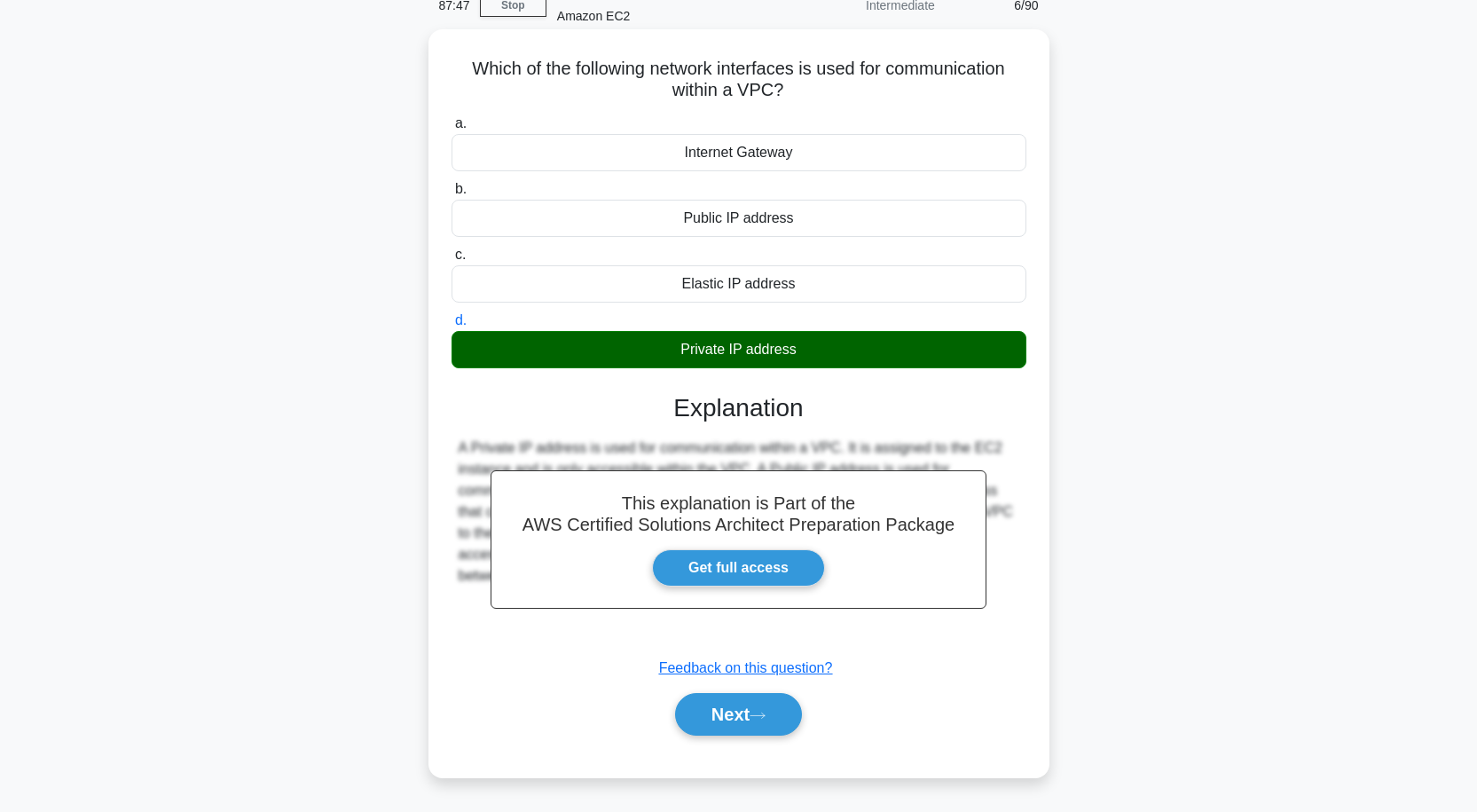
scroll to position [146, 0]
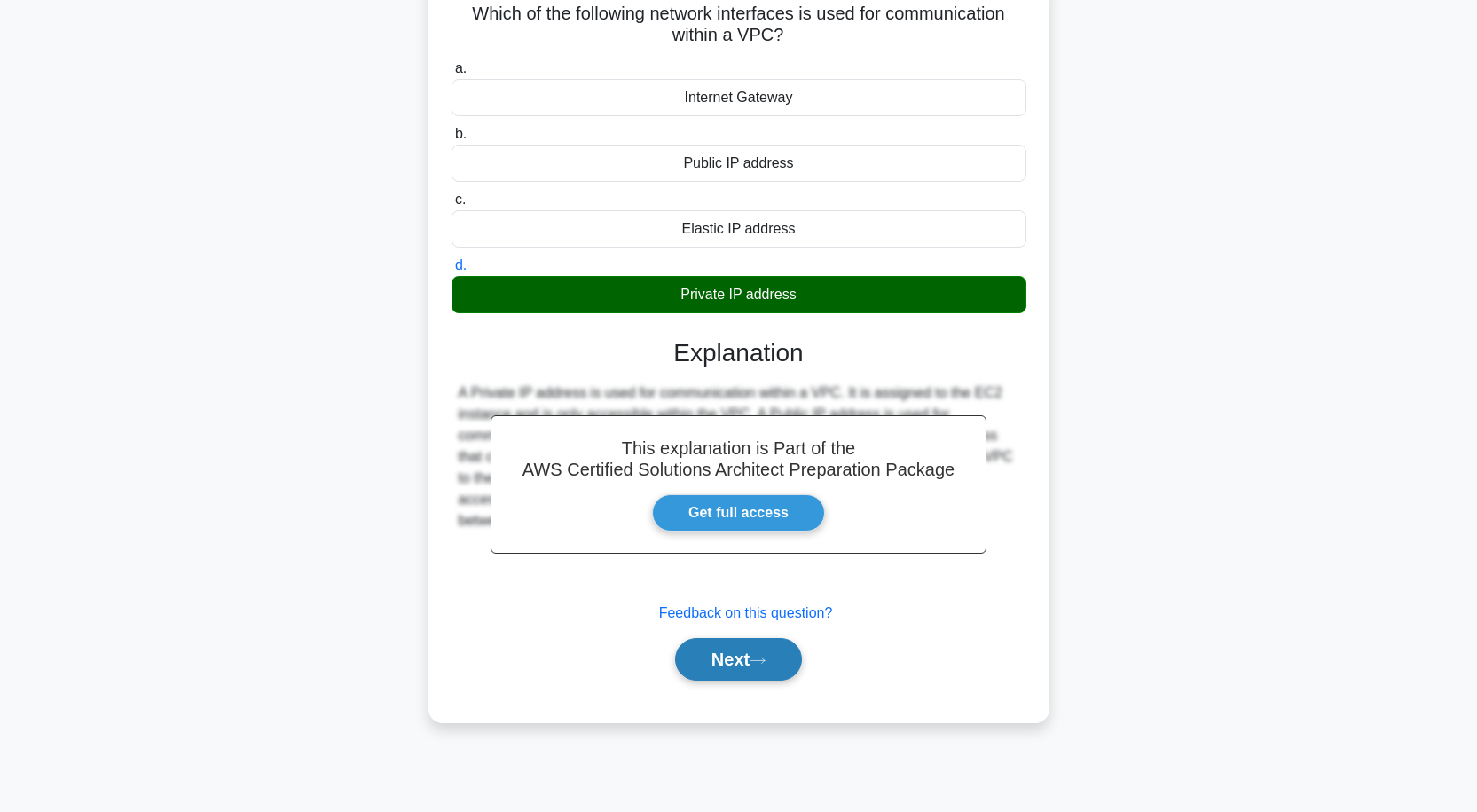
click at [737, 639] on button "Next" at bounding box center [738, 659] width 126 height 42
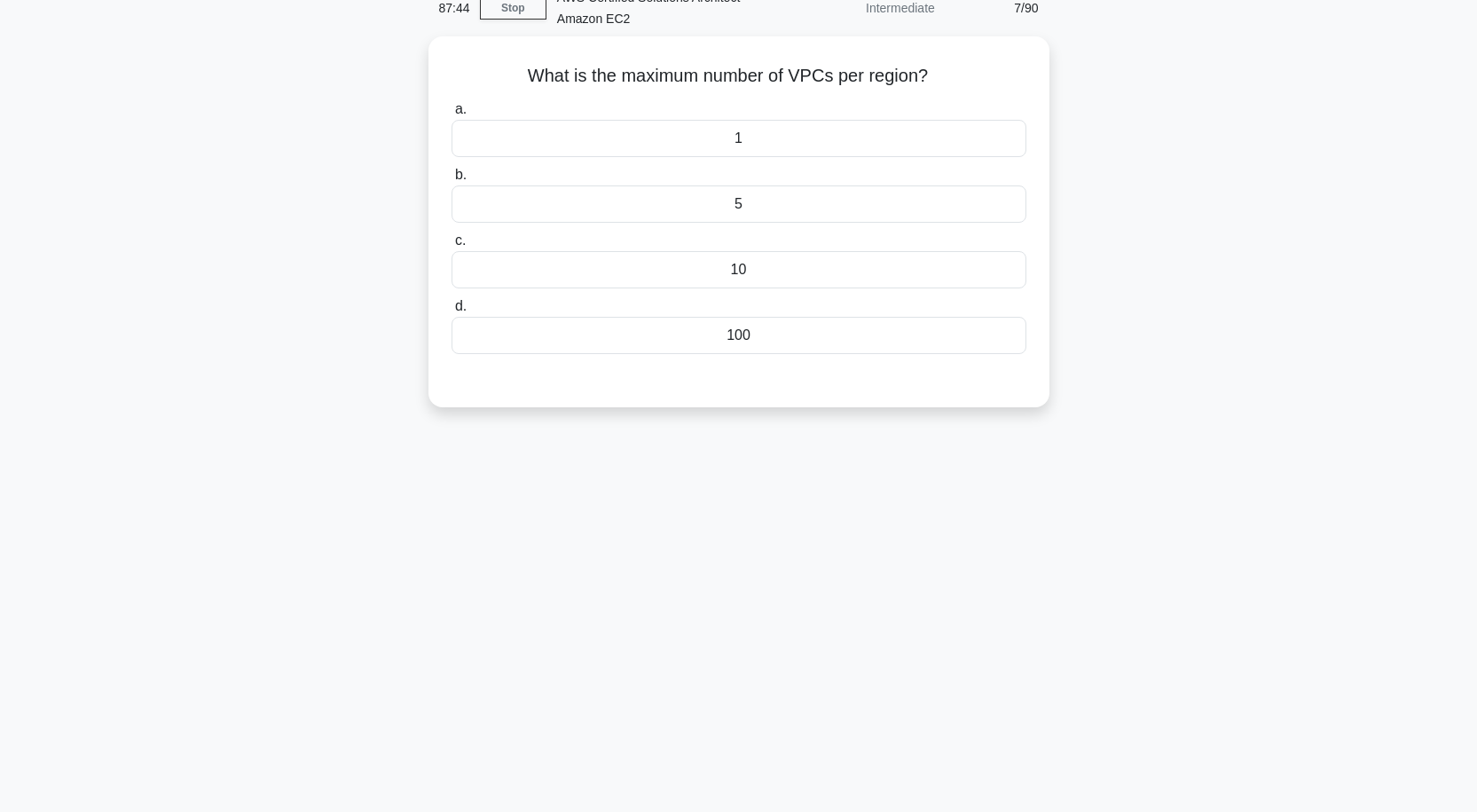
scroll to position [57, 0]
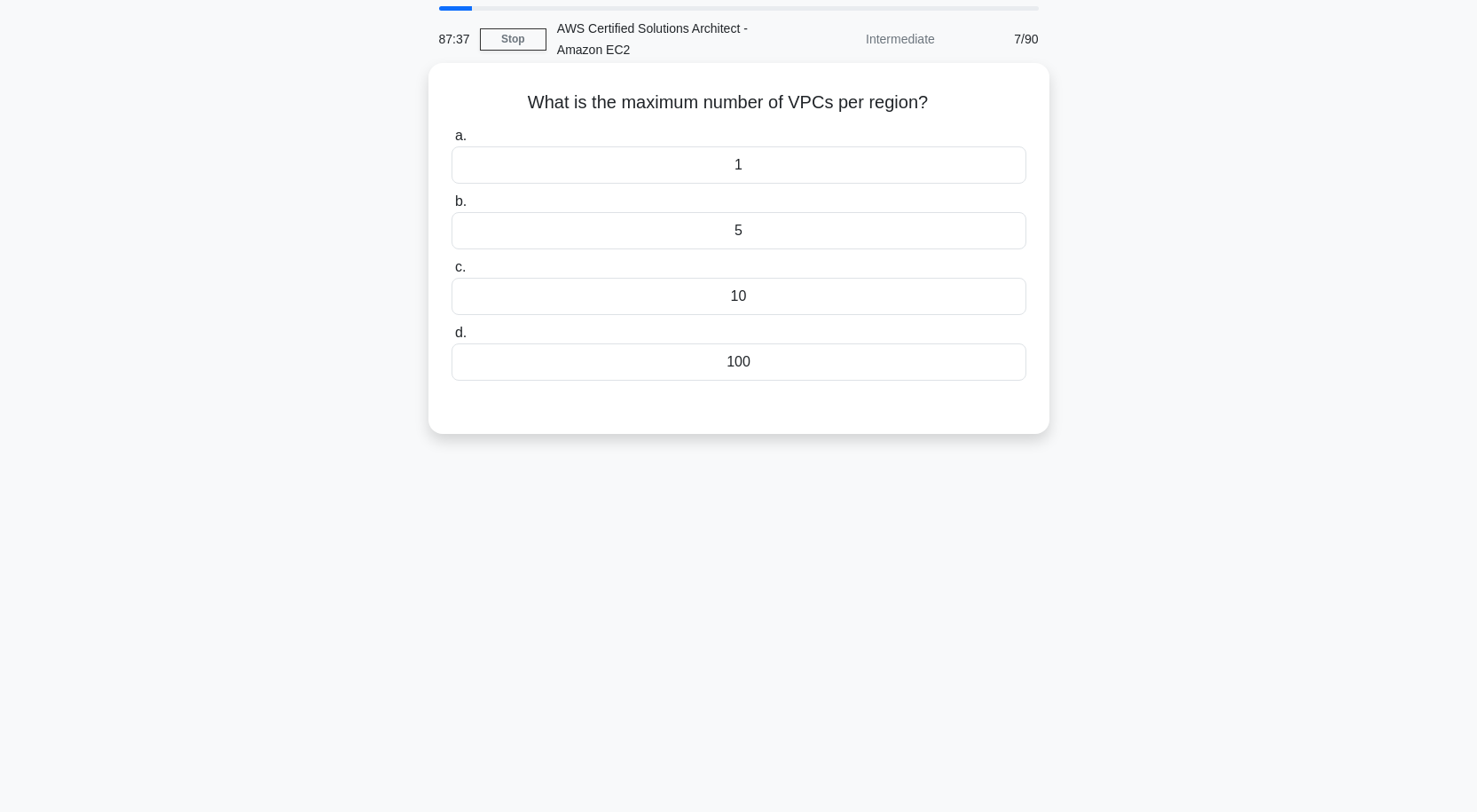
click at [709, 236] on div "5" at bounding box center [739, 231] width 575 height 38
click at [451, 207] on input "b. 5" at bounding box center [451, 202] width 0 height 12
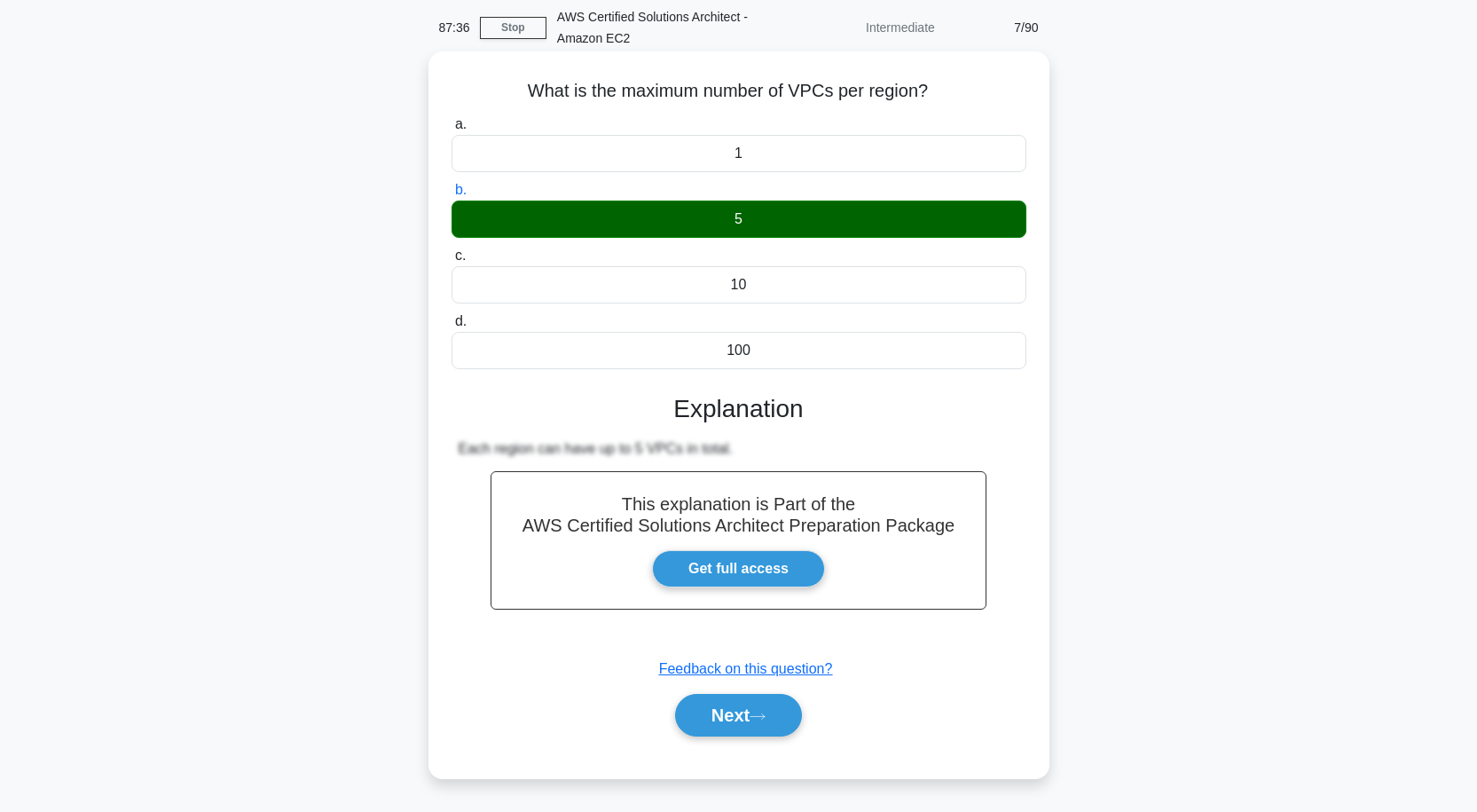
scroll to position [146, 0]
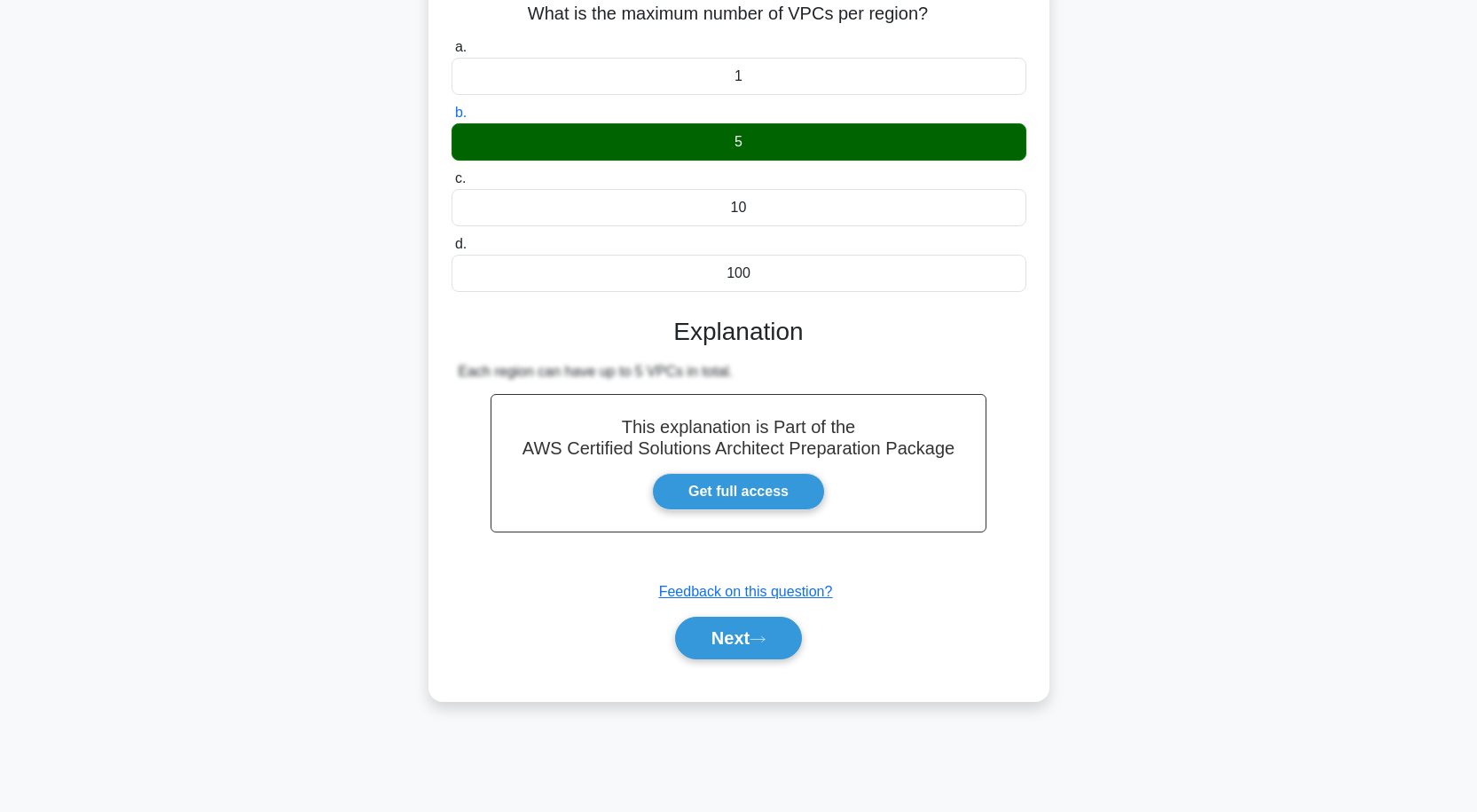
click at [738, 616] on div "Next" at bounding box center [739, 637] width 575 height 56
click at [738, 638] on button "Next" at bounding box center [738, 637] width 126 height 42
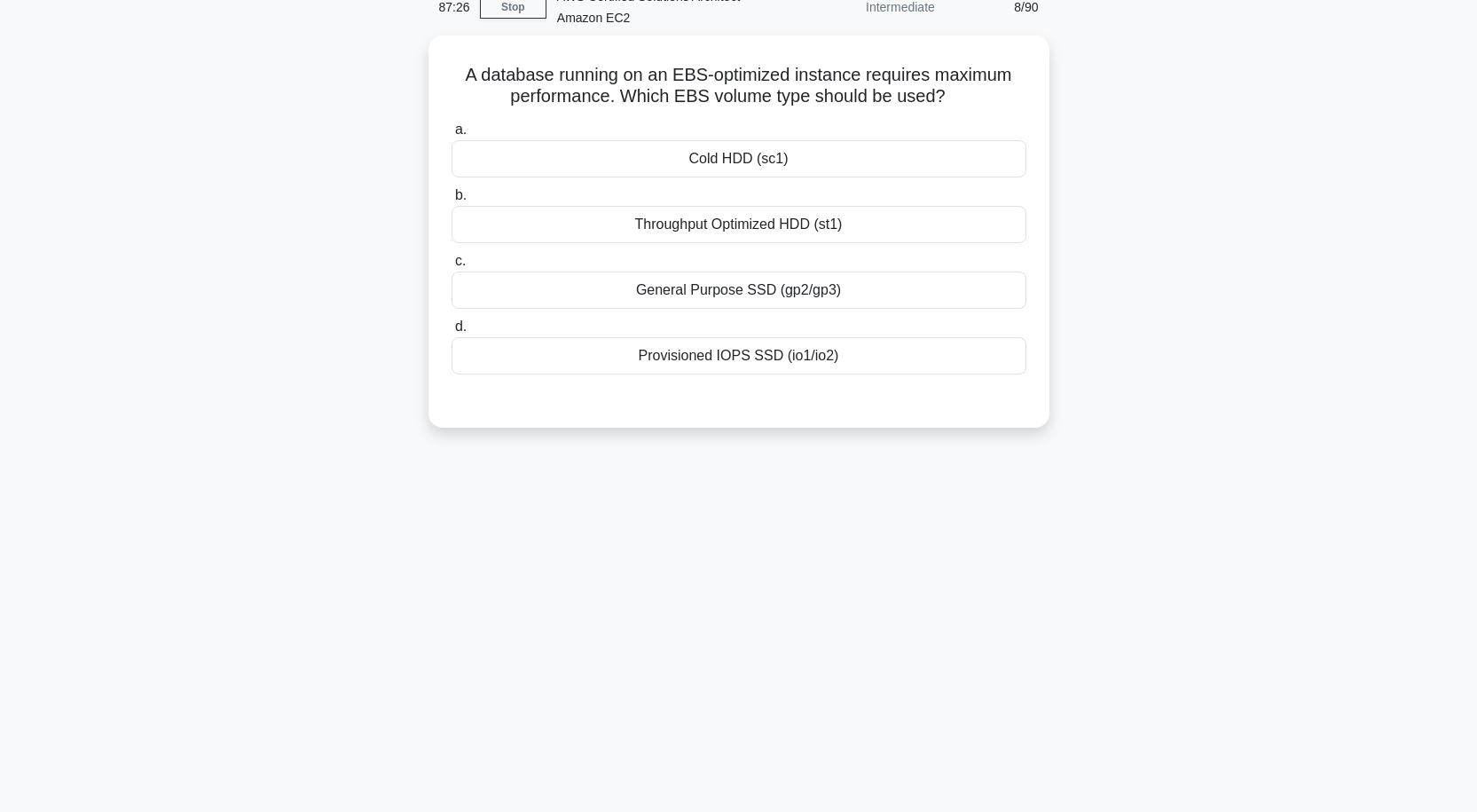
scroll to position [57, 0]
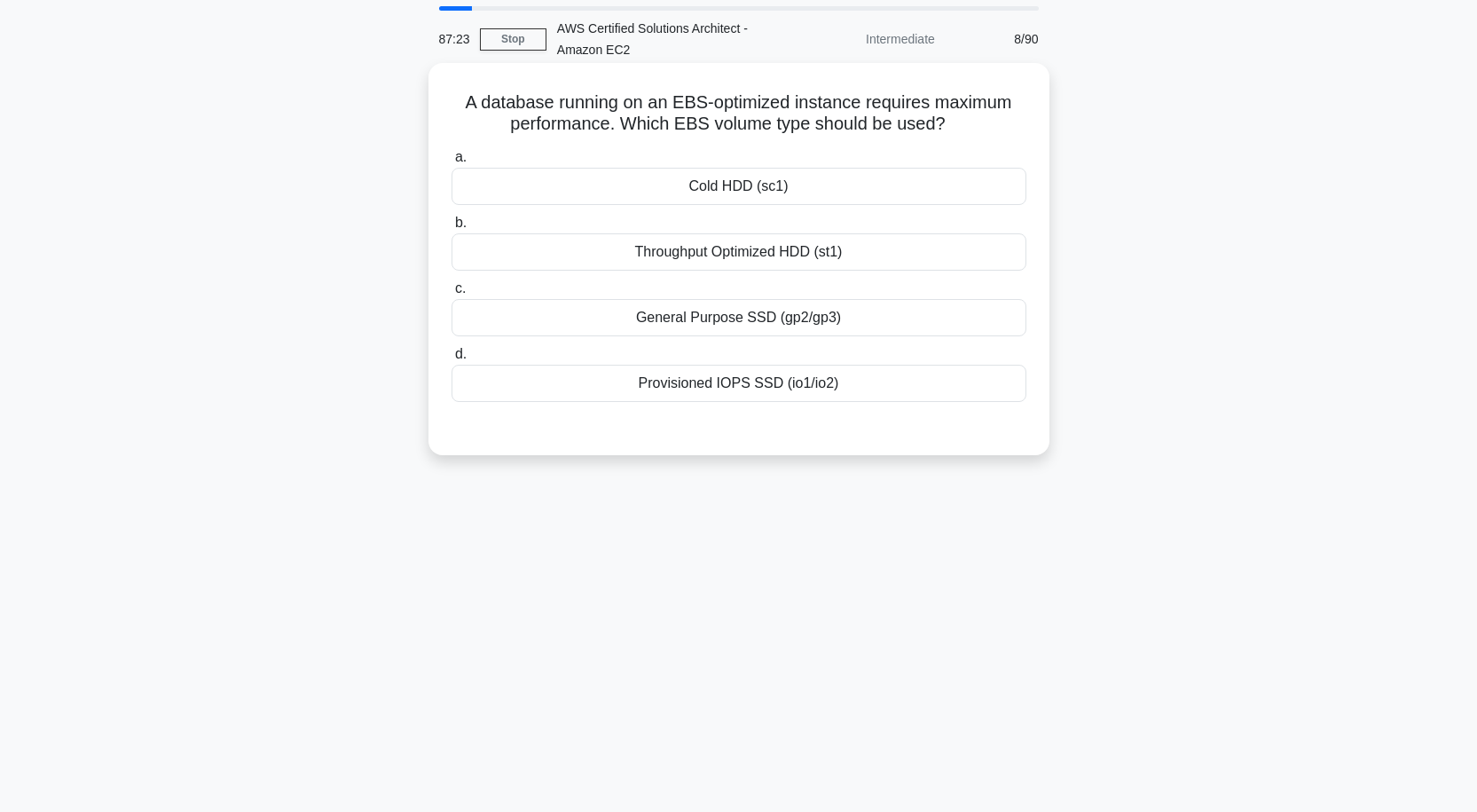
click at [787, 318] on div "General Purpose SSD (gp2/gp3)" at bounding box center [739, 318] width 575 height 38
click at [451, 294] on input "c. General Purpose SSD (gp2/gp3)" at bounding box center [451, 289] width 0 height 12
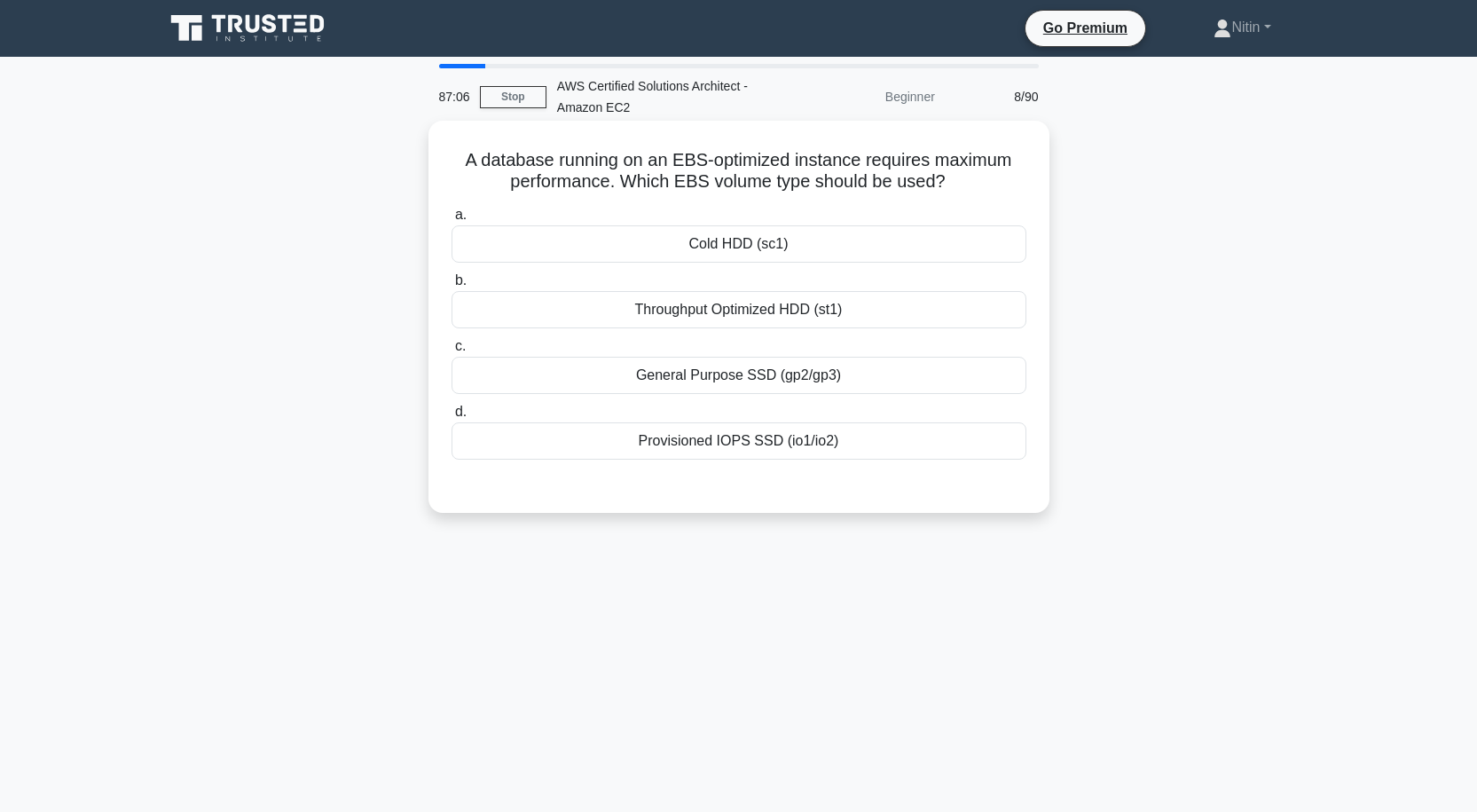
click at [723, 449] on div "Provisioned IOPS SSD (io1/io2)" at bounding box center [739, 442] width 575 height 38
click at [451, 418] on input "d. Provisioned IOPS SSD (io1/io2)" at bounding box center [451, 412] width 0 height 12
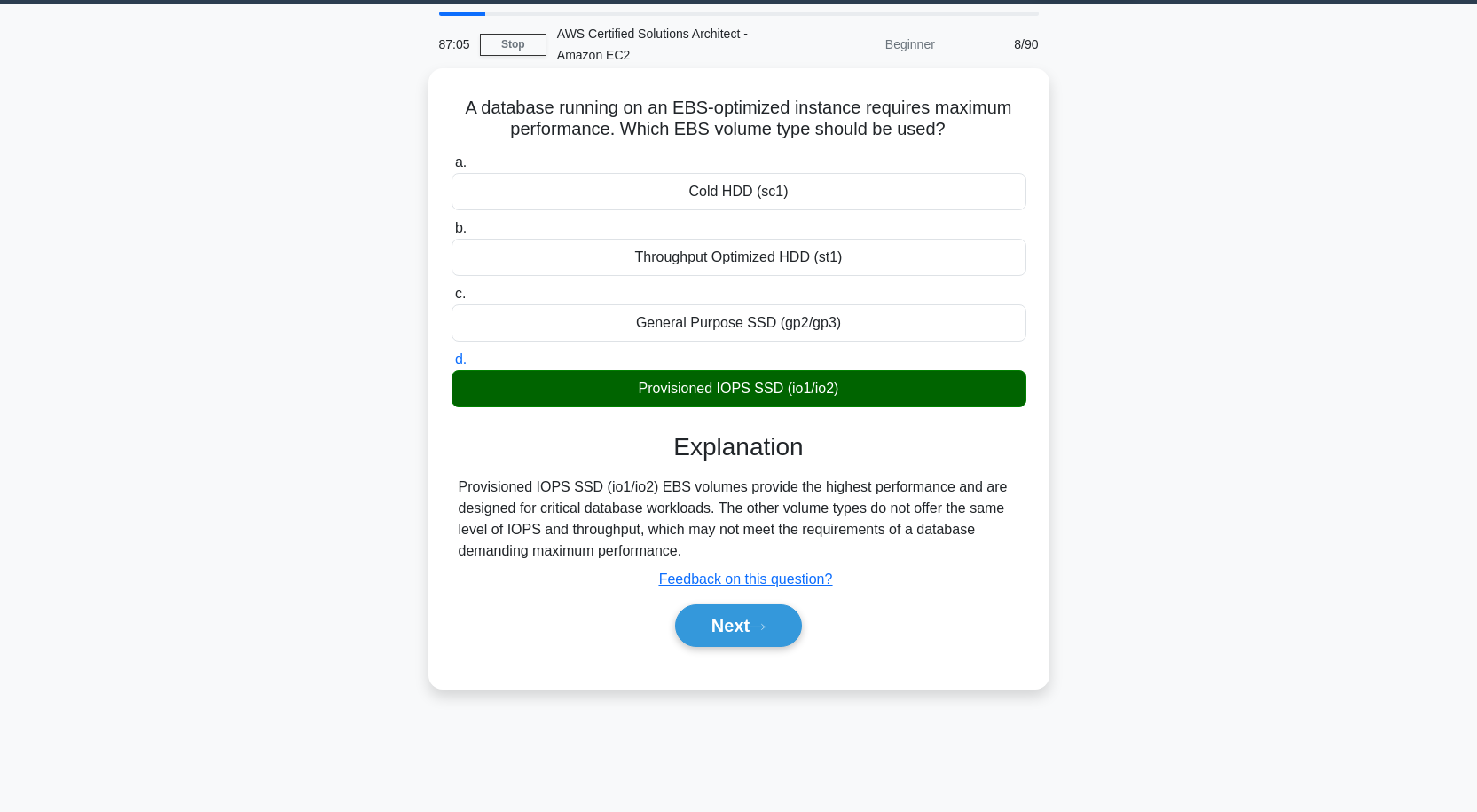
scroll to position [146, 0]
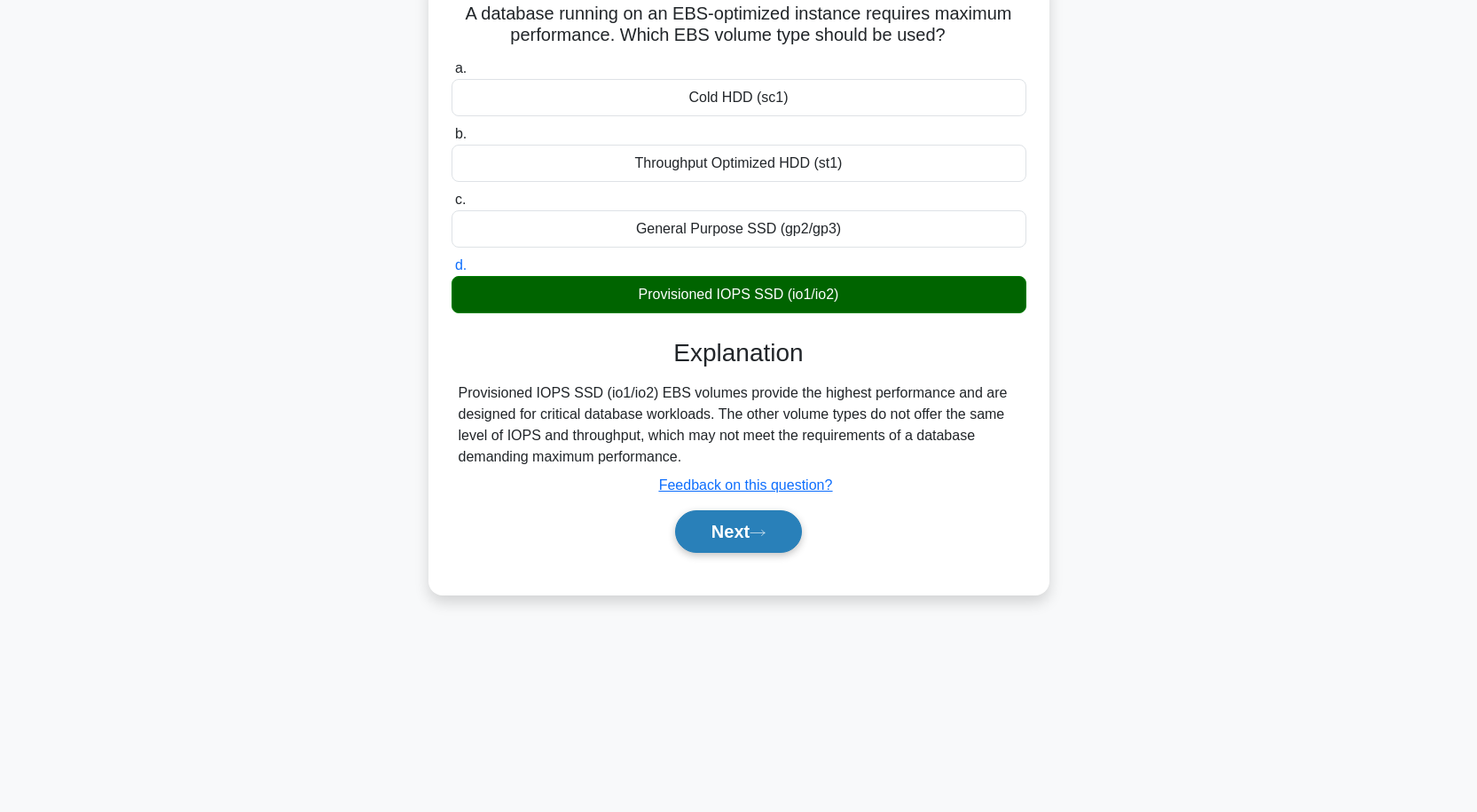
click at [761, 539] on button "Next" at bounding box center [738, 530] width 126 height 42
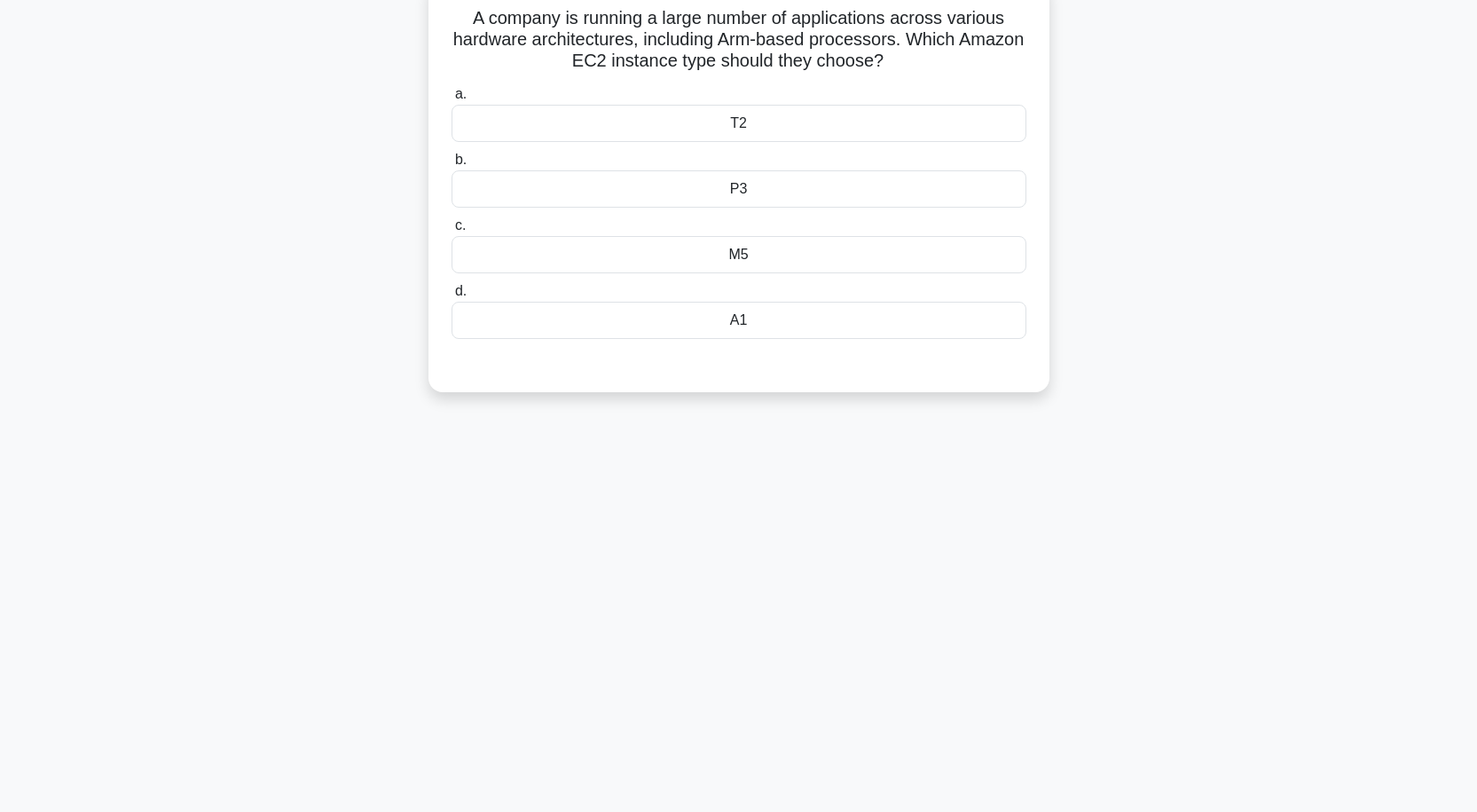
scroll to position [57, 0]
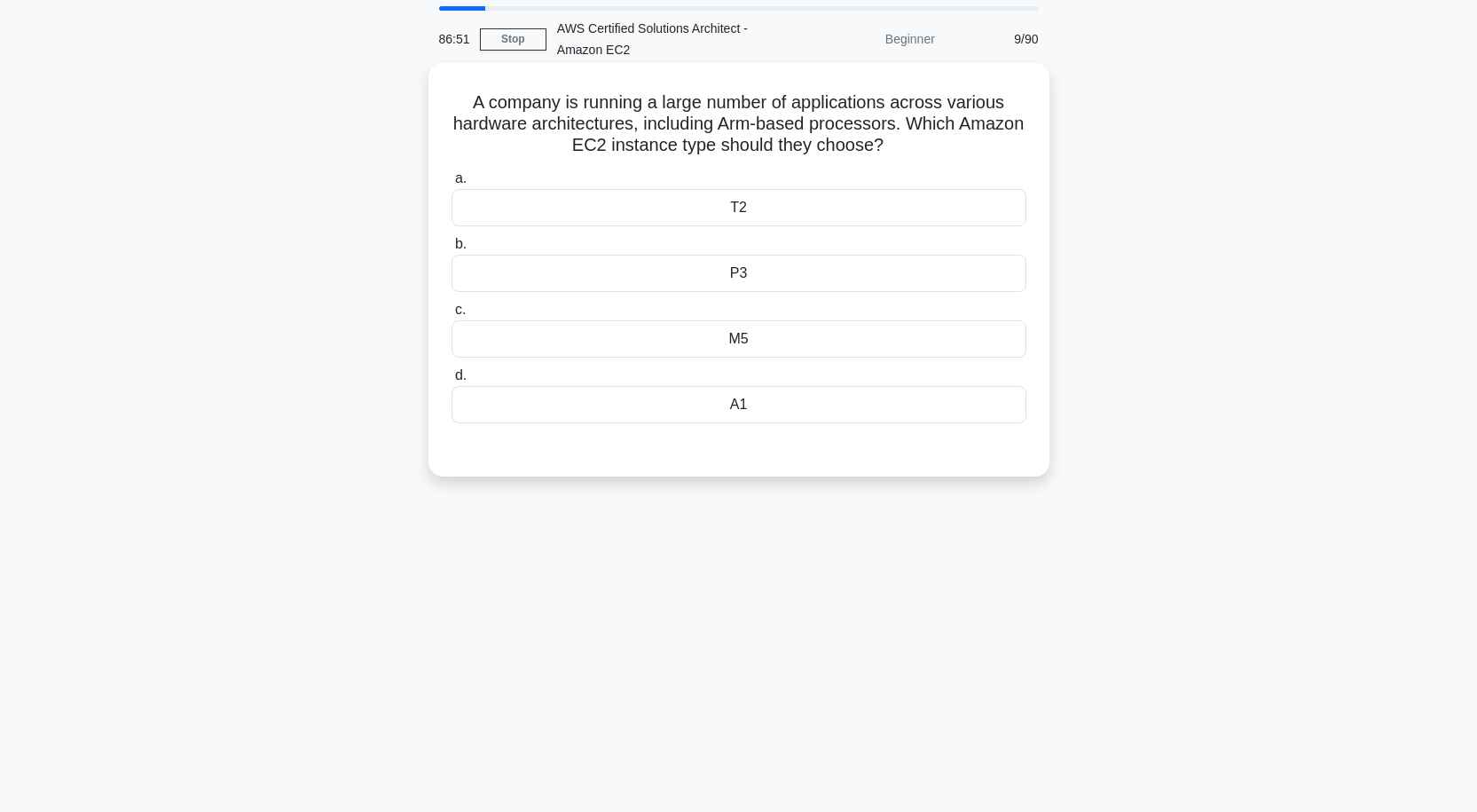
click at [742, 207] on div "T2" at bounding box center [739, 207] width 575 height 38
click at [451, 185] on input "a. T2" at bounding box center [451, 179] width 0 height 12
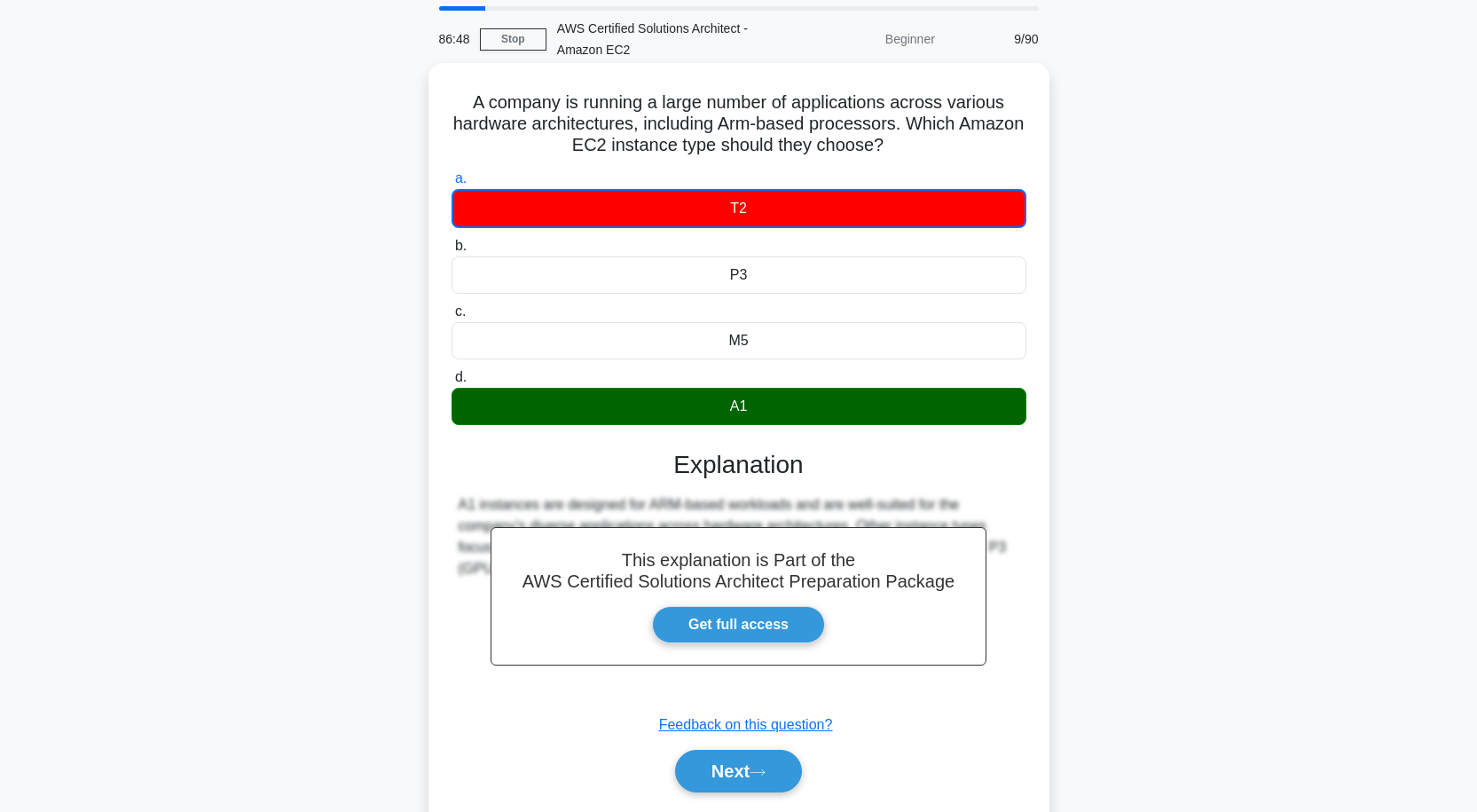
scroll to position [146, 0]
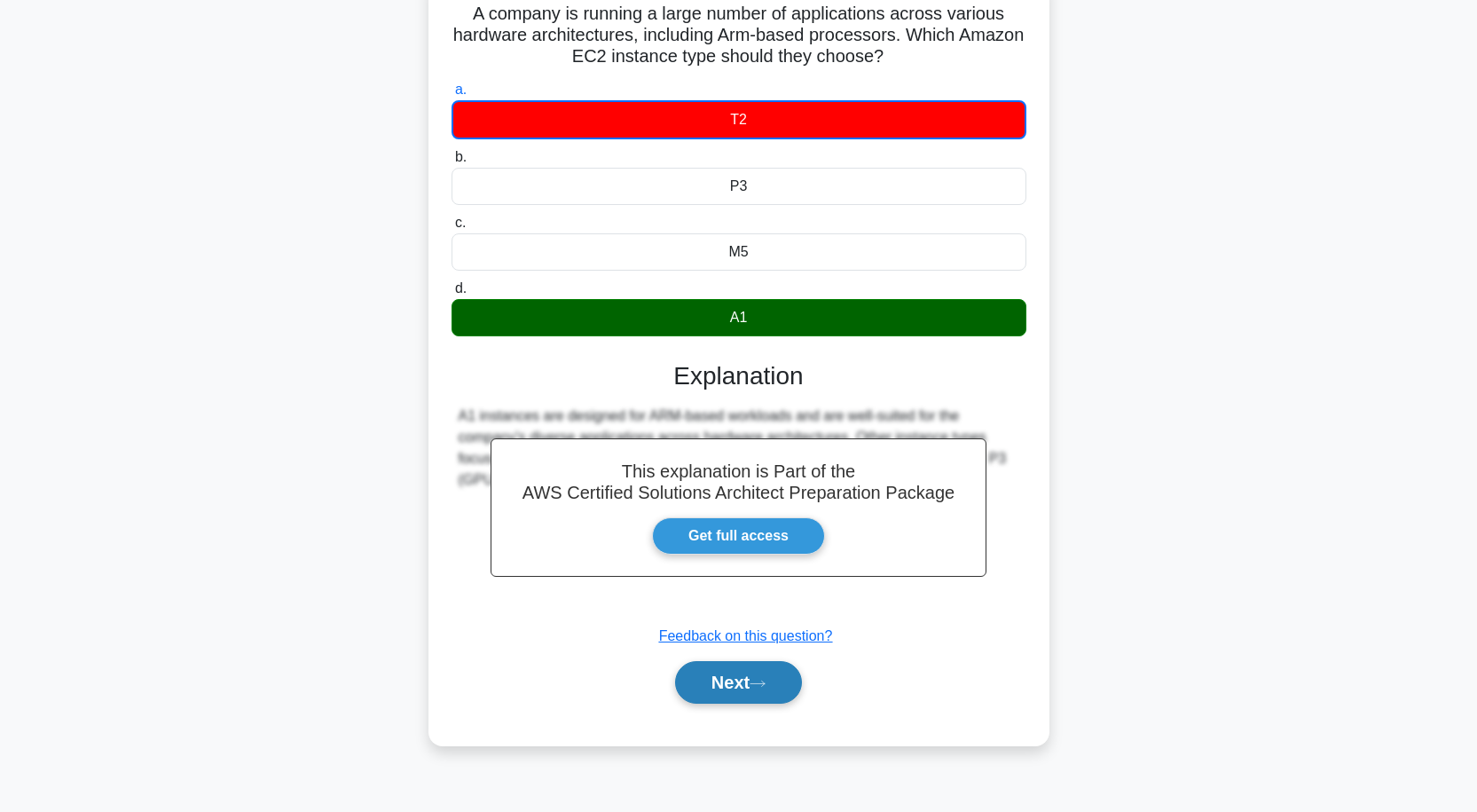
click at [748, 688] on button "Next" at bounding box center [738, 682] width 126 height 42
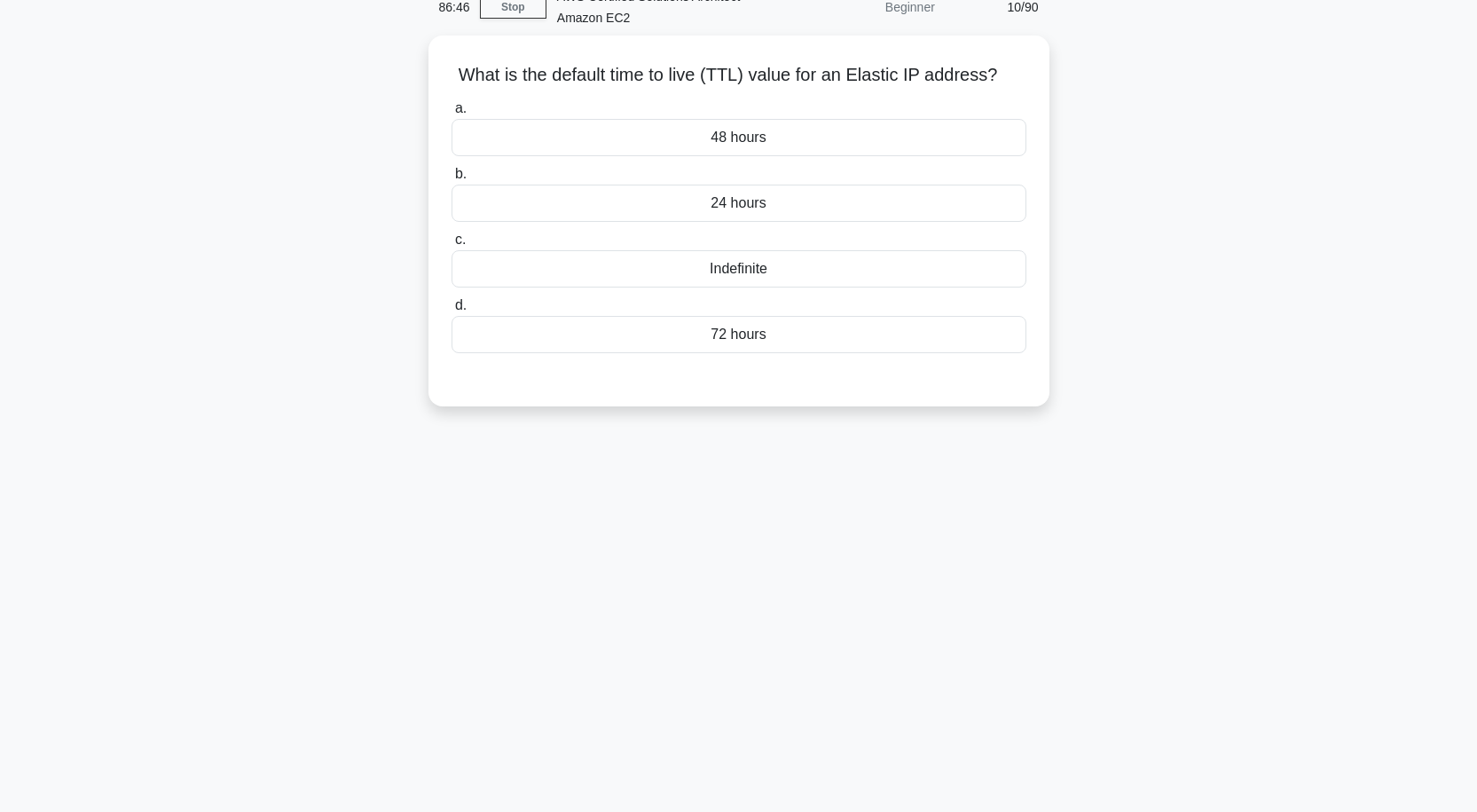
scroll to position [57, 0]
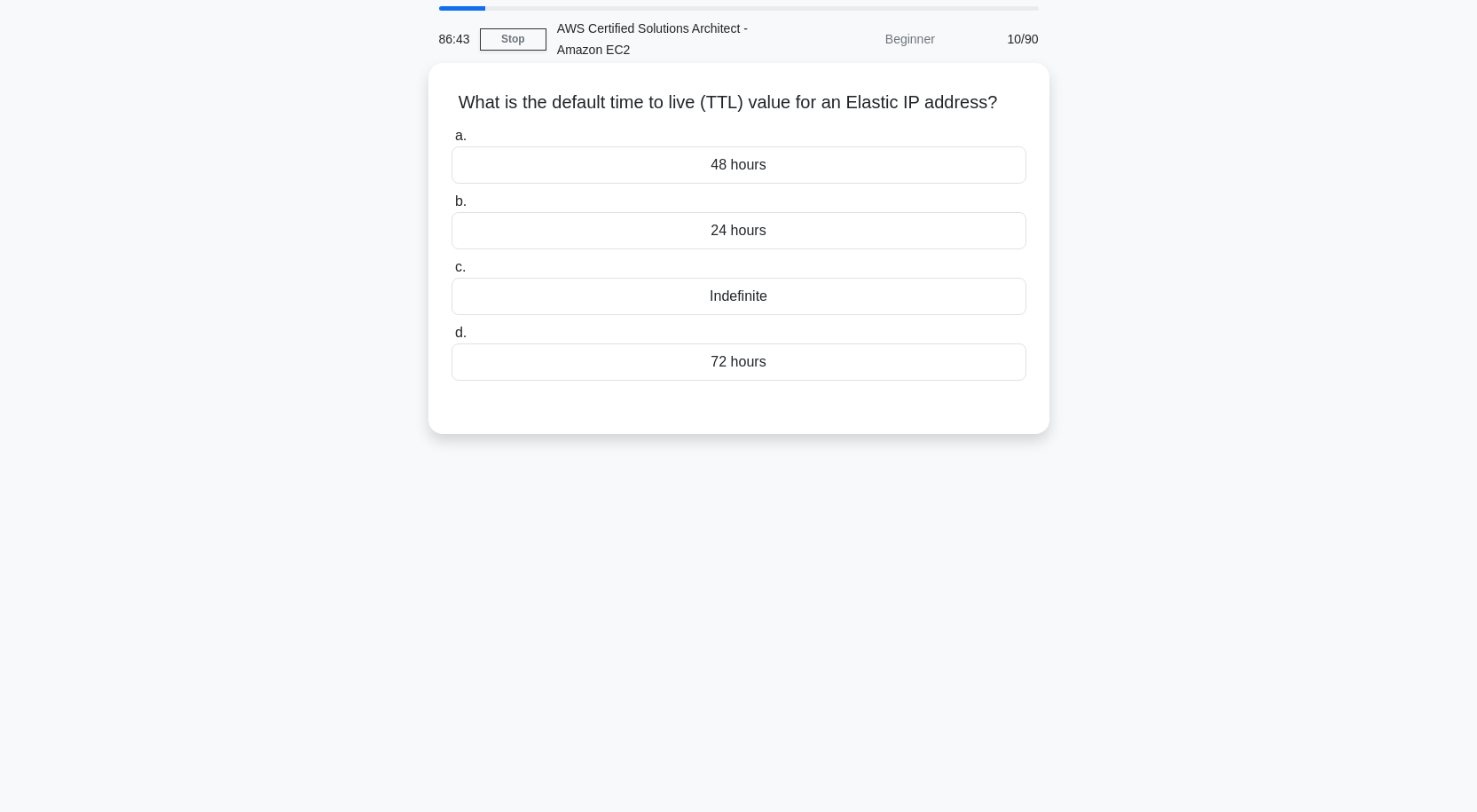
click at [726, 300] on div "Indefinite" at bounding box center [739, 296] width 575 height 38
click at [451, 274] on input "c. Indefinite" at bounding box center [451, 268] width 0 height 12
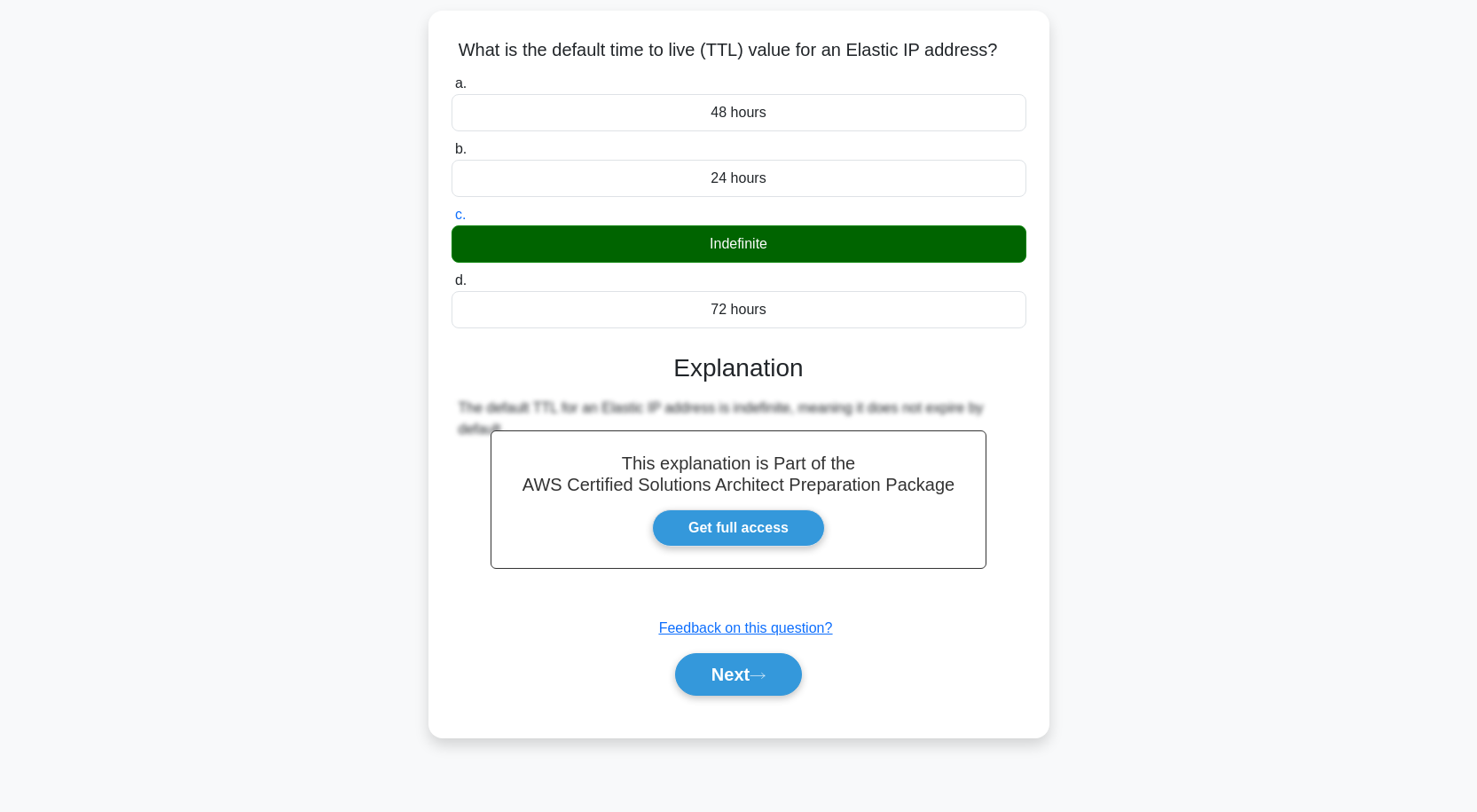
scroll to position [146, 0]
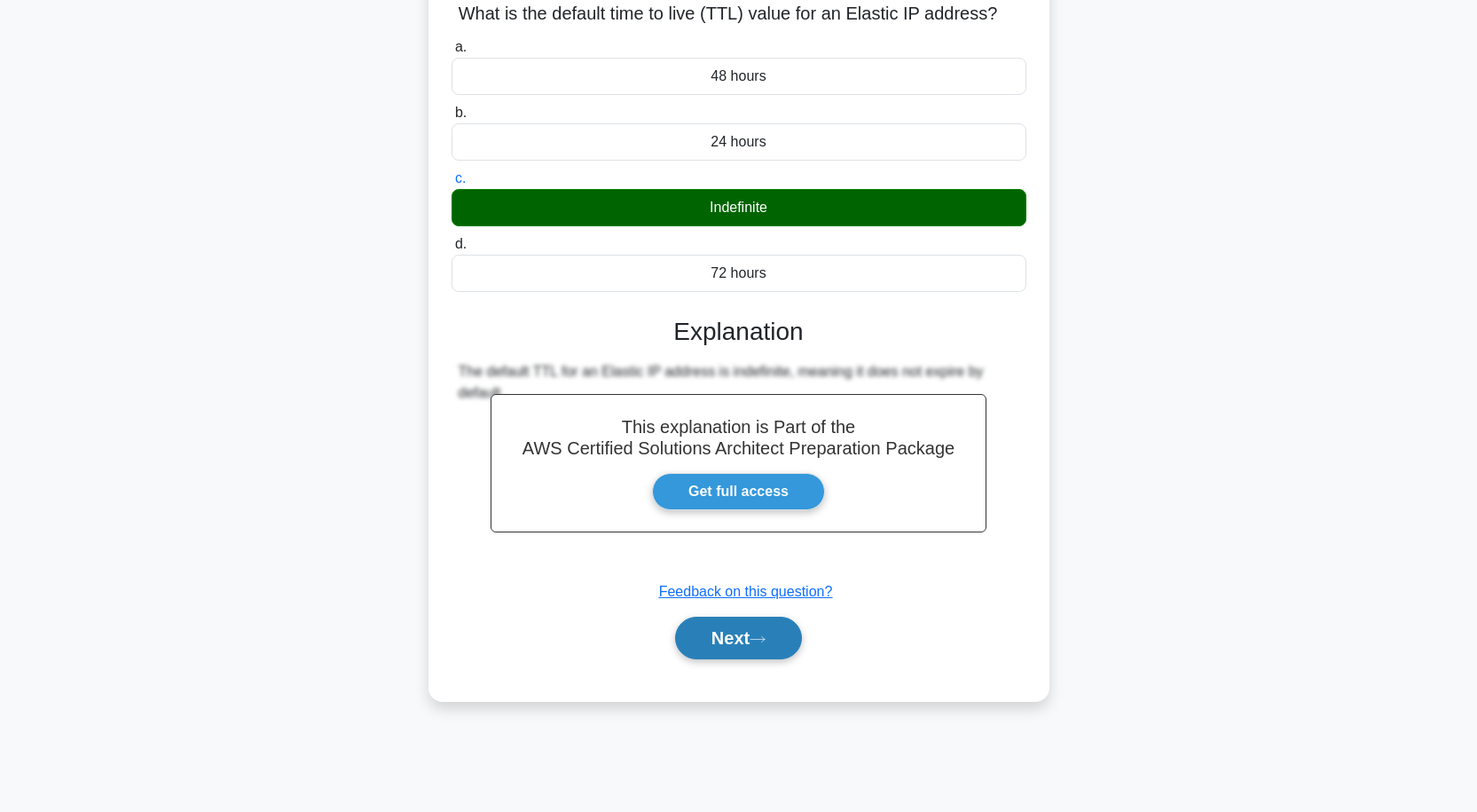
click at [726, 620] on button "Next" at bounding box center [738, 637] width 126 height 42
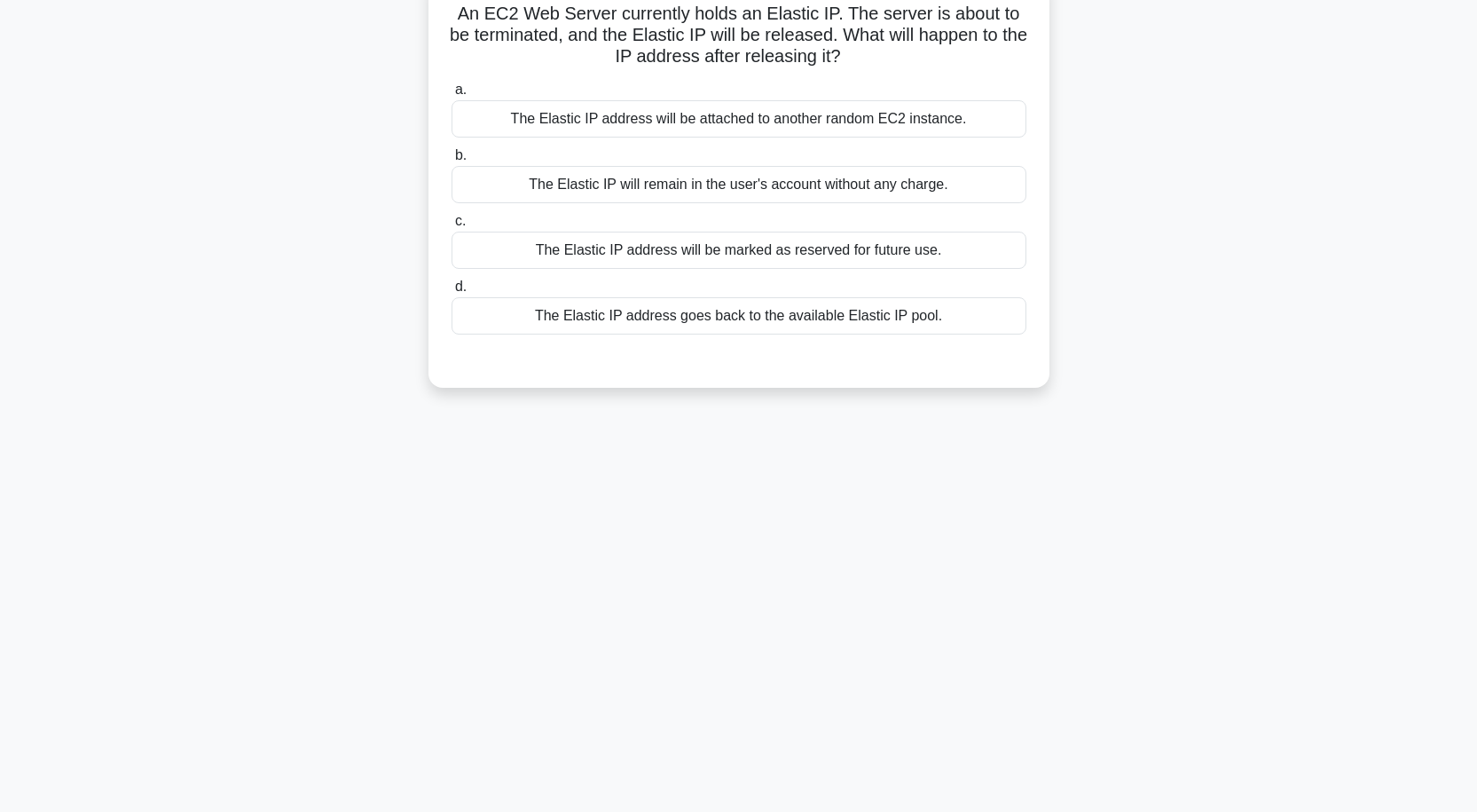
click at [766, 122] on div "The Elastic IP address will be attached to another random EC2 instance." at bounding box center [739, 119] width 575 height 38
click at [451, 96] on input "a. The Elastic IP address will be attached to another random EC2 instance." at bounding box center [451, 90] width 0 height 12
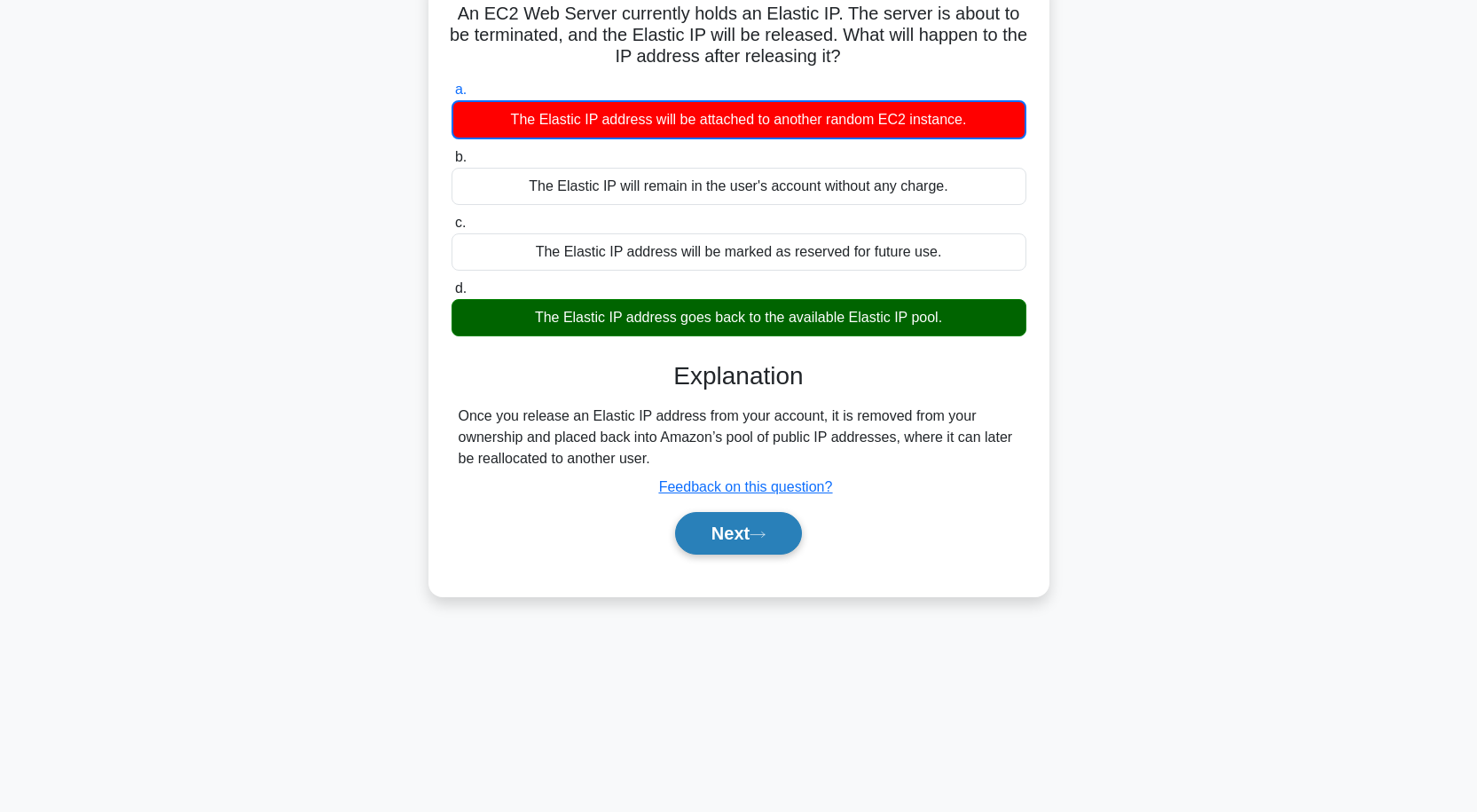
click at [741, 540] on button "Next" at bounding box center [738, 532] width 126 height 42
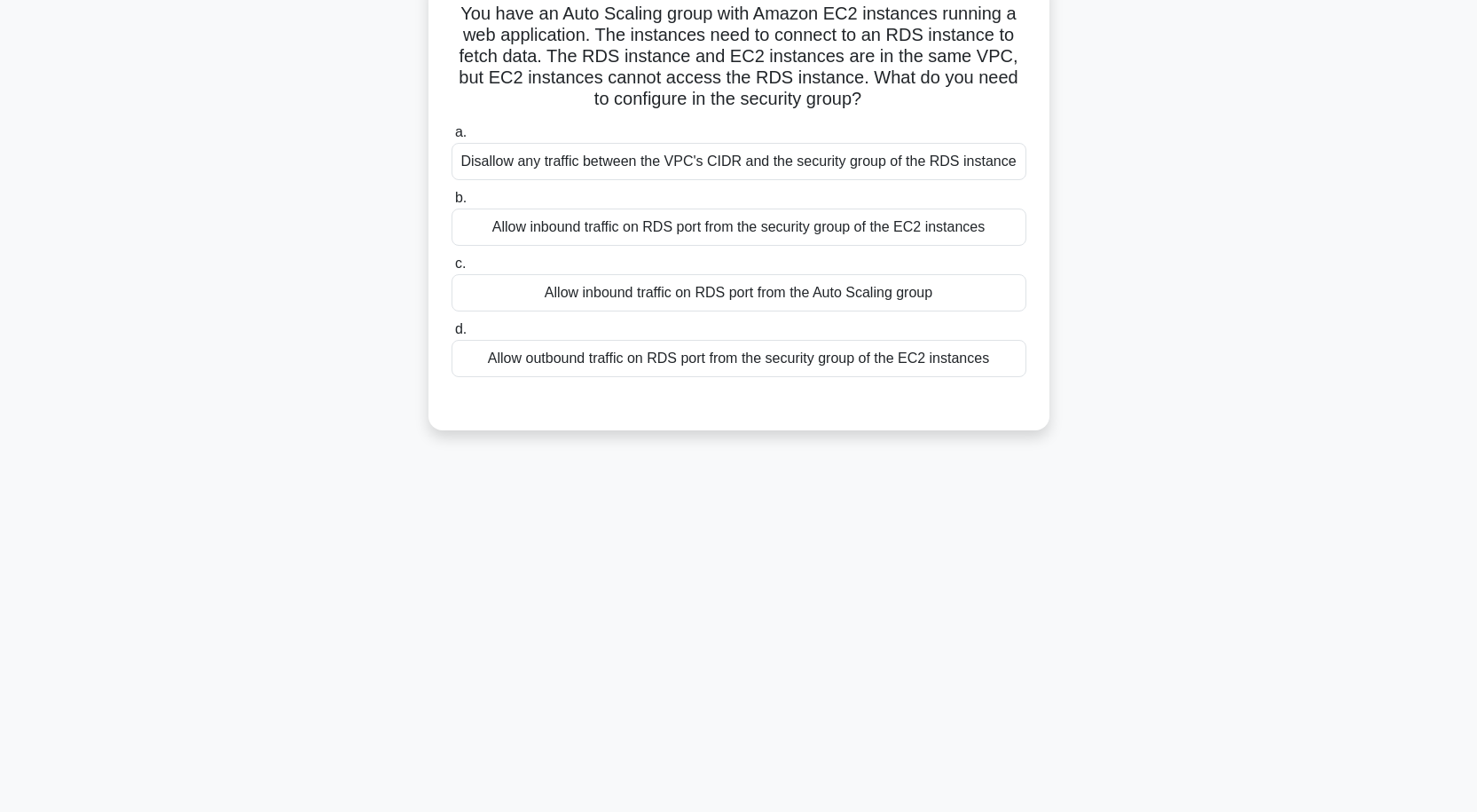
click at [679, 295] on div "Allow inbound traffic on RDS port from the Auto Scaling group" at bounding box center [739, 293] width 575 height 38
click at [451, 270] on input "c. Allow inbound traffic on RDS port from the Auto Scaling group" at bounding box center [451, 264] width 0 height 12
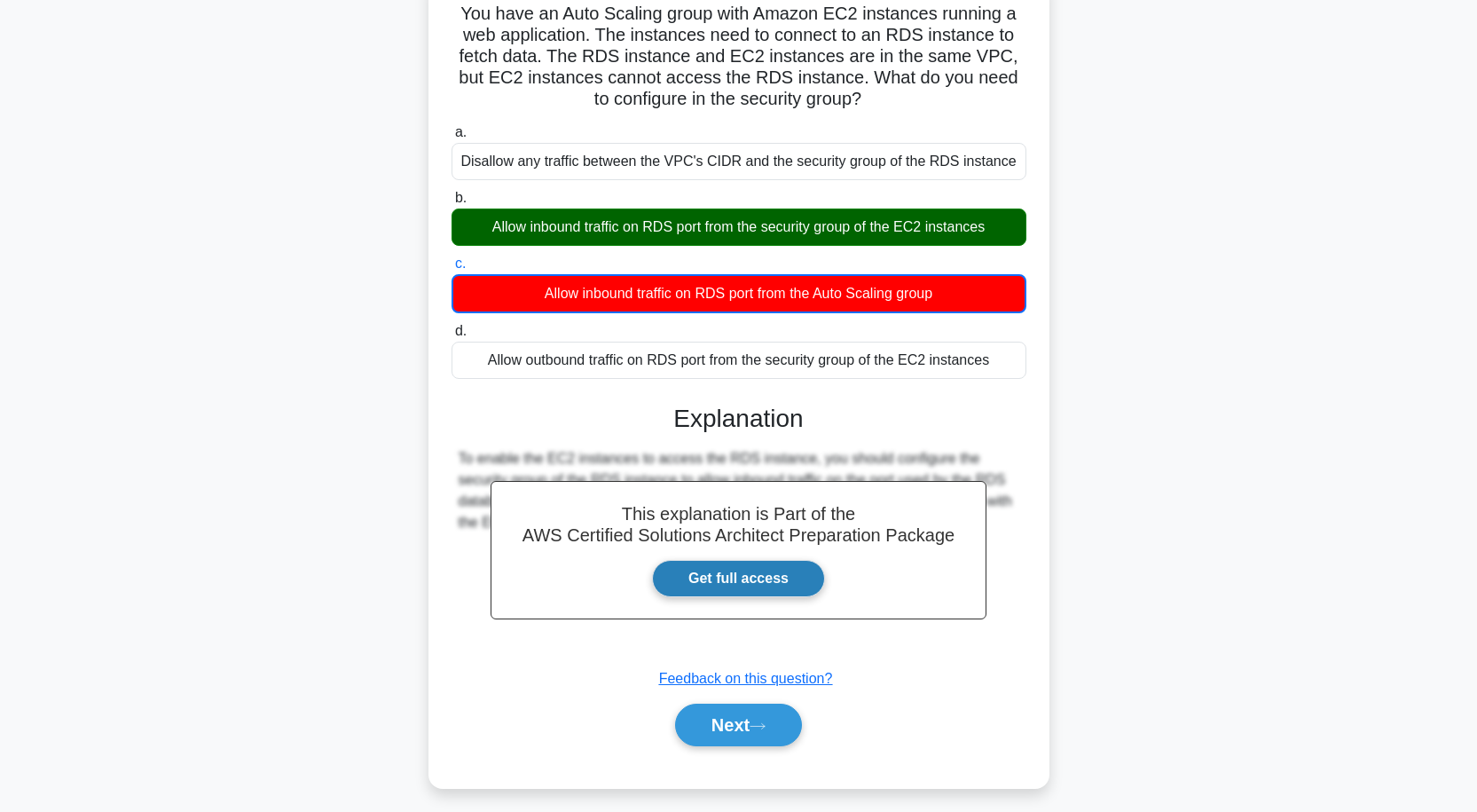
click at [722, 570] on link "Get full access" at bounding box center [738, 579] width 173 height 38
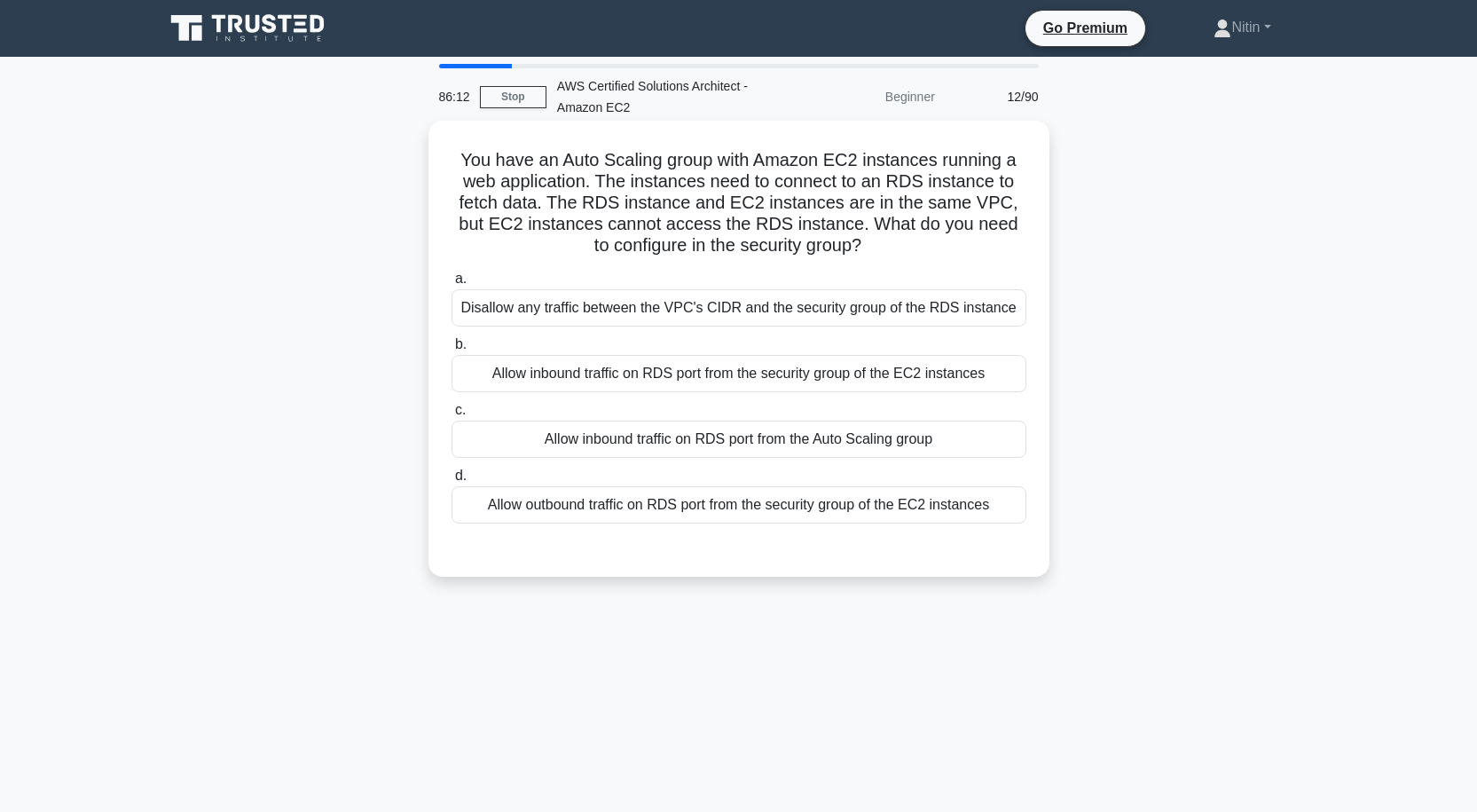
click at [620, 373] on div "Allow inbound traffic on RDS port from the security group of the EC2 instances" at bounding box center [739, 373] width 575 height 38
click at [451, 351] on input "b. Allow inbound traffic on RDS port from the security group of the EC2 instanc…" at bounding box center [451, 345] width 0 height 12
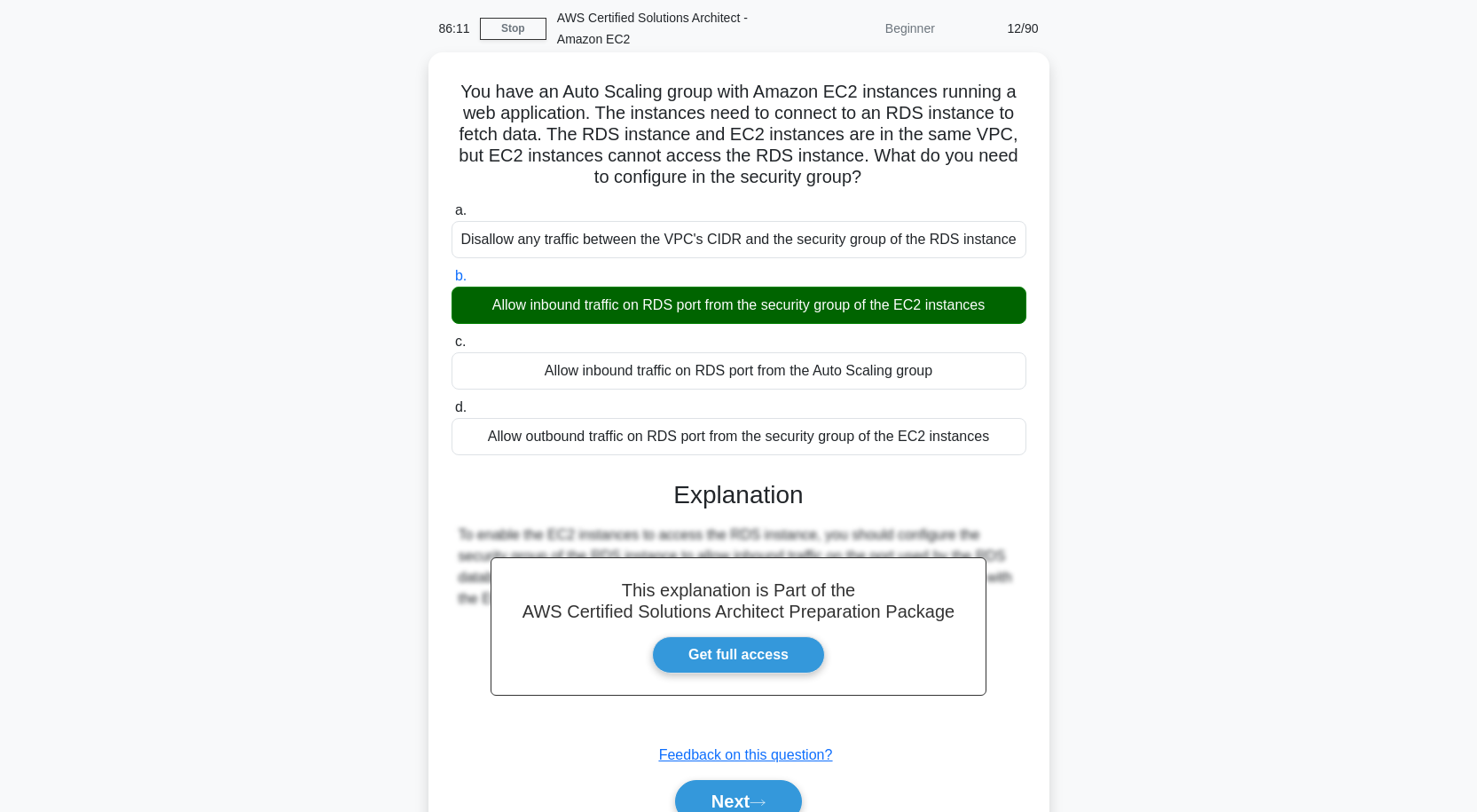
scroll to position [155, 0]
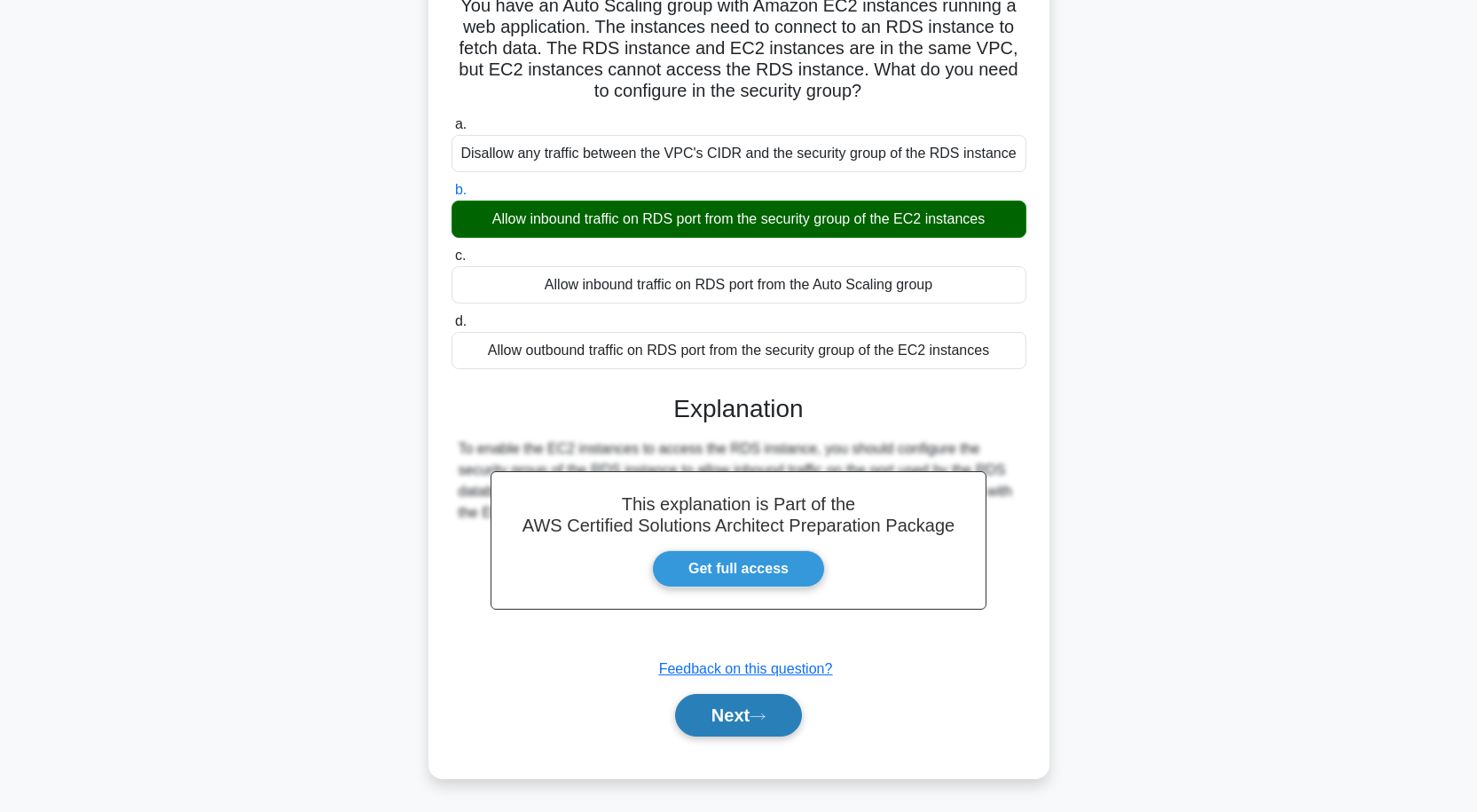
click at [743, 715] on button "Next" at bounding box center [738, 714] width 126 height 42
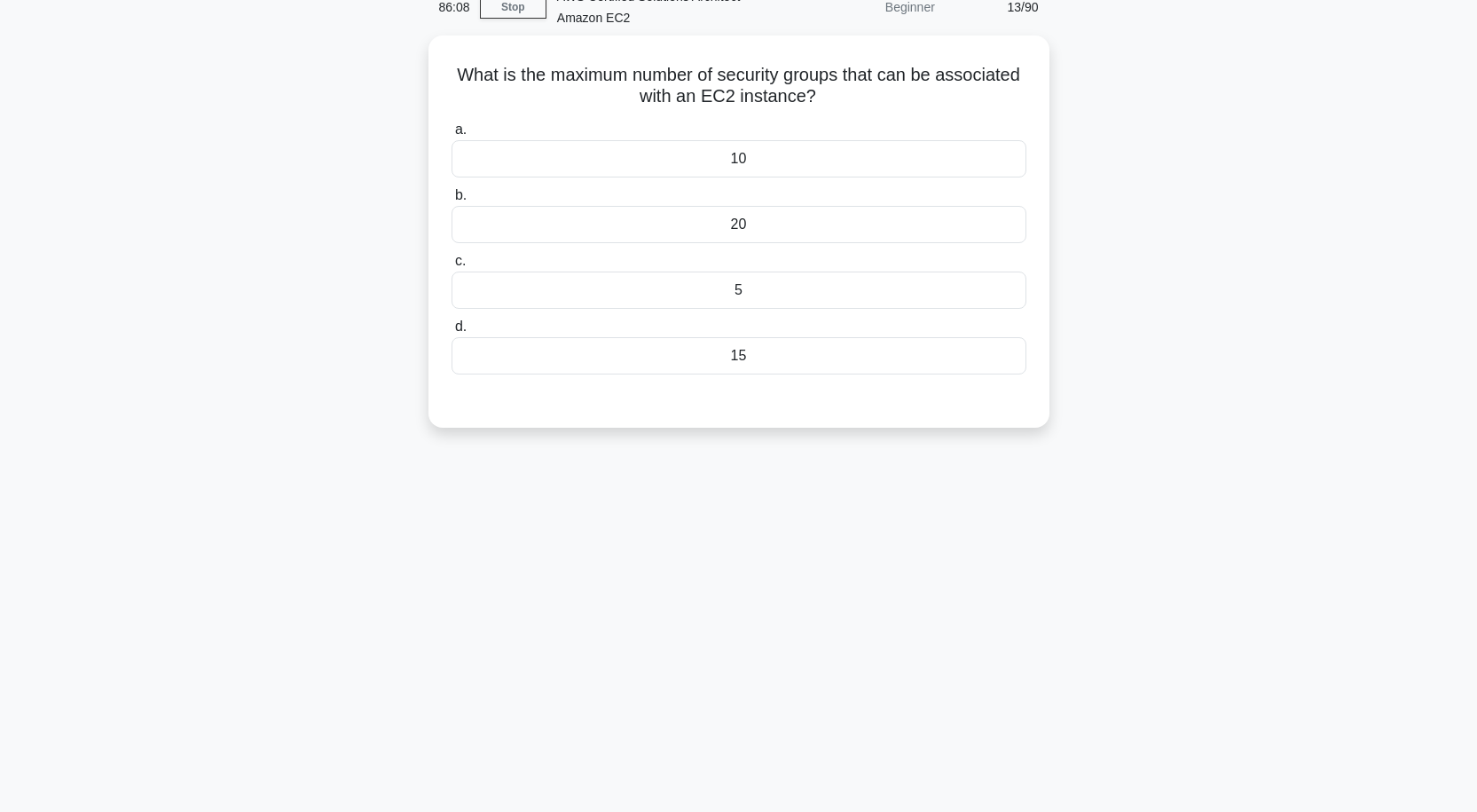
scroll to position [57, 0]
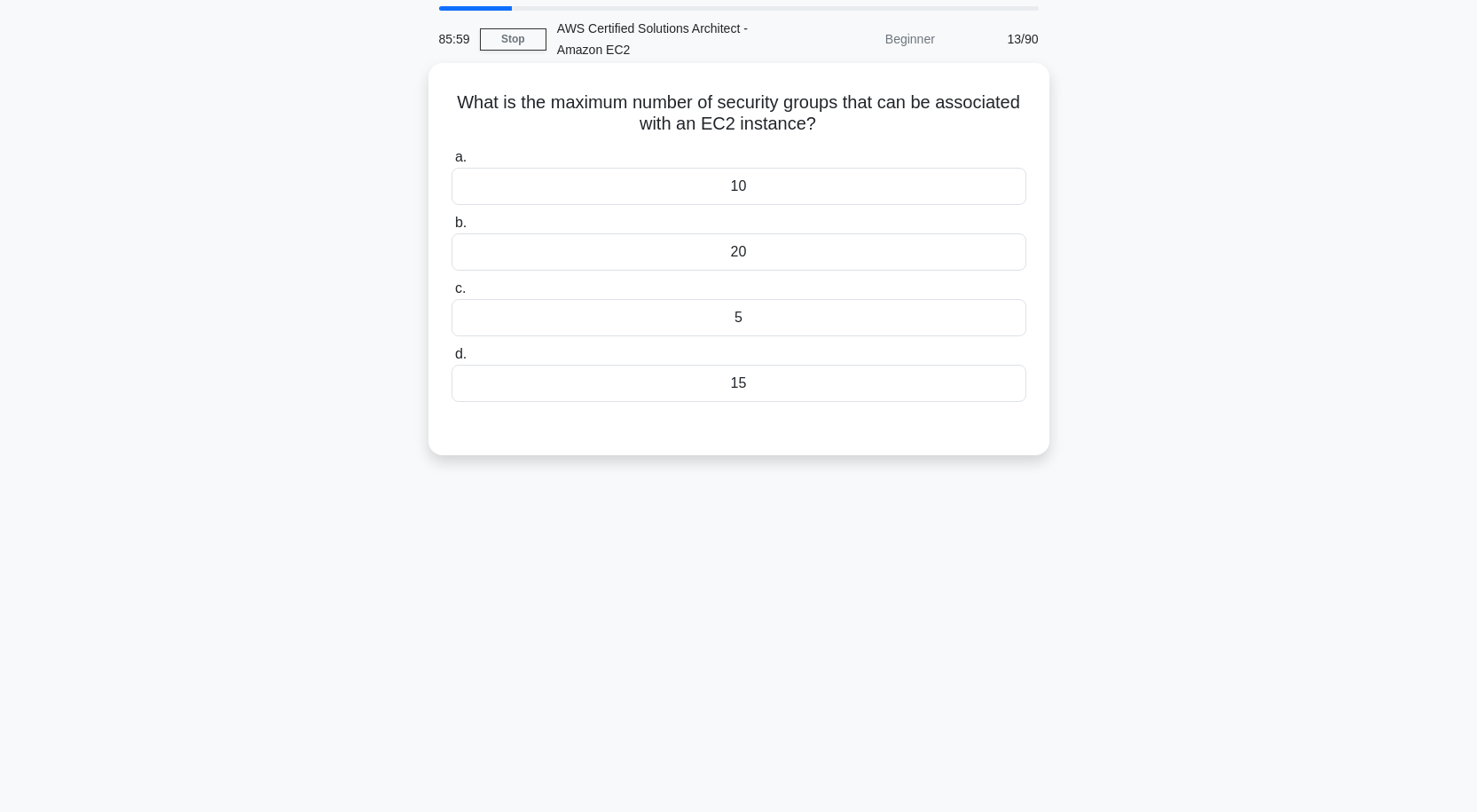
click at [765, 326] on div "5" at bounding box center [739, 318] width 575 height 38
click at [451, 294] on input "c. 5" at bounding box center [451, 289] width 0 height 12
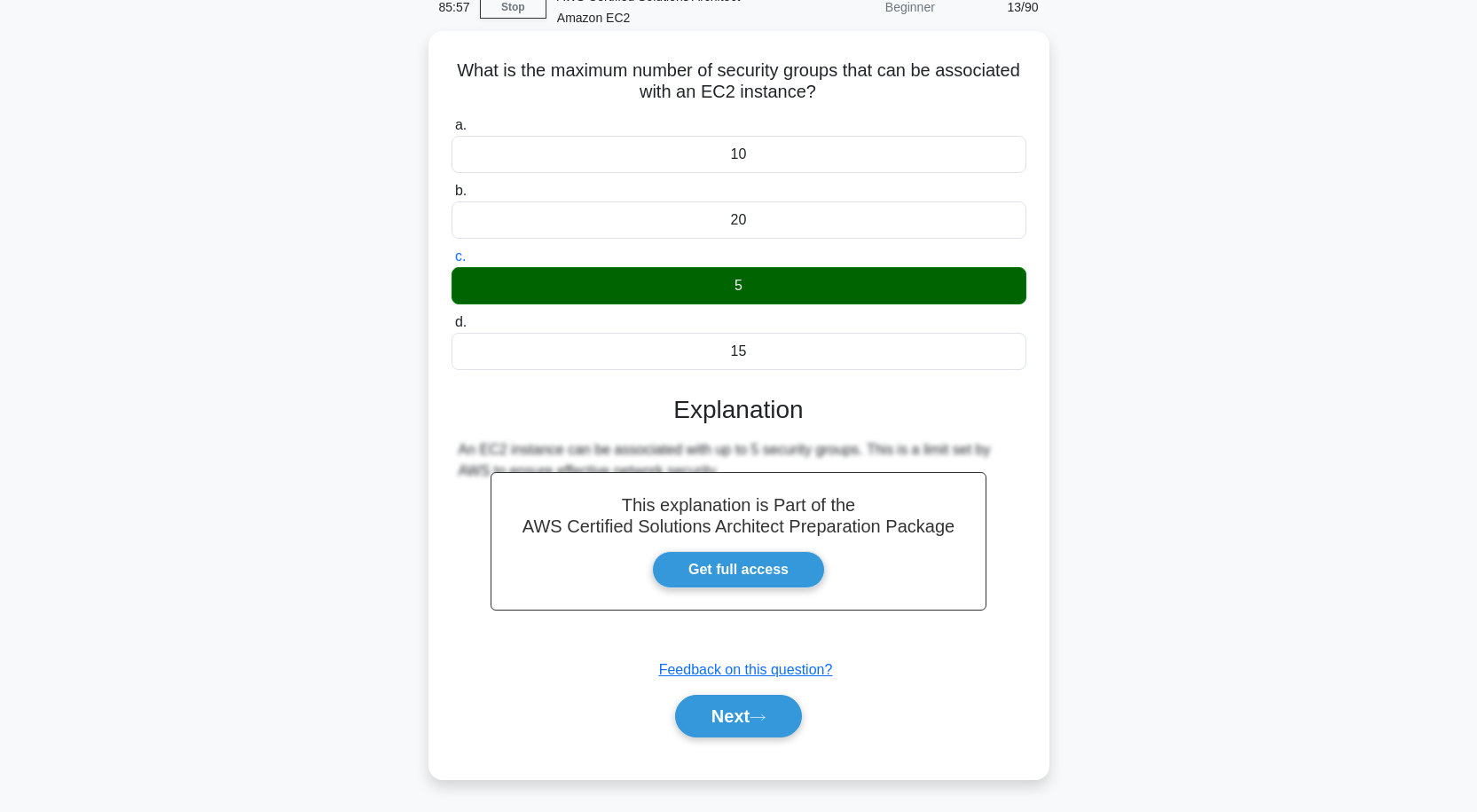
scroll to position [146, 0]
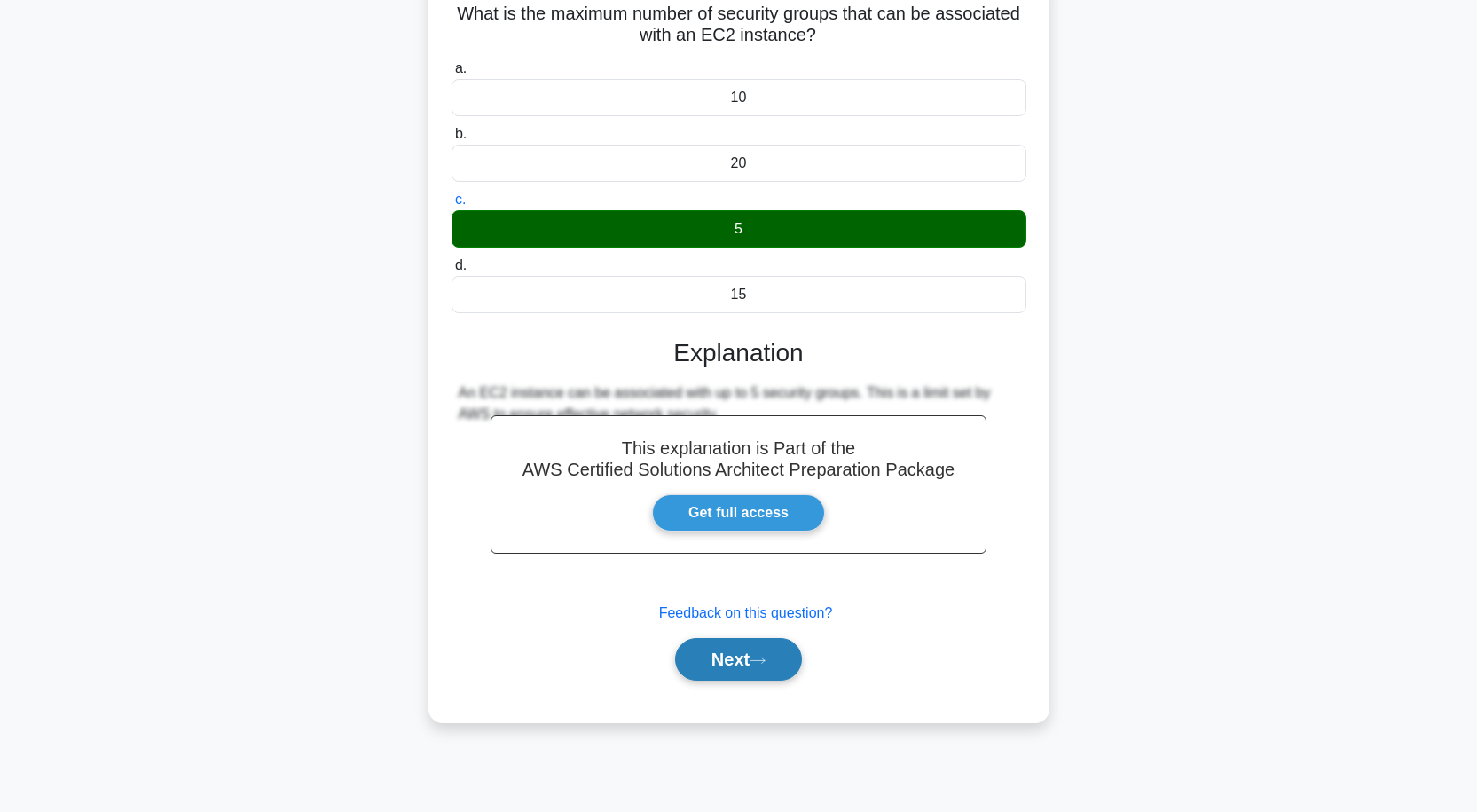
click at [742, 655] on button "Next" at bounding box center [738, 659] width 126 height 42
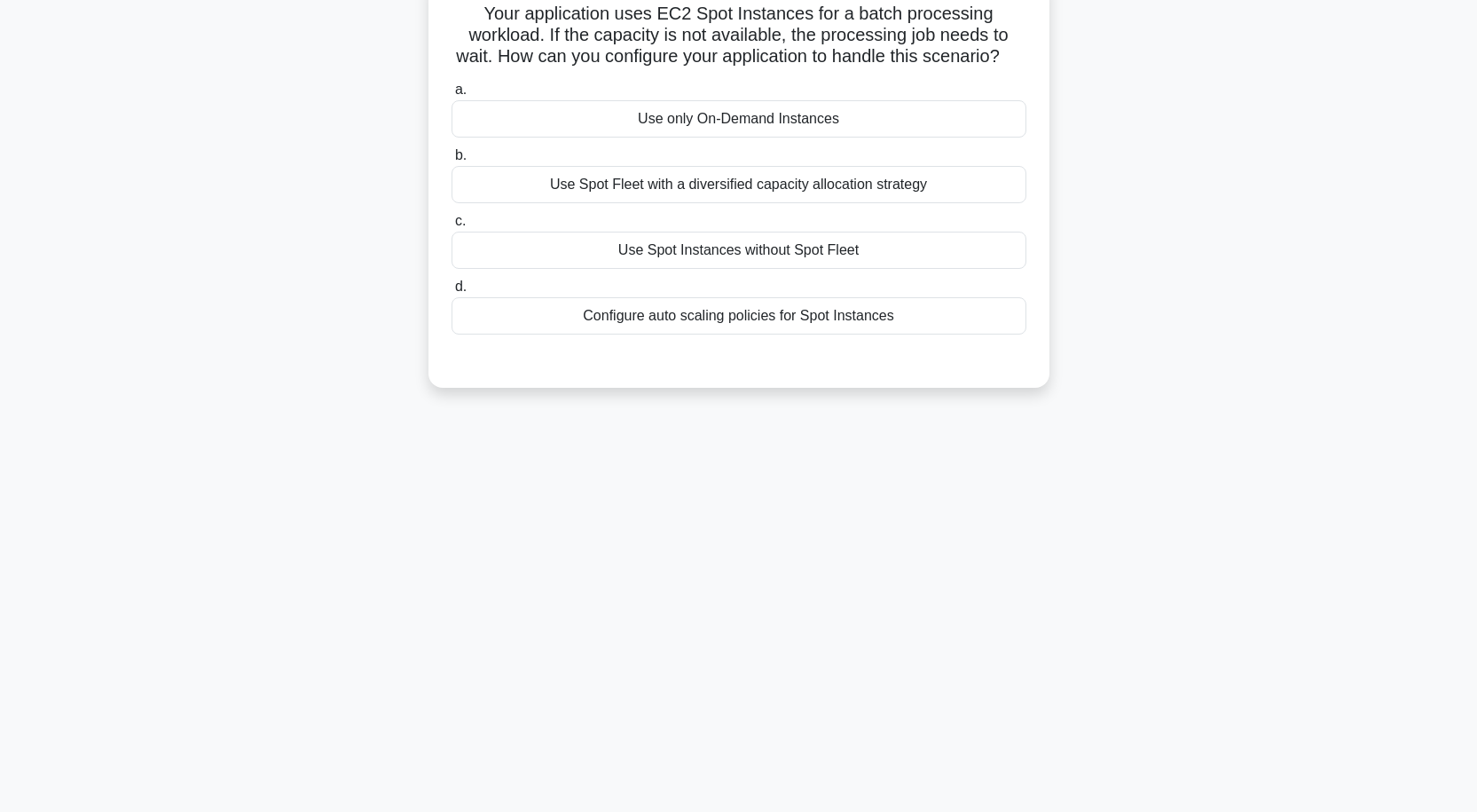
click at [699, 269] on div "Use Spot Instances without Spot Fleet" at bounding box center [739, 250] width 575 height 38
click at [451, 227] on input "c. Use Spot Instances without Spot Fleet" at bounding box center [451, 221] width 0 height 12
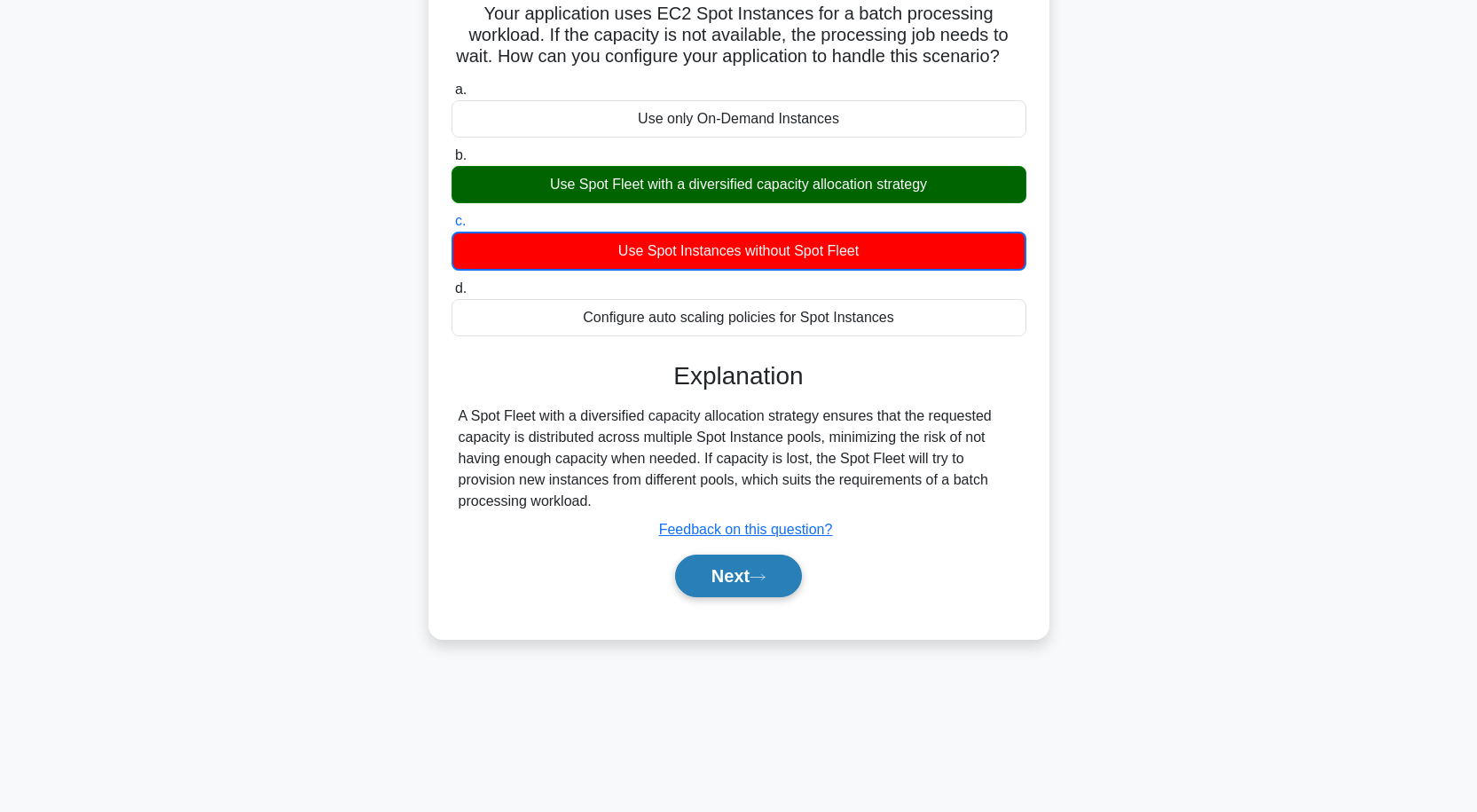
click at [729, 597] on button "Next" at bounding box center [738, 575] width 126 height 42
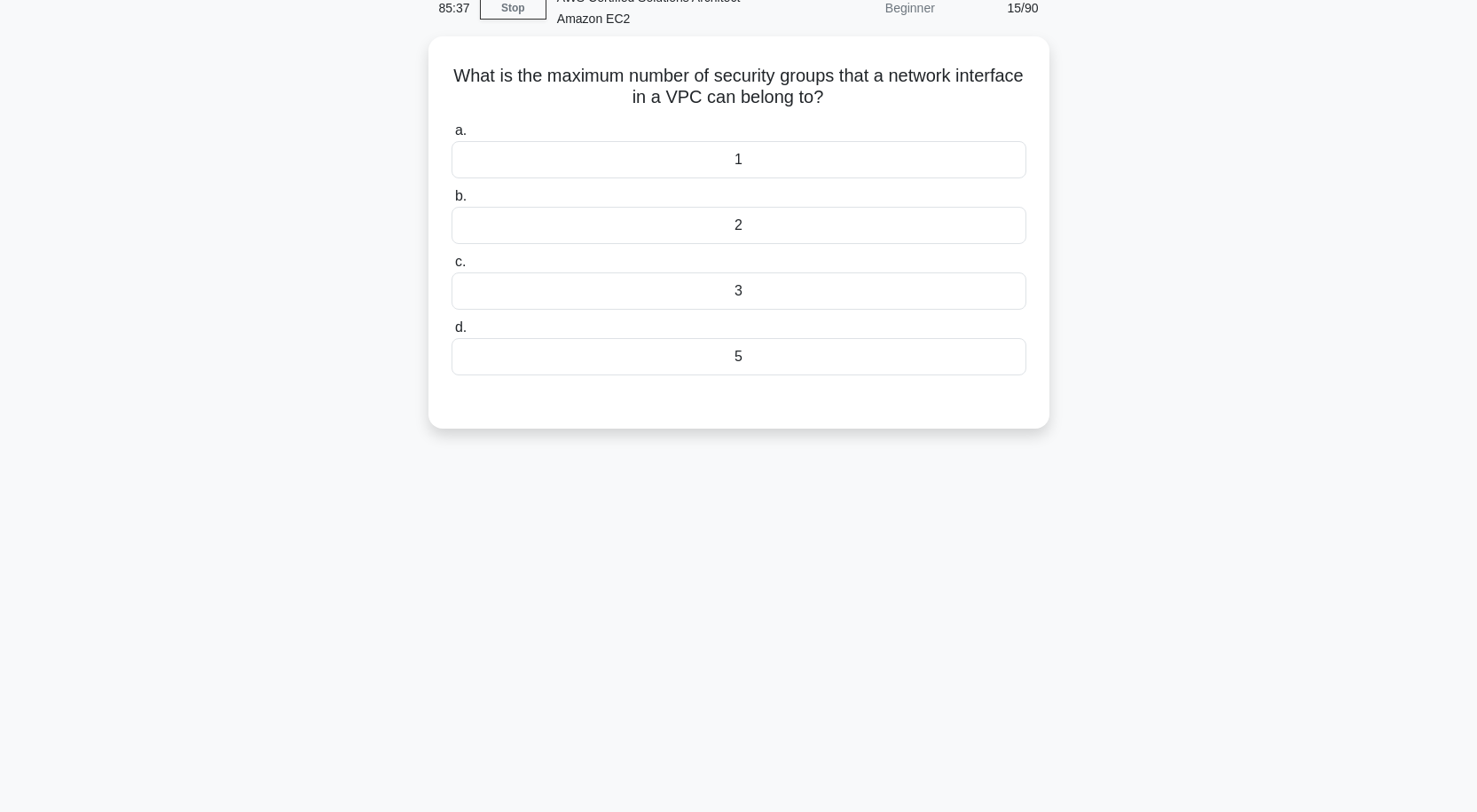
scroll to position [57, 0]
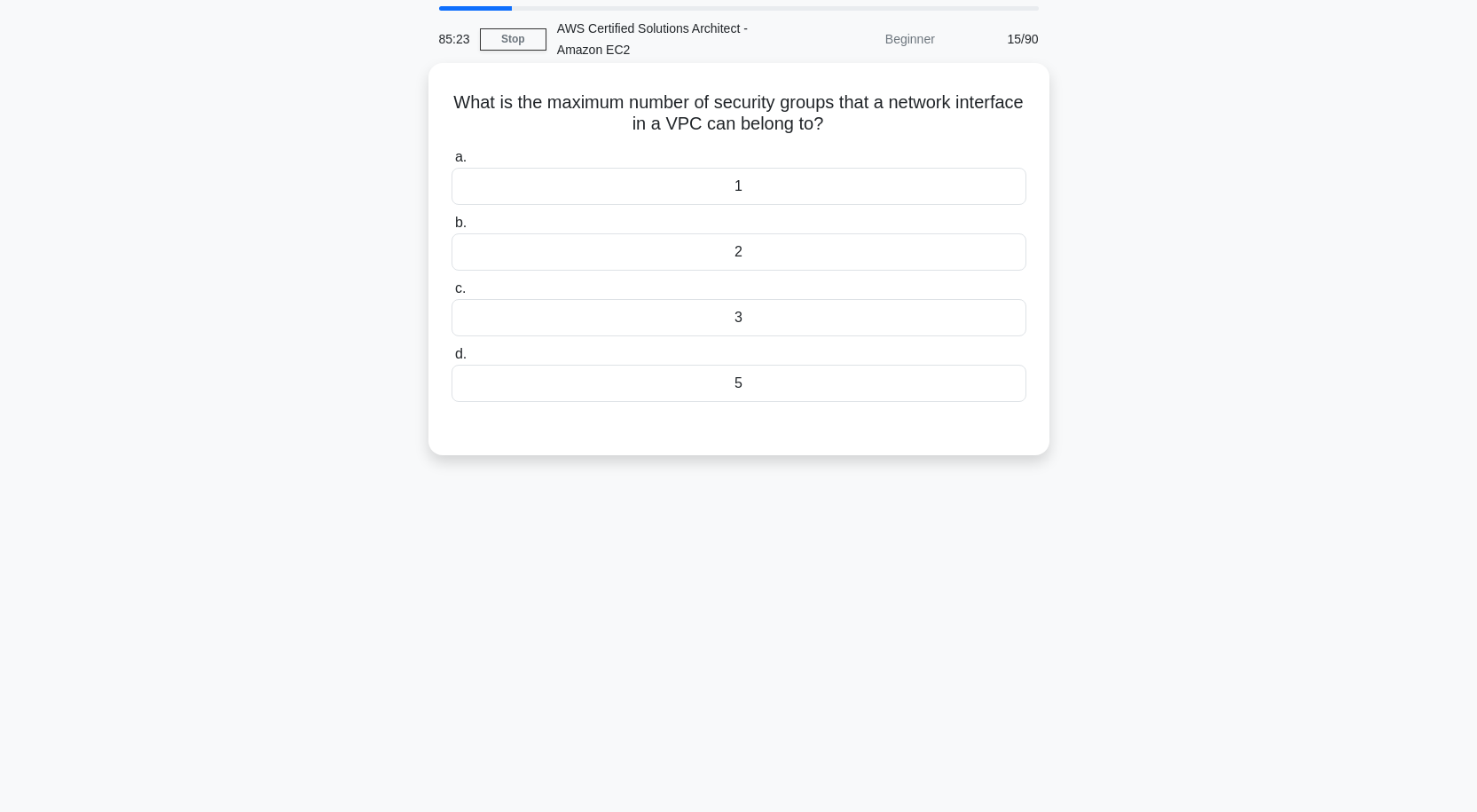
click at [738, 379] on div "5" at bounding box center [739, 383] width 575 height 38
click at [451, 361] on input "d. 5" at bounding box center [451, 355] width 0 height 12
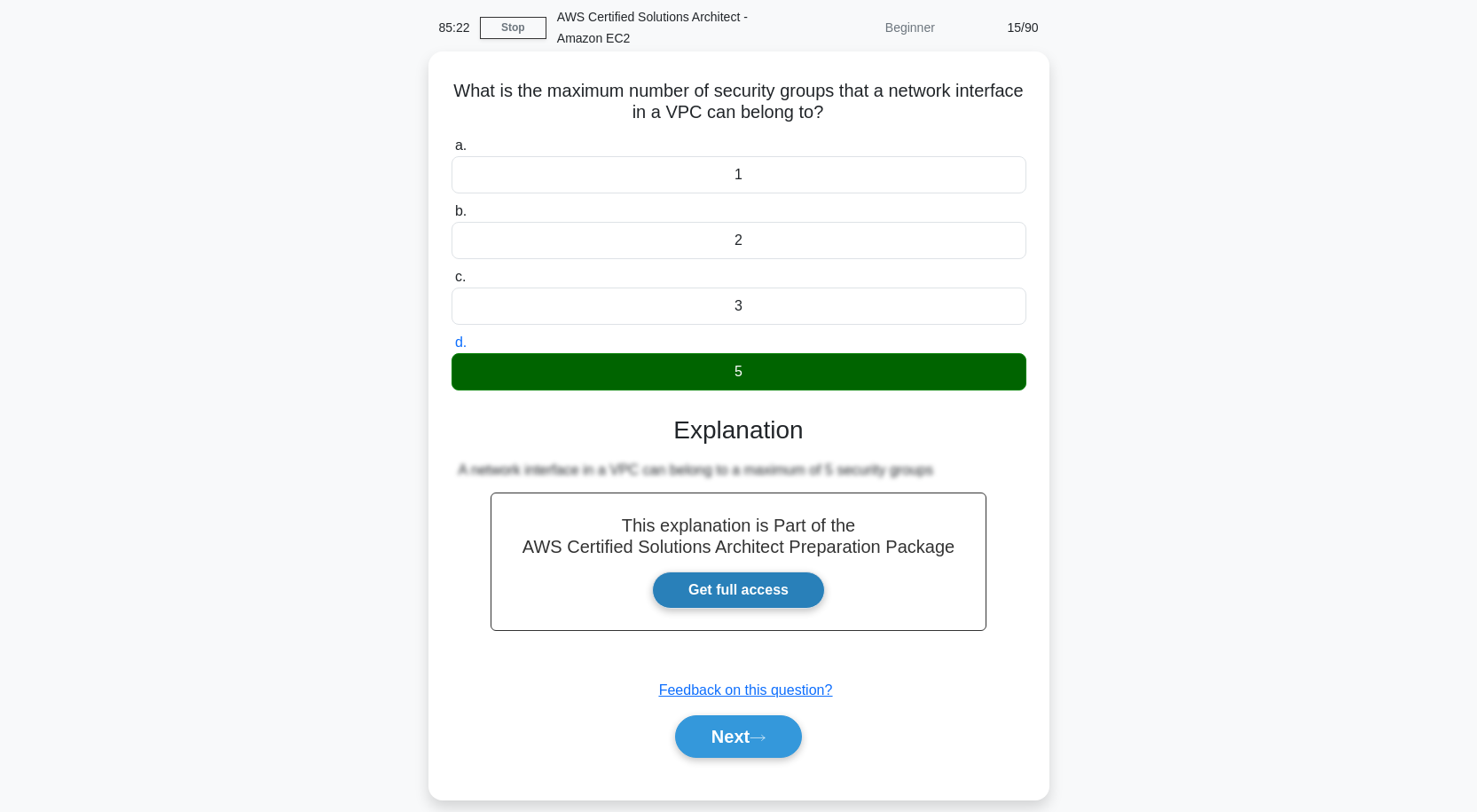
scroll to position [146, 0]
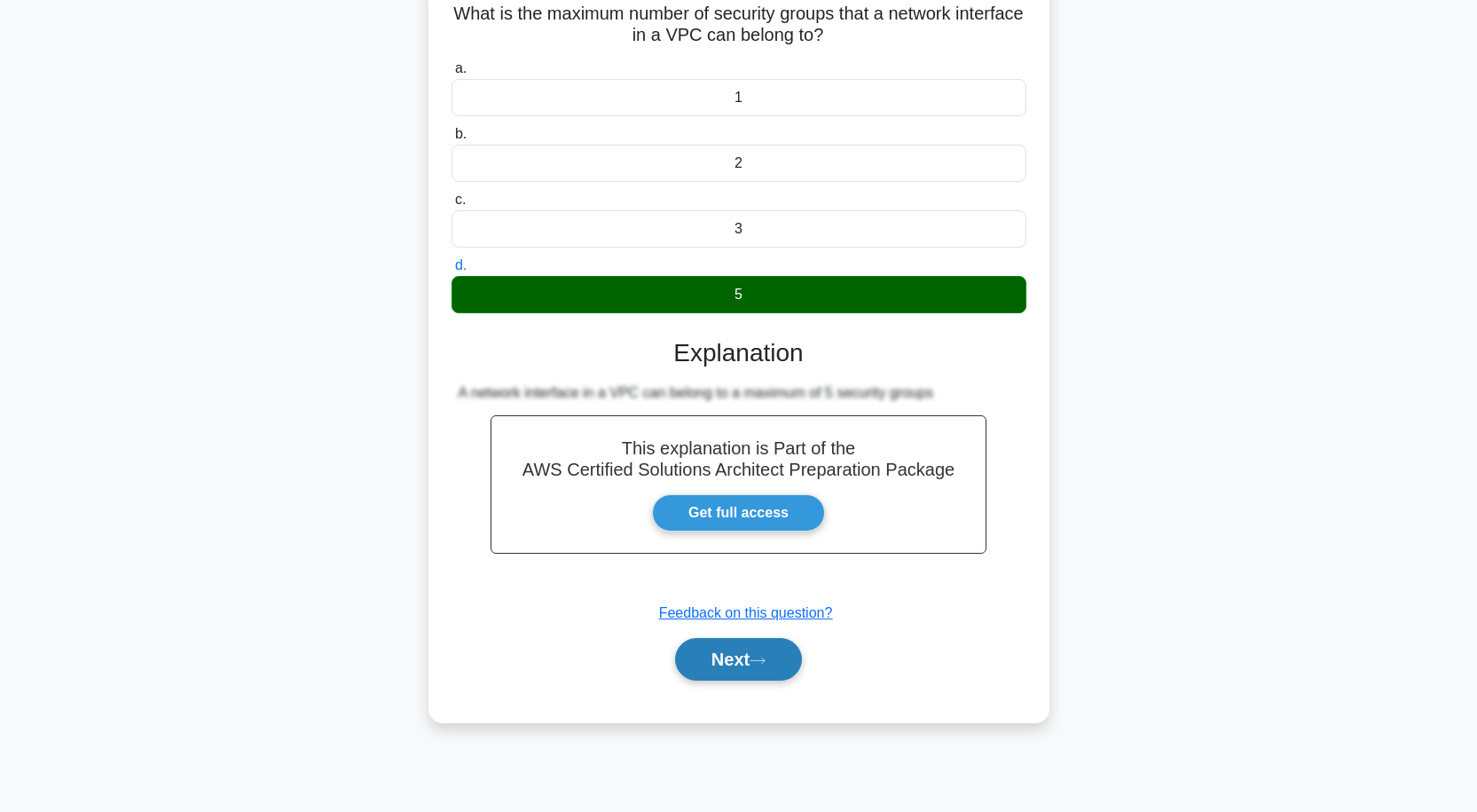
click at [724, 669] on button "Next" at bounding box center [738, 659] width 126 height 42
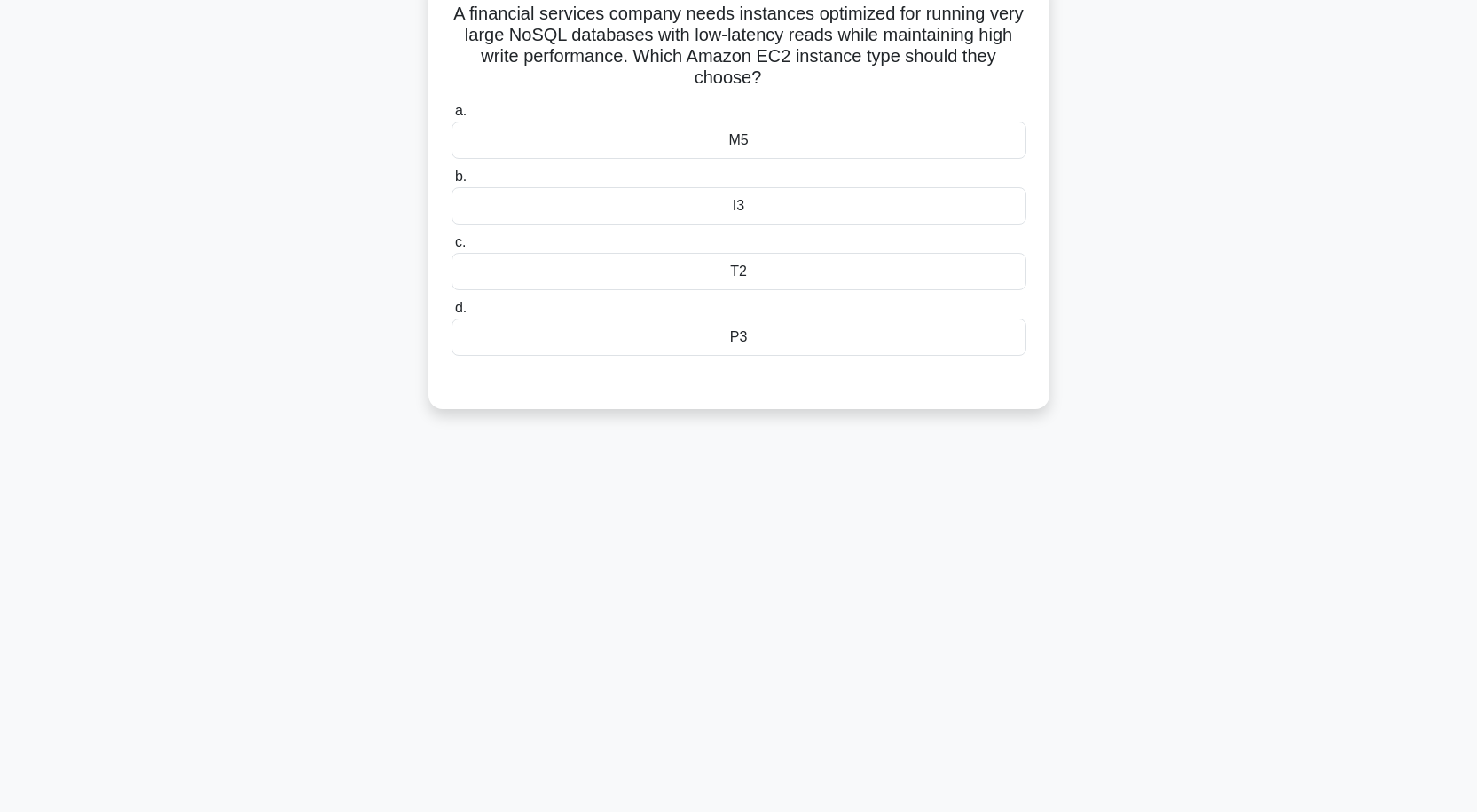
click at [745, 273] on div "T2" at bounding box center [739, 272] width 575 height 38
click at [451, 248] on input "c. T2" at bounding box center [451, 243] width 0 height 12
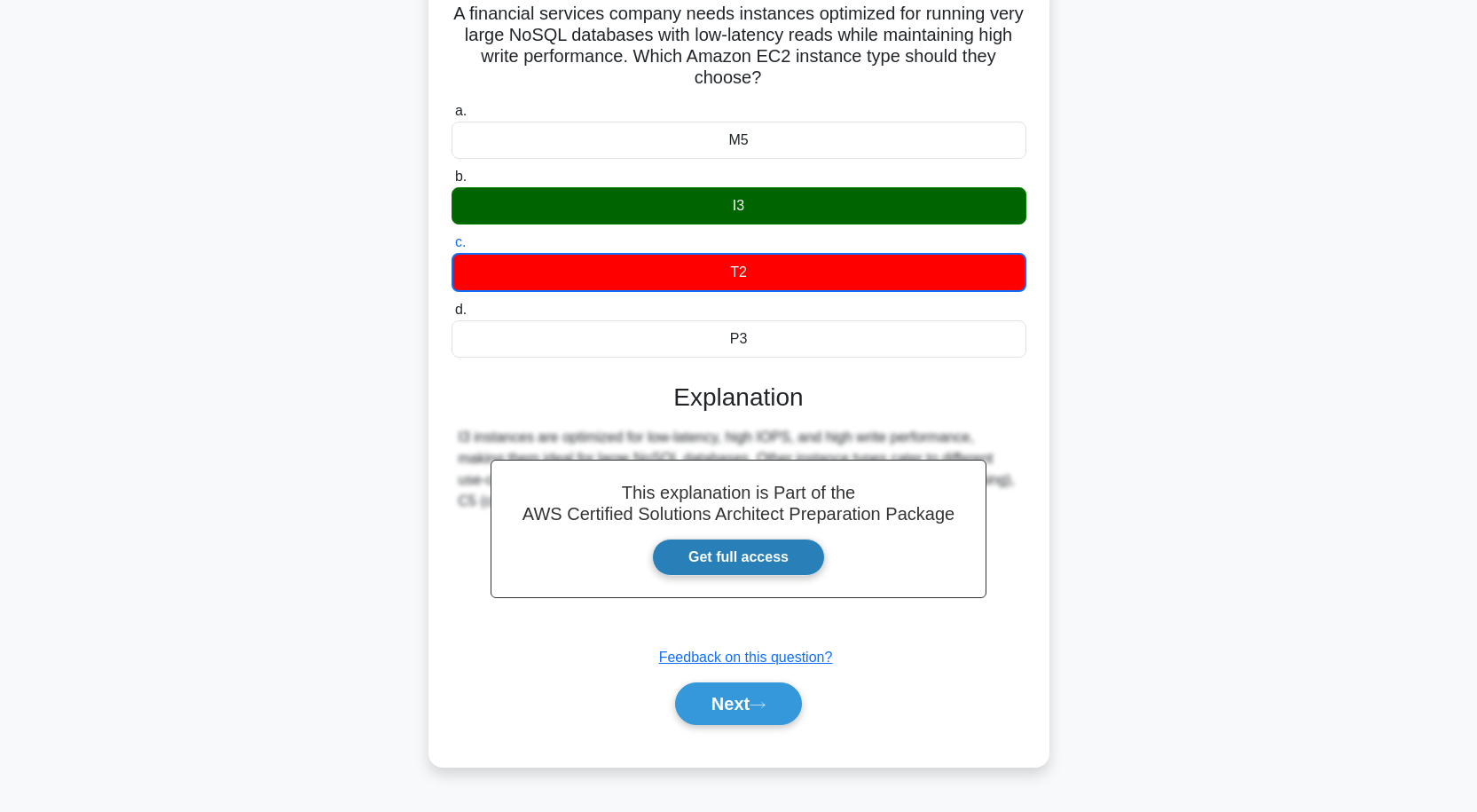
click at [745, 556] on link "Get full access" at bounding box center [738, 557] width 173 height 38
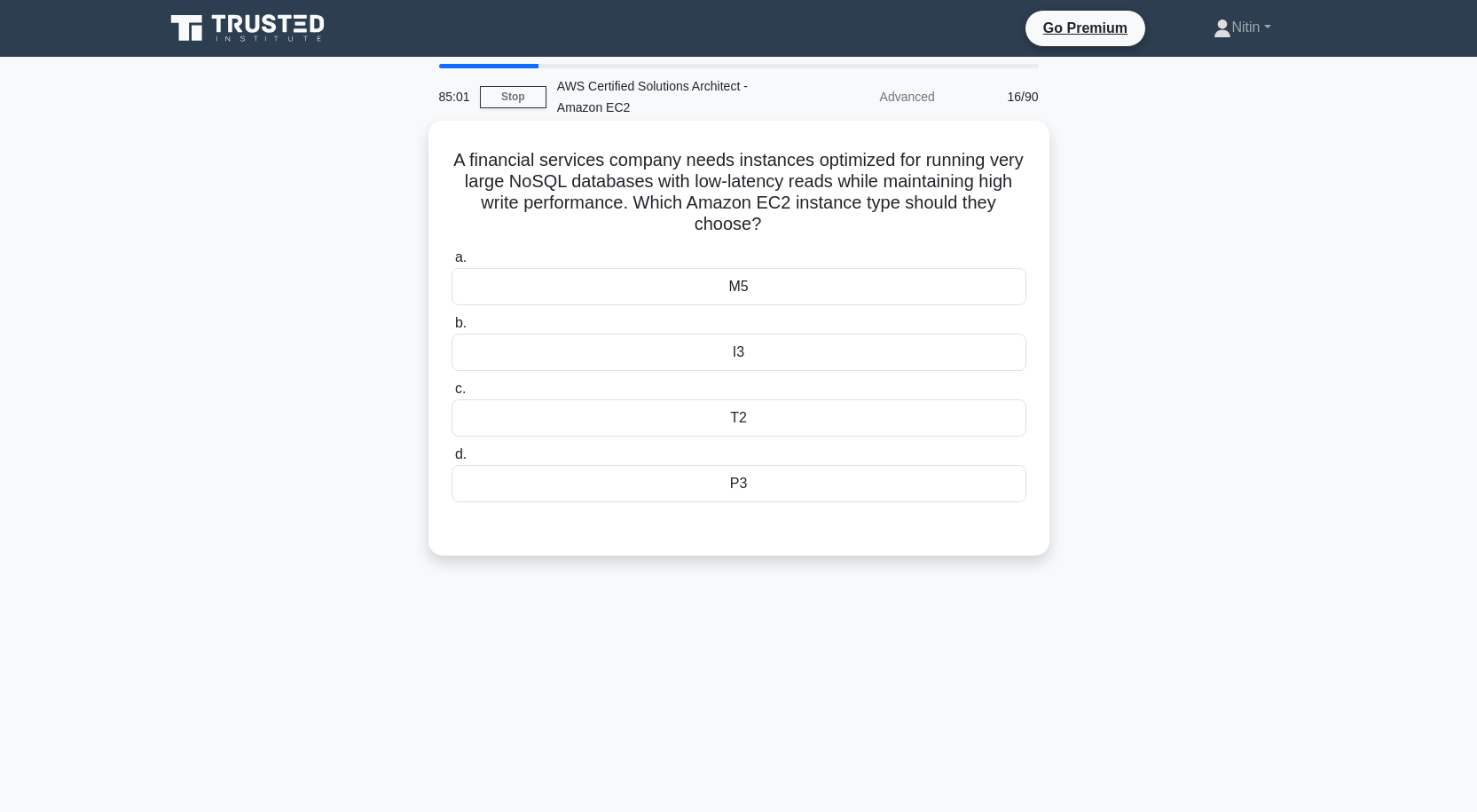
click at [638, 351] on div "I3" at bounding box center [739, 353] width 575 height 38
click at [451, 329] on input "b. I3" at bounding box center [451, 324] width 0 height 12
click at [745, 364] on div "I3" at bounding box center [739, 353] width 575 height 38
click at [451, 329] on input "b. I3" at bounding box center [451, 324] width 0 height 12
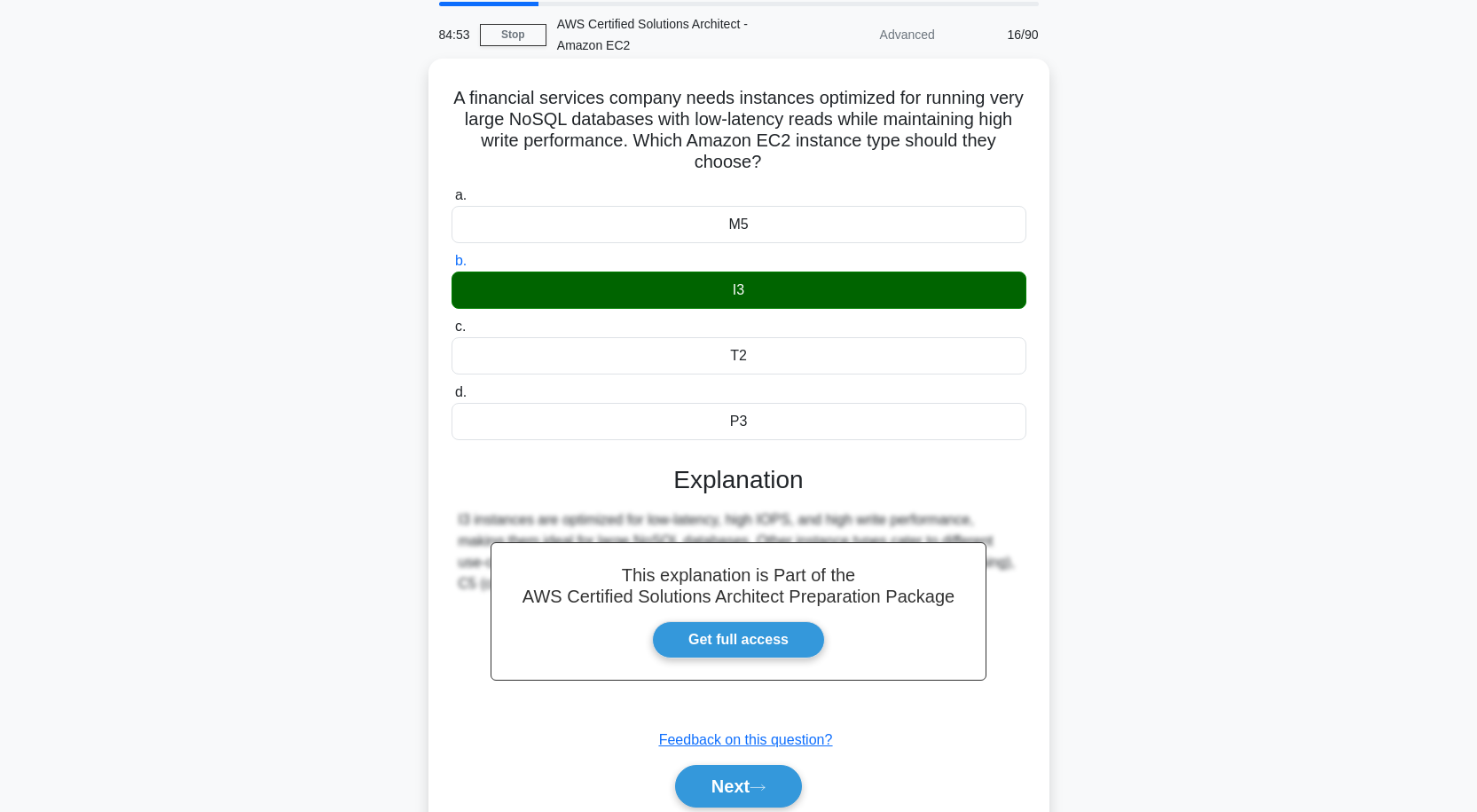
scroll to position [146, 0]
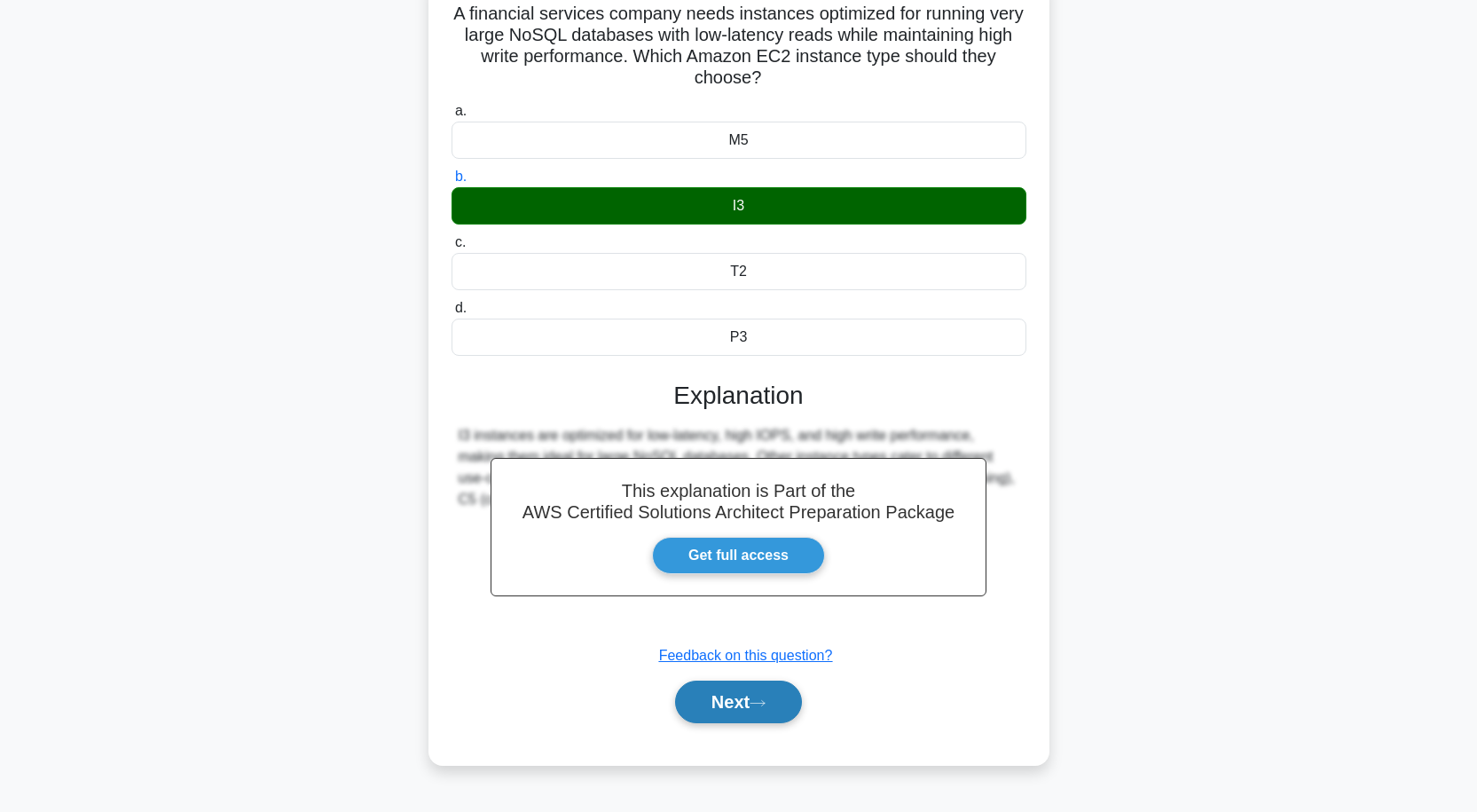
click at [754, 700] on button "Next" at bounding box center [738, 701] width 126 height 42
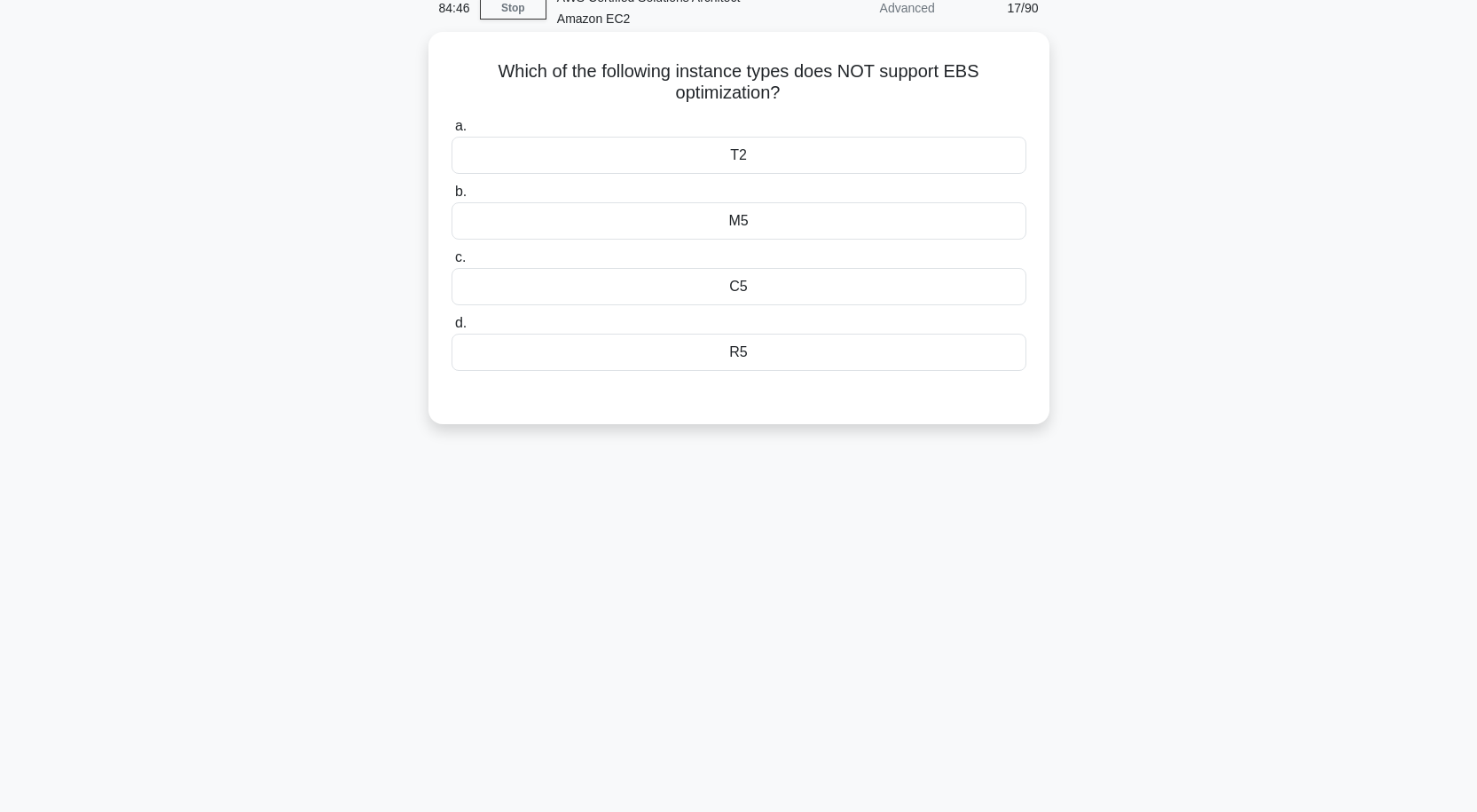
scroll to position [57, 0]
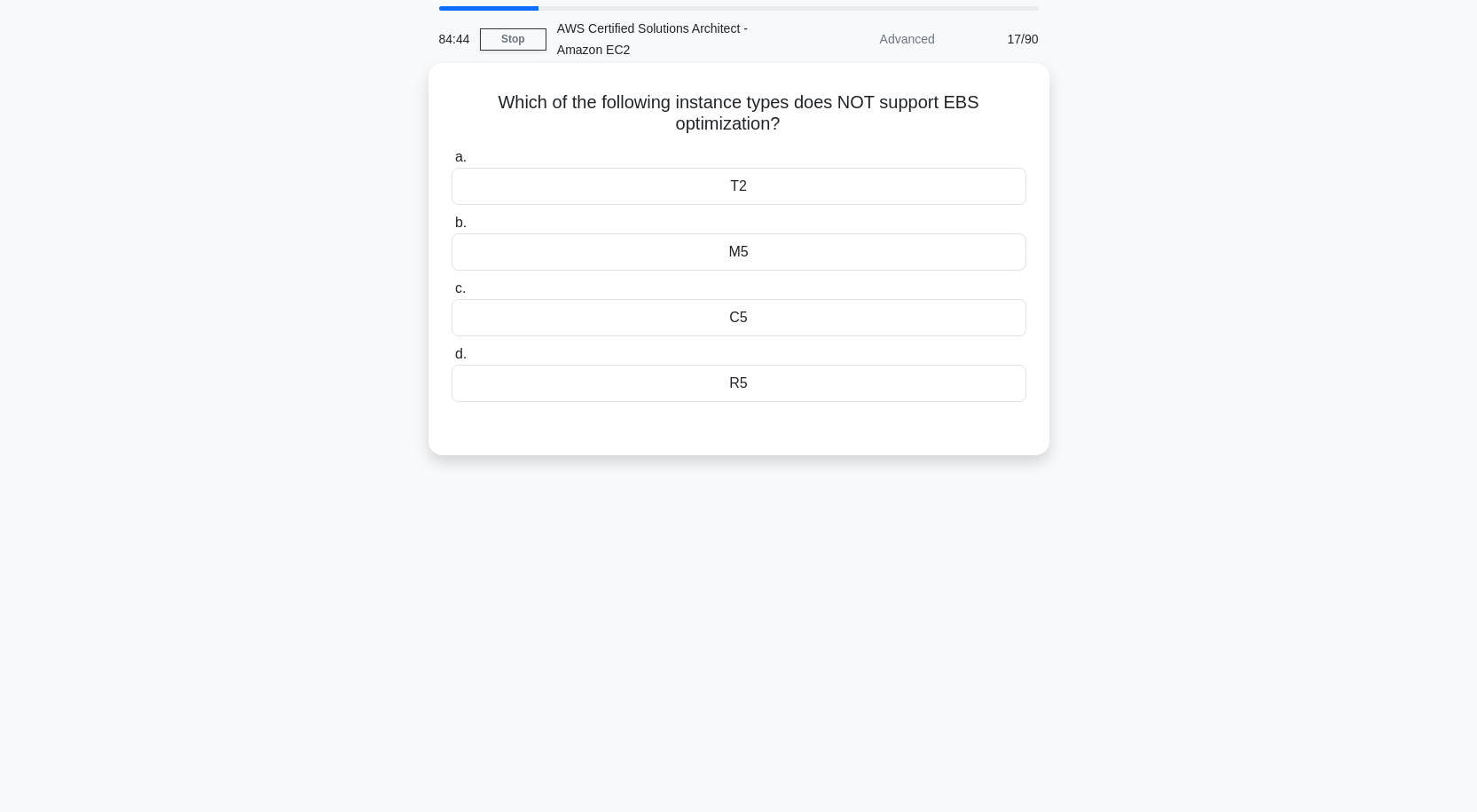
click at [712, 252] on div "M5" at bounding box center [739, 252] width 575 height 38
click at [451, 229] on input "b. M5" at bounding box center [451, 223] width 0 height 12
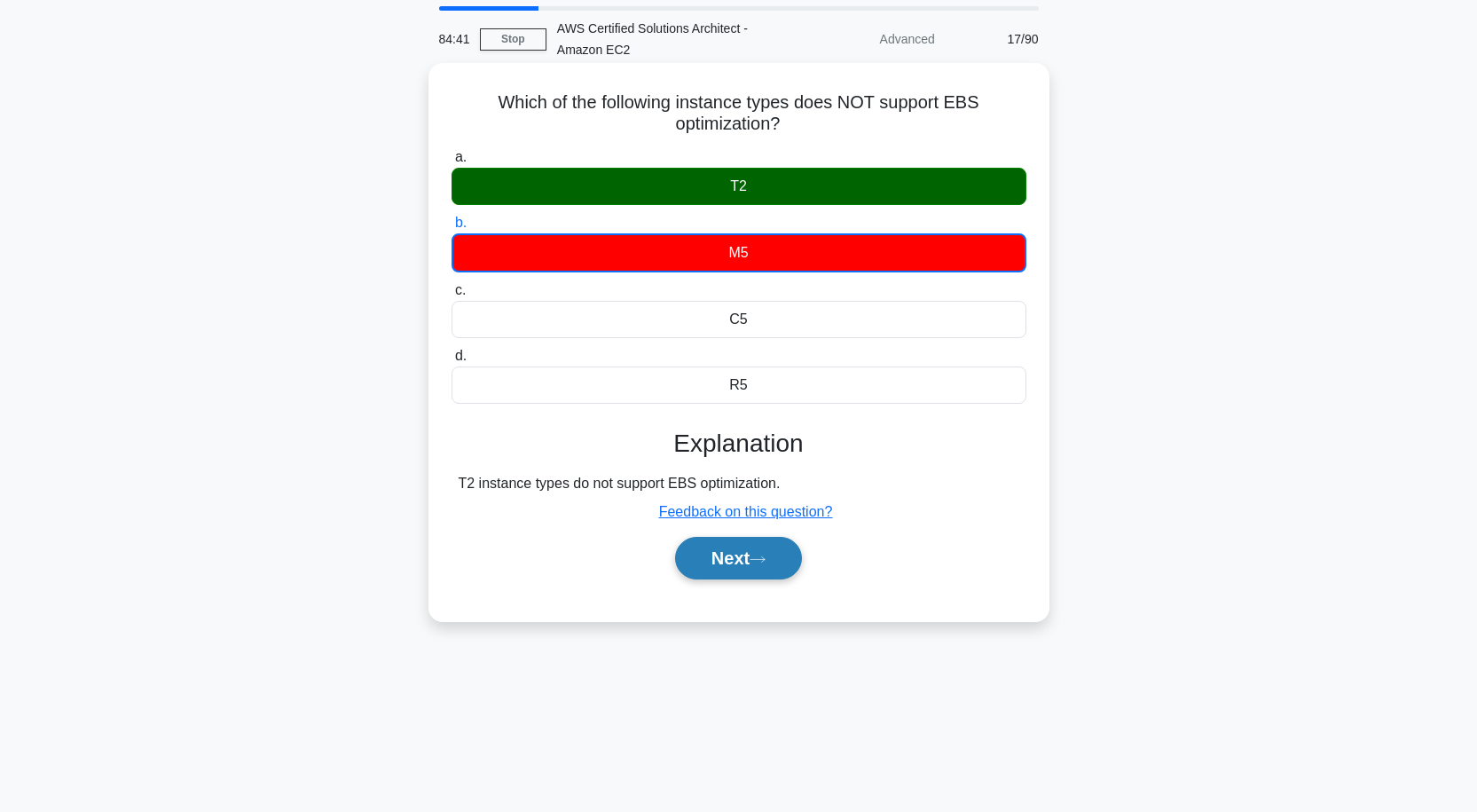
click at [744, 557] on button "Next" at bounding box center [738, 557] width 126 height 42
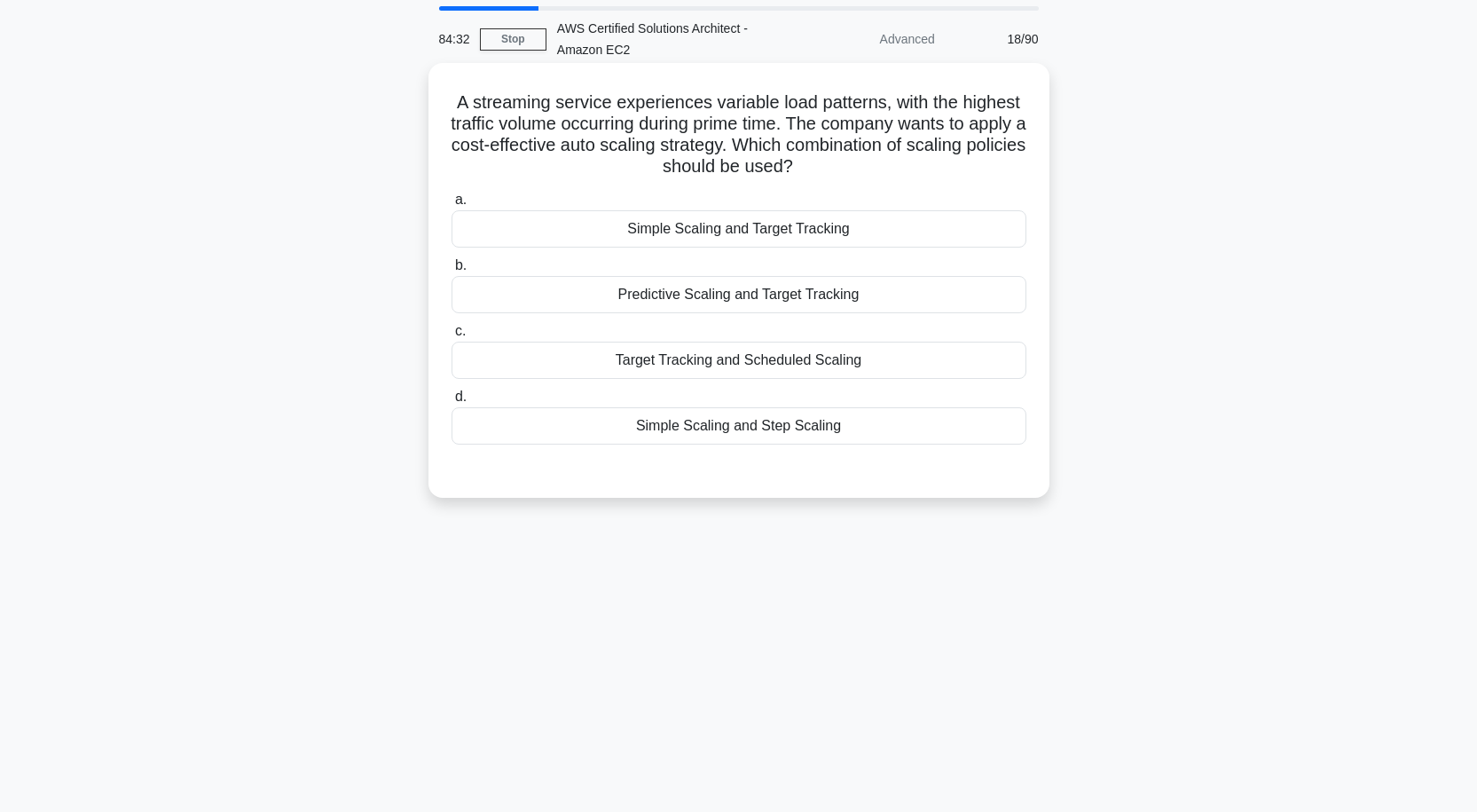
click at [769, 222] on div "Simple Scaling and Target Tracking" at bounding box center [739, 229] width 575 height 38
click at [451, 205] on input "a. Simple Scaling and Target Tracking" at bounding box center [451, 201] width 0 height 12
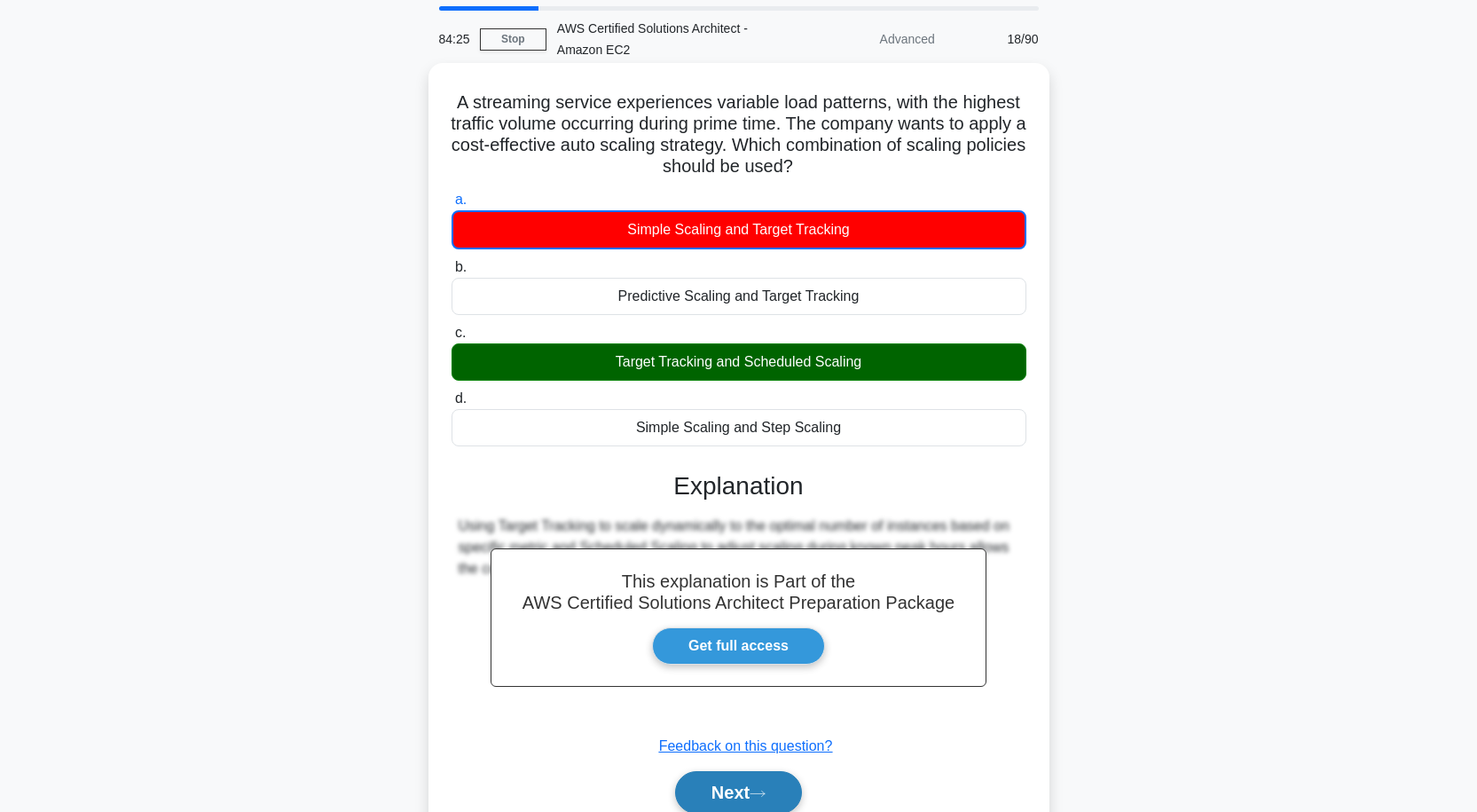
click at [762, 788] on button "Next" at bounding box center [738, 791] width 126 height 42
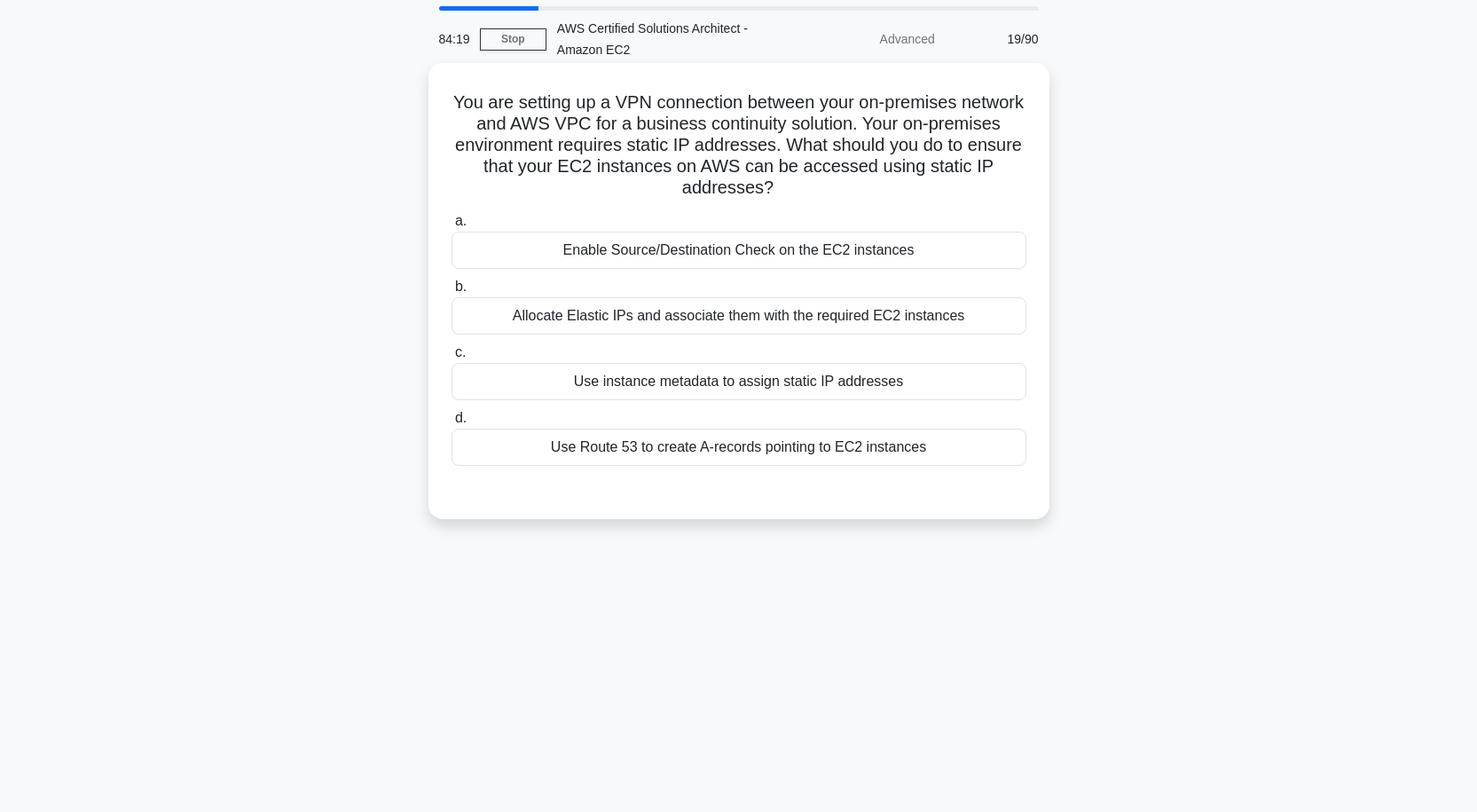
click at [754, 375] on div "Use instance metadata to assign static IP addresses" at bounding box center [739, 381] width 575 height 38
click at [451, 359] on input "c. Use instance metadata to assign static IP addresses" at bounding box center [451, 353] width 0 height 12
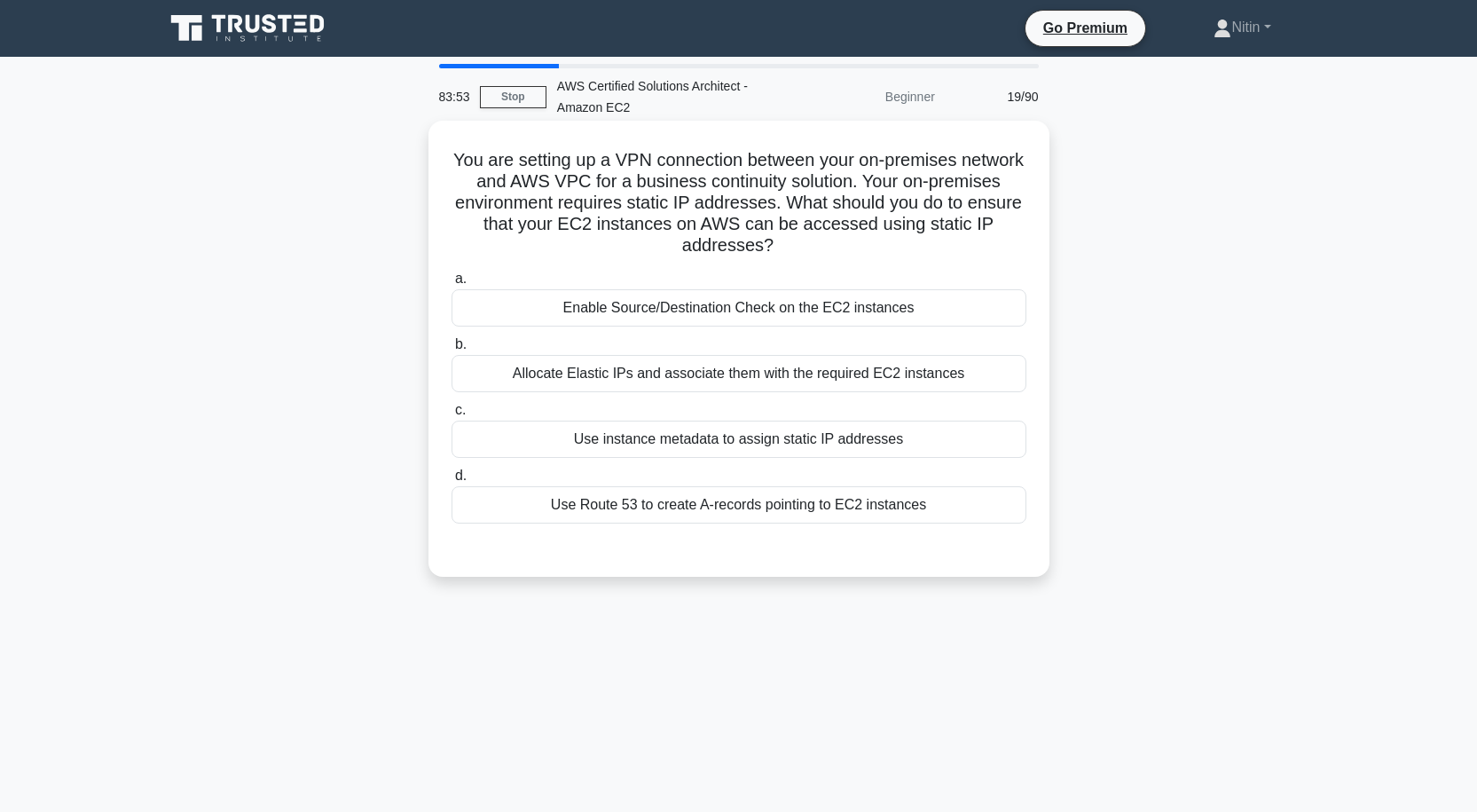
click at [676, 379] on div "Allocate Elastic IPs and associate them with the required EC2 instances" at bounding box center [739, 373] width 575 height 38
click at [451, 351] on input "b. Allocate Elastic IPs and associate them with the required EC2 instances" at bounding box center [451, 345] width 0 height 12
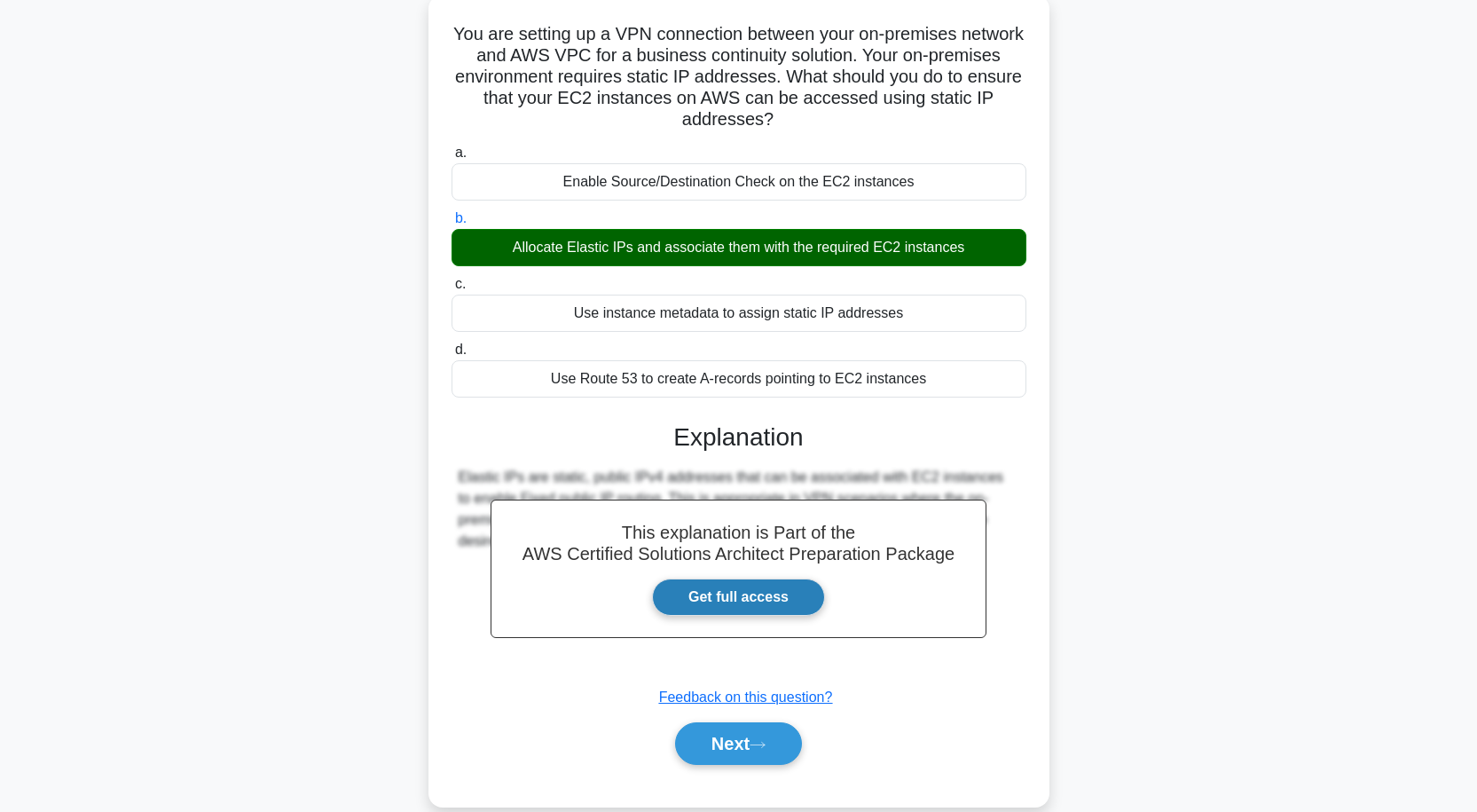
scroll to position [155, 0]
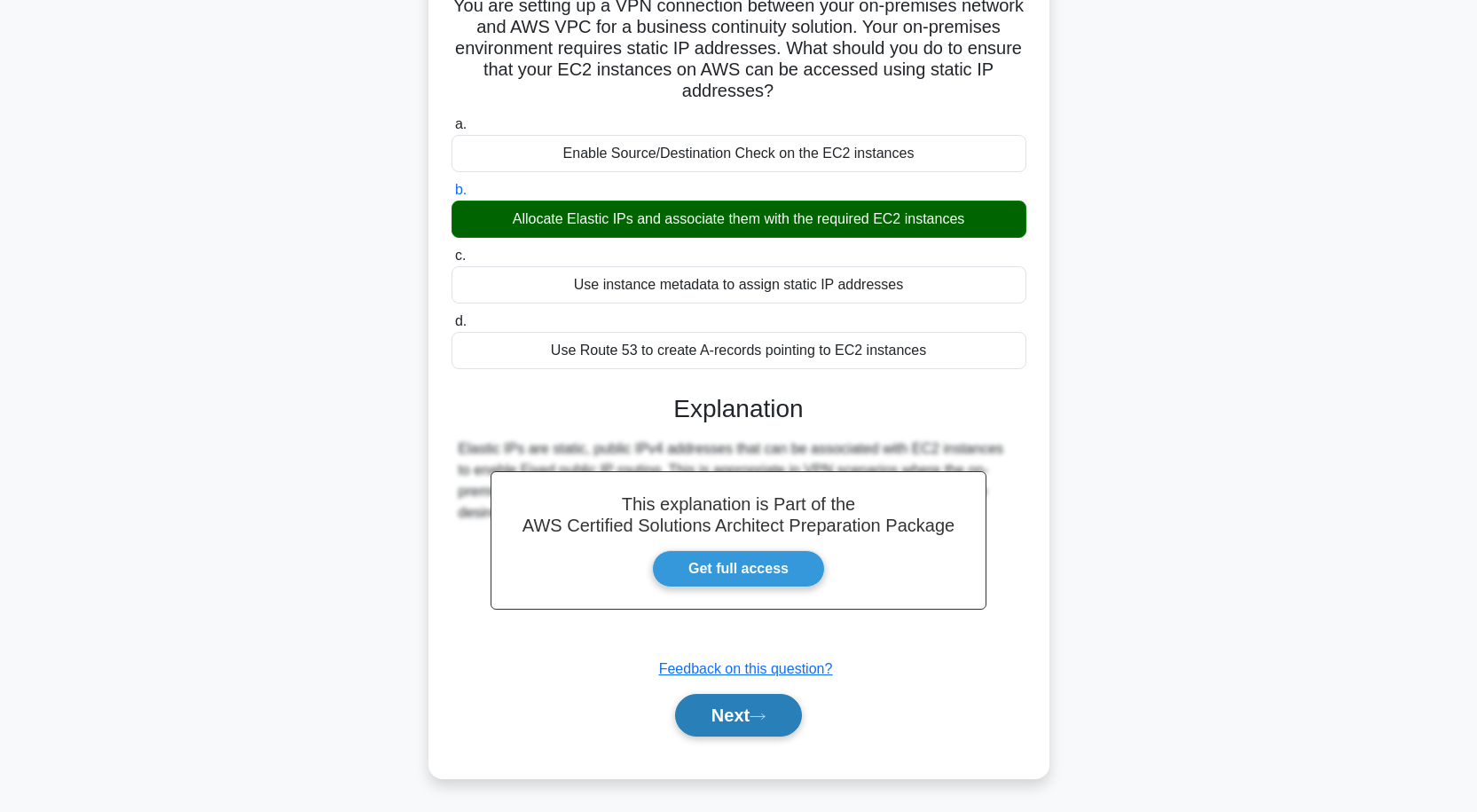
click at [745, 717] on button "Next" at bounding box center [738, 714] width 126 height 42
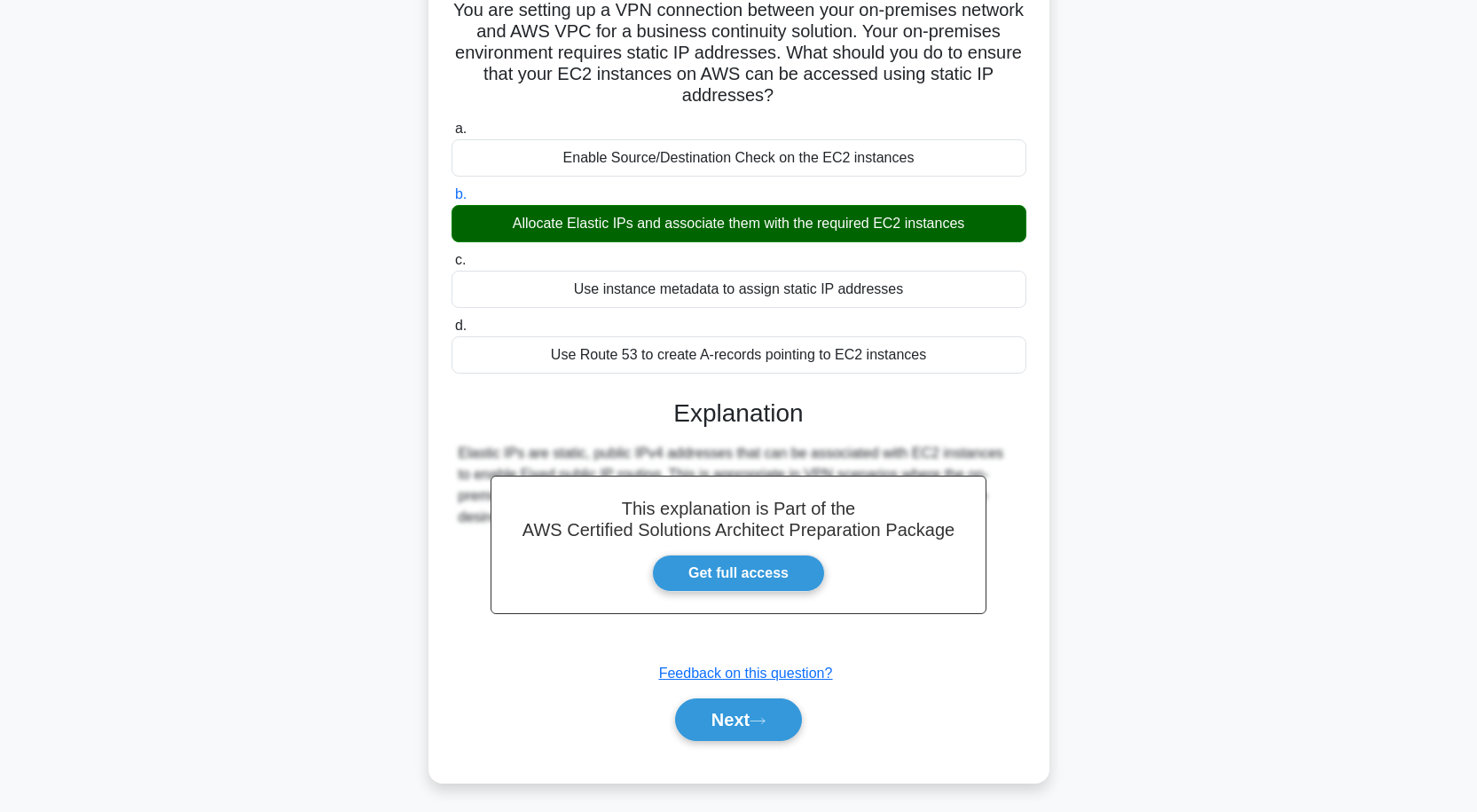
scroll to position [146, 0]
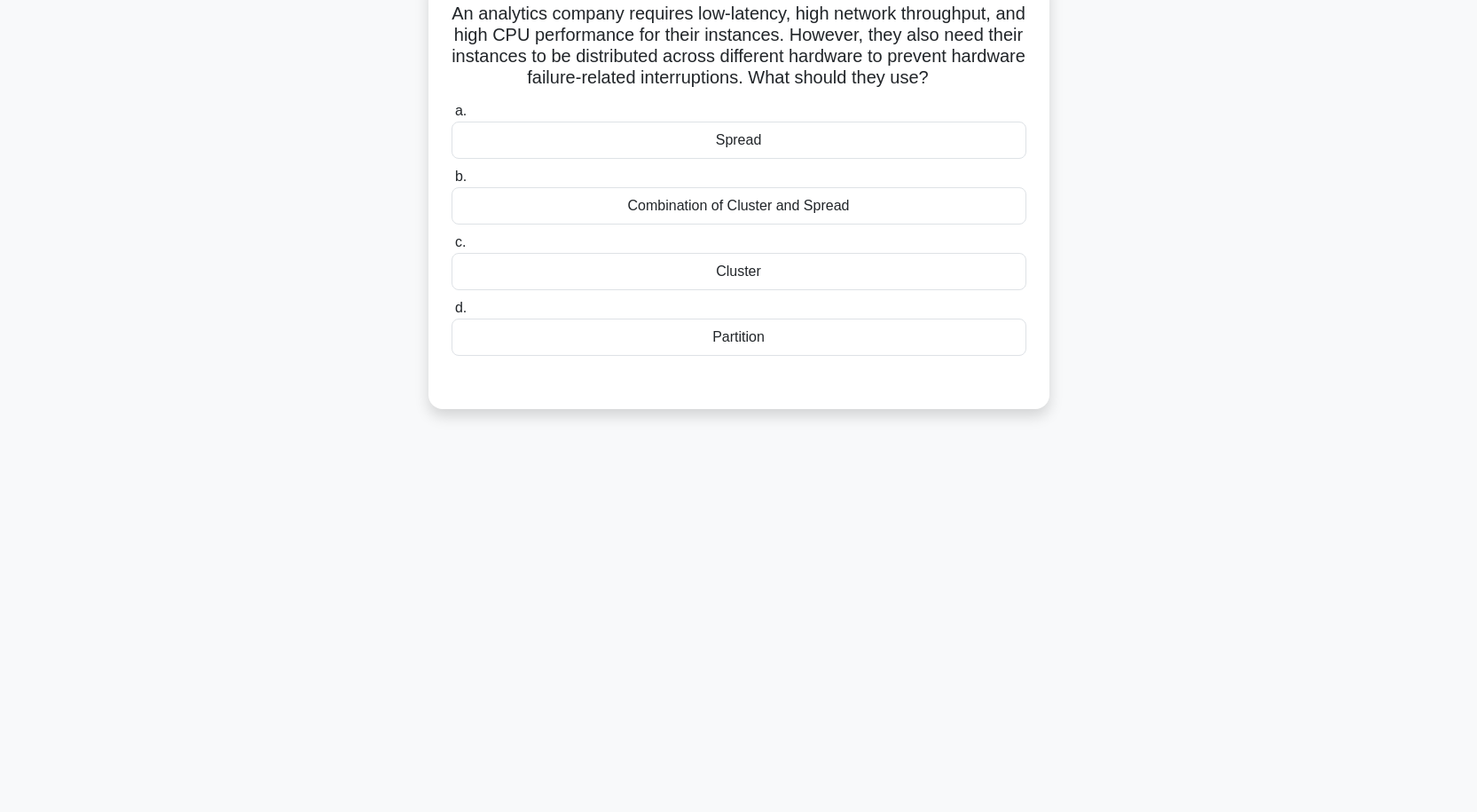
click at [761, 344] on div "Partition" at bounding box center [739, 337] width 575 height 38
click at [451, 314] on input "d. Partition" at bounding box center [451, 308] width 0 height 12
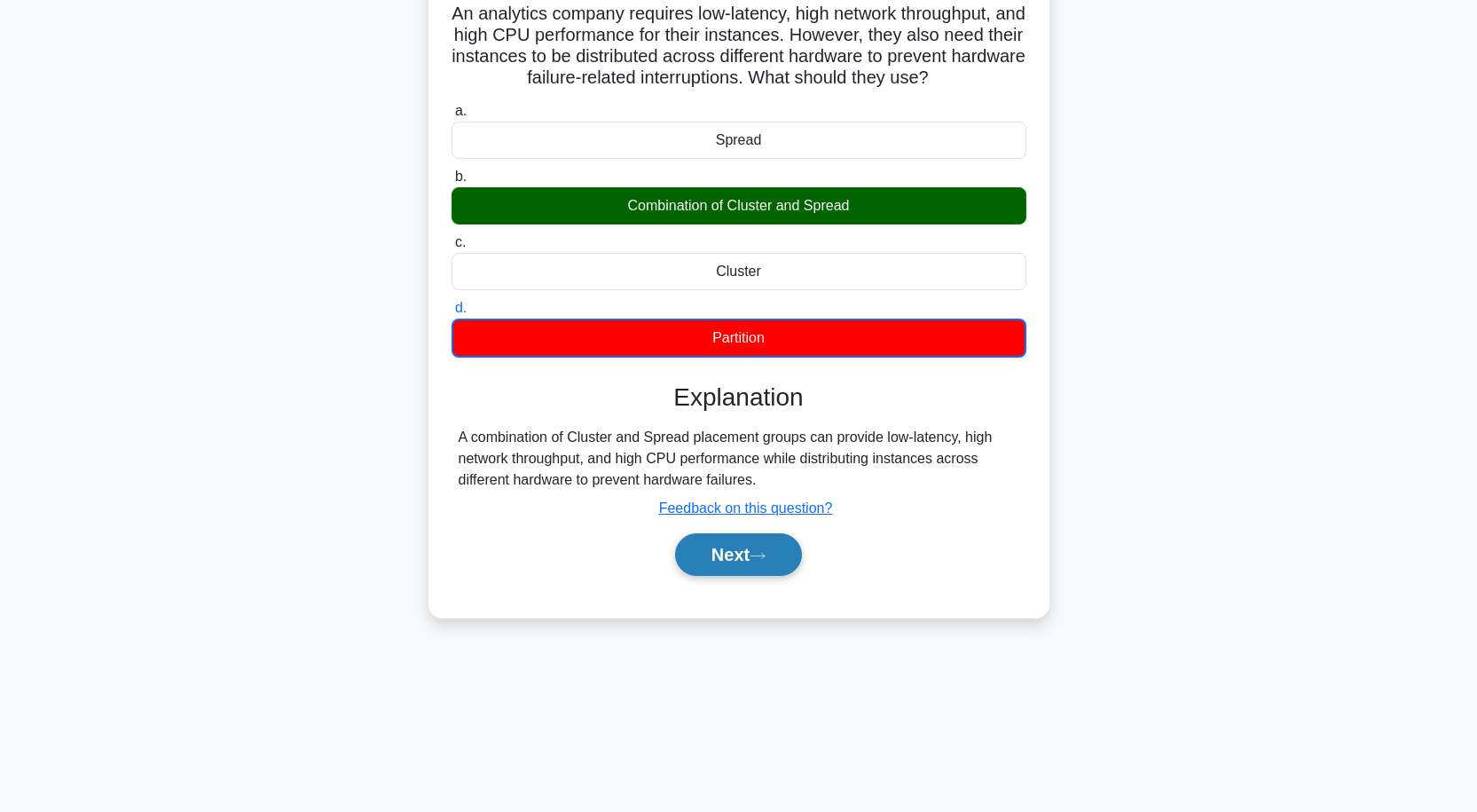
click at [729, 560] on button "Next" at bounding box center [738, 554] width 126 height 42
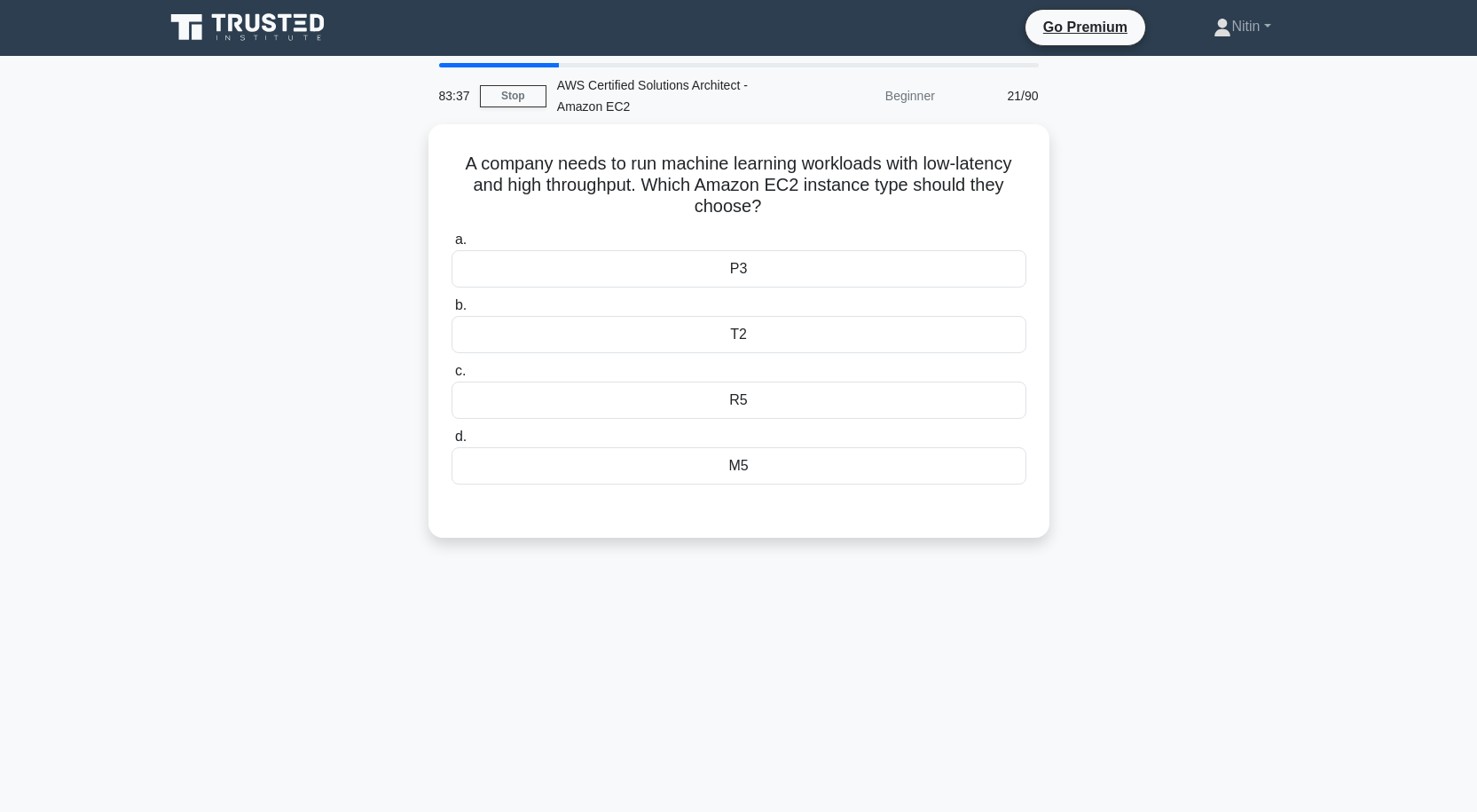
scroll to position [0, 0]
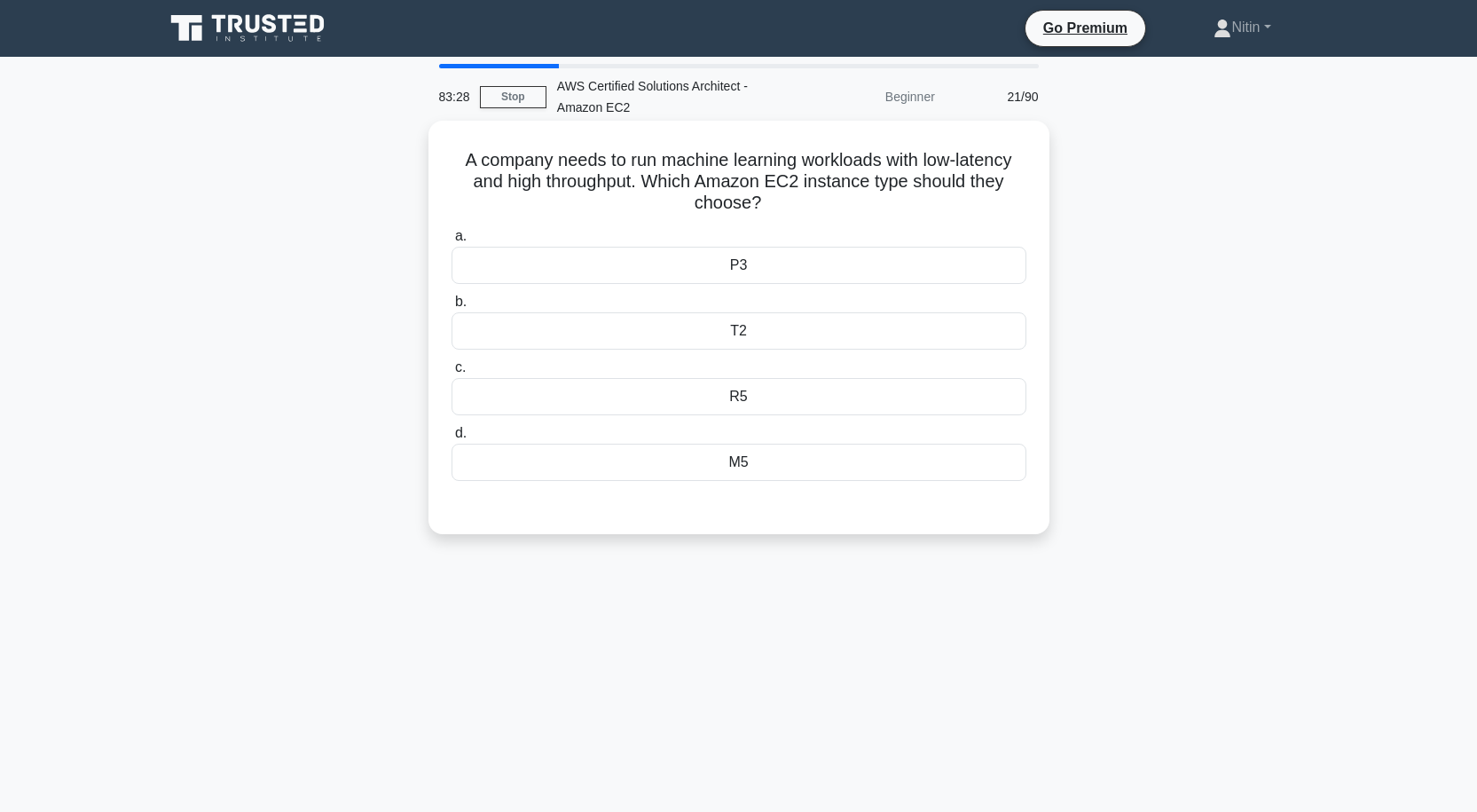
click at [719, 395] on div "R5" at bounding box center [739, 397] width 575 height 38
click at [451, 373] on input "c. R5" at bounding box center [451, 367] width 0 height 12
click at [745, 254] on div "P3" at bounding box center [739, 266] width 575 height 38
click at [451, 242] on input "a. P3" at bounding box center [451, 237] width 0 height 12
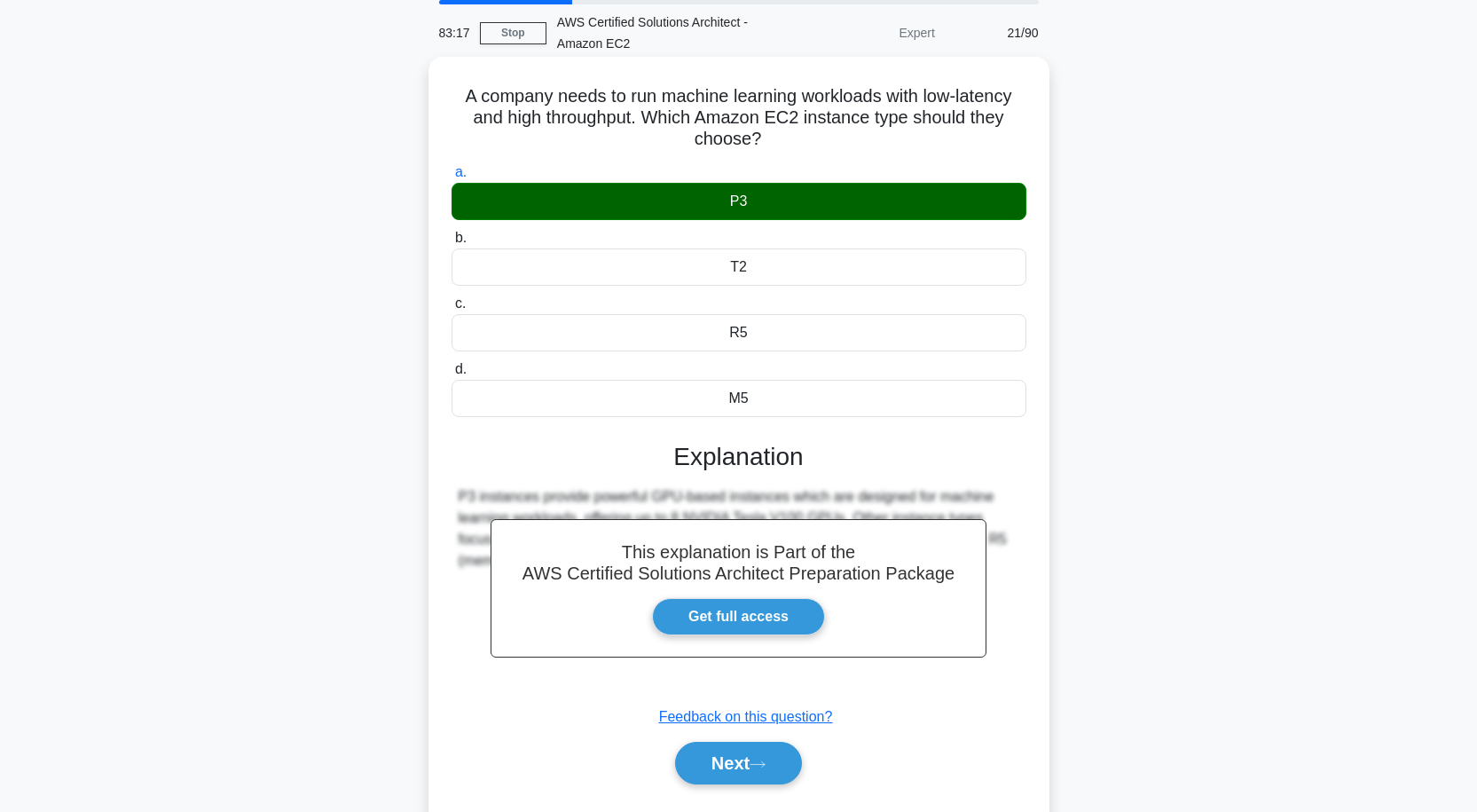
scroll to position [146, 0]
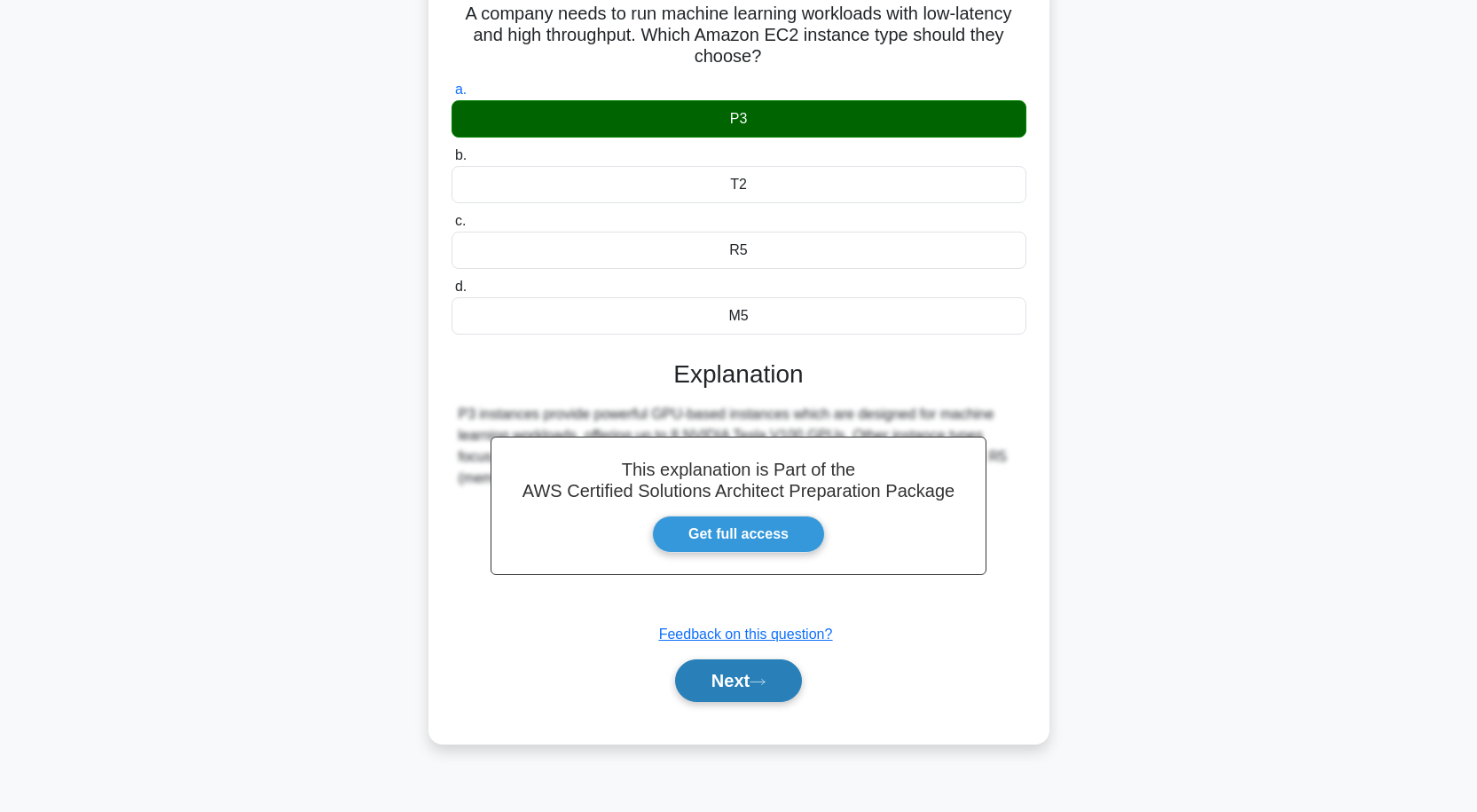
click at [757, 685] on icon at bounding box center [758, 682] width 16 height 10
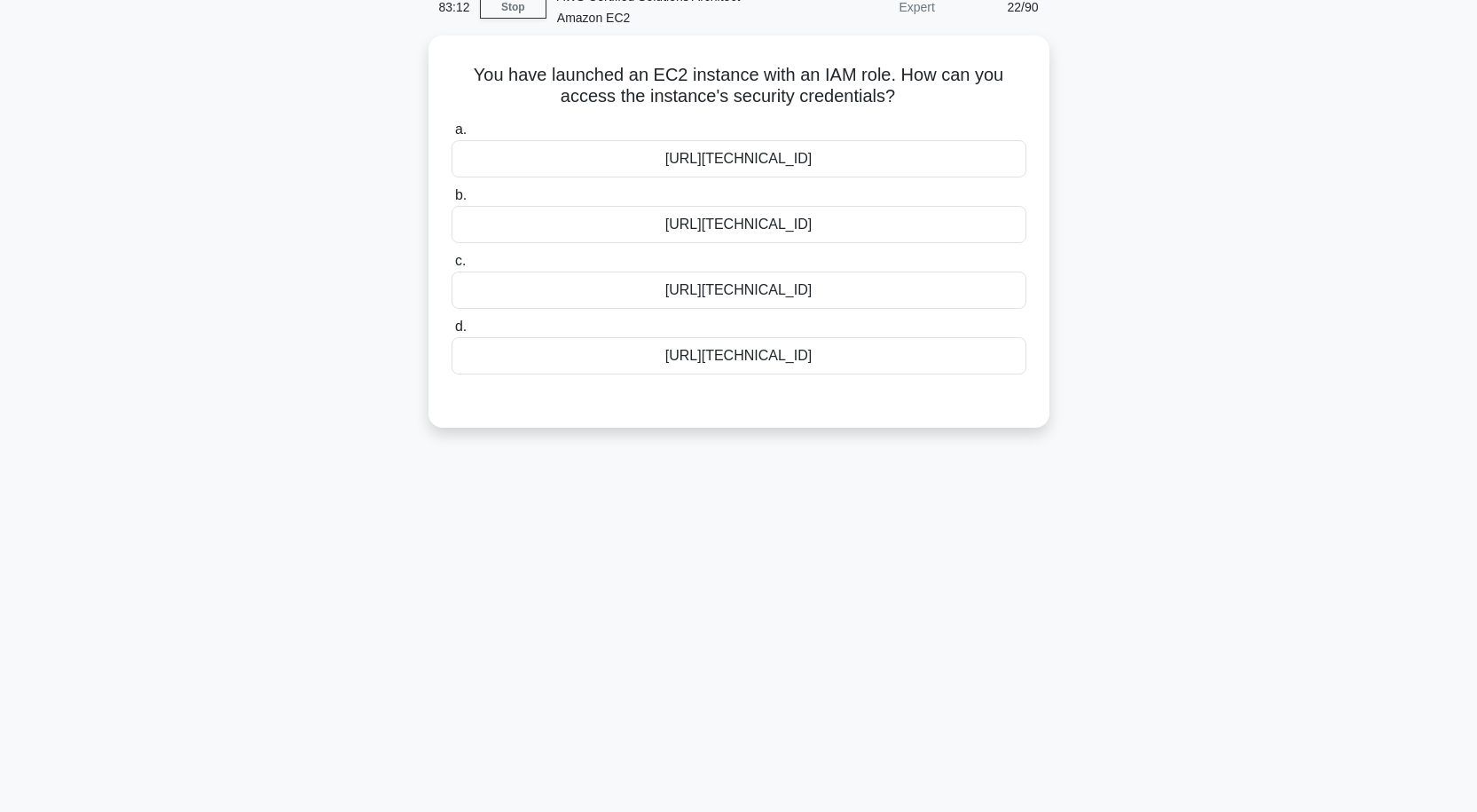
scroll to position [57, 0]
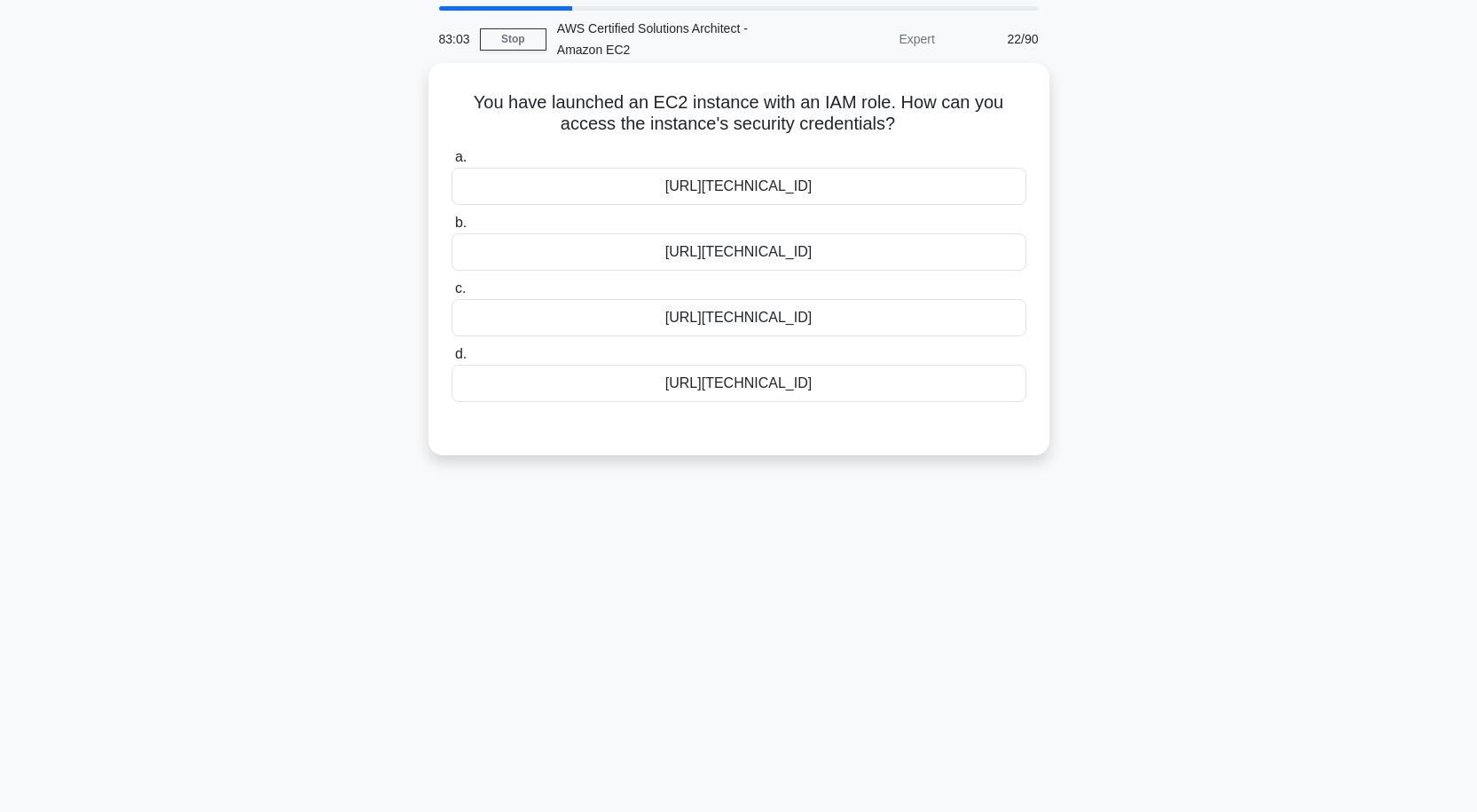
click at [601, 382] on div "http://169.254.169.254/latest/meta-data/iam/role-name" at bounding box center [739, 383] width 575 height 38
click at [722, 387] on div "http://169.254.169.254/latest/meta-data/iam/role-name" at bounding box center [739, 383] width 575 height 38
click at [451, 361] on input "d. http://169.254.169.254/latest/meta-data/iam/role-name" at bounding box center [451, 355] width 0 height 12
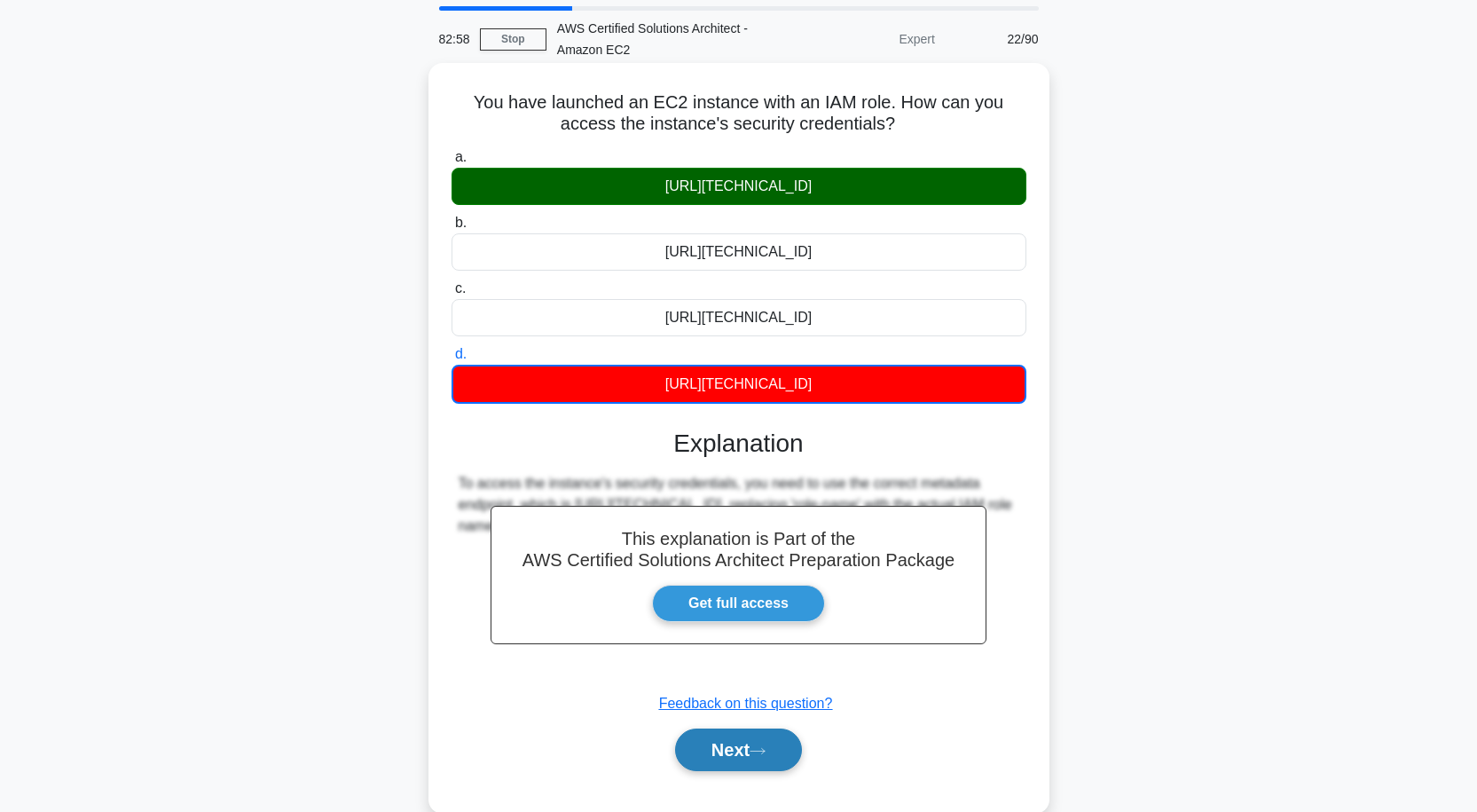
click at [743, 746] on button "Next" at bounding box center [738, 749] width 126 height 42
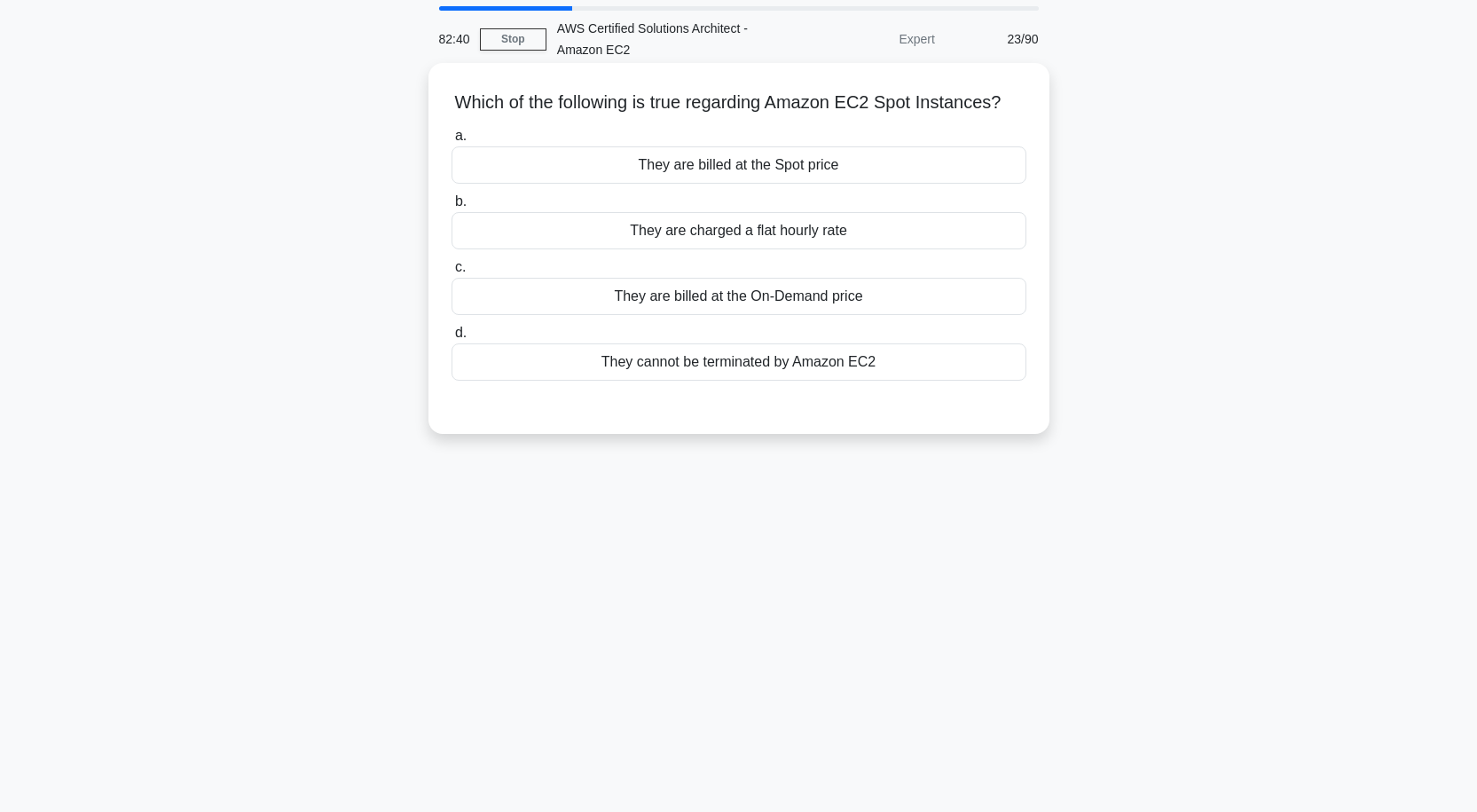
click at [781, 184] on div "They are billed at the Spot price" at bounding box center [739, 165] width 575 height 38
click at [451, 142] on input "a. They are billed at the Spot price" at bounding box center [451, 136] width 0 height 12
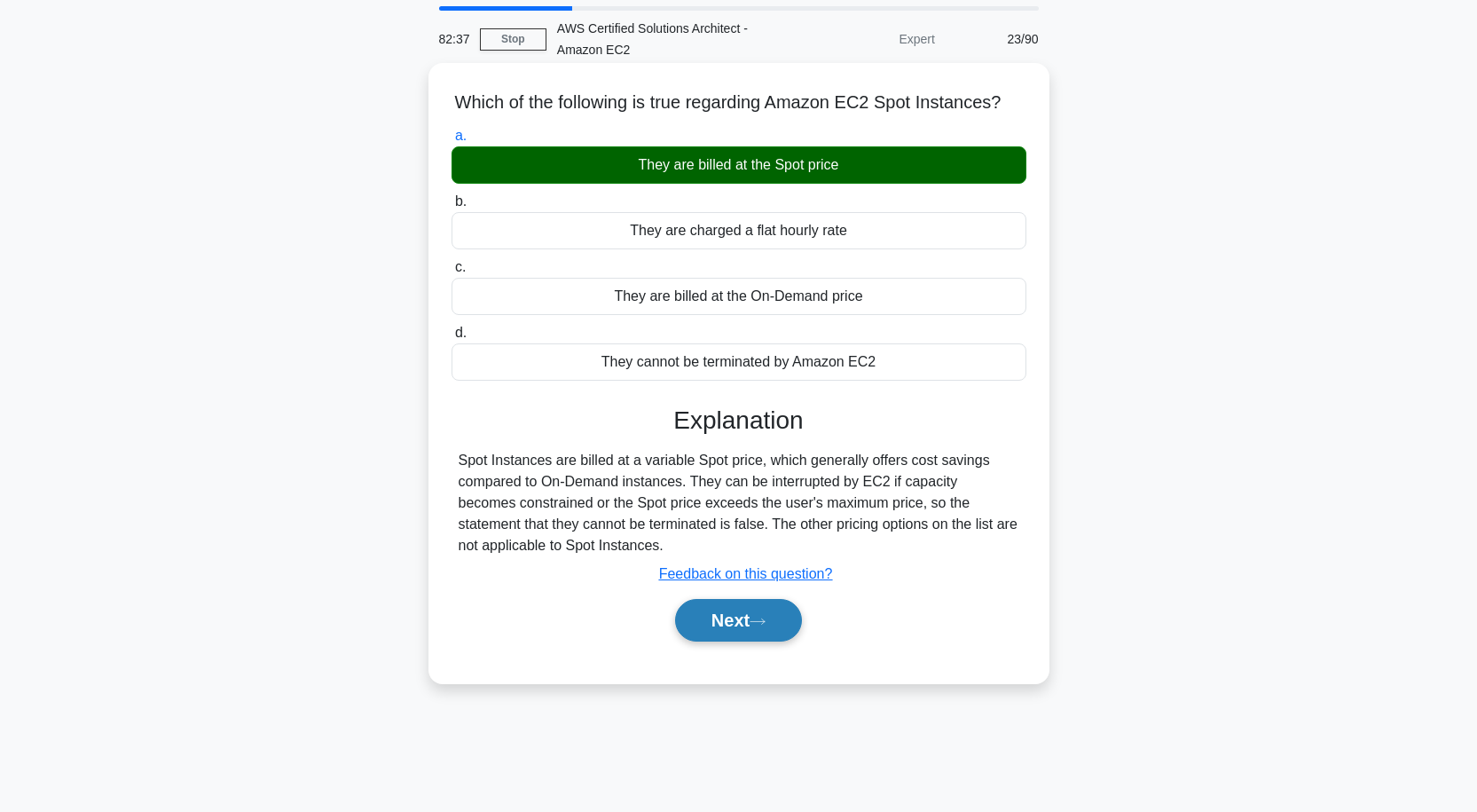
click at [746, 641] on button "Next" at bounding box center [738, 619] width 126 height 42
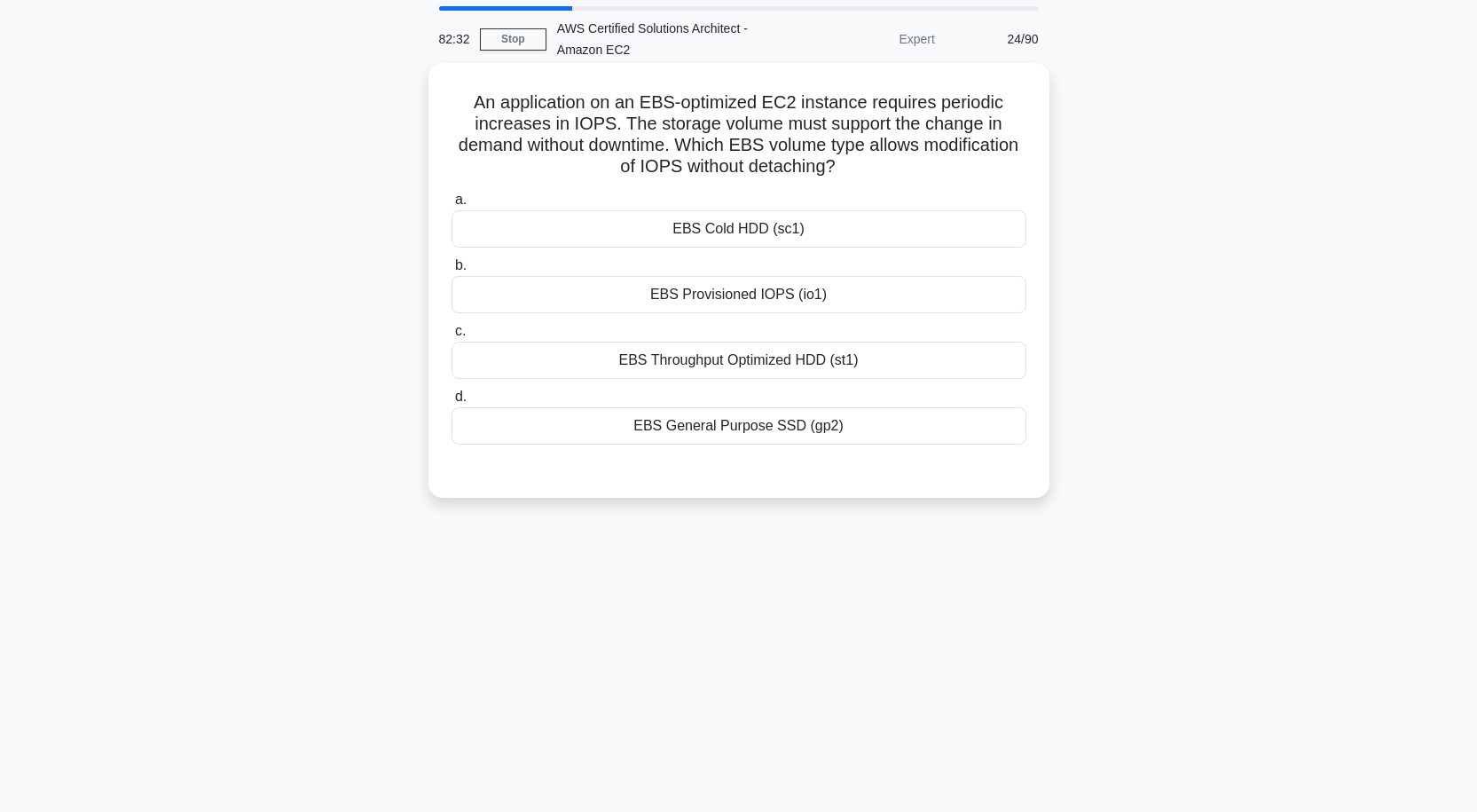
click at [786, 293] on div "EBS Provisioned IOPS (io1)" at bounding box center [739, 294] width 575 height 38
click at [451, 272] on input "b. EBS Provisioned IOPS (io1)" at bounding box center [451, 266] width 0 height 12
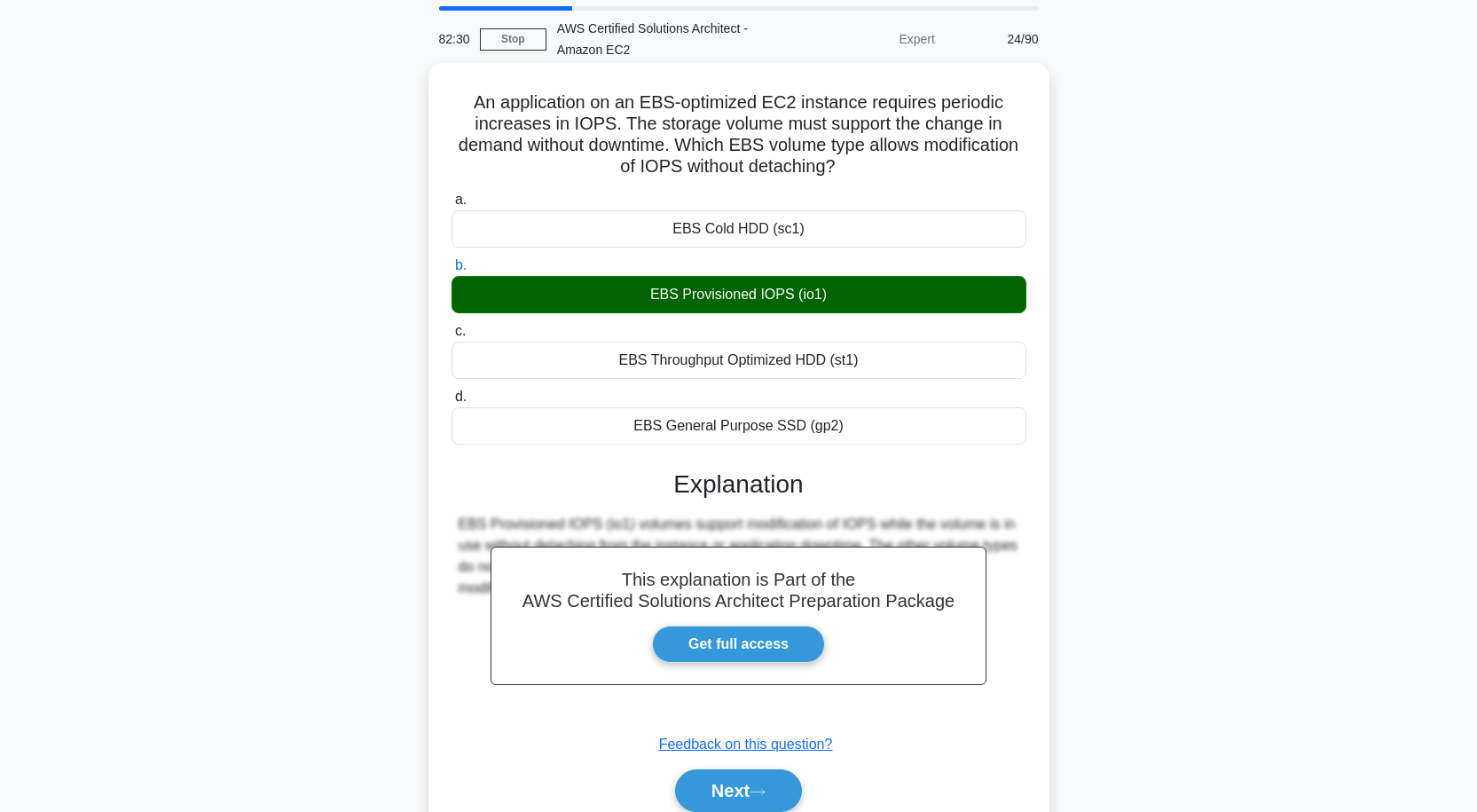
scroll to position [146, 0]
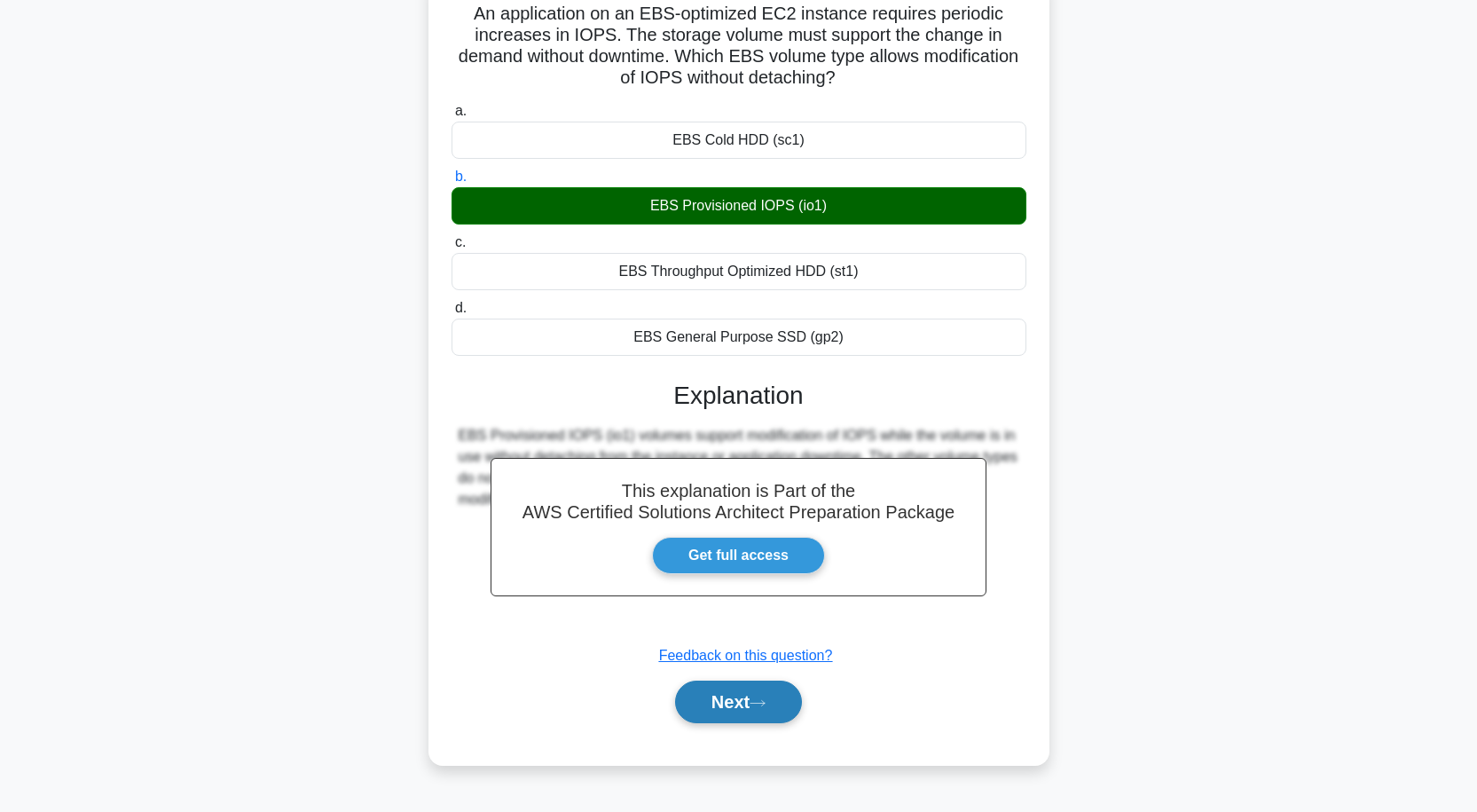
click at [729, 696] on button "Next" at bounding box center [738, 701] width 126 height 42
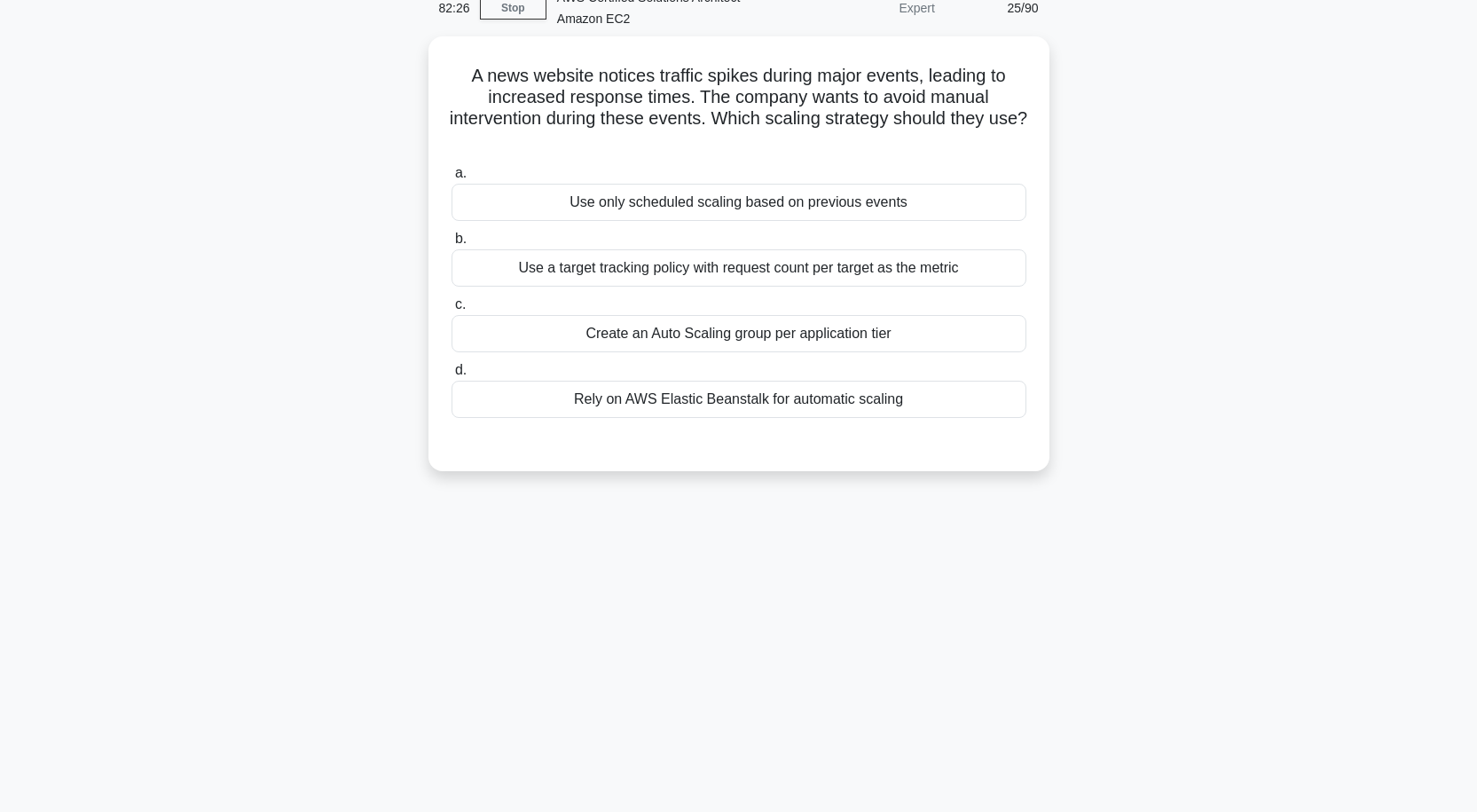
scroll to position [57, 0]
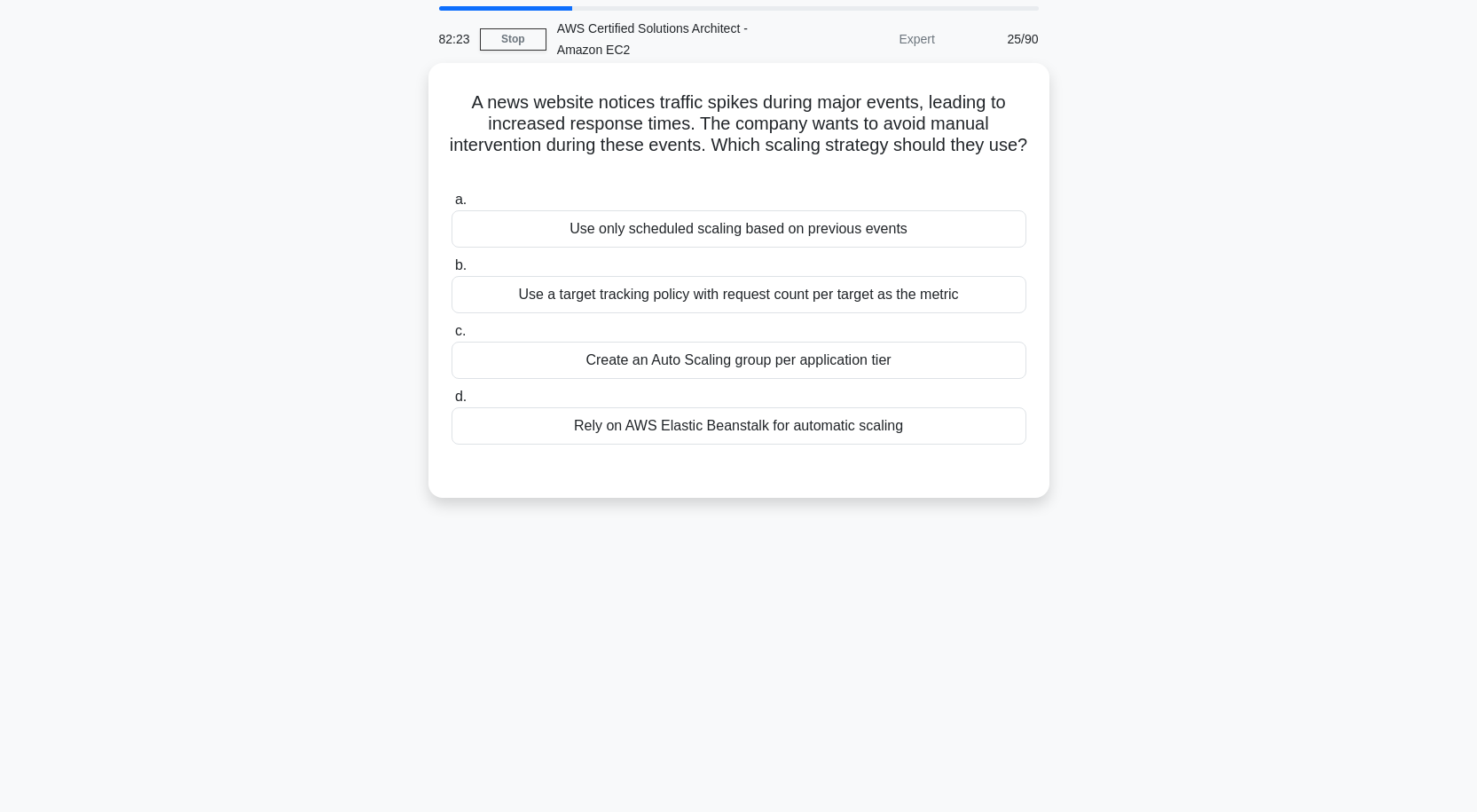
click at [713, 231] on div "Use only scheduled scaling based on previous events" at bounding box center [739, 229] width 575 height 38
click at [451, 205] on input "a. Use only scheduled scaling based on previous events" at bounding box center [451, 201] width 0 height 12
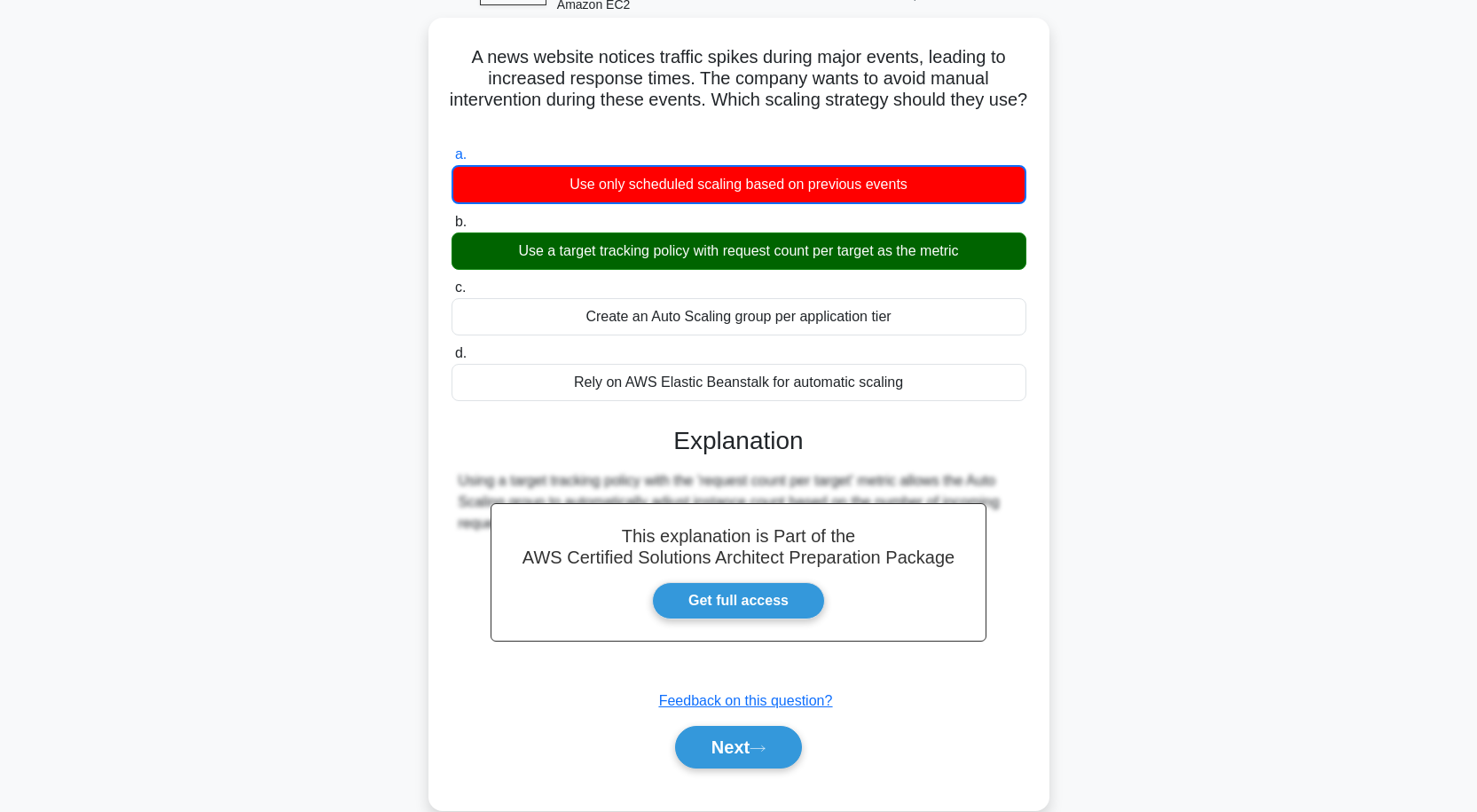
scroll to position [146, 0]
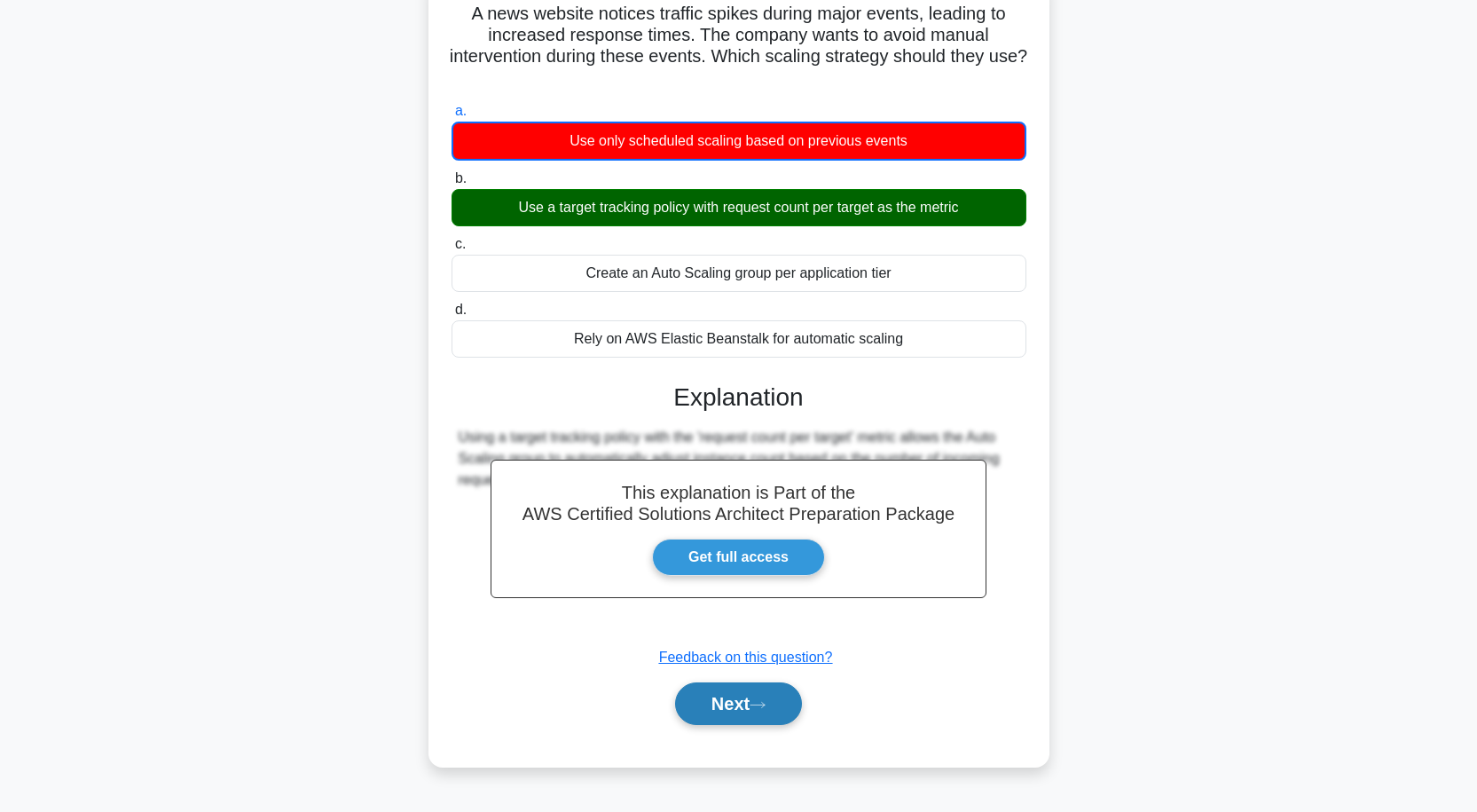
click at [749, 699] on button "Next" at bounding box center [738, 703] width 126 height 42
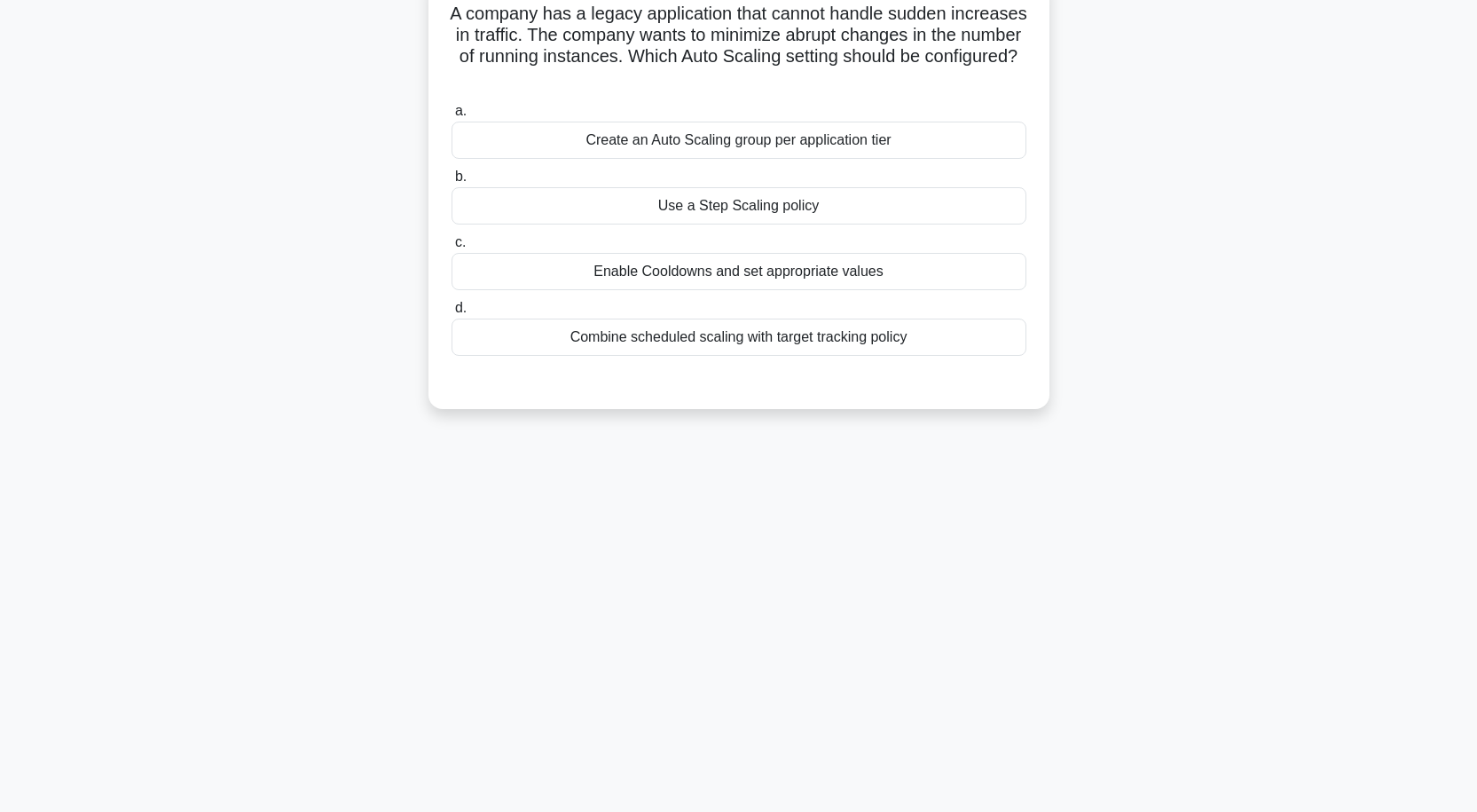
click at [740, 212] on div "Use a Step Scaling policy" at bounding box center [739, 206] width 575 height 38
click at [451, 183] on input "b. Use a Step Scaling policy" at bounding box center [451, 177] width 0 height 12
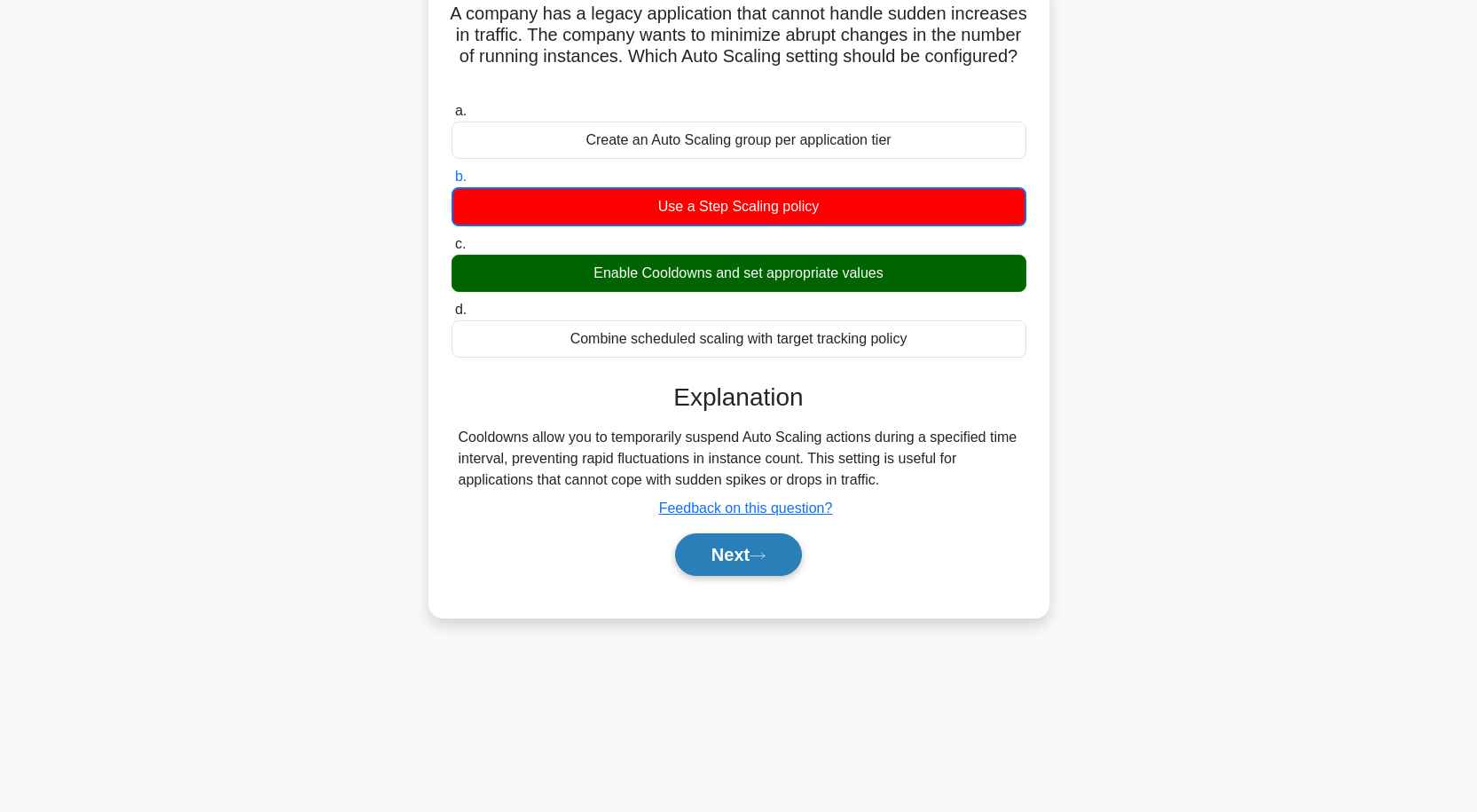
click at [721, 552] on button "Next" at bounding box center [738, 554] width 126 height 42
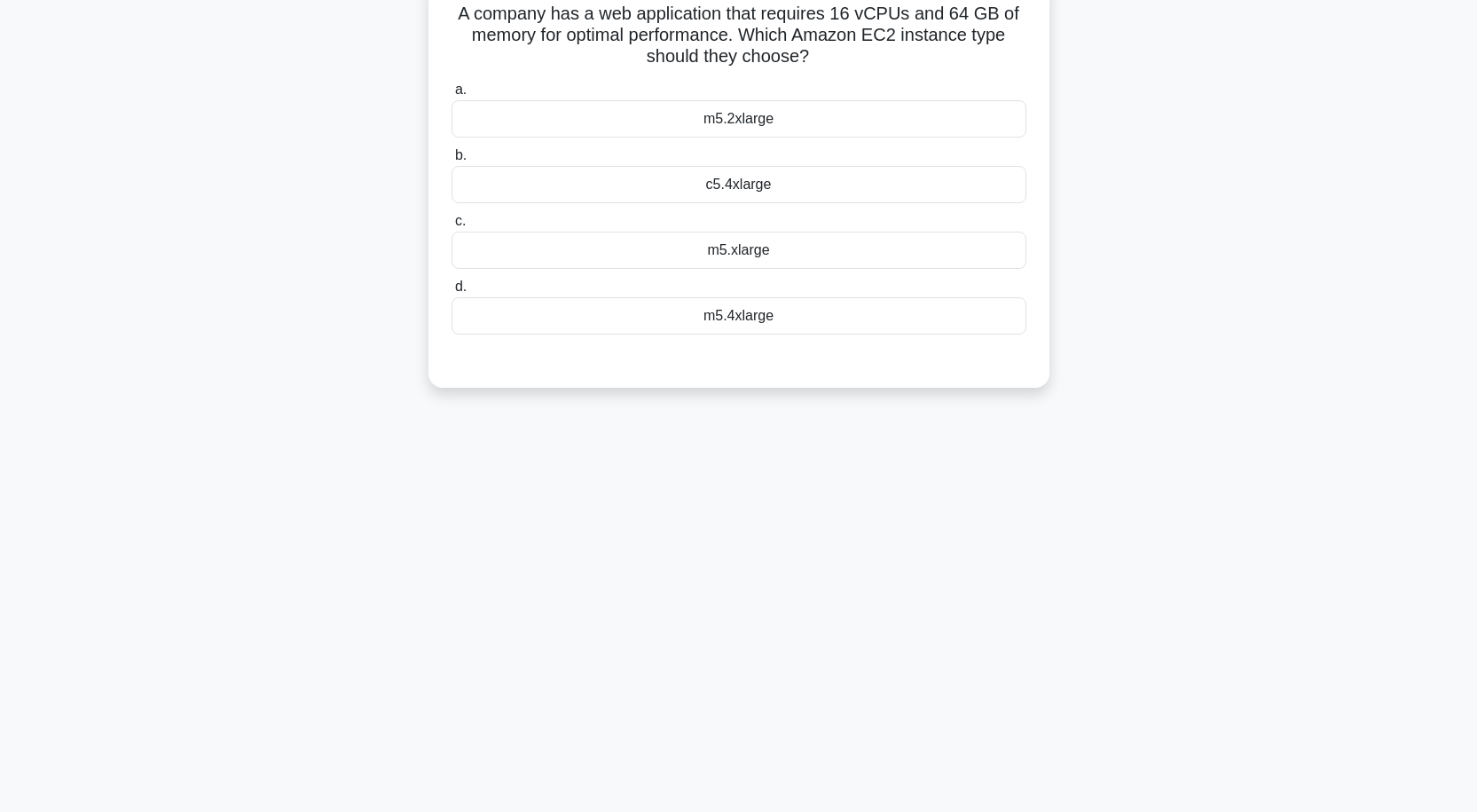
click at [735, 241] on div "m5.xlarge" at bounding box center [739, 250] width 575 height 38
click at [451, 227] on input "c. m5.xlarge" at bounding box center [451, 221] width 0 height 12
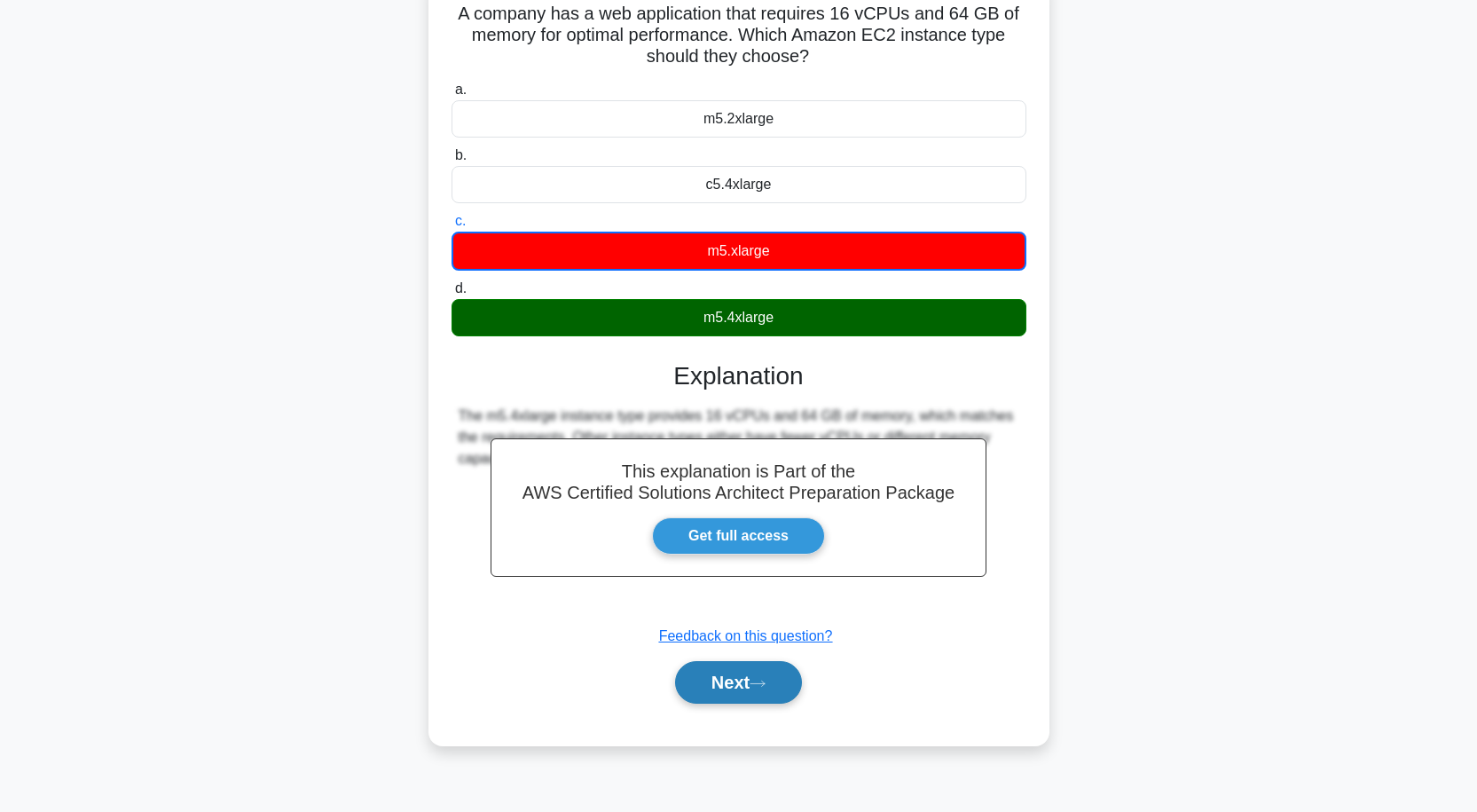
click at [772, 676] on button "Next" at bounding box center [738, 682] width 126 height 42
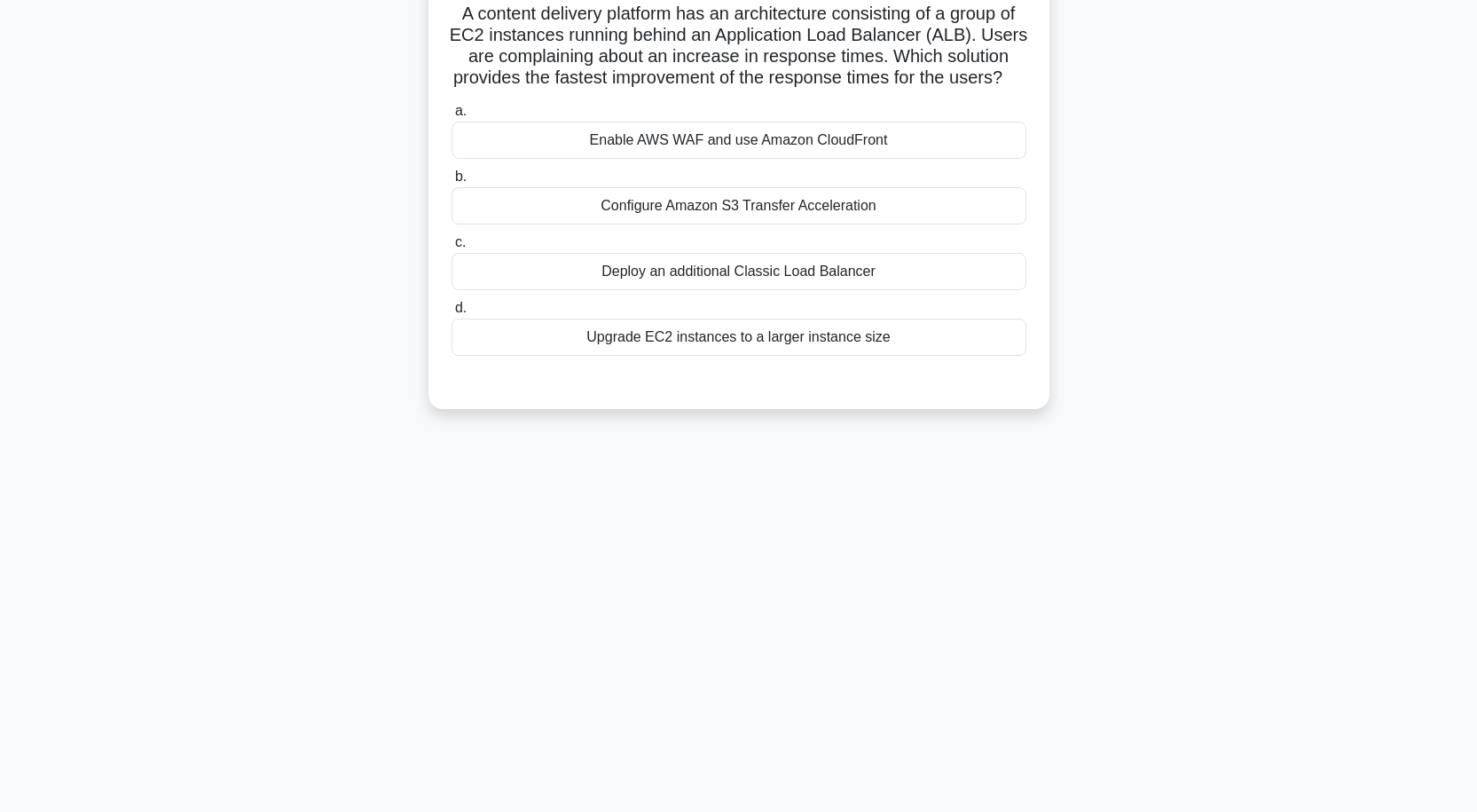
click at [713, 350] on div "Upgrade EC2 instances to a larger instance size" at bounding box center [739, 337] width 575 height 38
click at [451, 314] on input "d. Upgrade EC2 instances to a larger instance size" at bounding box center [451, 308] width 0 height 12
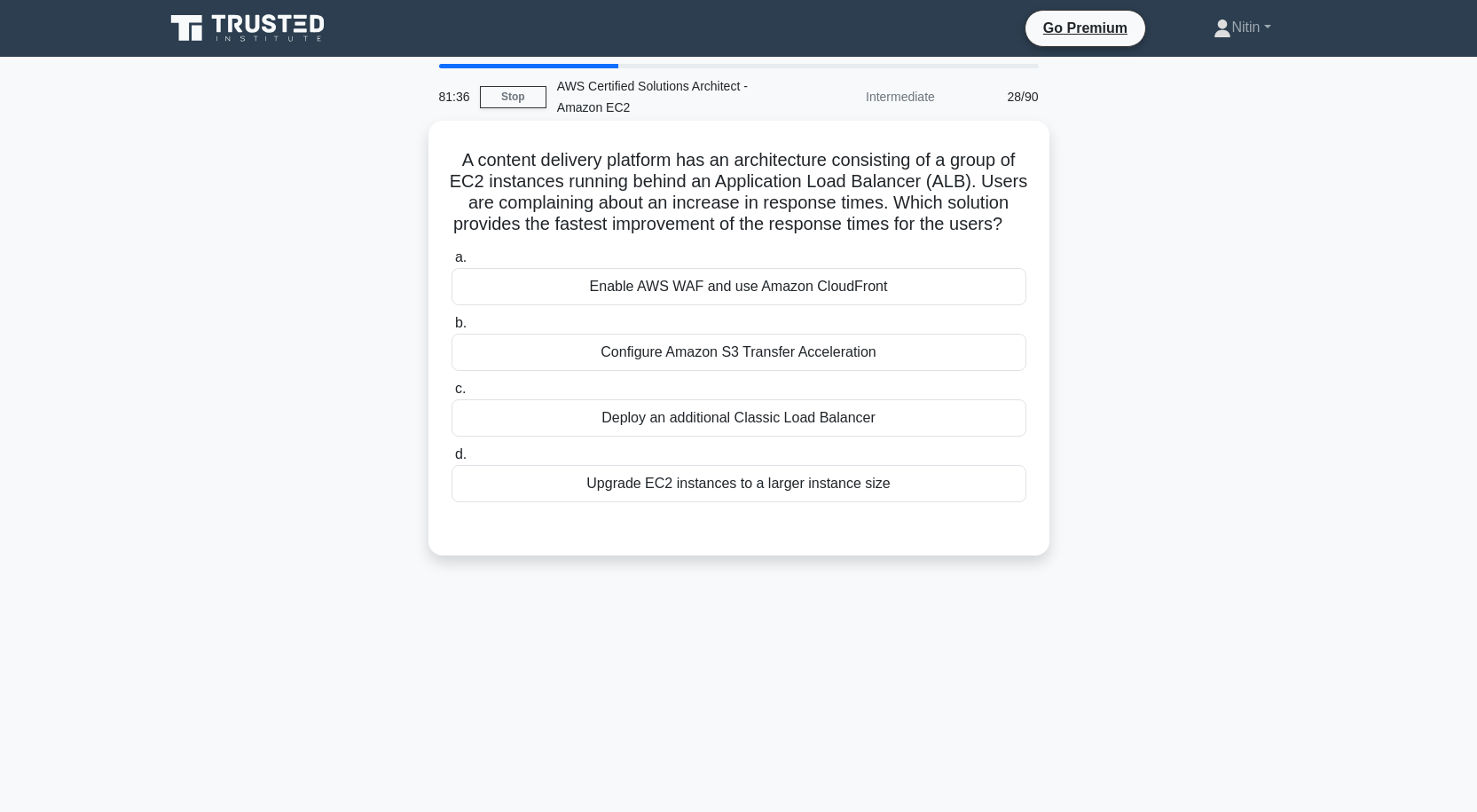
click at [571, 305] on div "Enable AWS WAF and use Amazon CloudFront" at bounding box center [739, 286] width 575 height 38
click at [451, 264] on input "a. Enable AWS WAF and use Amazon CloudFront" at bounding box center [451, 258] width 0 height 12
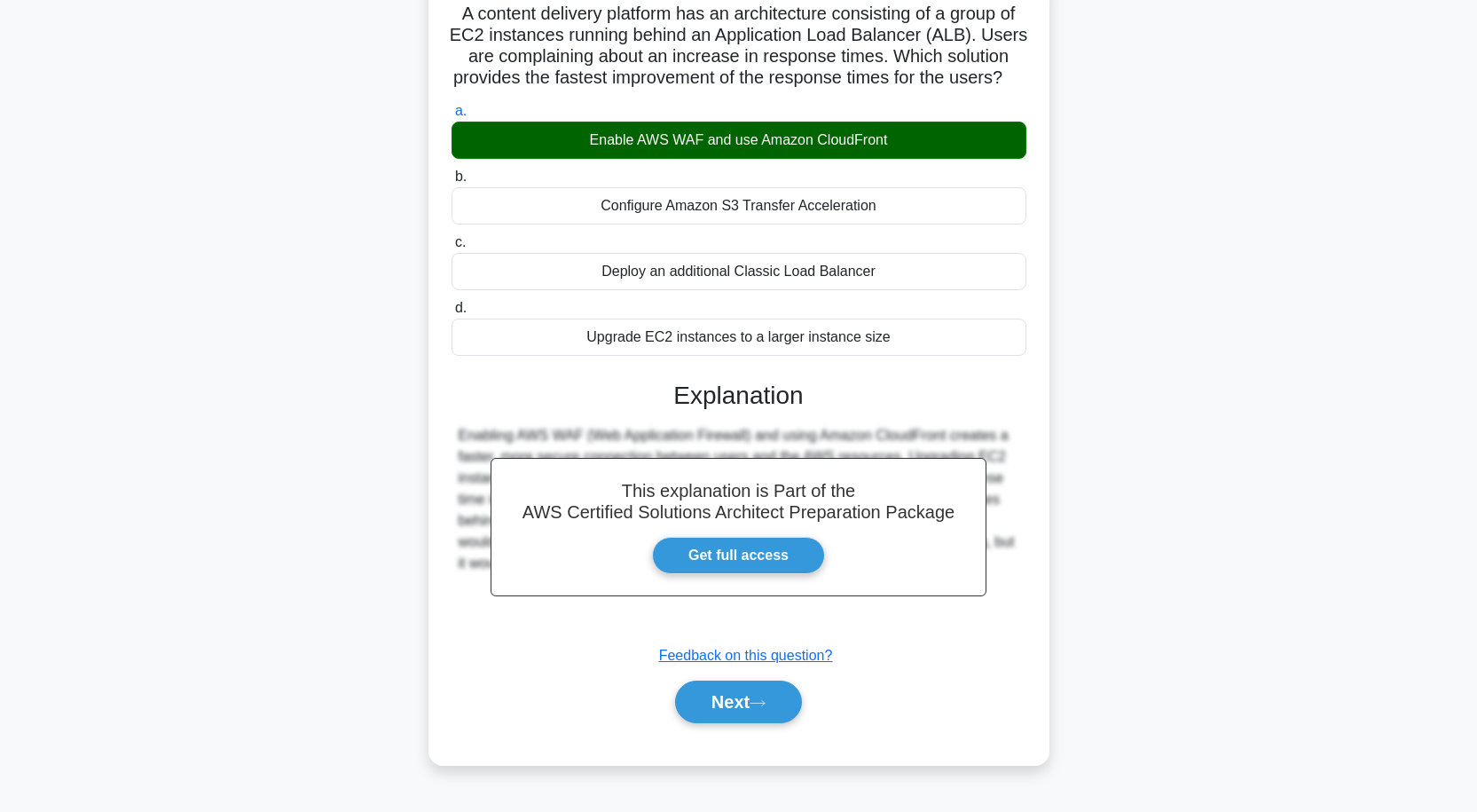
scroll to position [155, 0]
drag, startPoint x: 760, startPoint y: 717, endPoint x: 750, endPoint y: 717, distance: 10.0
click at [759, 705] on icon at bounding box center [758, 702] width 14 height 5
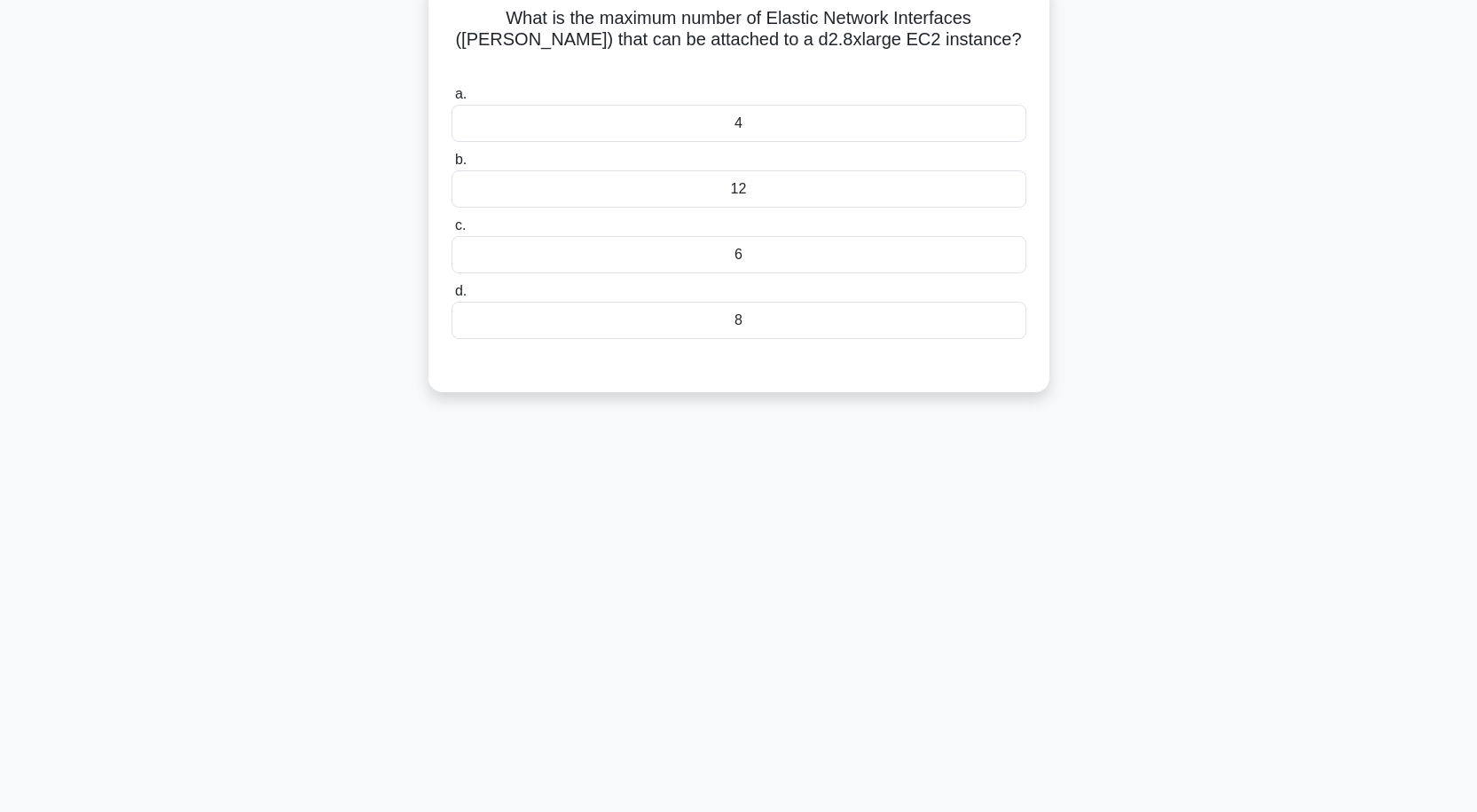
scroll to position [57, 0]
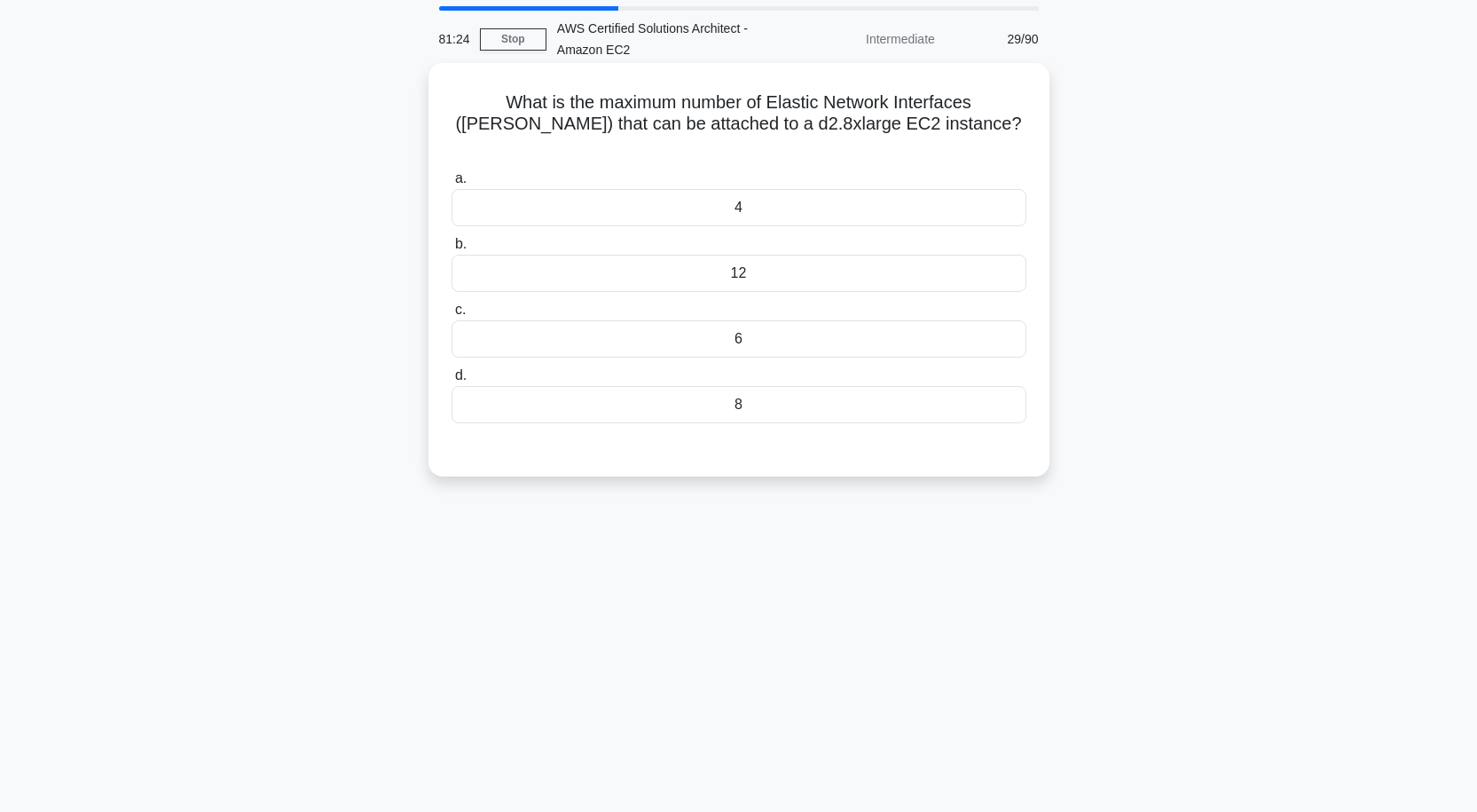
click at [737, 389] on div "8" at bounding box center [739, 405] width 575 height 38
click at [451, 381] on input "d. 8" at bounding box center [451, 376] width 0 height 12
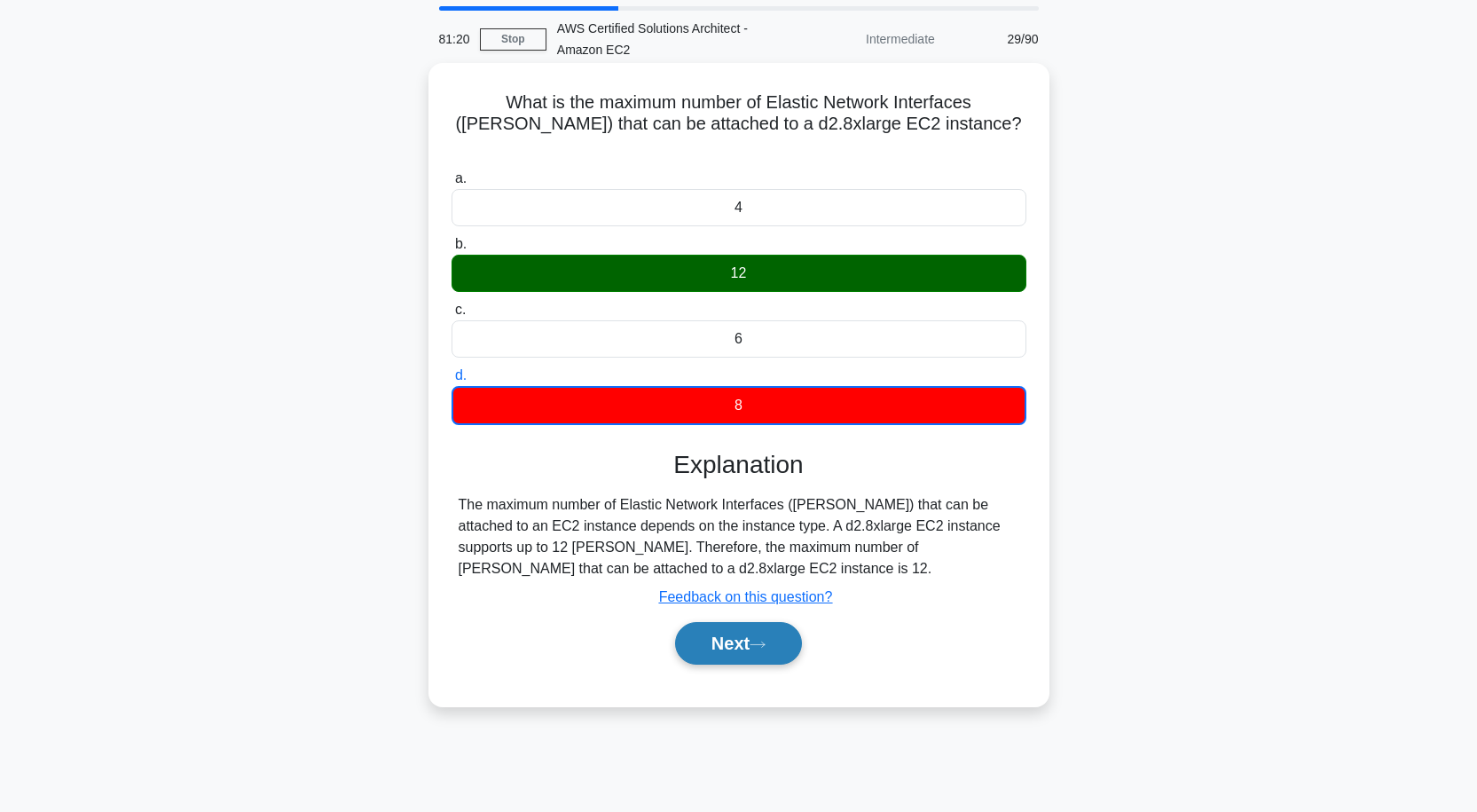
click at [719, 622] on button "Next" at bounding box center [738, 643] width 126 height 42
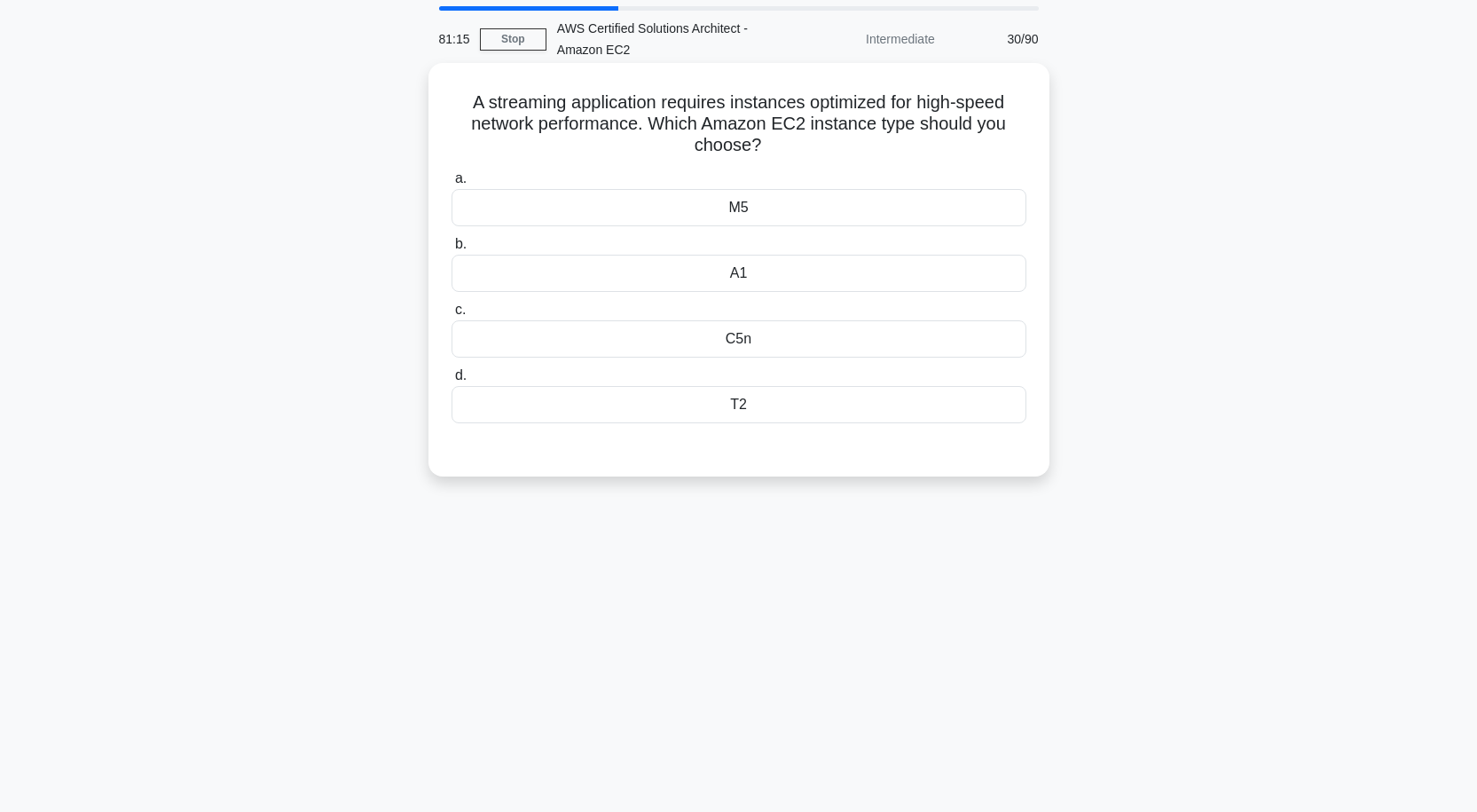
click at [733, 268] on div "A1" at bounding box center [739, 274] width 575 height 38
click at [451, 250] on input "b. A1" at bounding box center [451, 245] width 0 height 12
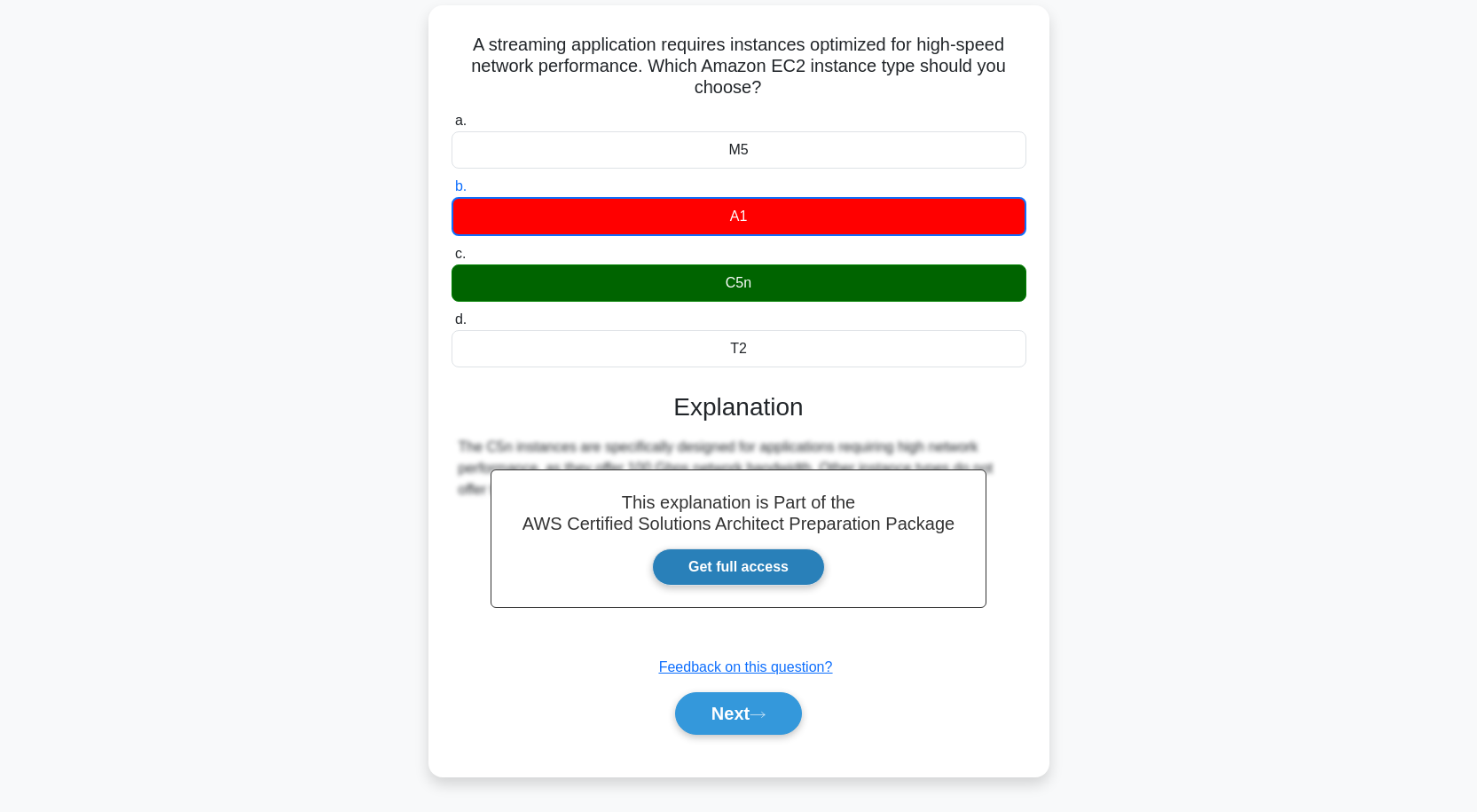
scroll to position [146, 0]
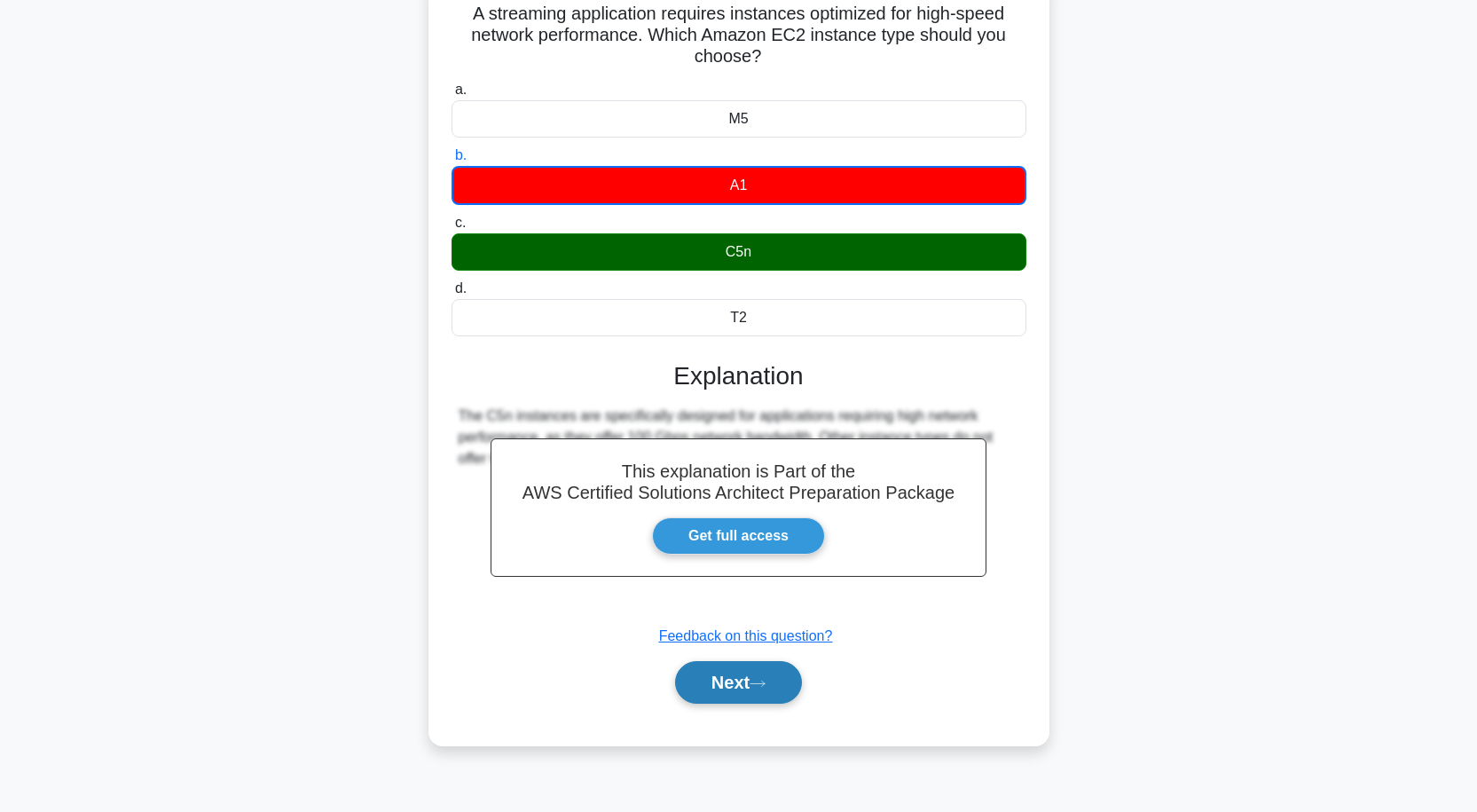
click at [719, 683] on button "Next" at bounding box center [738, 682] width 126 height 42
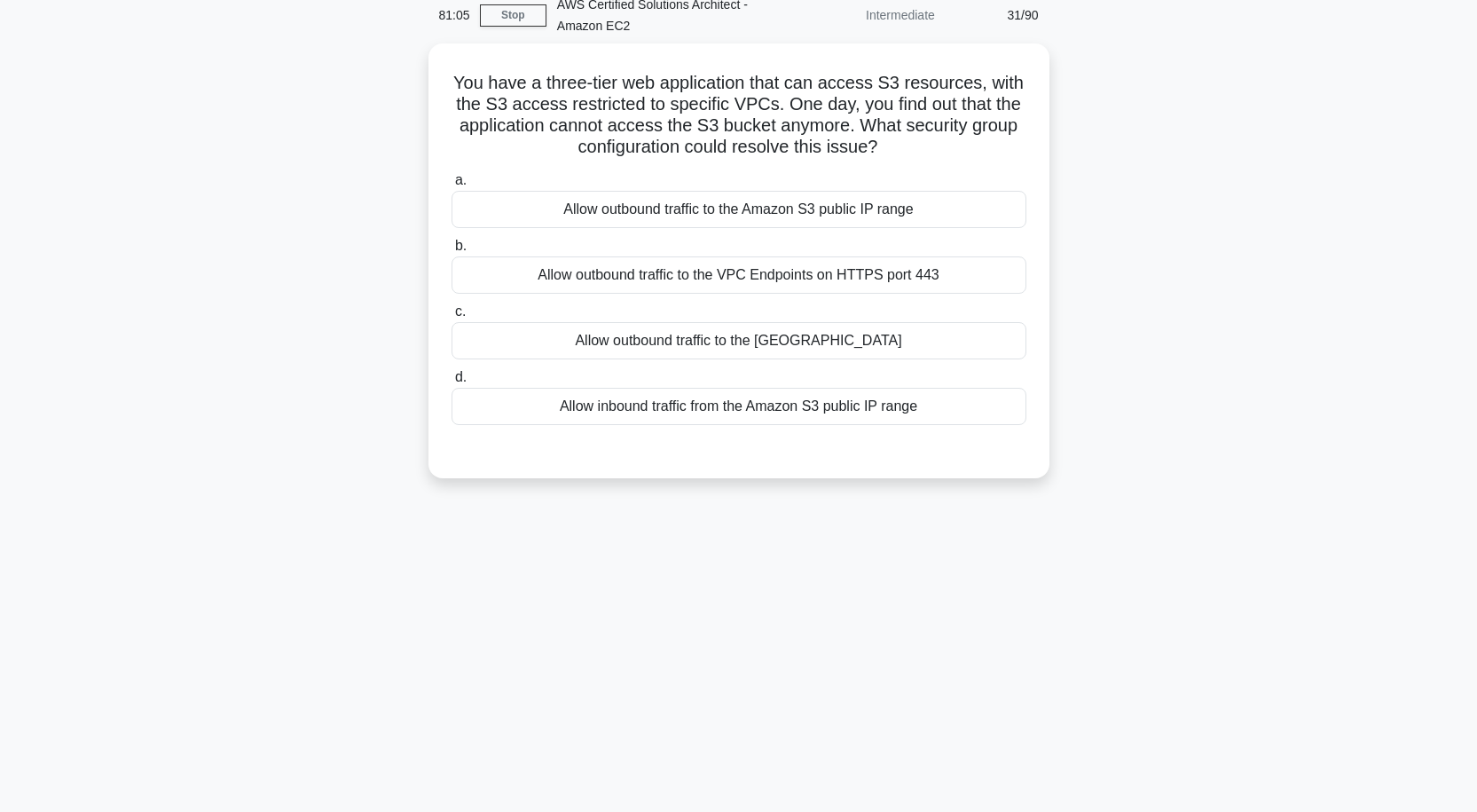
scroll to position [0, 0]
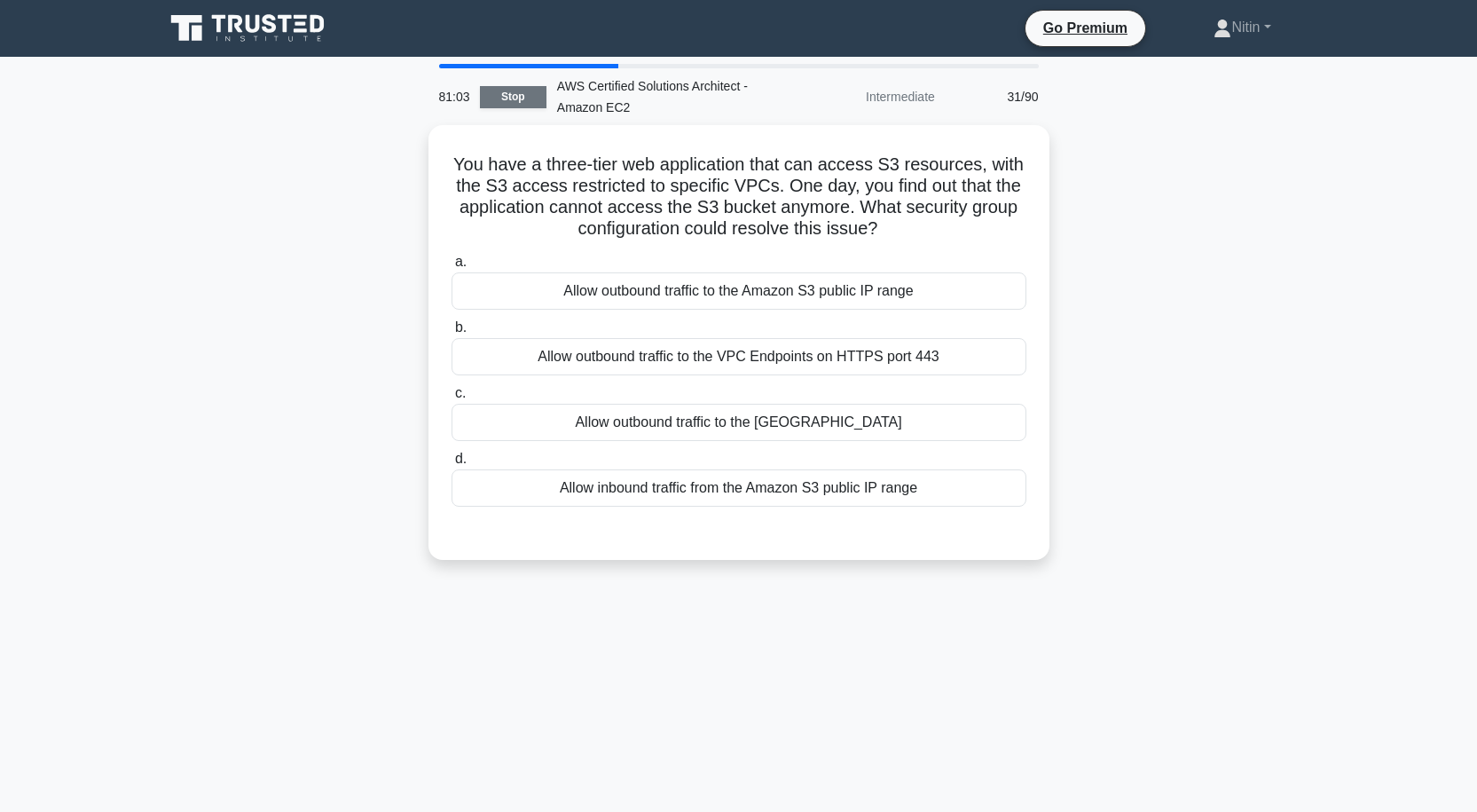
click at [510, 87] on link "Stop" at bounding box center [513, 97] width 66 height 22
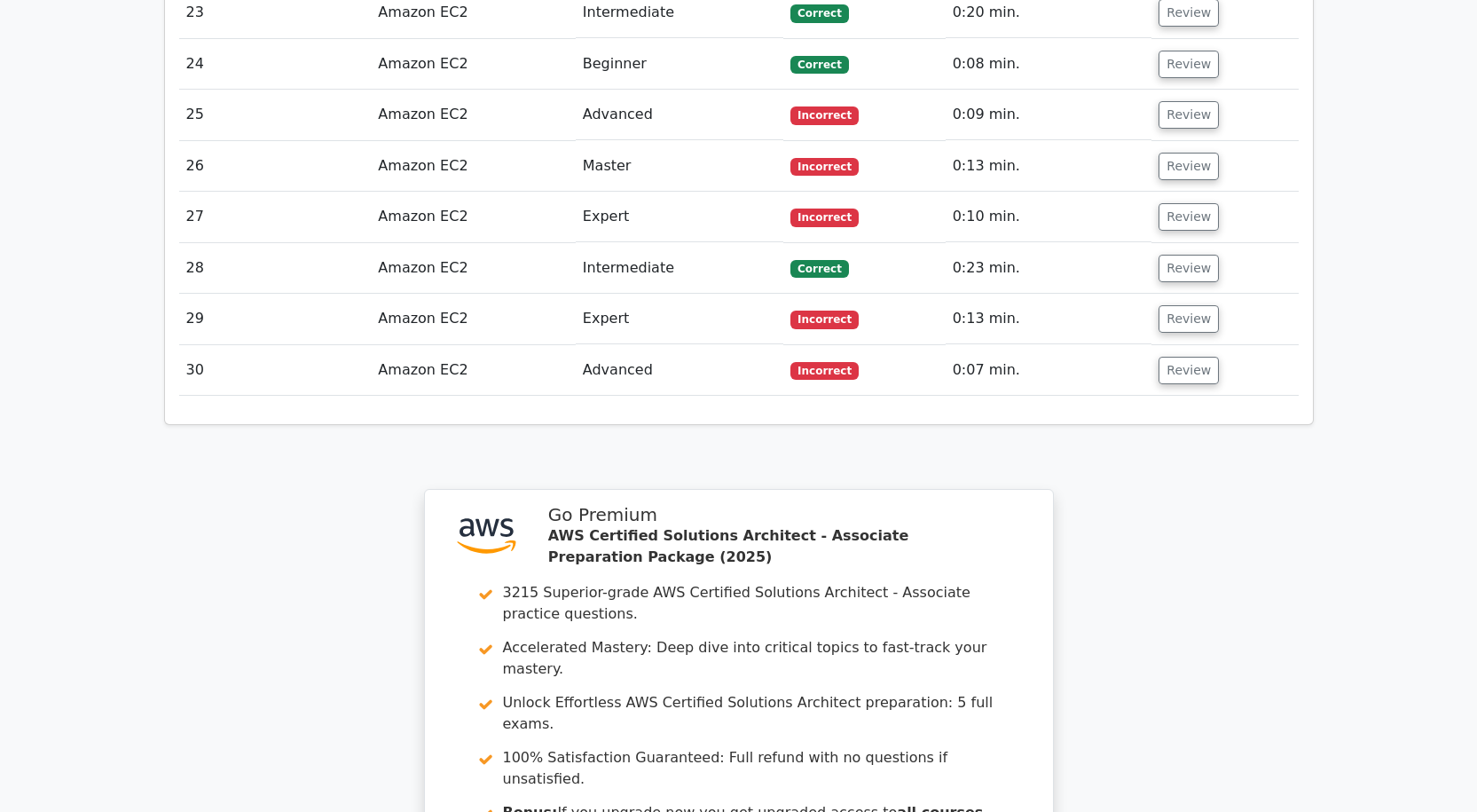
scroll to position [3393, 0]
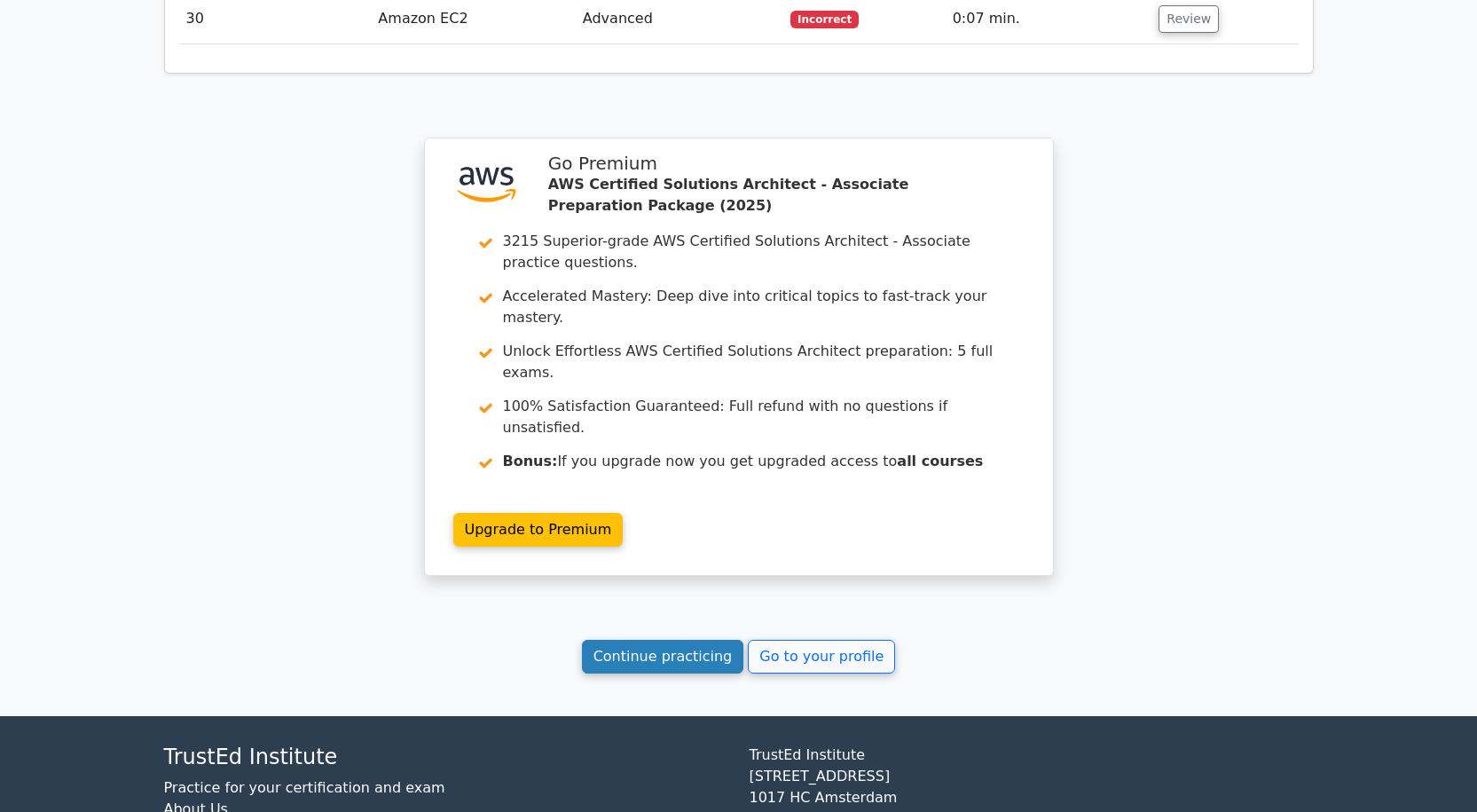
click at [692, 640] on link "Continue practicing" at bounding box center [663, 657] width 162 height 34
